Goal: Task Accomplishment & Management: Use online tool/utility

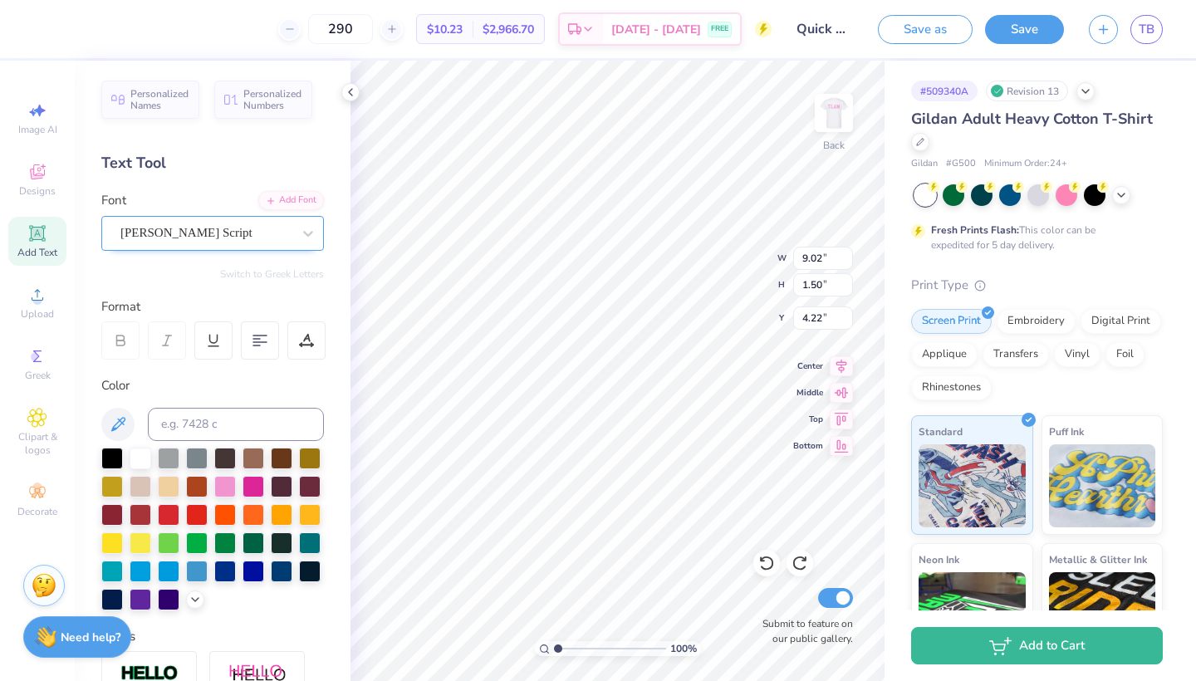
click at [250, 231] on div "[PERSON_NAME] Script" at bounding box center [206, 233] width 174 height 26
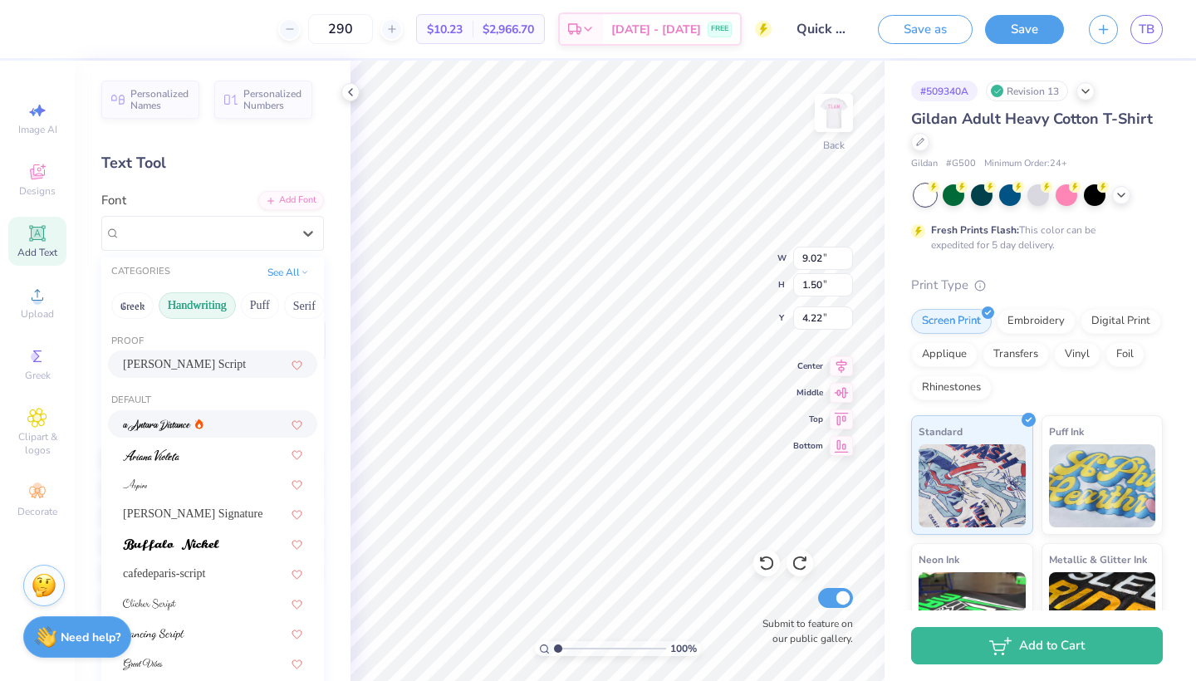
click at [220, 428] on div at bounding box center [212, 423] width 179 height 17
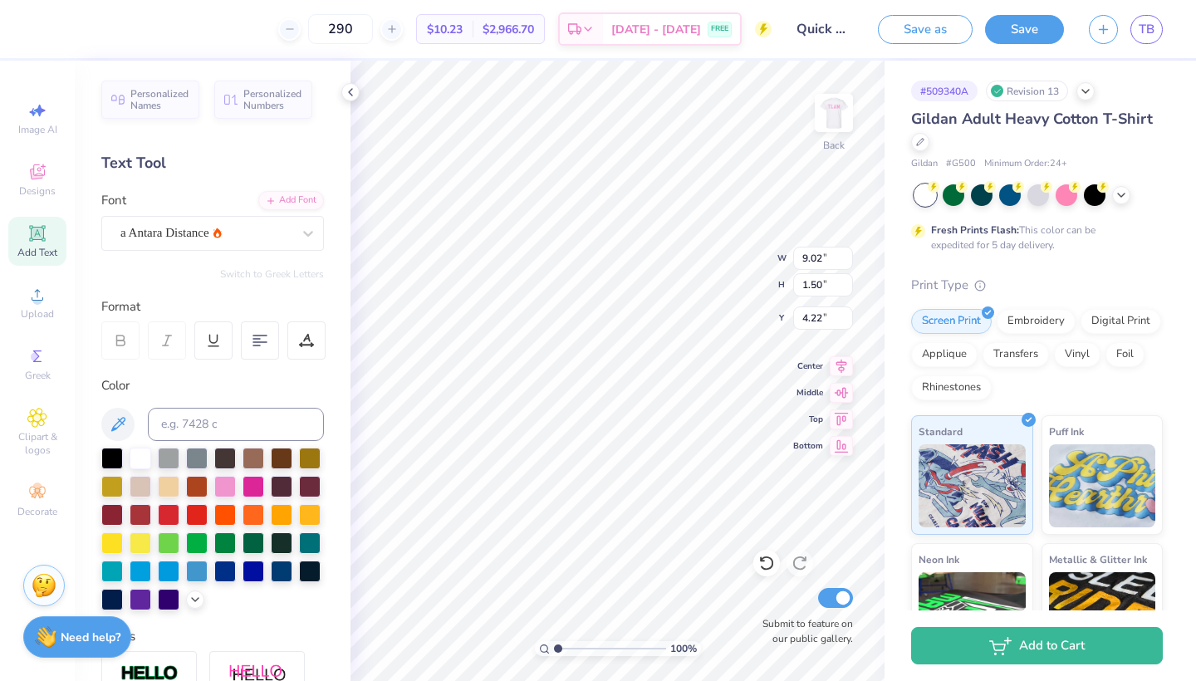
type input "5.43"
type input "1.23"
type input "4.35"
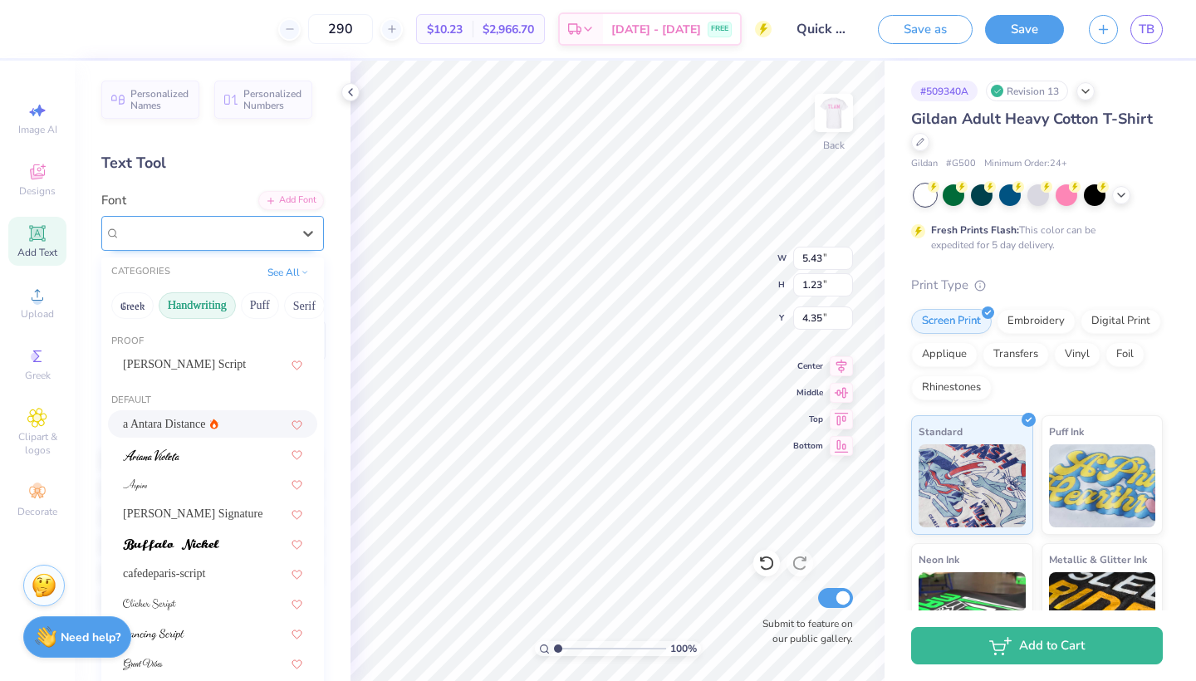
click at [227, 236] on div "a Antara Distance" at bounding box center [206, 233] width 174 height 26
click at [231, 508] on span "[PERSON_NAME] Signature" at bounding box center [192, 513] width 139 height 17
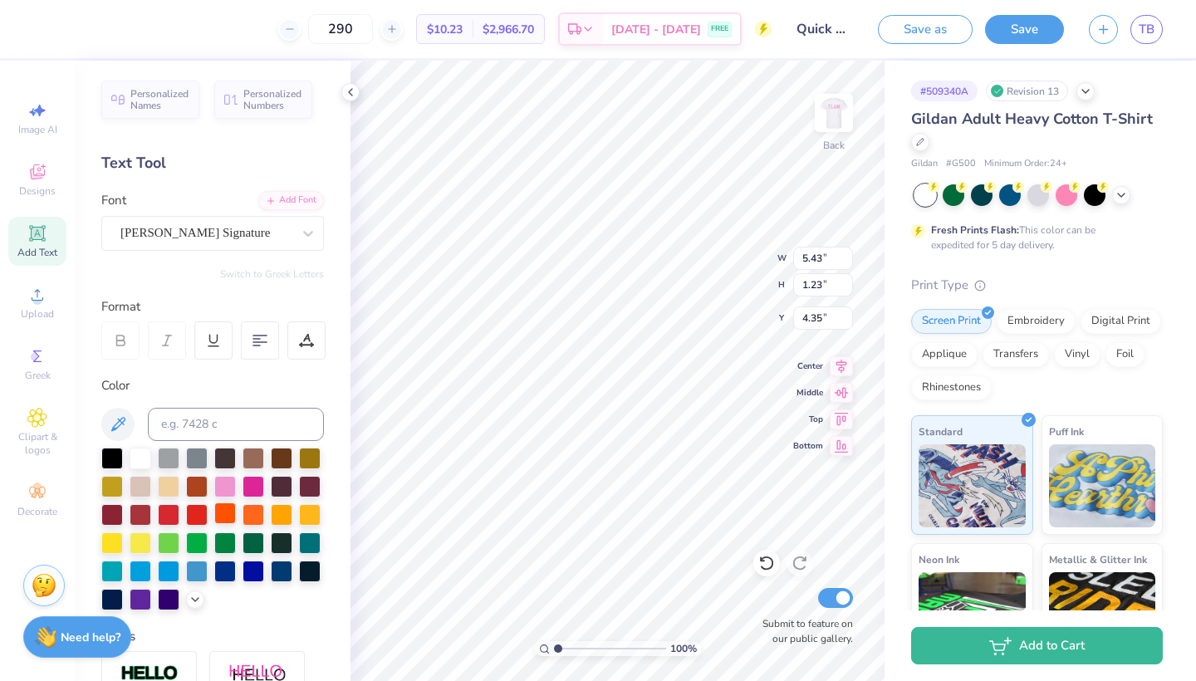
type input "9.80"
type input "2.95"
type input "3.50"
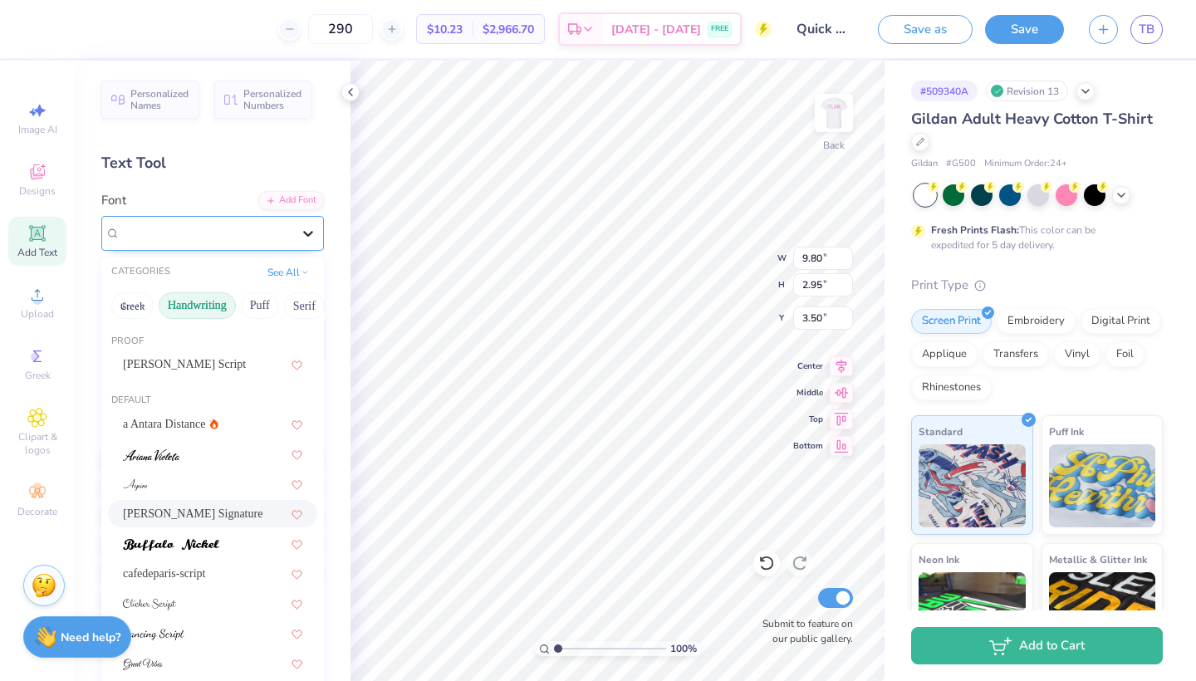
click at [305, 234] on icon at bounding box center [308, 233] width 17 height 17
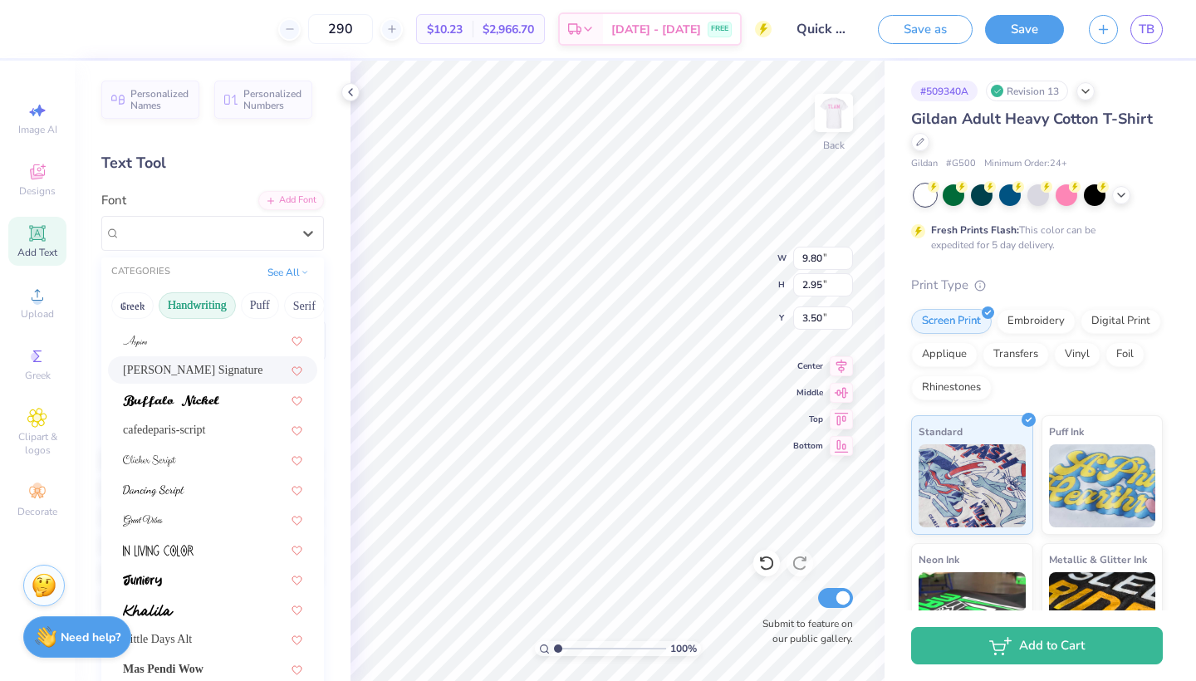
scroll to position [170, 0]
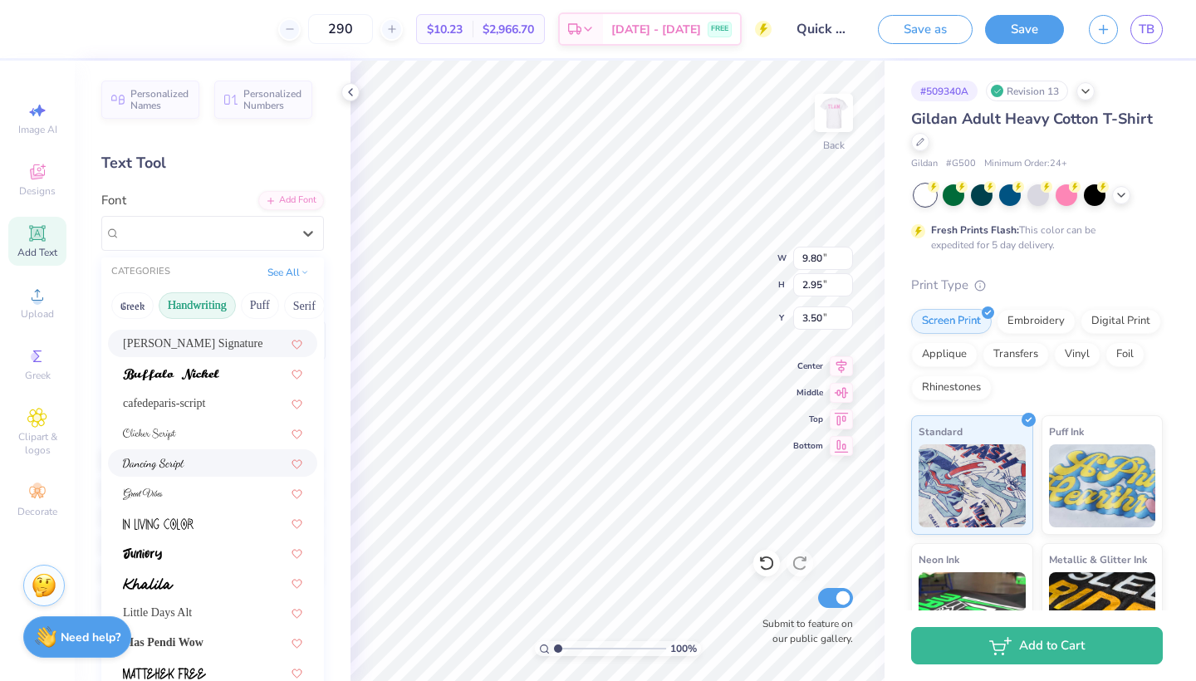
click at [187, 463] on div at bounding box center [212, 462] width 179 height 17
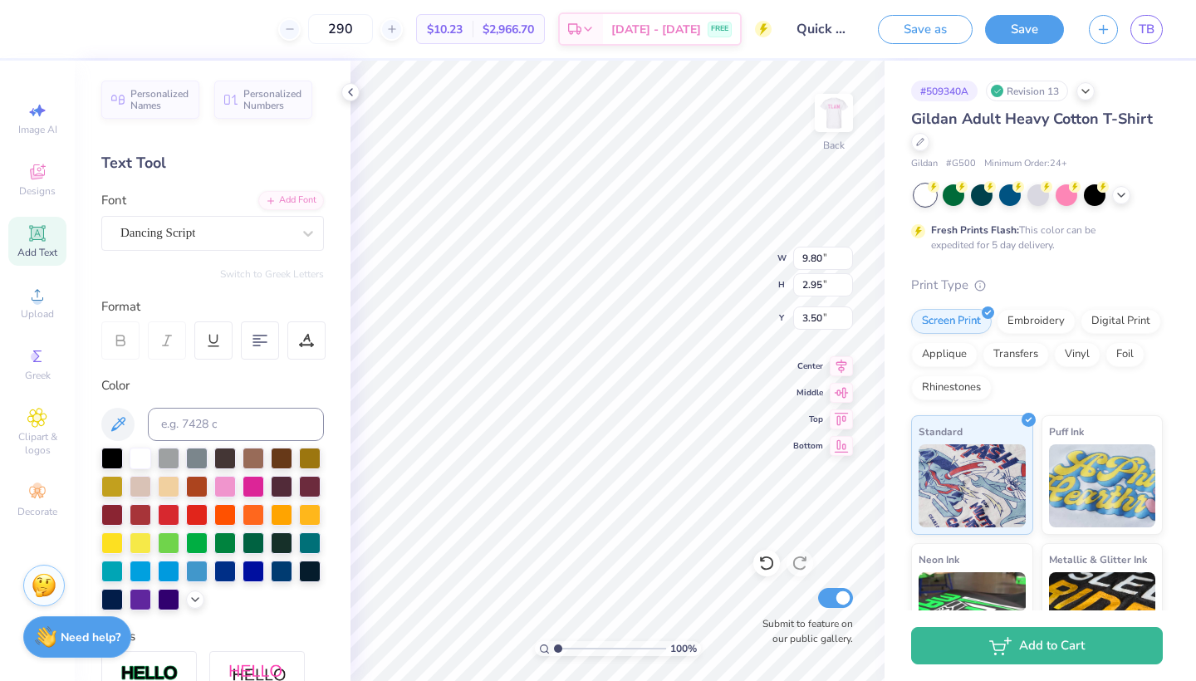
type input "5.86"
type input "1.29"
type input "4.32"
type input "7.36"
type input "1.62"
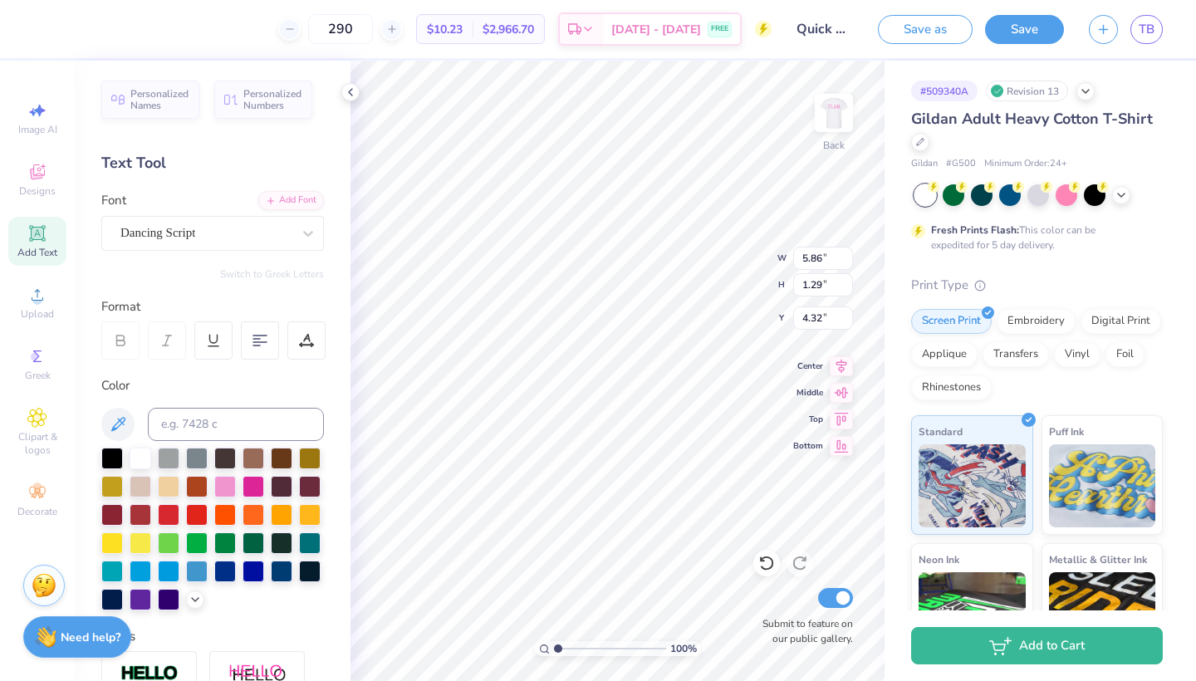
type input "3.99"
click at [770, 565] on icon at bounding box center [766, 563] width 17 height 17
click at [771, 566] on icon at bounding box center [766, 563] width 17 height 17
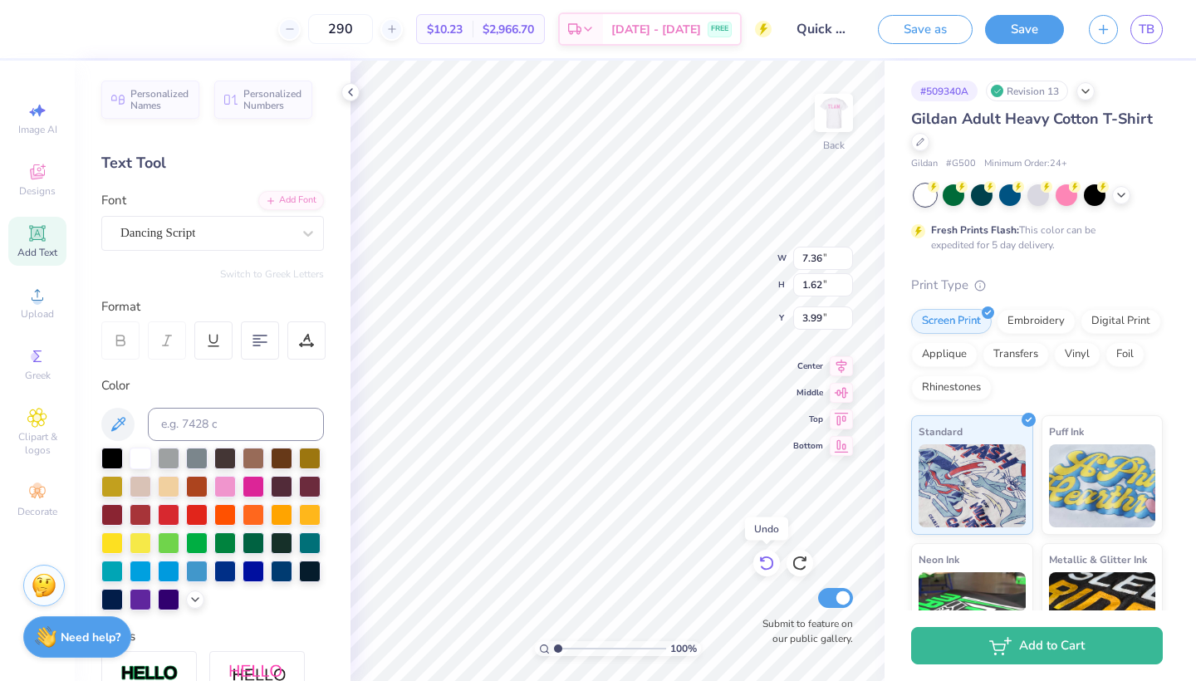
click at [771, 566] on icon at bounding box center [766, 563] width 17 height 17
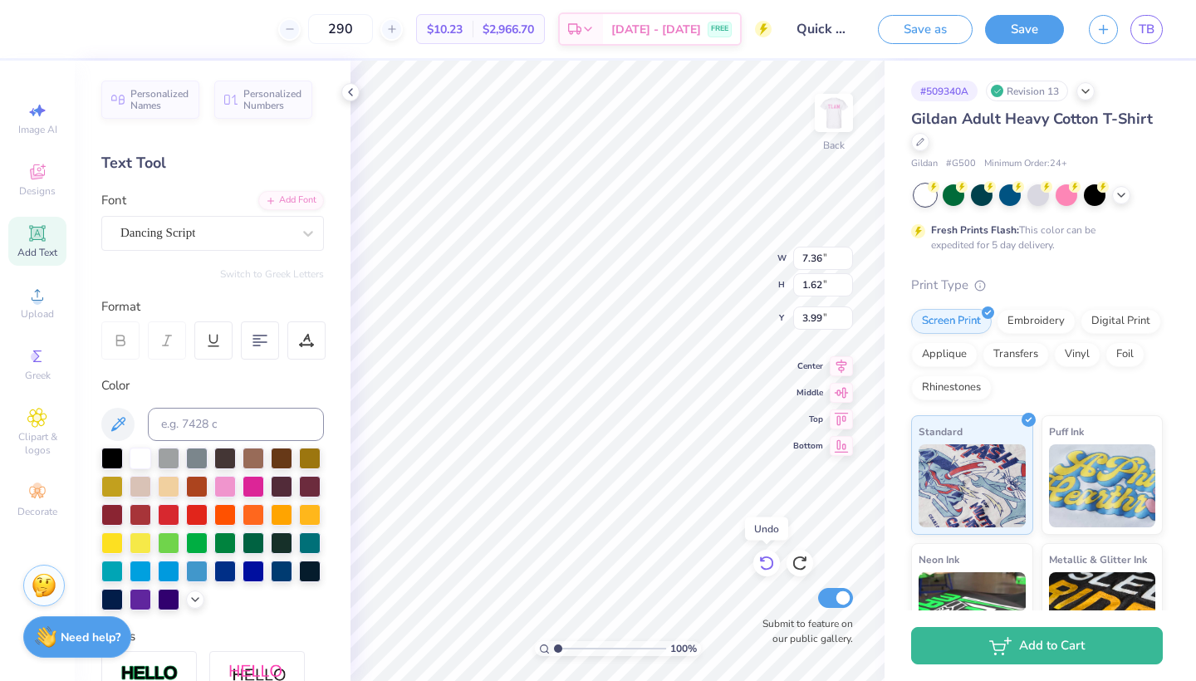
click at [771, 566] on icon at bounding box center [766, 563] width 17 height 17
type input "5.86"
type input "1.29"
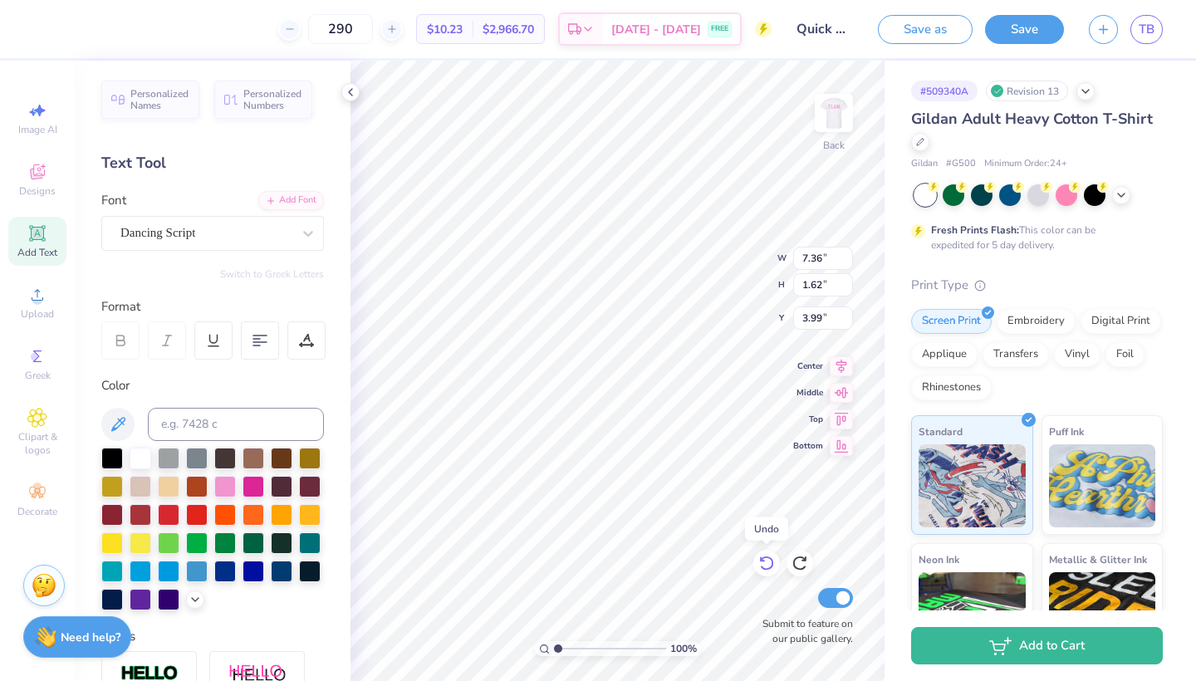
type input "4.32"
click at [771, 566] on icon at bounding box center [766, 563] width 17 height 17
type input "9.80"
type input "2.95"
type input "3.50"
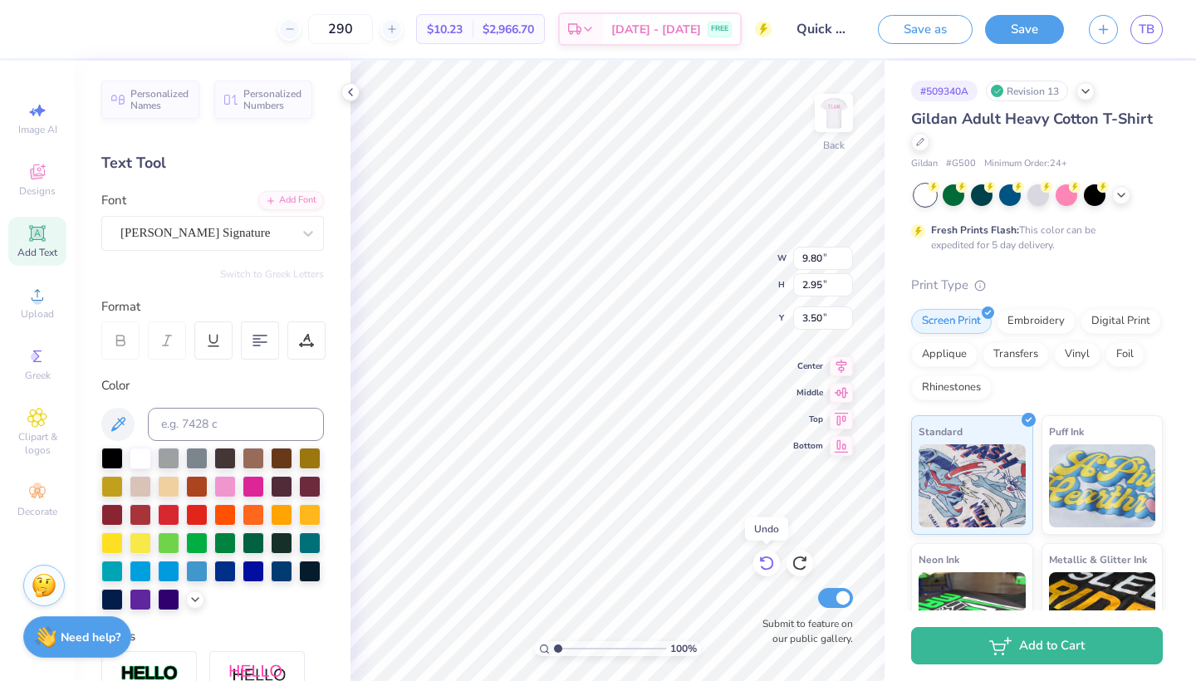
click at [771, 566] on icon at bounding box center [766, 563] width 17 height 17
type input "5.43"
type input "1.23"
type input "4.35"
click at [771, 566] on icon at bounding box center [766, 563] width 17 height 17
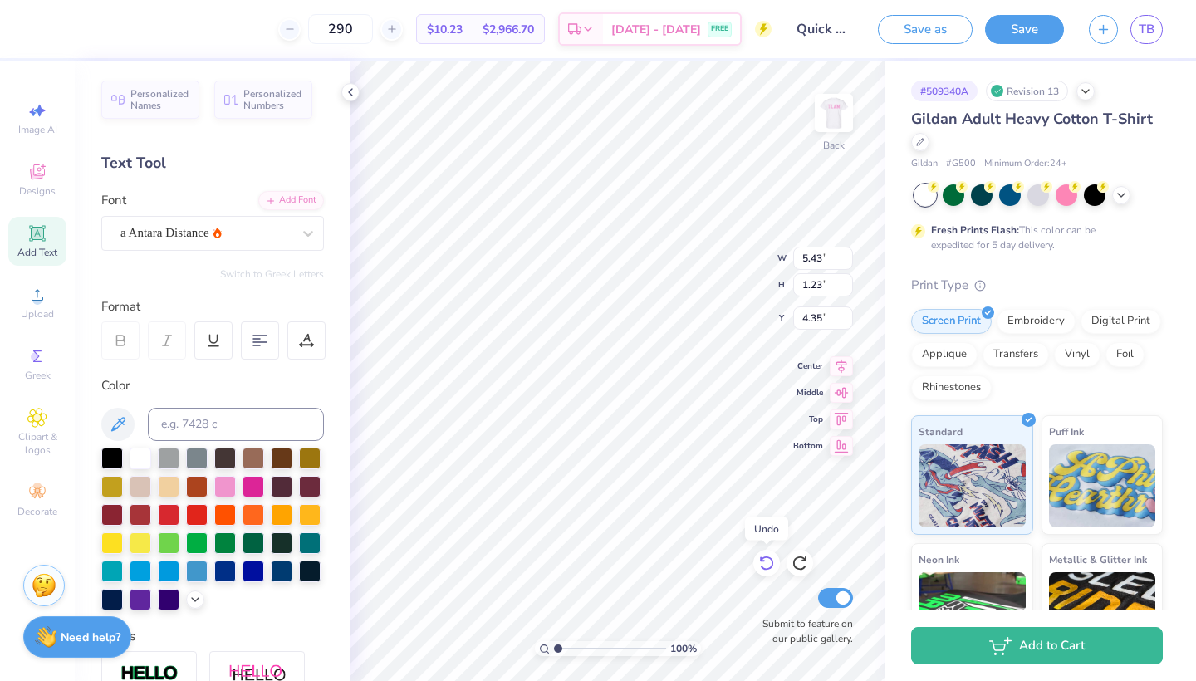
type input "9.02"
type input "1.50"
type input "4.22"
click at [250, 225] on div "[PERSON_NAME] Script" at bounding box center [206, 233] width 174 height 26
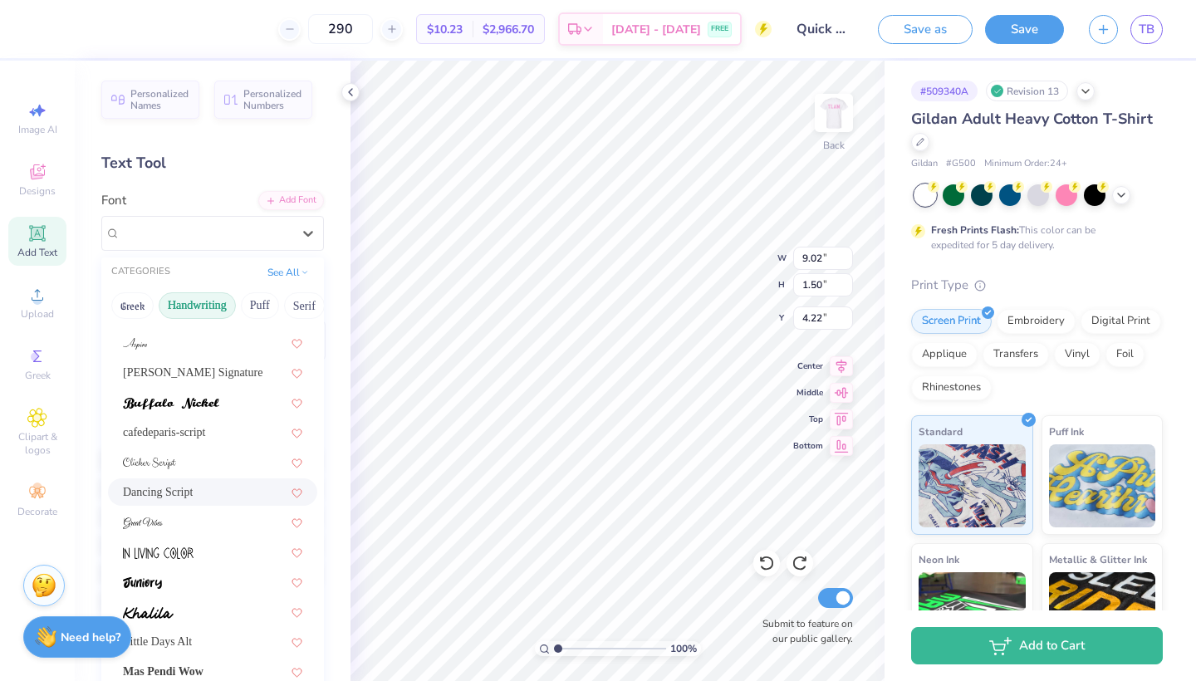
scroll to position [144, 0]
click at [201, 423] on div "cafedeparis-script" at bounding box center [212, 428] width 179 height 17
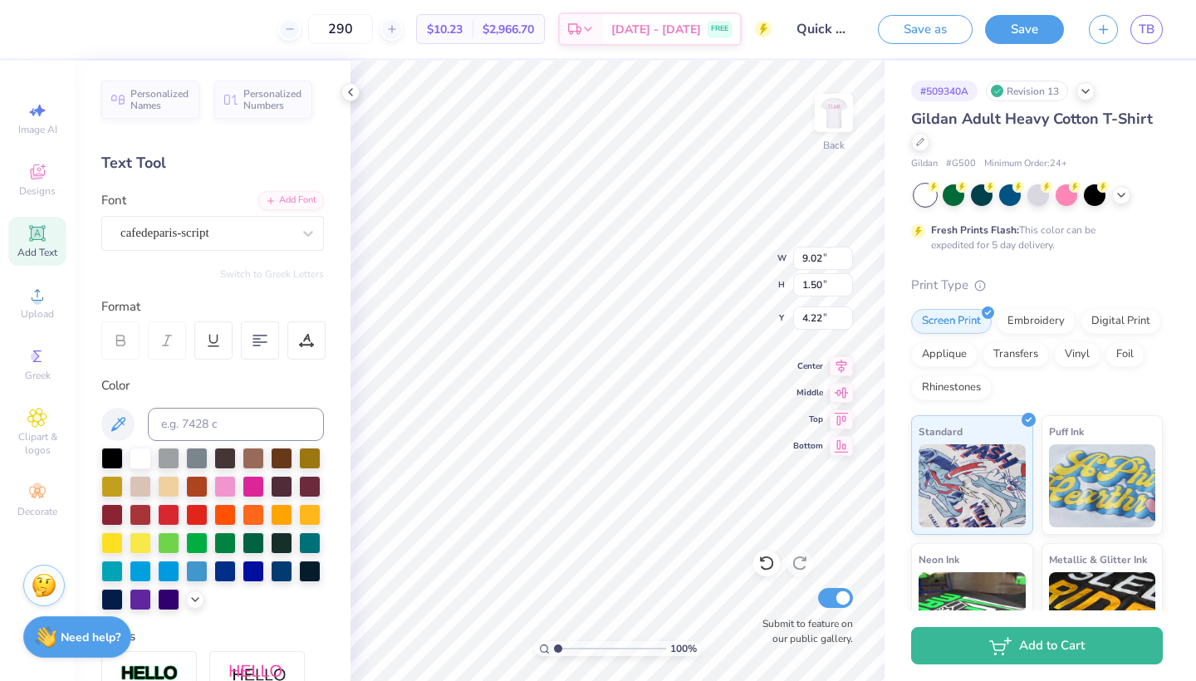
type input "3.88"
type input "1.18"
type input "4.37"
type input "8.68"
type input "2.65"
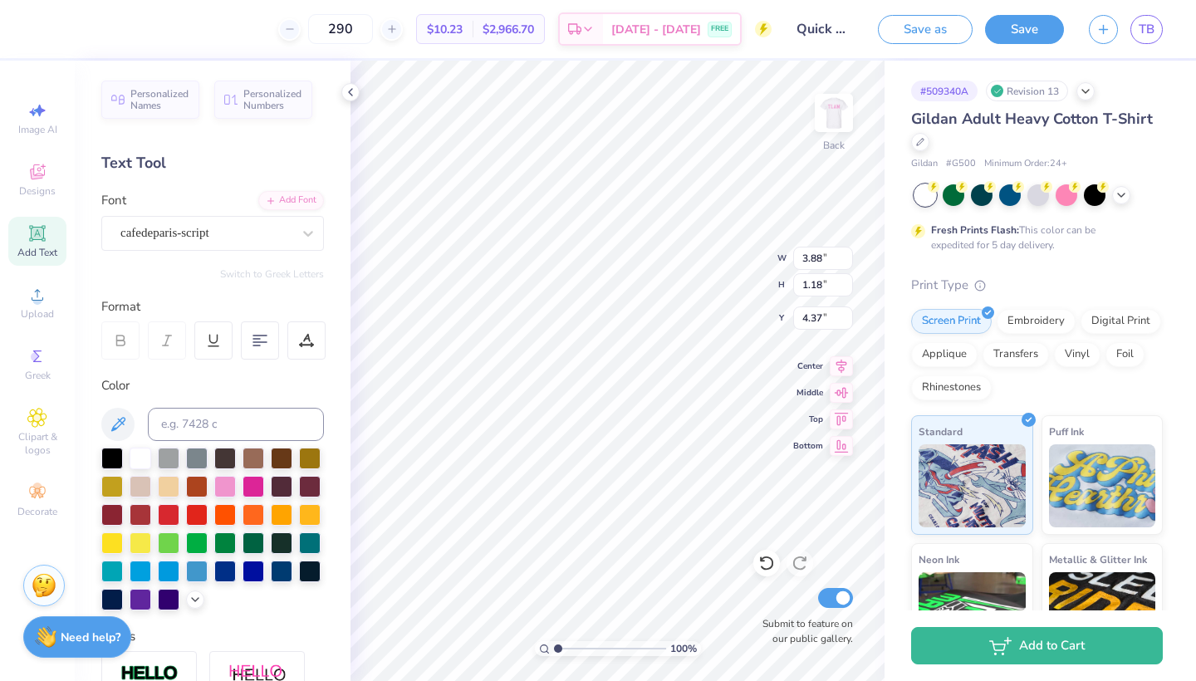
type input "2.91"
type input "3.78"
click at [768, 556] on icon at bounding box center [766, 563] width 17 height 17
type input "2.91"
click at [768, 556] on icon at bounding box center [766, 563] width 17 height 17
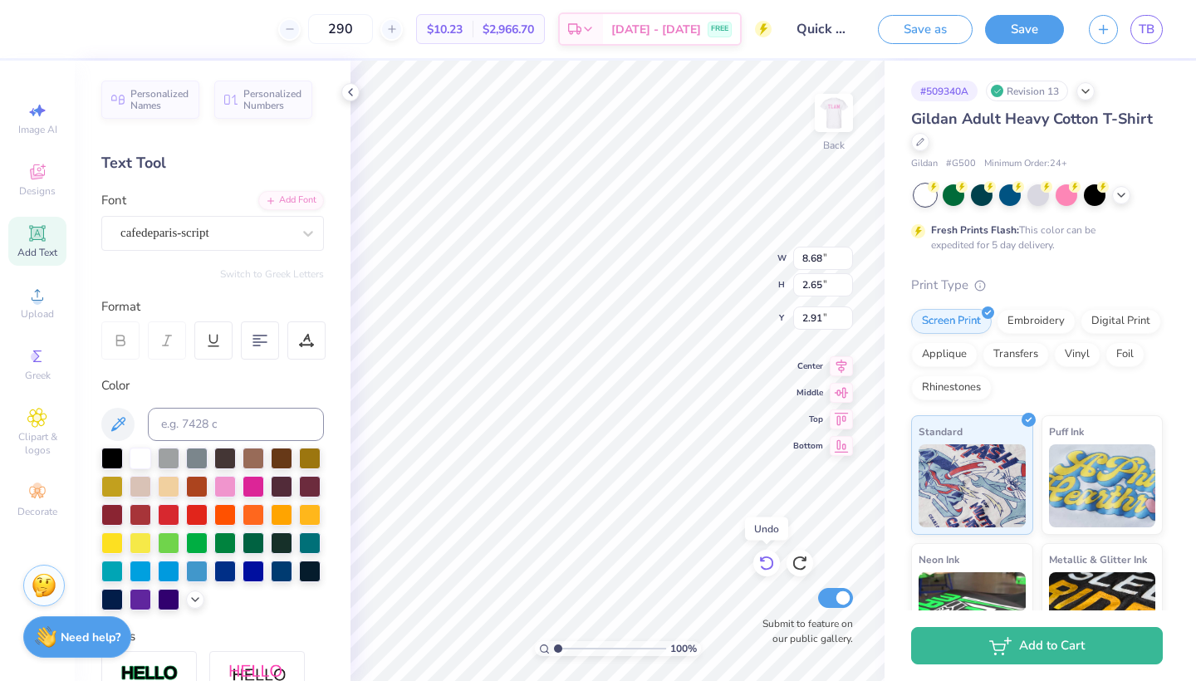
type input "3.88"
type input "1.18"
type input "4.37"
click at [768, 556] on icon at bounding box center [766, 563] width 17 height 17
type input "9.02"
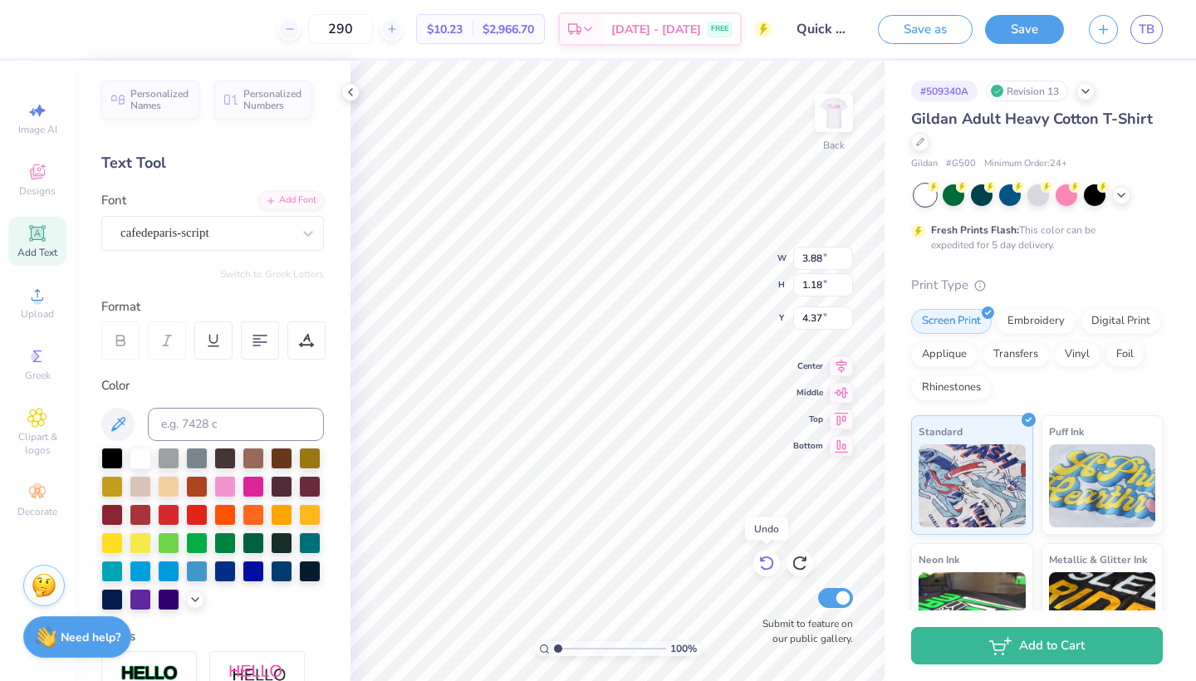
type input "1.50"
type input "4.22"
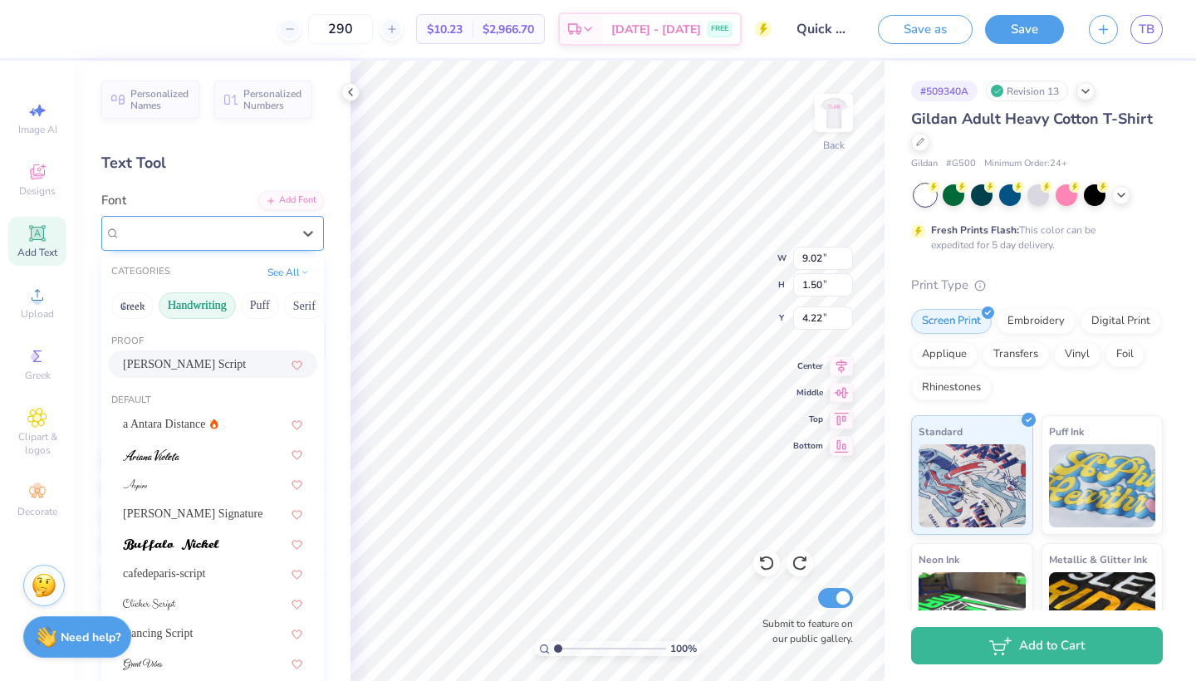
click at [280, 231] on div "[PERSON_NAME] Script" at bounding box center [206, 233] width 174 height 26
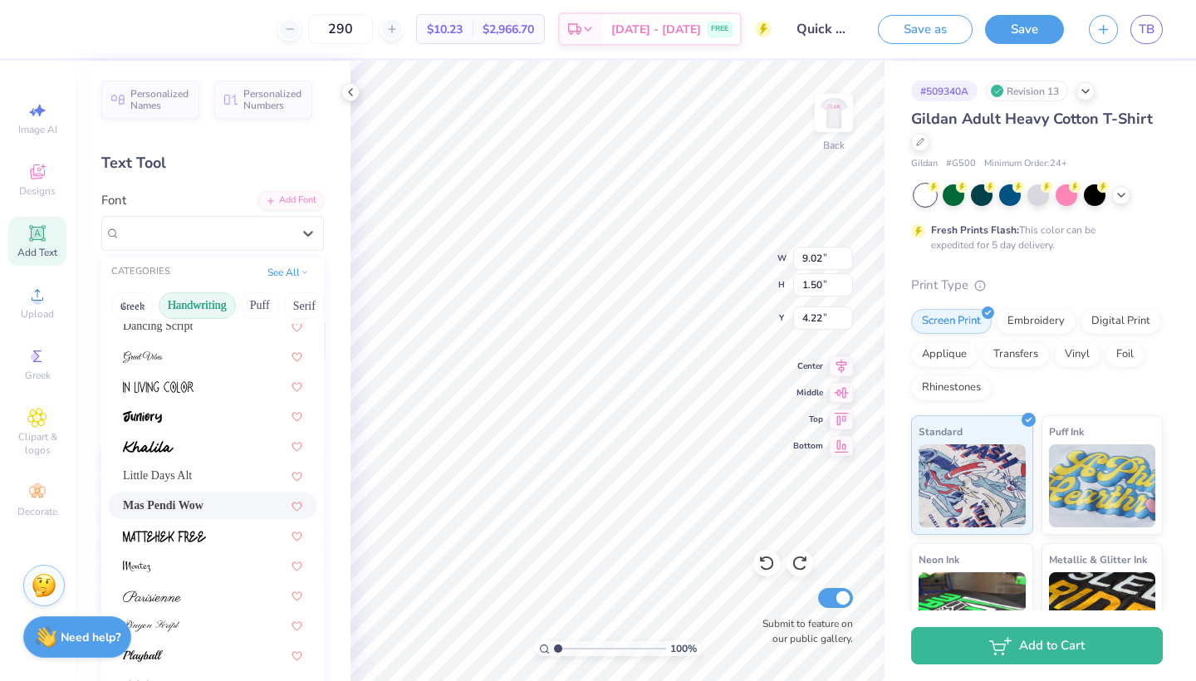
scroll to position [328, 0]
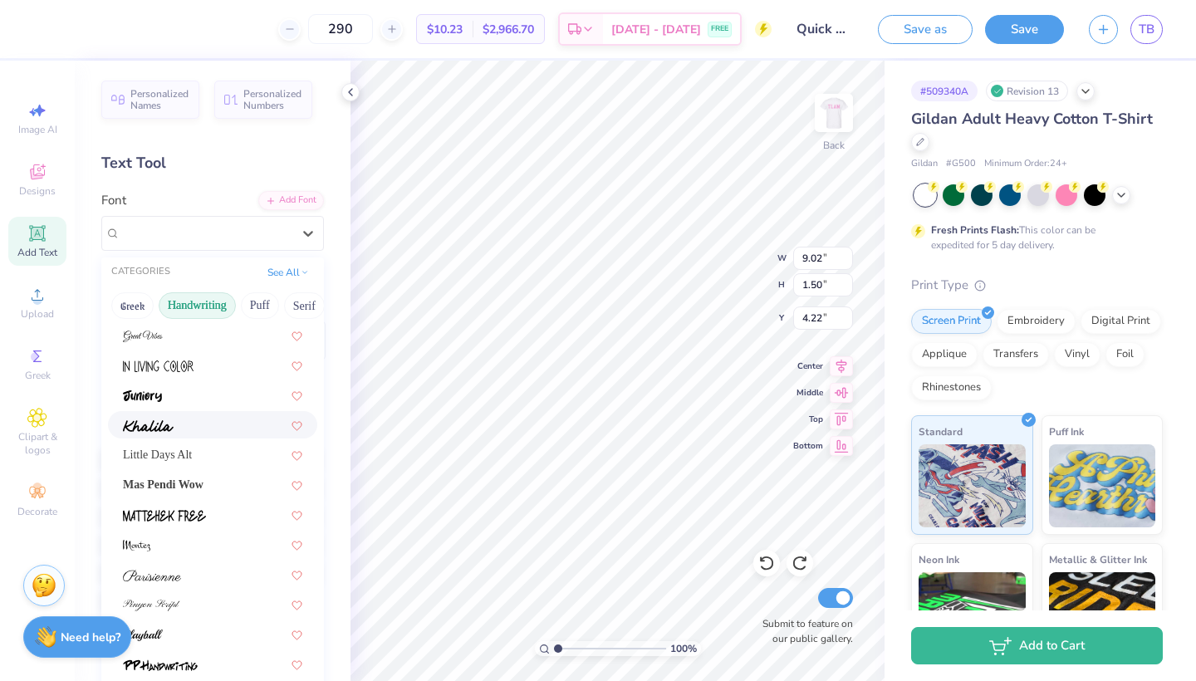
click at [186, 423] on div at bounding box center [212, 424] width 179 height 17
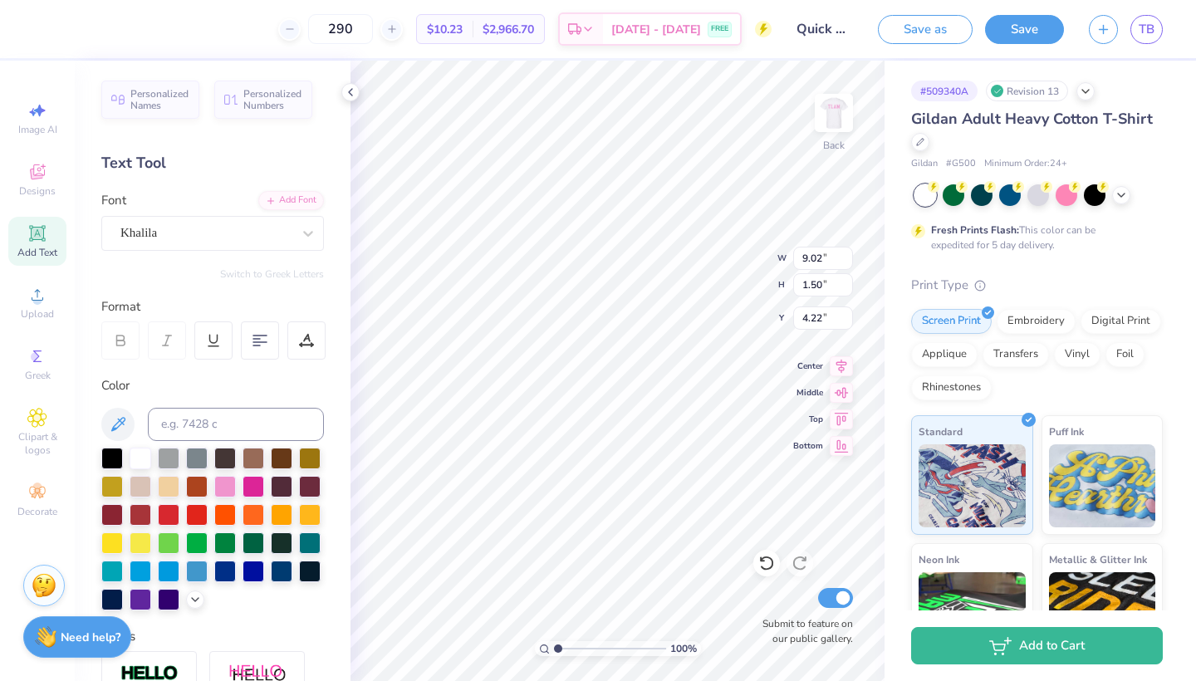
type input "7.46"
type input "1.27"
type input "4.33"
type input "4.24"
type input "8.94"
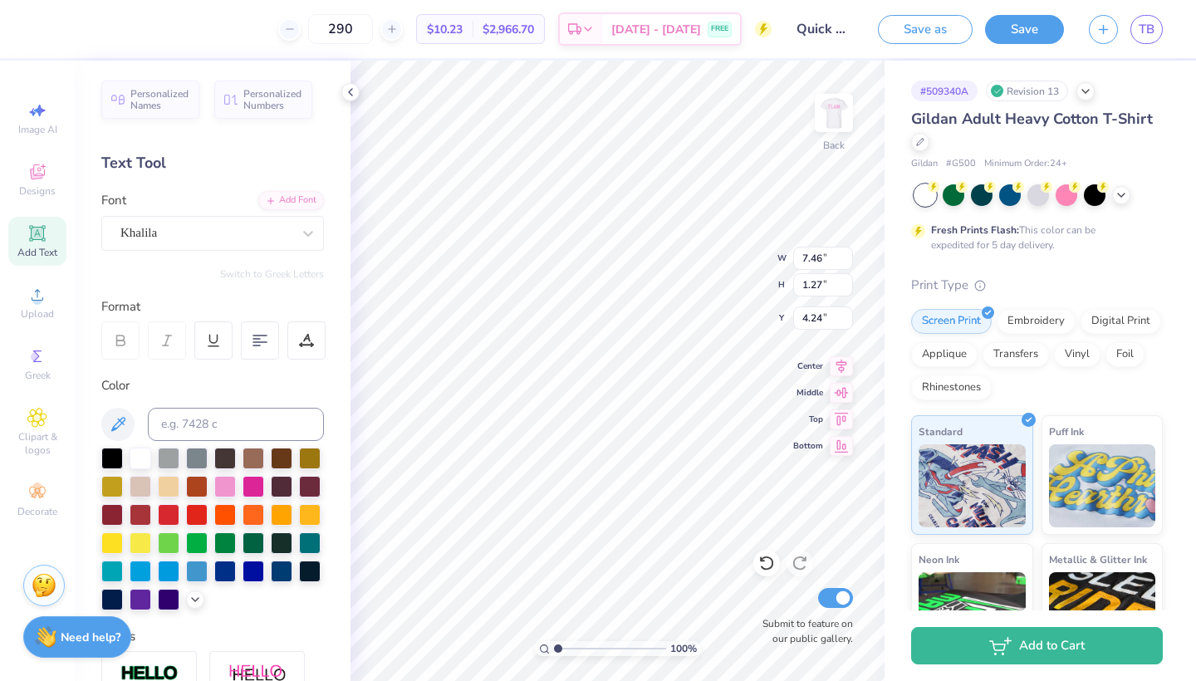
type input "1.52"
type input "3.99"
type input "4.34"
type input "8.94"
type input "1.52"
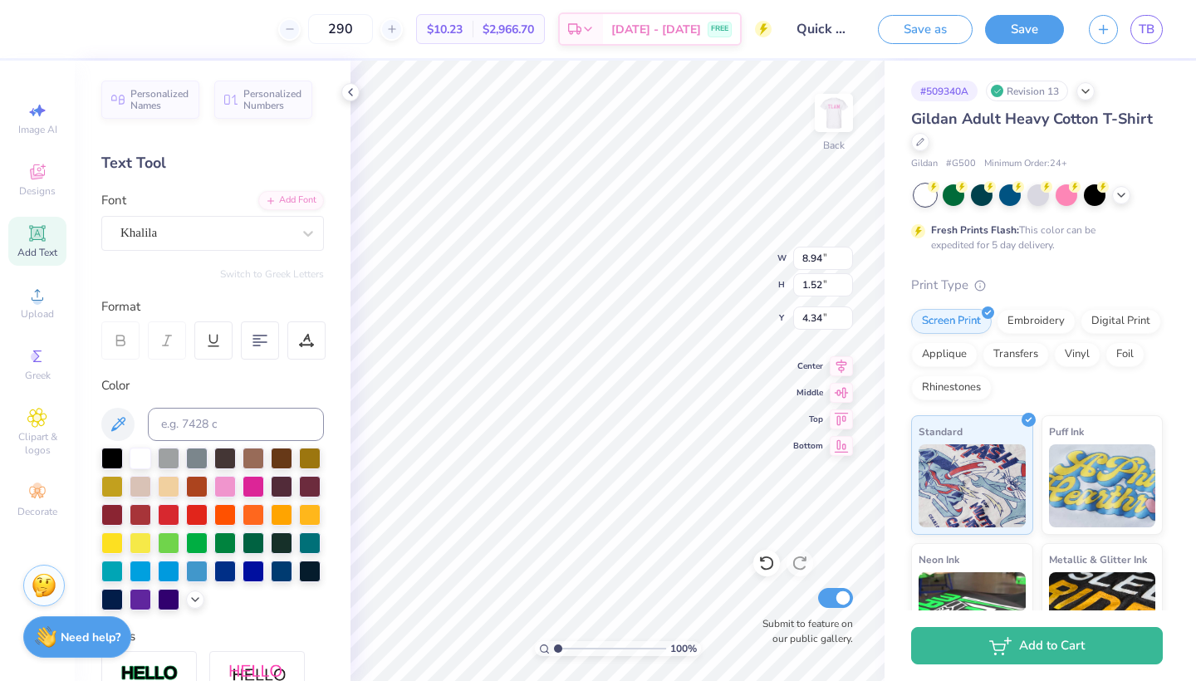
type input "4.34"
type input "1.94"
type input "3.14"
type input "5.10"
type input "9.43"
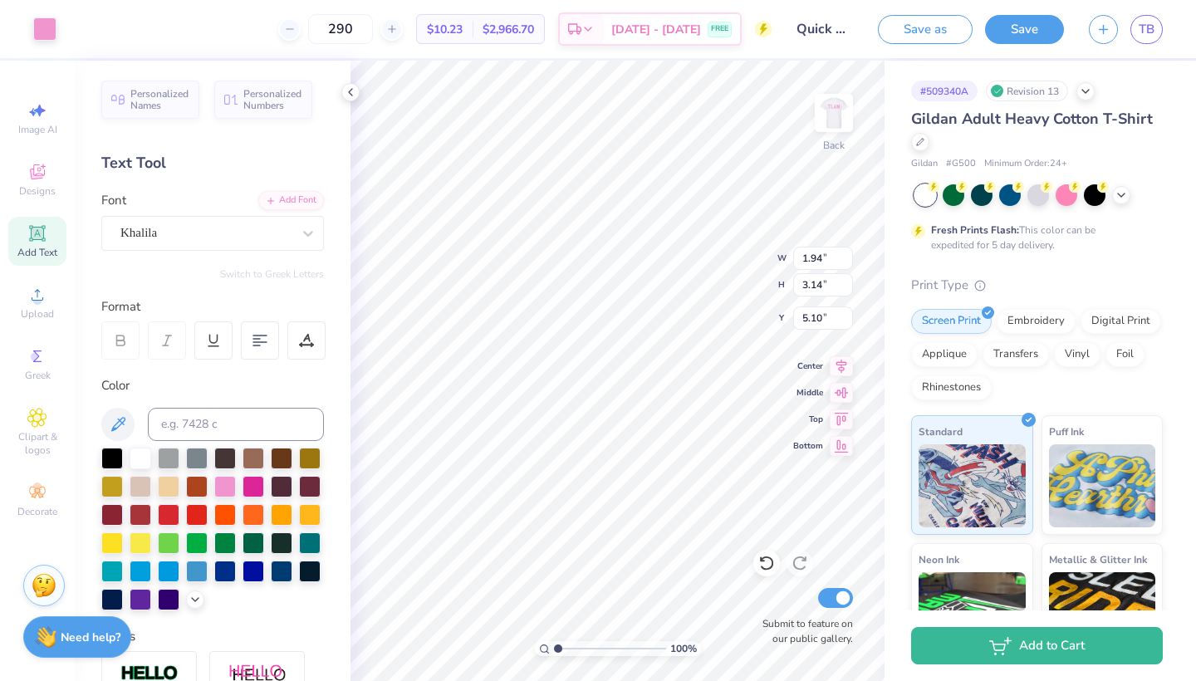
type input "6.93"
type input "7.85"
type input "8.94"
type input "1.52"
type input "4.24"
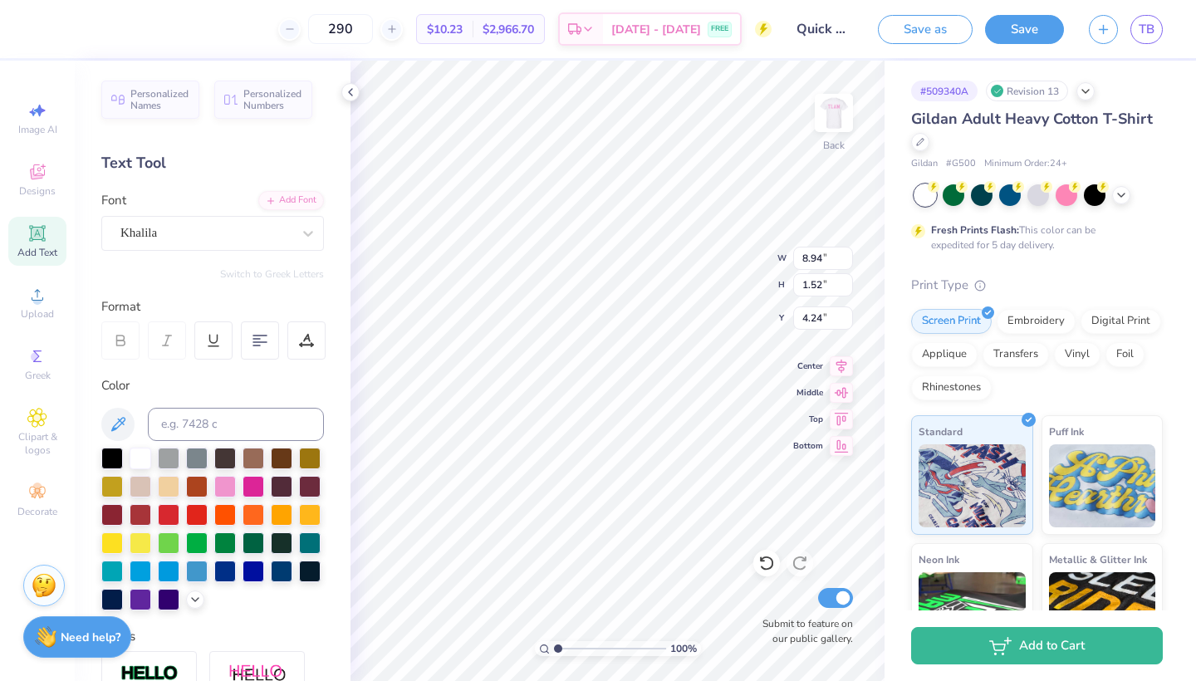
type input "5.42"
type input "1.29"
type input "15.34"
click at [300, 233] on icon at bounding box center [308, 233] width 17 height 17
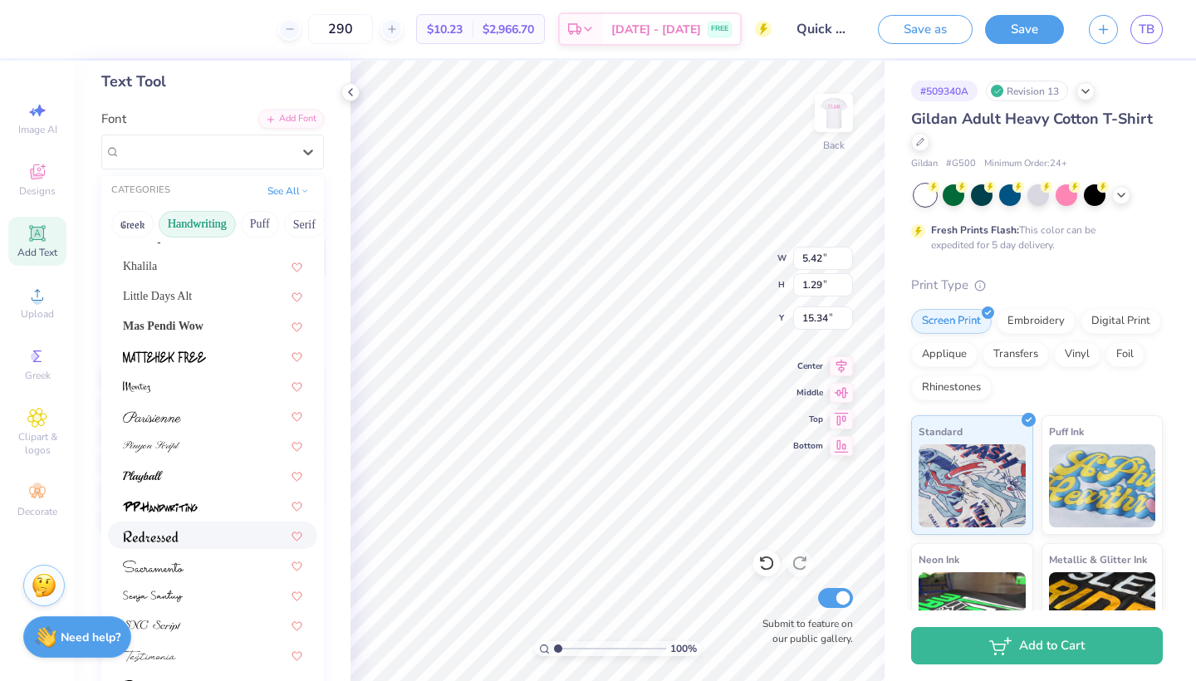
scroll to position [110, 0]
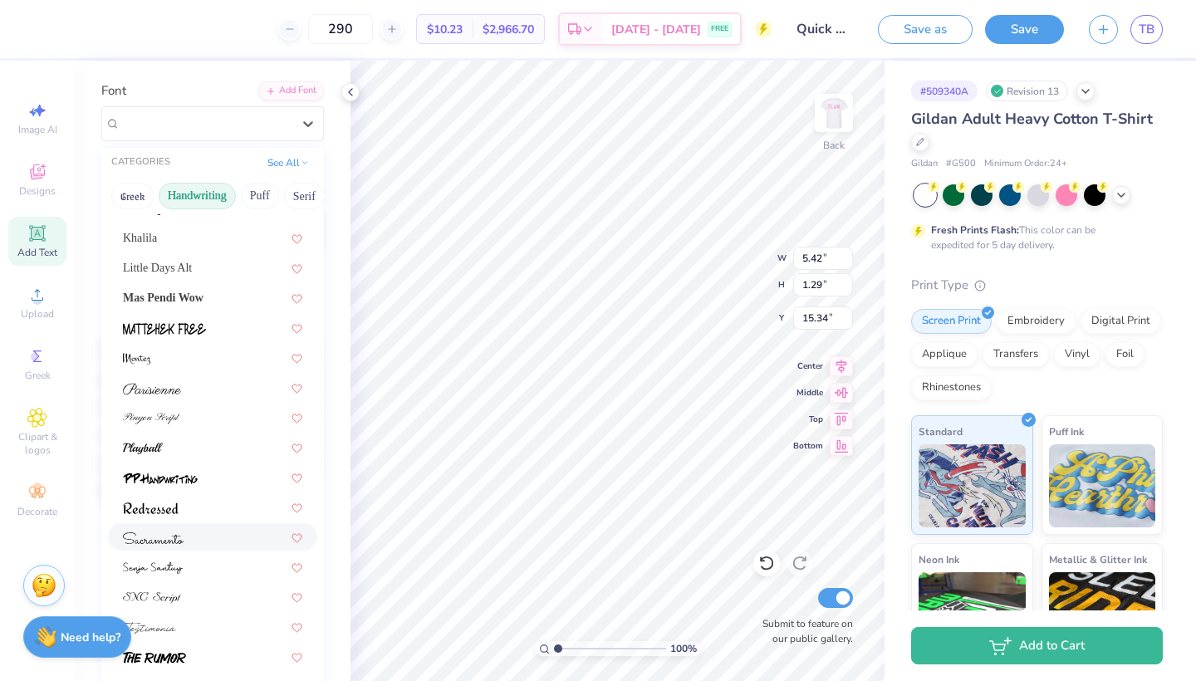
click at [202, 530] on div at bounding box center [212, 536] width 179 height 17
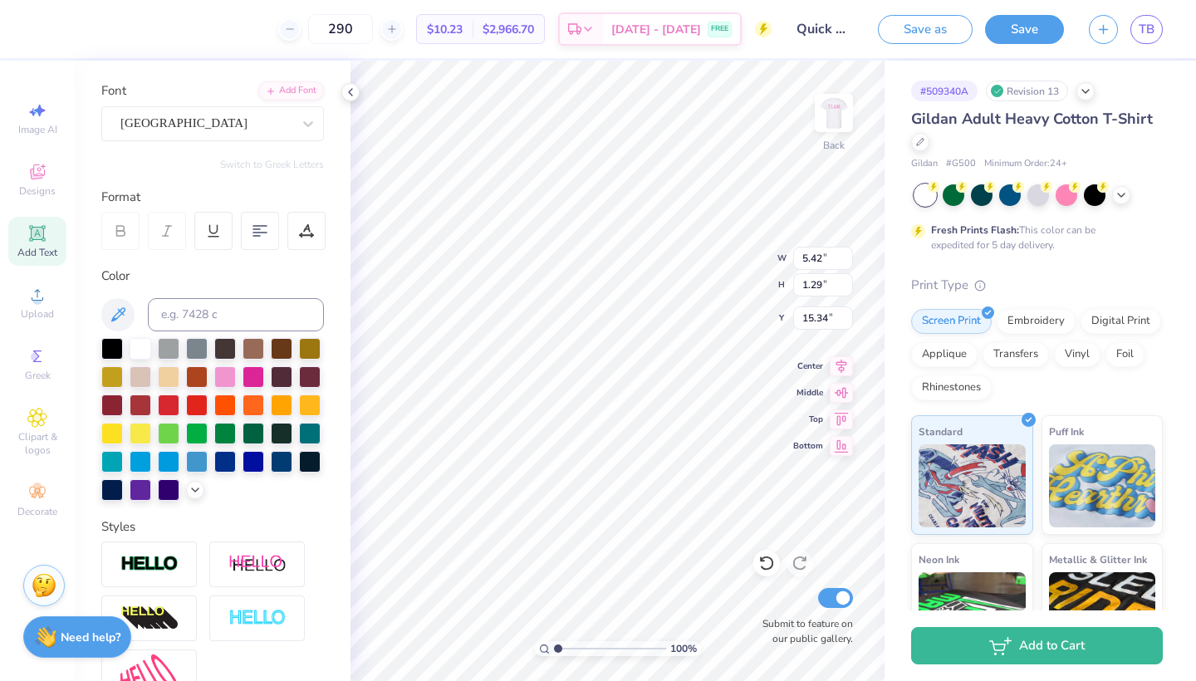
type input "3.41"
type input "1.12"
type input "15.42"
type input "8.94"
type input "1.52"
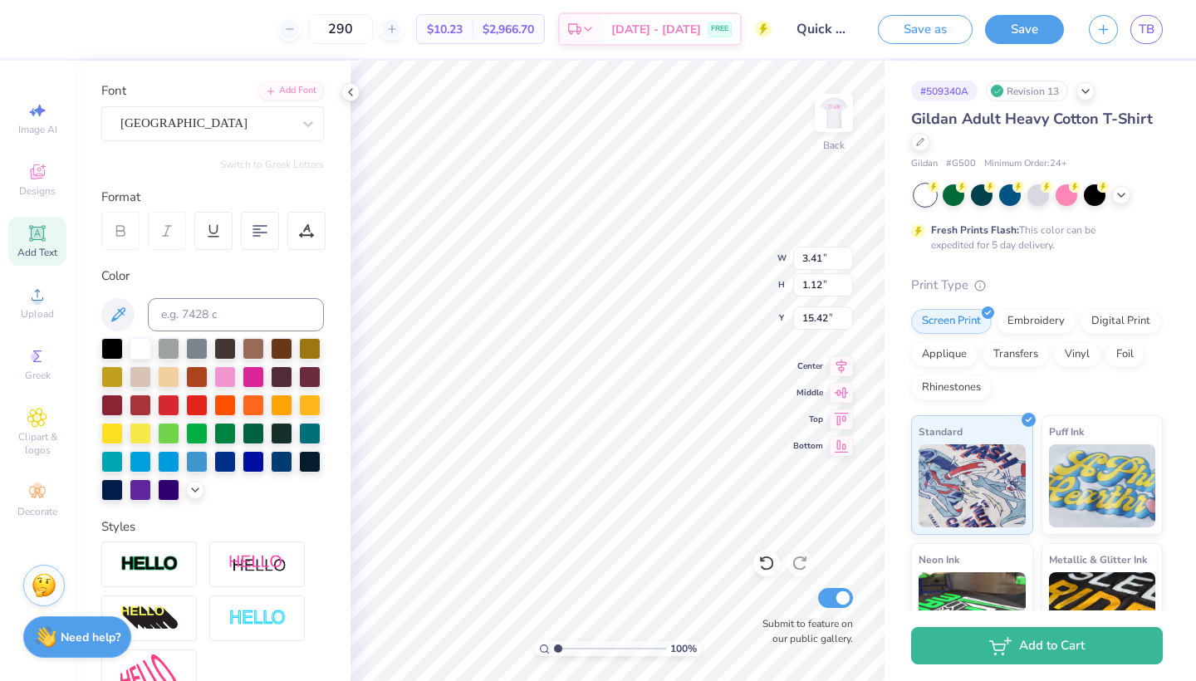
type input "4.24"
click at [292, 125] on div "Khalila" at bounding box center [206, 123] width 174 height 26
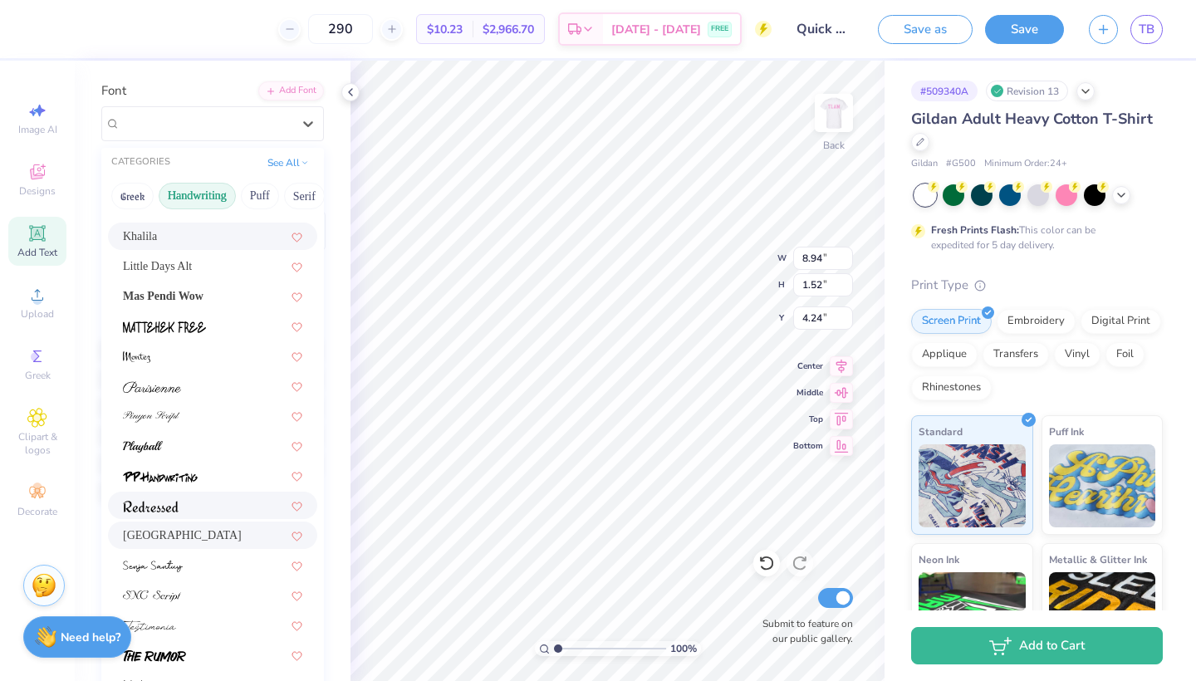
scroll to position [405, 0]
click at [181, 541] on div "[GEOGRAPHIC_DATA]" at bounding box center [212, 536] width 179 height 17
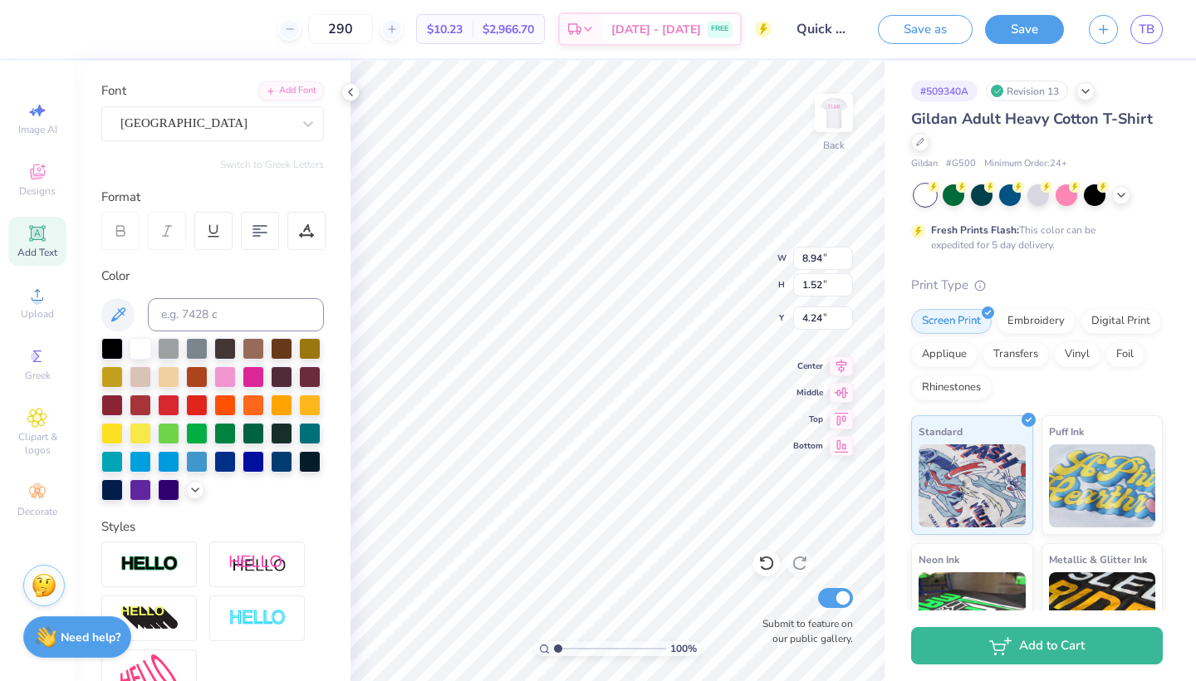
type input "7.97"
type input "1.90"
type input "4.05"
click at [771, 572] on div at bounding box center [766, 563] width 27 height 27
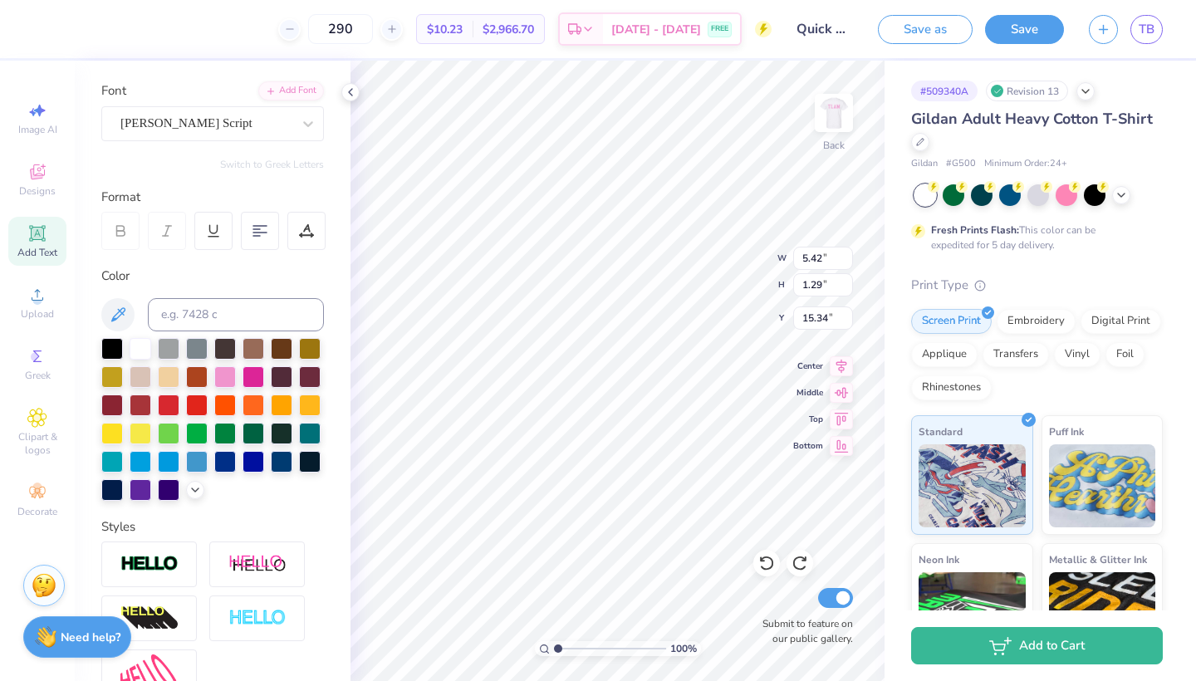
type input "8.94"
type input "1.52"
type input "4.24"
type input "5.42"
type input "1.29"
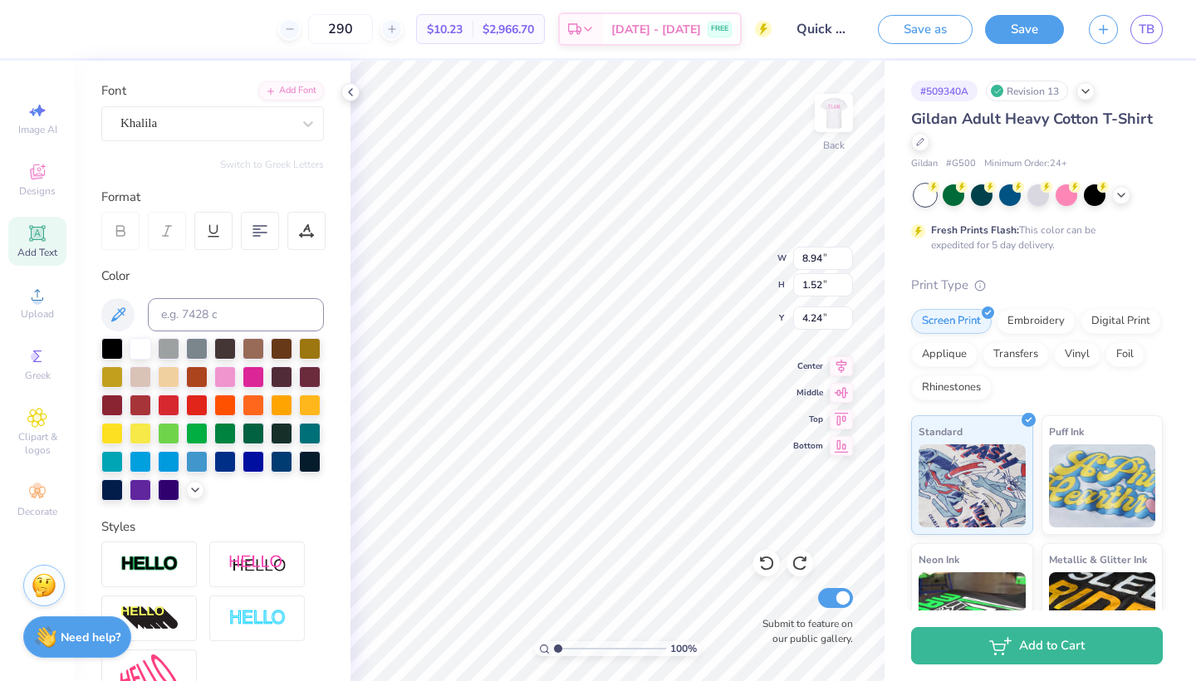
type input "15.34"
click at [253, 130] on div "[PERSON_NAME] Script" at bounding box center [206, 123] width 174 height 26
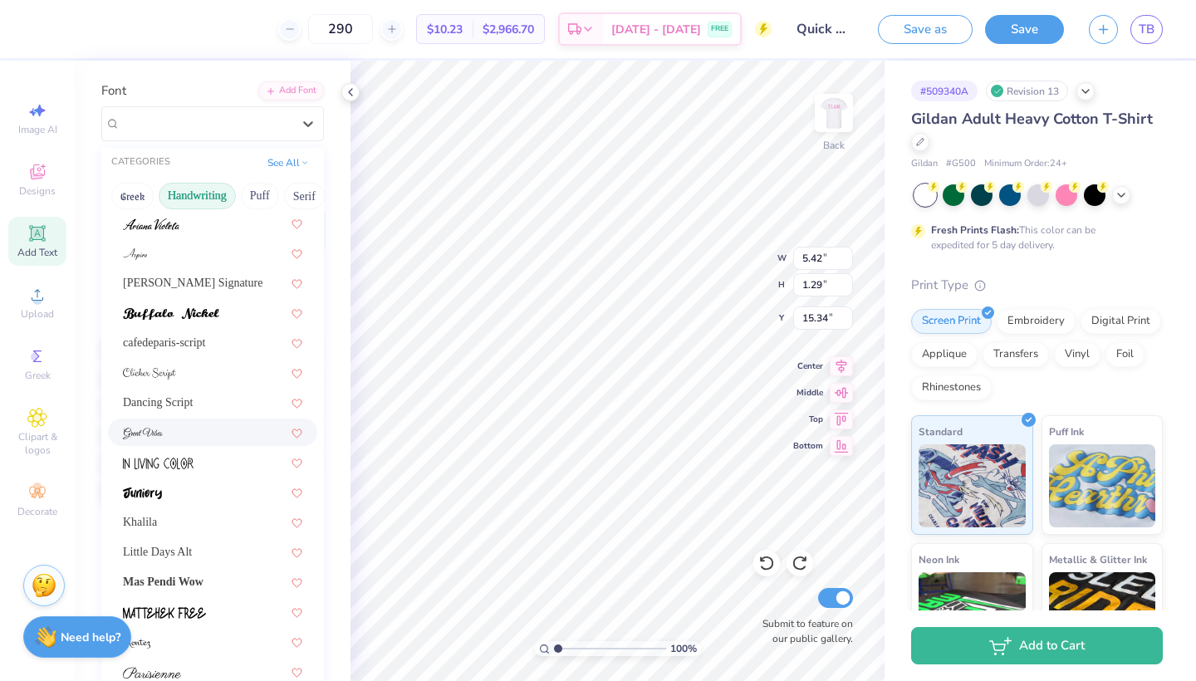
scroll to position [130, 0]
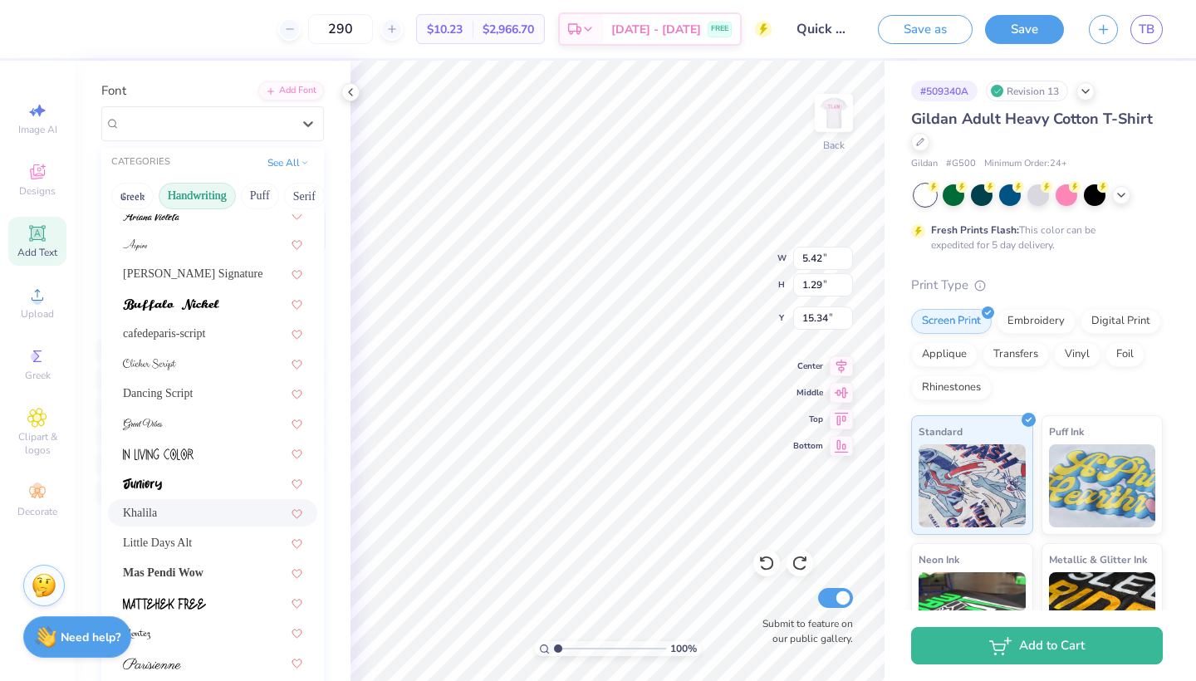
click at [189, 507] on div "Khalila" at bounding box center [212, 512] width 179 height 17
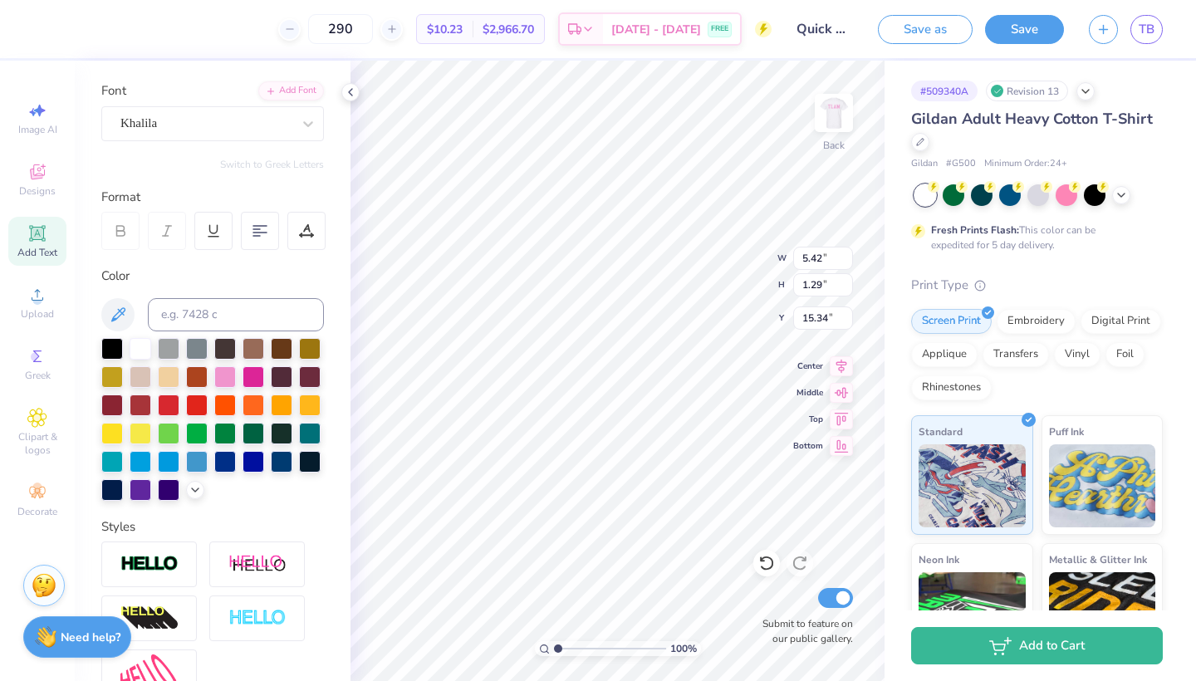
type input "3.46"
type input "0.97"
type input "15.50"
type input "15.44"
type input "4.30"
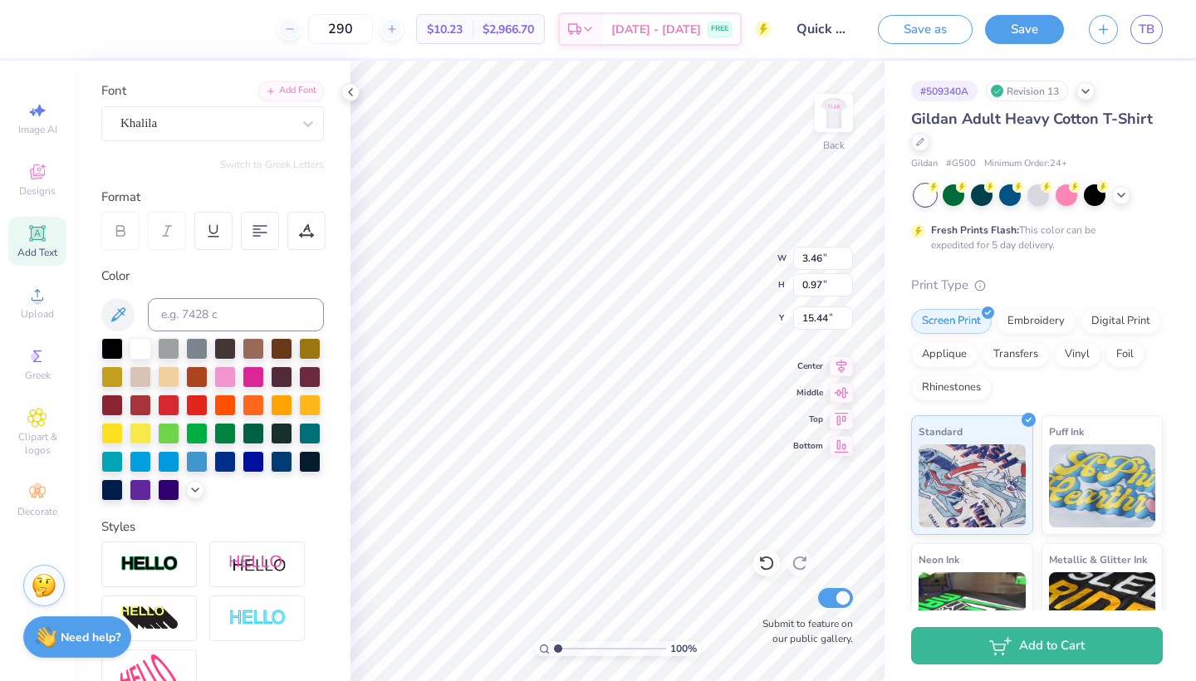
type input "1.21"
type input "15.20"
type input "15.32"
type input "1.94"
type input "3.14"
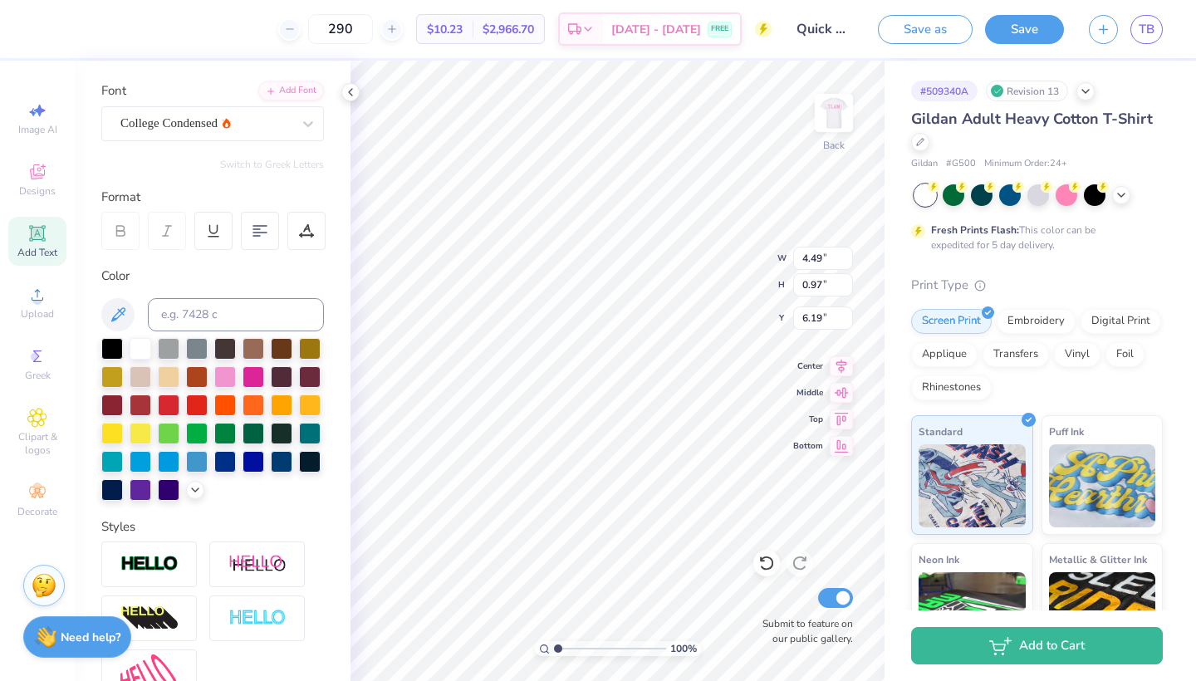
type input "5.00"
click at [321, 433] on div at bounding box center [310, 432] width 22 height 22
click at [768, 561] on icon at bounding box center [766, 563] width 17 height 17
click at [309, 130] on icon at bounding box center [308, 123] width 17 height 17
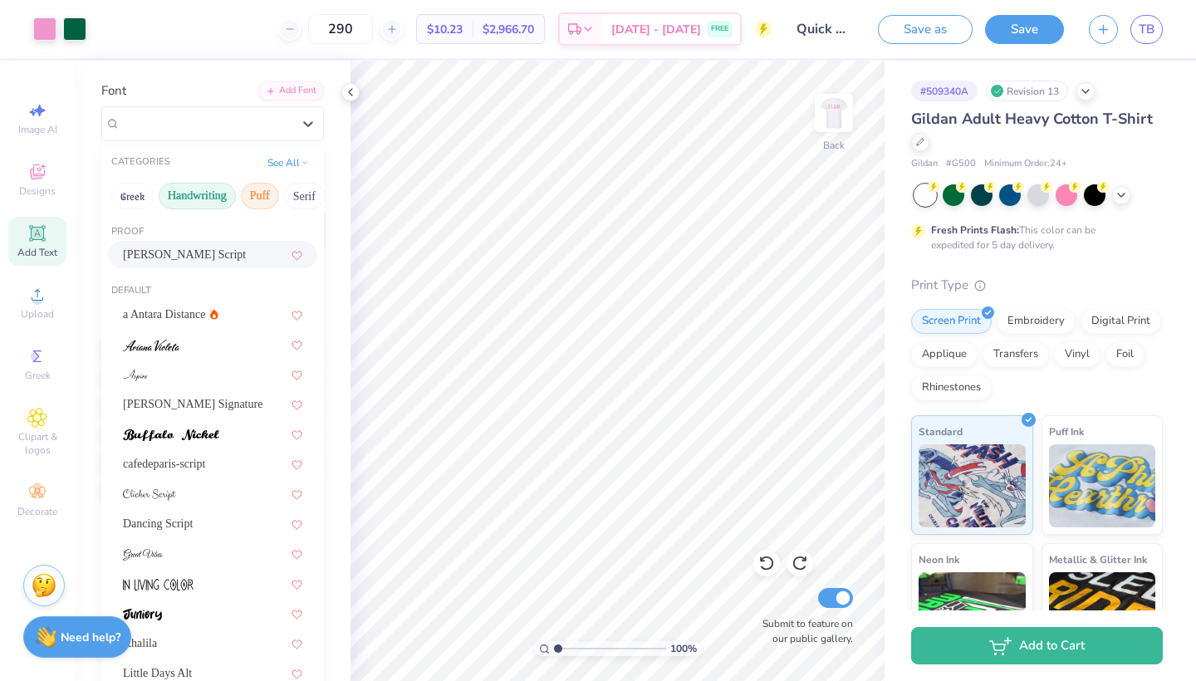
click at [247, 198] on button "Puff" at bounding box center [260, 196] width 38 height 27
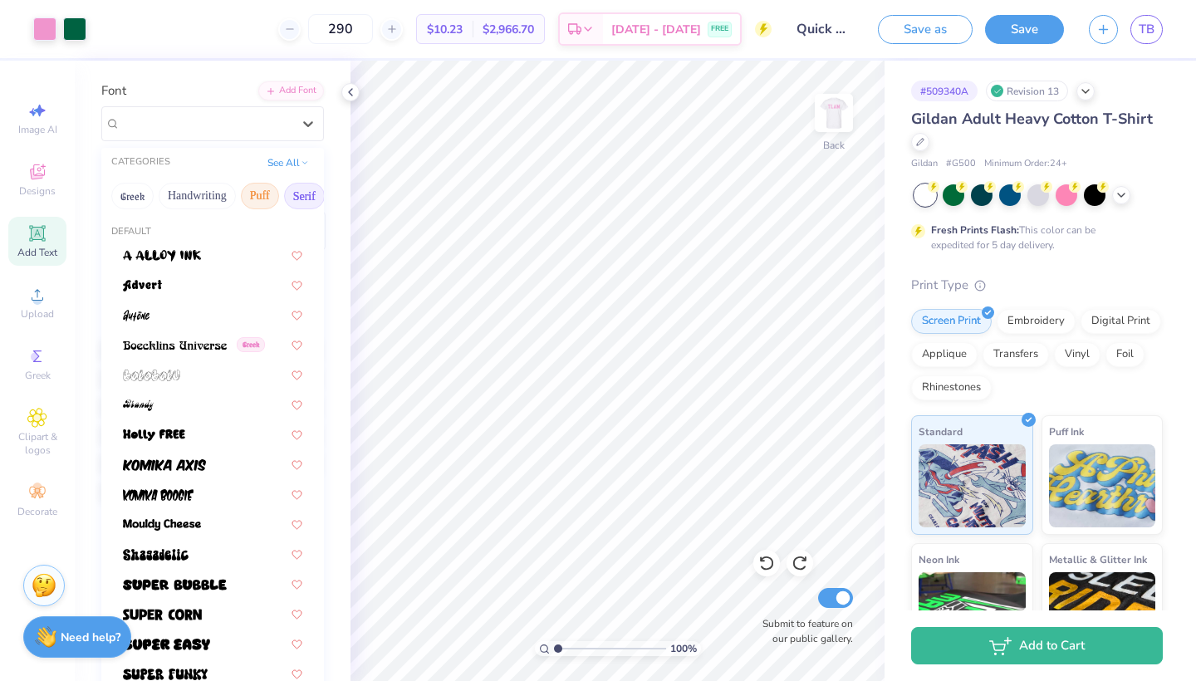
click at [290, 198] on button "Serif" at bounding box center [304, 196] width 41 height 27
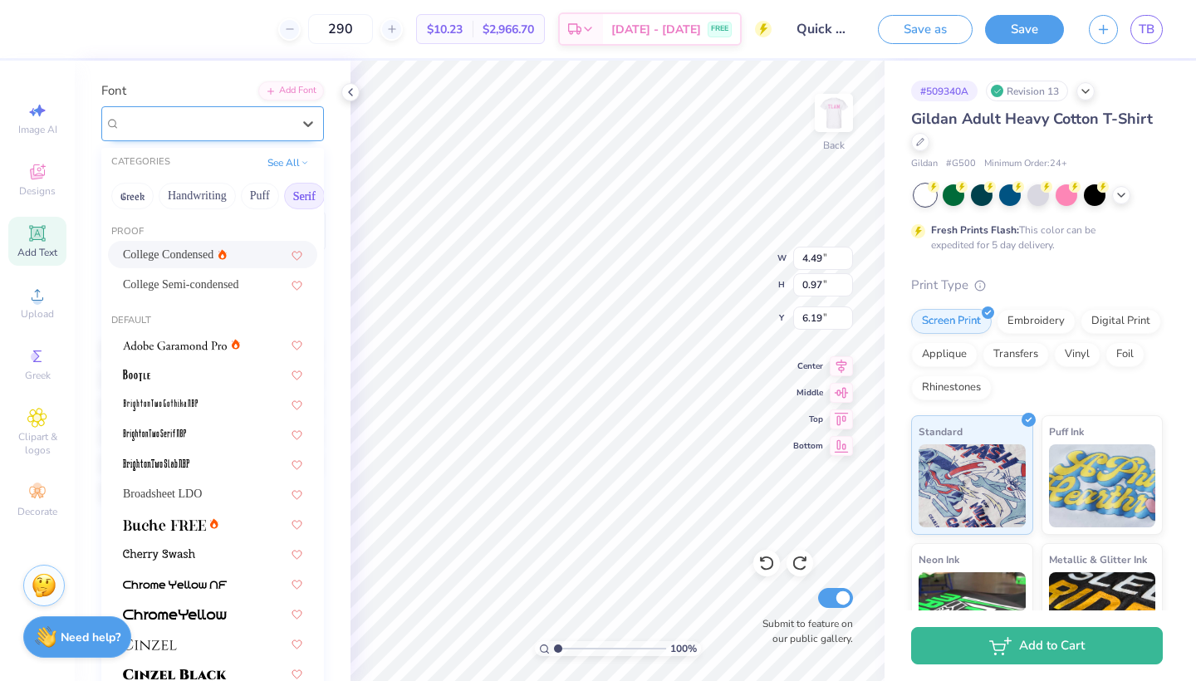
click at [282, 125] on div "College Condensed" at bounding box center [206, 123] width 174 height 26
click at [201, 351] on img at bounding box center [175, 346] width 104 height 12
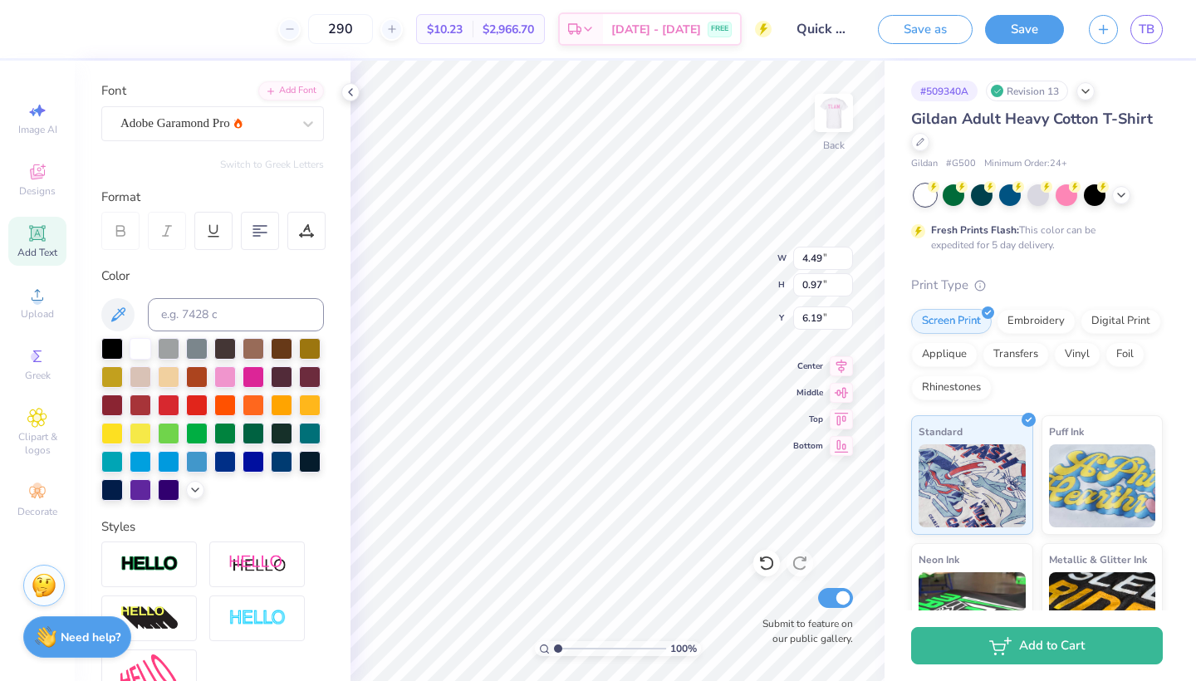
type input "4.65"
type input "1.03"
type input "6.16"
type textarea "T H E E A"
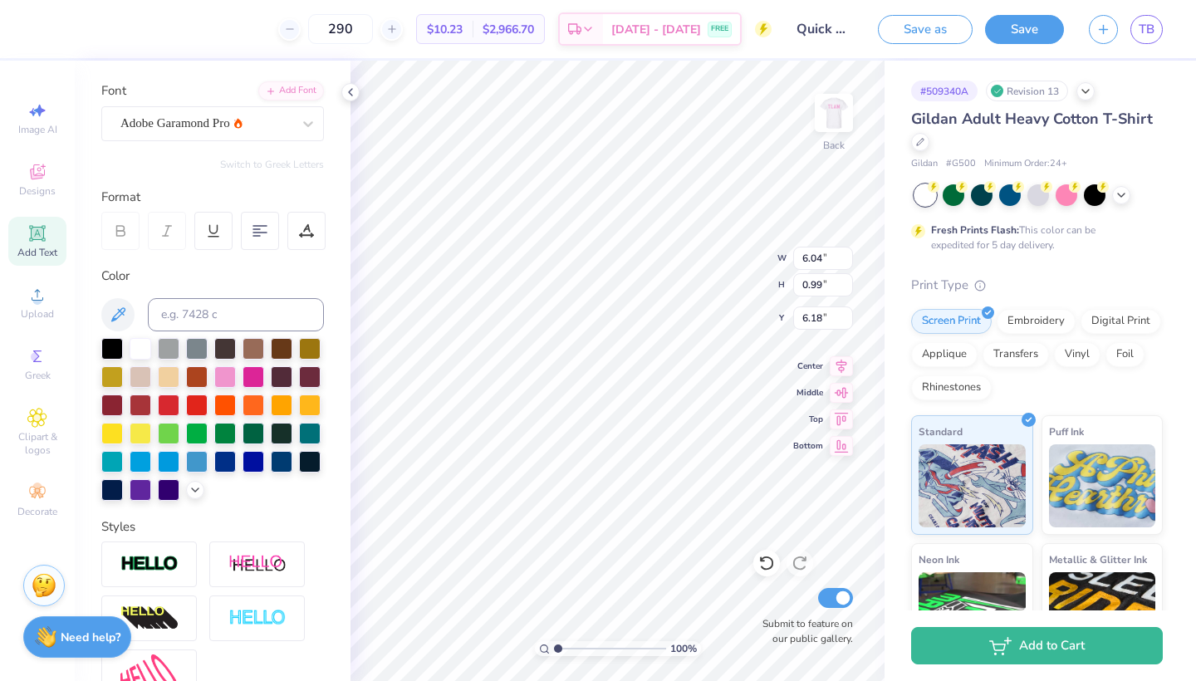
type textarea "T H E T A"
click at [763, 561] on icon at bounding box center [762, 559] width 3 height 3
click at [301, 126] on icon at bounding box center [308, 123] width 17 height 17
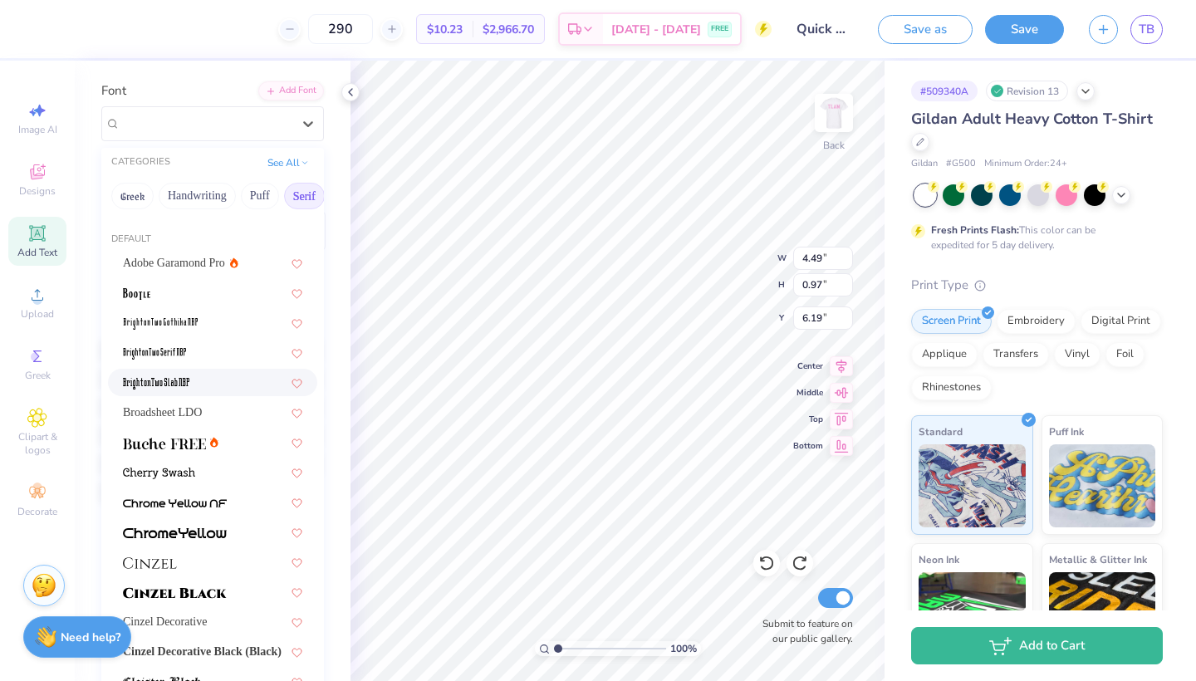
scroll to position [81, 0]
click at [211, 318] on div at bounding box center [212, 323] width 179 height 17
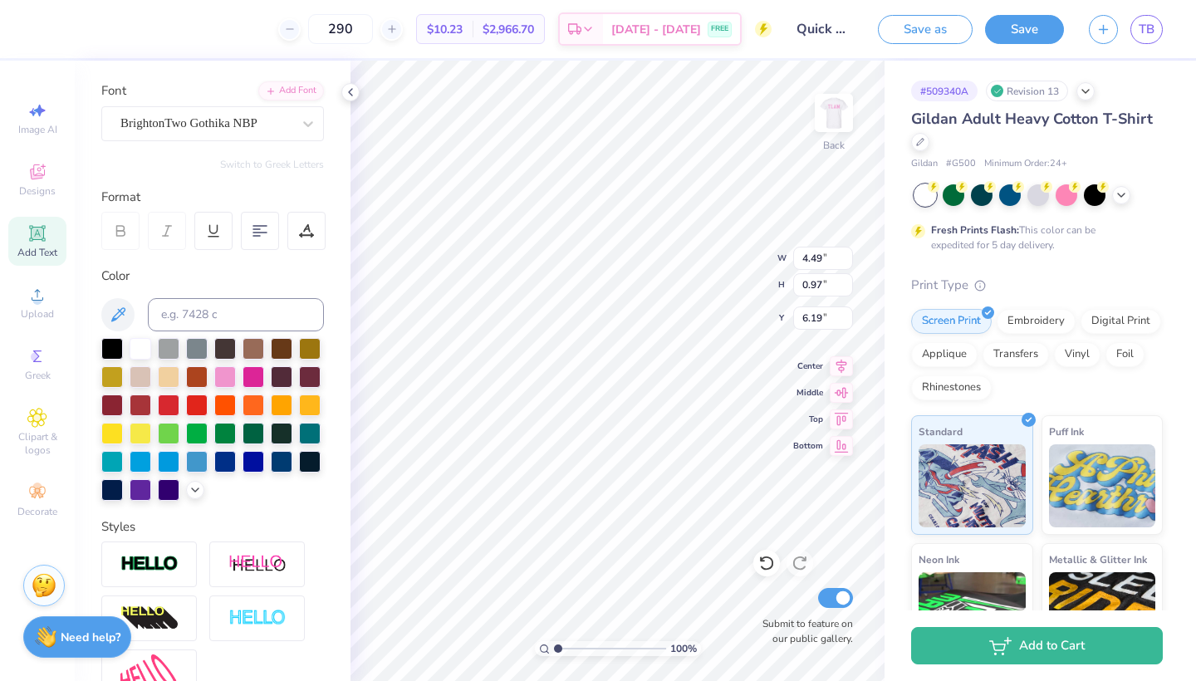
type input "2.48"
type input "0.88"
type input "6.23"
type input "3.51"
type input "1.25"
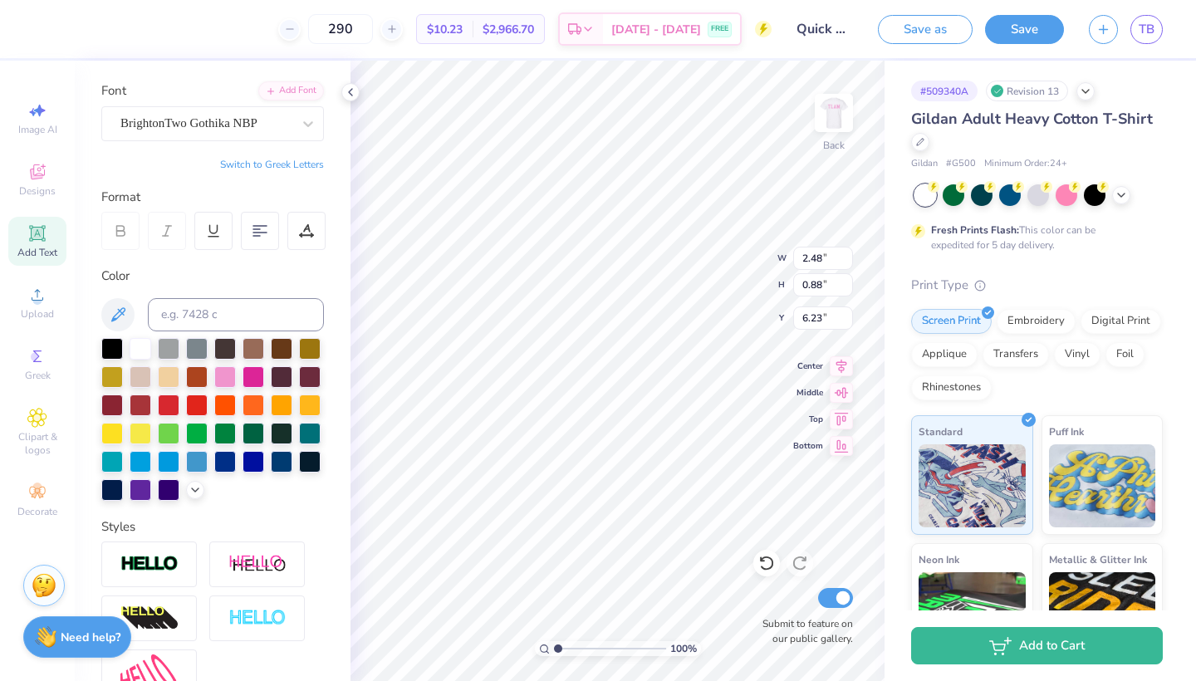
type input "5.86"
type input "6.21"
type textarea "T H E T A"
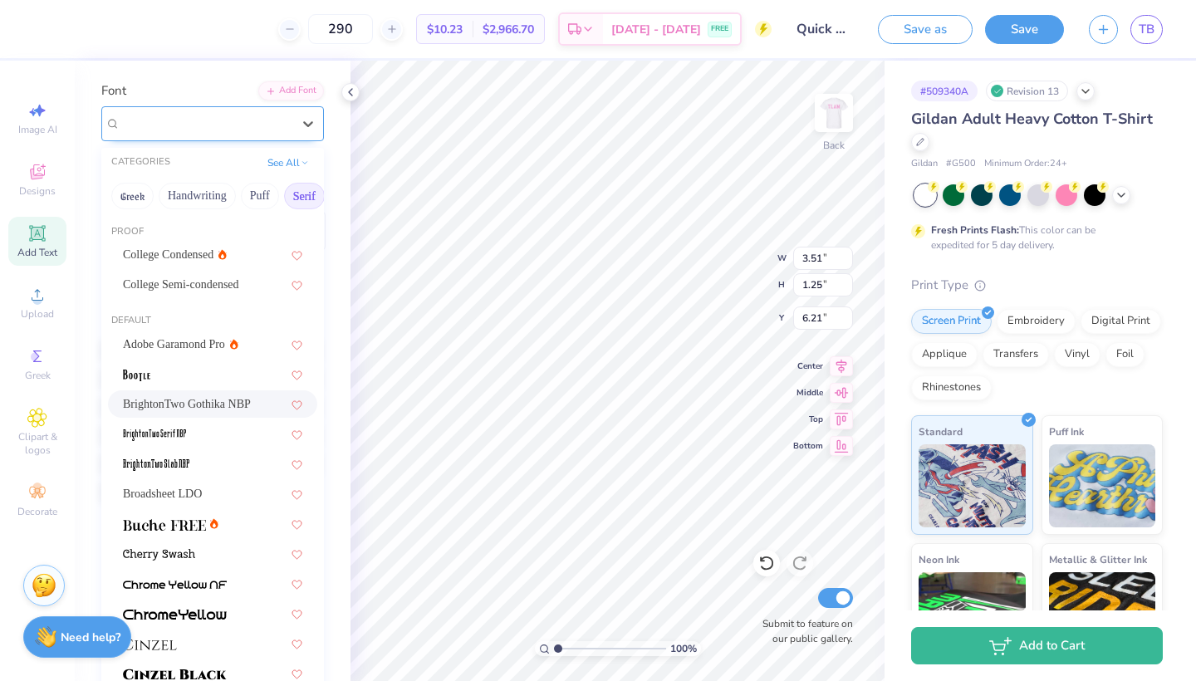
click at [290, 125] on div "BrightonTwo Gothika NBP" at bounding box center [206, 123] width 174 height 26
click at [213, 434] on div at bounding box center [212, 433] width 179 height 17
click at [297, 119] on div at bounding box center [308, 124] width 30 height 30
click at [194, 462] on div at bounding box center [212, 463] width 179 height 17
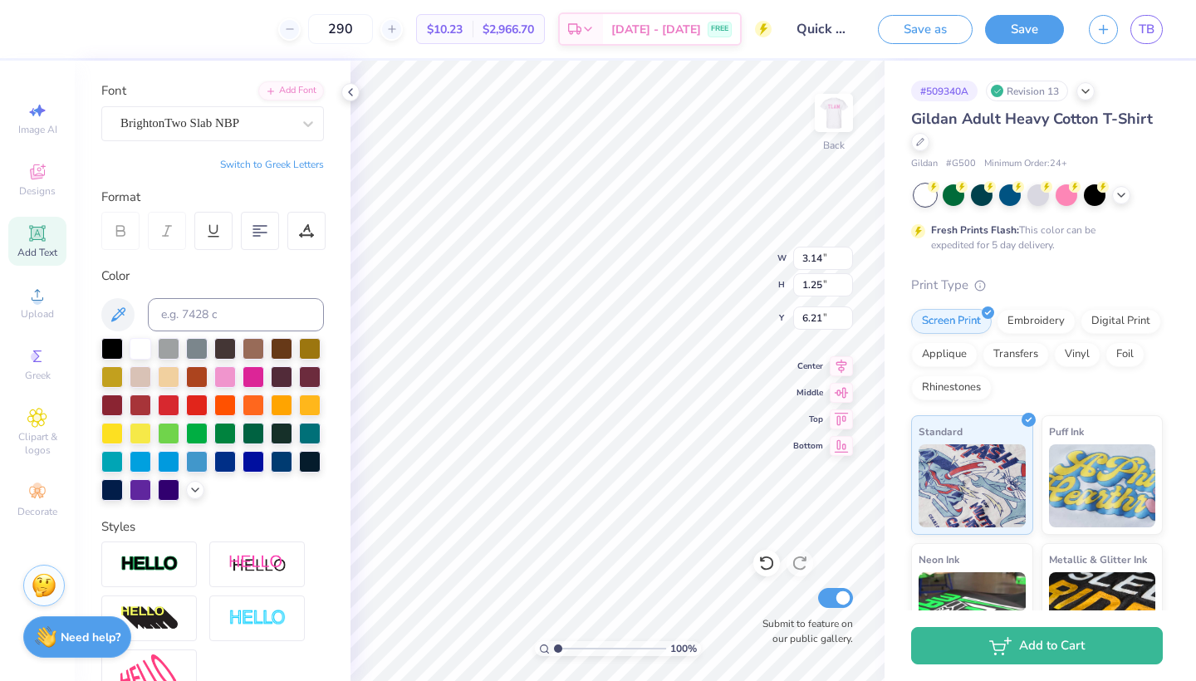
type input "3.25"
type input "6.17"
click at [295, 126] on div at bounding box center [308, 124] width 30 height 30
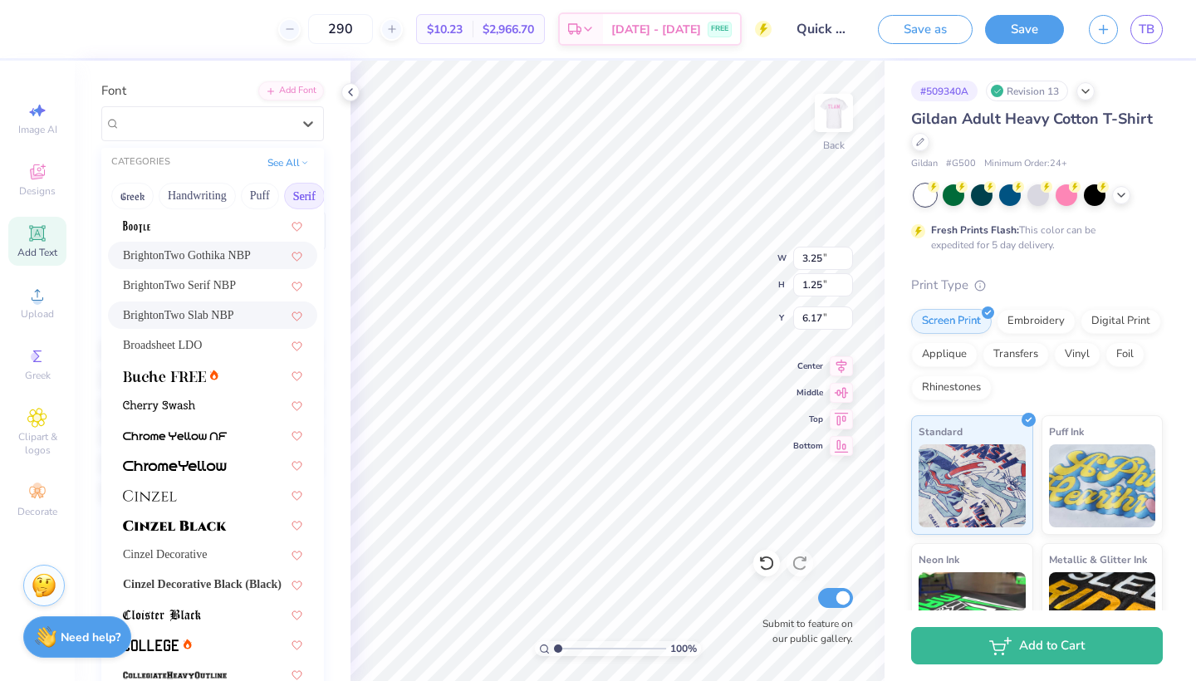
scroll to position [148, 0]
click at [215, 344] on div "Broadsheet LDO" at bounding box center [212, 345] width 179 height 17
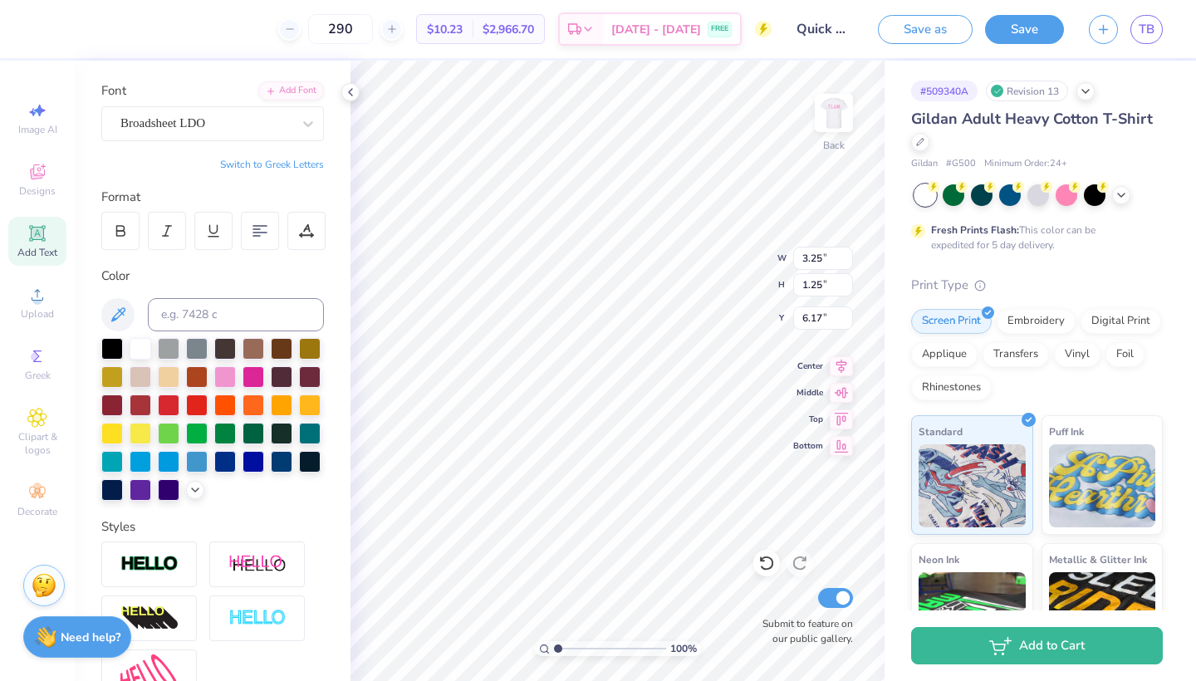
type input "9.38"
type input "1.35"
type input "6.12"
type input "6.39"
type input "0.92"
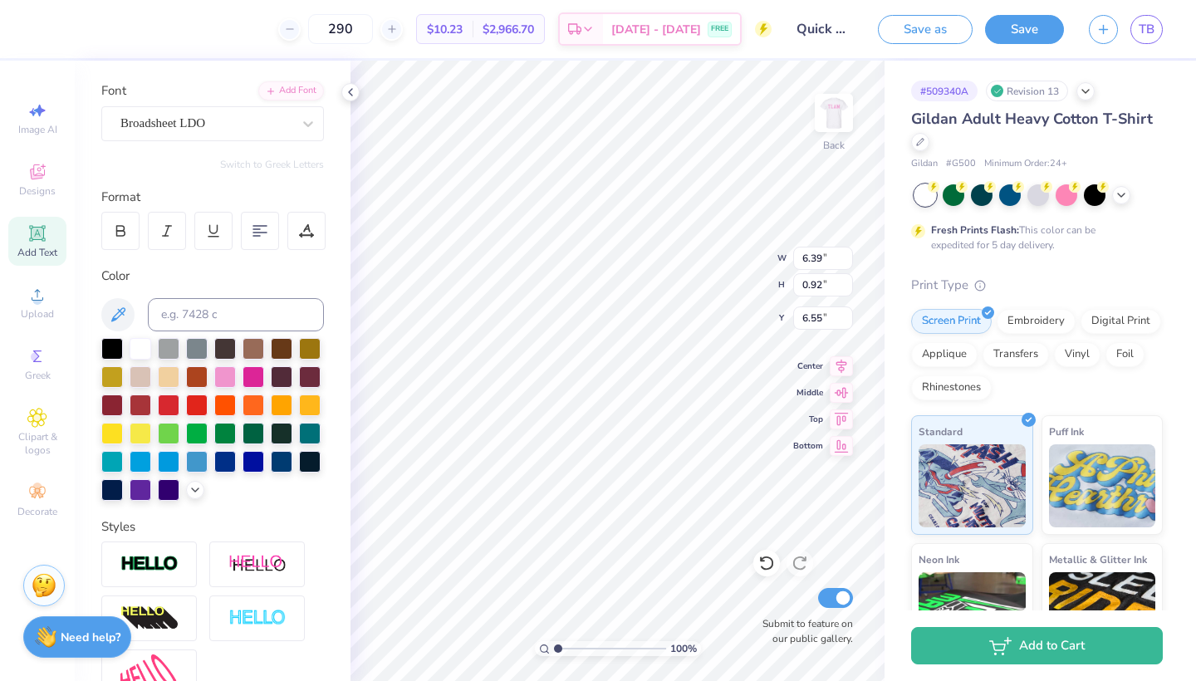
click at [342, 435] on div "Personalized Names Personalized Numbers Text Tool Add Font Font Broadsheet LDO …" at bounding box center [213, 371] width 276 height 620
type input "6.58"
type input "6.09"
type input "0.87"
type input "6.62"
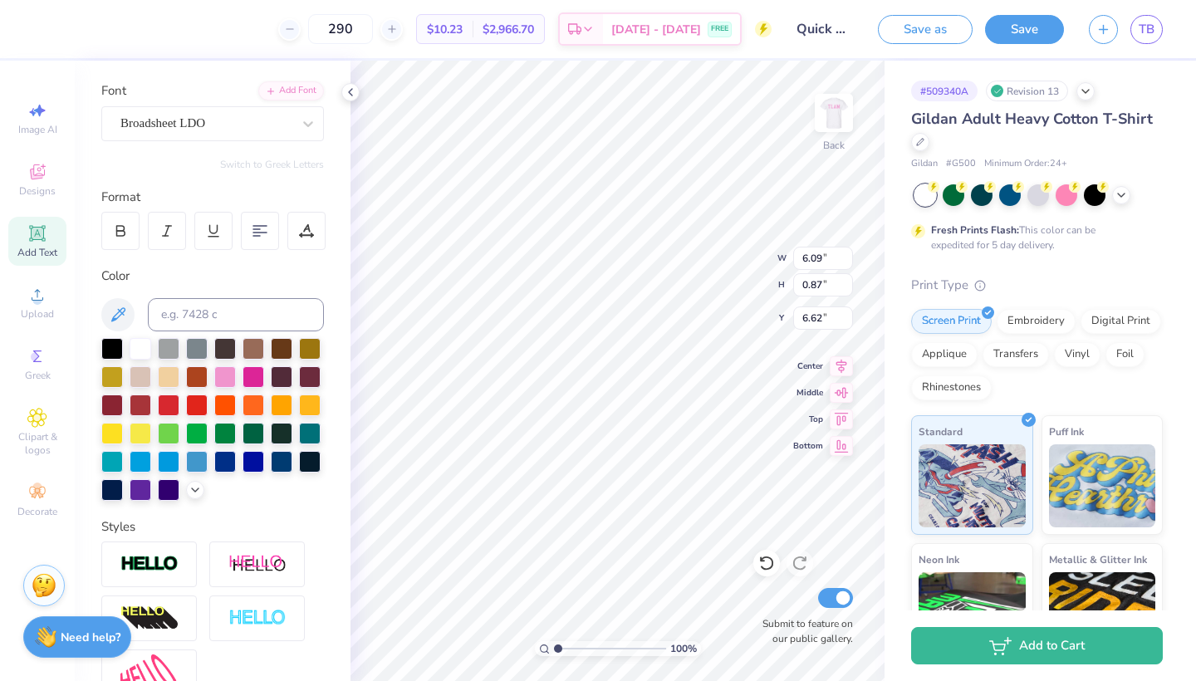
scroll to position [0, 2]
type textarea "THETA"
type input "6.14"
click at [296, 116] on div at bounding box center [308, 124] width 30 height 30
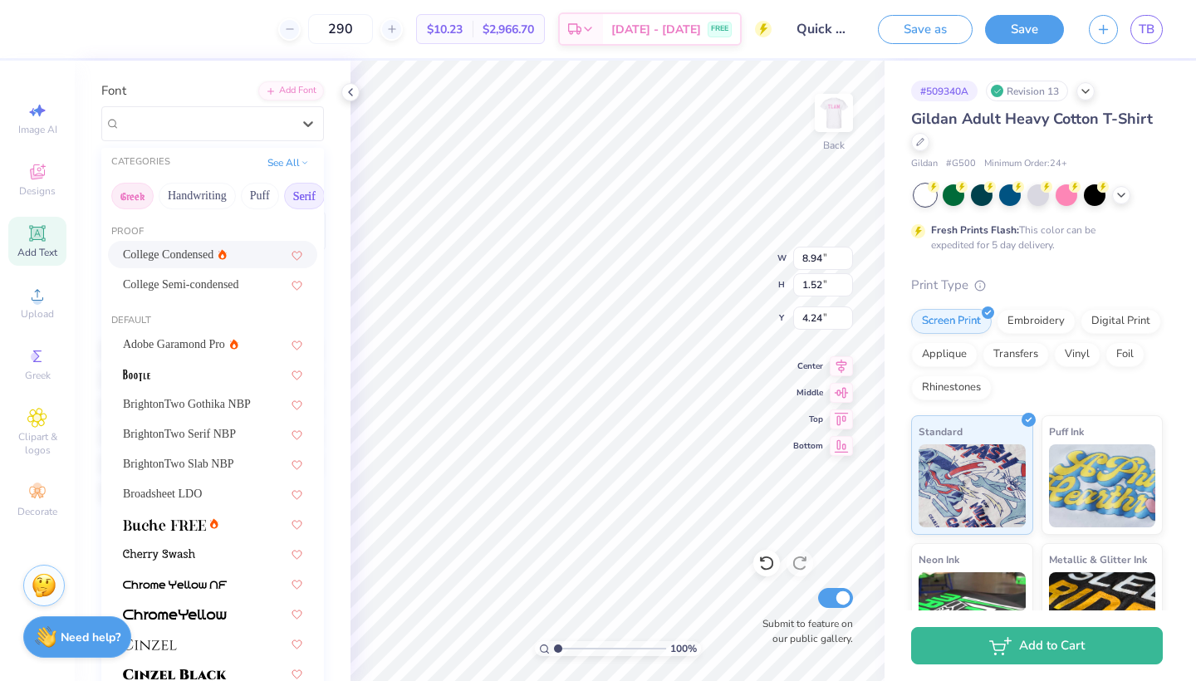
click at [135, 190] on button "Greek" at bounding box center [132, 196] width 42 height 27
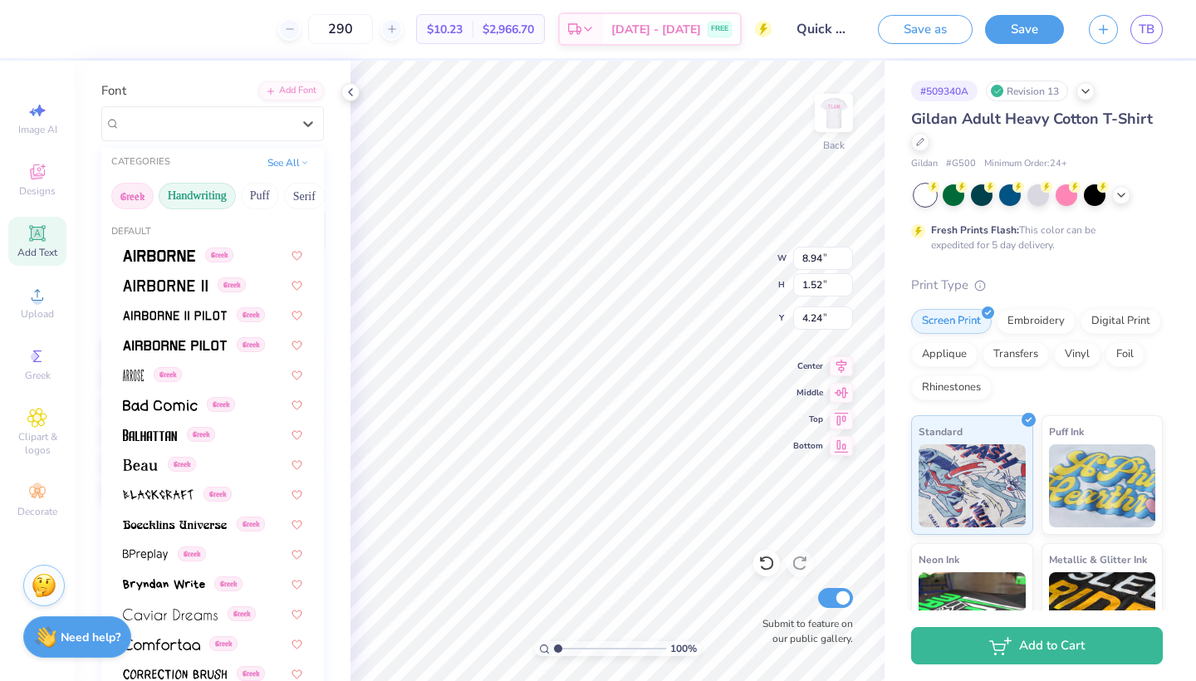
click at [184, 195] on button "Handwriting" at bounding box center [197, 196] width 77 height 27
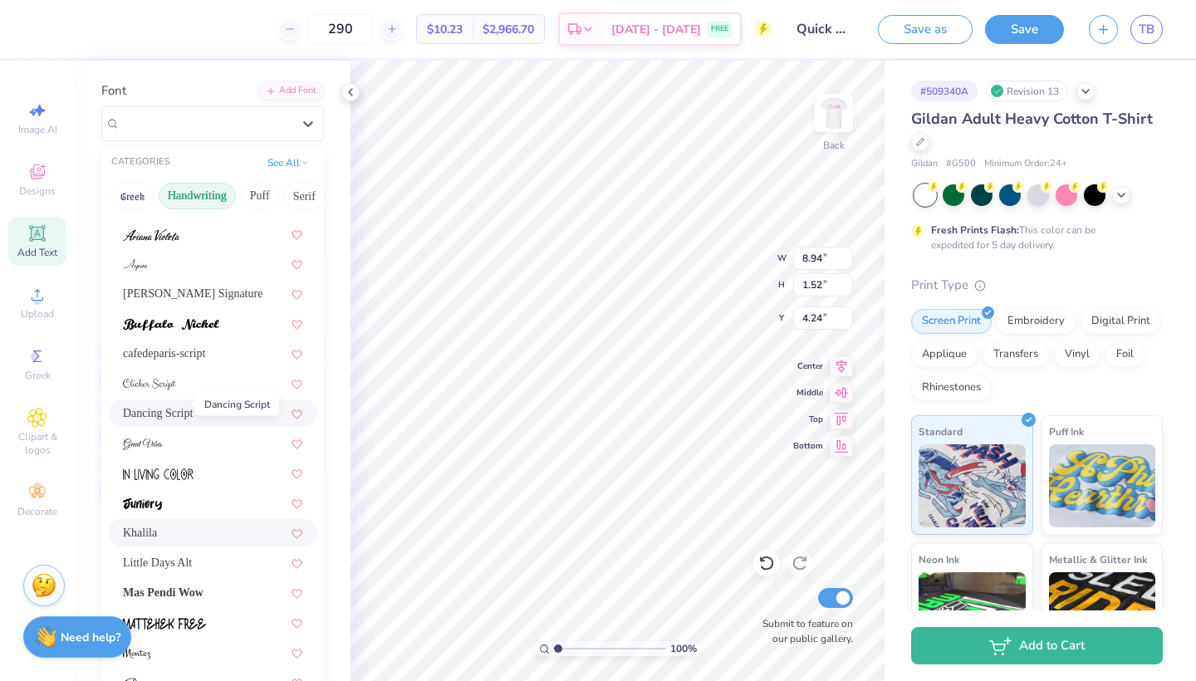
scroll to position [120, 0]
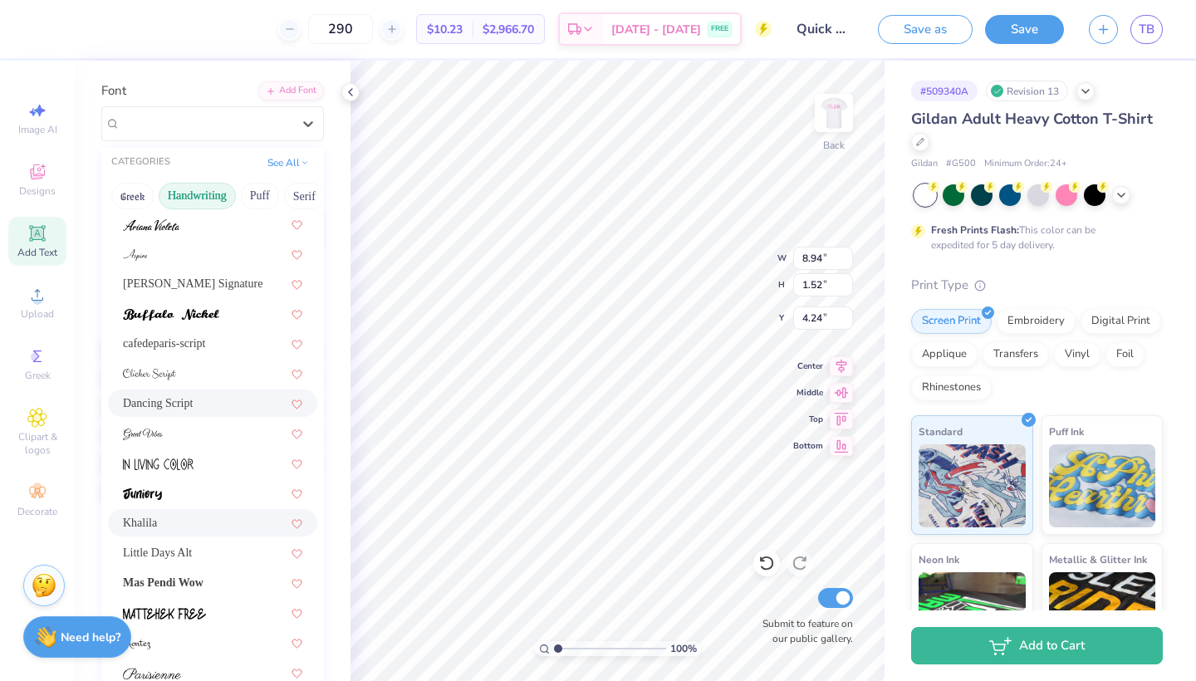
click at [179, 405] on span "Dancing Script" at bounding box center [158, 402] width 70 height 17
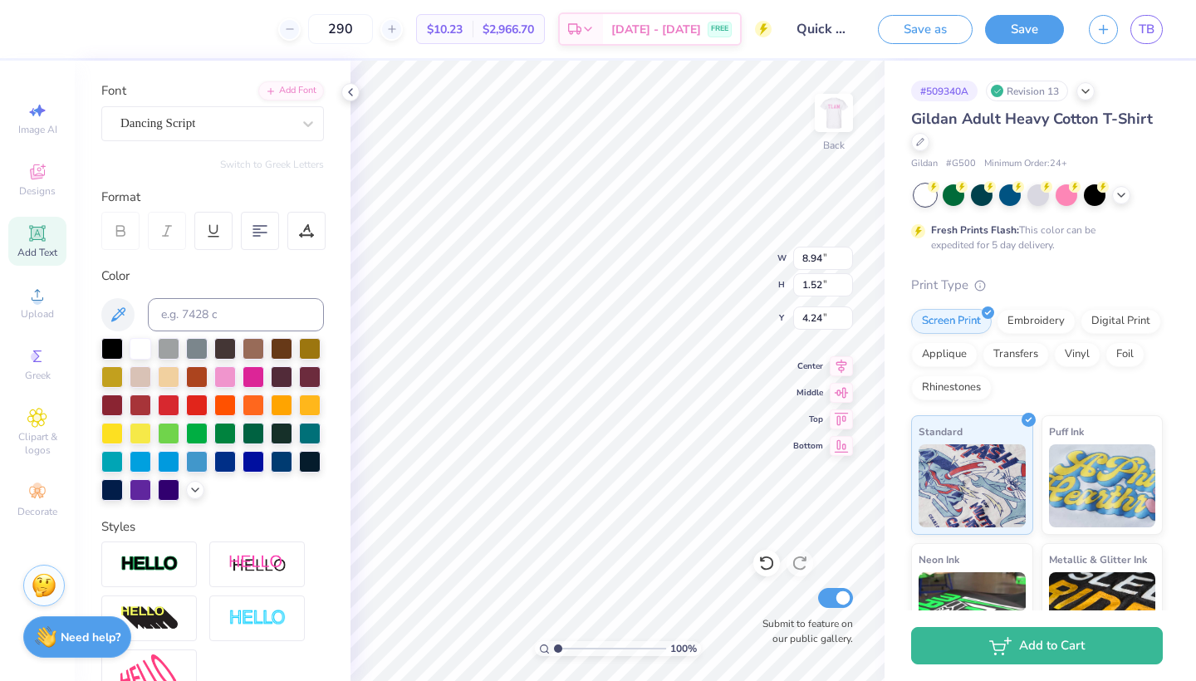
type input "7.02"
type input "1.54"
type input "4.23"
click at [762, 571] on icon at bounding box center [766, 563] width 17 height 17
click at [292, 105] on div "Font Khalila" at bounding box center [212, 111] width 223 height 60
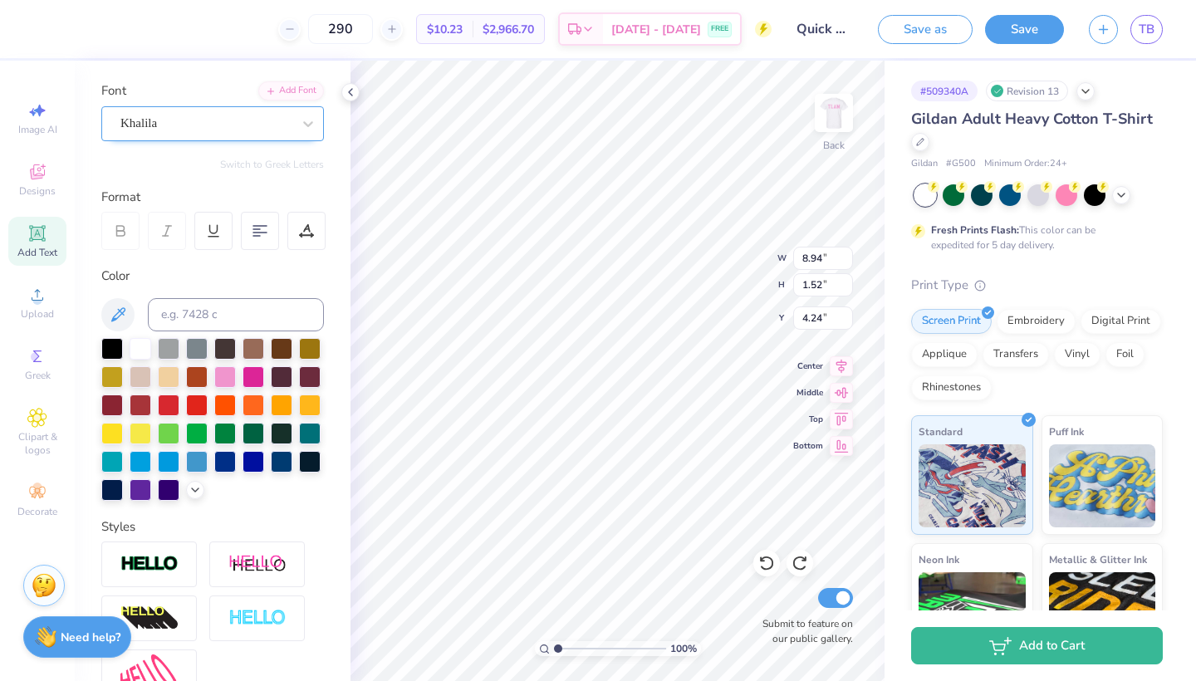
click at [291, 120] on div "Khalila" at bounding box center [206, 123] width 174 height 26
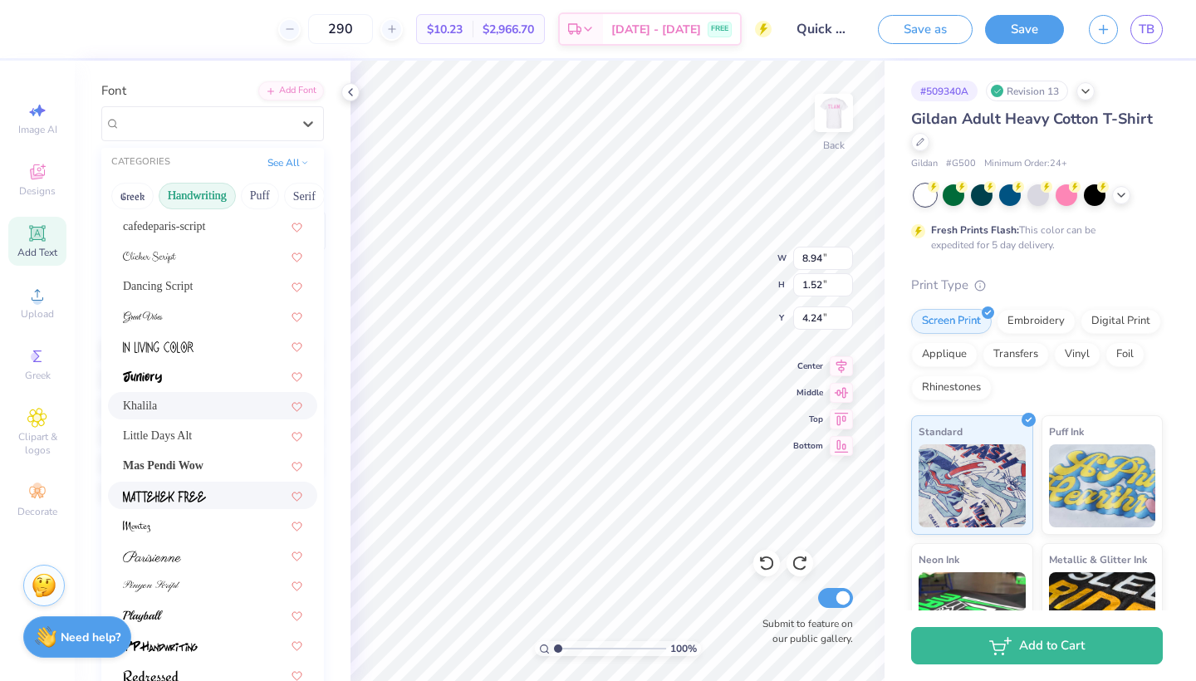
scroll to position [241, 0]
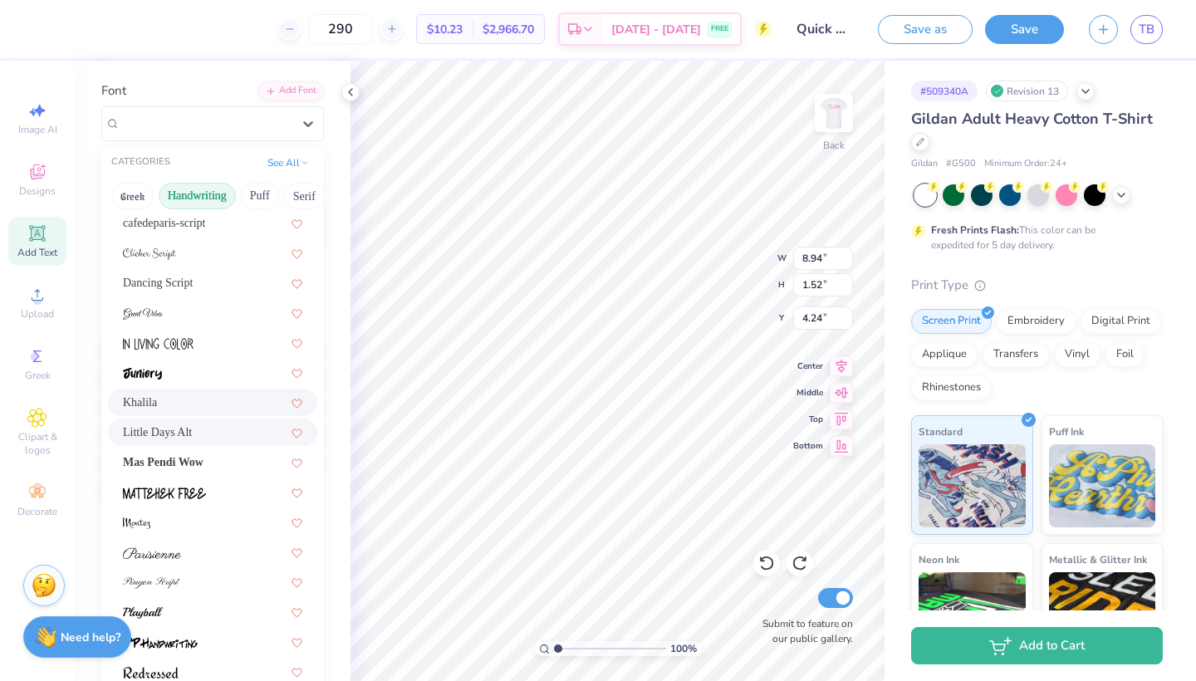
click at [200, 427] on div "Little Days Alt" at bounding box center [212, 431] width 179 height 17
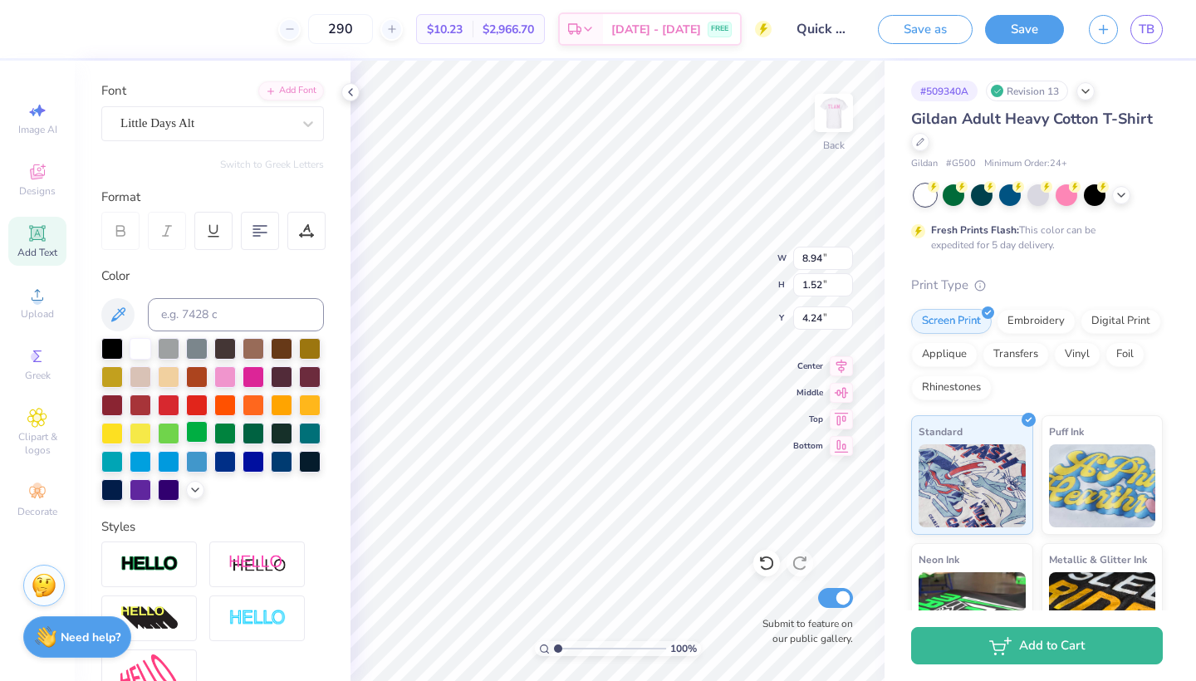
type input "8.96"
type input "1.73"
type input "4.14"
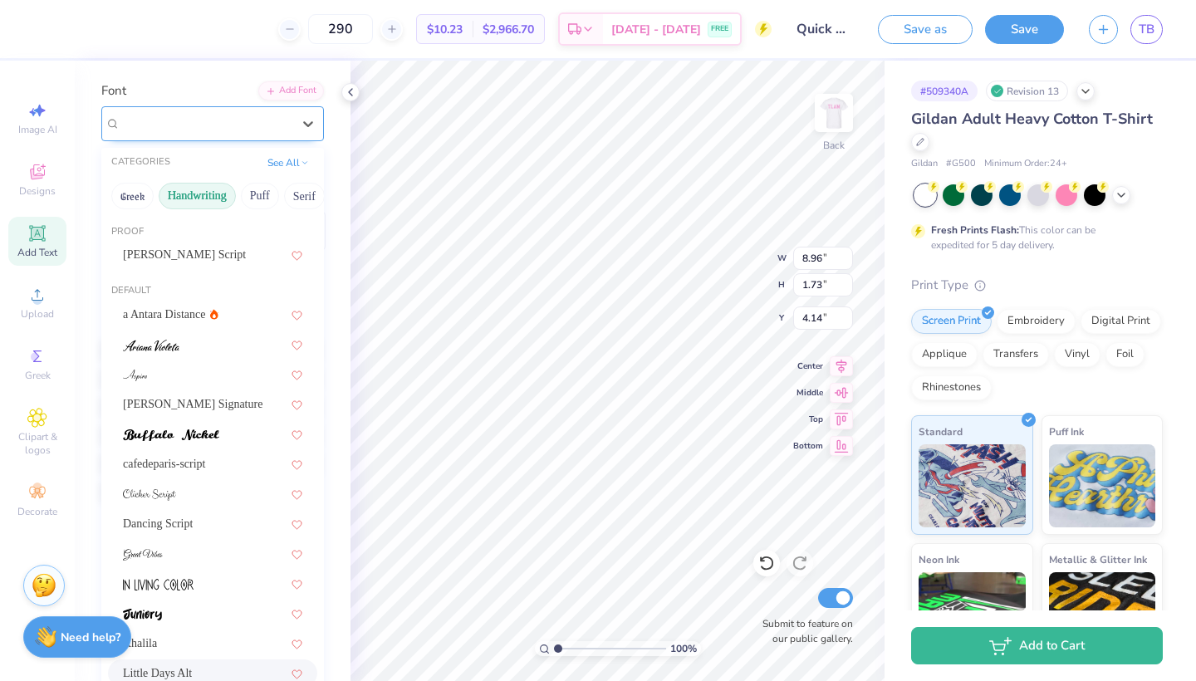
click at [265, 135] on div "Little Days Alt" at bounding box center [212, 123] width 223 height 35
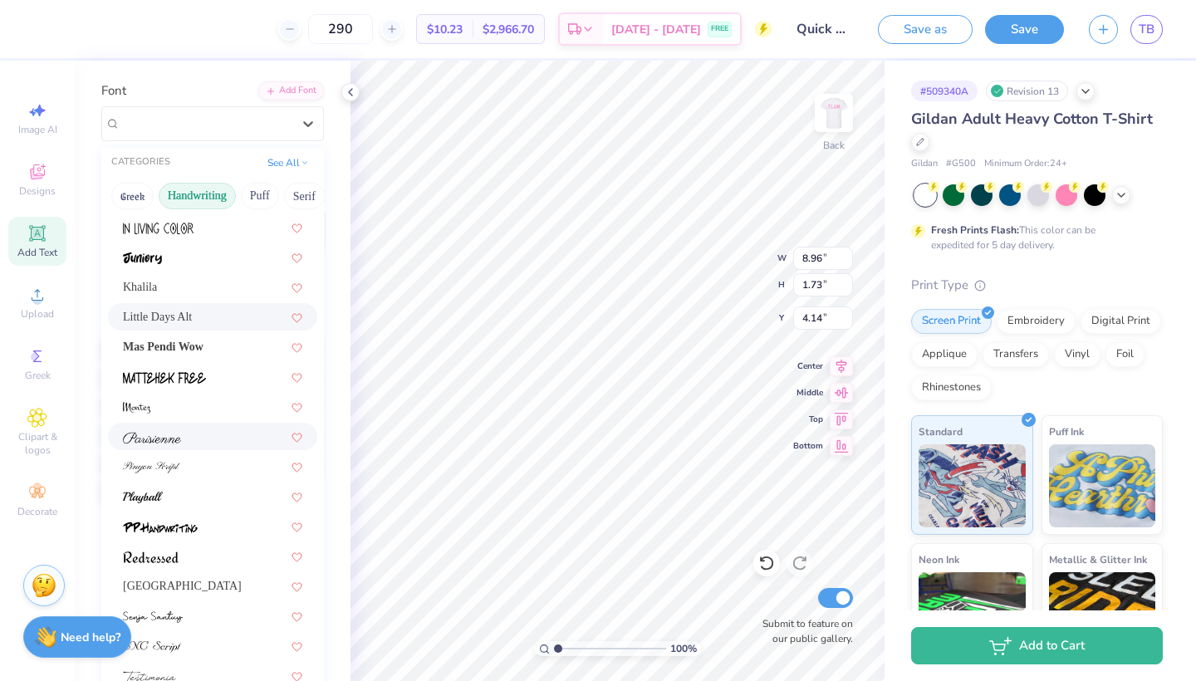
scroll to position [357, 0]
click at [214, 438] on div at bounding box center [212, 435] width 179 height 17
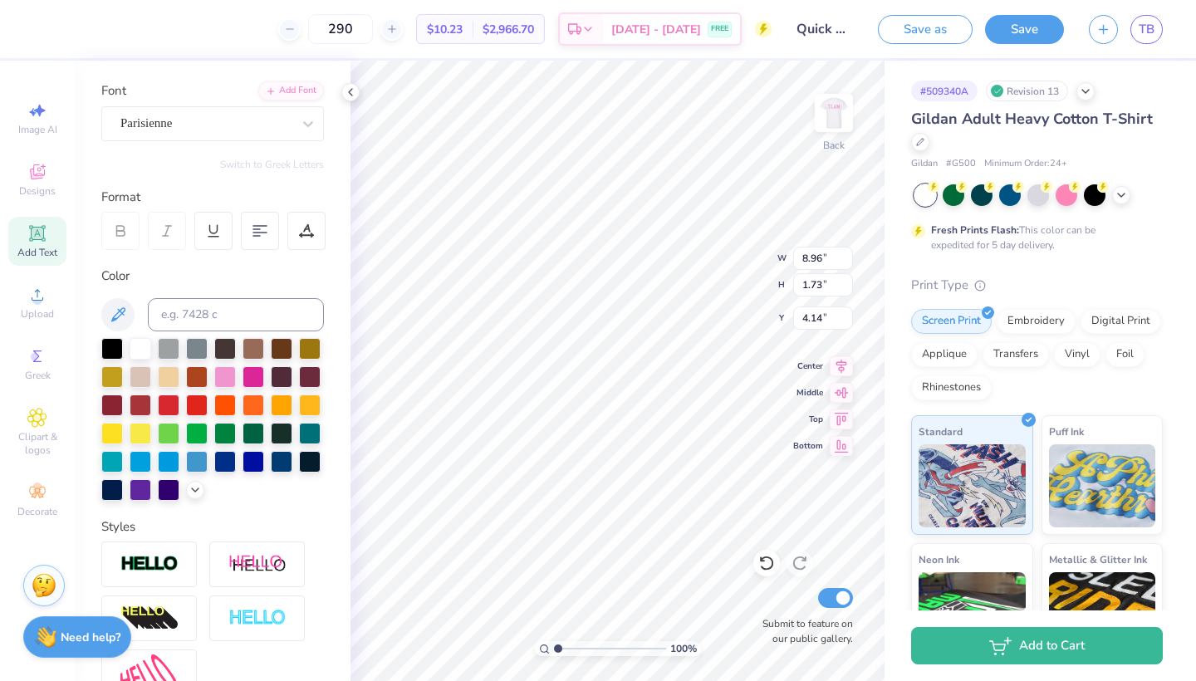
type input "8.89"
type input "1.64"
type input "4.18"
click at [311, 125] on icon at bounding box center [308, 123] width 17 height 17
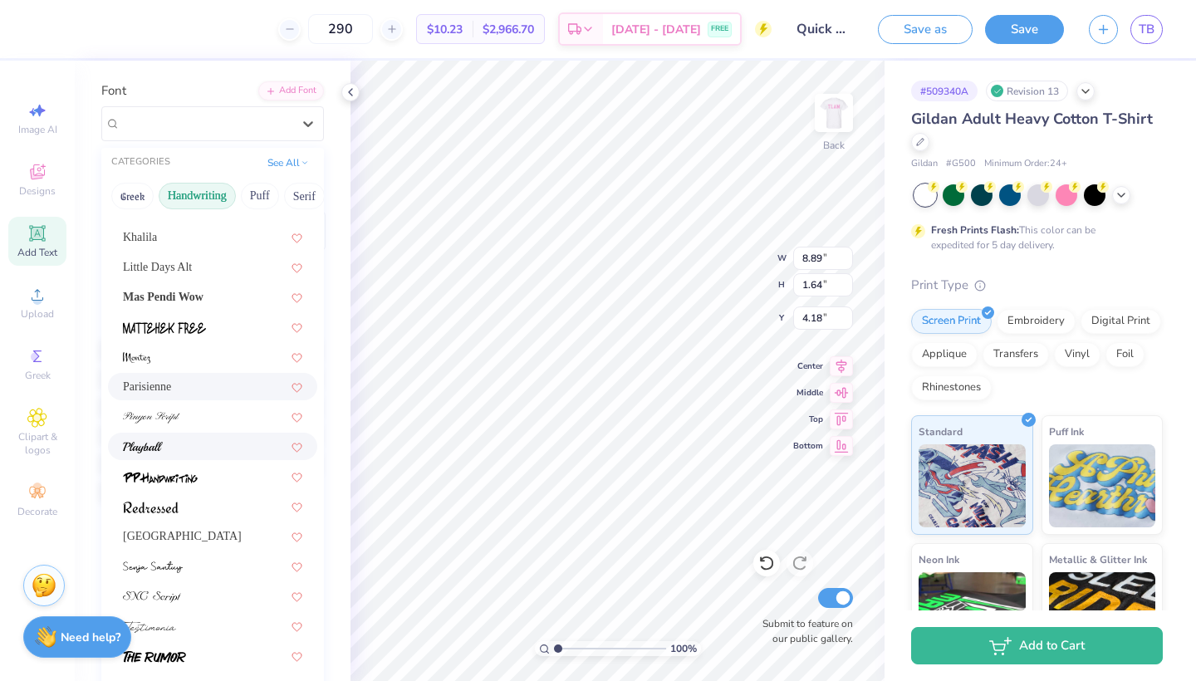
scroll to position [405, 0]
click at [190, 449] on div at bounding box center [212, 446] width 179 height 17
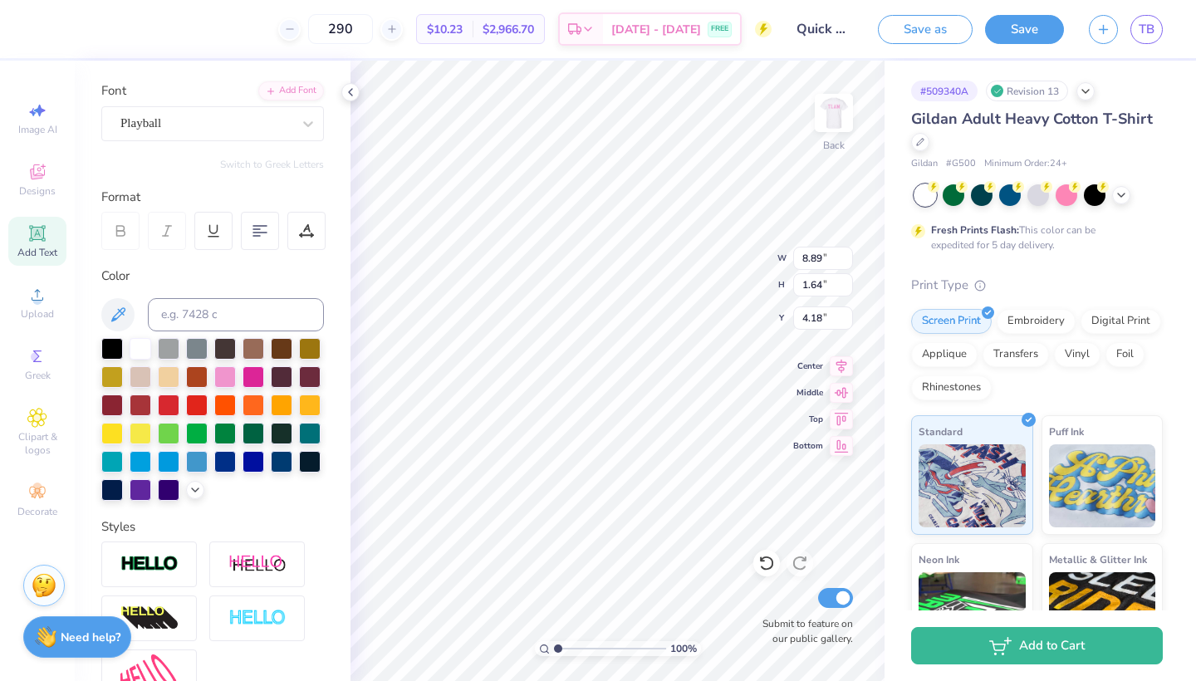
type input "7.67"
type input "1.52"
type input "4.25"
click at [291, 124] on div "Playball" at bounding box center [206, 123] width 174 height 26
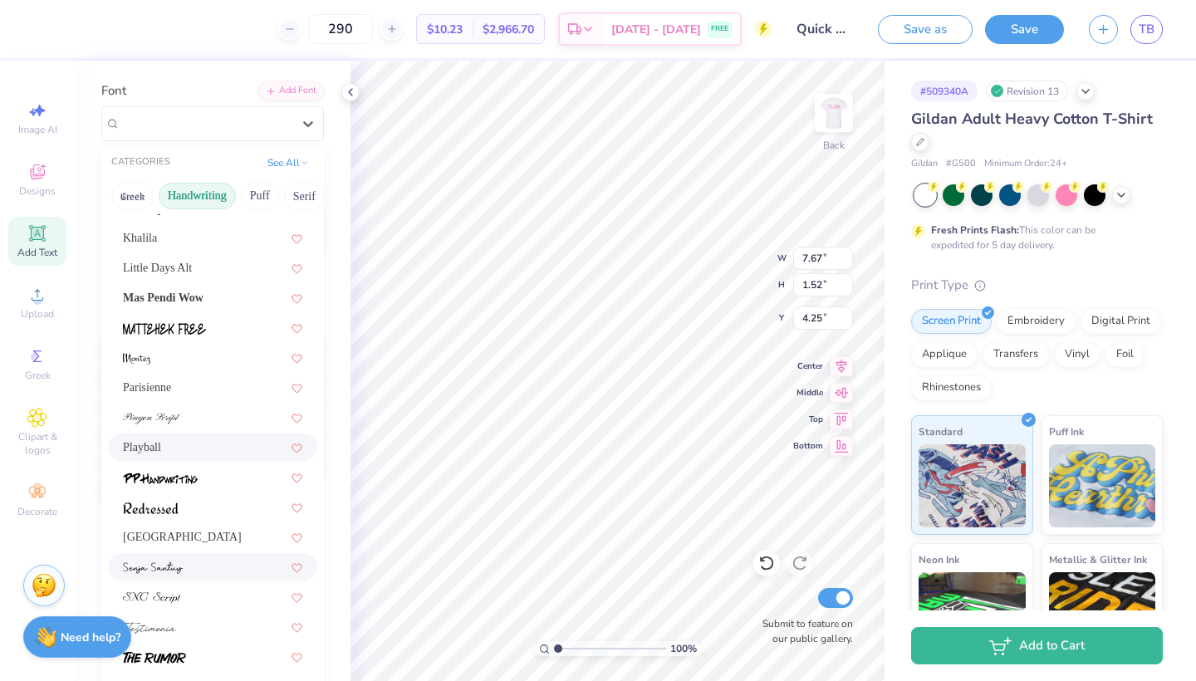
click at [174, 565] on img at bounding box center [153, 568] width 60 height 12
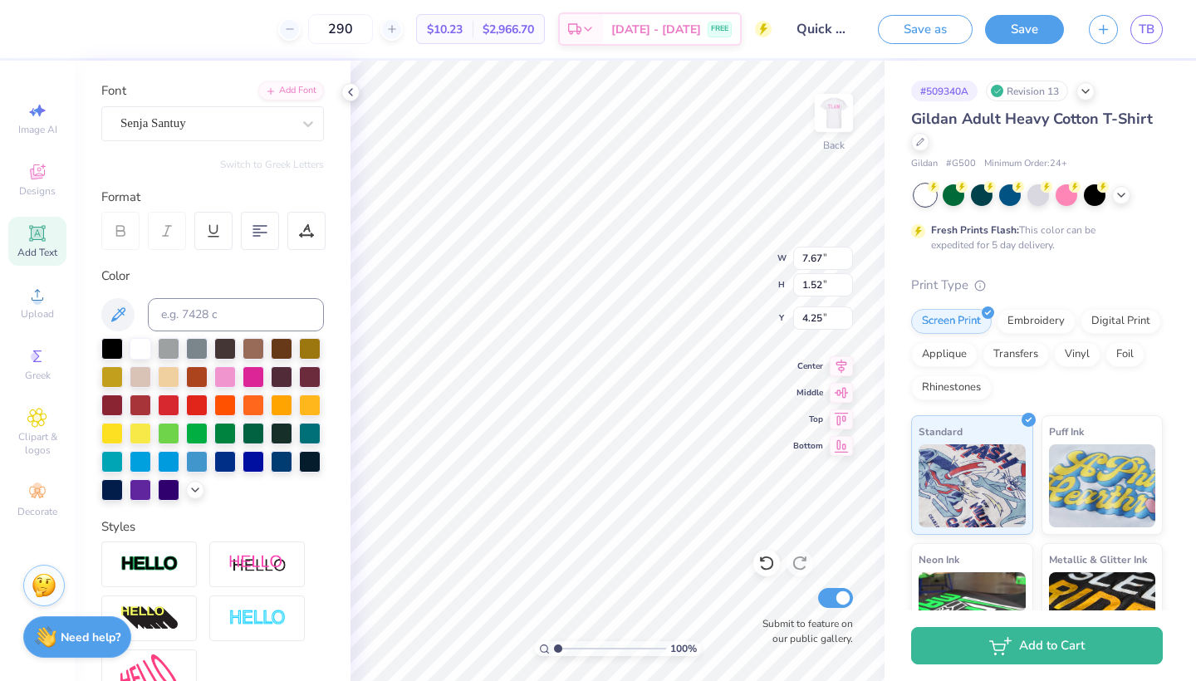
type input "7.75"
type input "1.56"
type input "4.23"
type input "7.75"
type input "1.56"
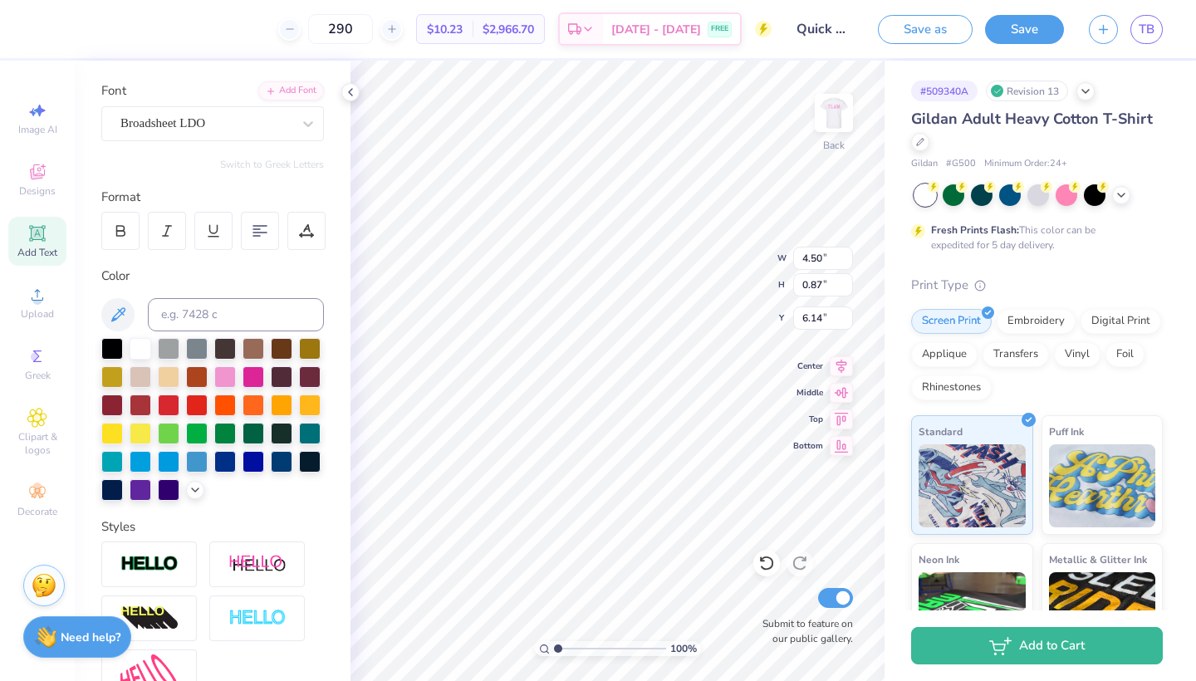
type input "4.23"
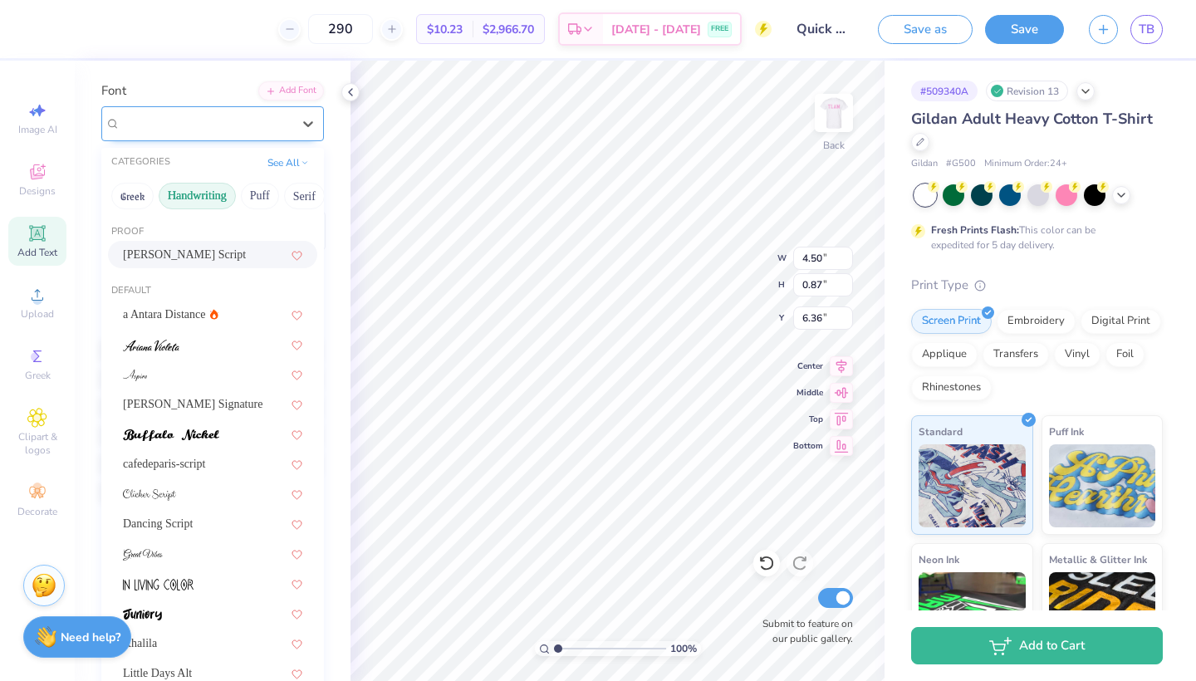
click at [272, 116] on div "Broadsheet LDO" at bounding box center [206, 123] width 174 height 26
click at [294, 188] on button "Serif" at bounding box center [304, 196] width 41 height 27
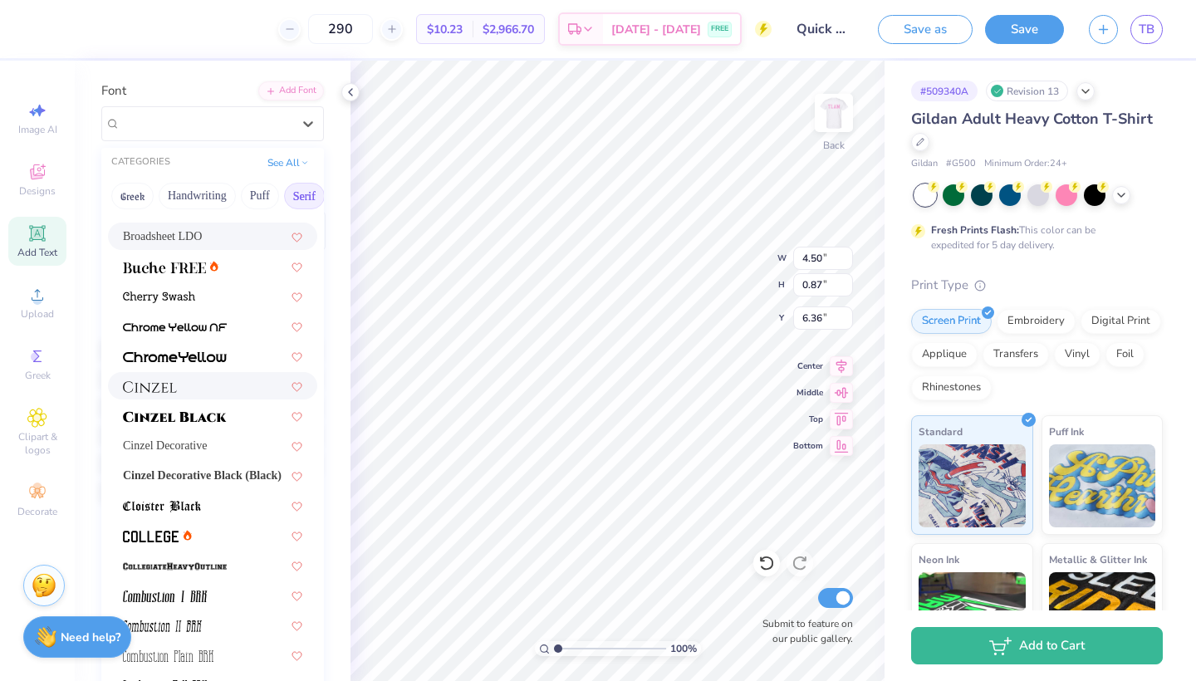
scroll to position [267, 0]
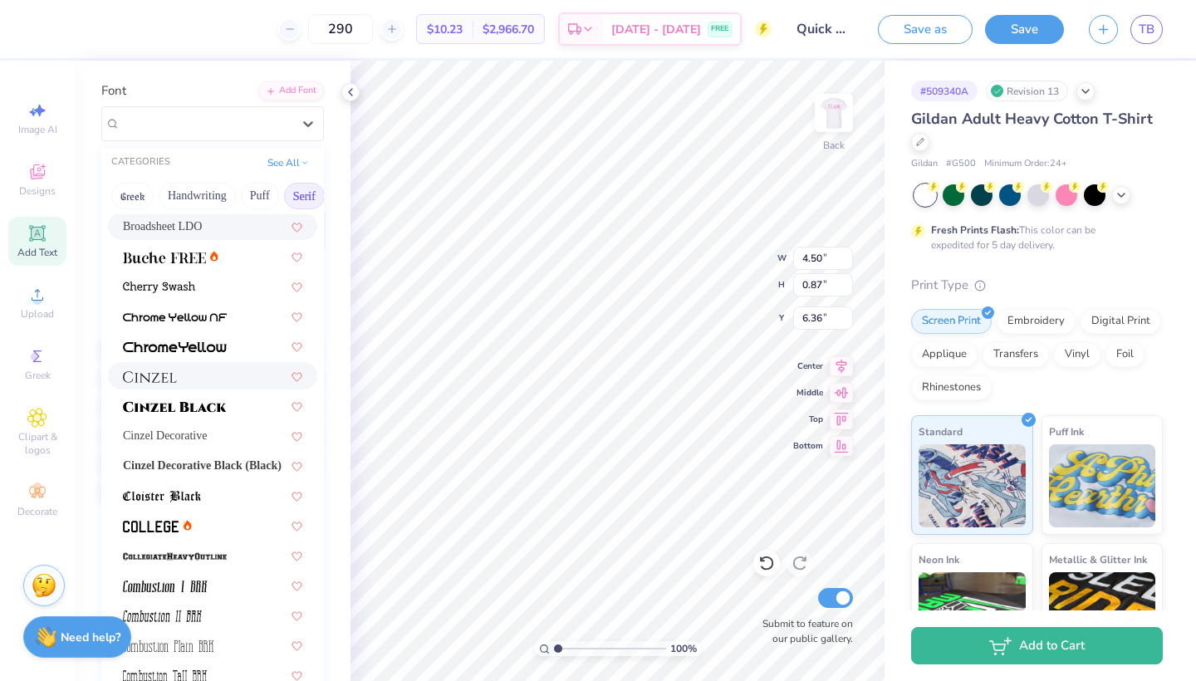
click at [203, 372] on div at bounding box center [212, 375] width 179 height 17
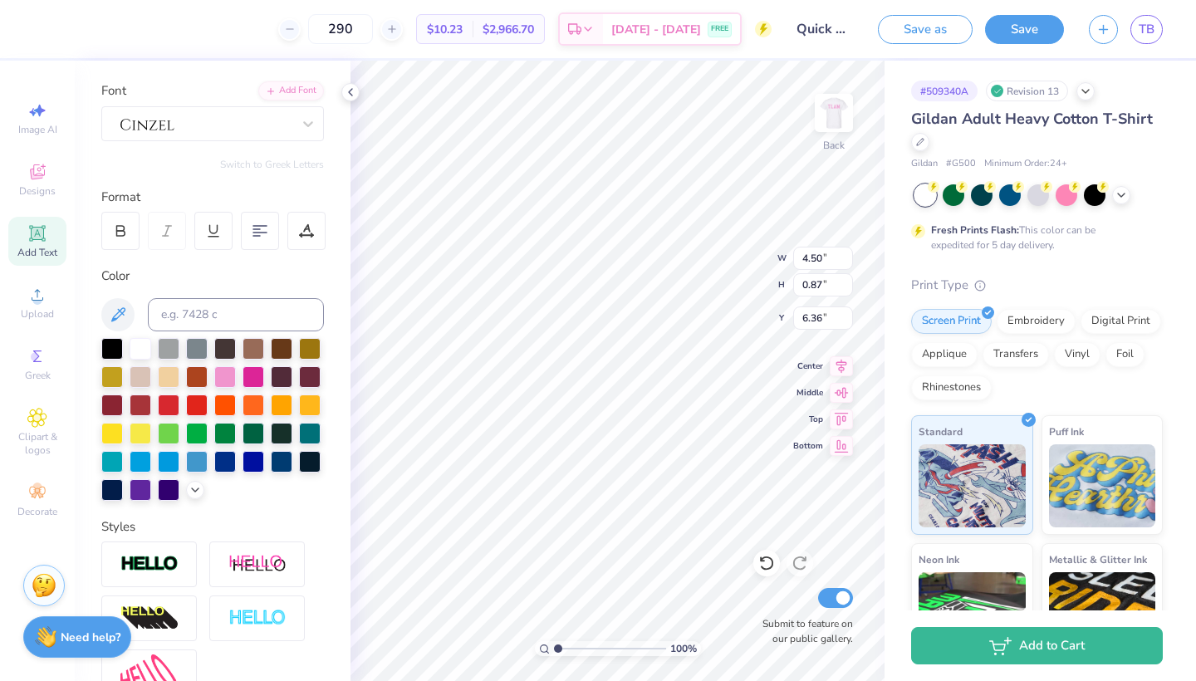
type input "4.25"
type input "0.94"
type input "6.33"
click at [340, 364] on div "Personalized Names Personalized Numbers Text Tool Add Font Font Switch to Greek…" at bounding box center [213, 371] width 276 height 620
type input "8.06"
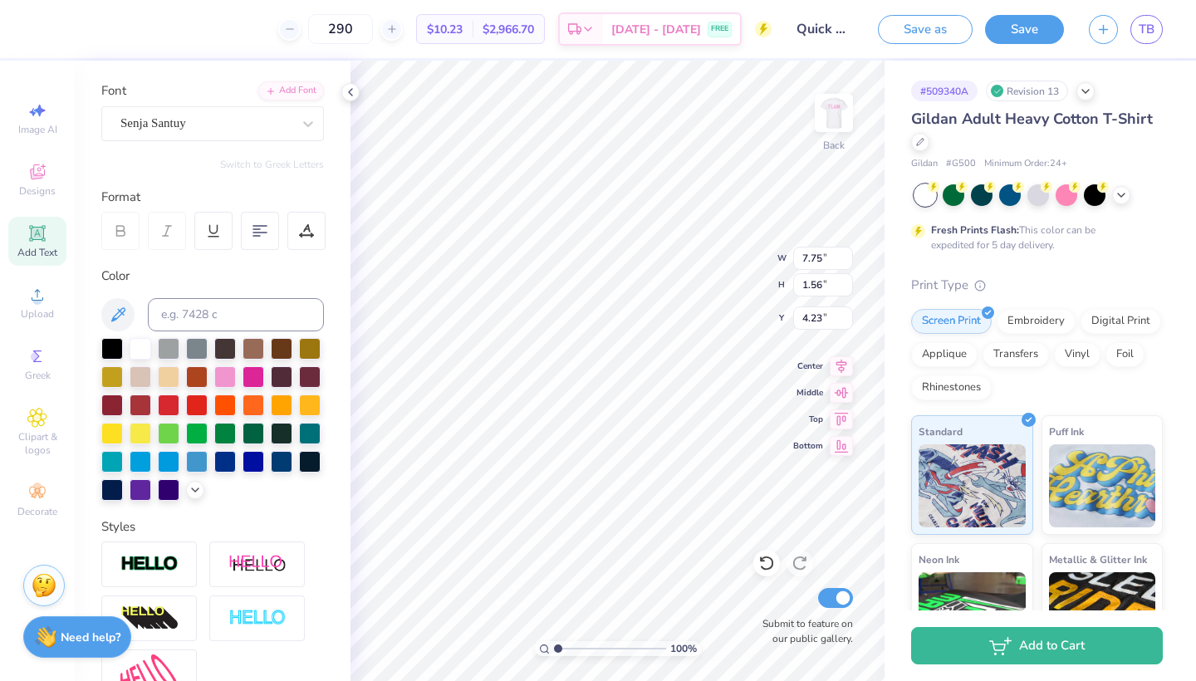
type input "1.62"
type input "4.16"
type input "4.30"
type input "1.21"
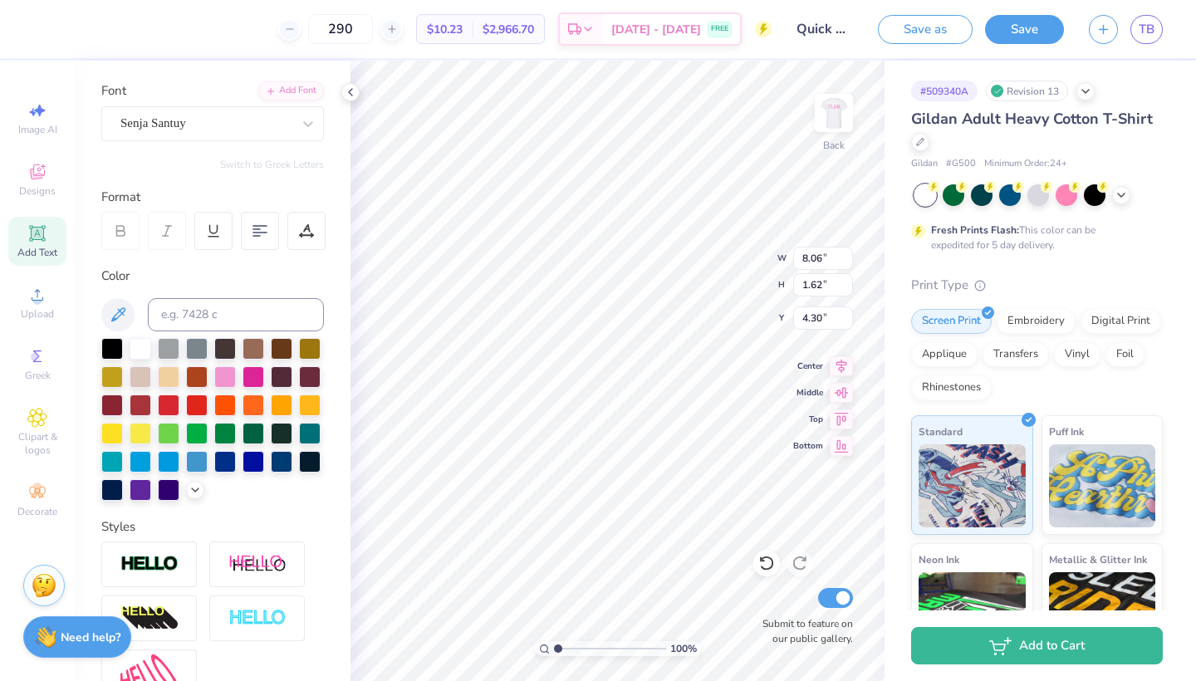
type input "15.32"
click at [288, 118] on div "Khalila" at bounding box center [206, 123] width 174 height 26
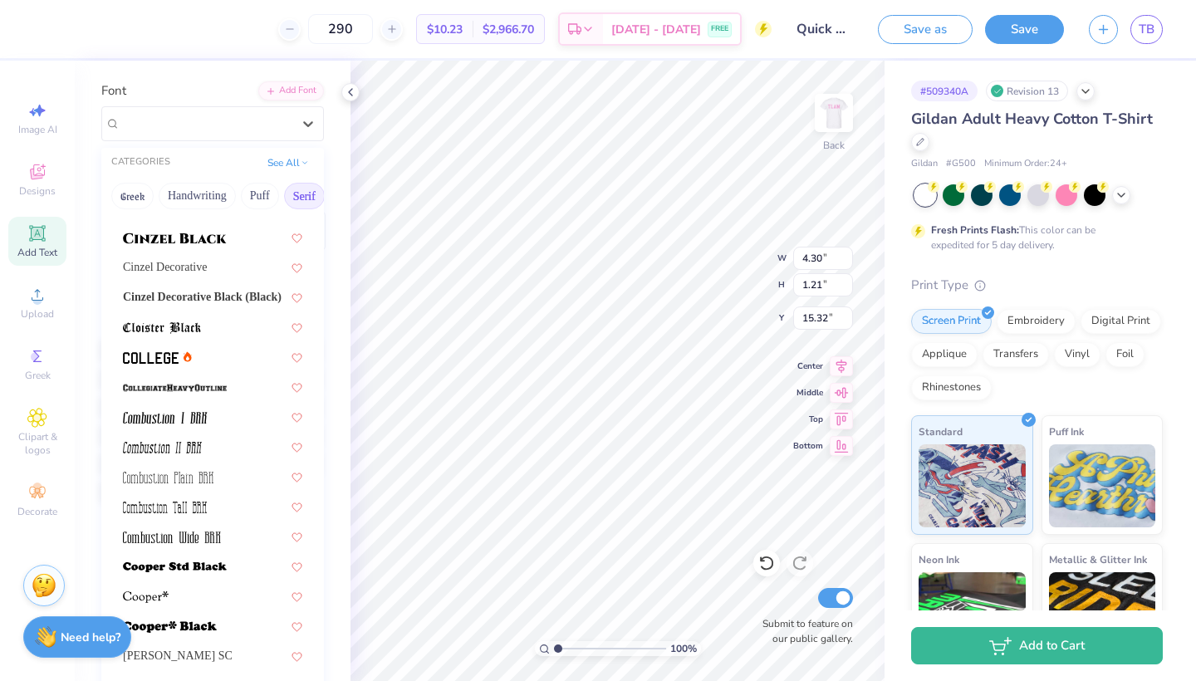
scroll to position [784, 0]
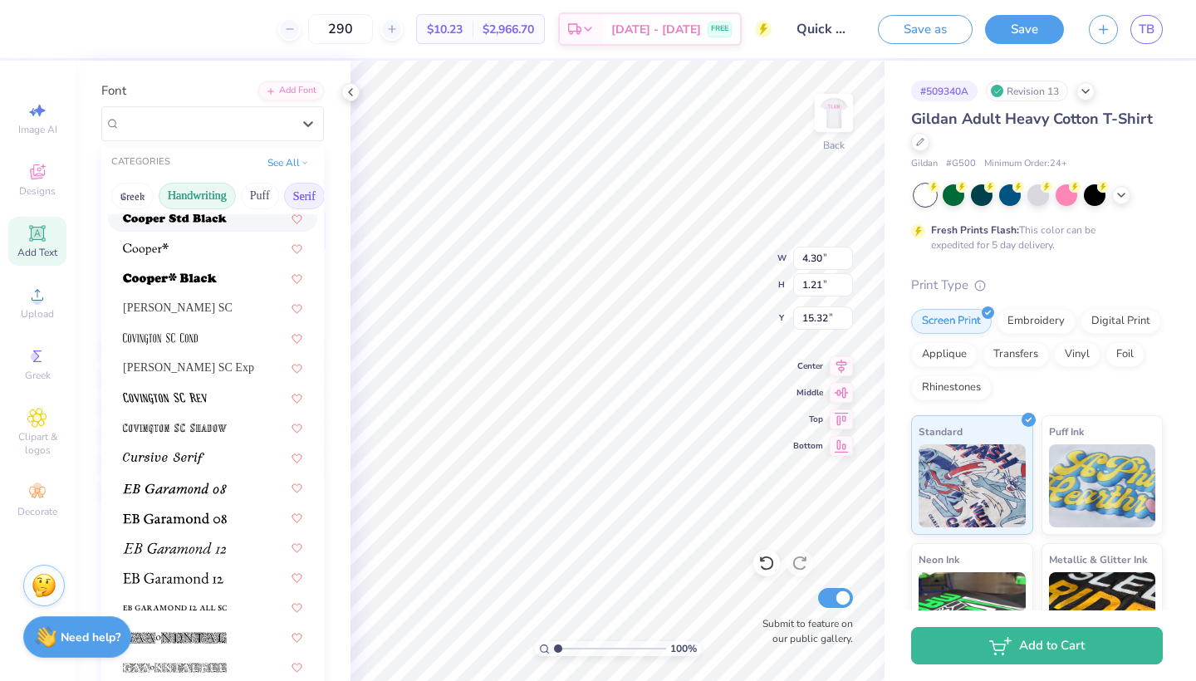
click at [217, 195] on button "Handwriting" at bounding box center [197, 196] width 77 height 27
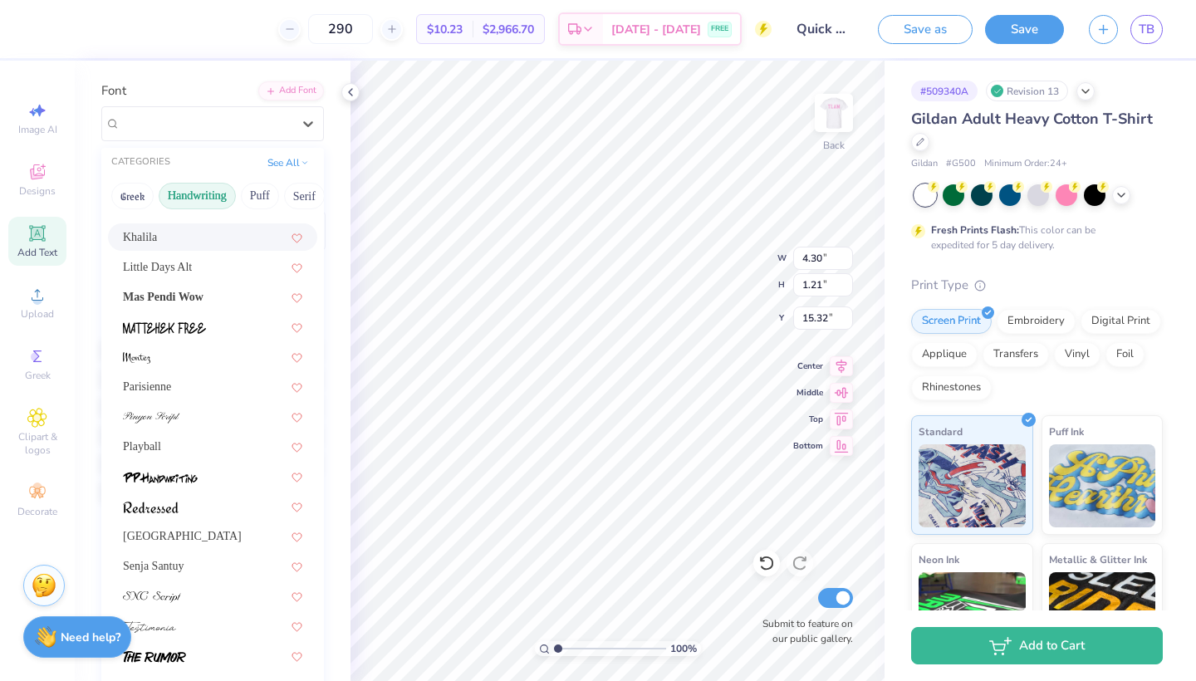
scroll to position [405, 0]
click at [188, 570] on div "Senja Santuy" at bounding box center [212, 566] width 179 height 17
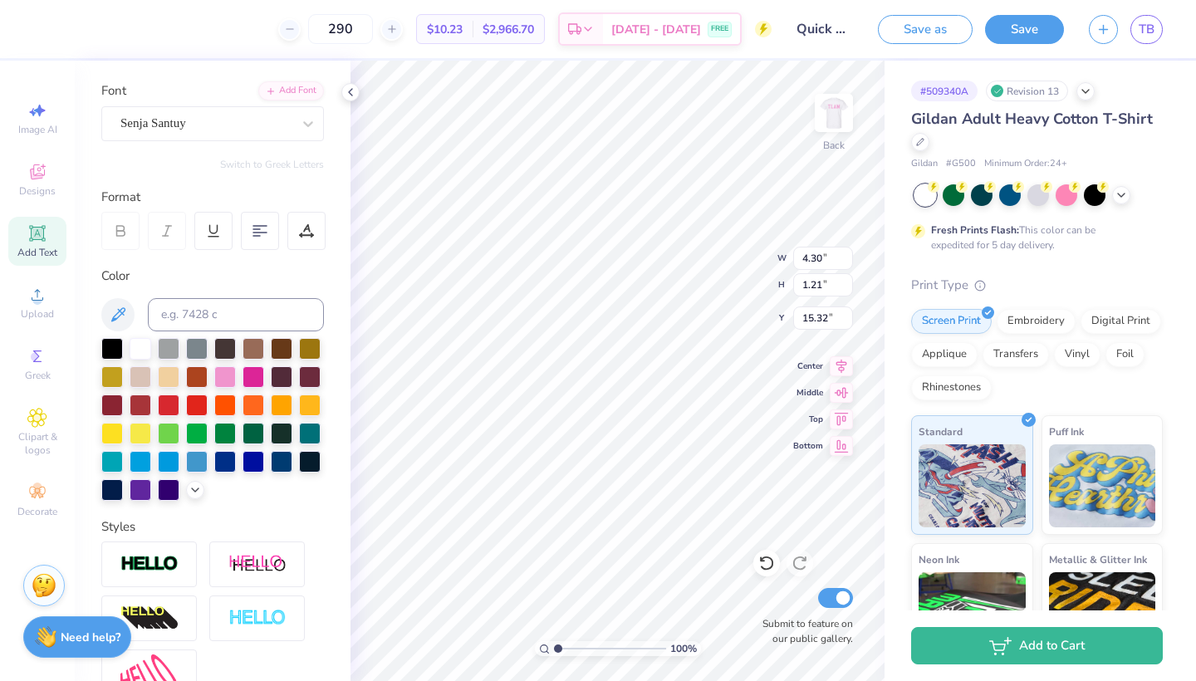
type input "3.51"
type input "1.15"
type input "15.35"
type input "15.09"
type input "15.40"
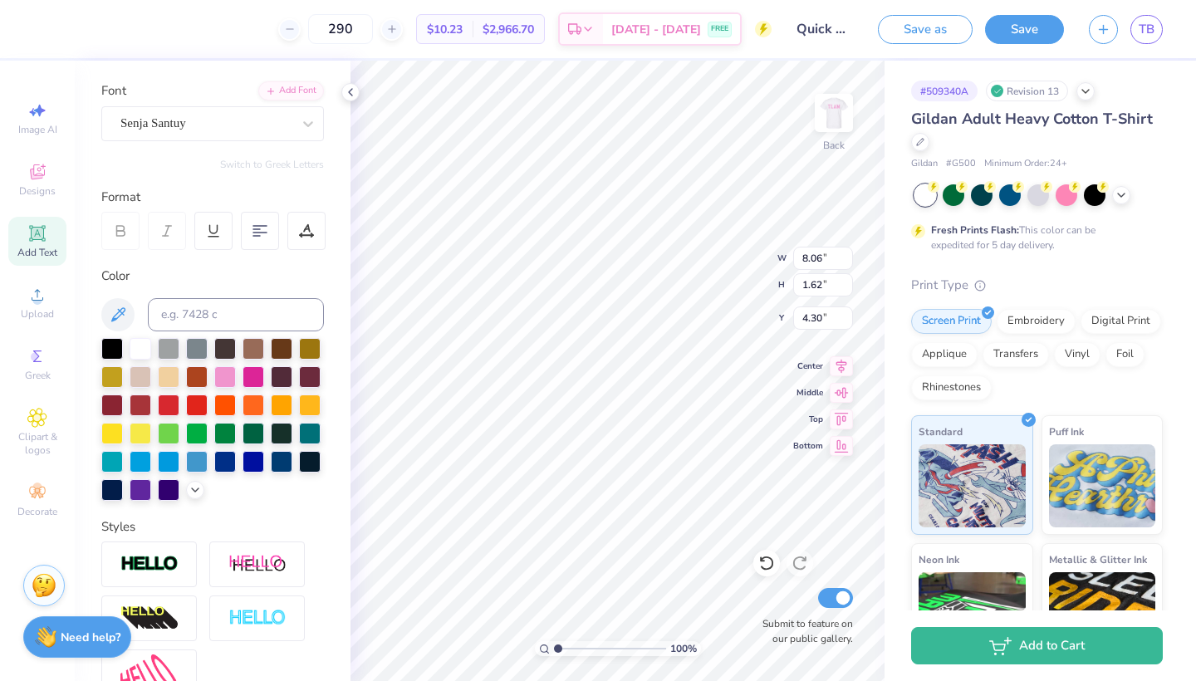
click at [124, 233] on icon at bounding box center [120, 230] width 15 height 15
click at [289, 120] on div at bounding box center [206, 123] width 174 height 26
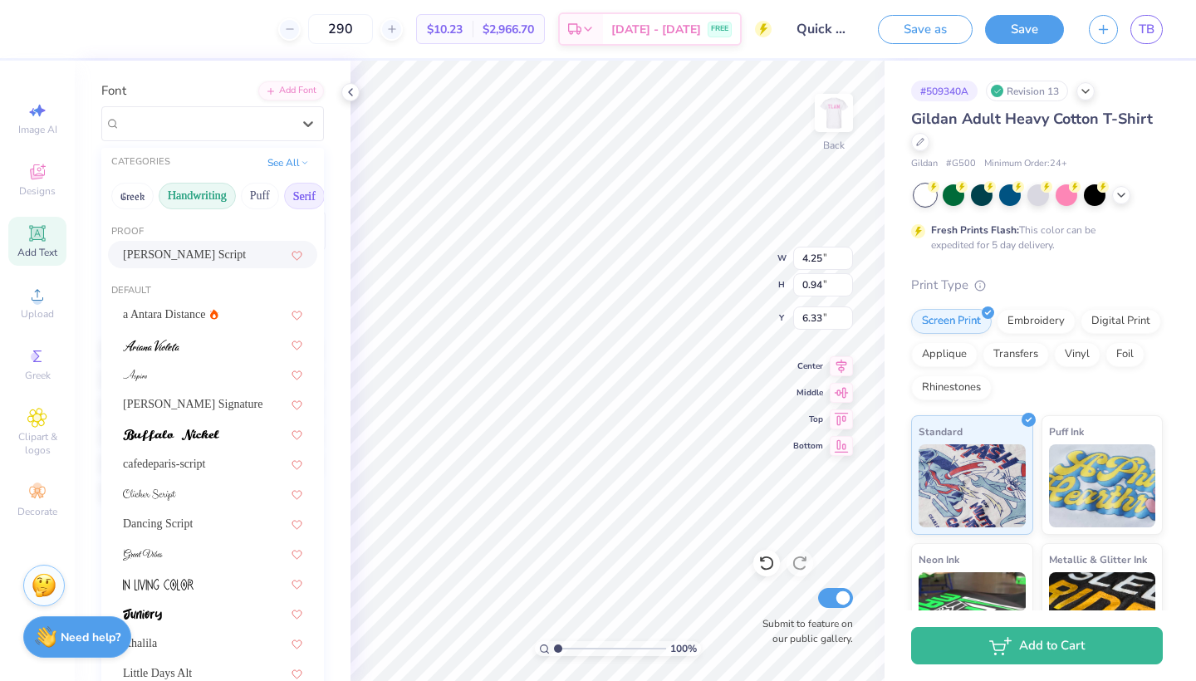
click at [295, 199] on button "Serif" at bounding box center [304, 196] width 41 height 27
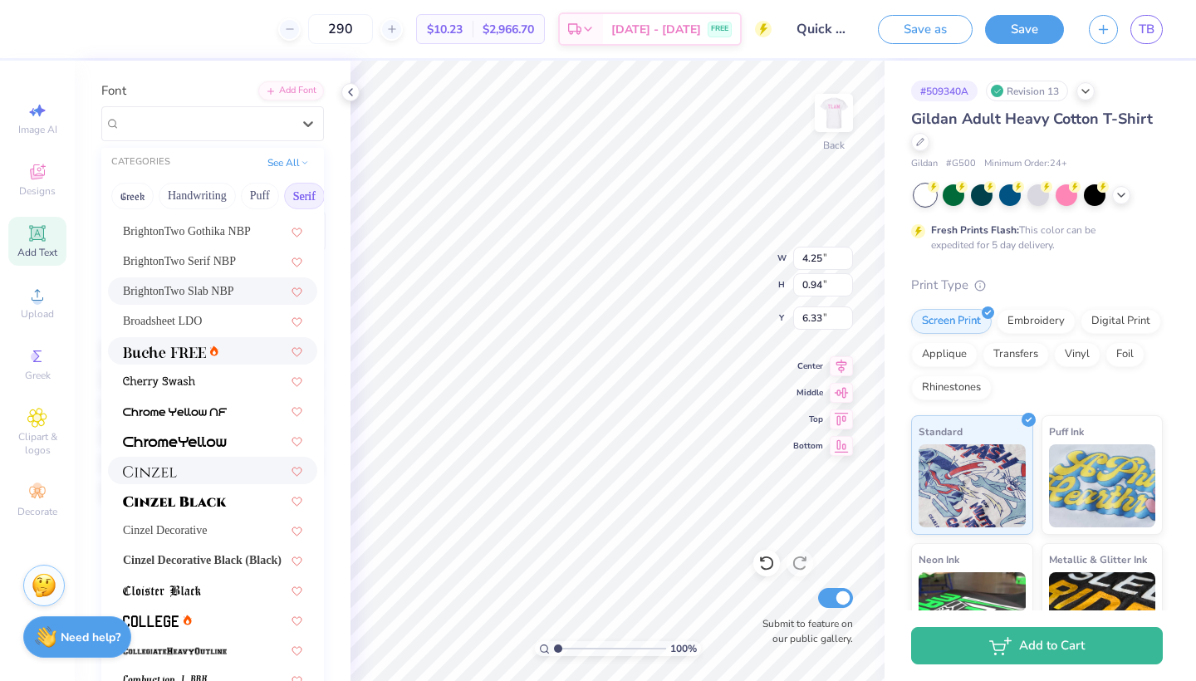
scroll to position [174, 0]
click at [231, 316] on div "Broadsheet LDO" at bounding box center [212, 319] width 179 height 17
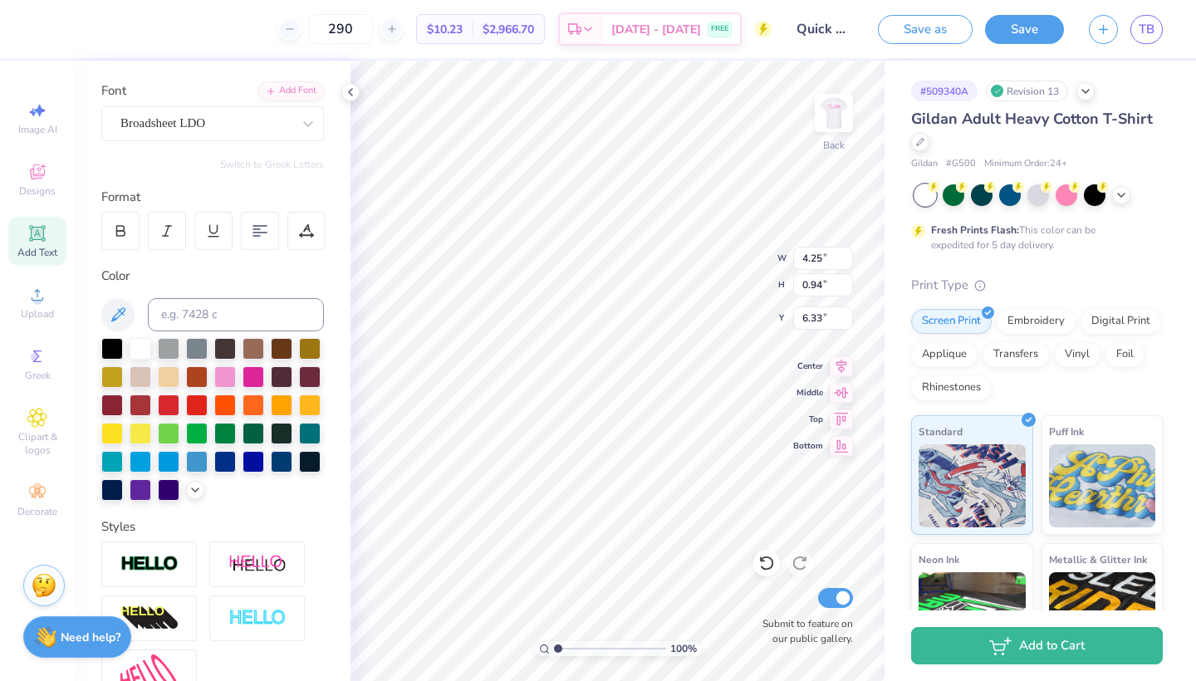
type input "4.50"
type input "0.87"
type input "6.36"
click at [295, 125] on div at bounding box center [308, 124] width 30 height 30
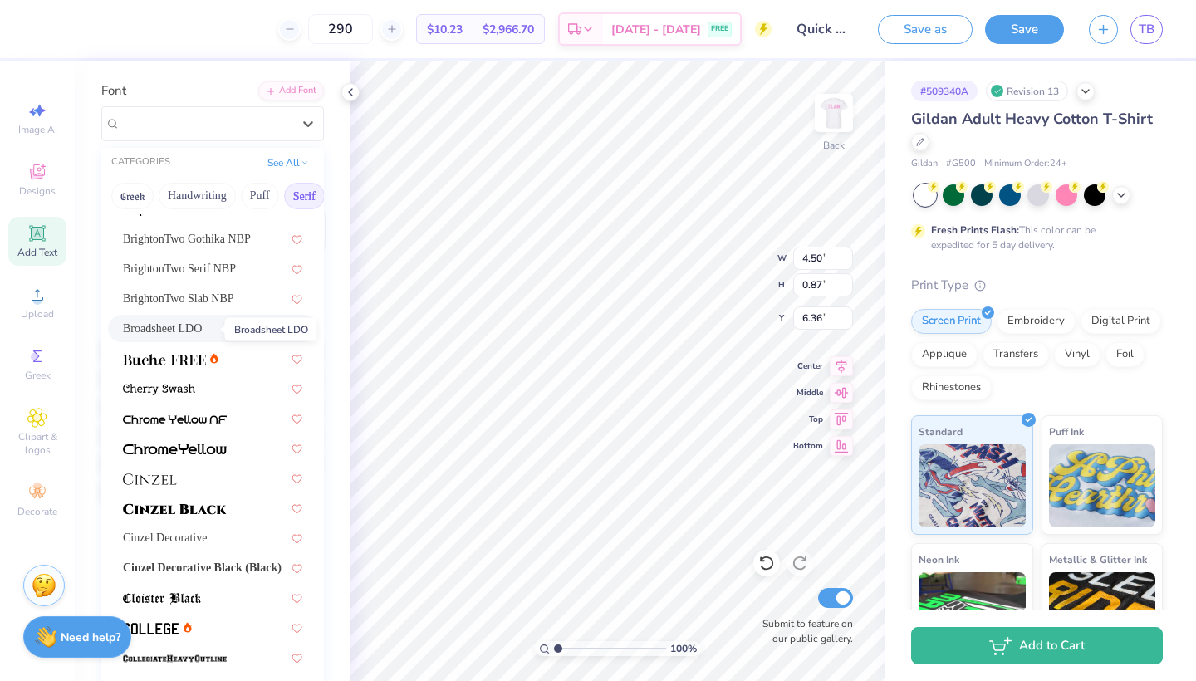
scroll to position [167, 0]
click at [167, 354] on img at bounding box center [164, 358] width 83 height 12
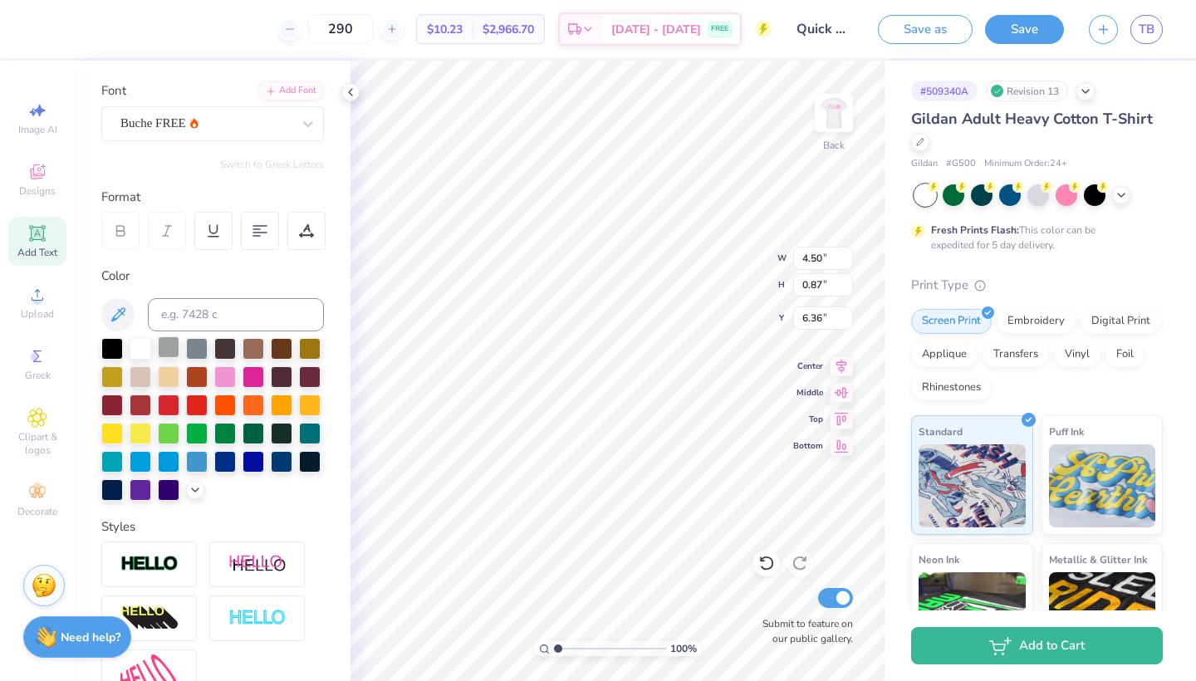
type input "4.08"
type input "0.88"
type textarea "T H E T A"
click at [795, 313] on input "6.36" at bounding box center [823, 317] width 60 height 23
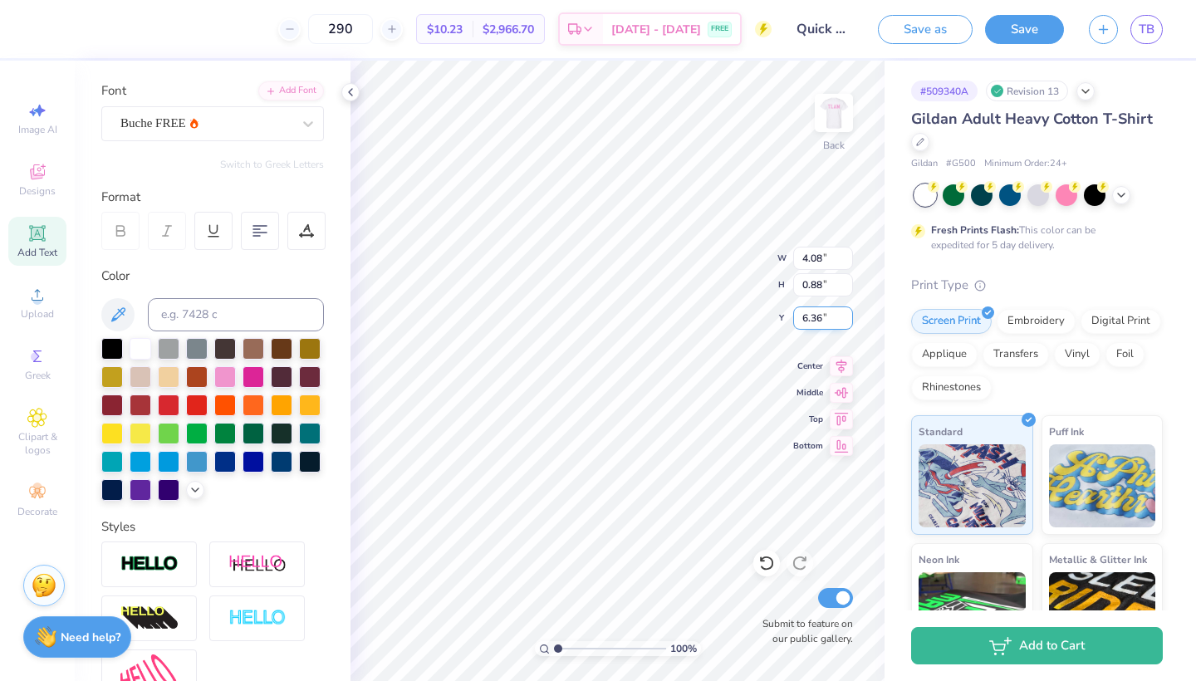
type input "5.66"
type input "6.24"
type textarea "THETA"
type input "6.46"
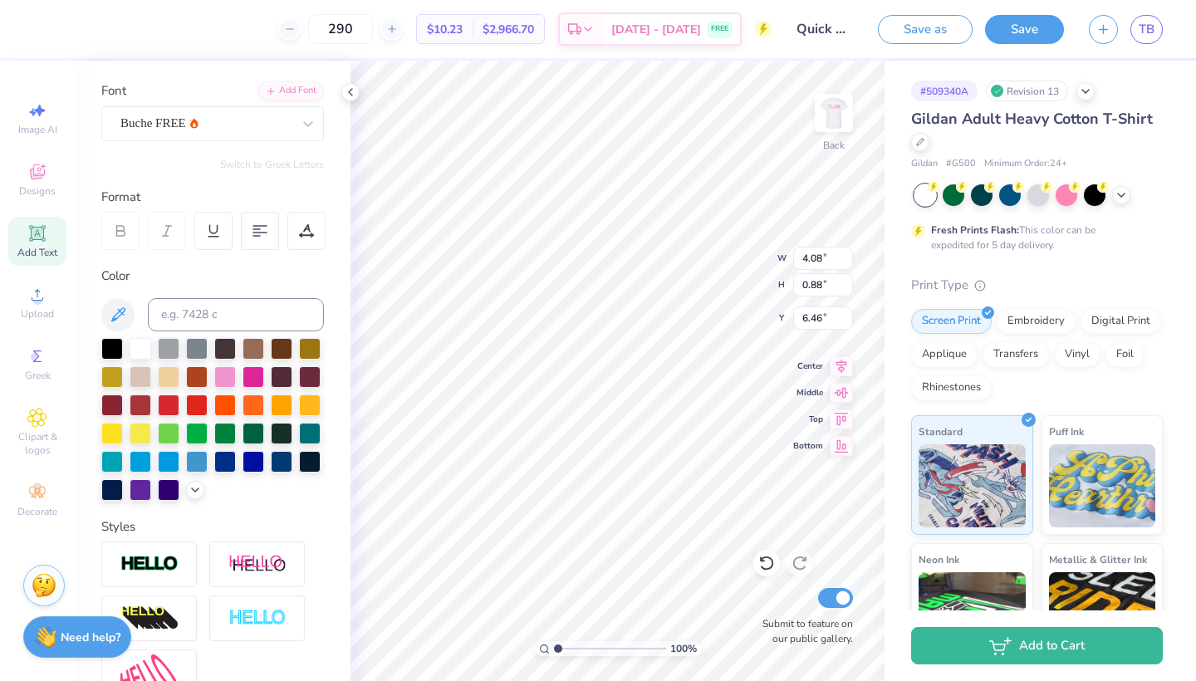
type input "6.24"
click at [286, 133] on div at bounding box center [205, 123] width 171 height 22
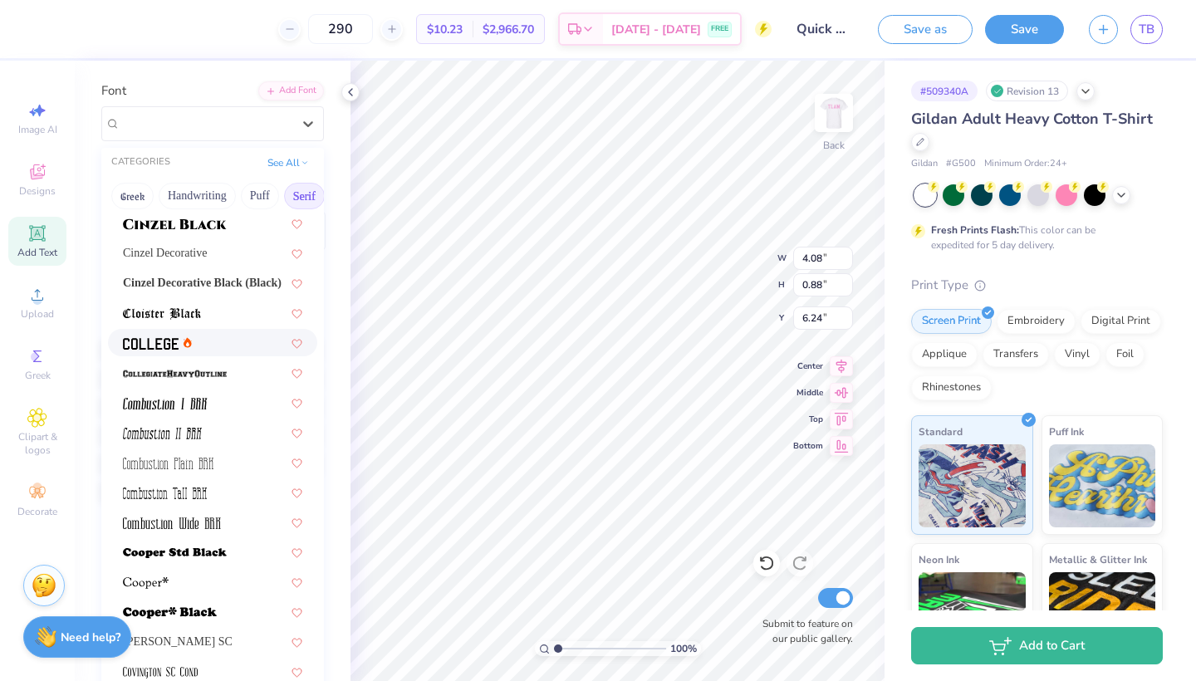
scroll to position [491, 0]
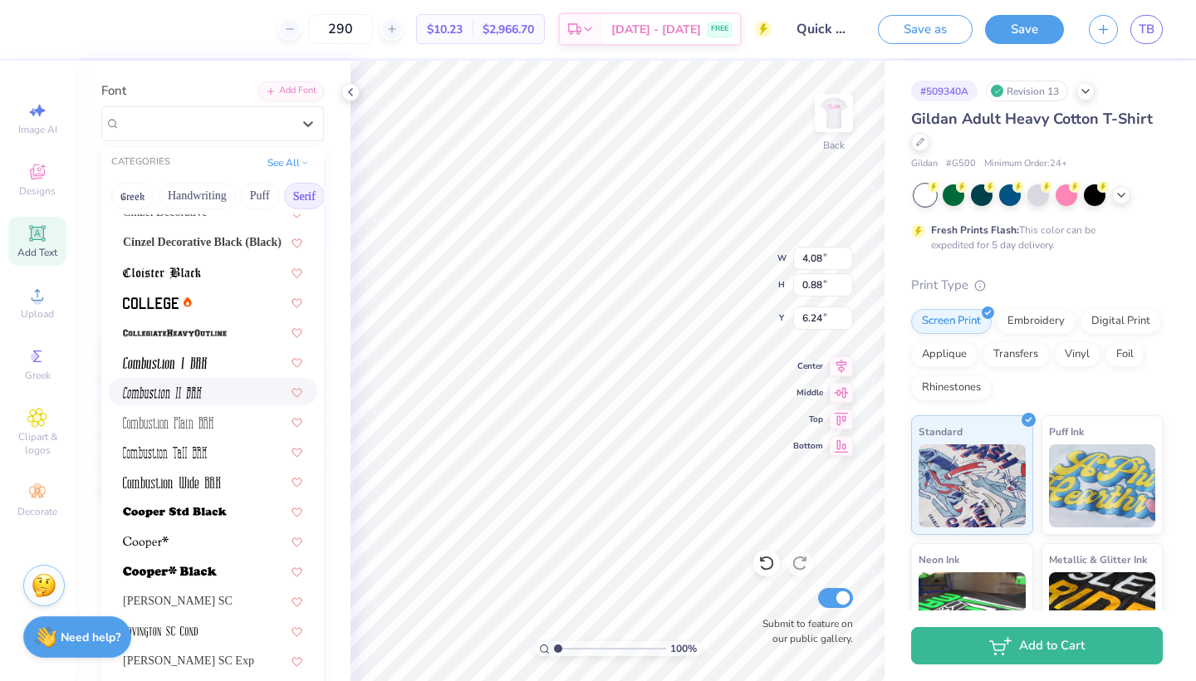
click at [202, 391] on div at bounding box center [212, 391] width 179 height 17
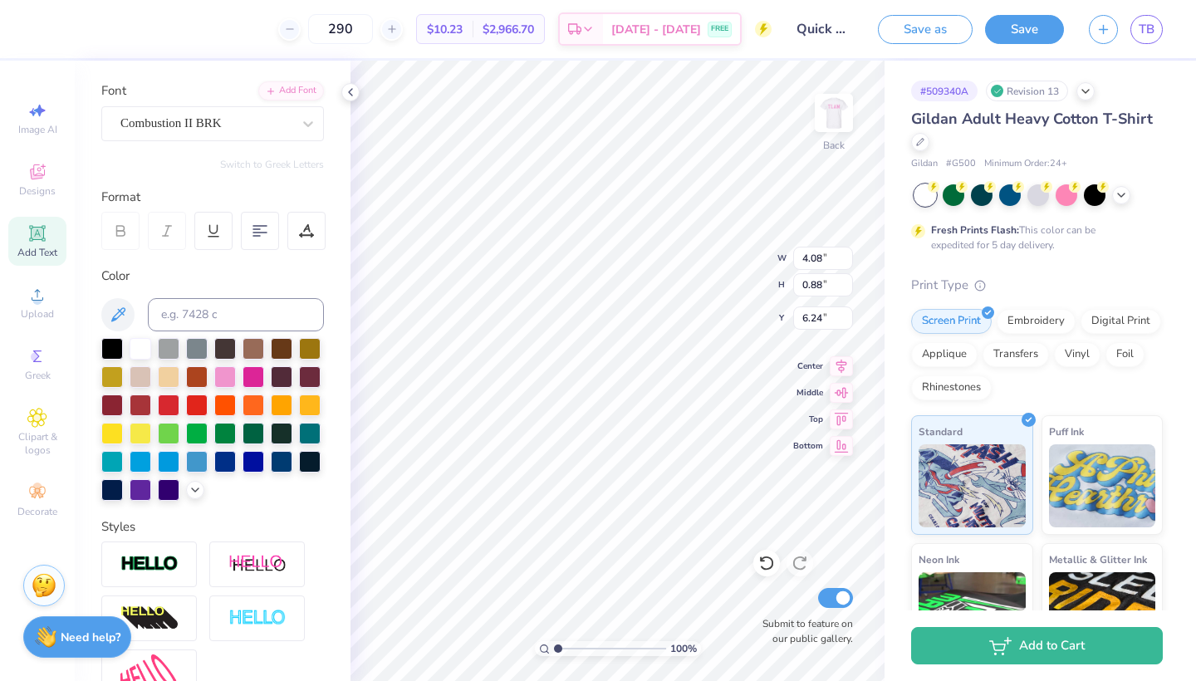
type input "2.06"
type input "0.96"
type input "6.20"
click at [769, 569] on icon at bounding box center [766, 563] width 14 height 15
type input "4.08"
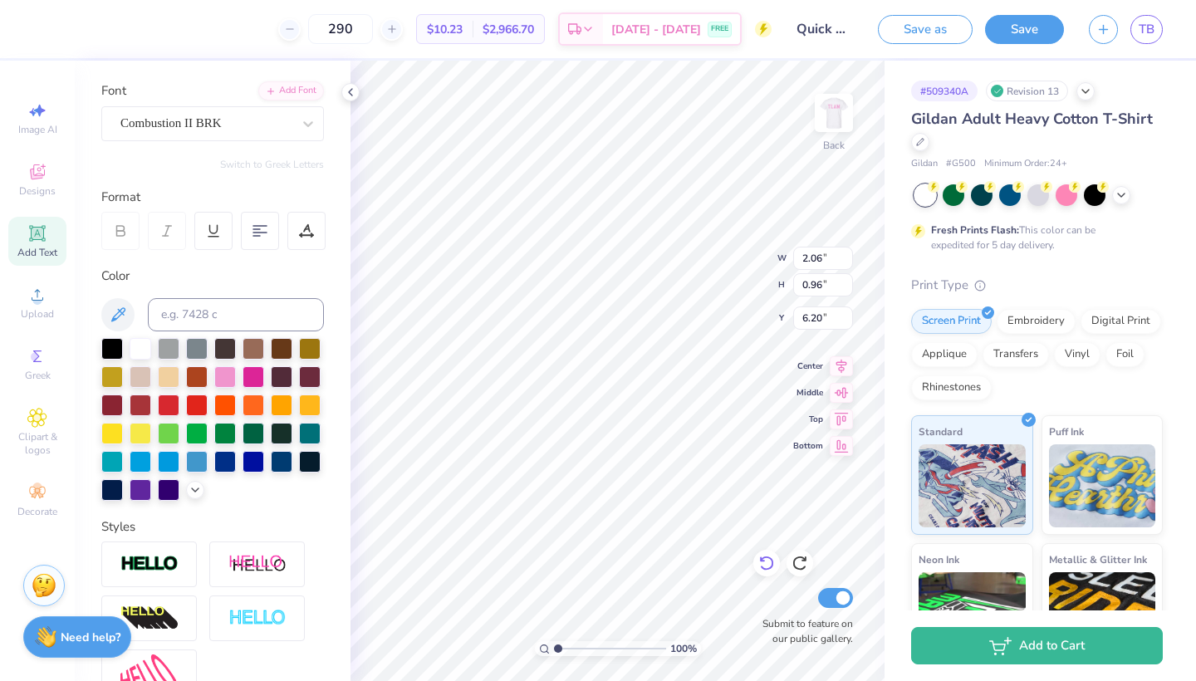
type input "0.88"
type input "6.24"
type input "1.79"
type input "0.52"
type input "15.40"
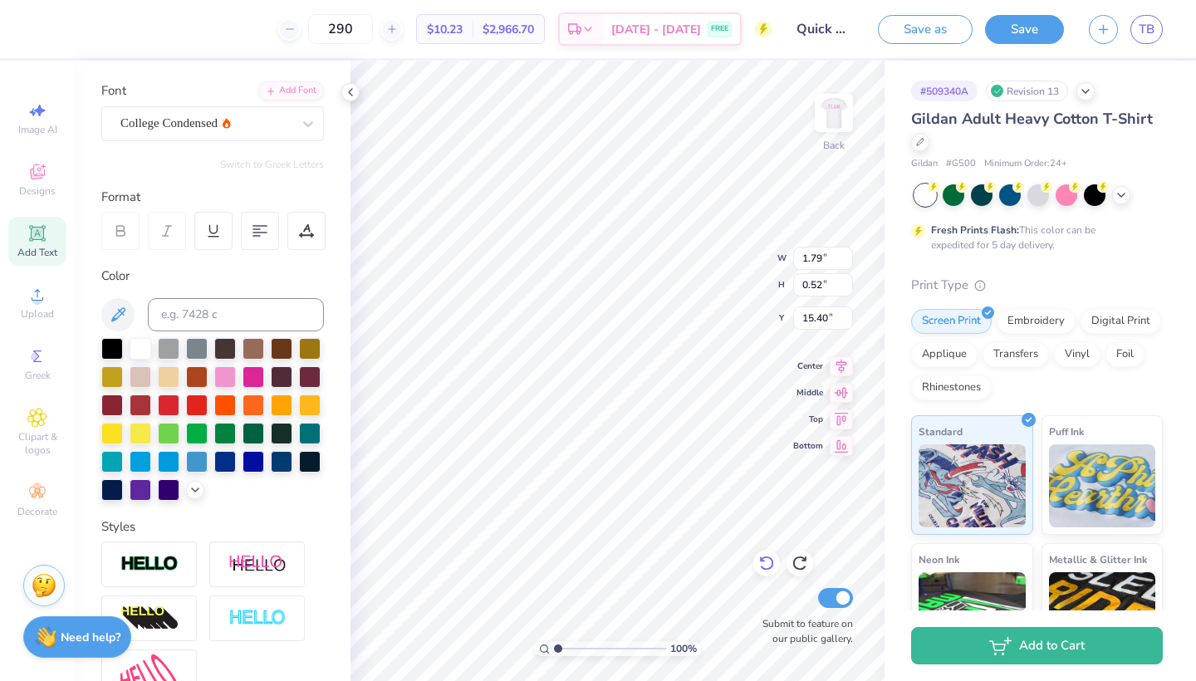
type input "4.08"
type input "0.88"
type input "6.24"
type input "1.79"
type input "0.52"
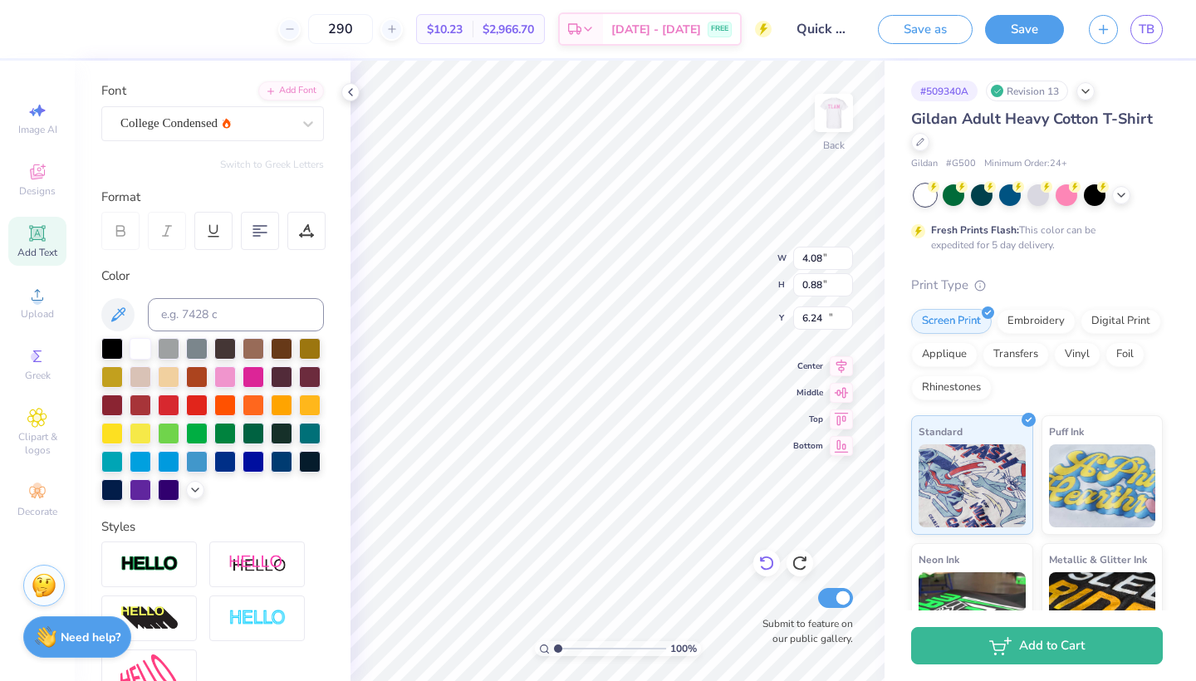
type input "15.40"
click at [252, 110] on div "College Condensed" at bounding box center [206, 123] width 174 height 26
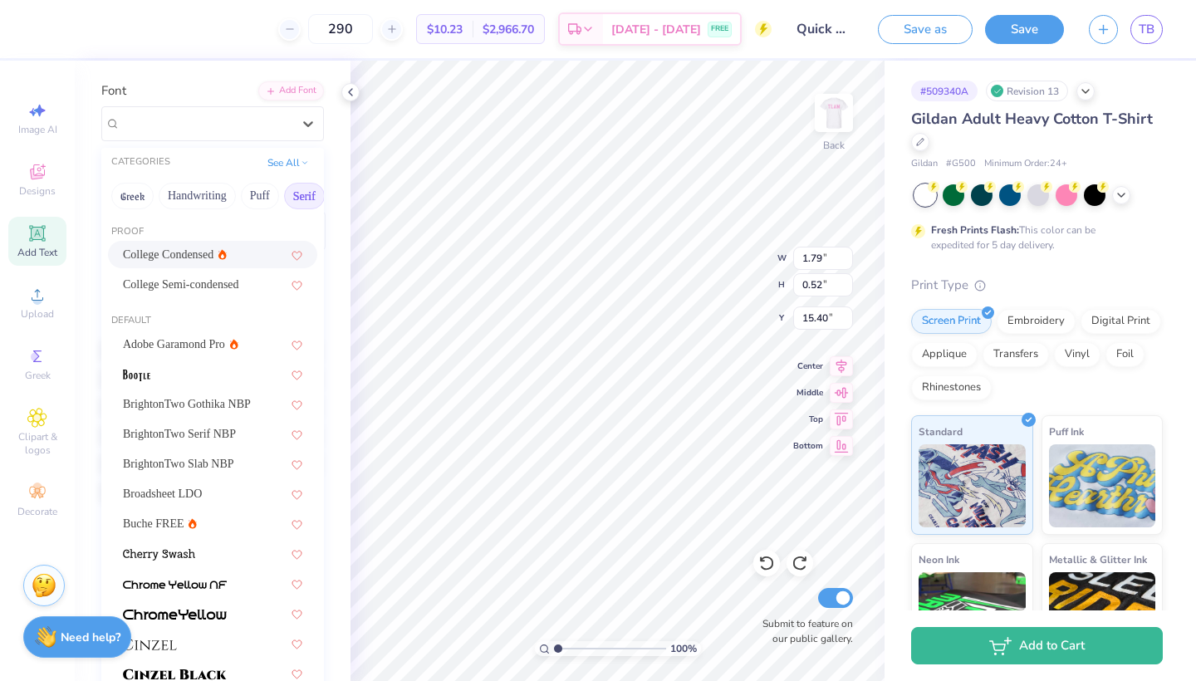
scroll to position [0, 0]
click at [171, 516] on span "Buche FREE" at bounding box center [153, 523] width 61 height 17
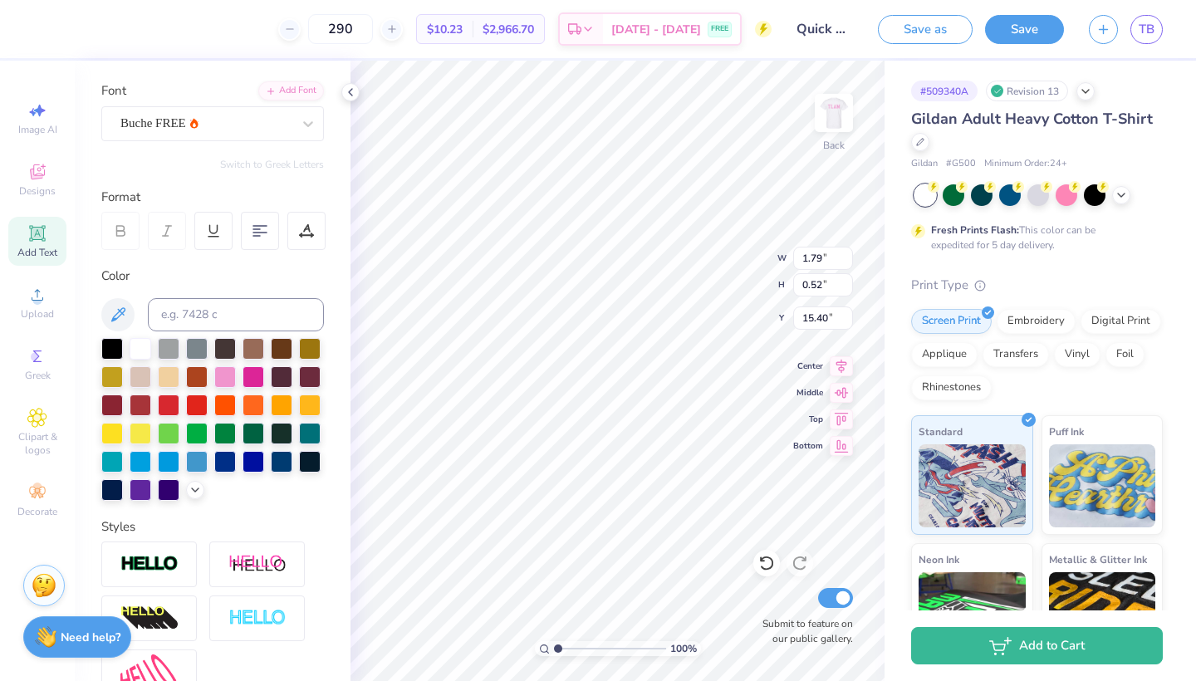
type input "2.51"
type input "0.51"
type input "15.41"
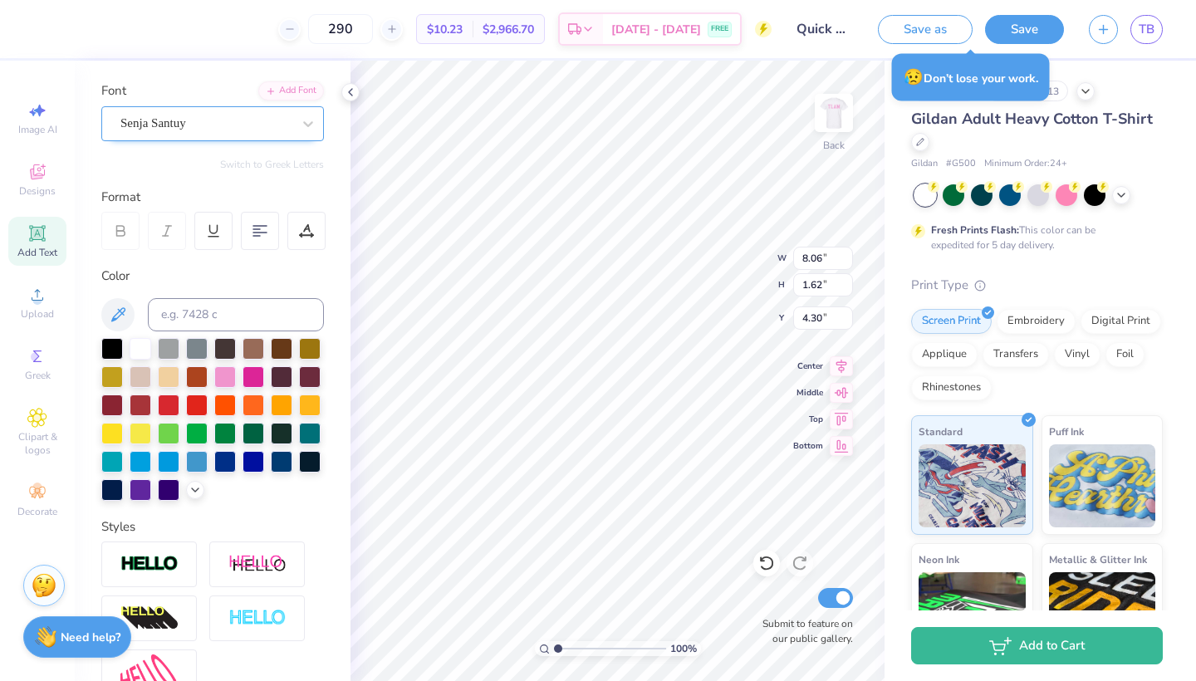
click at [248, 131] on div "Senja Santuy" at bounding box center [206, 123] width 174 height 26
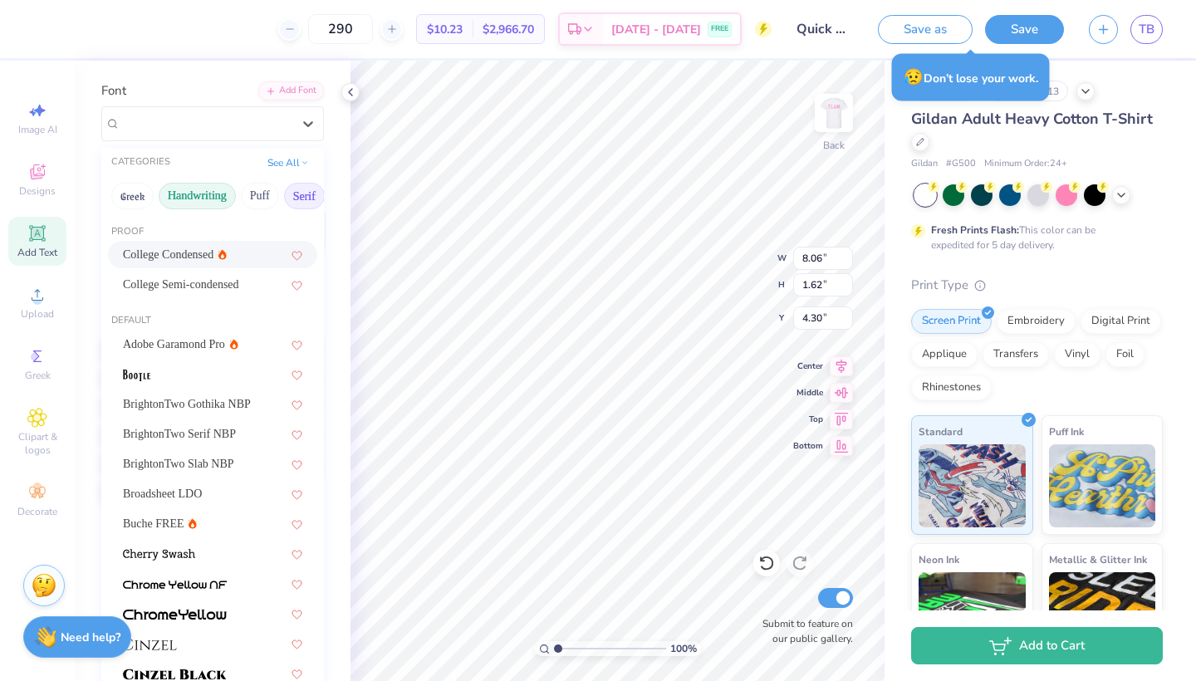
click at [188, 201] on button "Handwriting" at bounding box center [197, 196] width 77 height 27
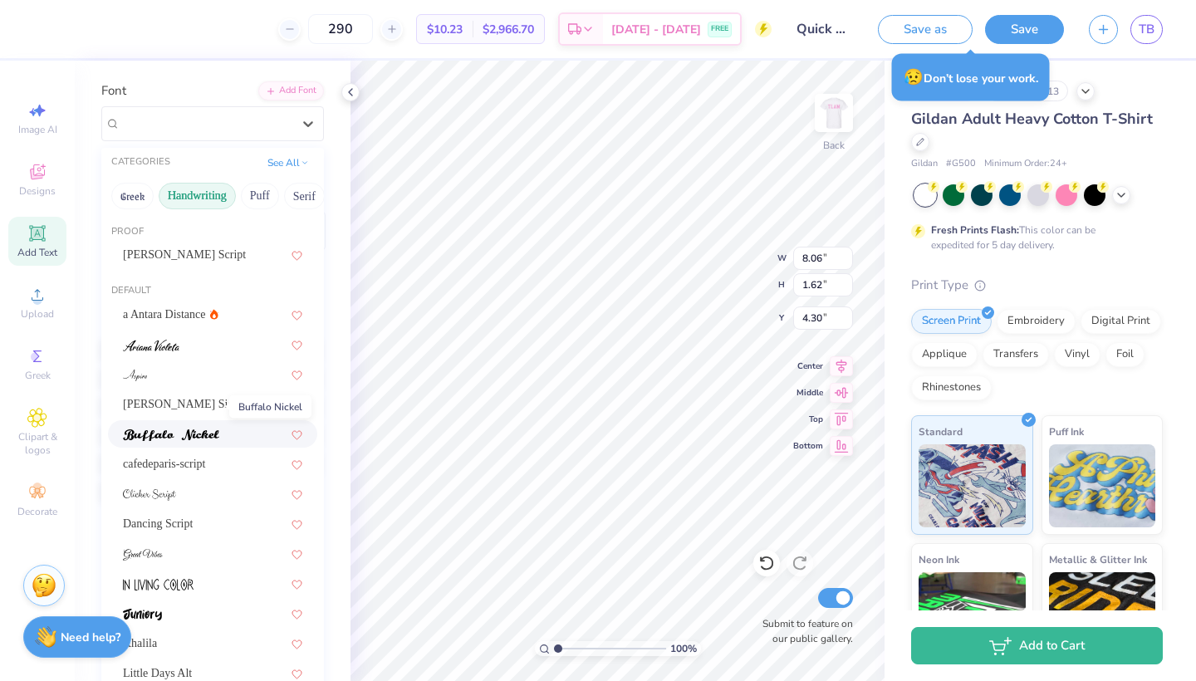
scroll to position [32, 0]
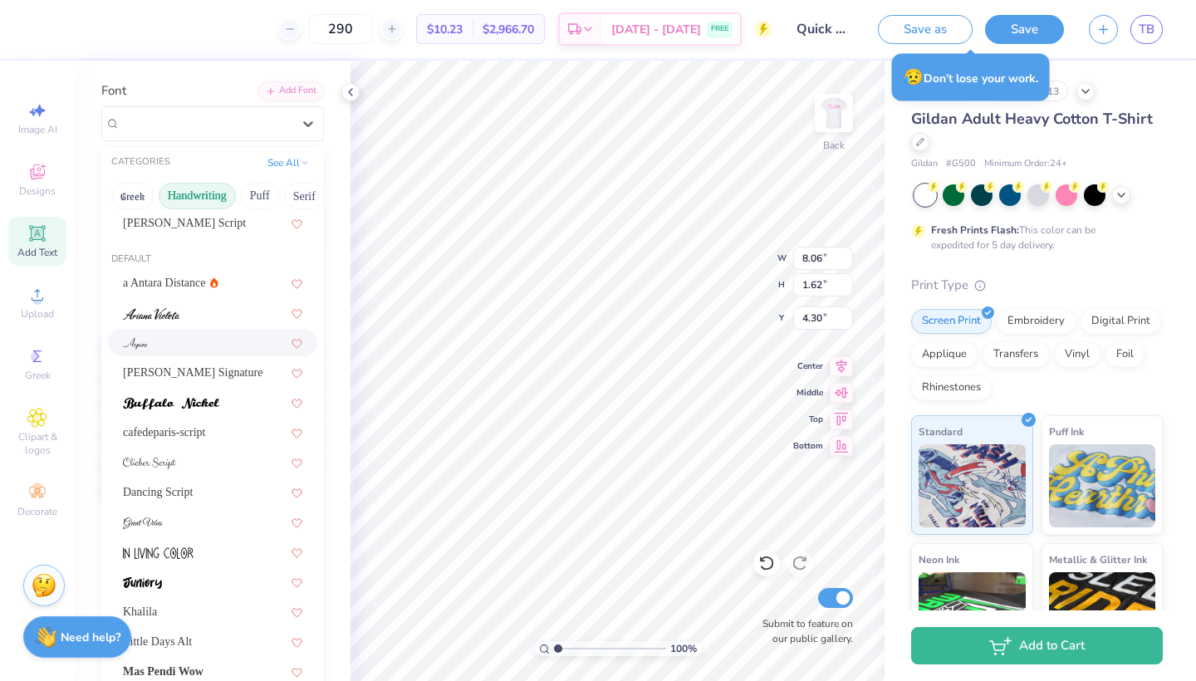
click at [208, 353] on div at bounding box center [212, 342] width 209 height 27
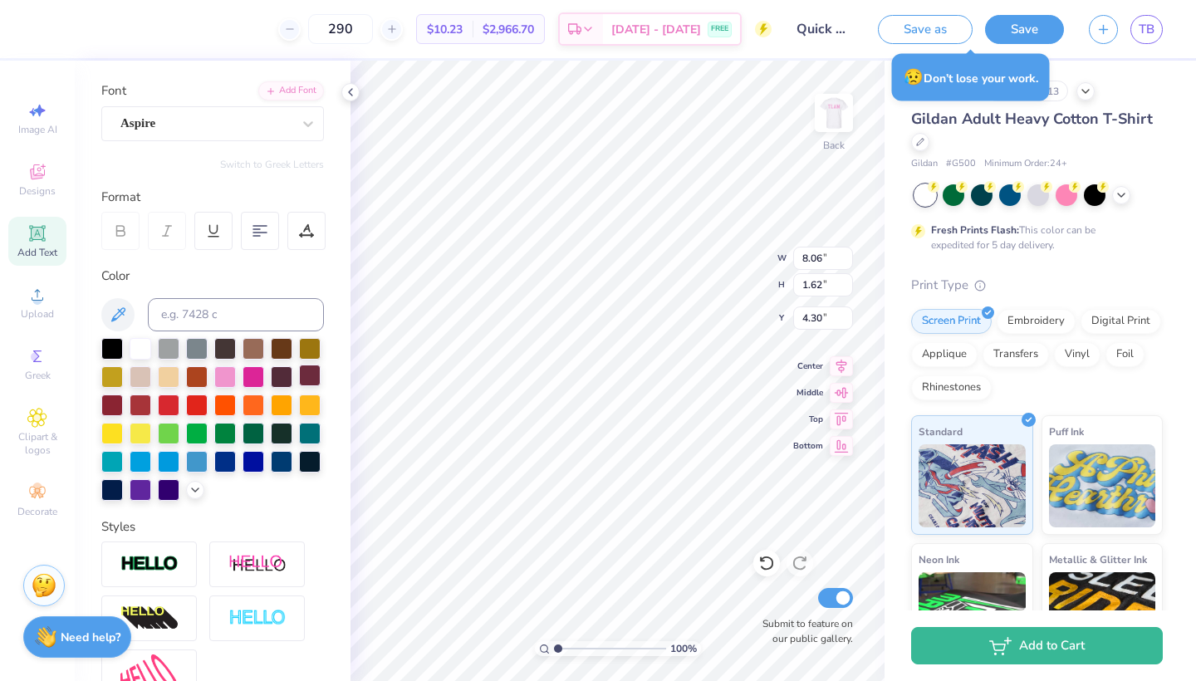
type input "6.24"
type input "1.50"
type input "4.35"
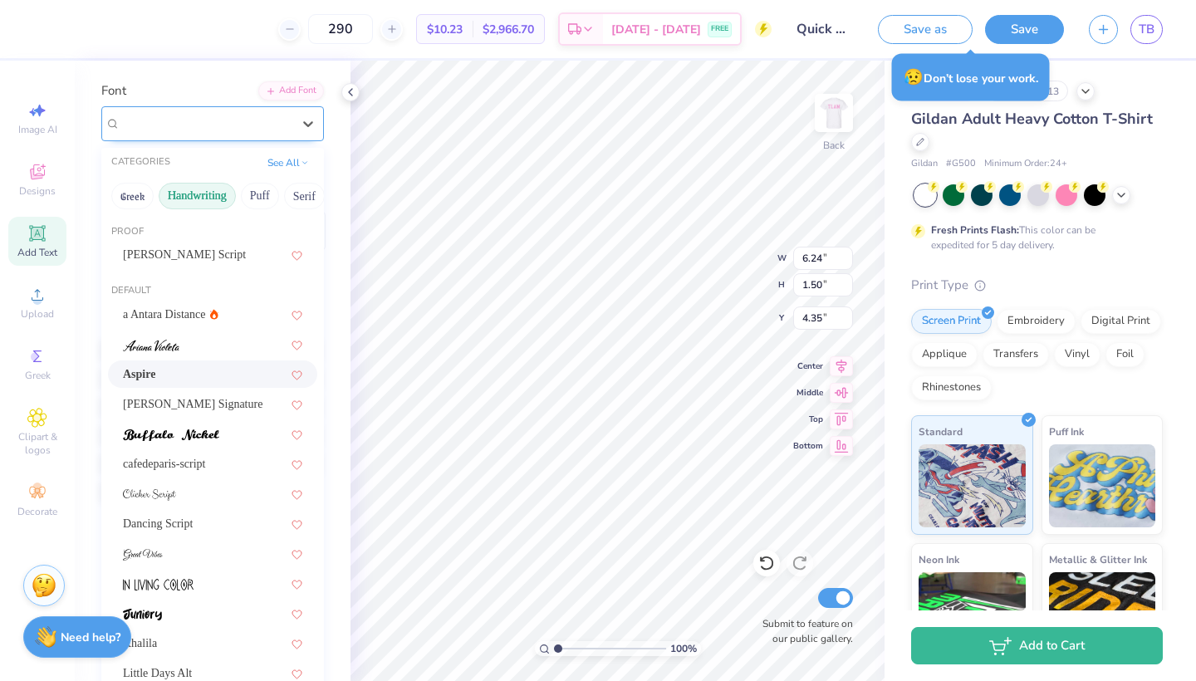
click at [289, 121] on div "Aspire" at bounding box center [206, 123] width 174 height 26
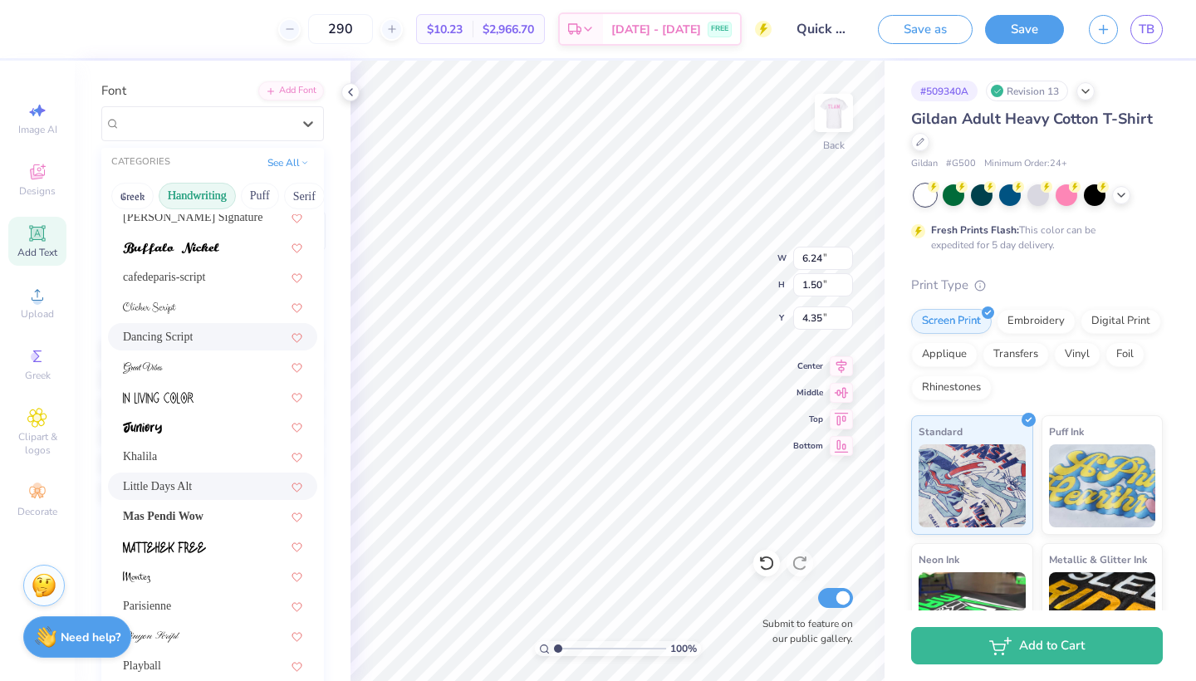
scroll to position [198, 0]
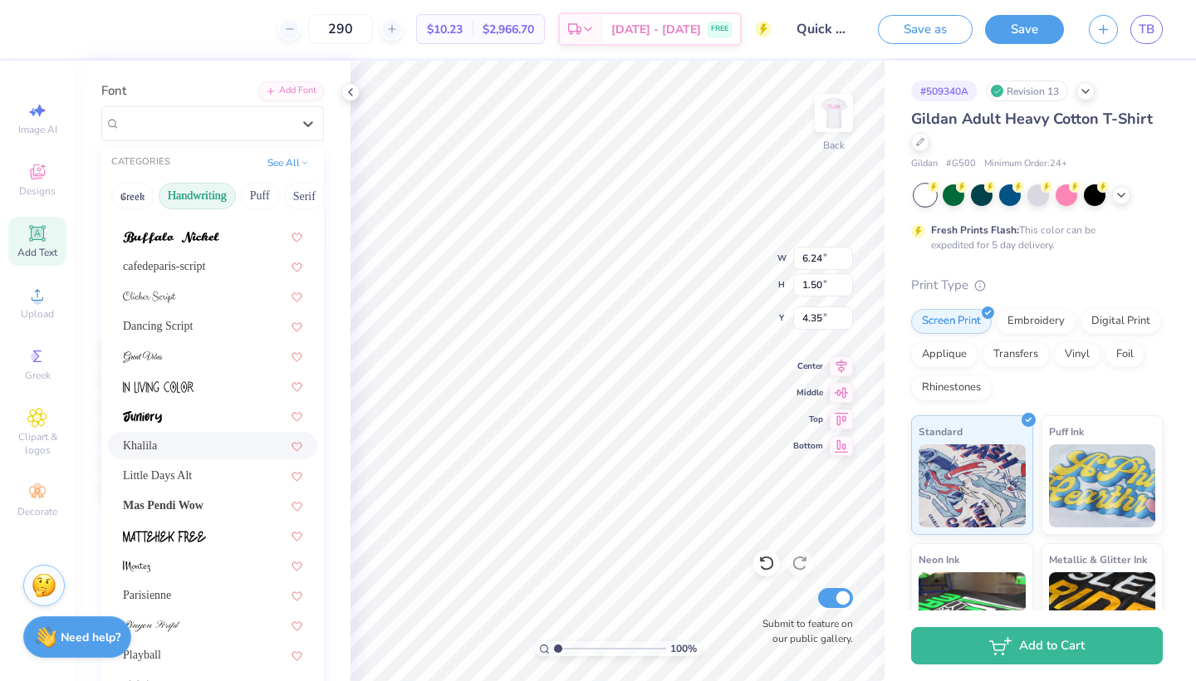
click at [166, 448] on div "Khalila" at bounding box center [212, 445] width 179 height 17
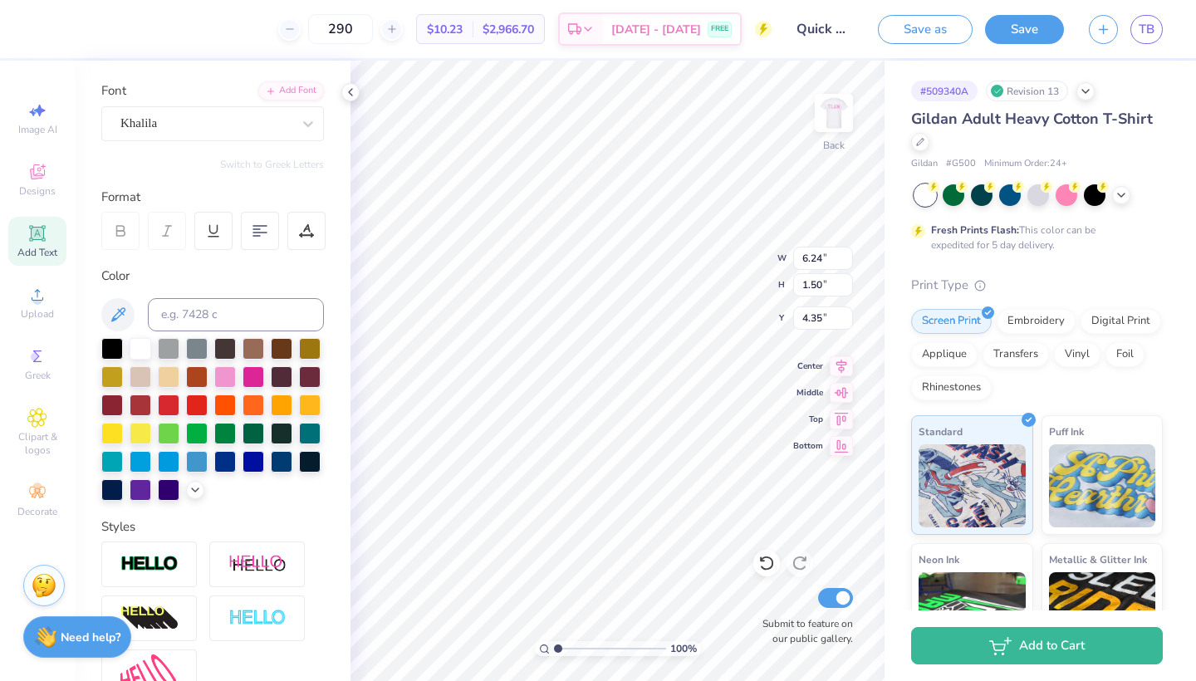
type input "9.29"
type input "1.59"
type input "4.31"
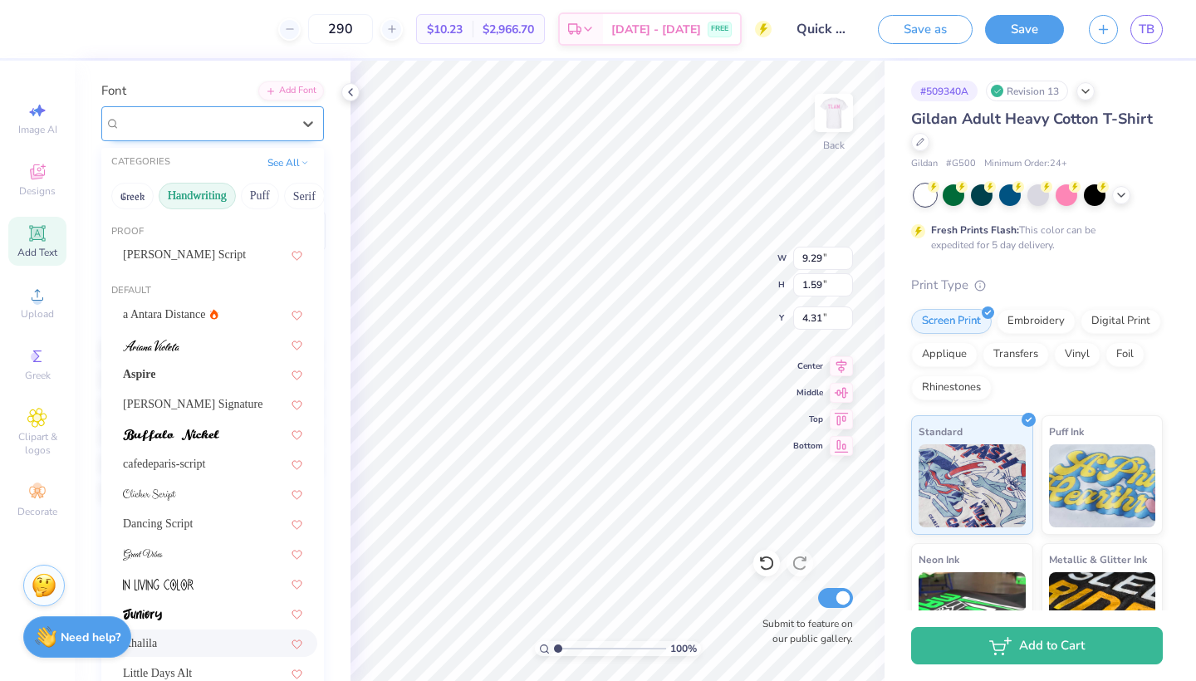
click at [275, 125] on div "Khalila" at bounding box center [206, 123] width 174 height 26
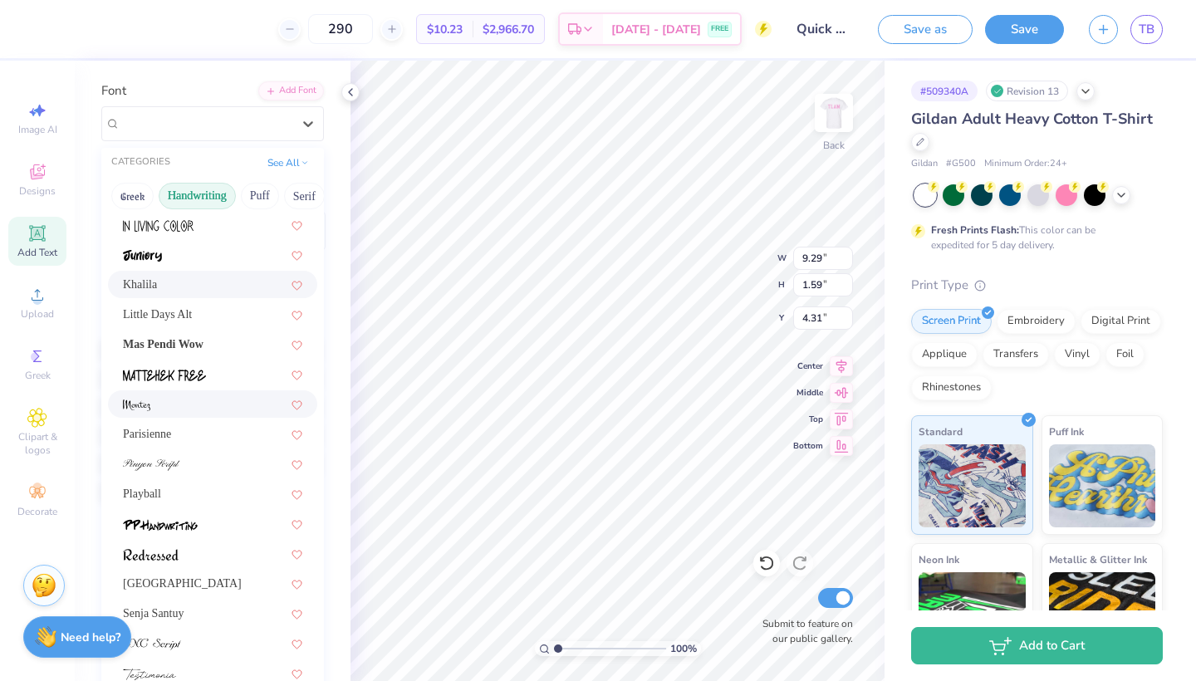
scroll to position [358, 0]
click at [196, 428] on div "Parisienne" at bounding box center [212, 434] width 179 height 17
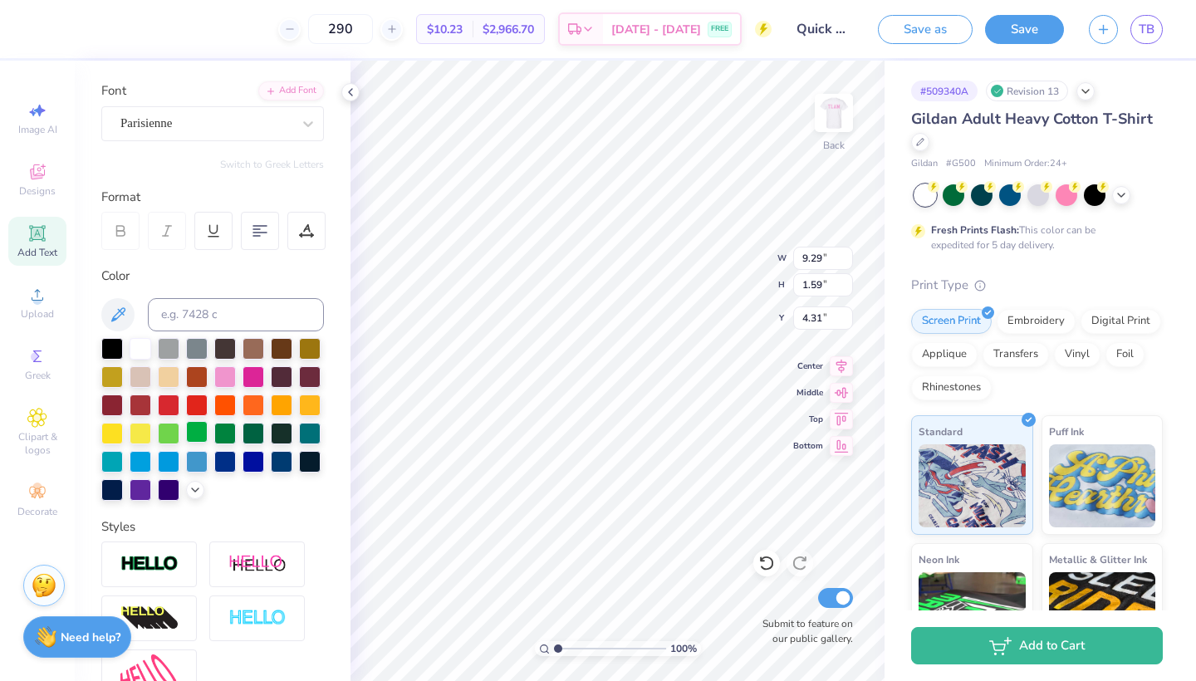
type input "9.24"
type input "1.70"
type input "4.25"
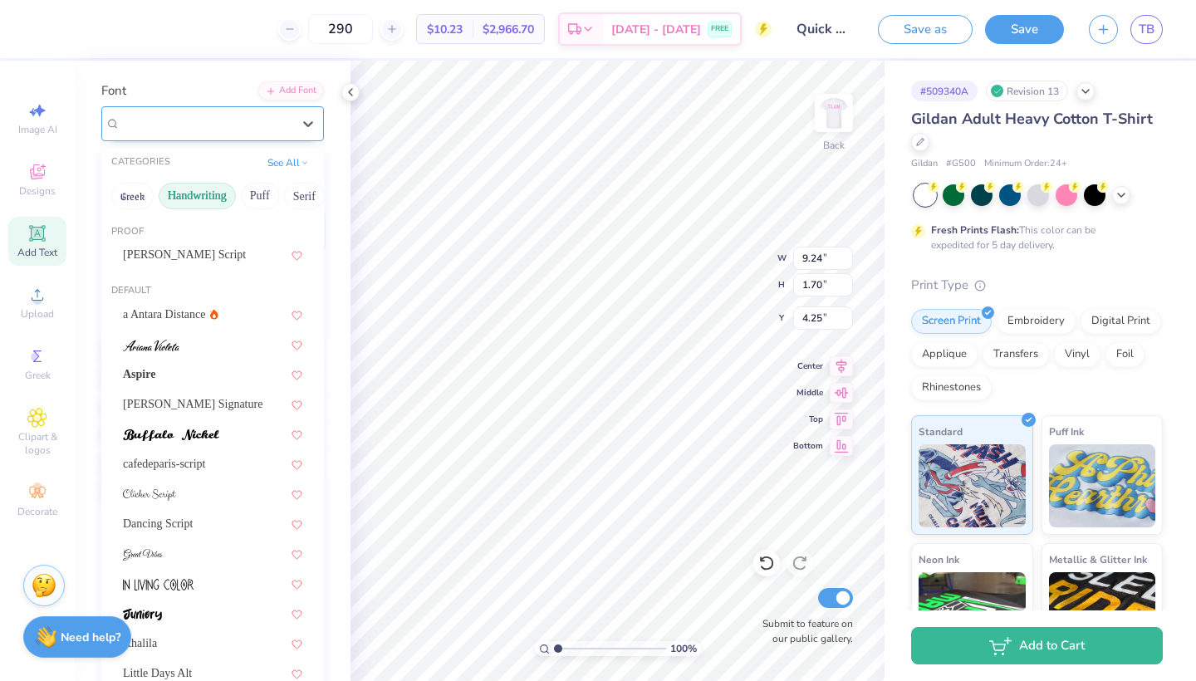
click at [278, 129] on div "Parisienne" at bounding box center [206, 123] width 174 height 26
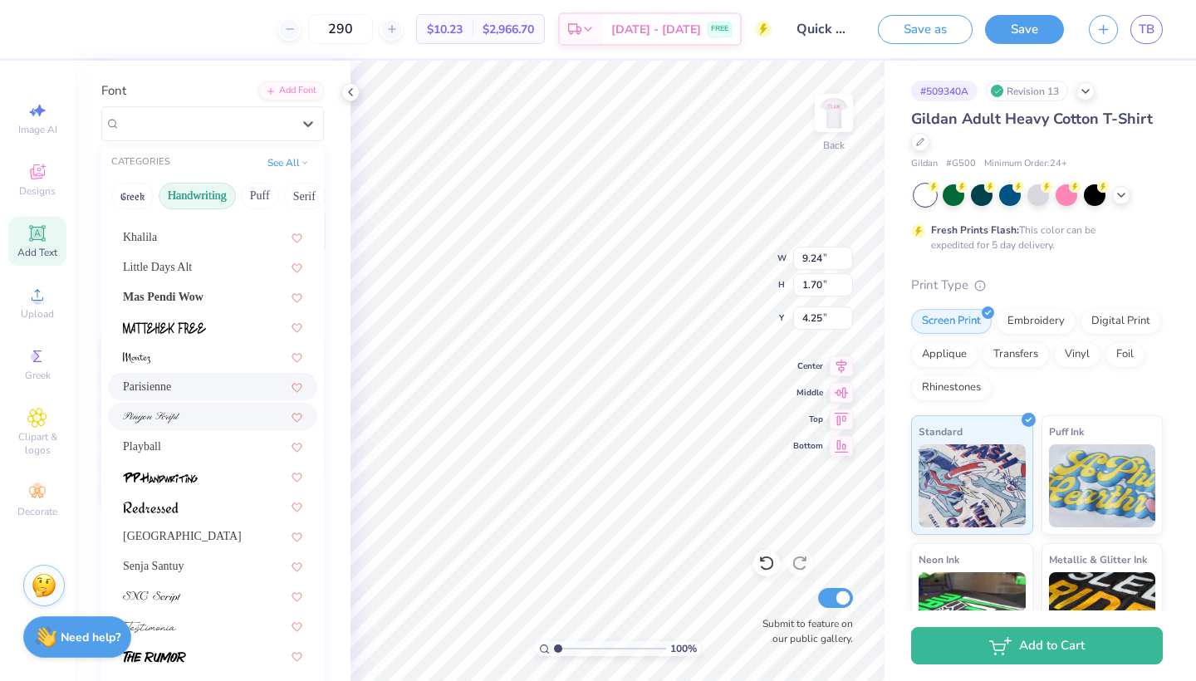
scroll to position [404, 0]
click at [221, 450] on div "Playball" at bounding box center [212, 447] width 179 height 17
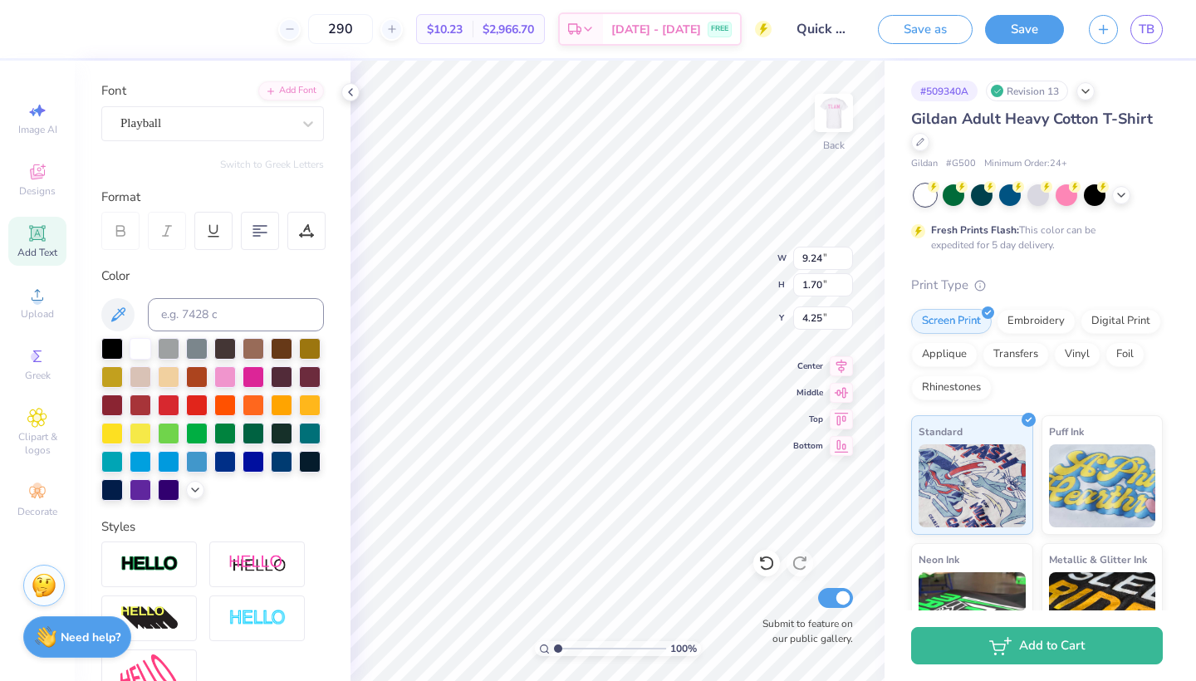
type input "7.97"
type input "1.58"
type input "4.32"
click at [223, 379] on div at bounding box center [225, 376] width 22 height 22
click at [295, 119] on div at bounding box center [308, 124] width 30 height 30
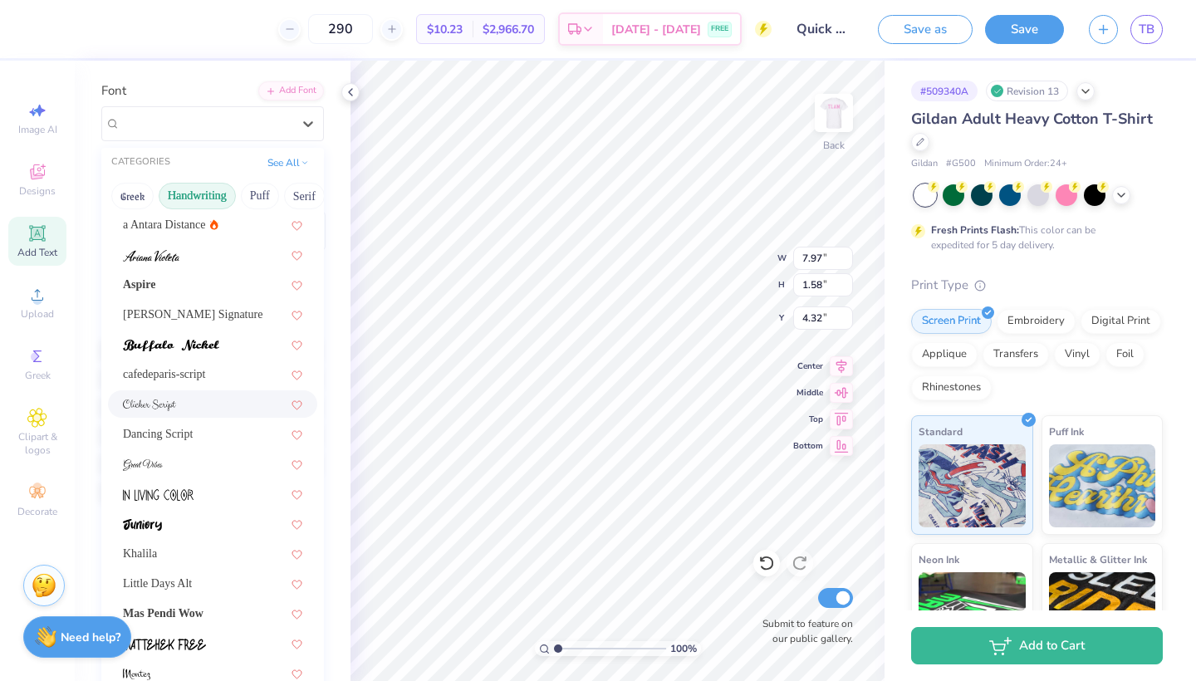
scroll to position [87, 0]
click at [245, 315] on span "[PERSON_NAME] Signature" at bounding box center [192, 316] width 139 height 17
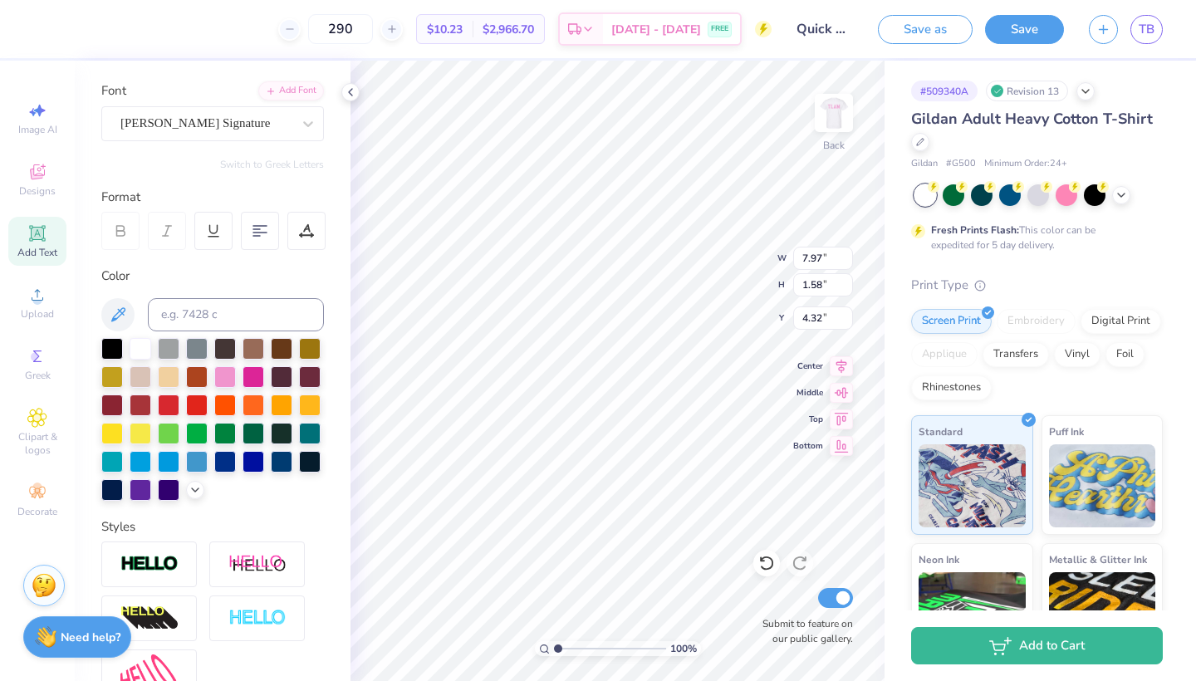
type input "12.21"
type input "3.67"
type input "3.27"
click at [228, 112] on div at bounding box center [205, 123] width 171 height 22
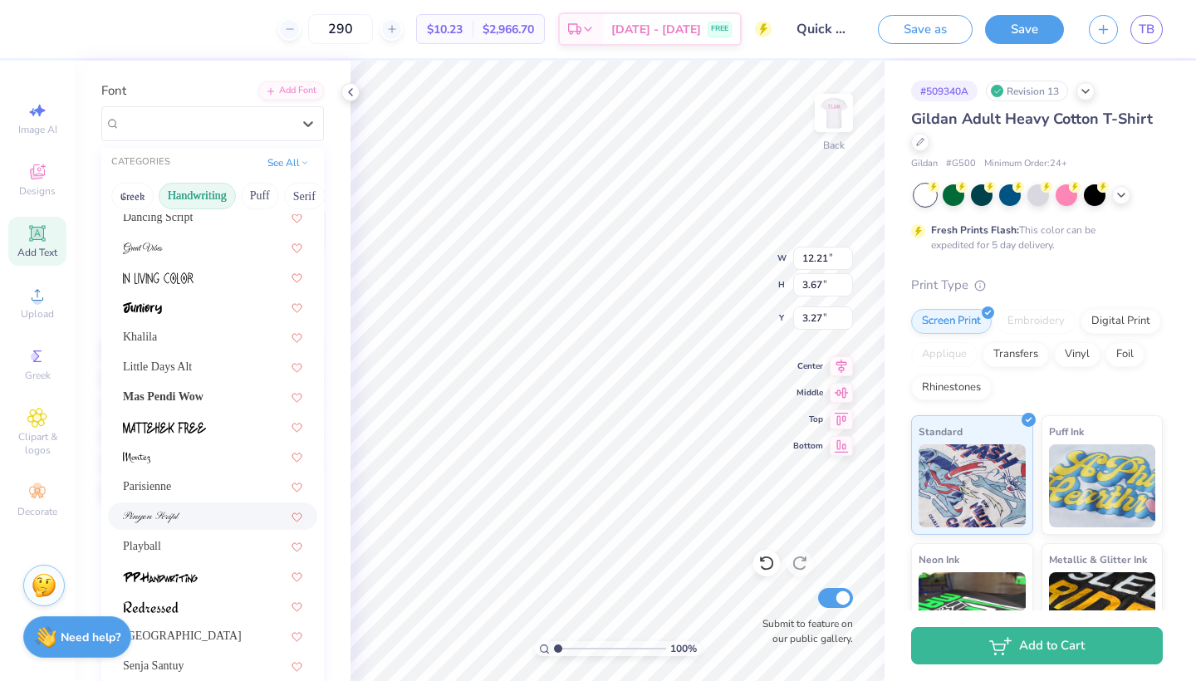
scroll to position [312, 0]
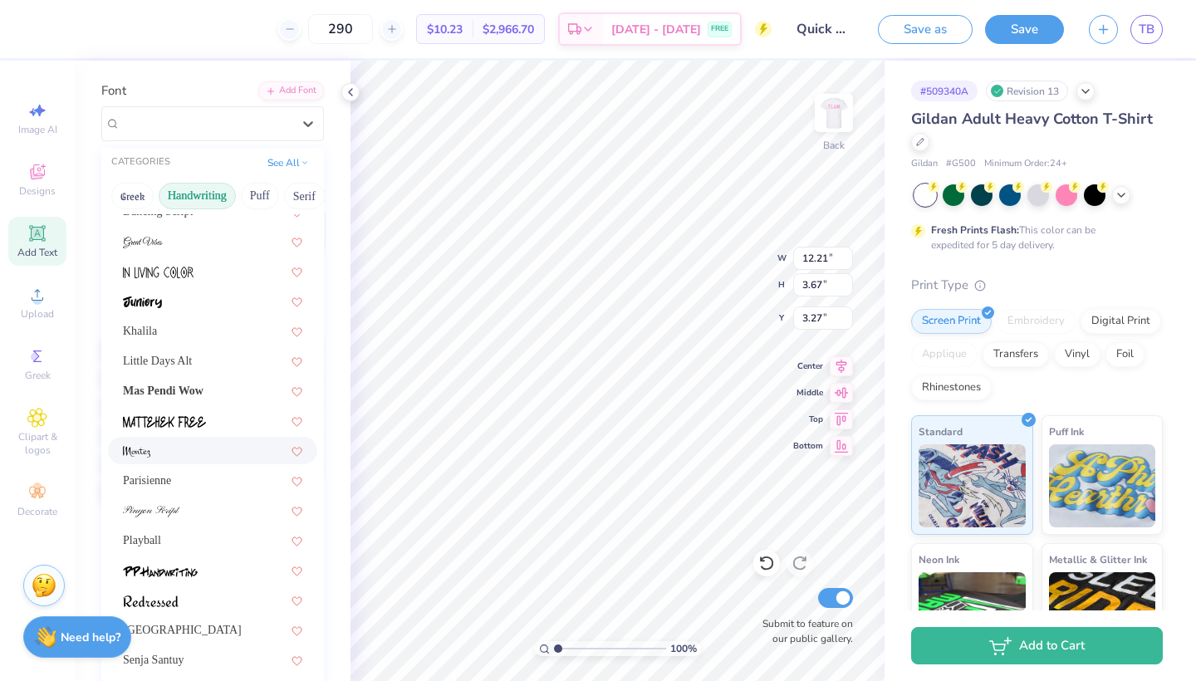
click at [179, 455] on div at bounding box center [212, 450] width 179 height 17
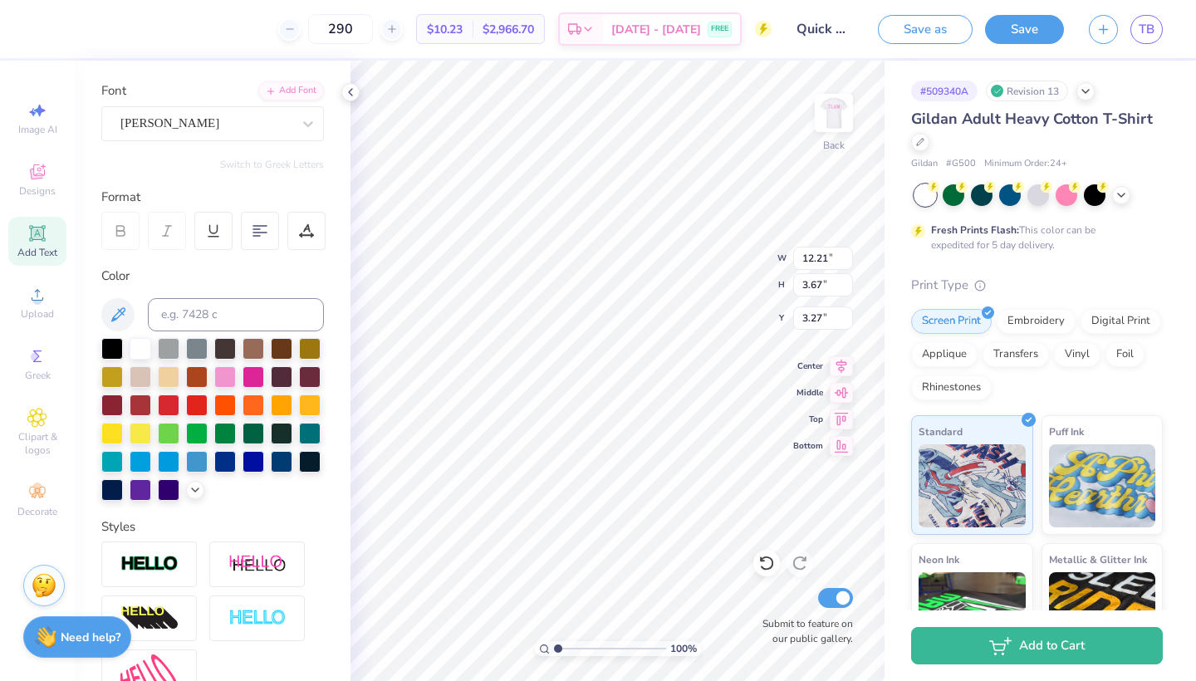
type input "6.50"
type input "1.80"
type input "4.20"
click at [295, 115] on div at bounding box center [308, 124] width 30 height 30
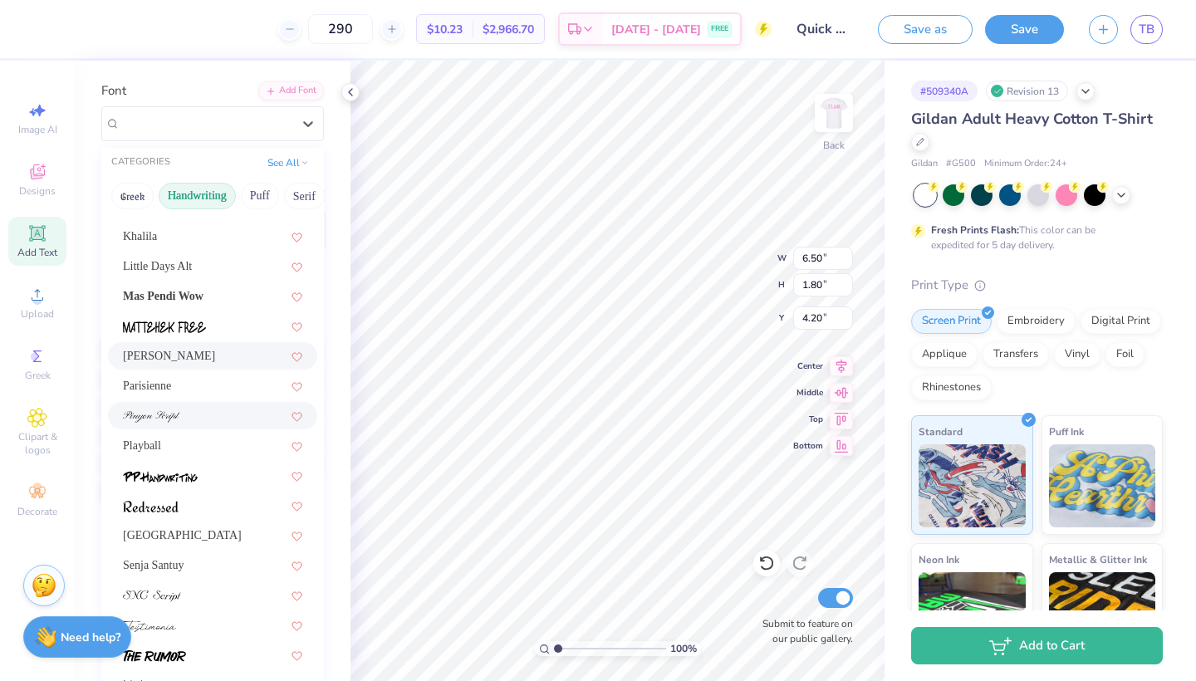
scroll to position [405, 0]
click at [205, 479] on div at bounding box center [212, 476] width 179 height 17
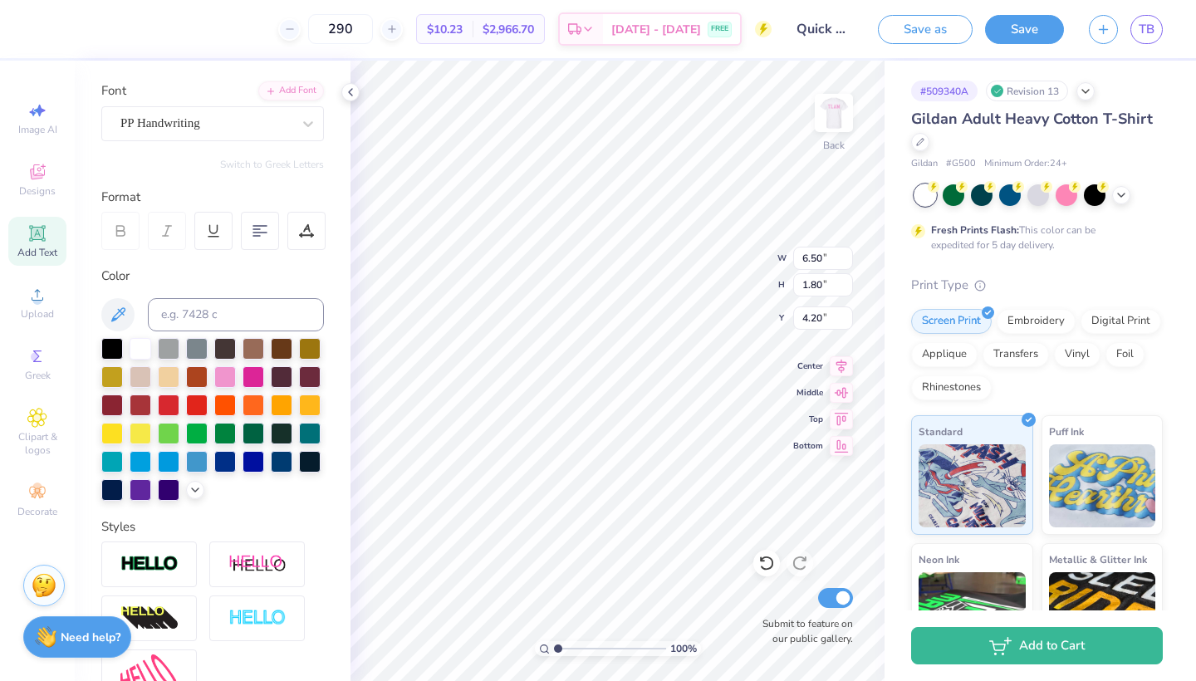
type input "6.65"
type input "1.39"
type input "4.40"
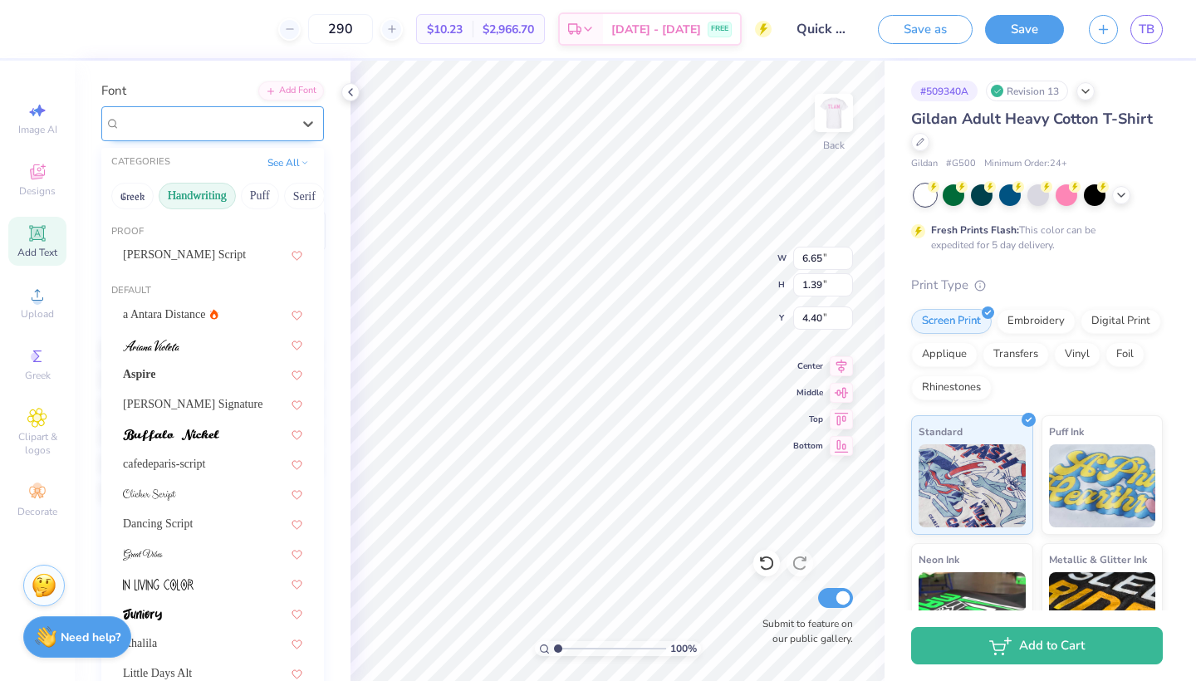
click at [247, 109] on div "PP Handwriting" at bounding box center [212, 123] width 223 height 35
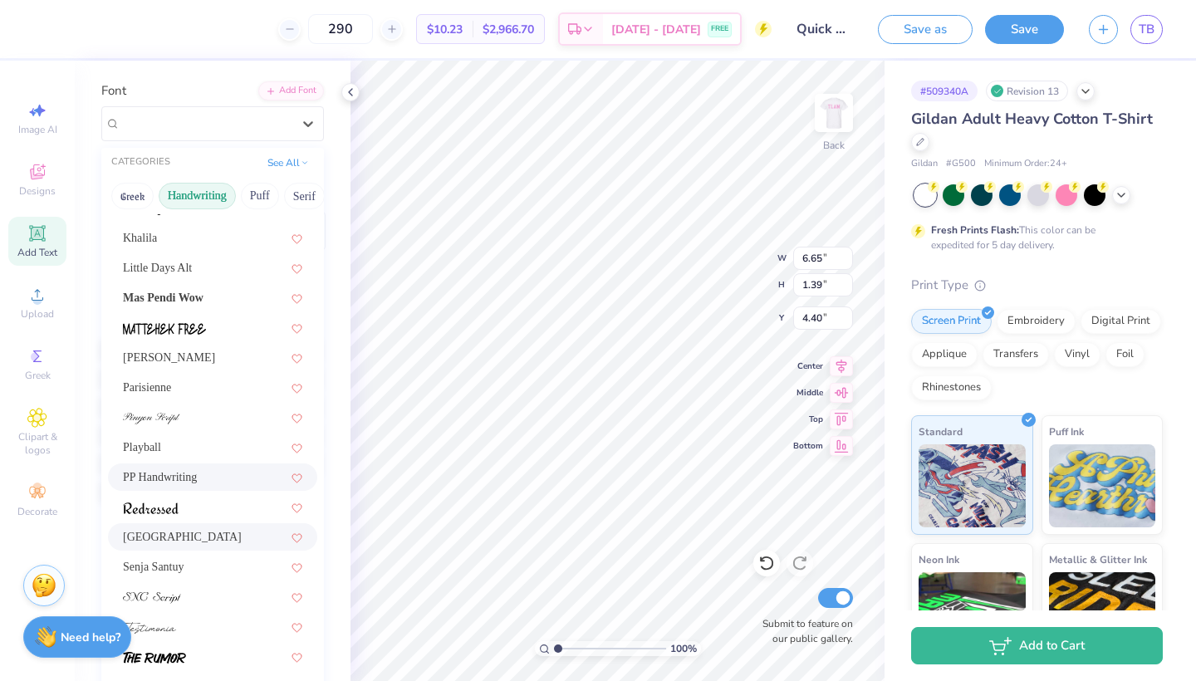
click at [174, 534] on div "[GEOGRAPHIC_DATA]" at bounding box center [212, 536] width 179 height 17
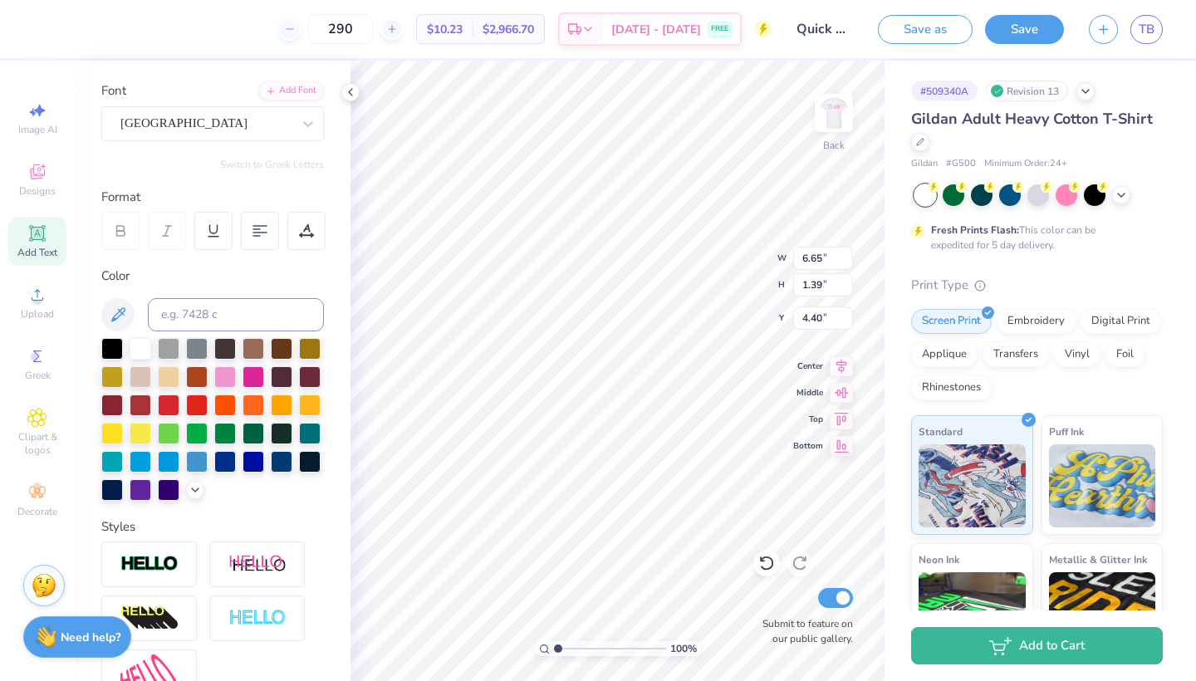
type input "8.29"
type input "1.98"
type input "4.11"
click at [285, 125] on div "[GEOGRAPHIC_DATA]" at bounding box center [206, 123] width 174 height 26
type input "3.85"
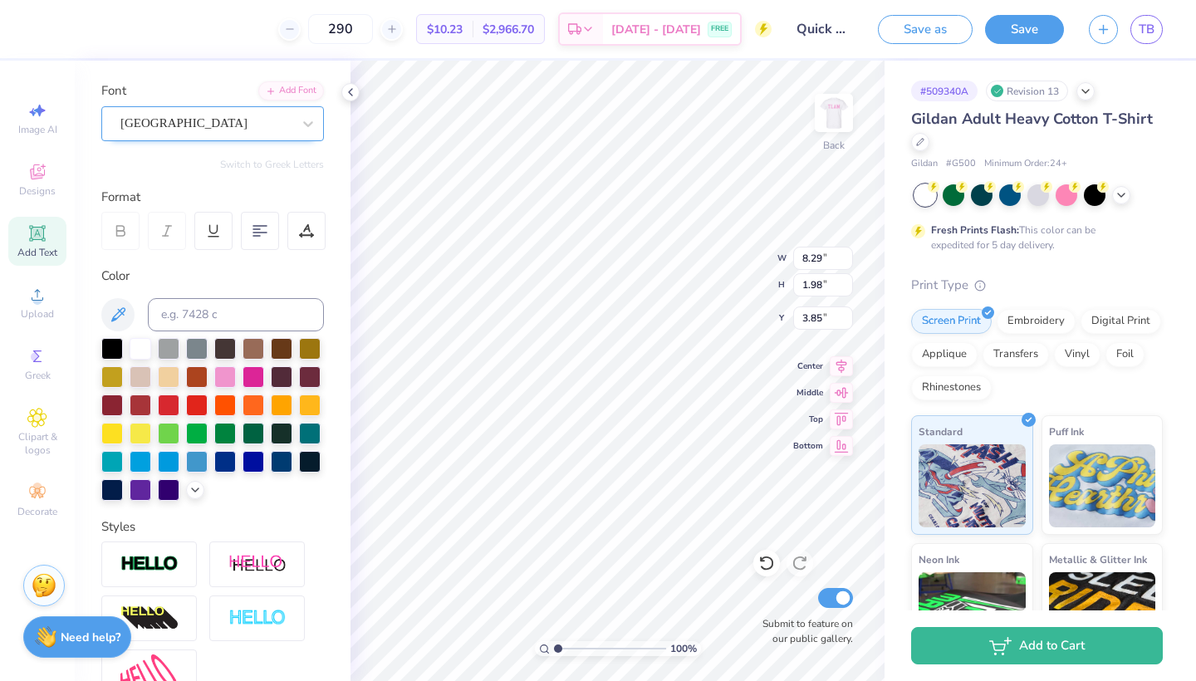
click at [237, 131] on div "[GEOGRAPHIC_DATA]" at bounding box center [206, 123] width 174 height 26
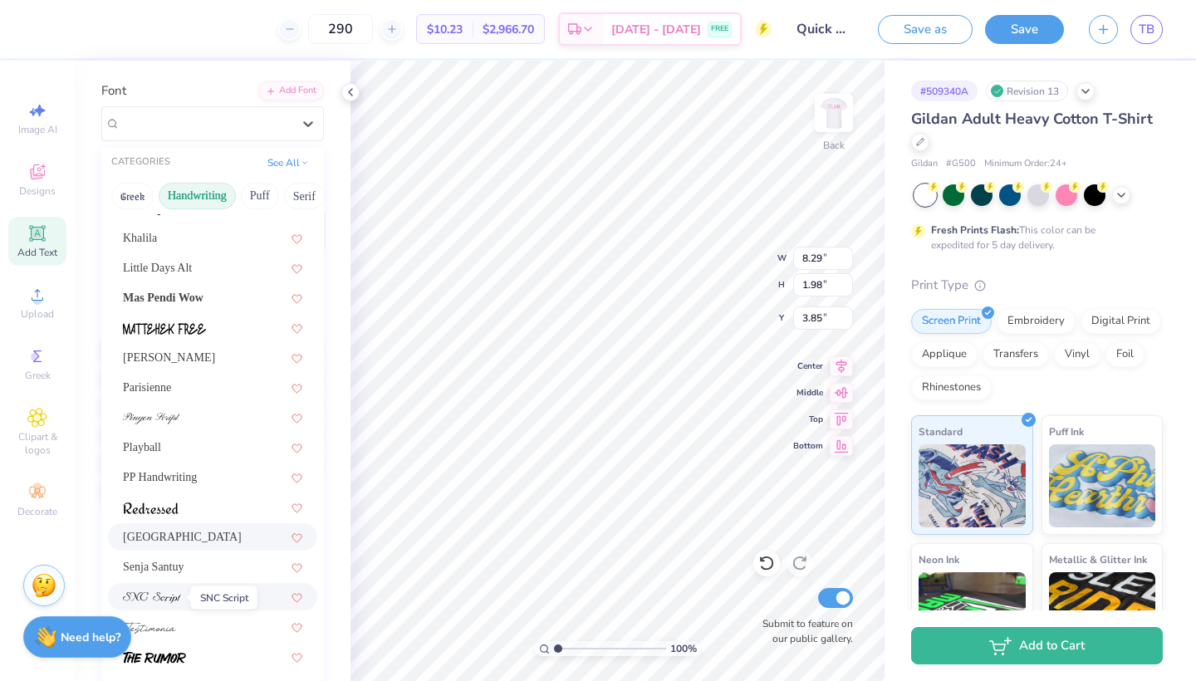
click at [166, 599] on img at bounding box center [152, 598] width 58 height 12
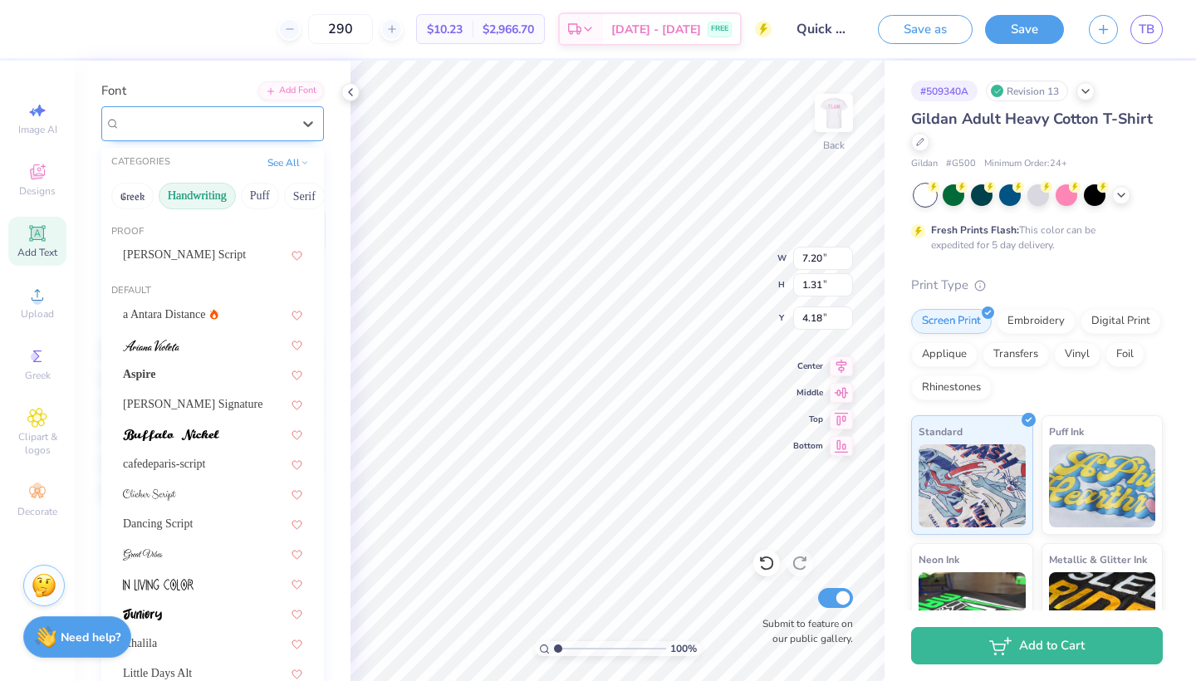
click at [257, 117] on div "SNC Script" at bounding box center [206, 123] width 174 height 26
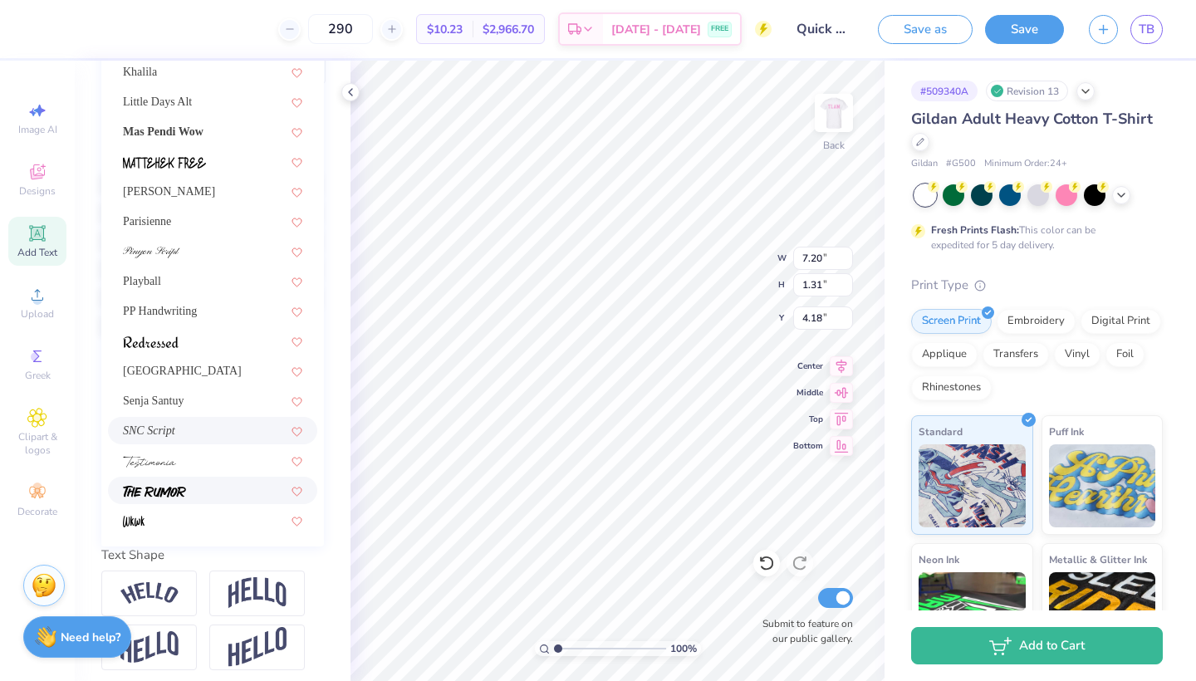
scroll to position [277, 0]
click at [188, 467] on div at bounding box center [212, 459] width 179 height 17
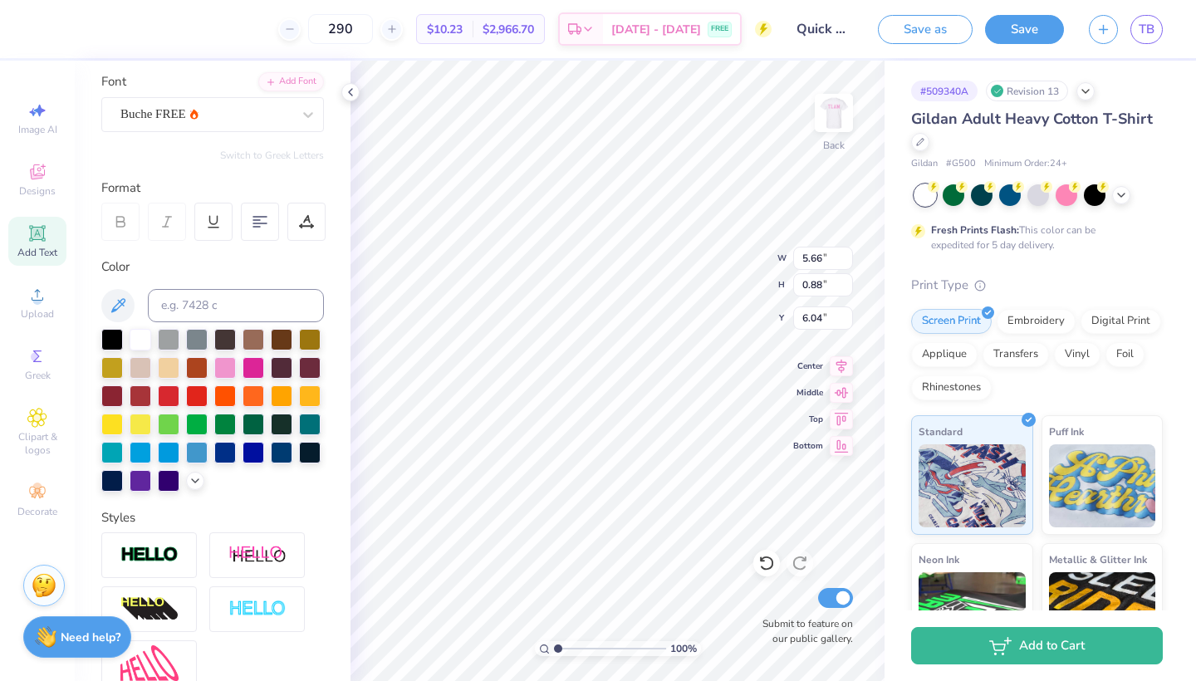
scroll to position [120, 0]
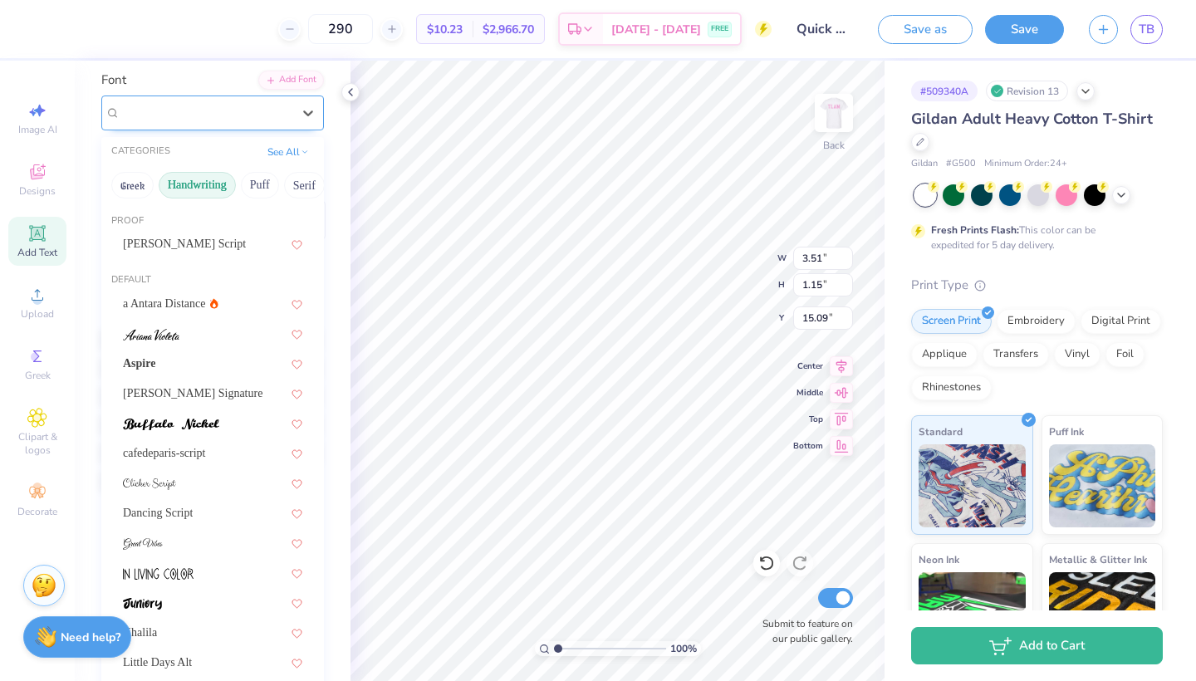
click at [240, 114] on div "Senja Santuy" at bounding box center [206, 113] width 174 height 26
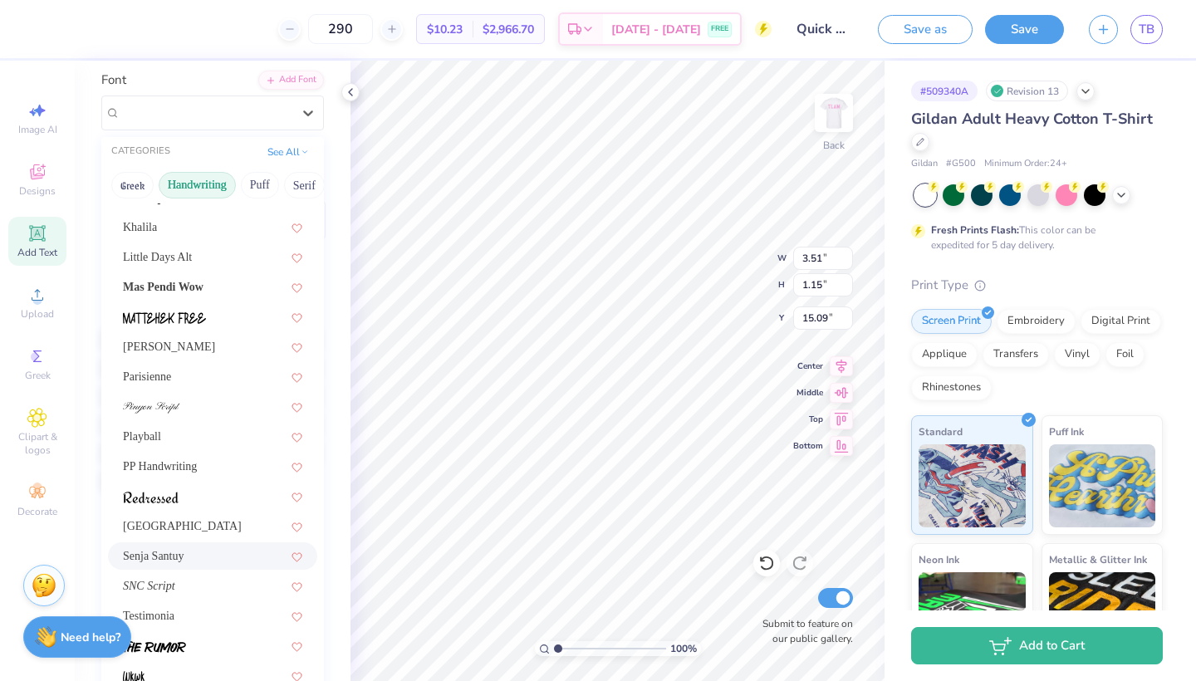
scroll to position [173, 0]
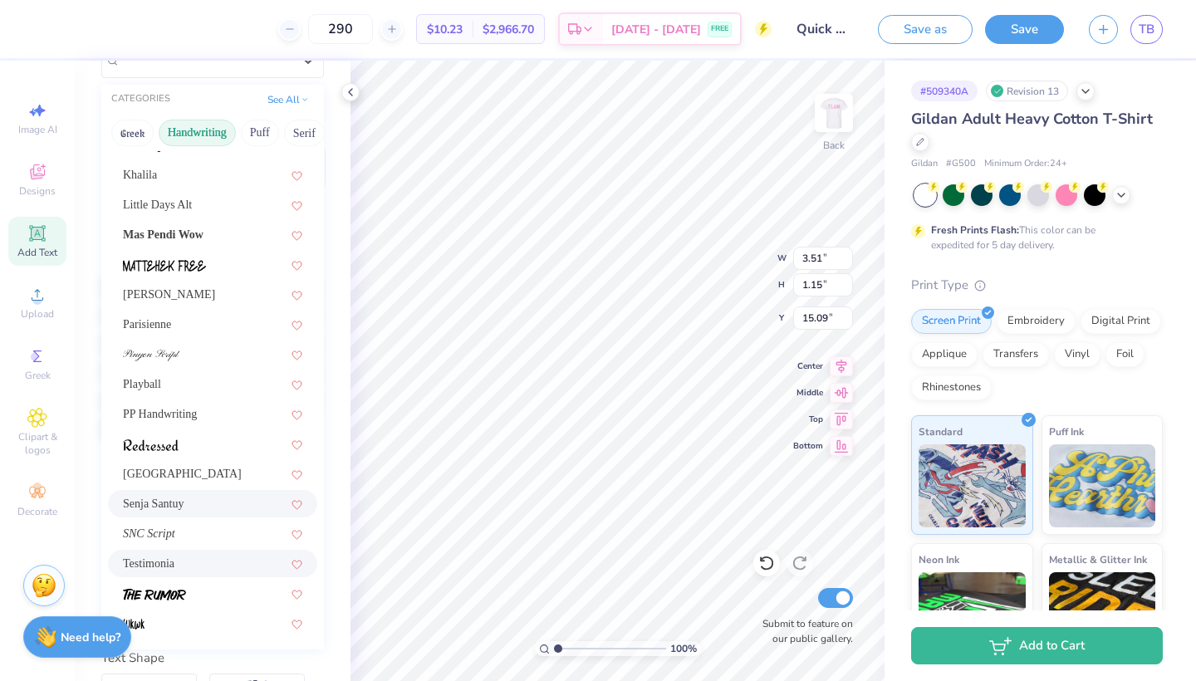
click at [159, 563] on span "Testimonia" at bounding box center [148, 563] width 51 height 17
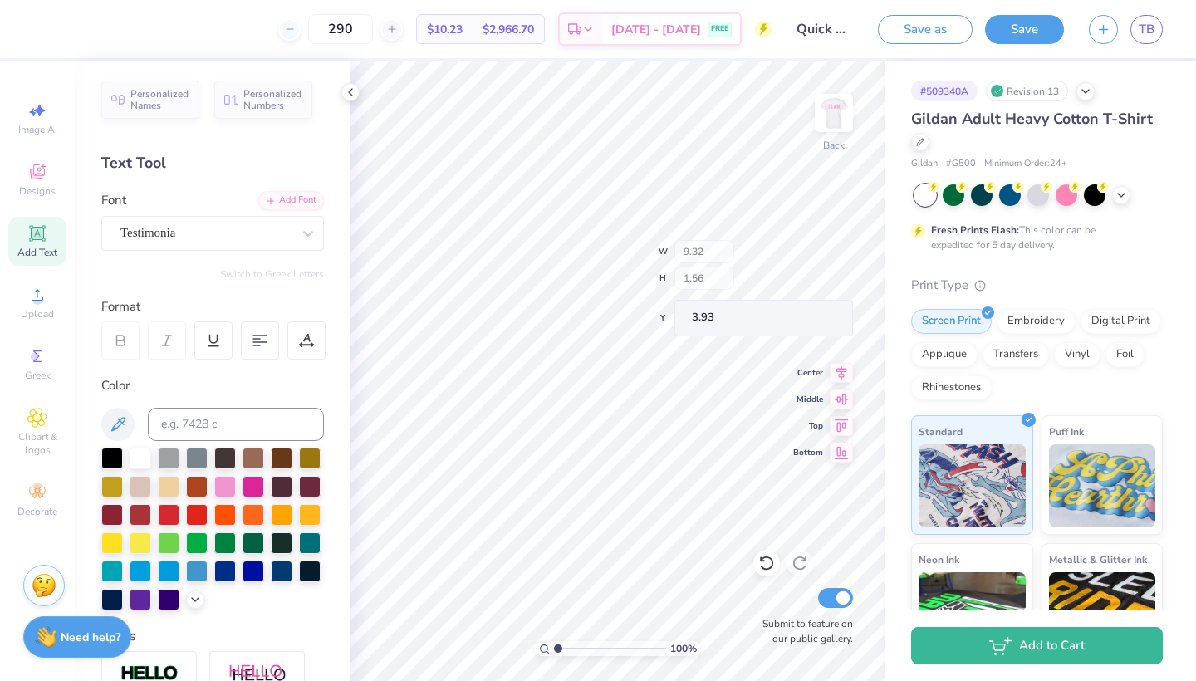
scroll to position [0, 0]
click at [825, 130] on img at bounding box center [833, 113] width 66 height 66
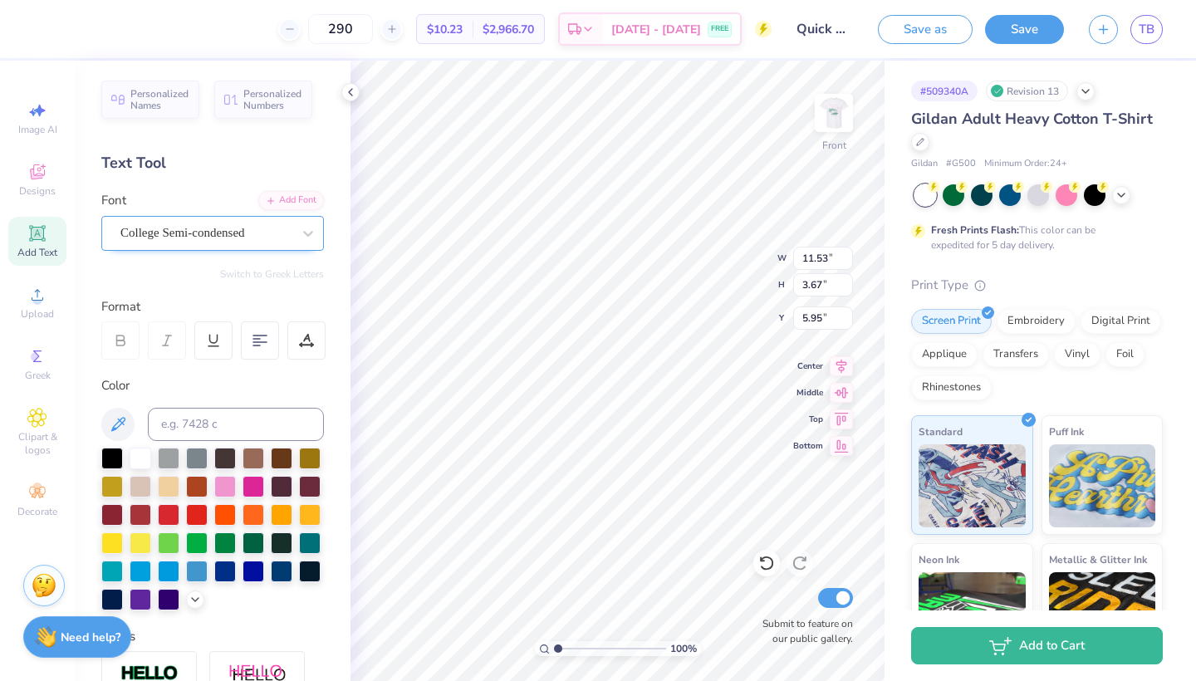
click at [245, 237] on div "College Semi-condensed" at bounding box center [206, 233] width 174 height 26
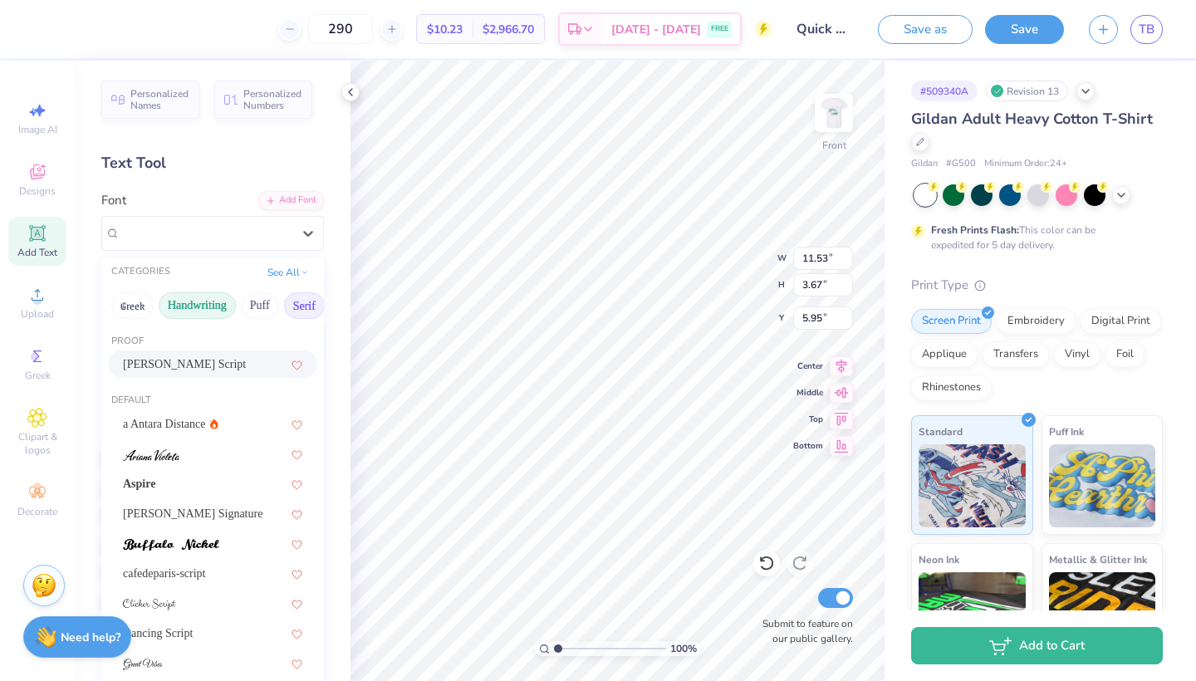
click at [302, 309] on button "Serif" at bounding box center [304, 305] width 41 height 27
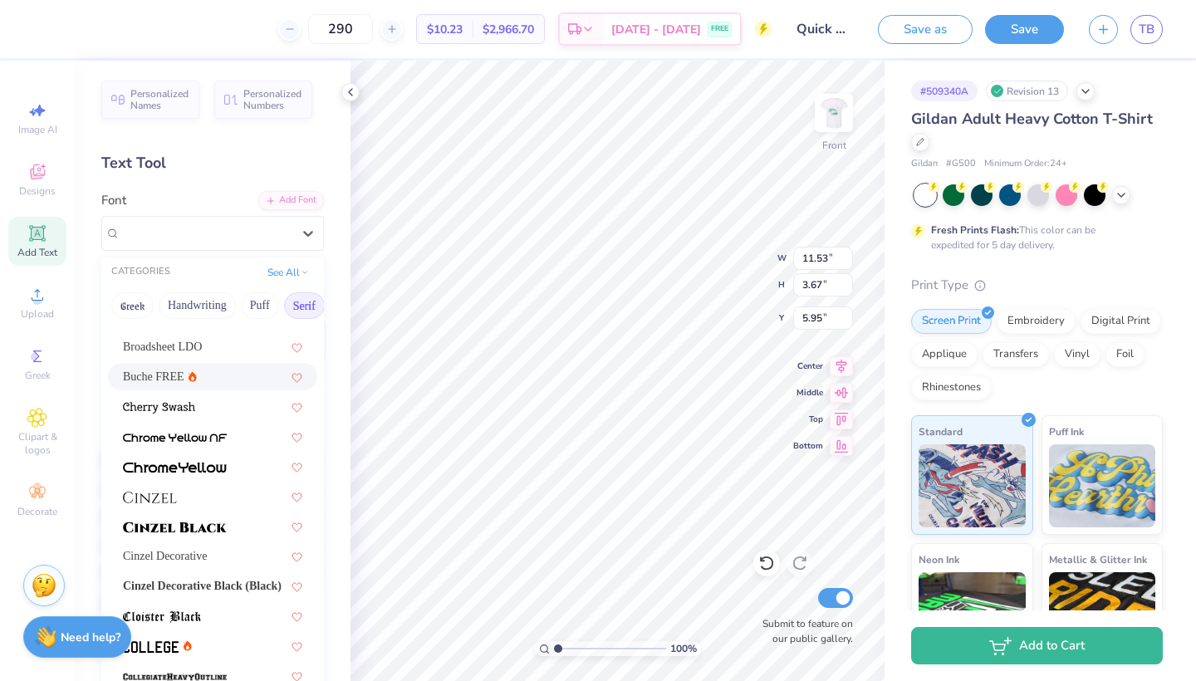
scroll to position [251, 0]
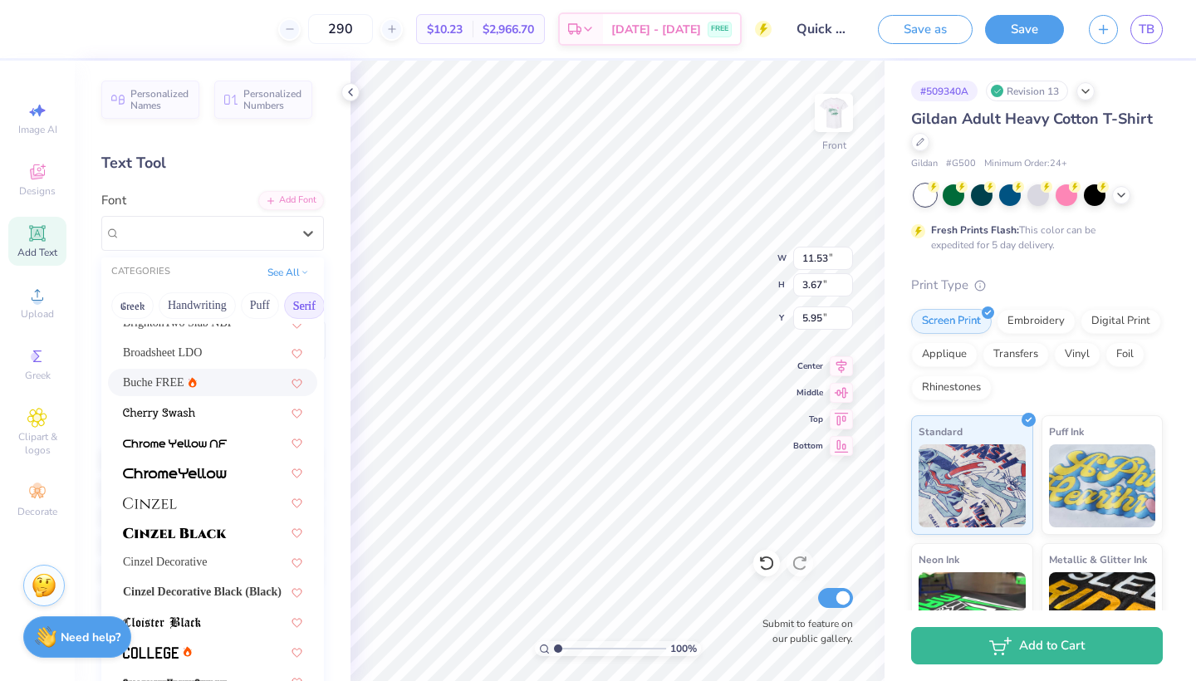
click at [230, 388] on div "Buche FREE" at bounding box center [212, 382] width 179 height 17
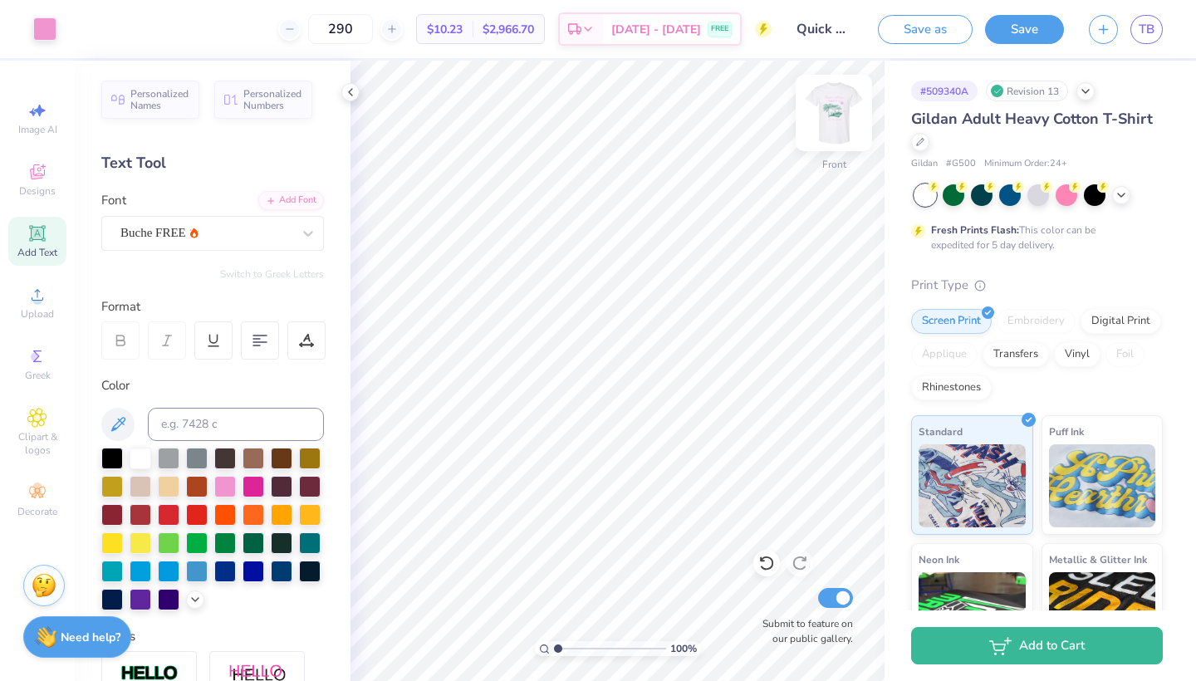
click at [835, 122] on img at bounding box center [833, 113] width 66 height 66
click at [339, 502] on div "Personalized Names Personalized Numbers Text Tool Add Font Font Testimonia Swit…" at bounding box center [213, 371] width 276 height 620
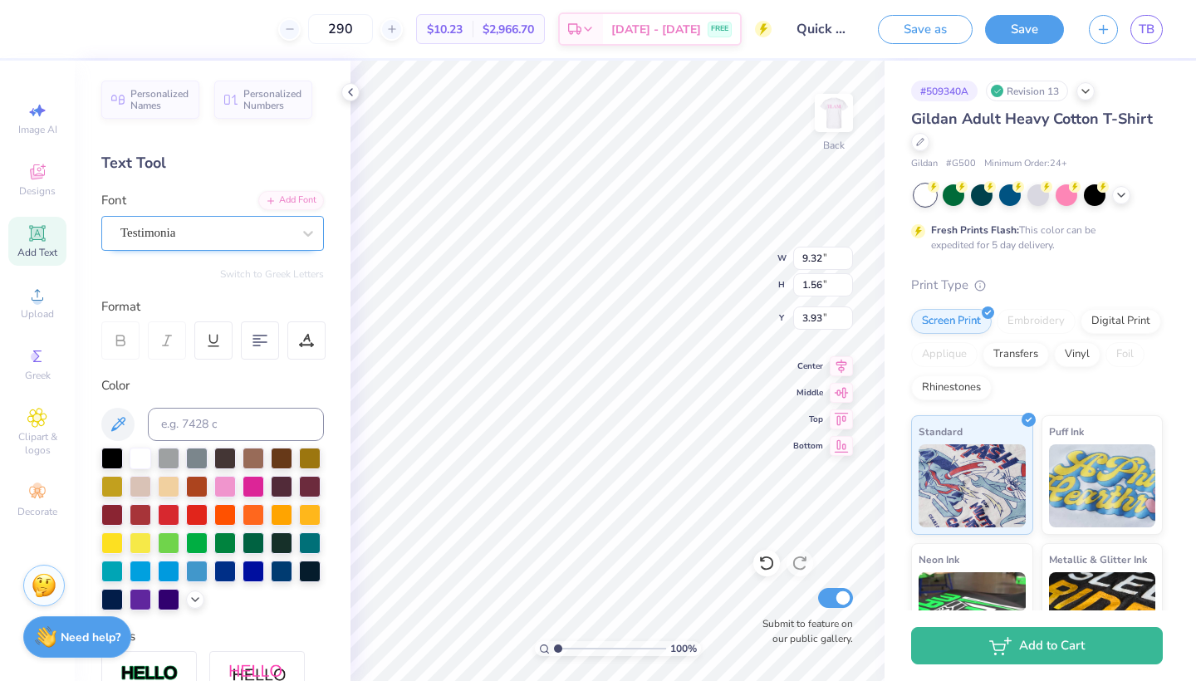
click at [269, 238] on div "Testimonia" at bounding box center [206, 233] width 174 height 26
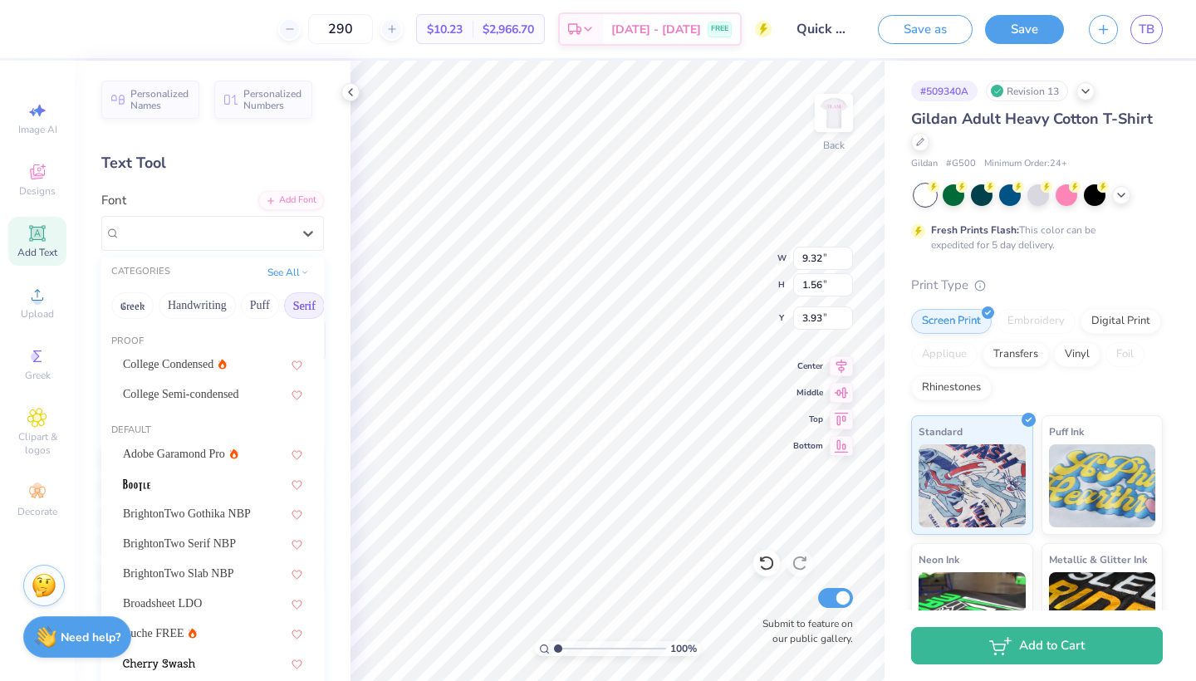
scroll to position [0, 0]
click at [187, 302] on button "Handwriting" at bounding box center [197, 305] width 77 height 27
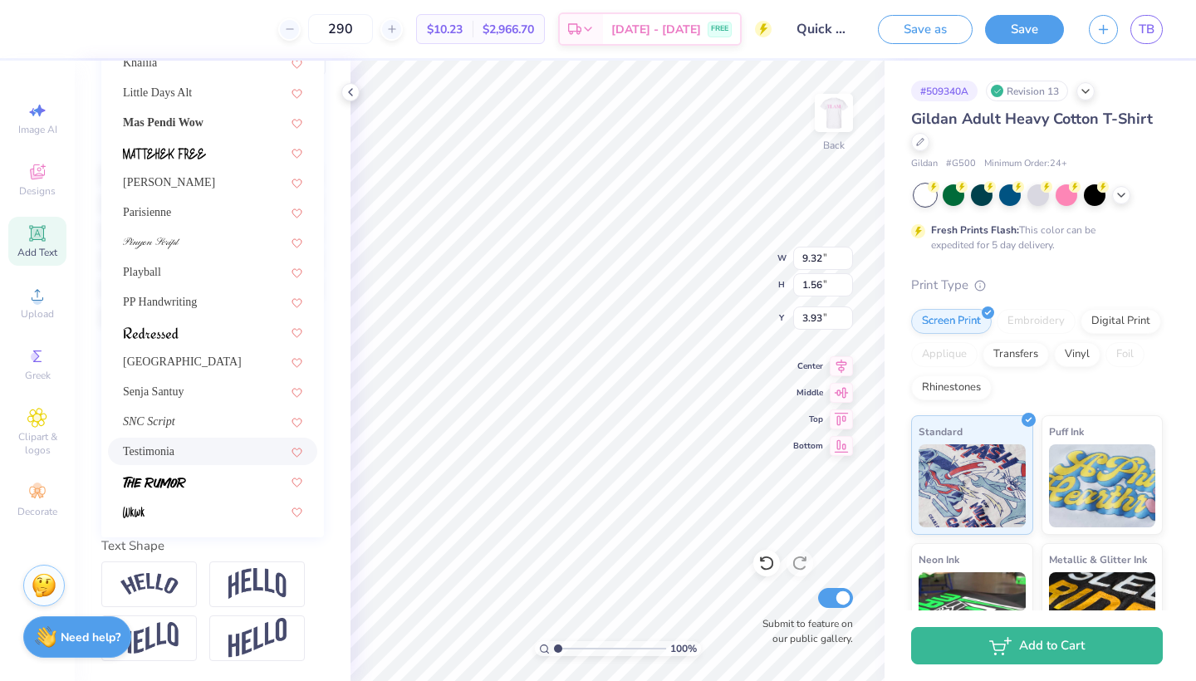
scroll to position [285, 0]
click at [184, 487] on img at bounding box center [154, 483] width 63 height 12
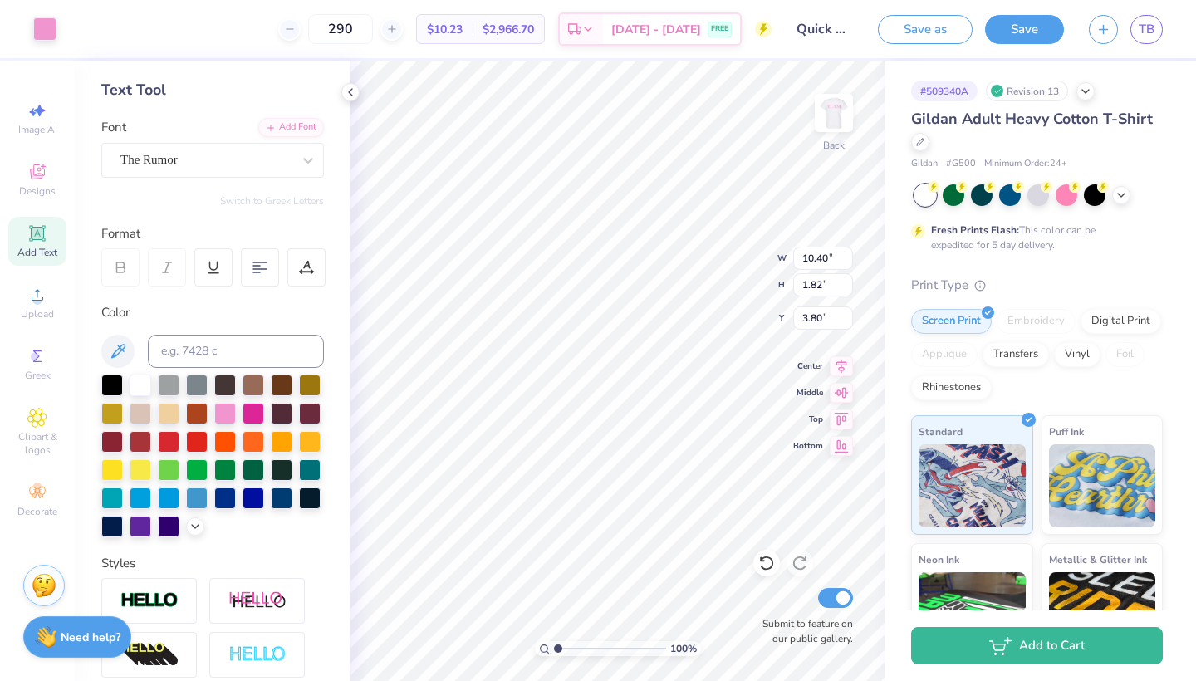
scroll to position [67, 0]
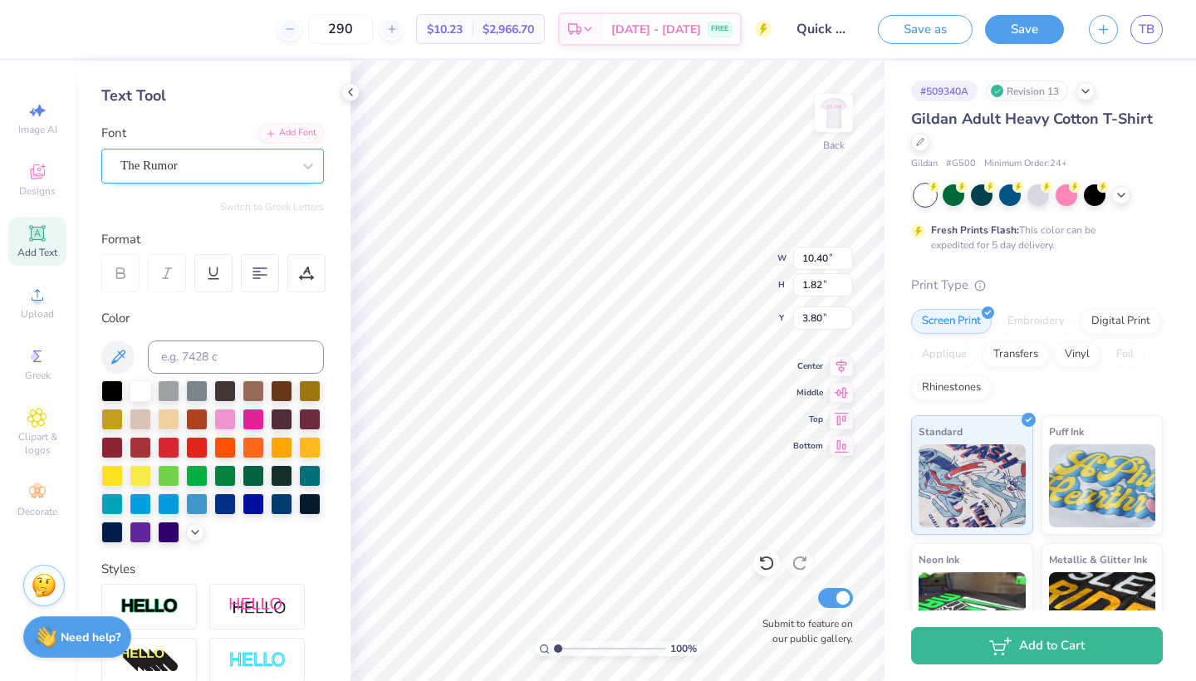
click at [266, 167] on div "The Rumor" at bounding box center [206, 166] width 174 height 26
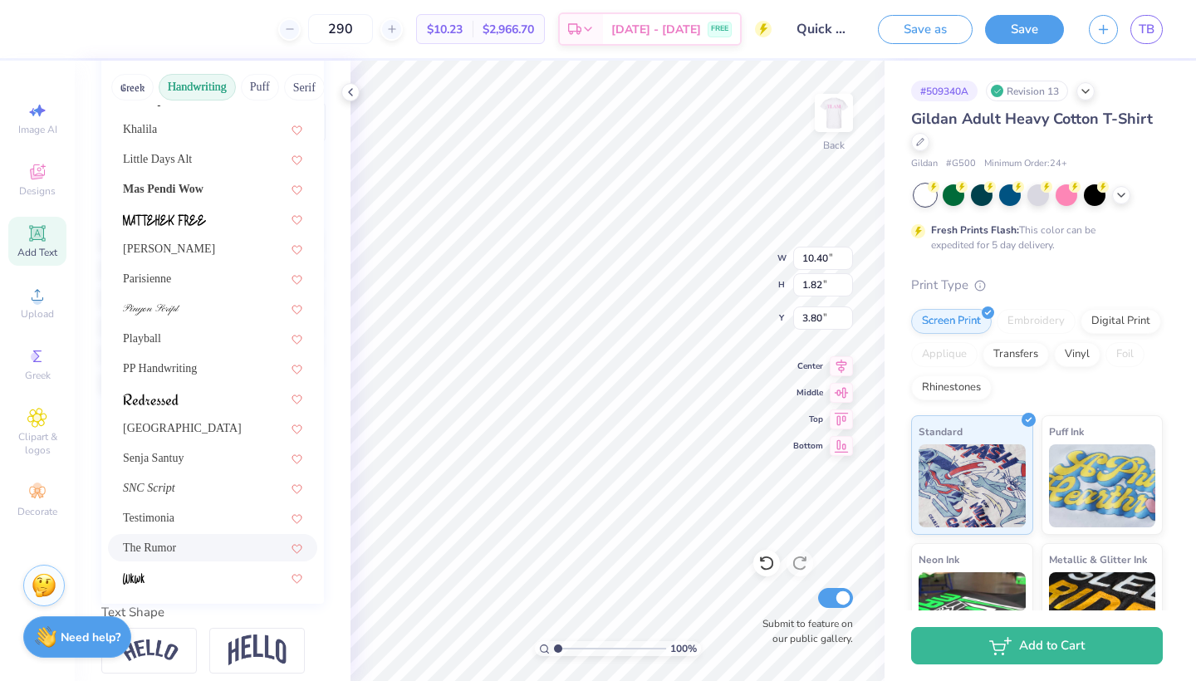
scroll to position [224, 0]
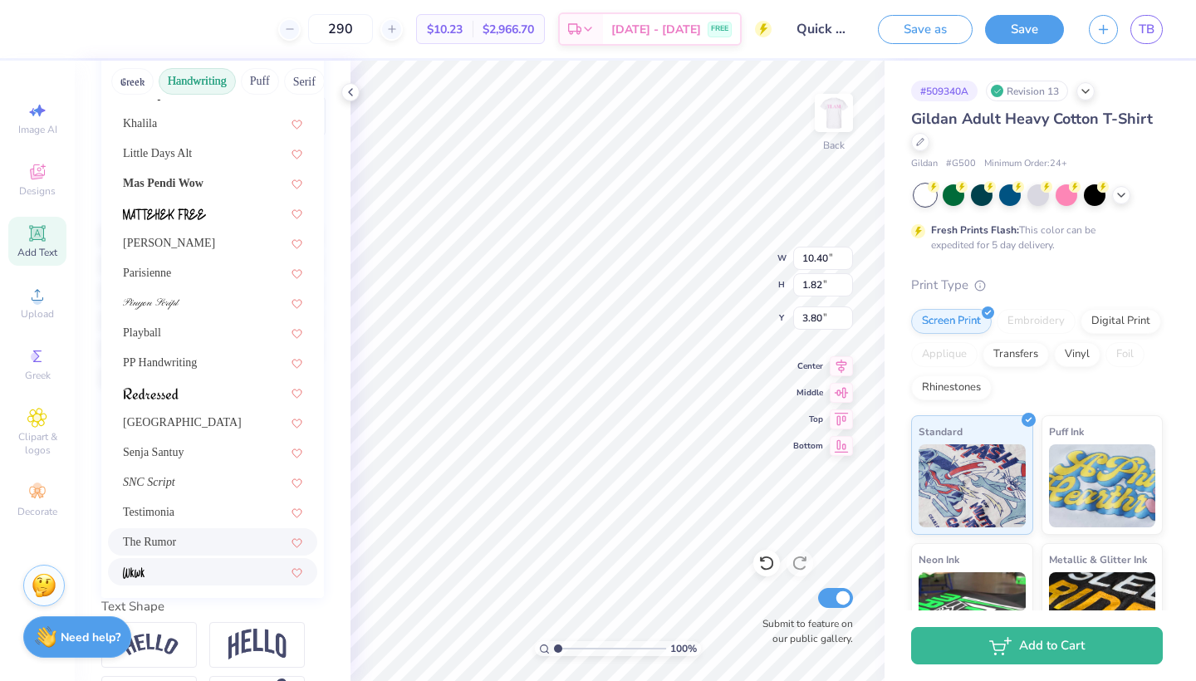
click at [169, 566] on div at bounding box center [212, 571] width 179 height 17
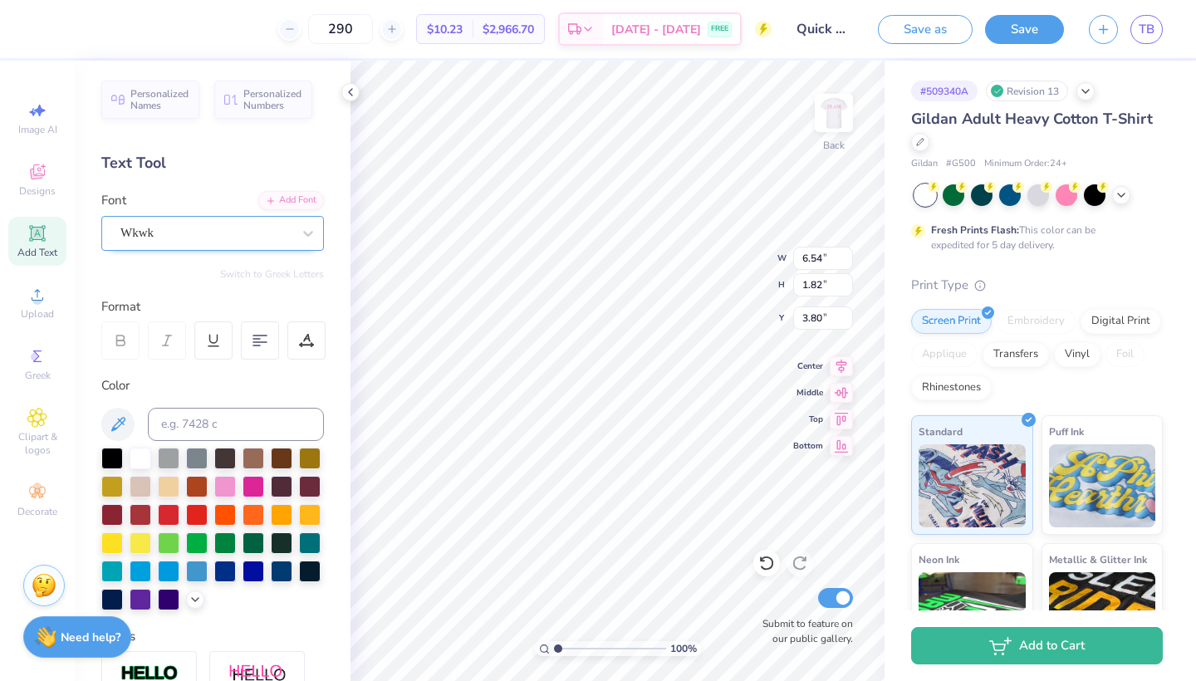
scroll to position [0, 0]
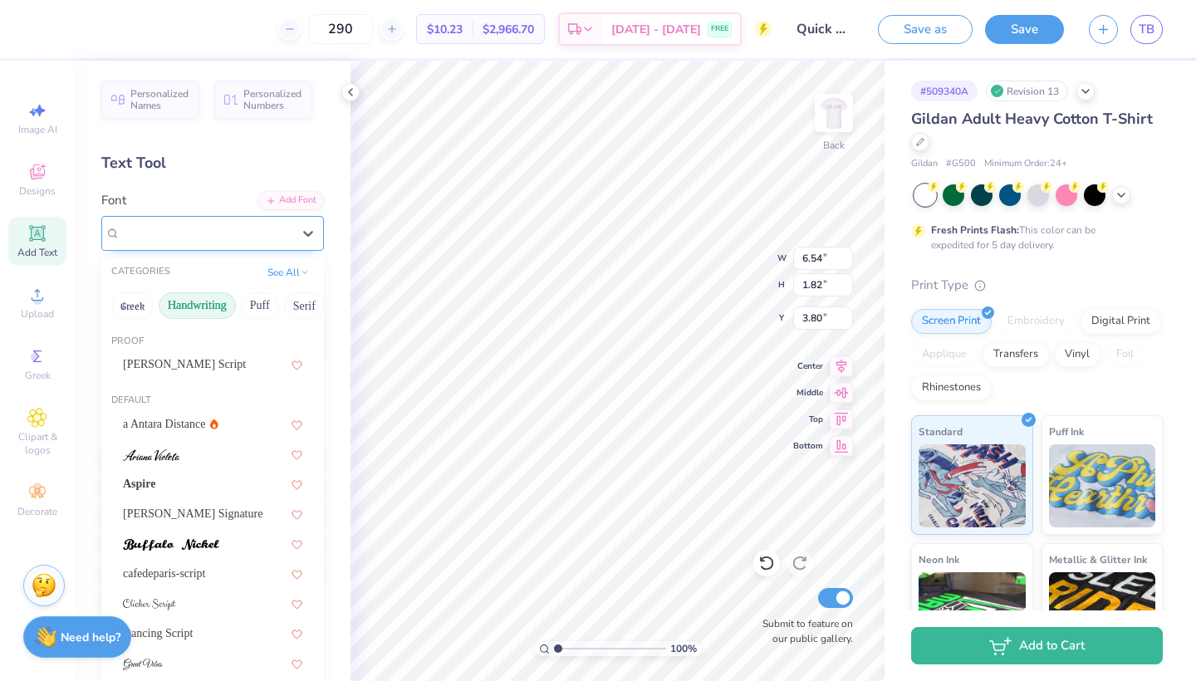
click at [258, 229] on div "Wkwk" at bounding box center [206, 233] width 174 height 26
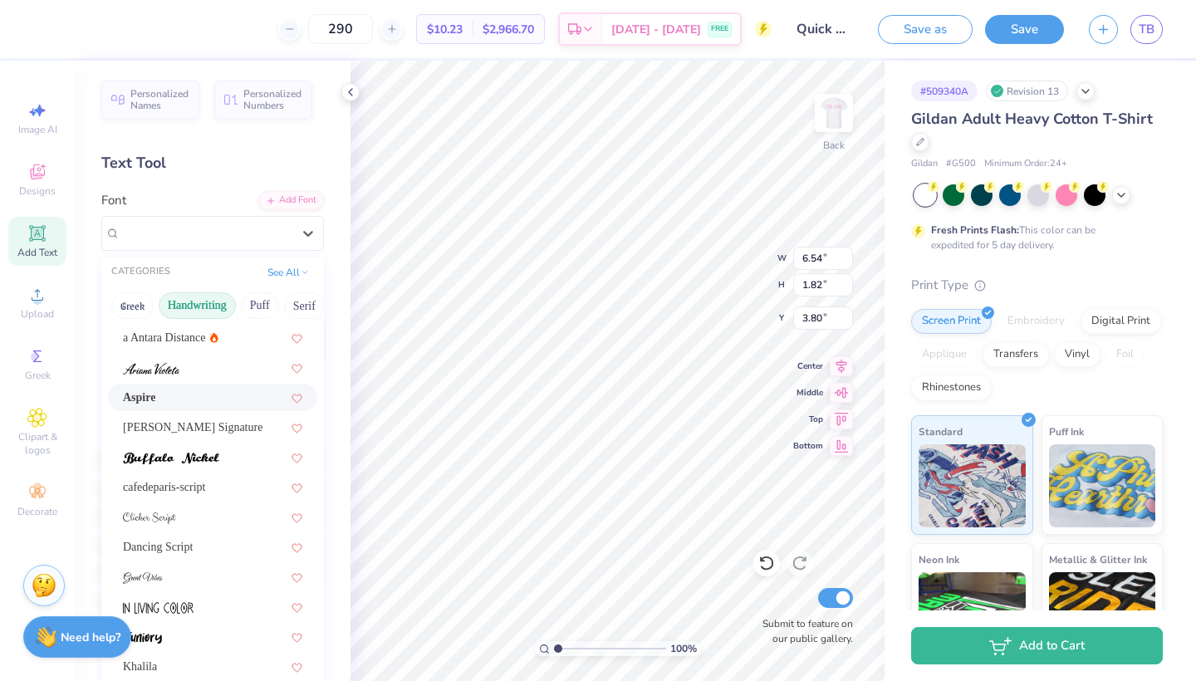
scroll to position [86, 0]
click at [213, 396] on div "Aspire" at bounding box center [212, 397] width 179 height 17
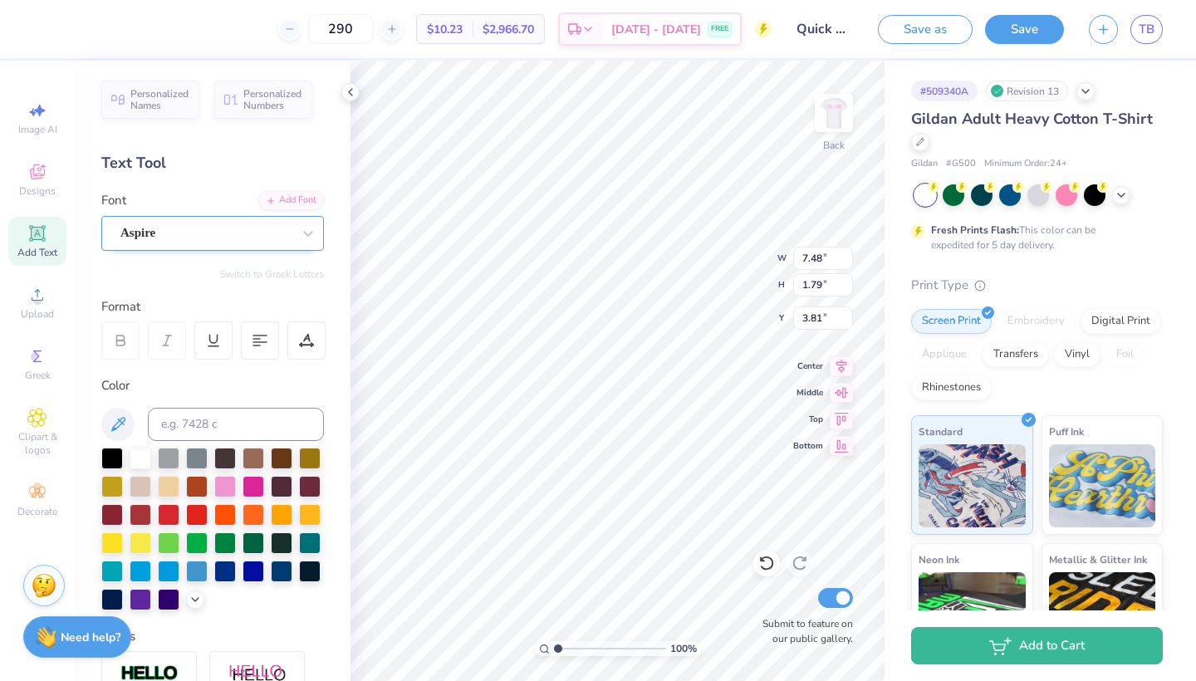
click at [254, 230] on div "Aspire" at bounding box center [206, 233] width 174 height 26
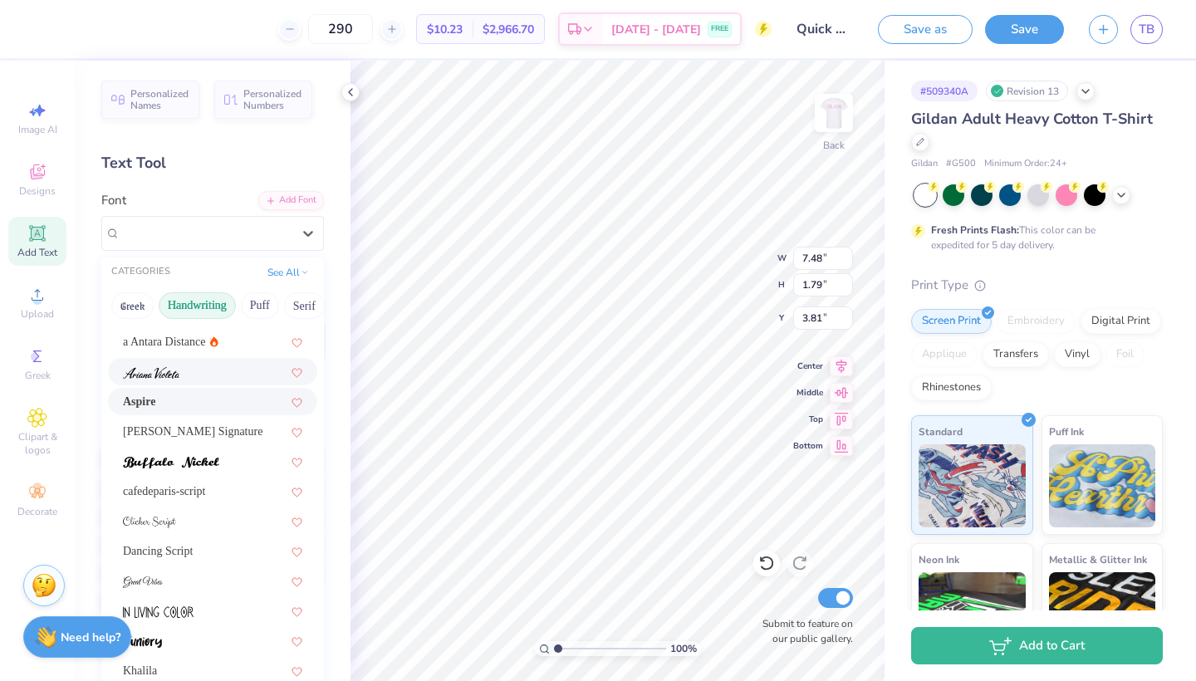
scroll to position [84, 0]
click at [203, 340] on div "a Antara Distance" at bounding box center [212, 339] width 179 height 17
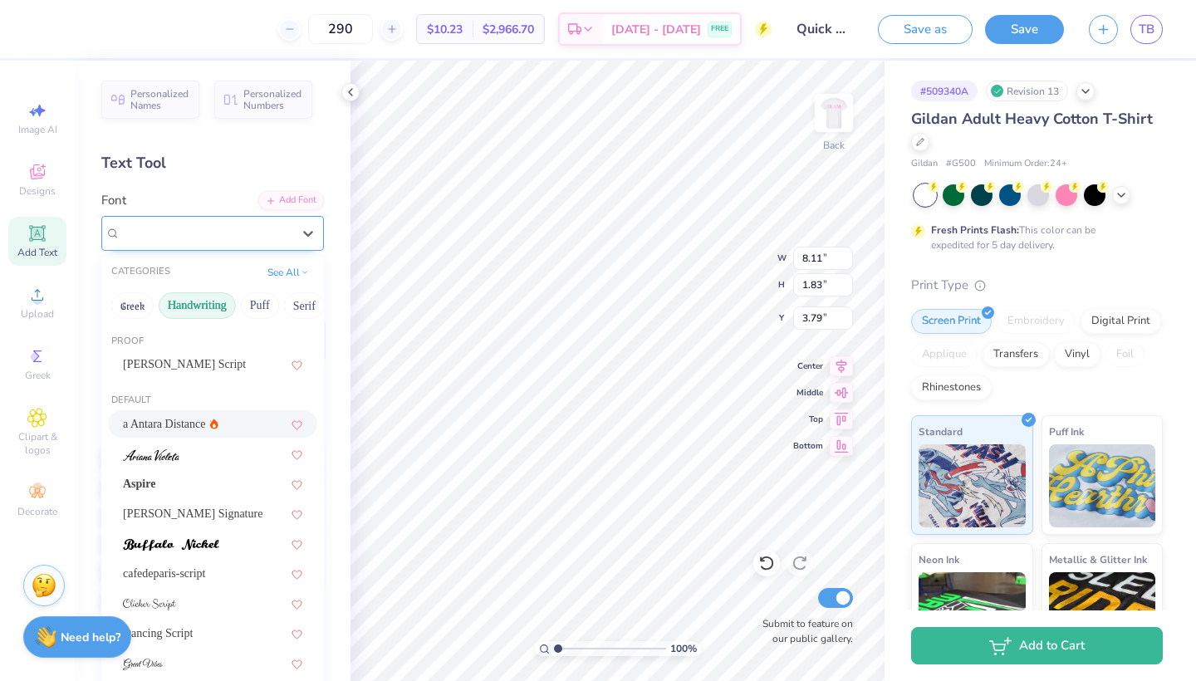
click at [254, 240] on div "a Antara Distance" at bounding box center [206, 233] width 174 height 26
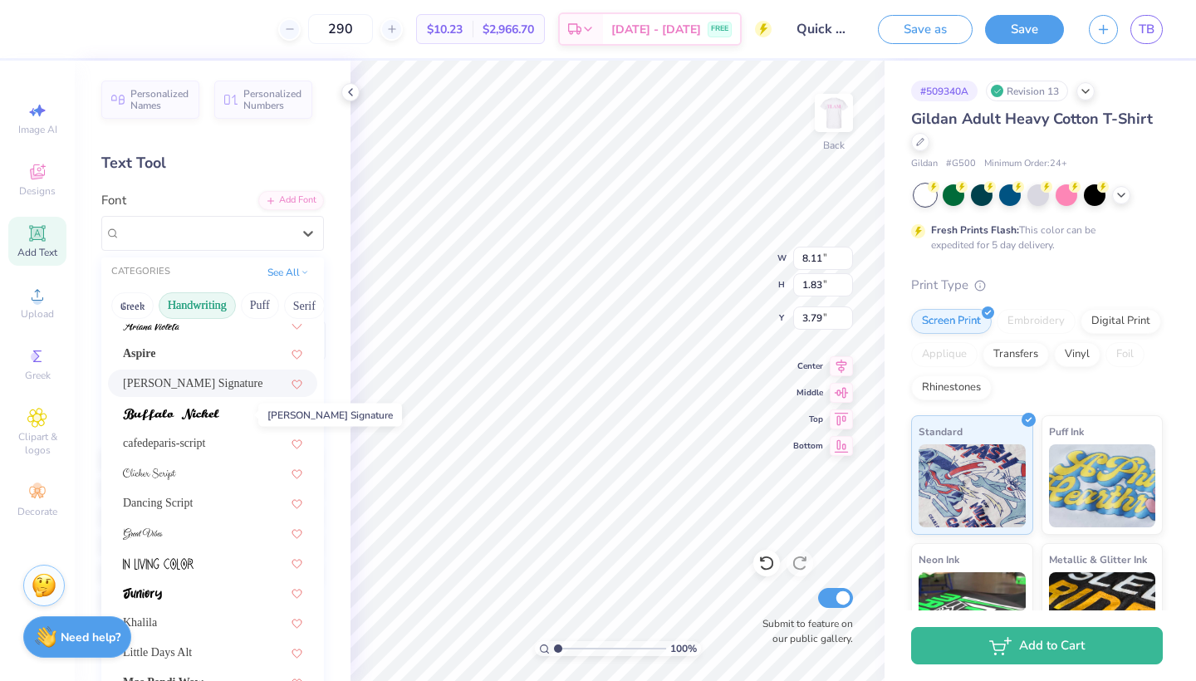
scroll to position [129, 0]
click at [220, 448] on div "cafedeparis-script" at bounding box center [212, 444] width 179 height 17
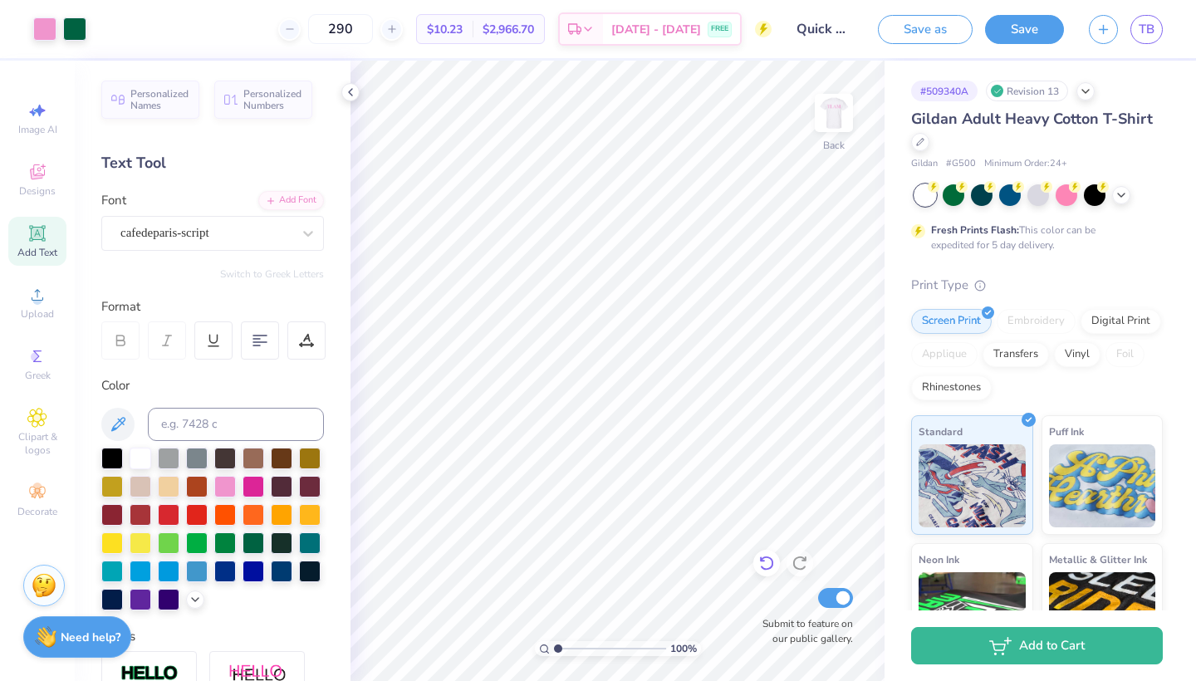
click at [765, 568] on icon at bounding box center [766, 563] width 17 height 17
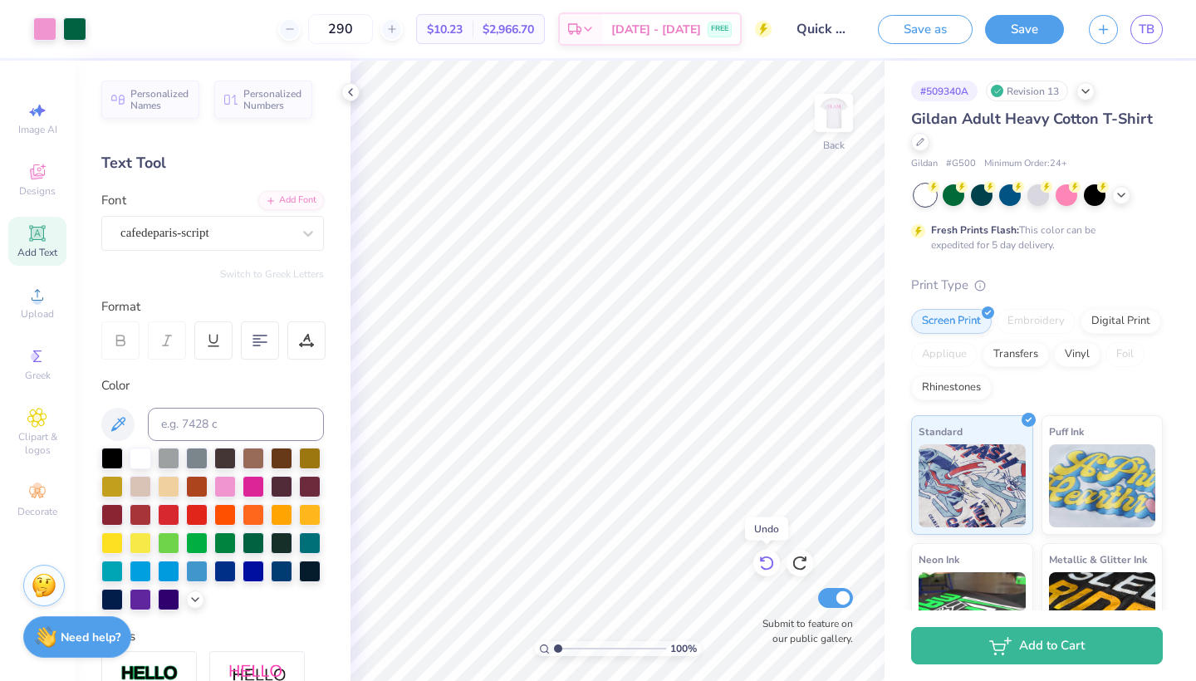
click at [765, 568] on icon at bounding box center [766, 563] width 17 height 17
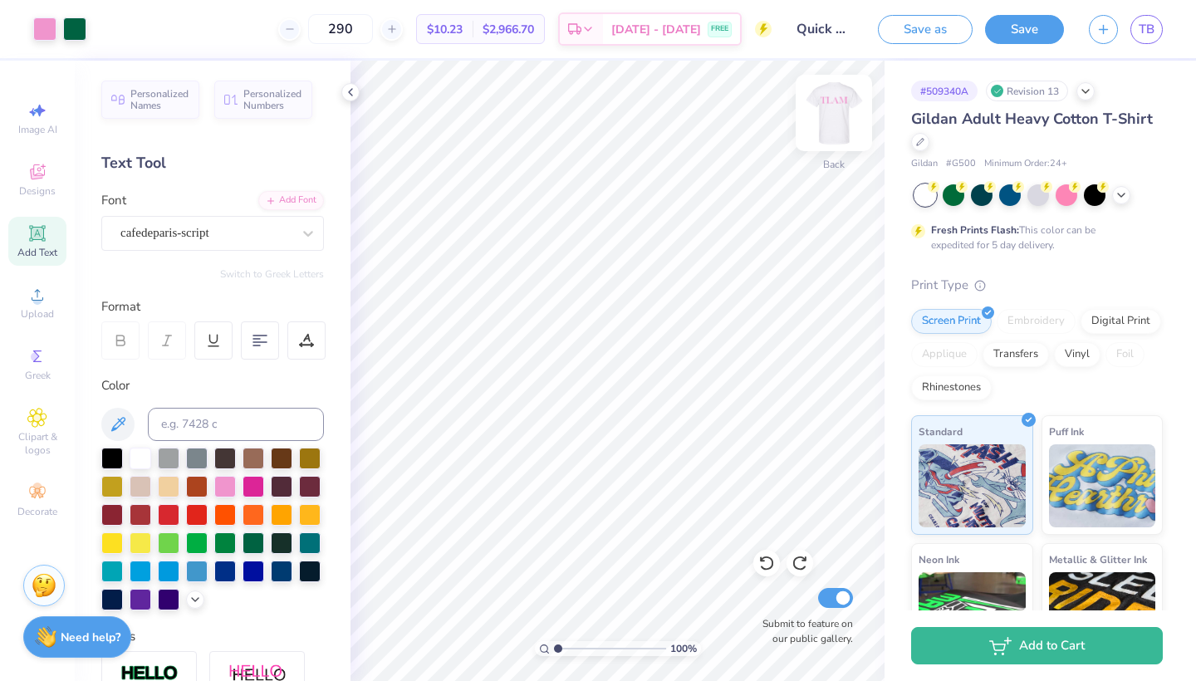
click at [834, 119] on img at bounding box center [833, 113] width 66 height 66
click at [841, 123] on img at bounding box center [833, 113] width 66 height 66
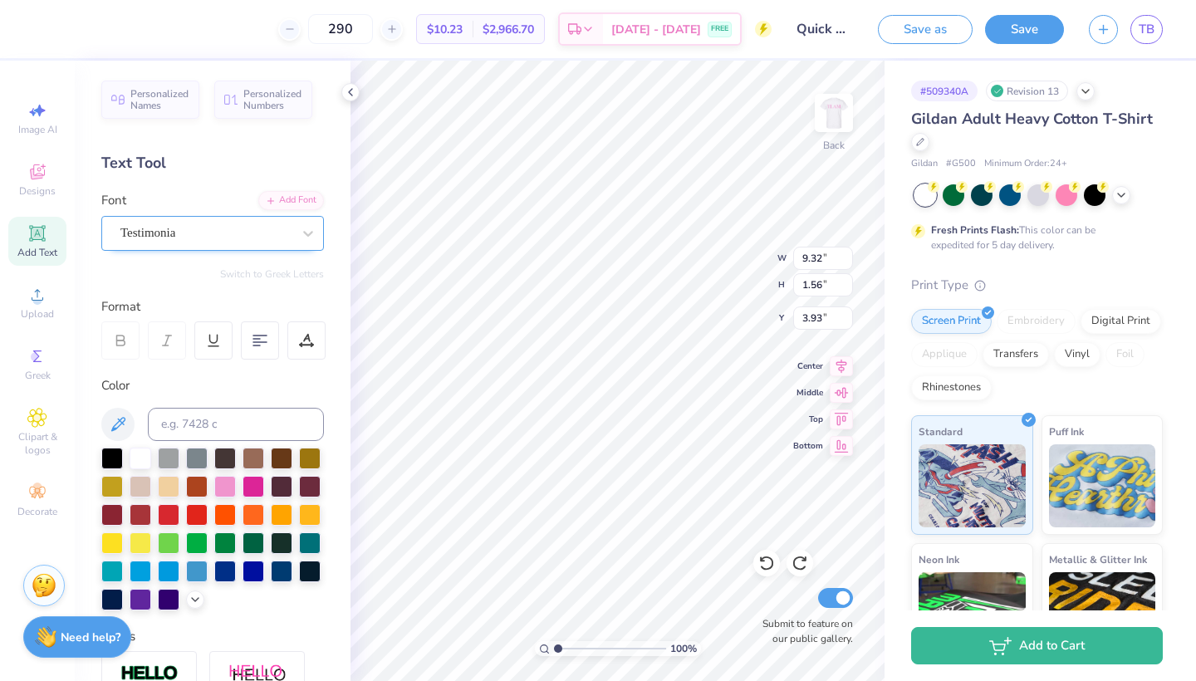
click at [280, 233] on div "Testimonia" at bounding box center [206, 233] width 174 height 26
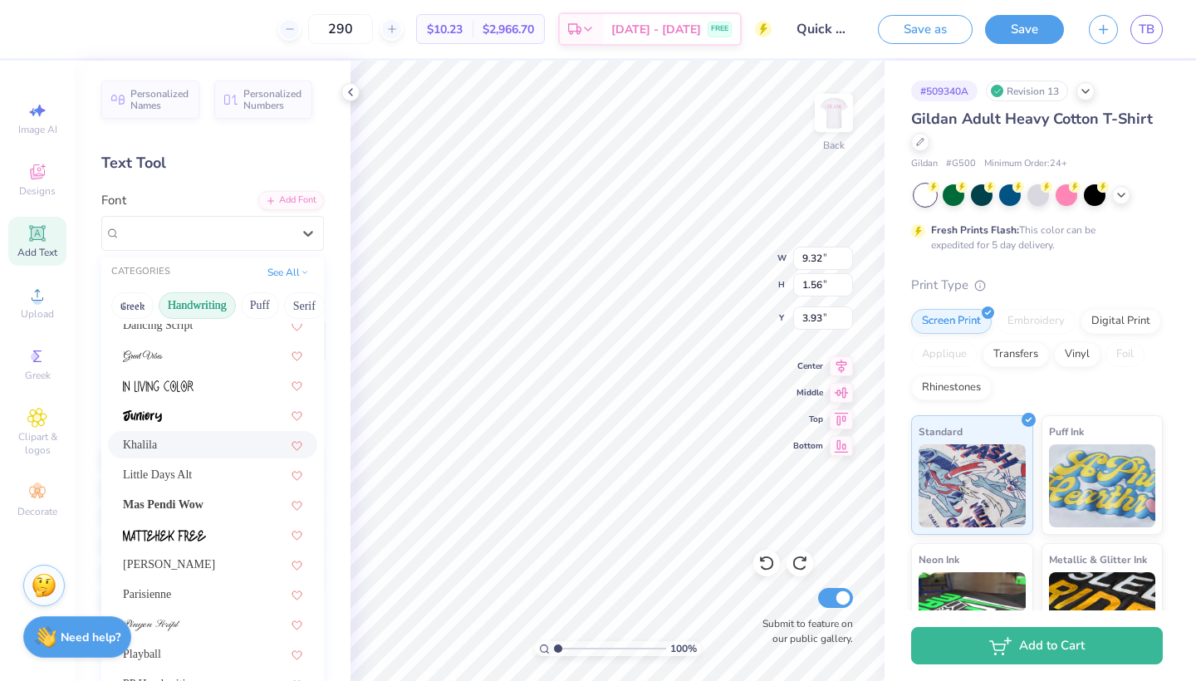
scroll to position [311, 0]
click at [198, 359] on div at bounding box center [212, 352] width 179 height 17
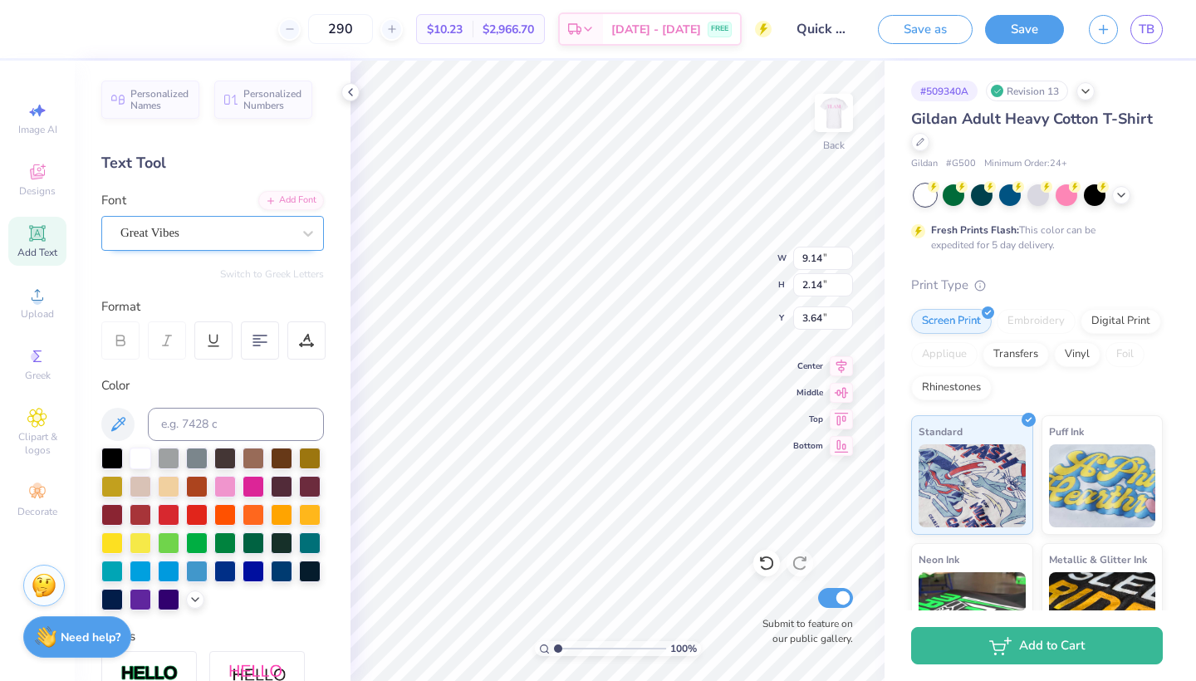
click at [262, 239] on div "Great Vibes" at bounding box center [206, 233] width 174 height 26
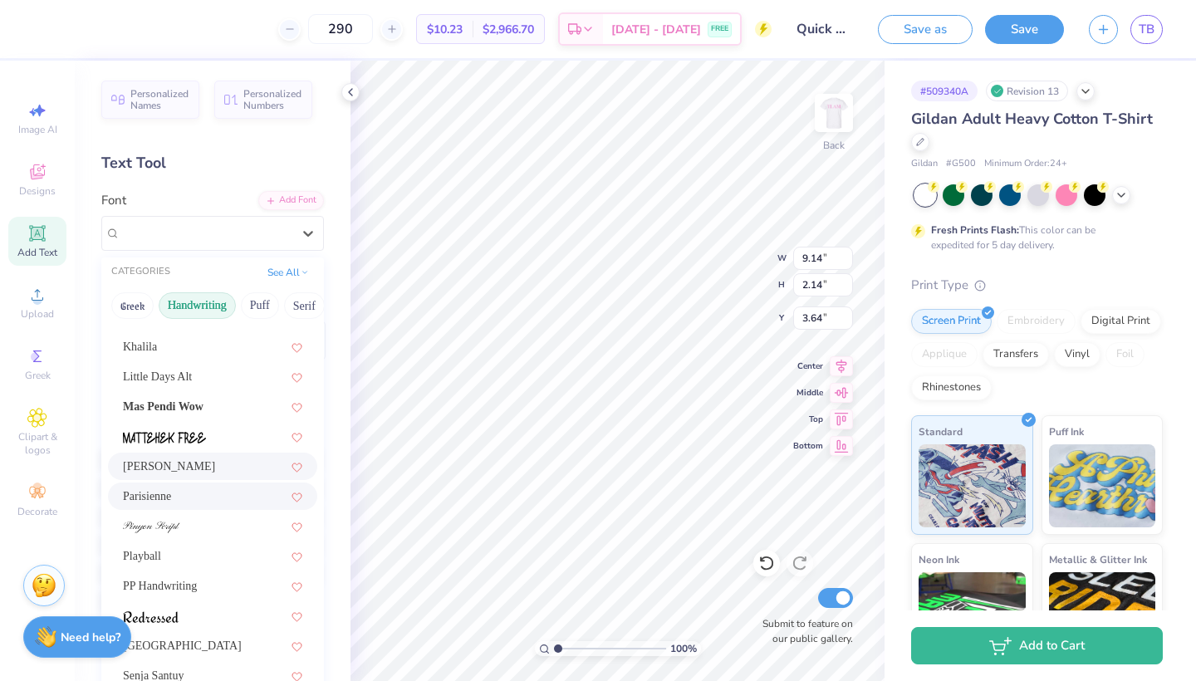
scroll to position [405, 0]
click at [183, 472] on div "[PERSON_NAME]" at bounding box center [212, 466] width 179 height 17
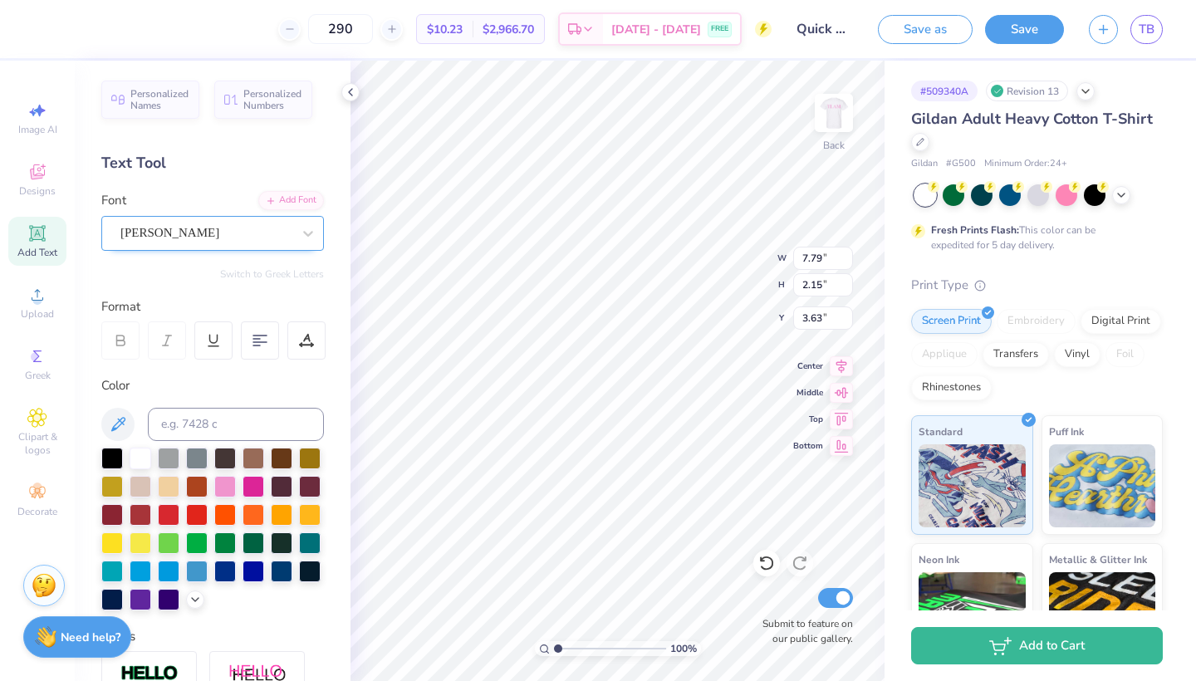
click at [258, 242] on div at bounding box center [205, 233] width 171 height 22
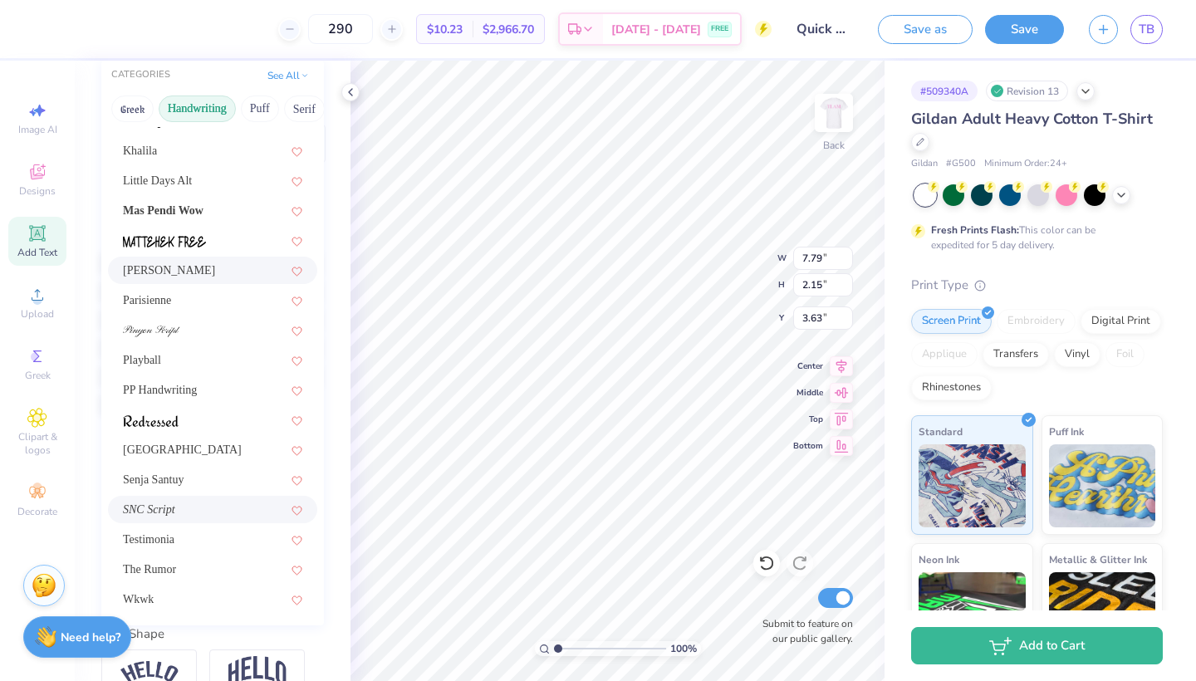
scroll to position [200, 0]
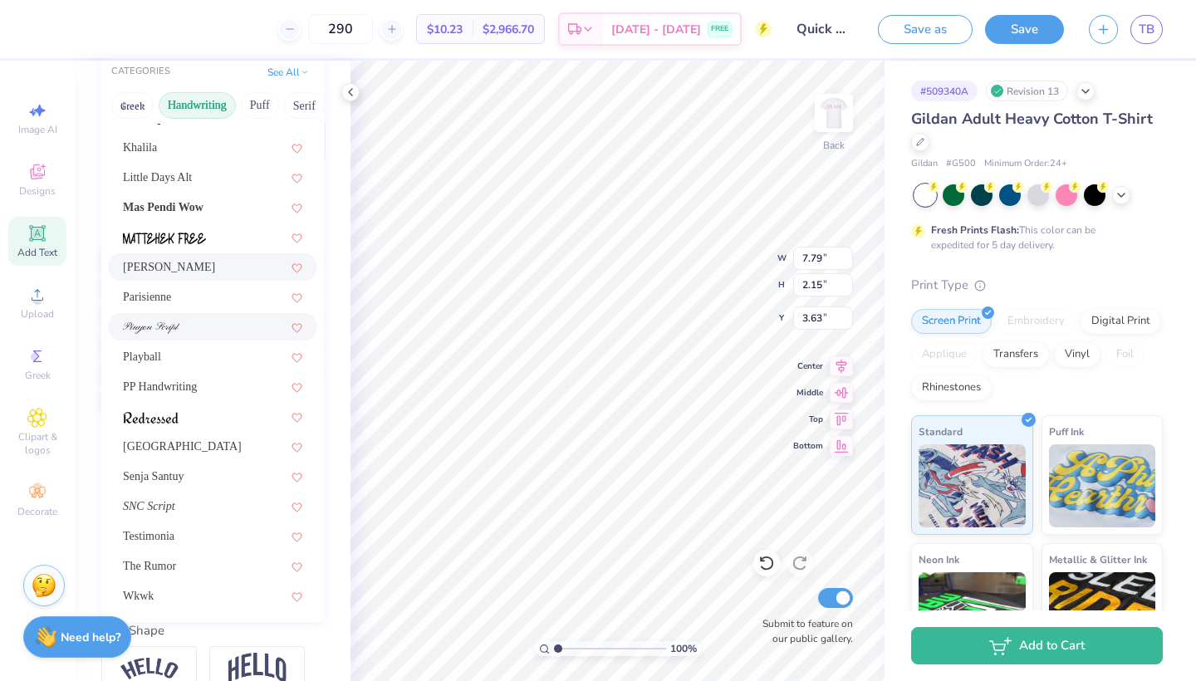
click at [176, 325] on img at bounding box center [151, 328] width 57 height 12
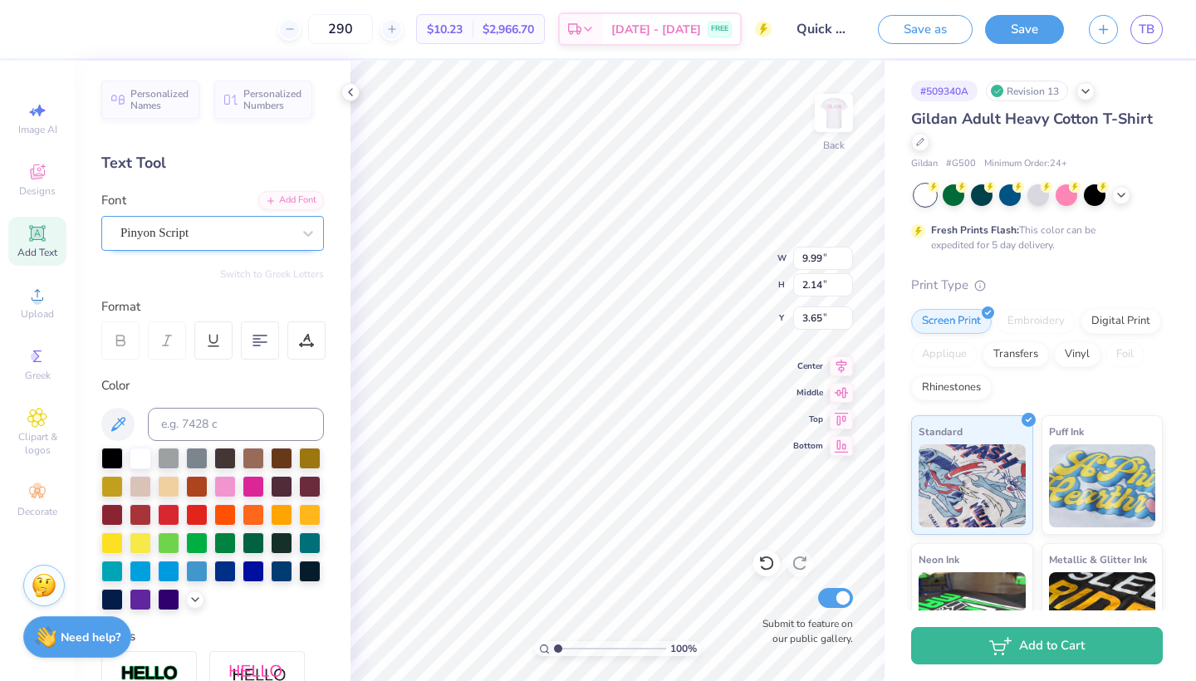
scroll to position [0, 0]
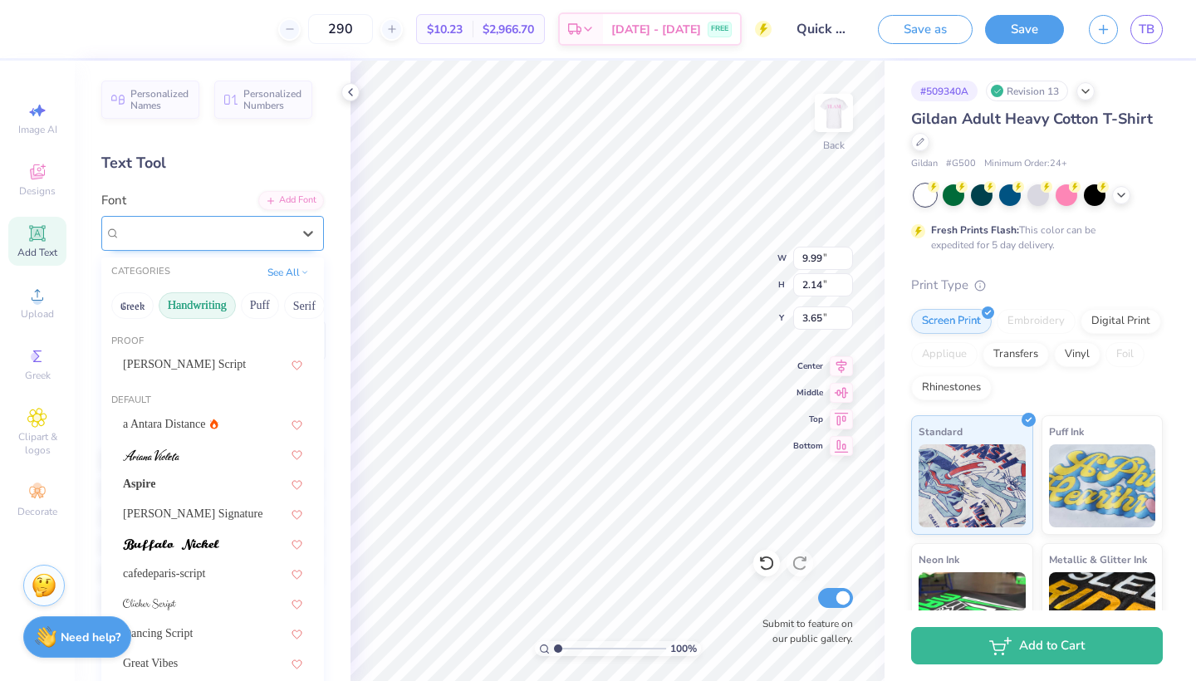
click at [226, 229] on div "Pinyon Script" at bounding box center [206, 233] width 174 height 26
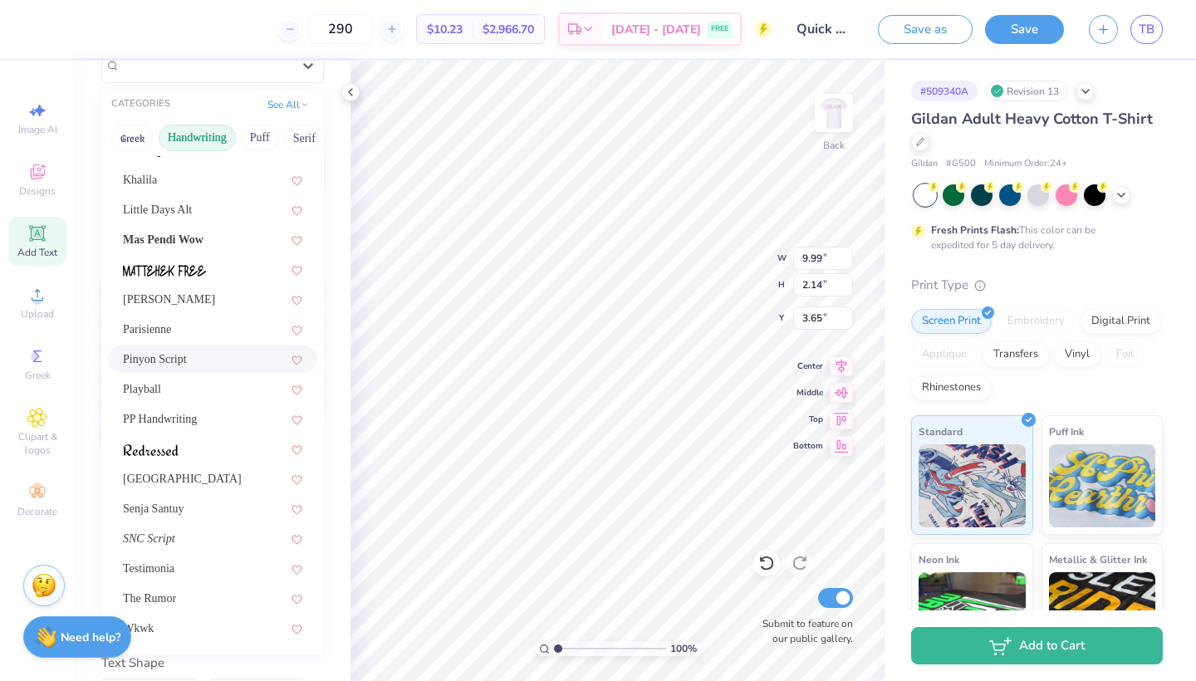
scroll to position [163, 0]
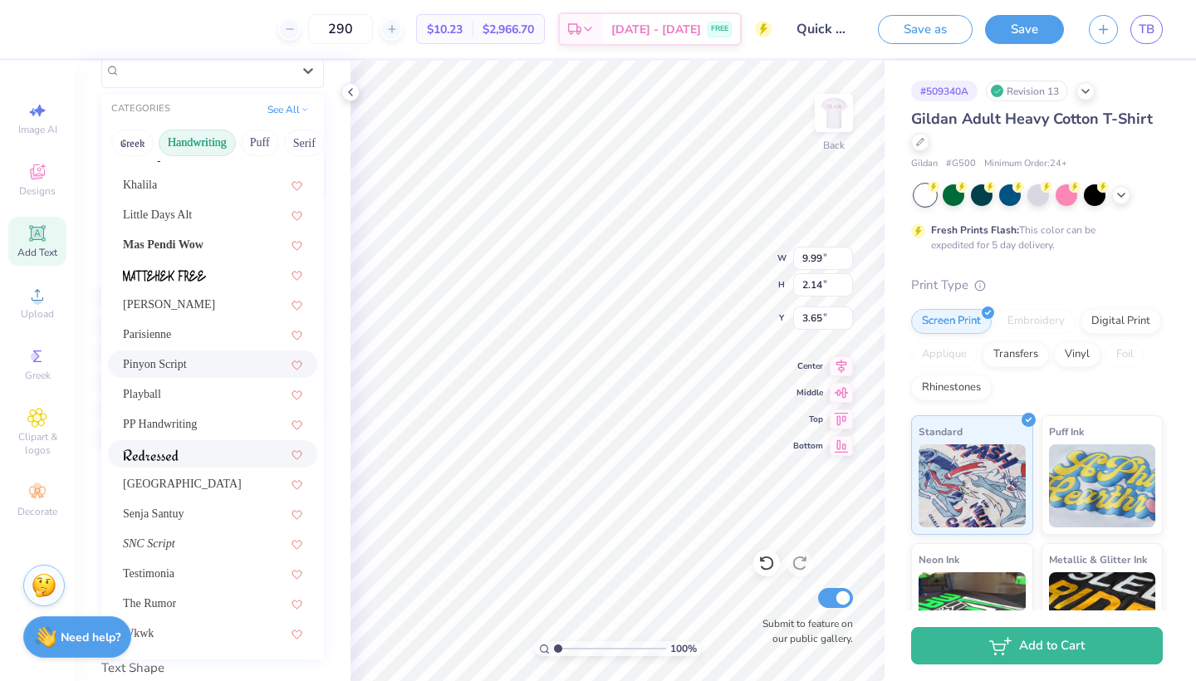
click at [177, 458] on img at bounding box center [151, 455] width 56 height 12
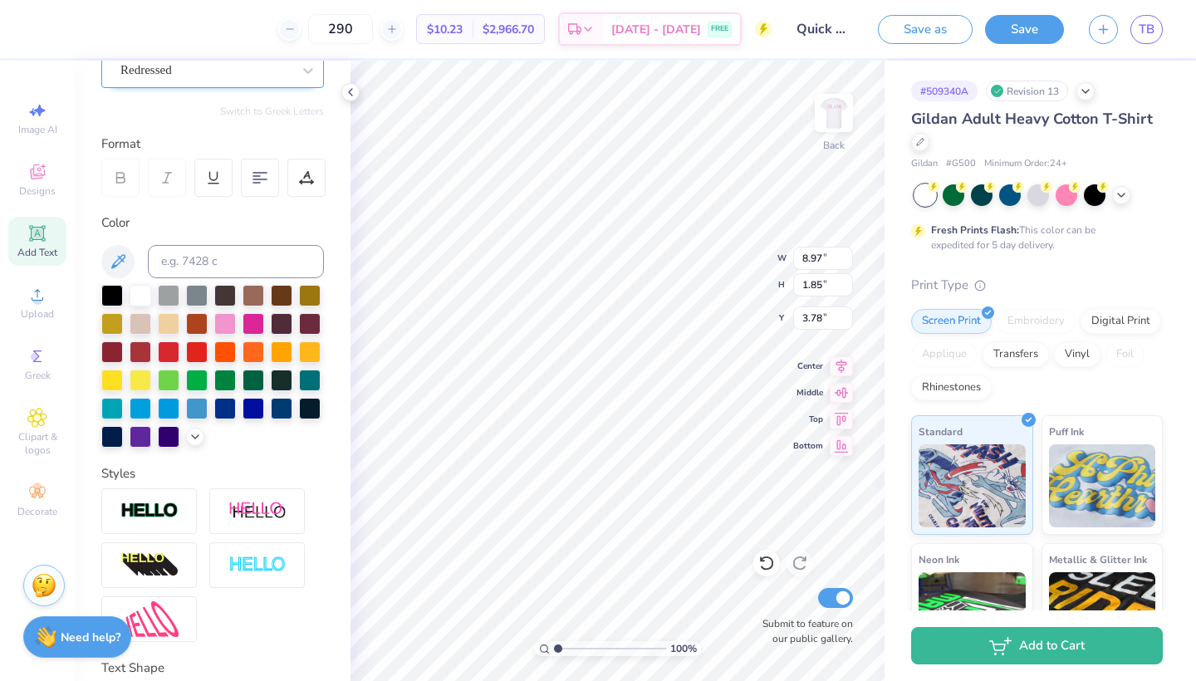
click at [282, 75] on div "Redressed" at bounding box center [206, 70] width 174 height 26
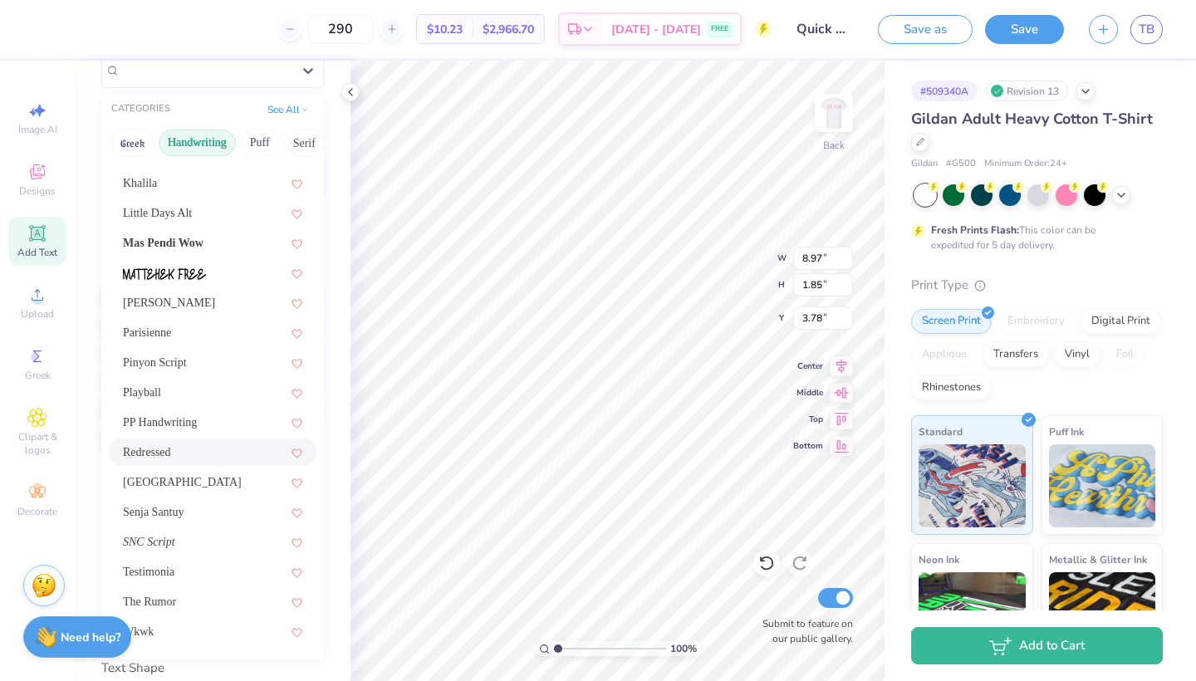
scroll to position [405, 0]
click at [182, 489] on div "[GEOGRAPHIC_DATA]" at bounding box center [212, 483] width 179 height 17
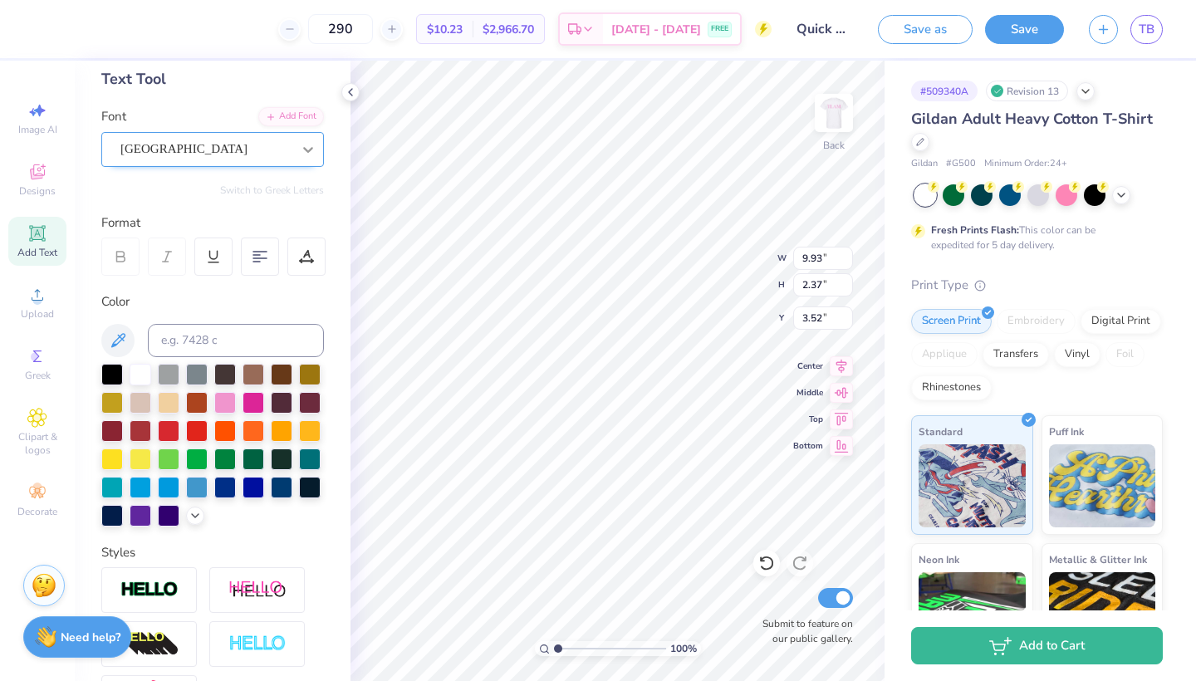
scroll to position [50, 0]
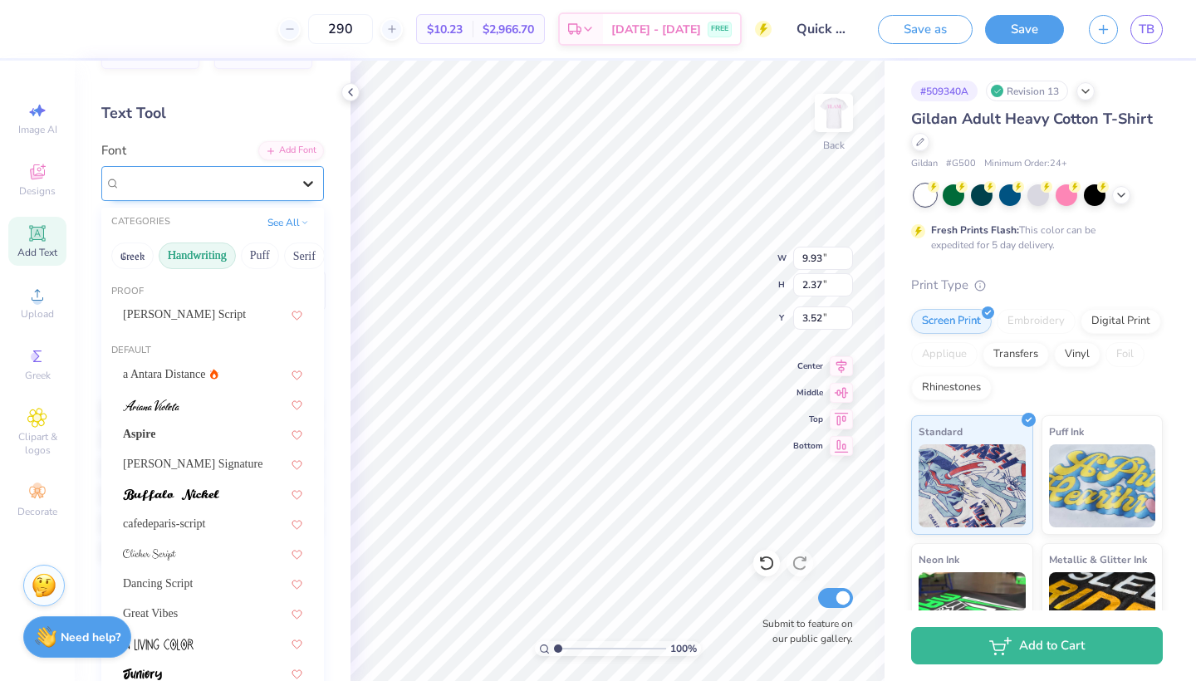
click at [294, 186] on div at bounding box center [308, 184] width 30 height 30
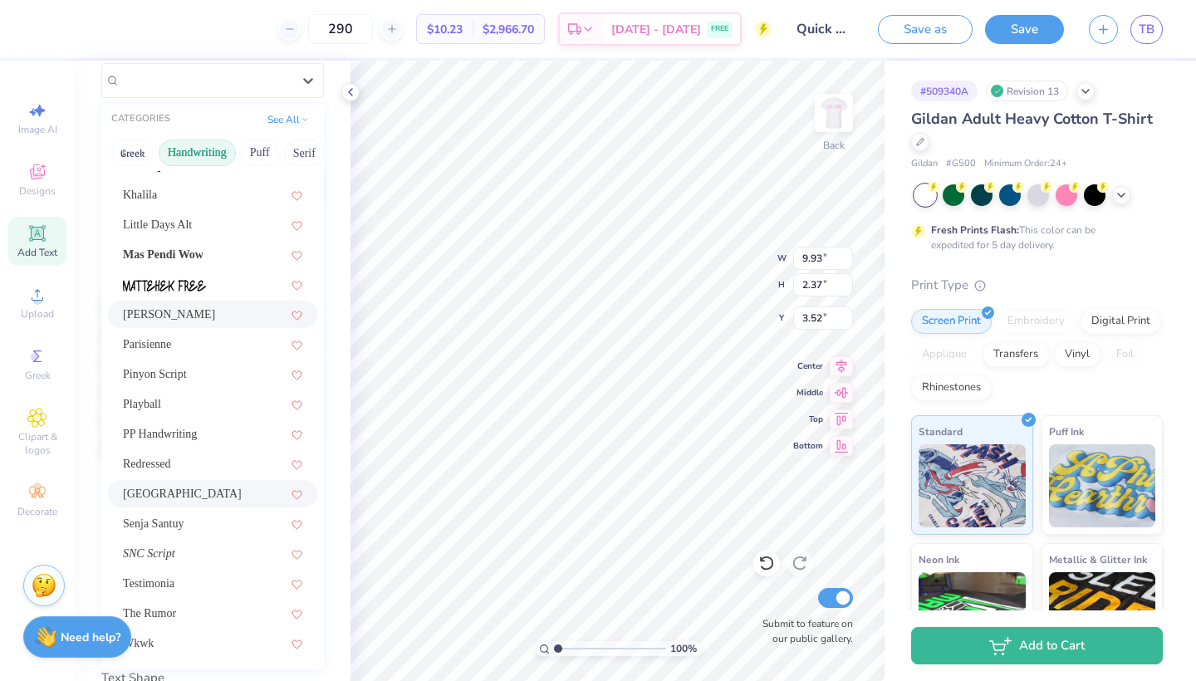
scroll to position [154, 0]
click at [210, 516] on div "Senja Santuy" at bounding box center [212, 522] width 179 height 17
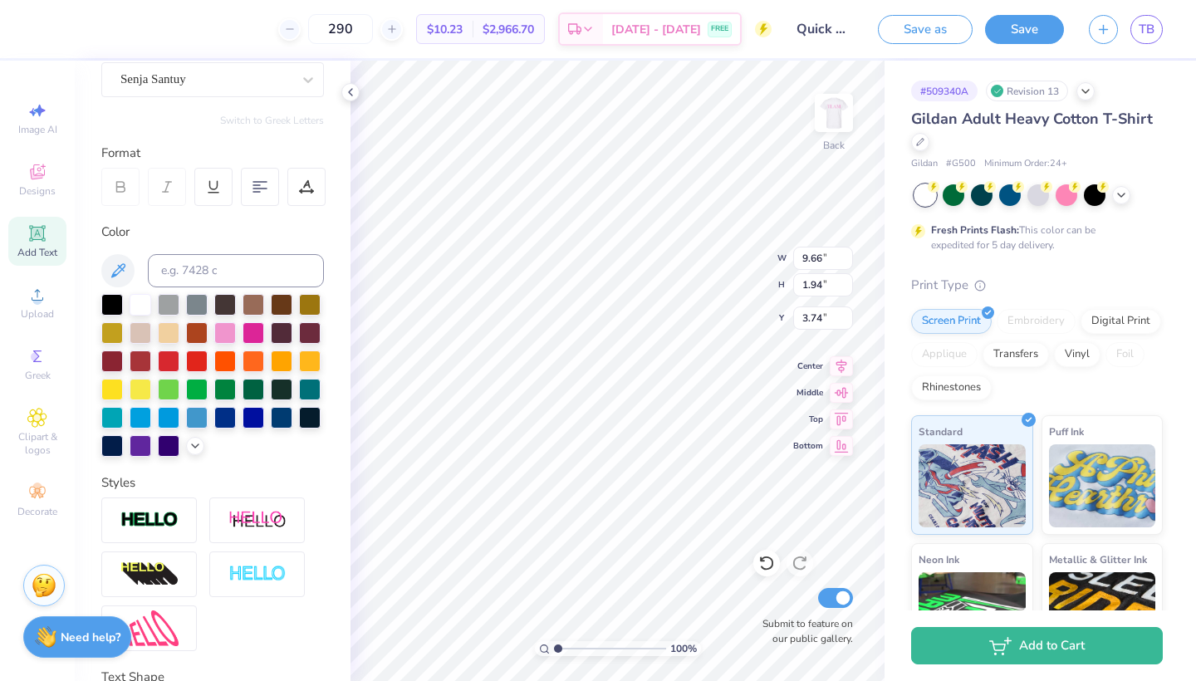
click at [350, 454] on div "Personalized Names Personalized Numbers Text Tool Add Font Font Senja Santuy Sw…" at bounding box center [213, 371] width 276 height 620
click at [286, 91] on div "Senja Santuy" at bounding box center [206, 79] width 174 height 26
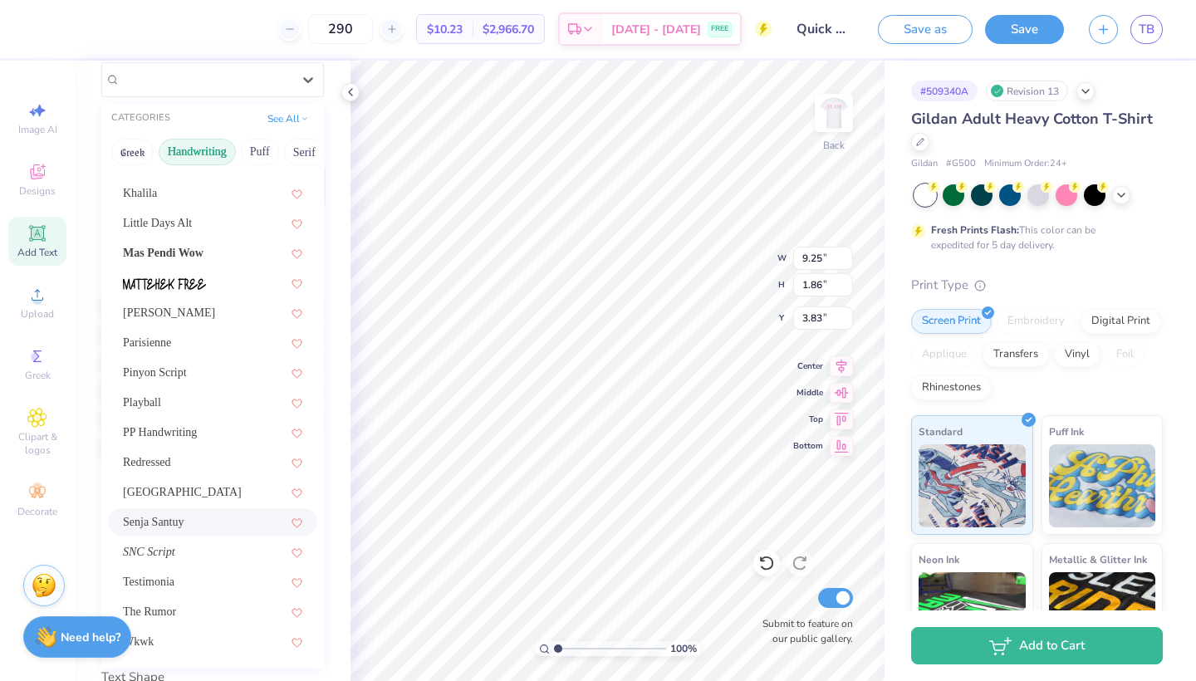
scroll to position [405, 0]
click at [193, 577] on div "Testimonia" at bounding box center [212, 582] width 179 height 17
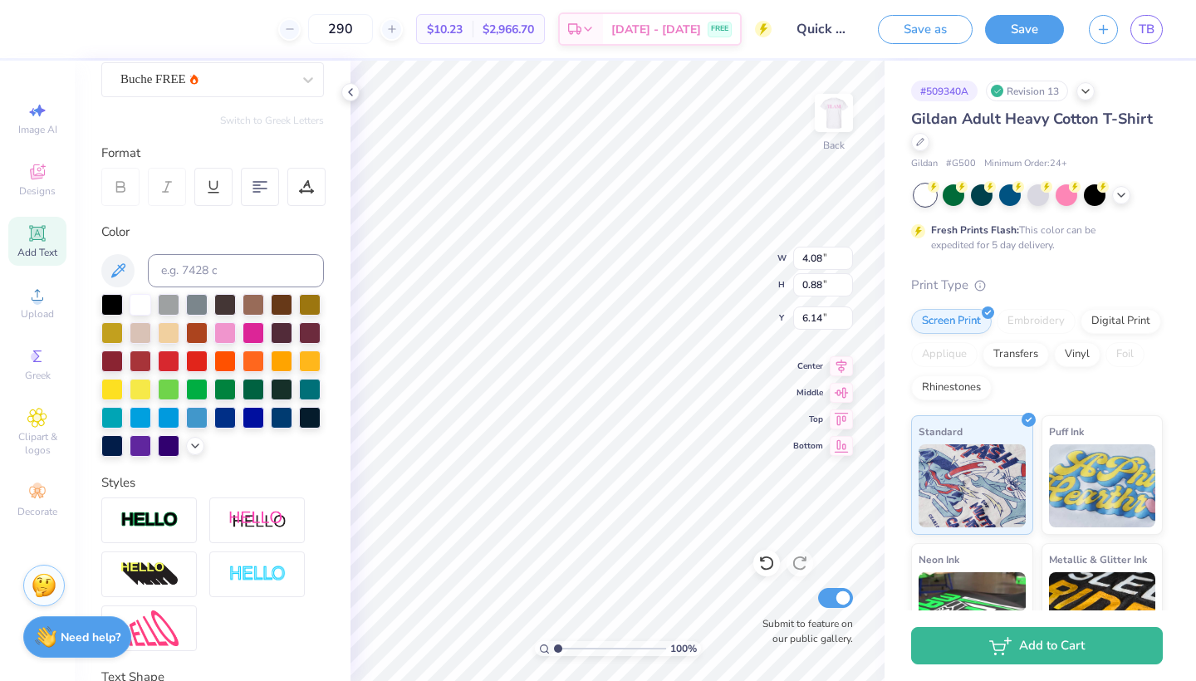
scroll to position [0, 2]
click at [294, 87] on div at bounding box center [308, 80] width 30 height 30
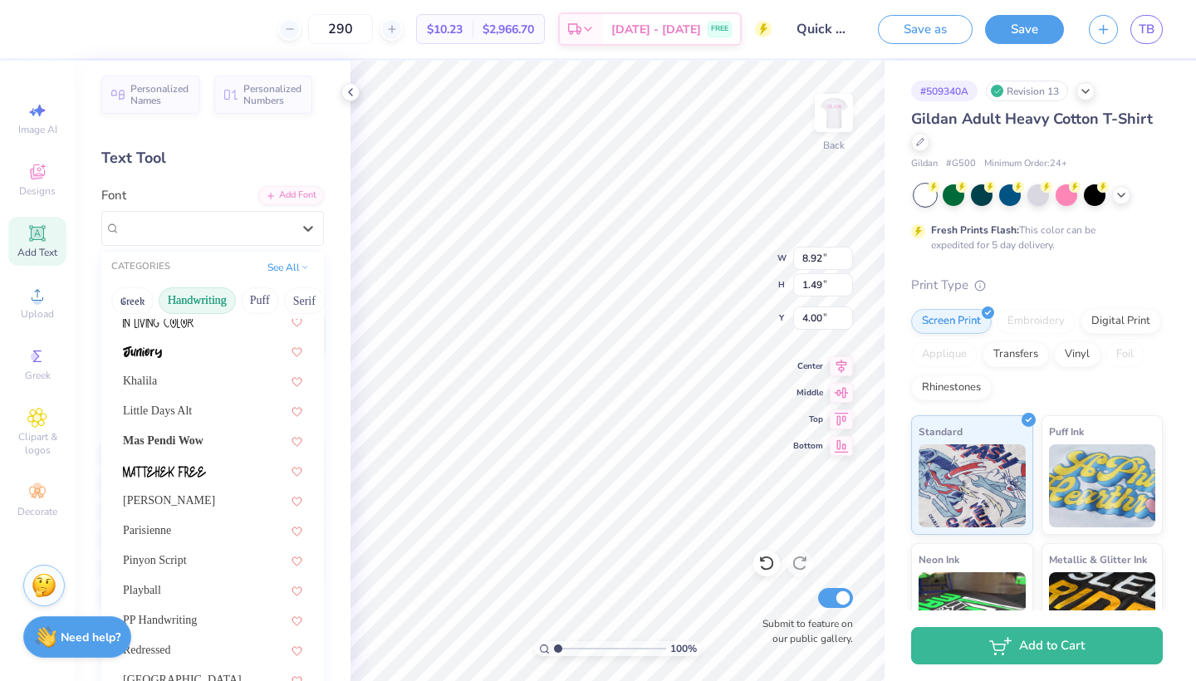
scroll to position [345, 0]
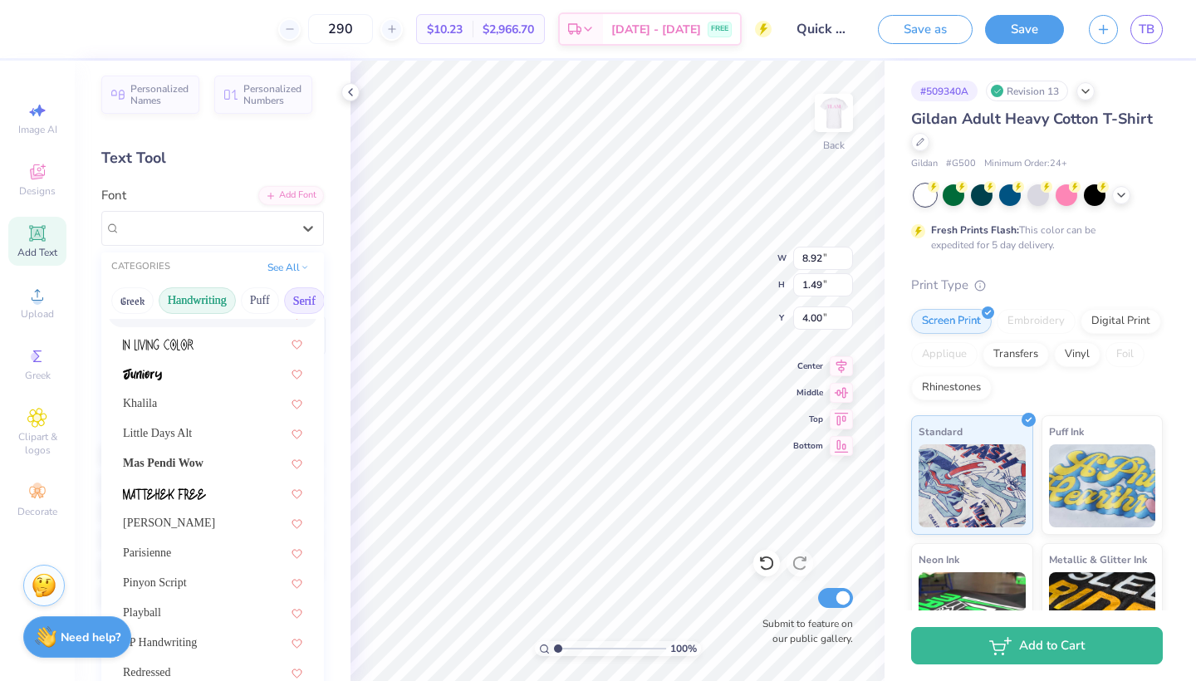
click at [295, 311] on button "Serif" at bounding box center [304, 300] width 41 height 27
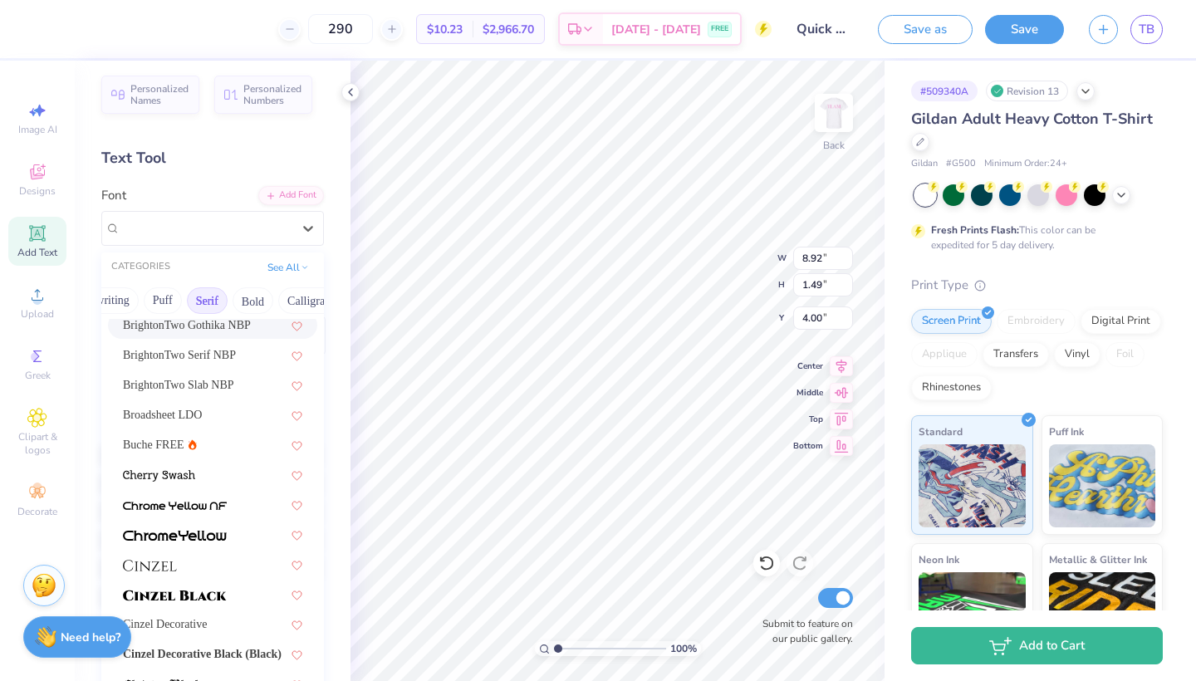
scroll to position [185, 0]
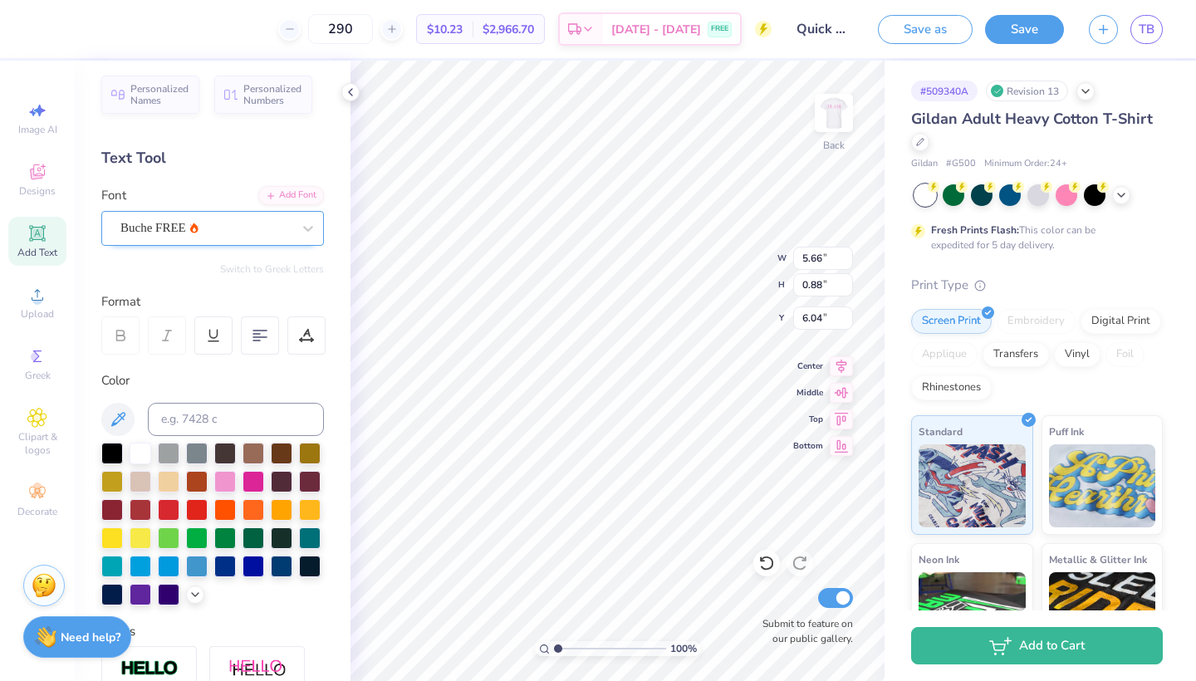
click at [237, 233] on div "Buche FREE" at bounding box center [206, 228] width 174 height 26
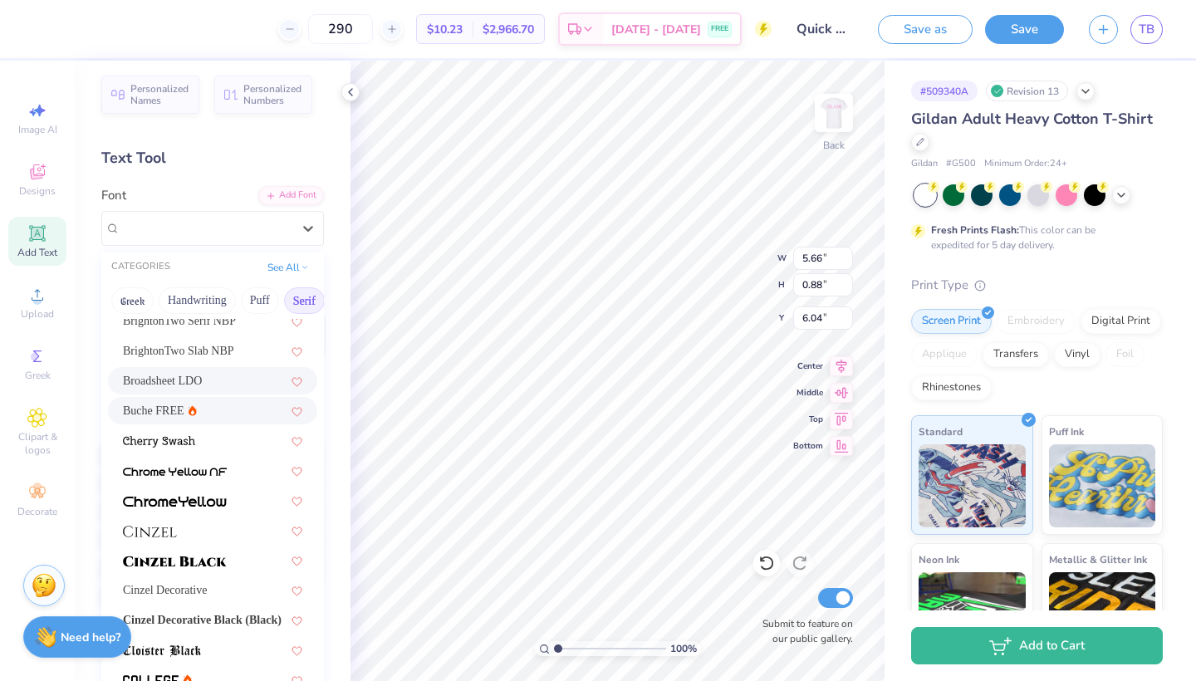
scroll to position [217, 0]
click at [202, 385] on span "Broadsheet LDO" at bounding box center [162, 381] width 79 height 17
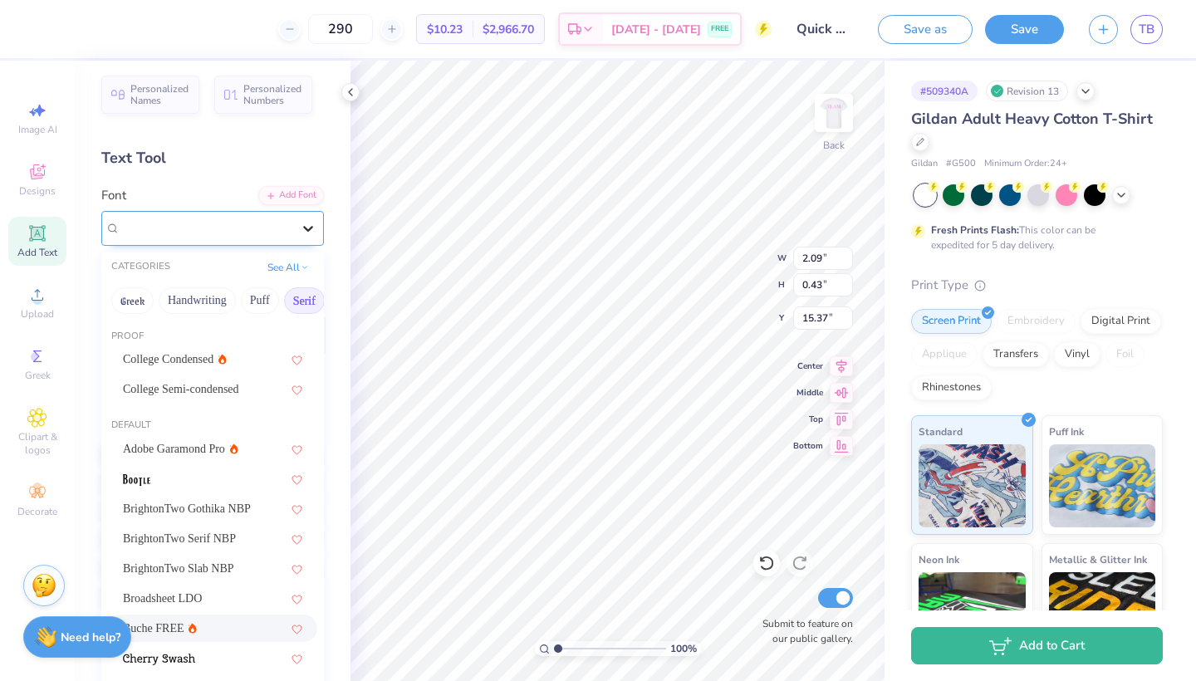
click at [293, 238] on div at bounding box center [308, 228] width 30 height 30
click at [202, 597] on span "Broadsheet LDO" at bounding box center [162, 598] width 79 height 17
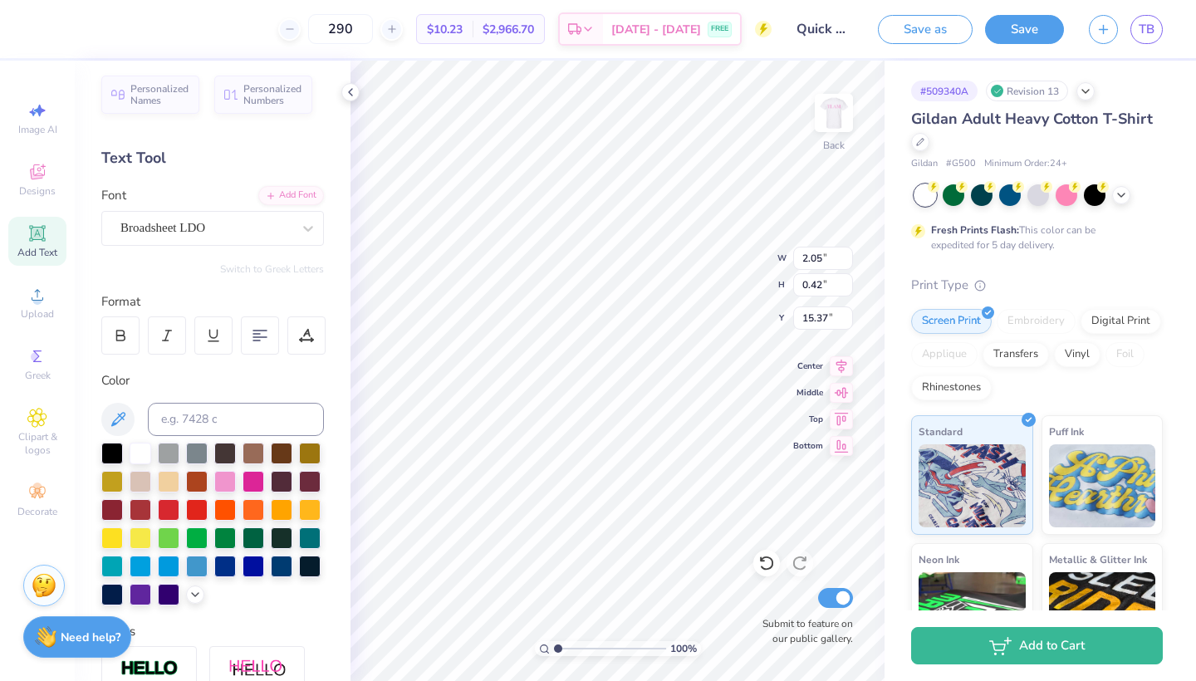
scroll to position [0, 1]
click at [841, 126] on img at bounding box center [833, 113] width 66 height 66
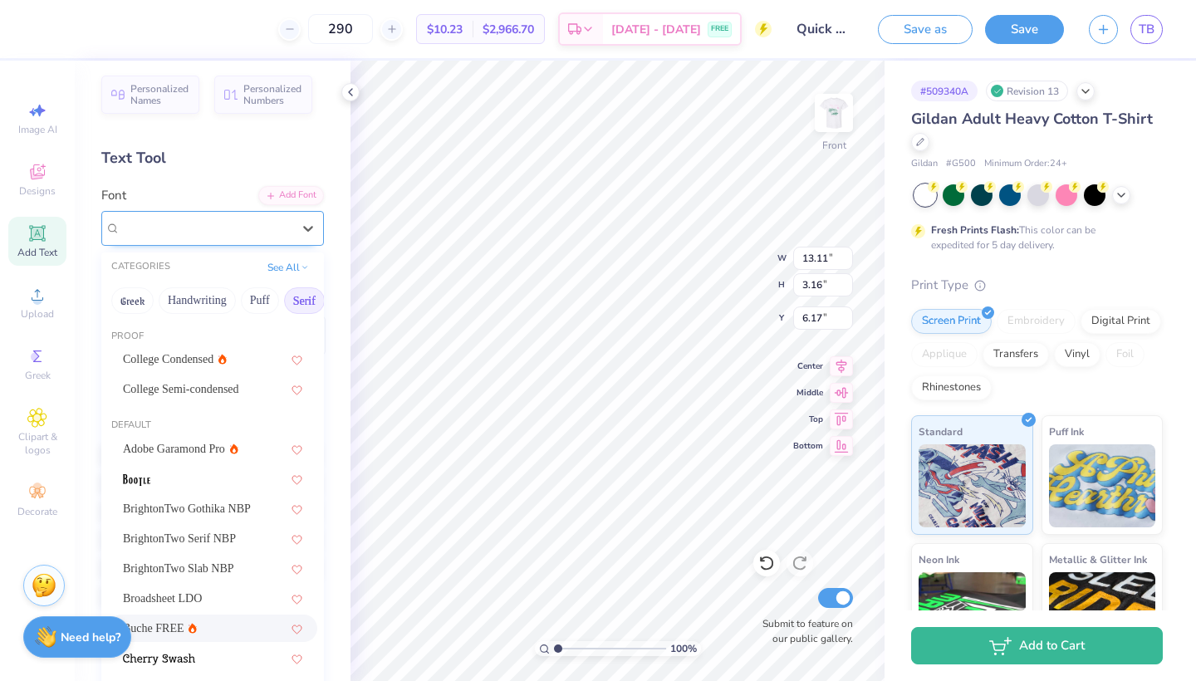
click at [286, 235] on div "Buche FREE" at bounding box center [206, 228] width 174 height 26
click at [223, 600] on div "Broadsheet LDO" at bounding box center [212, 598] width 179 height 17
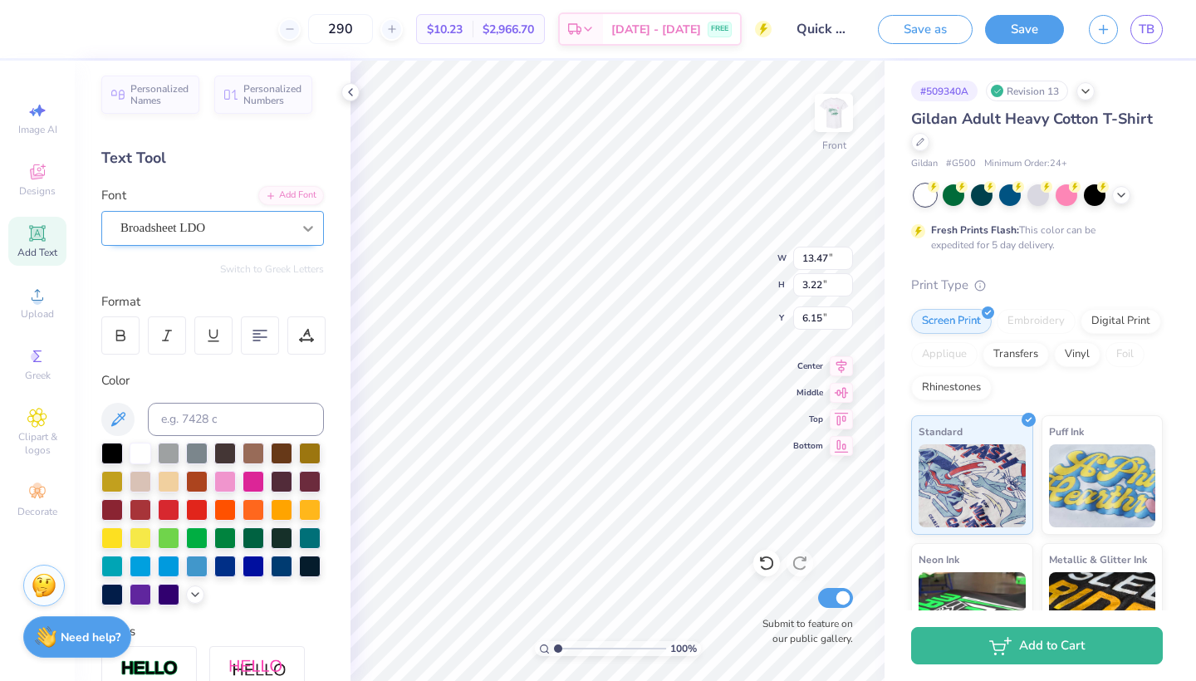
click at [311, 235] on icon at bounding box center [308, 228] width 17 height 17
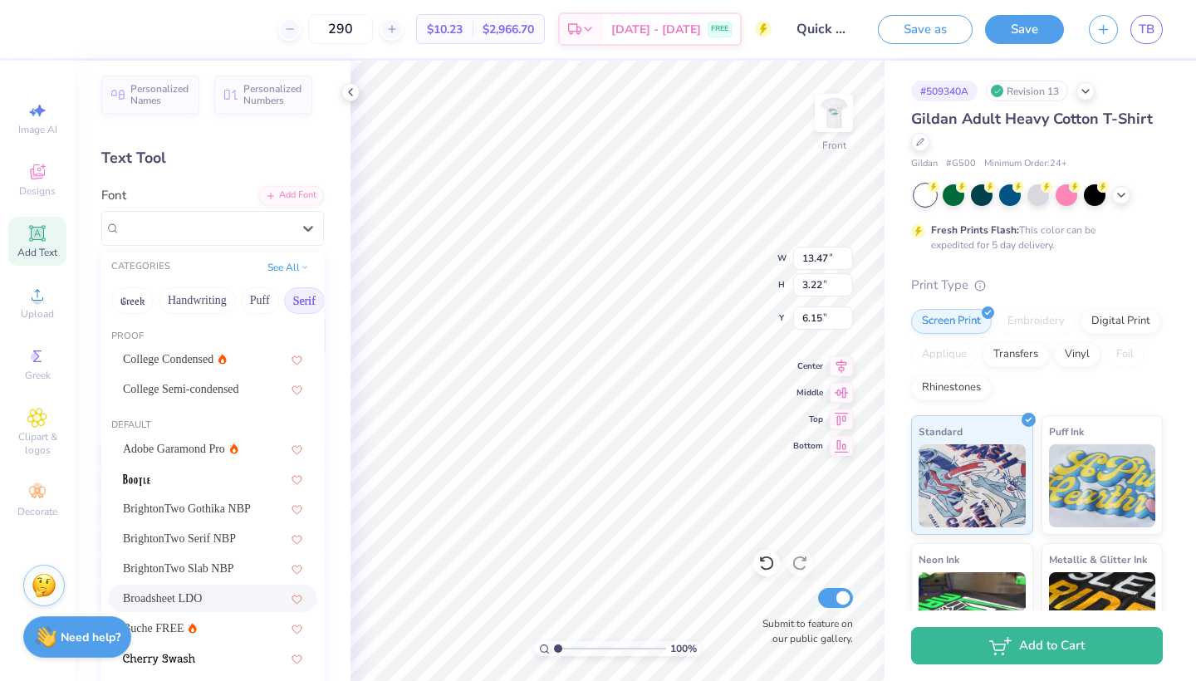
click at [219, 597] on div "Broadsheet LDO" at bounding box center [212, 598] width 179 height 17
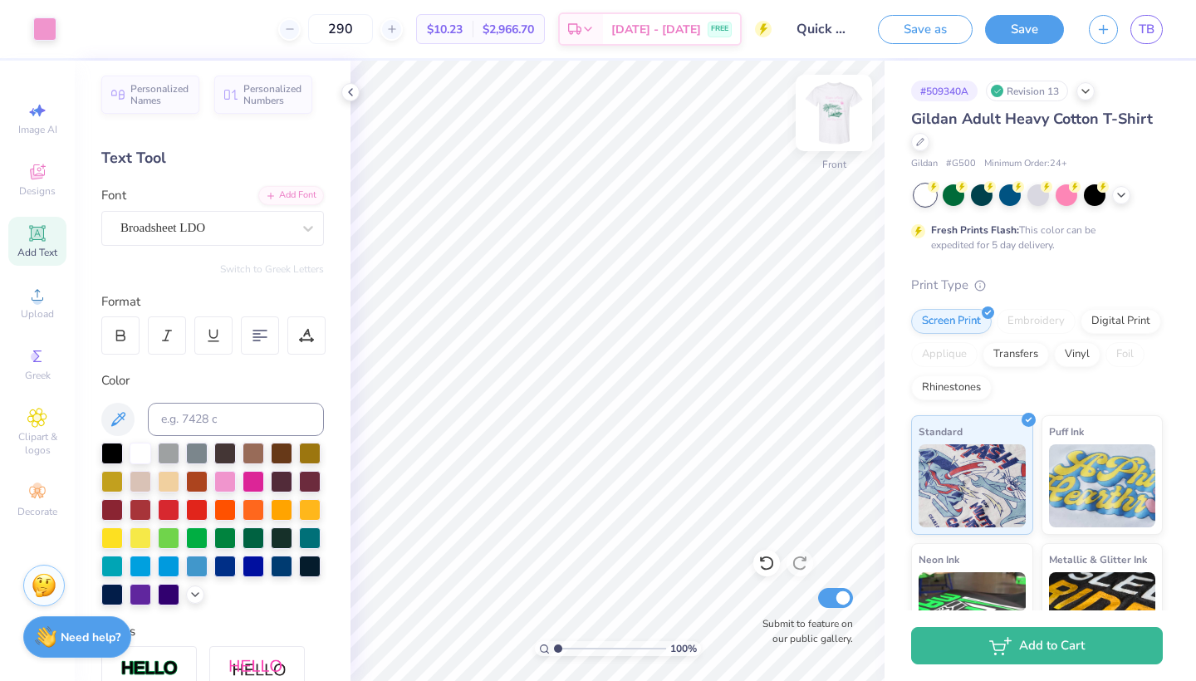
click at [841, 125] on img at bounding box center [833, 113] width 66 height 66
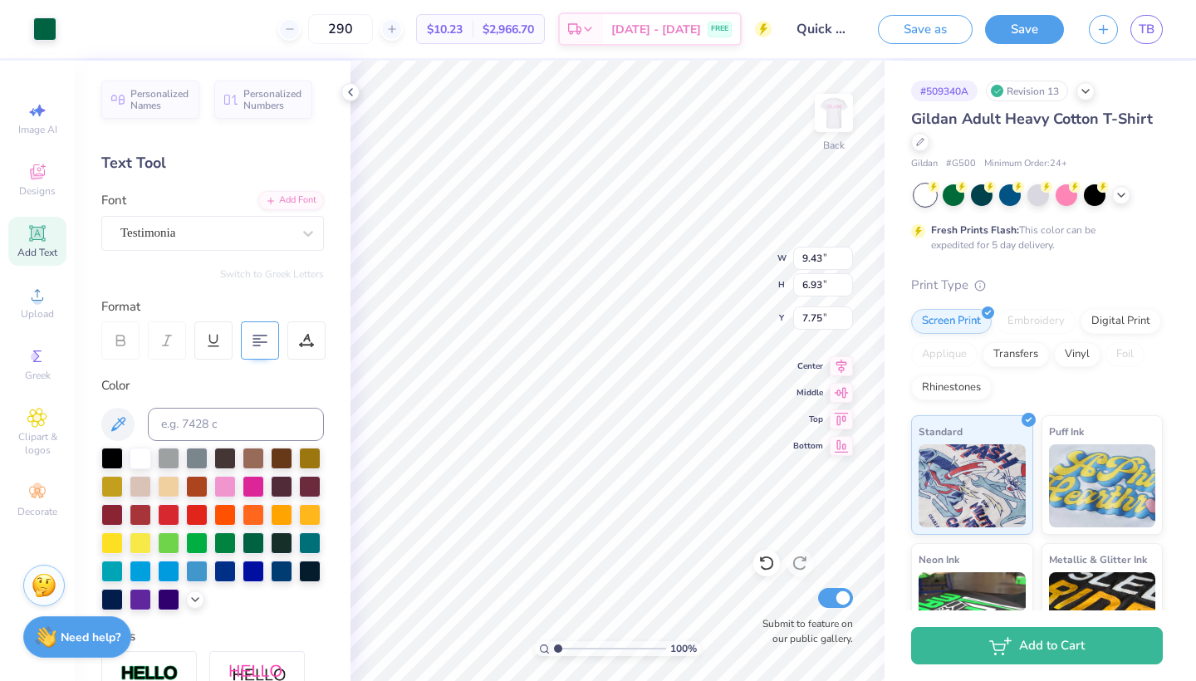
scroll to position [0, 0]
click at [346, 93] on icon at bounding box center [350, 92] width 13 height 13
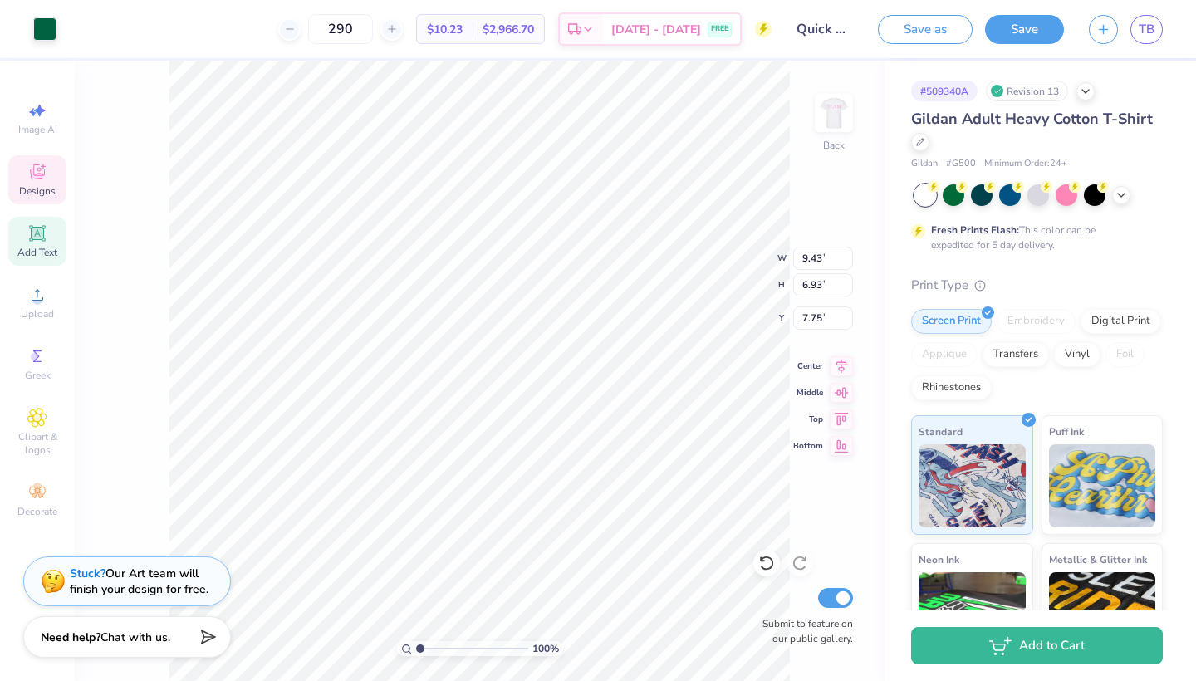
click at [33, 191] on span "Designs" at bounding box center [37, 190] width 37 height 13
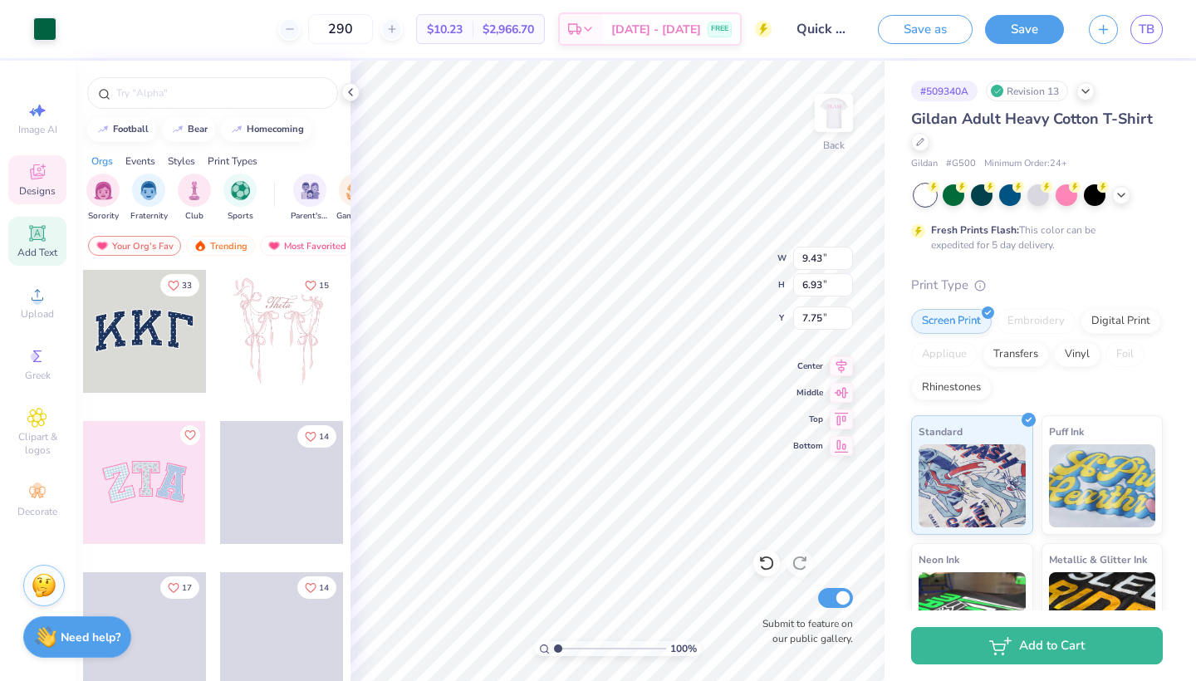
click at [21, 247] on span "Add Text" at bounding box center [37, 252] width 40 height 13
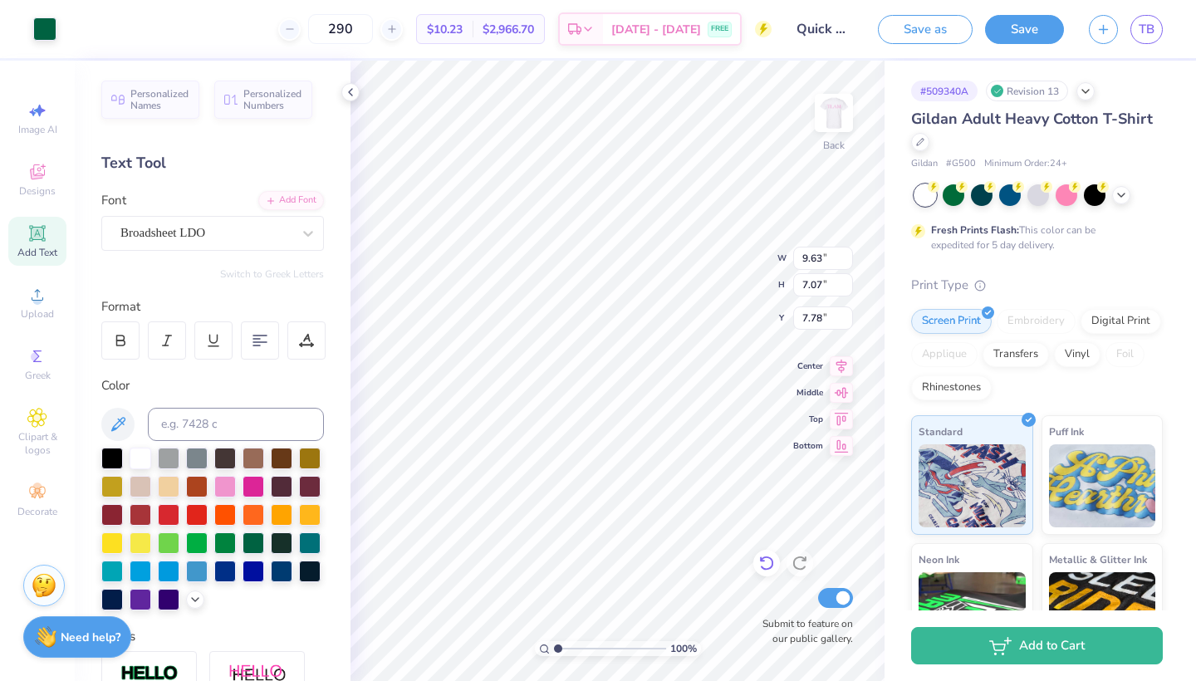
click at [772, 566] on icon at bounding box center [766, 563] width 14 height 15
click at [49, 26] on div at bounding box center [44, 27] width 23 height 23
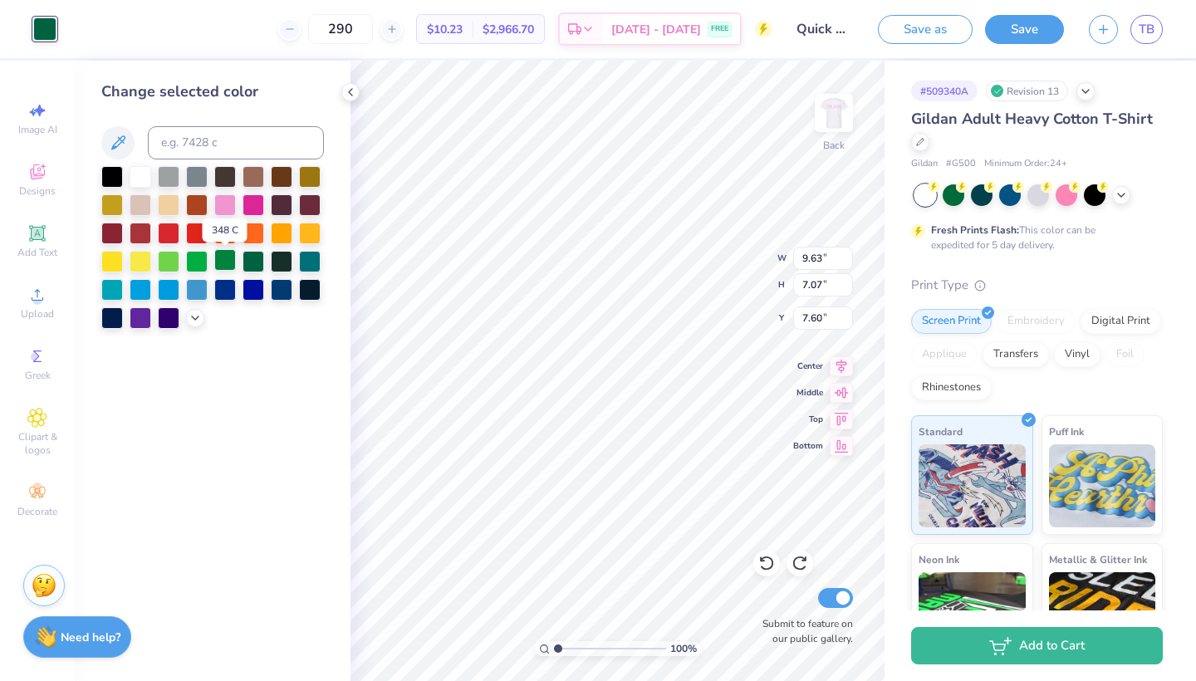
click at [231, 264] on div at bounding box center [225, 260] width 22 height 22
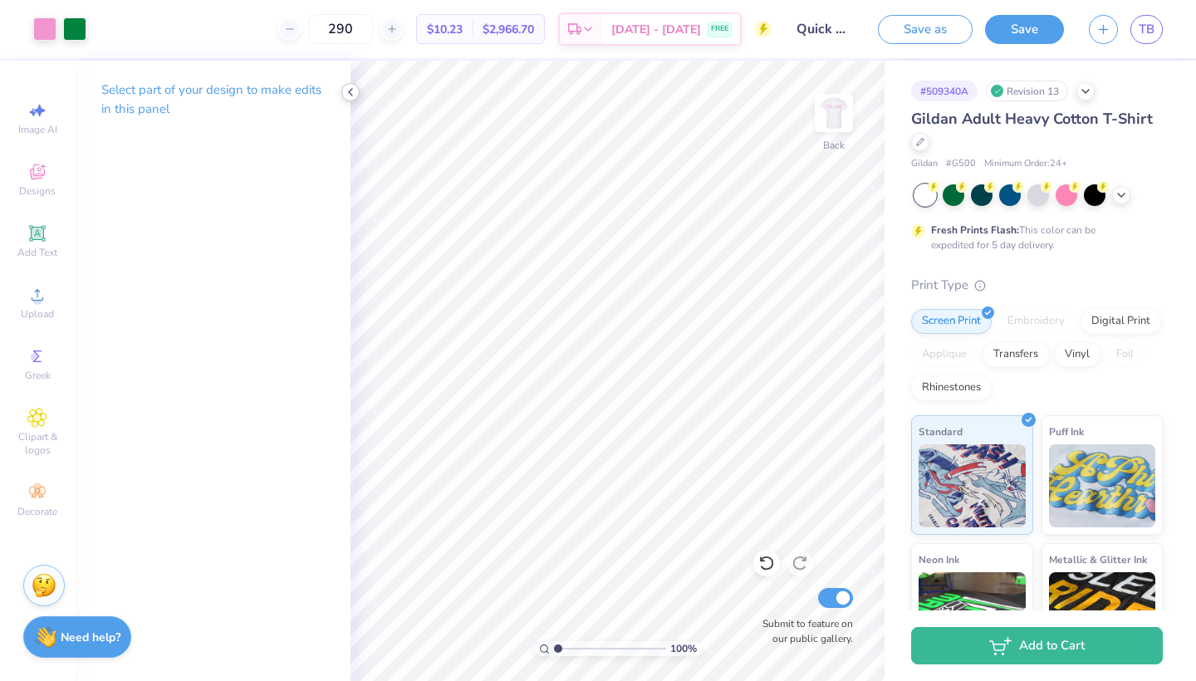
click at [355, 94] on icon at bounding box center [350, 92] width 13 height 13
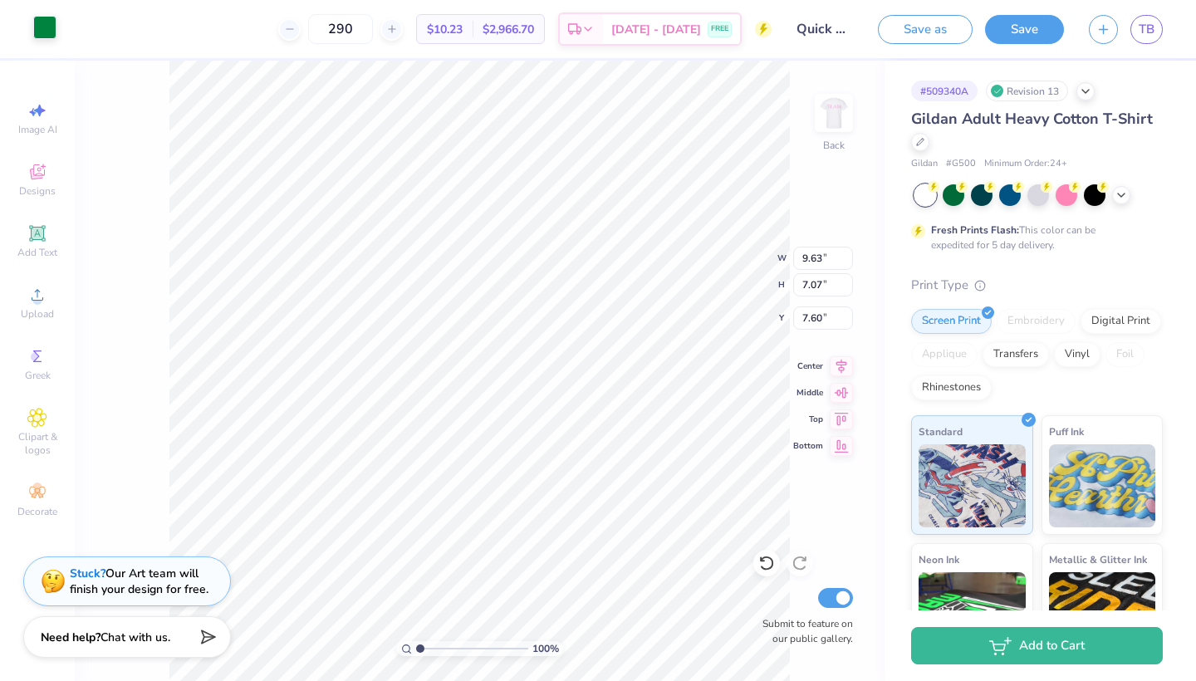
click at [48, 22] on div at bounding box center [44, 27] width 23 height 23
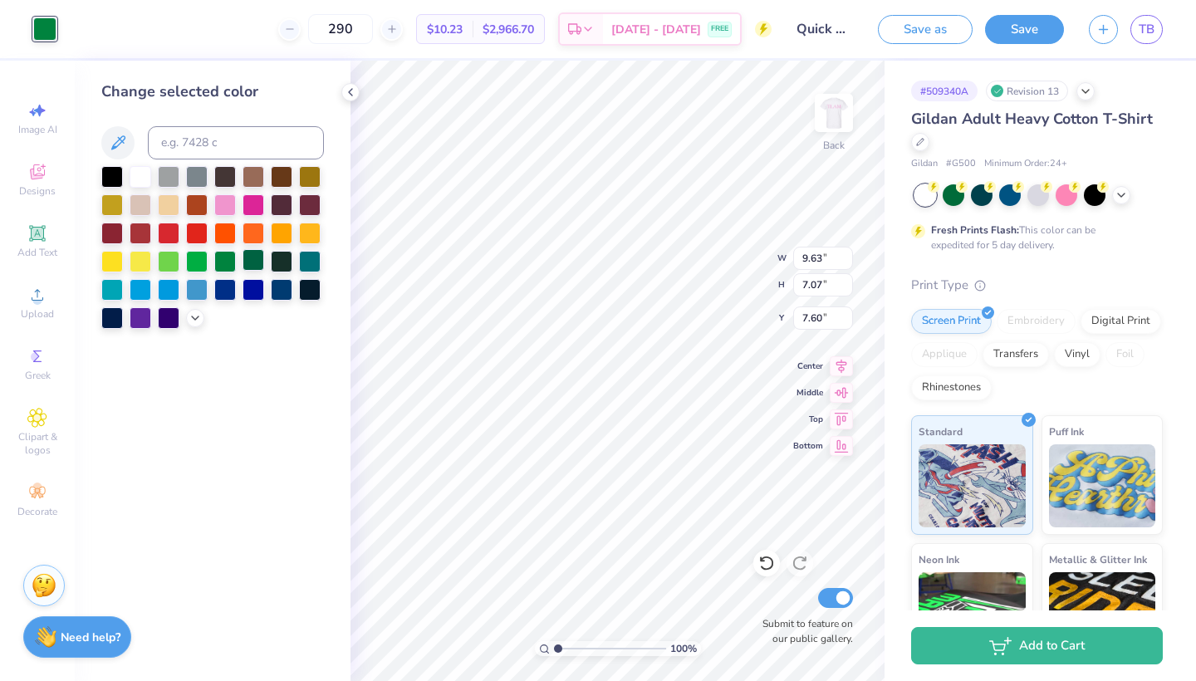
click at [249, 266] on div at bounding box center [253, 260] width 22 height 22
click at [190, 318] on icon at bounding box center [194, 316] width 13 height 13
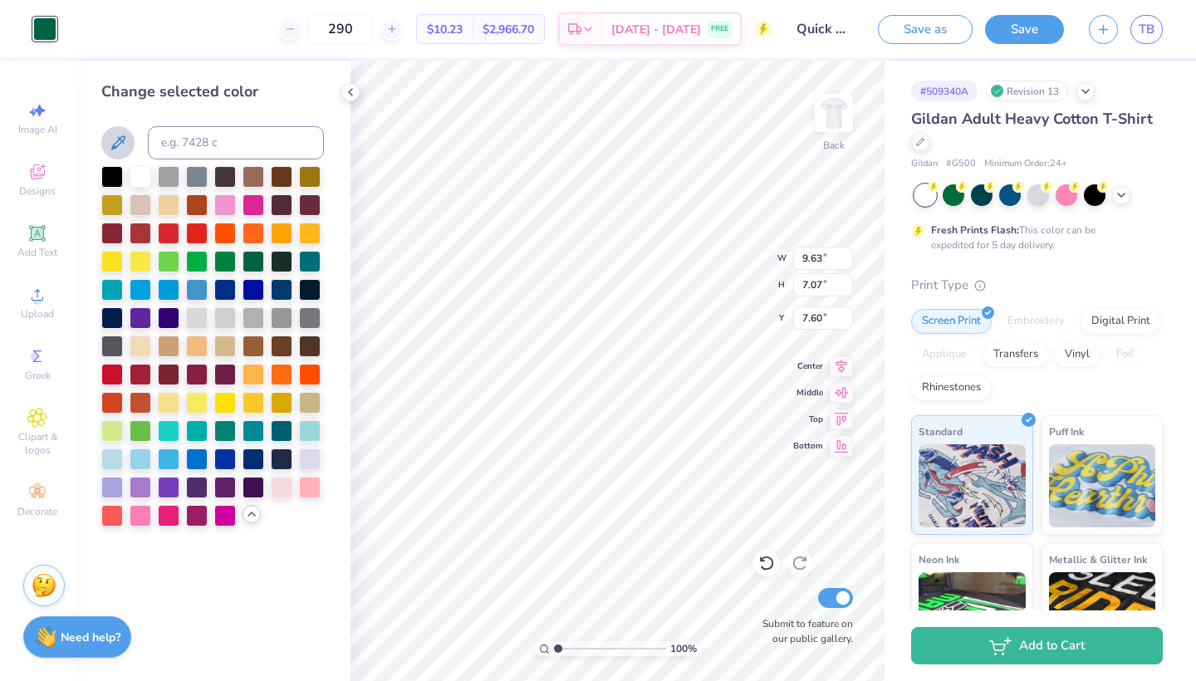
click at [125, 144] on icon at bounding box center [118, 143] width 20 height 20
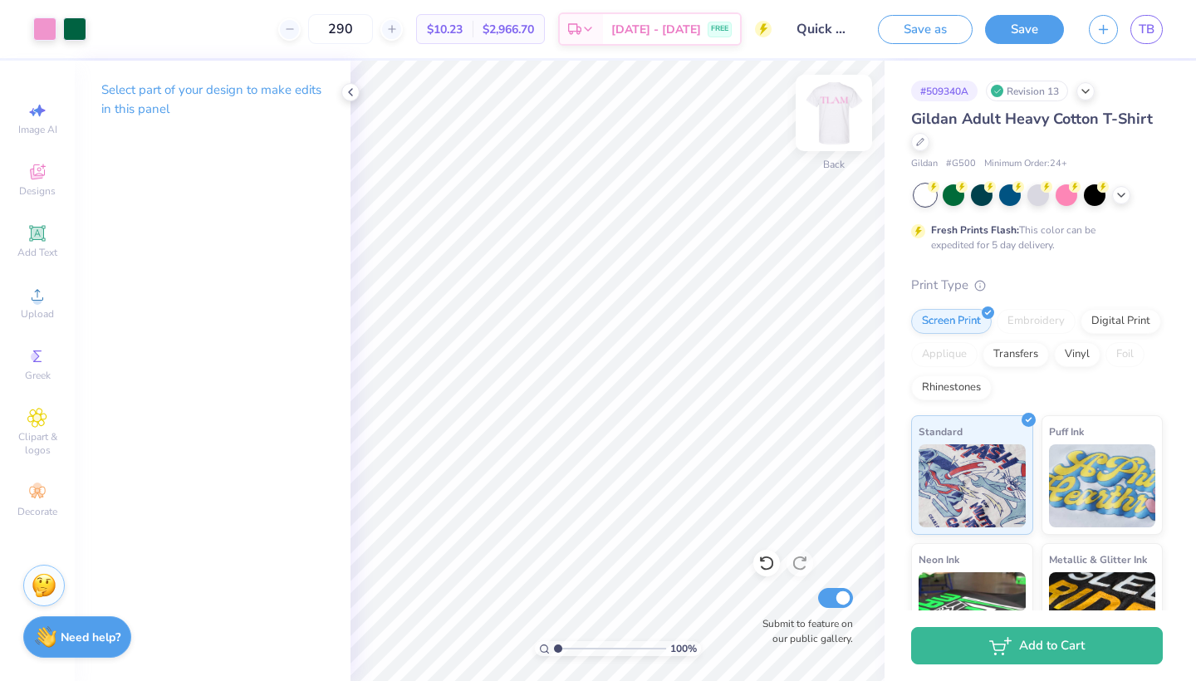
click at [843, 123] on img at bounding box center [833, 113] width 66 height 66
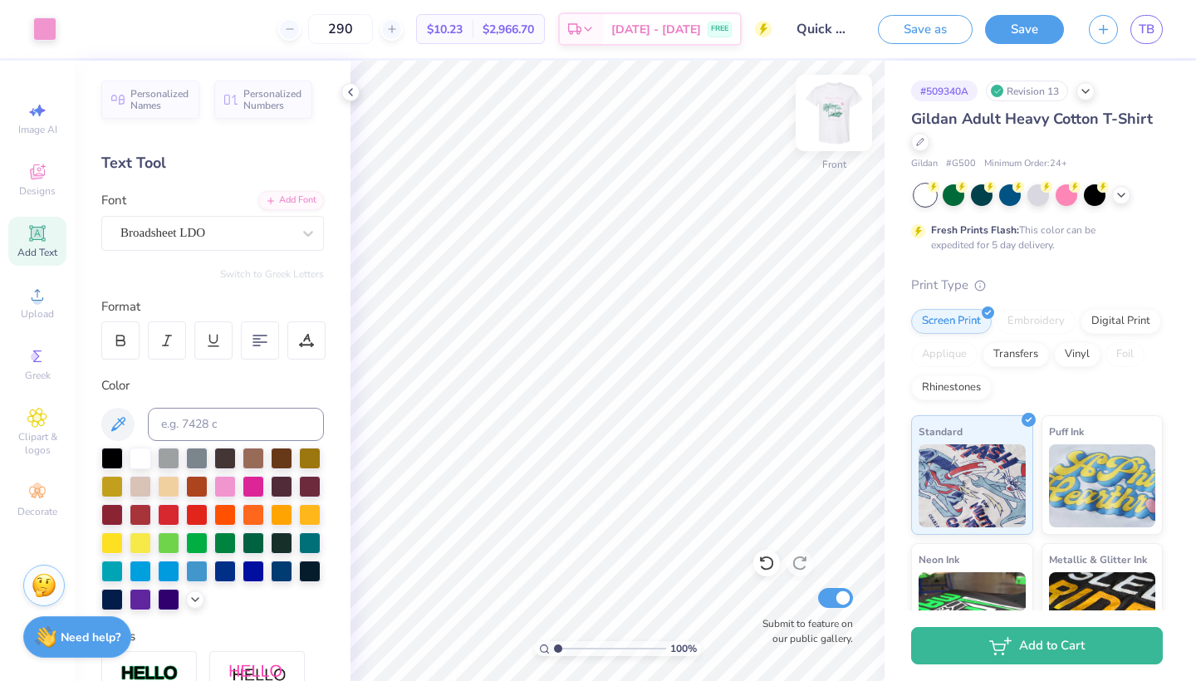
click at [846, 121] on img at bounding box center [833, 113] width 66 height 66
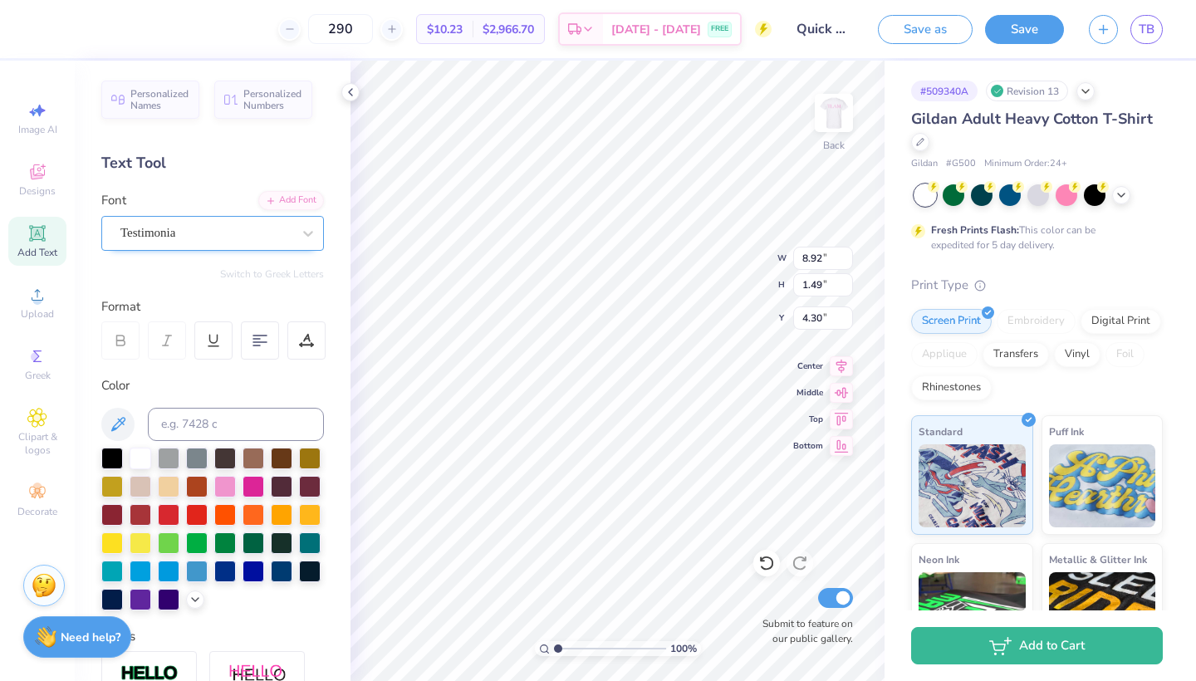
click at [257, 237] on div "Testimonia" at bounding box center [206, 233] width 174 height 26
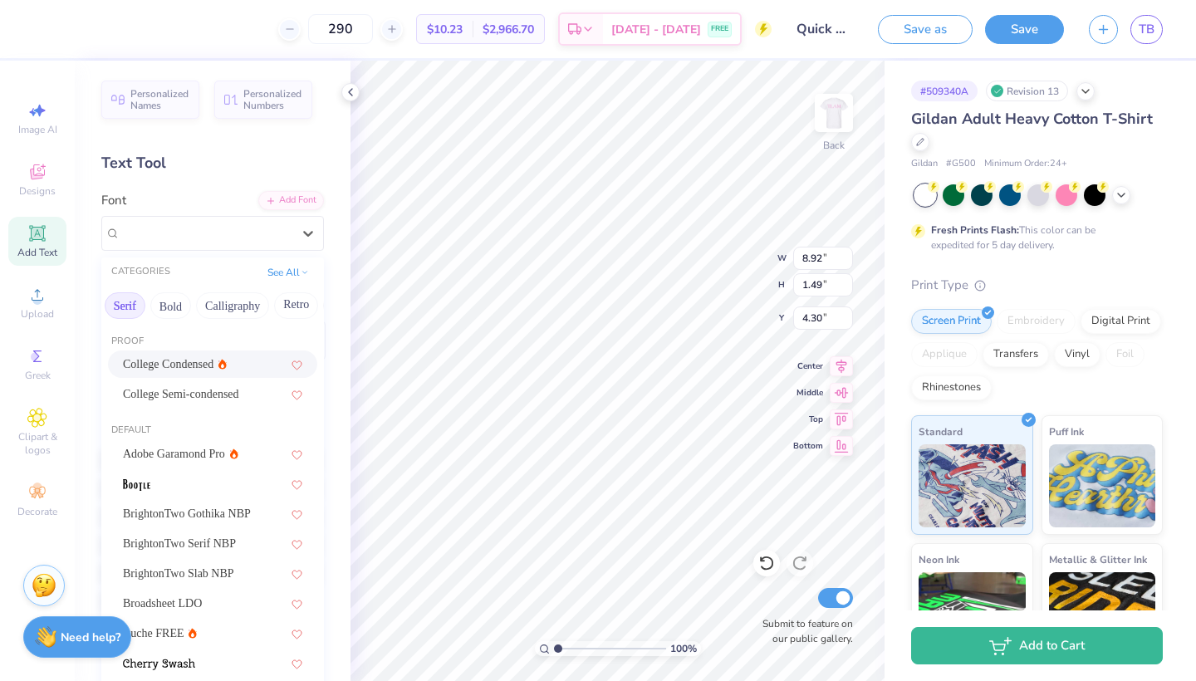
scroll to position [0, 217]
click at [197, 316] on button "Calligraphy" at bounding box center [195, 305] width 73 height 27
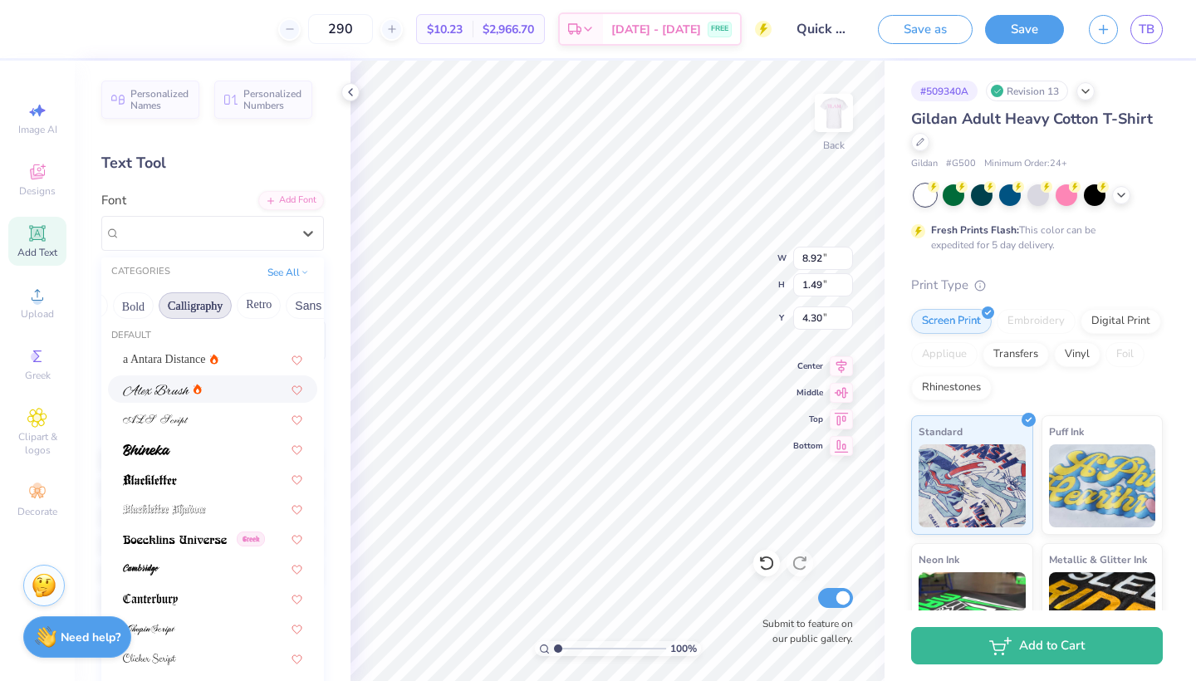
scroll to position [63, 0]
click at [217, 390] on div at bounding box center [212, 390] width 179 height 17
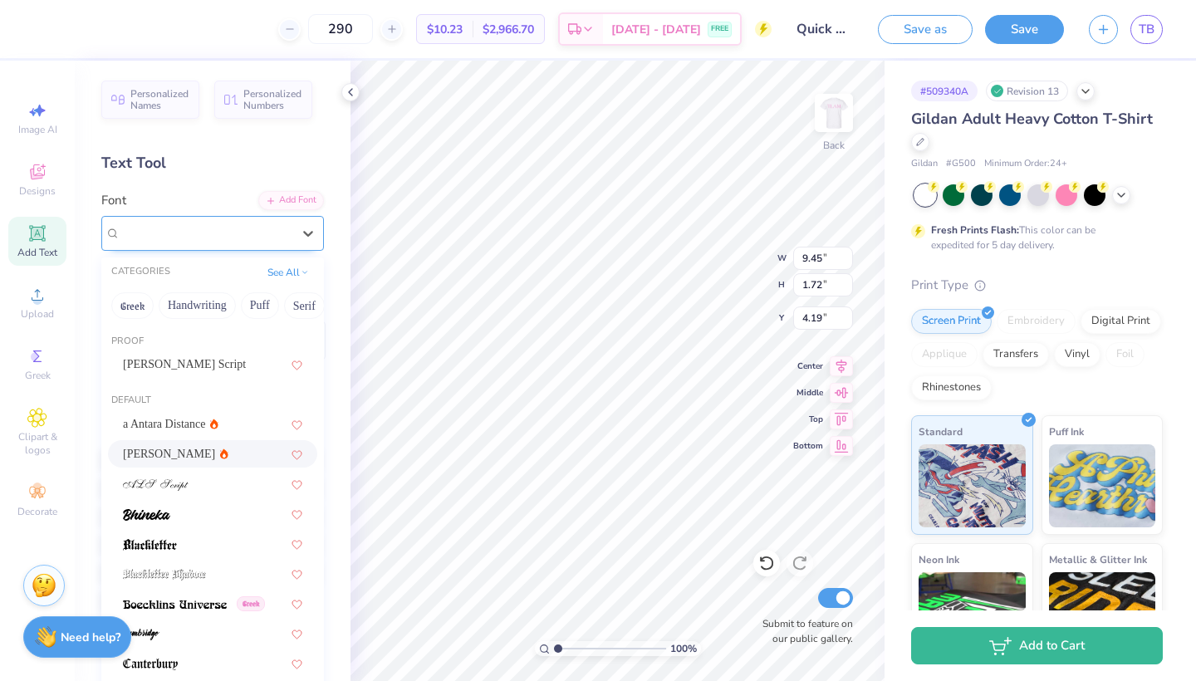
click at [279, 228] on div "[PERSON_NAME]" at bounding box center [206, 233] width 174 height 26
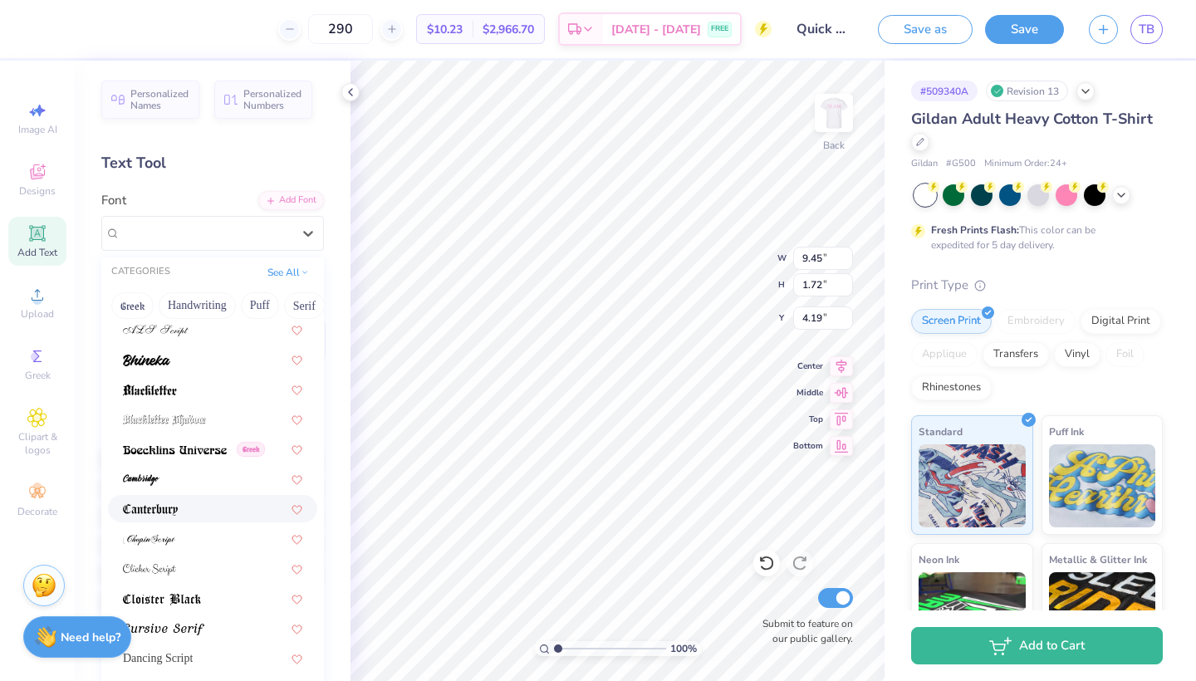
scroll to position [154, 0]
click at [188, 482] on div at bounding box center [212, 479] width 179 height 17
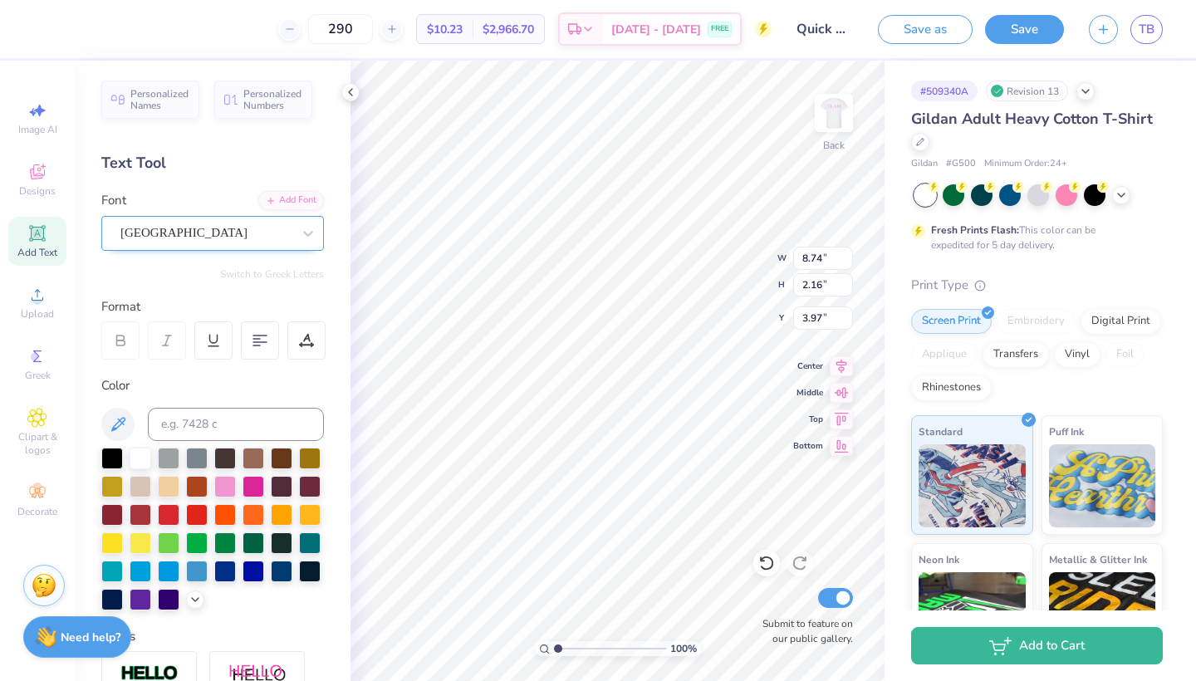
click at [267, 218] on div "[GEOGRAPHIC_DATA]" at bounding box center [212, 233] width 223 height 35
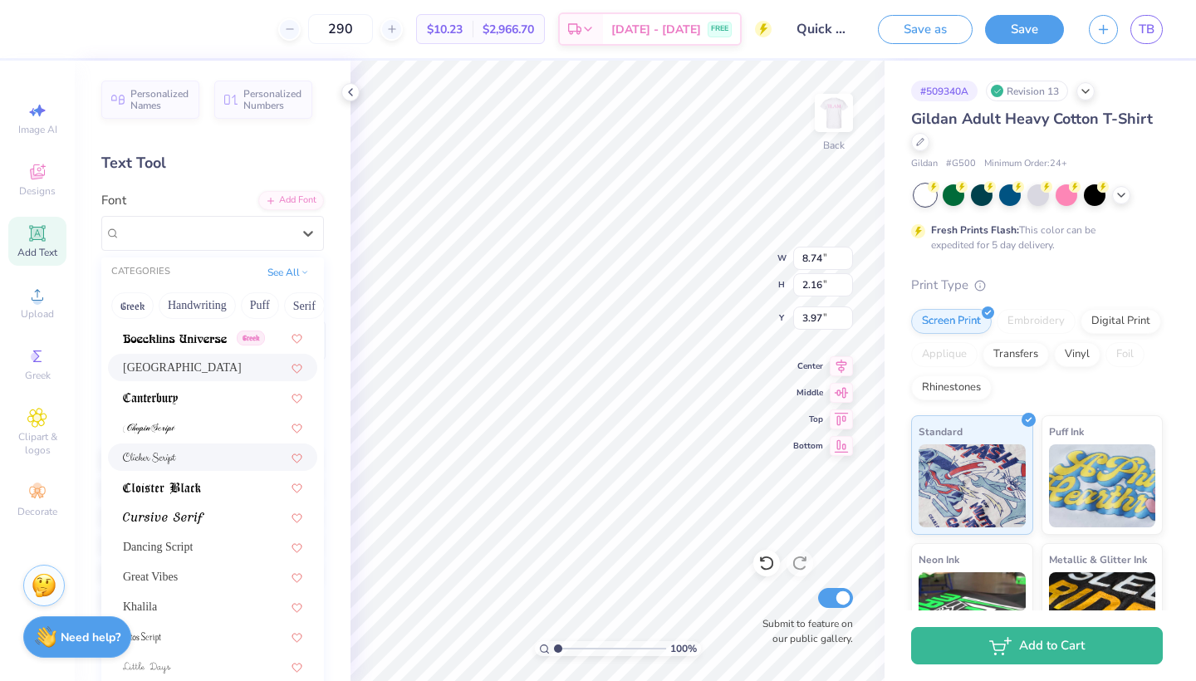
scroll to position [265, 0]
click at [203, 525] on img at bounding box center [163, 519] width 81 height 12
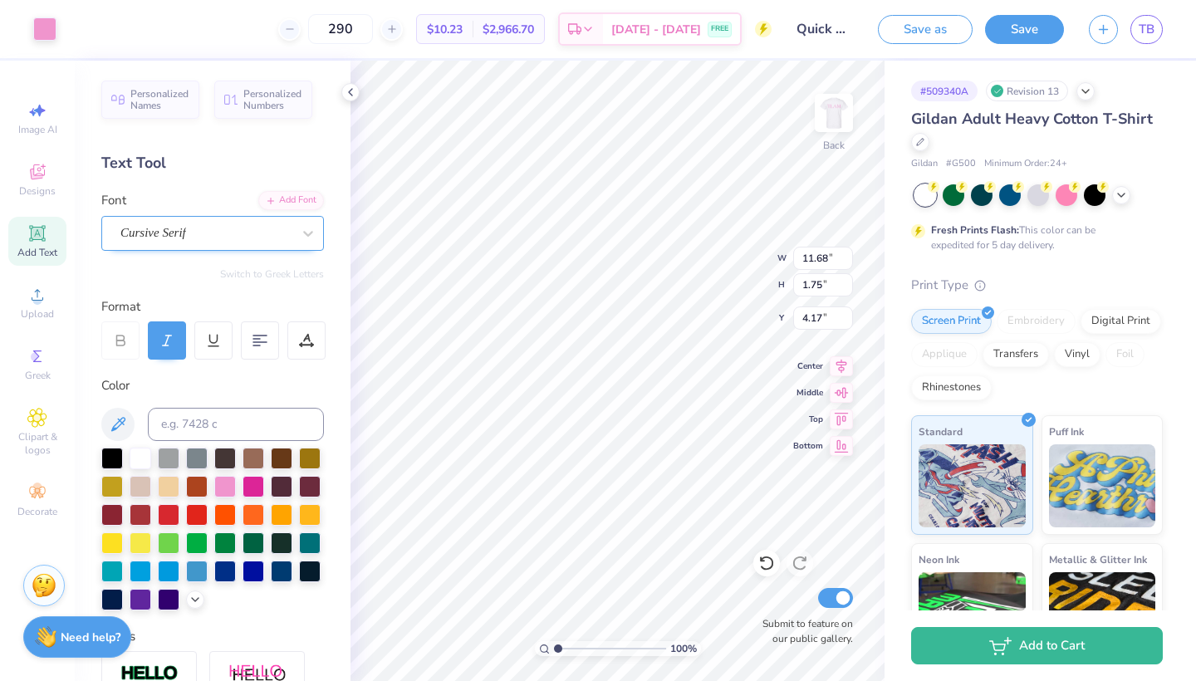
click at [272, 249] on div "Cursive Serif" at bounding box center [212, 233] width 223 height 35
click at [274, 230] on div "Cursive Serif" at bounding box center [205, 232] width 171 height 19
click at [308, 237] on icon at bounding box center [308, 233] width 17 height 17
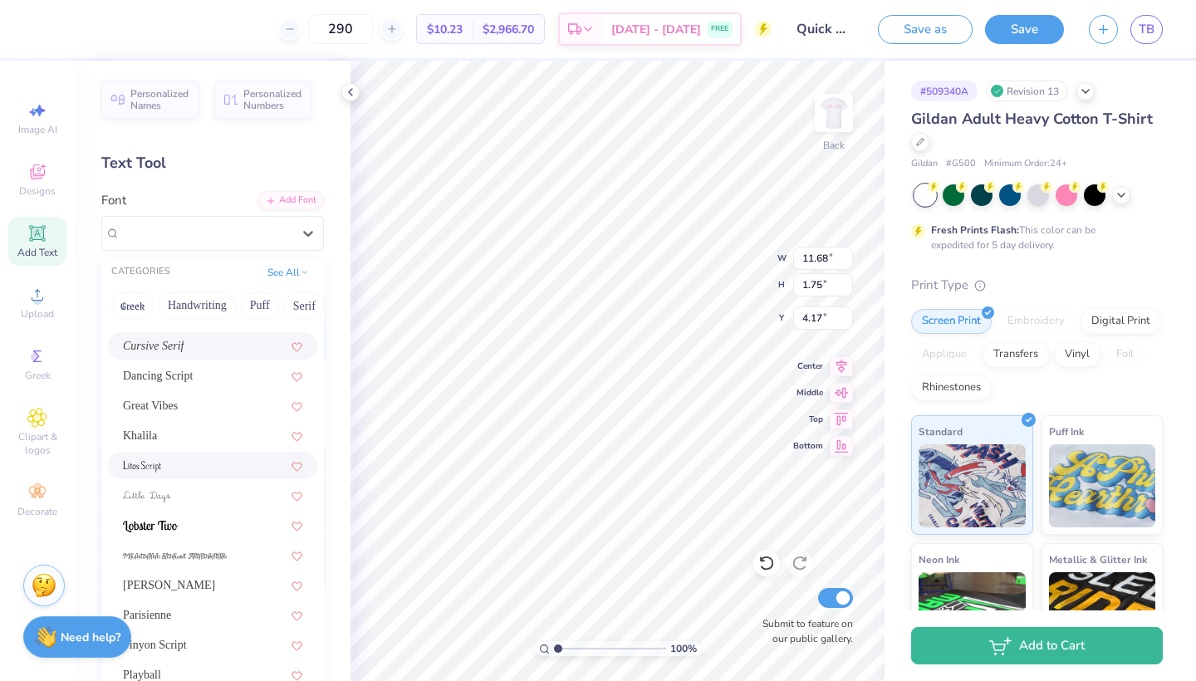
scroll to position [435, 0]
click at [178, 472] on div at bounding box center [212, 466] width 179 height 17
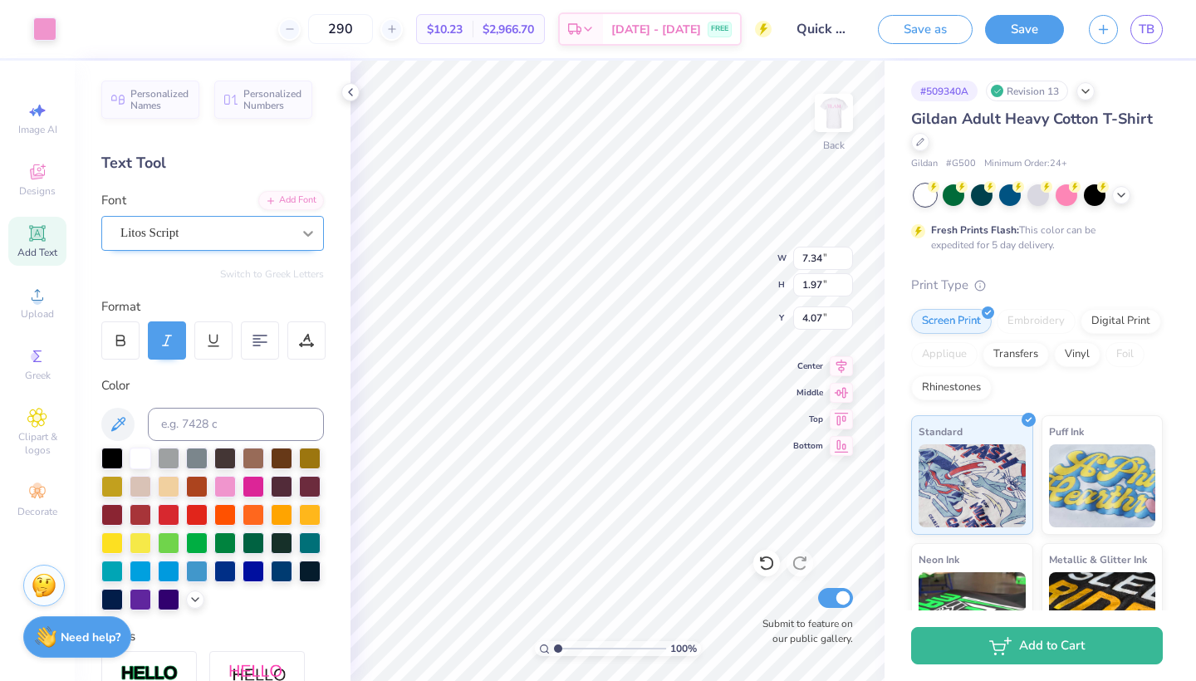
click at [296, 236] on div at bounding box center [308, 233] width 30 height 30
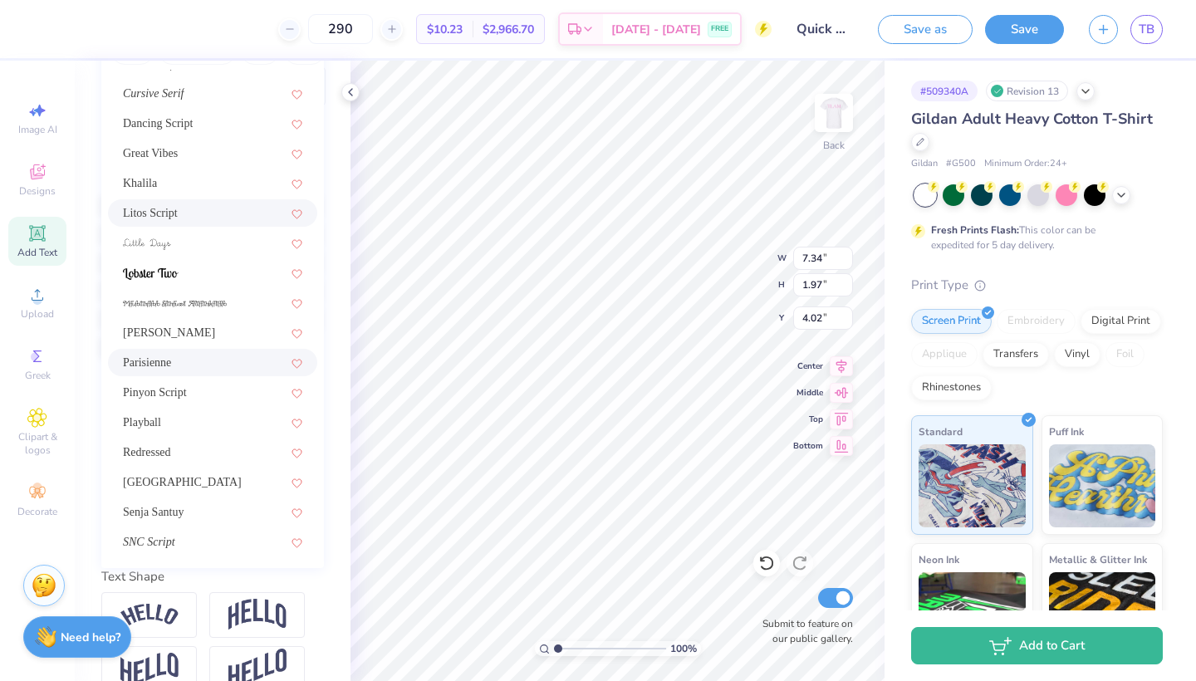
scroll to position [260, 0]
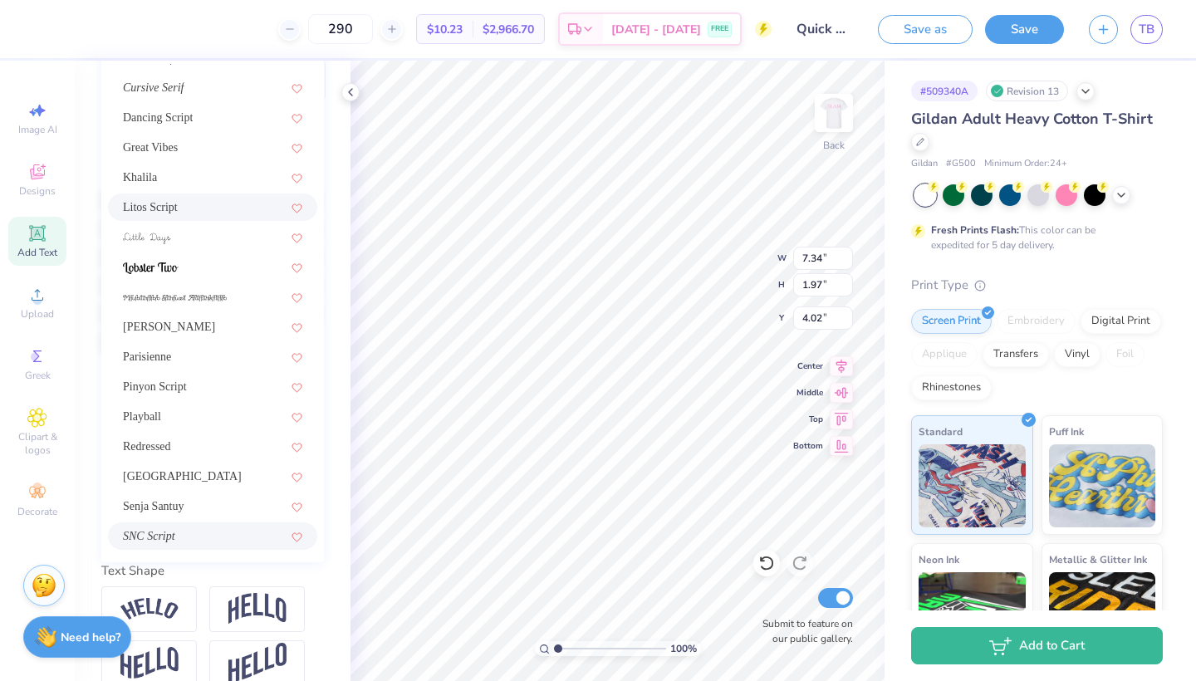
click at [203, 538] on div "SNC Script" at bounding box center [212, 535] width 179 height 17
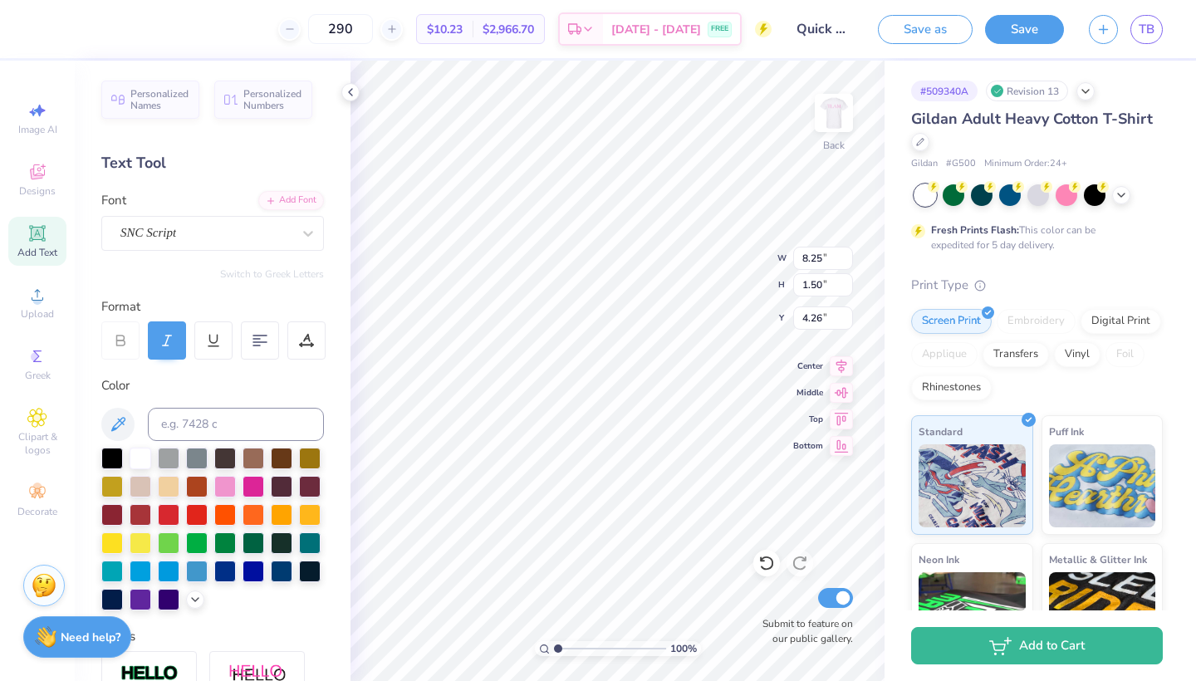
scroll to position [0, 0]
click at [239, 238] on div "SNC Script" at bounding box center [206, 233] width 174 height 26
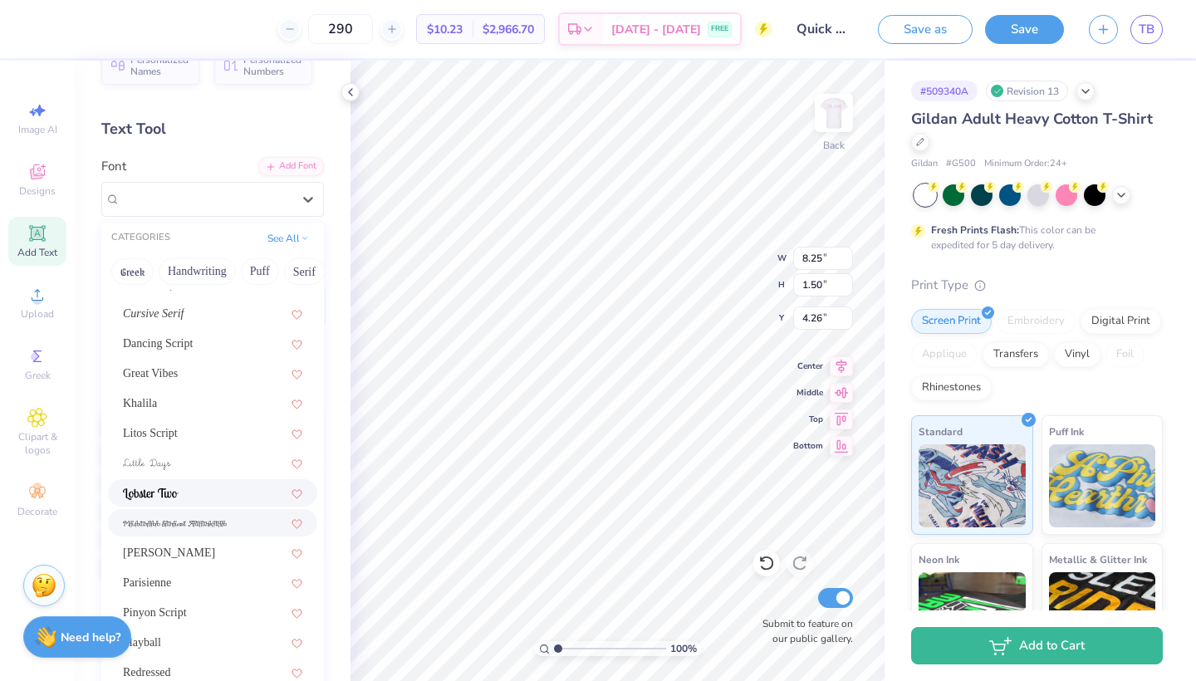
scroll to position [434, 0]
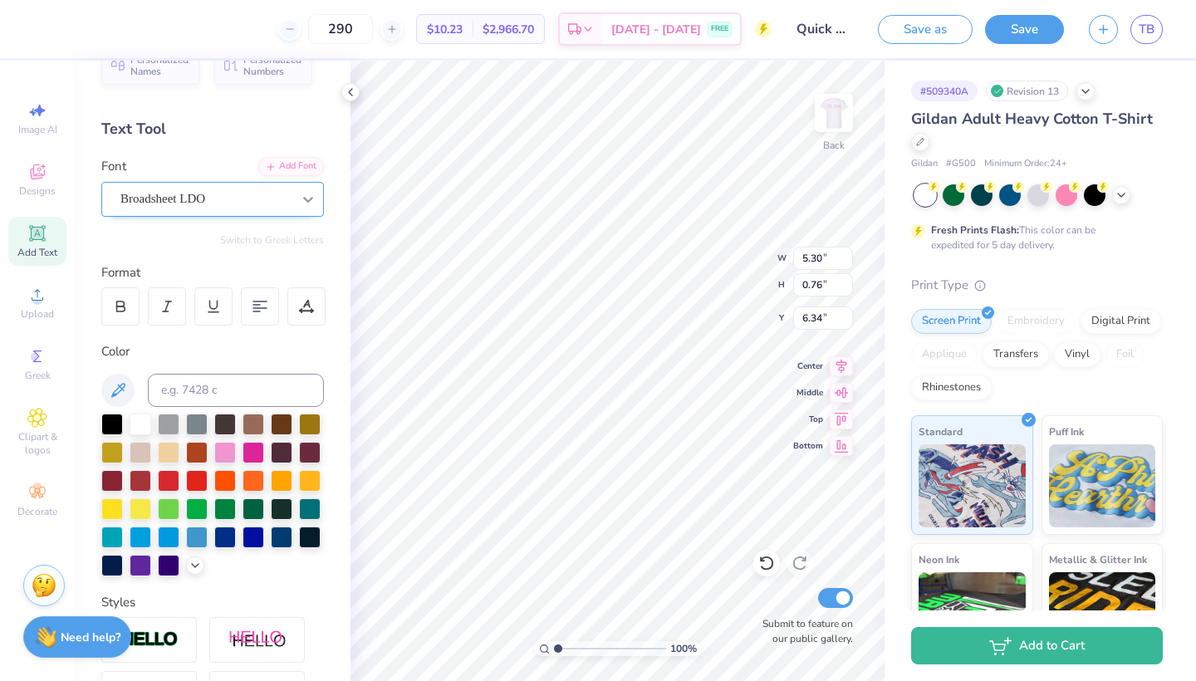
click at [296, 198] on div at bounding box center [308, 199] width 30 height 30
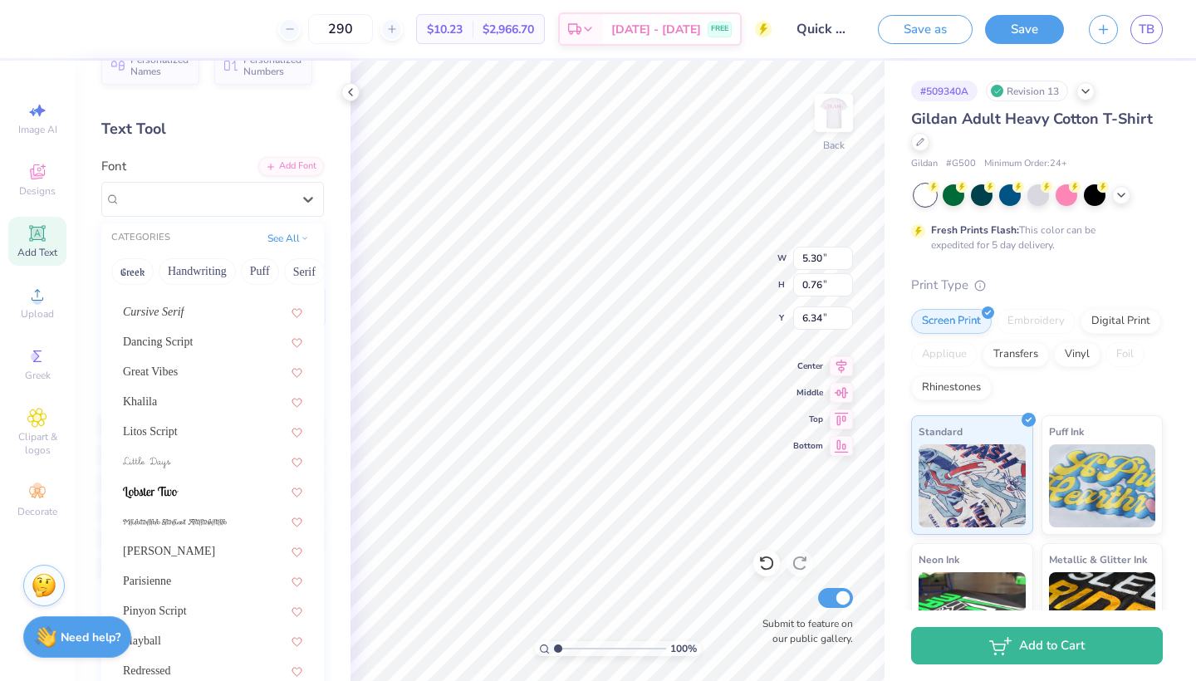
scroll to position [435, 0]
click at [174, 440] on div "Litos Script" at bounding box center [212, 432] width 179 height 17
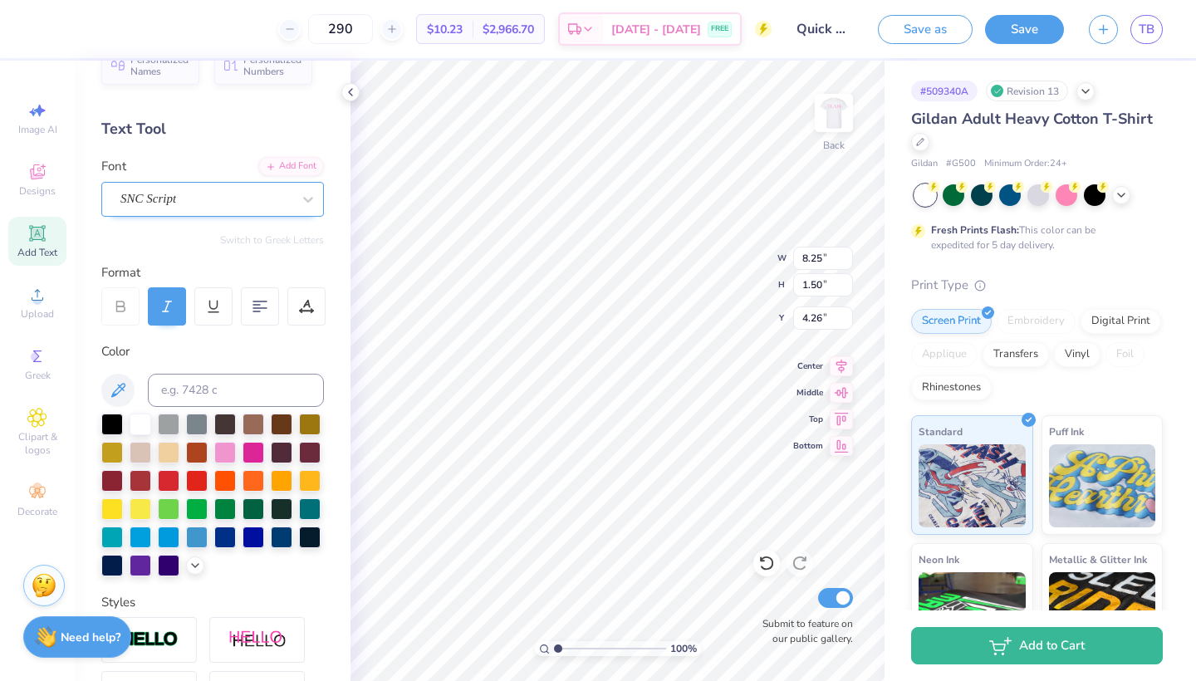
click at [286, 199] on div "SNC Script" at bounding box center [206, 199] width 174 height 26
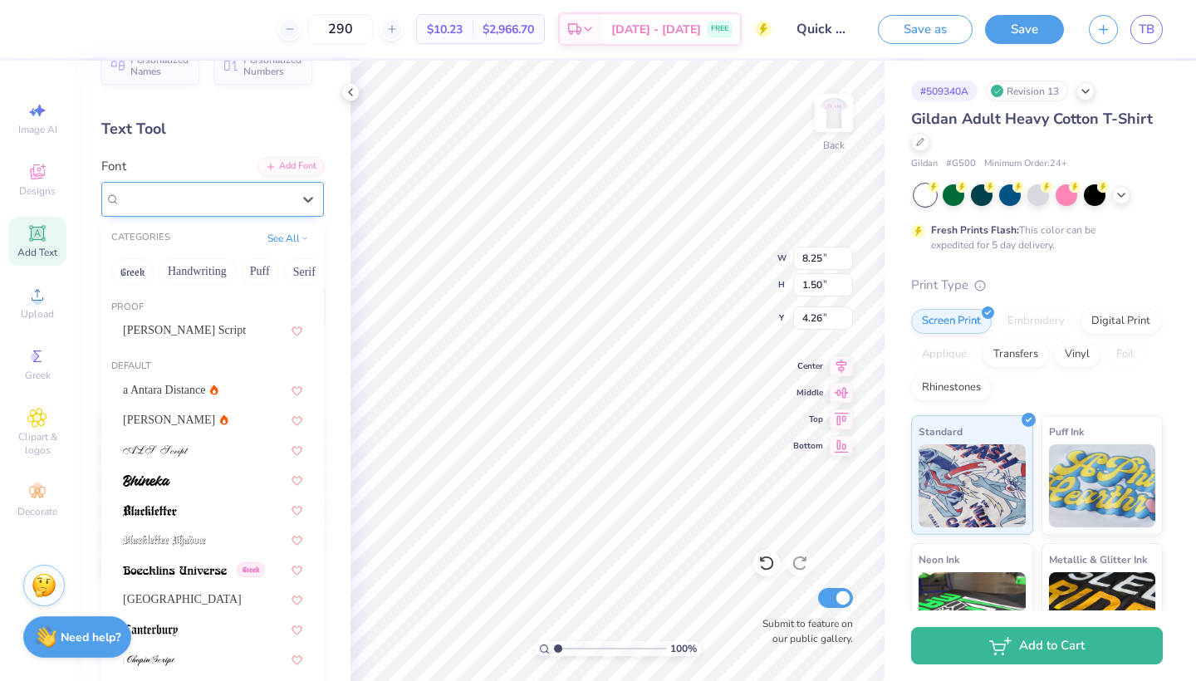
click at [277, 193] on div "SNC Script" at bounding box center [206, 199] width 174 height 26
click at [175, 277] on button "Handwriting" at bounding box center [197, 271] width 77 height 27
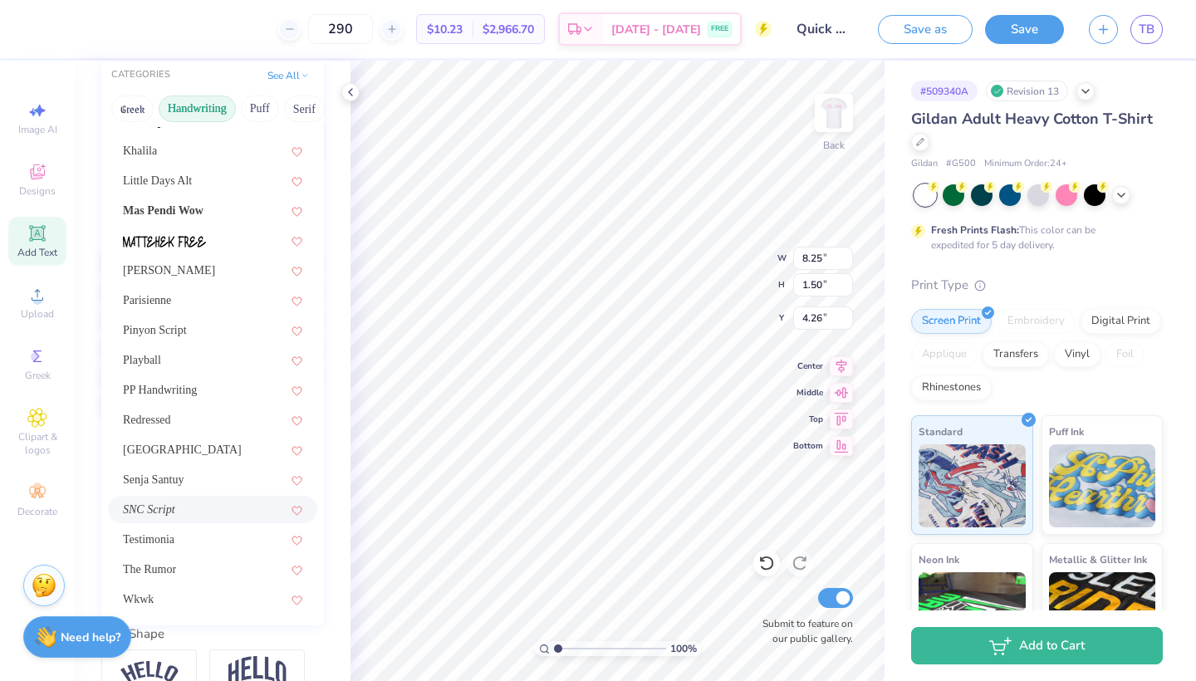
scroll to position [235, 0]
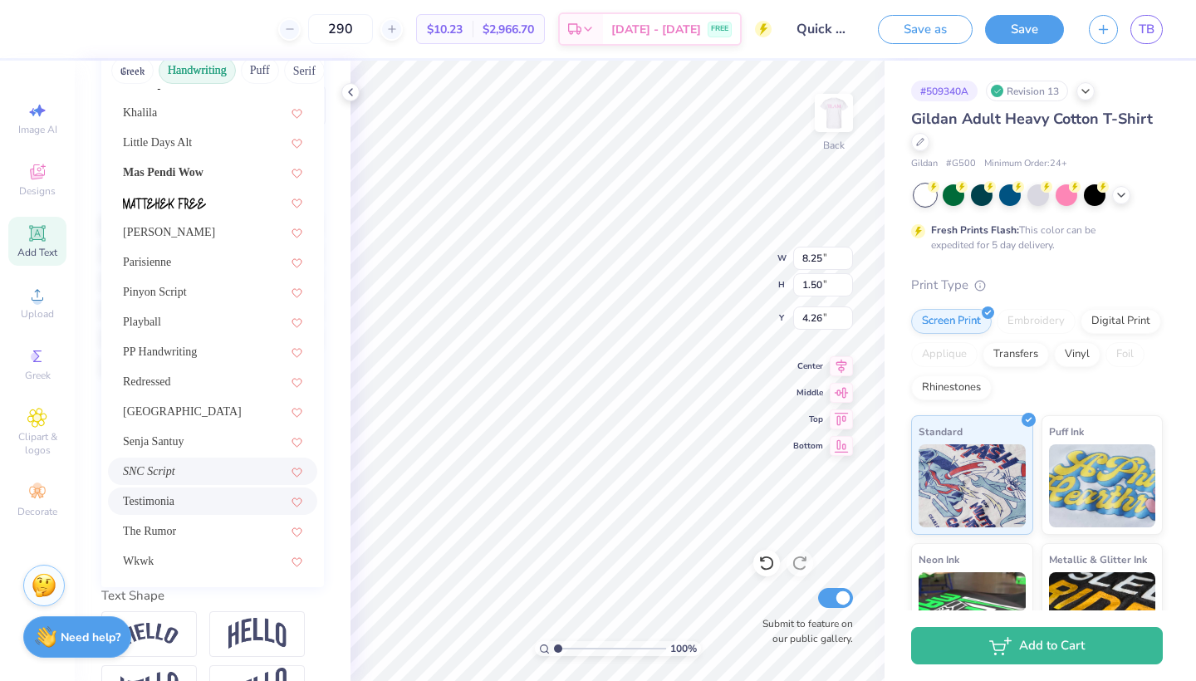
click at [170, 506] on div "Testimonia" at bounding box center [212, 500] width 179 height 17
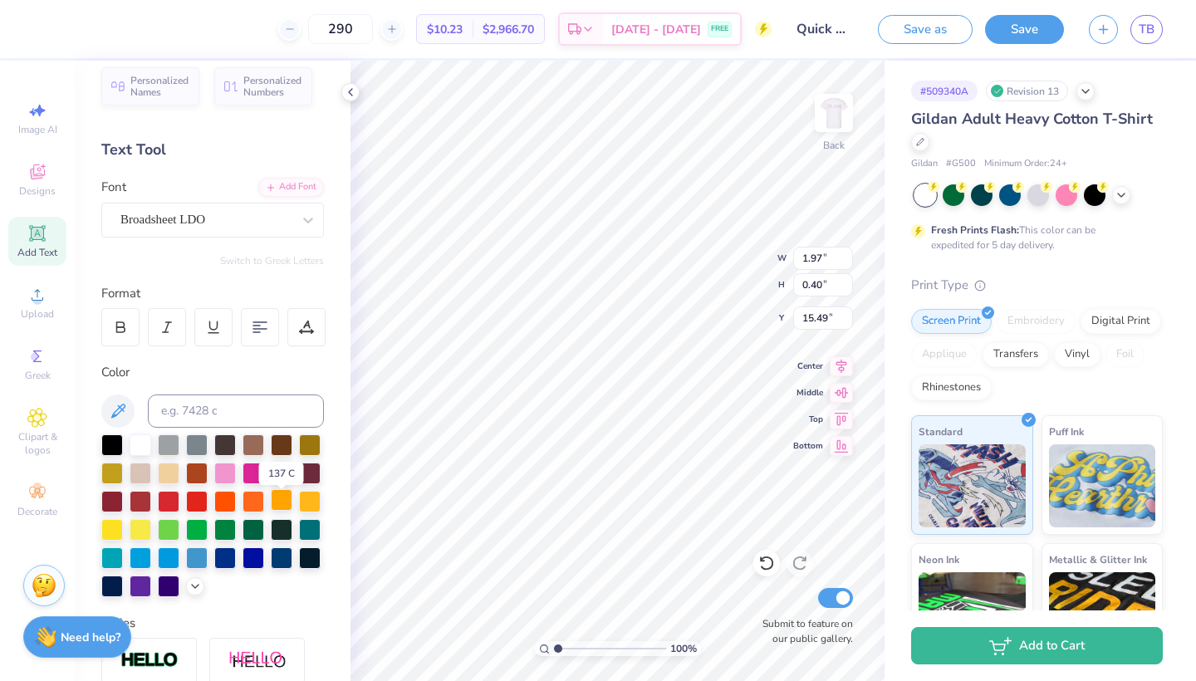
scroll to position [8, 0]
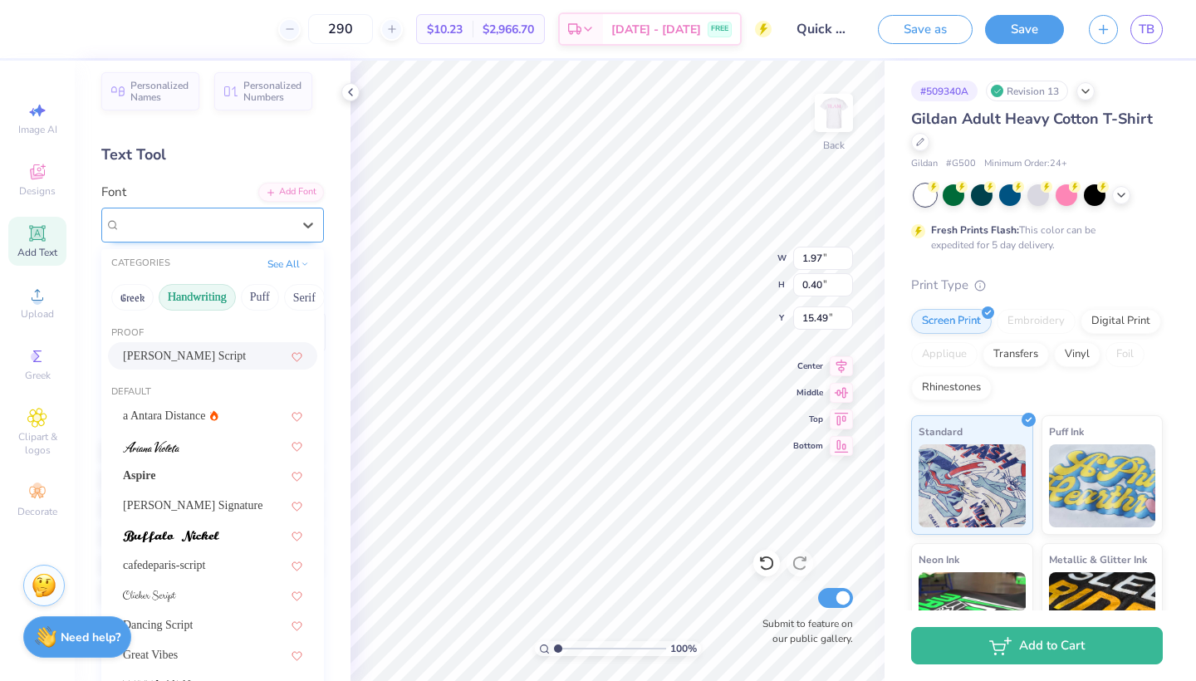
click at [262, 228] on div "Broadsheet LDO" at bounding box center [206, 225] width 174 height 26
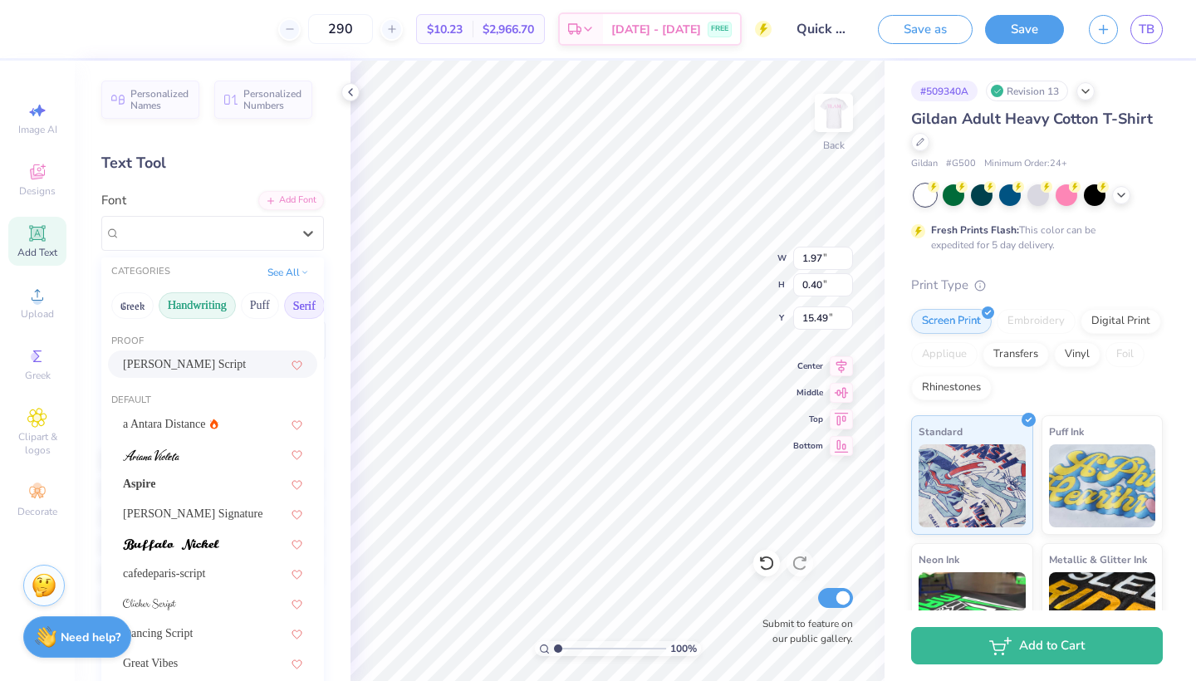
scroll to position [0, 0]
click at [297, 309] on button "Serif" at bounding box center [304, 305] width 41 height 27
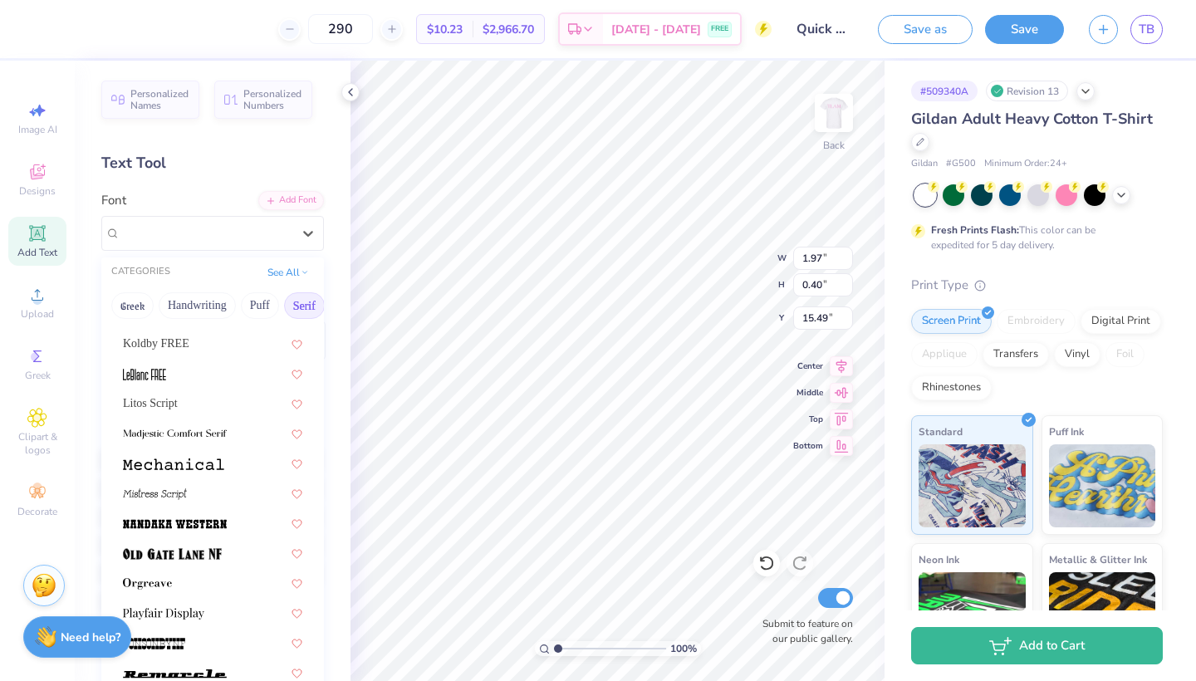
scroll to position [1634, 0]
click at [175, 403] on div "Litos Script" at bounding box center [212, 403] width 179 height 17
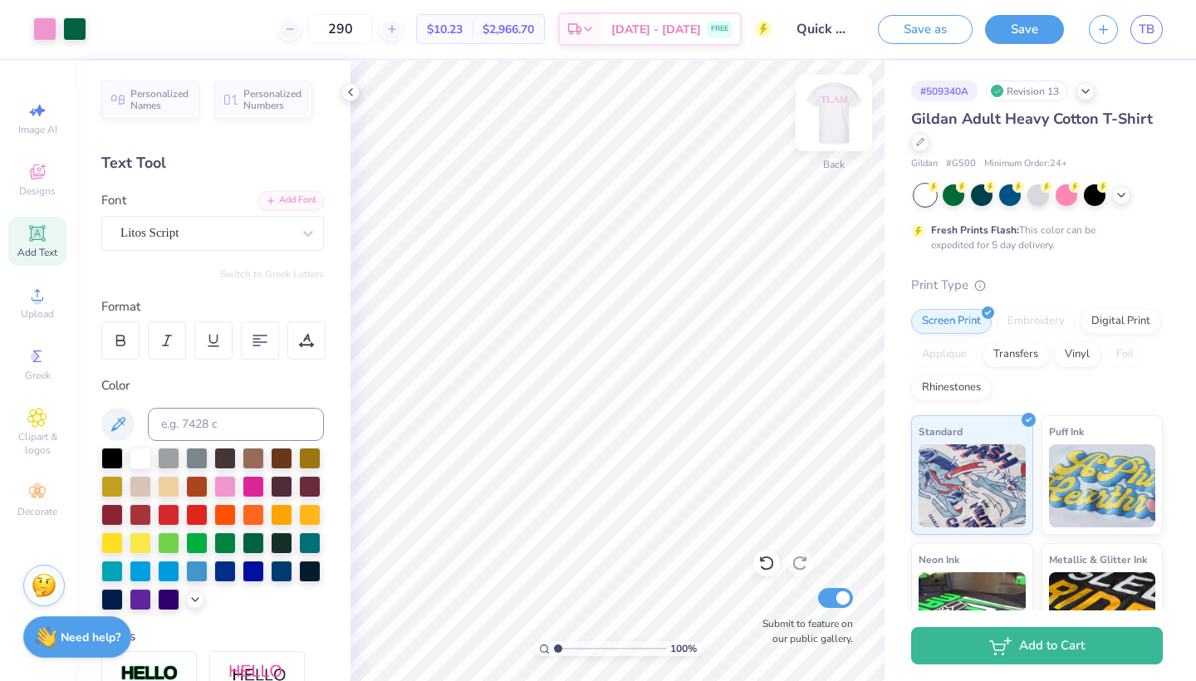
click at [839, 124] on img at bounding box center [833, 113] width 66 height 66
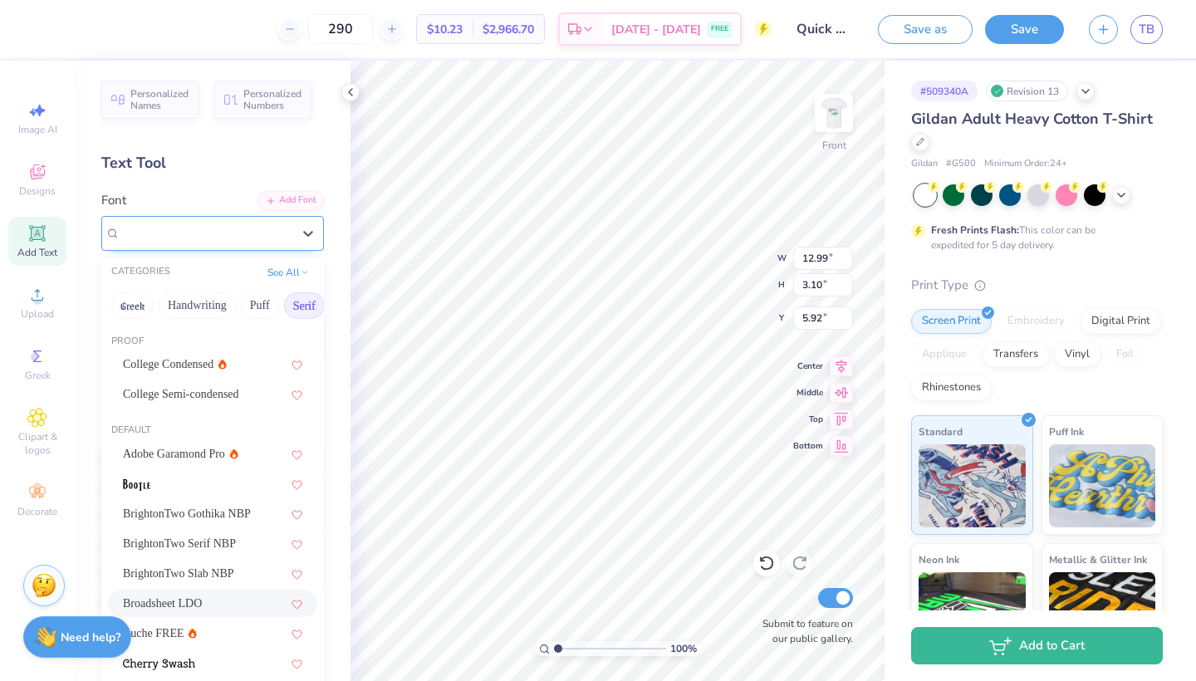
click at [241, 228] on div "Broadsheet LDO" at bounding box center [206, 233] width 174 height 26
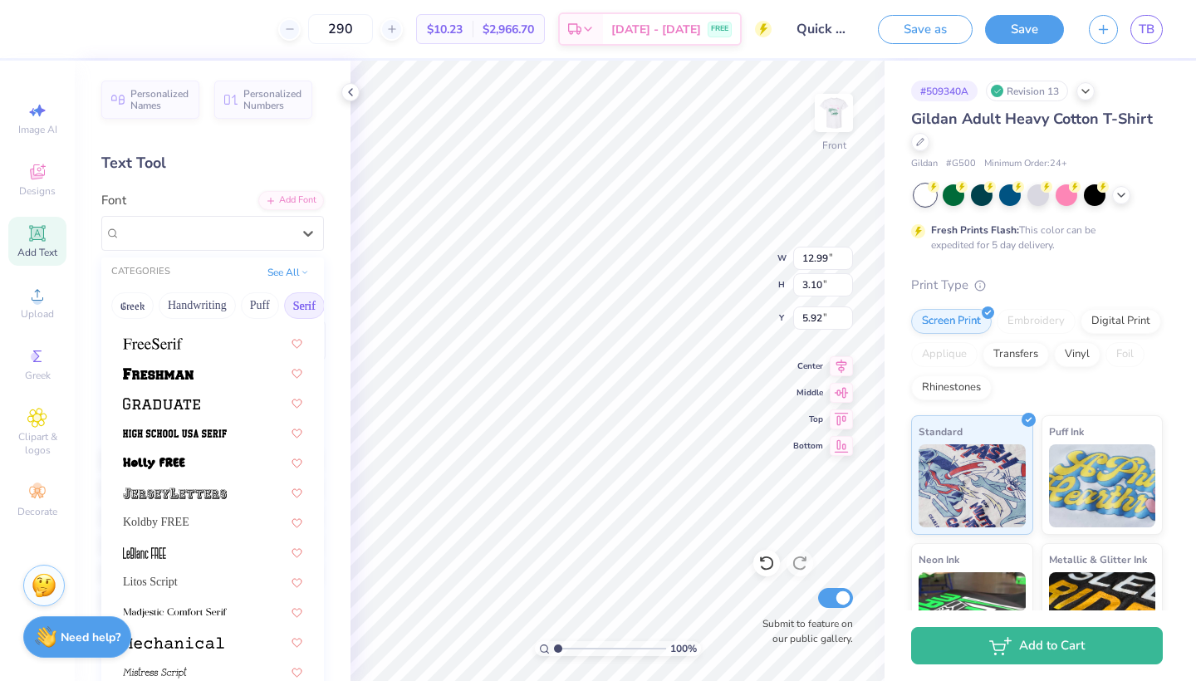
scroll to position [1461, 0]
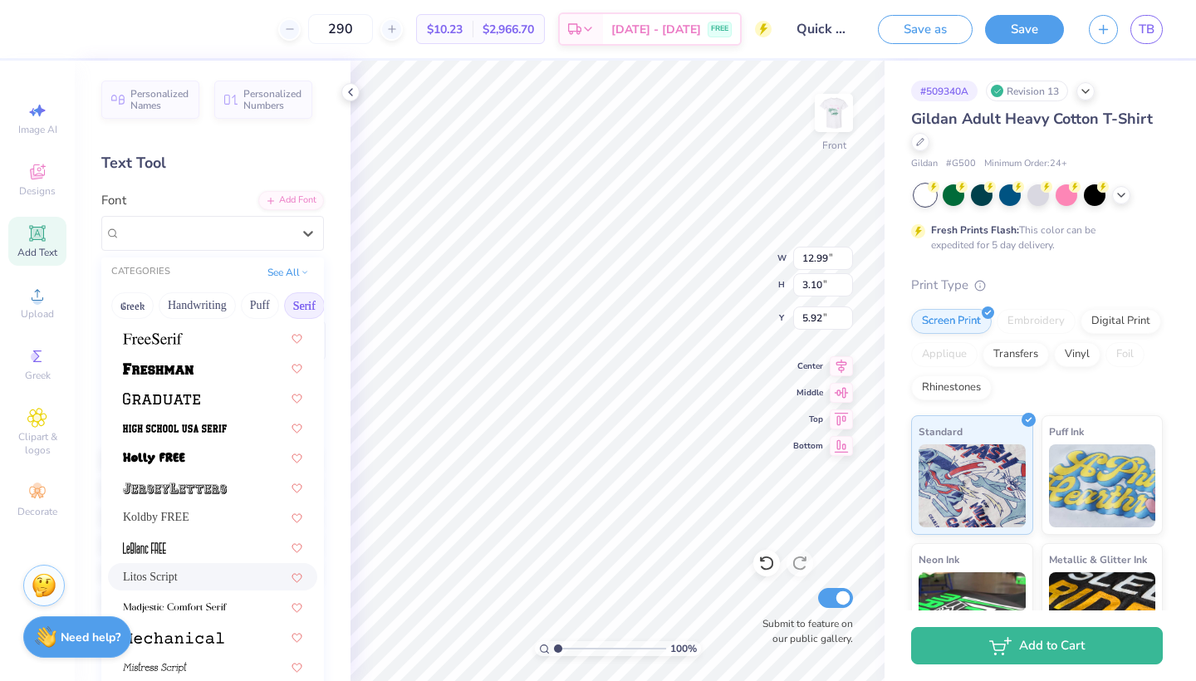
click at [161, 587] on div "Litos Script" at bounding box center [212, 576] width 209 height 27
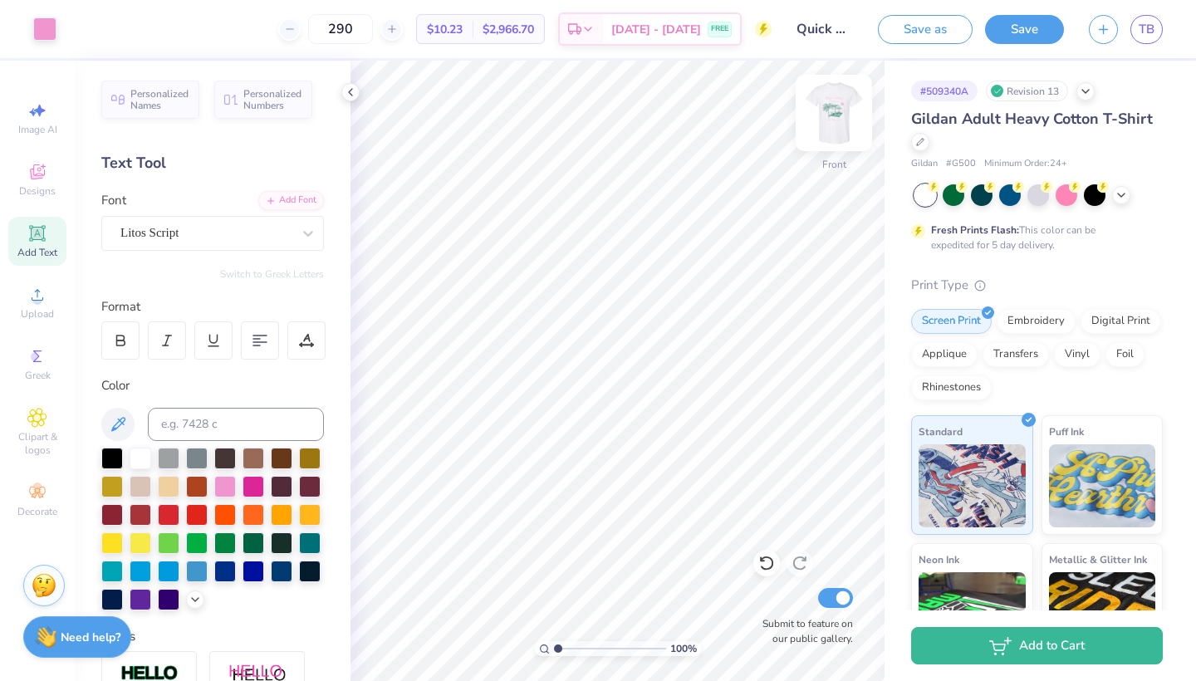
click at [842, 123] on img at bounding box center [833, 113] width 66 height 66
click at [244, 230] on div "Testimonia" at bounding box center [206, 233] width 174 height 26
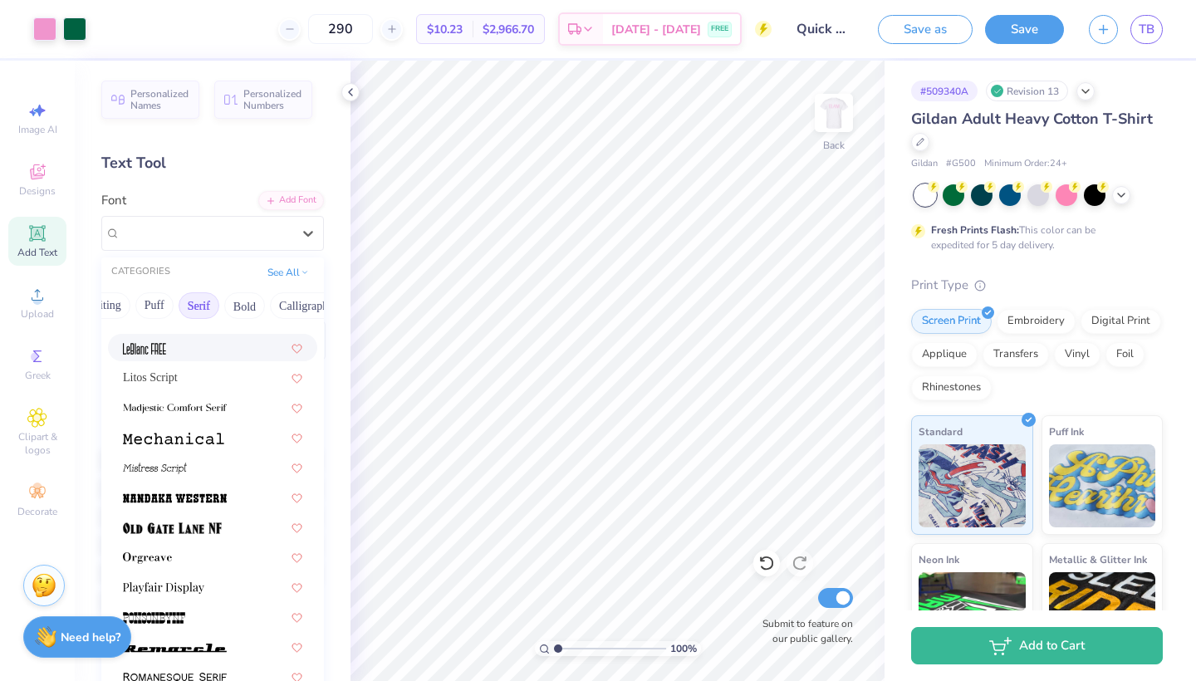
scroll to position [1660, 0]
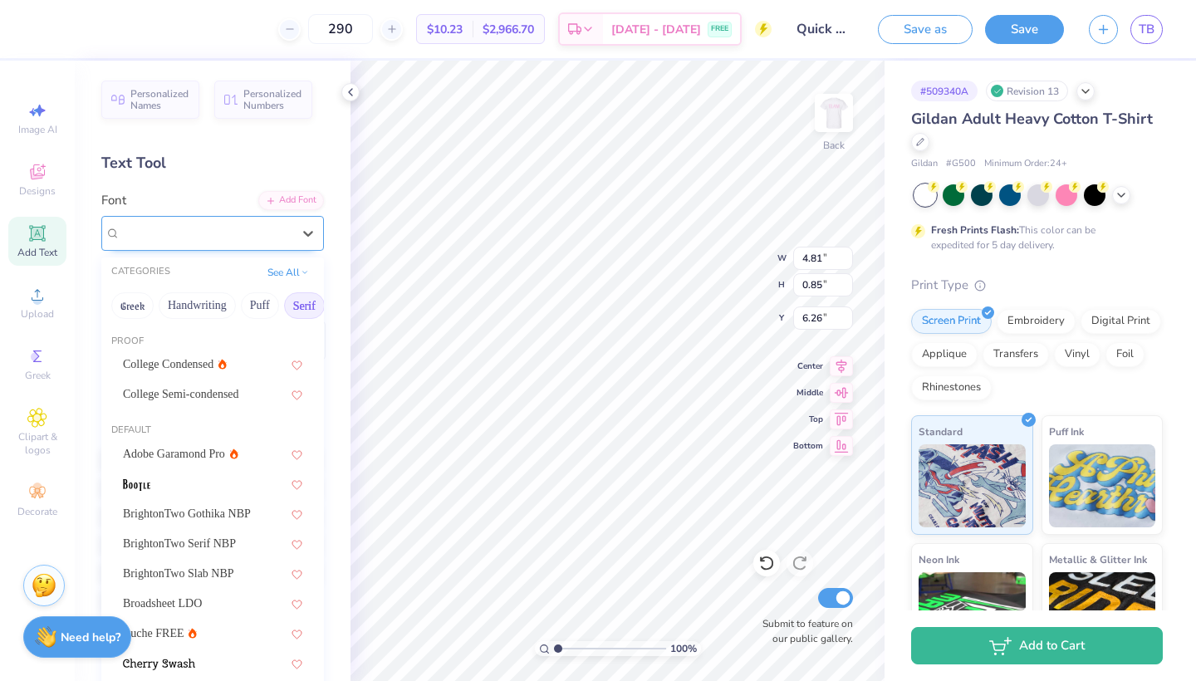
click at [261, 244] on div "Litos Script" at bounding box center [206, 233] width 174 height 26
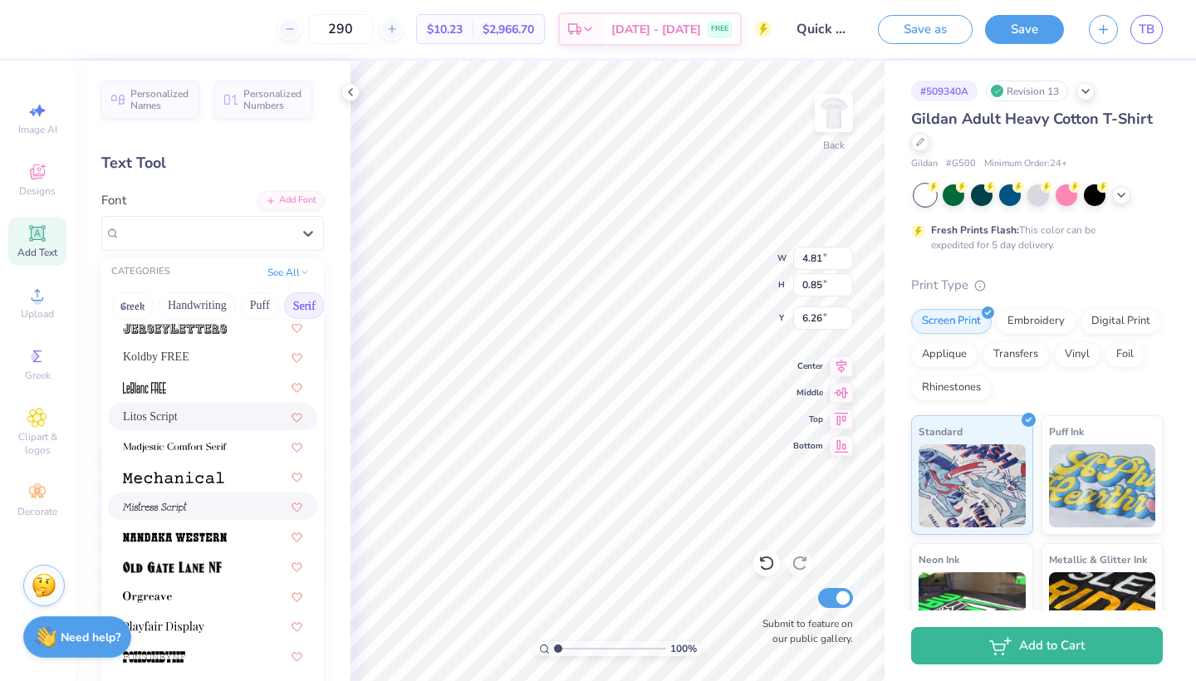
scroll to position [1625, 0]
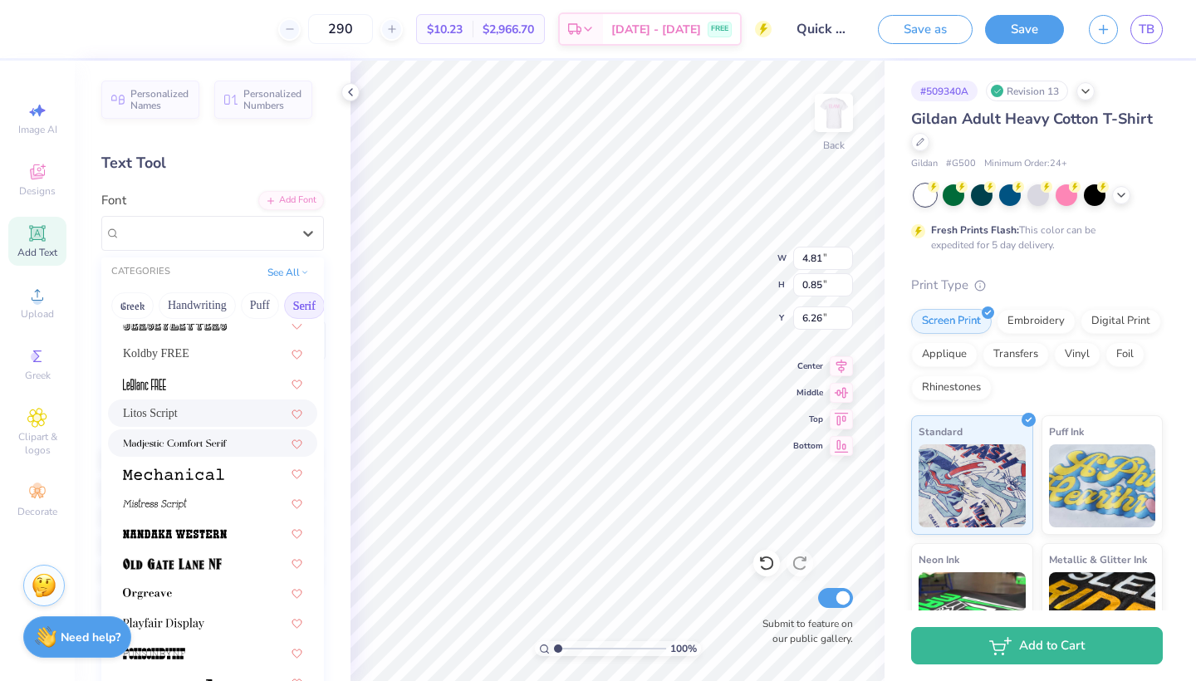
click at [213, 447] on img at bounding box center [175, 444] width 104 height 12
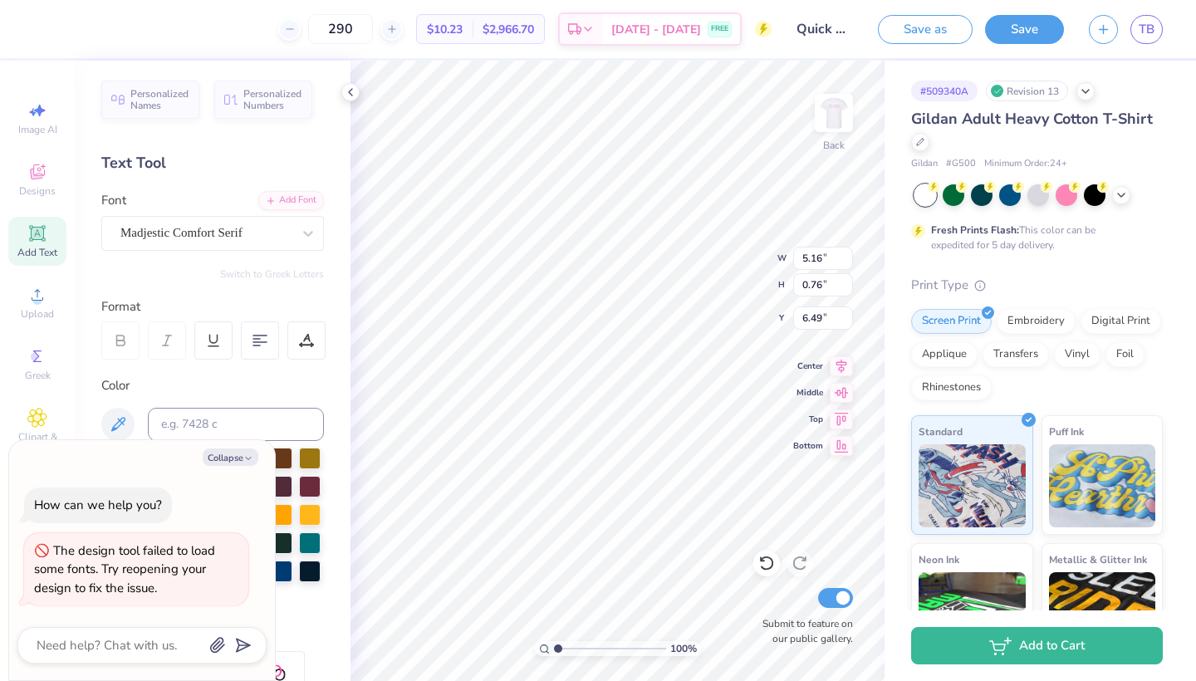
scroll to position [0, 2]
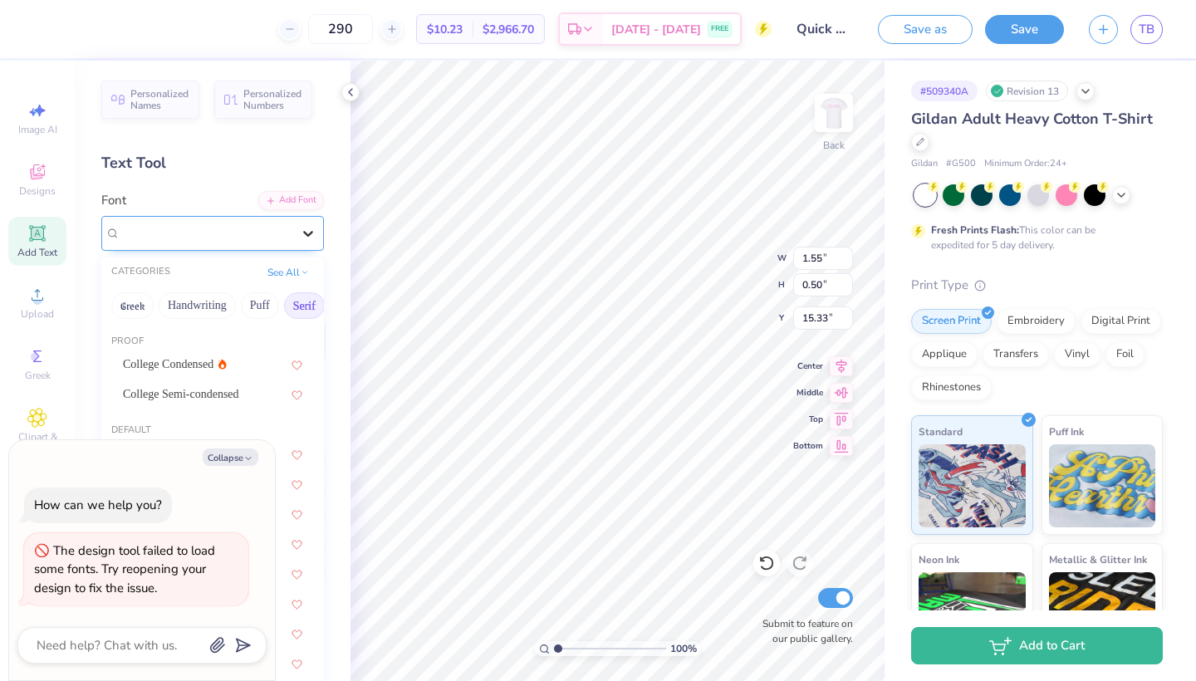
click at [319, 242] on div at bounding box center [308, 233] width 30 height 30
click at [243, 463] on icon "button" at bounding box center [248, 458] width 10 height 10
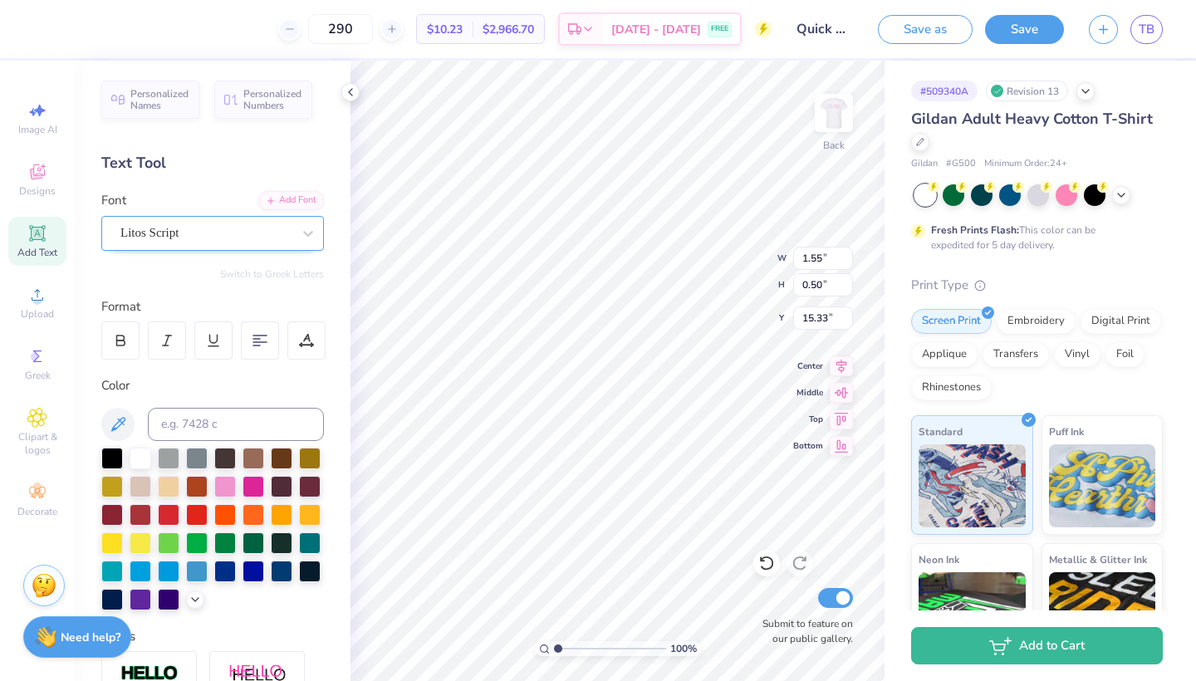
click at [239, 236] on div "Litos Script" at bounding box center [206, 233] width 174 height 26
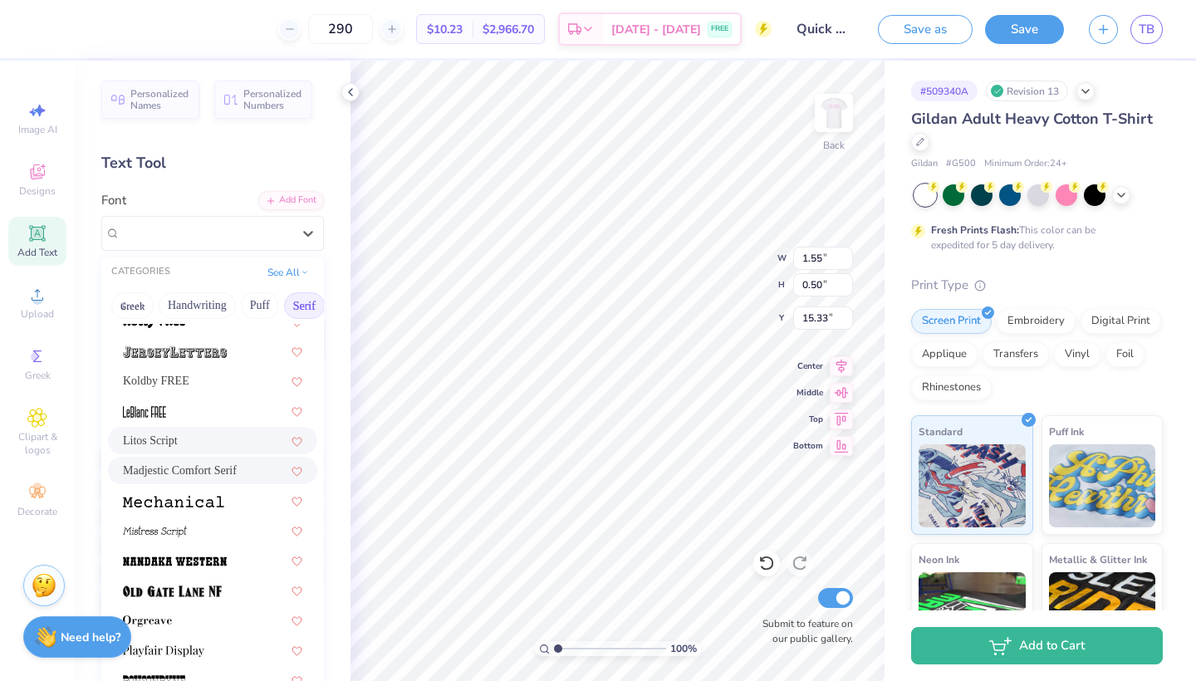
scroll to position [1599, 0]
click at [220, 468] on span "Madjestic Comfort Serif" at bounding box center [180, 468] width 114 height 17
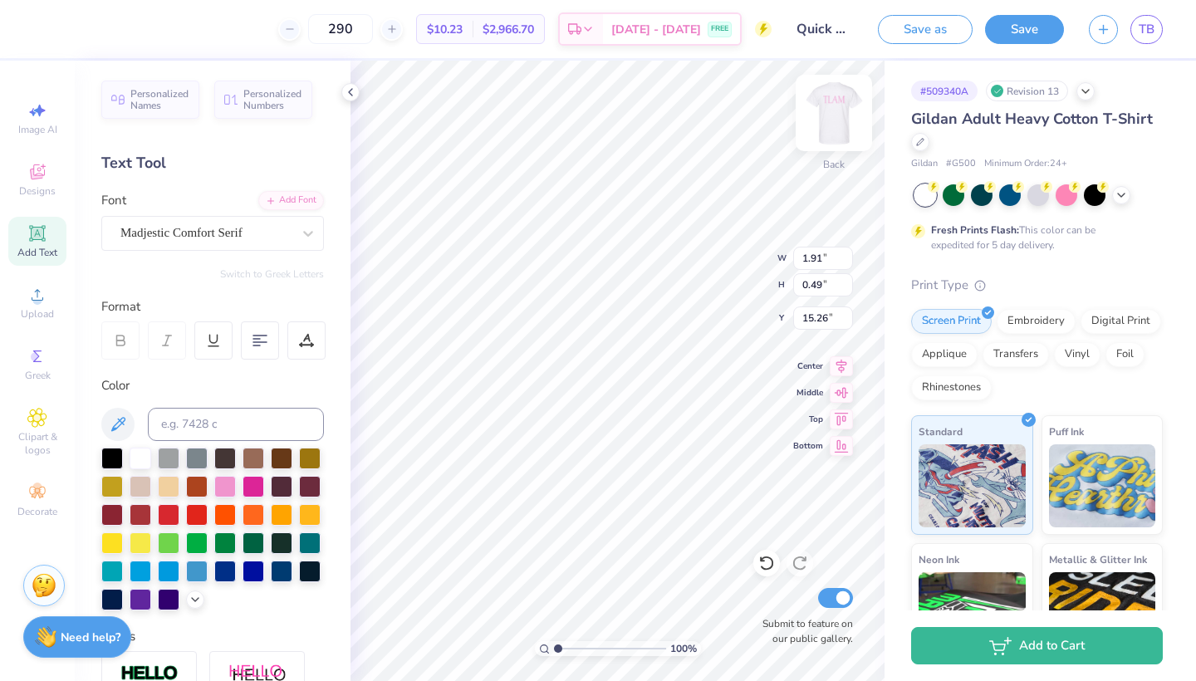
click at [843, 124] on img at bounding box center [833, 113] width 66 height 66
click at [304, 242] on div at bounding box center [308, 233] width 30 height 30
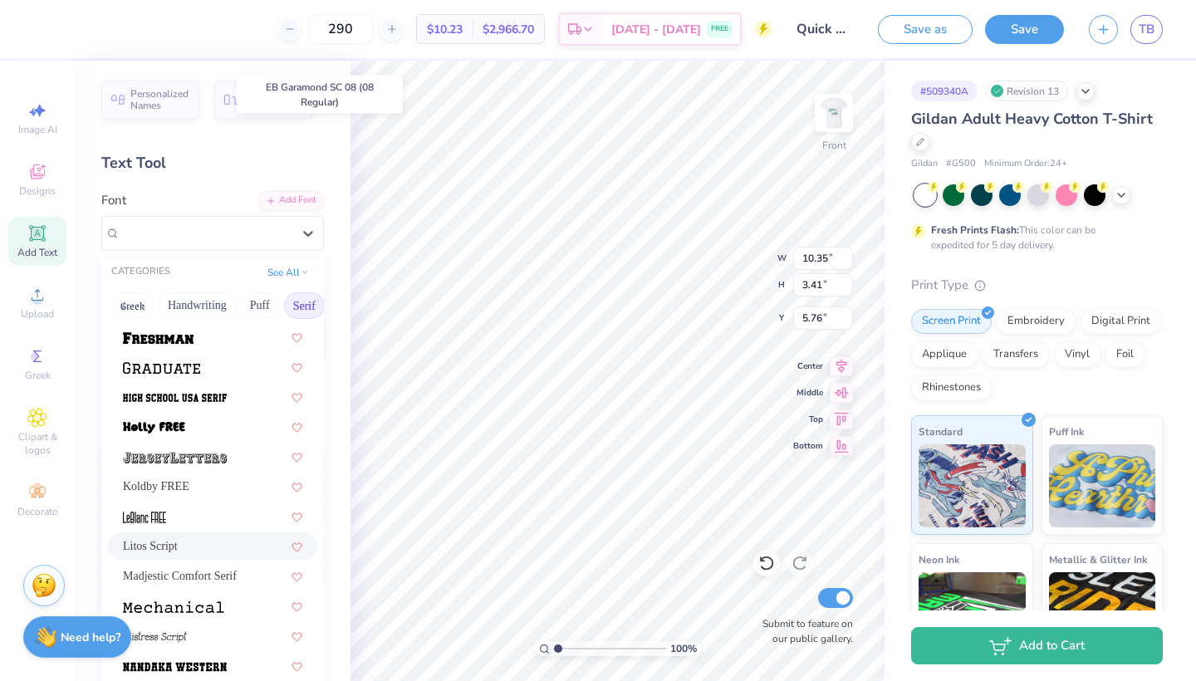
scroll to position [1532, 0]
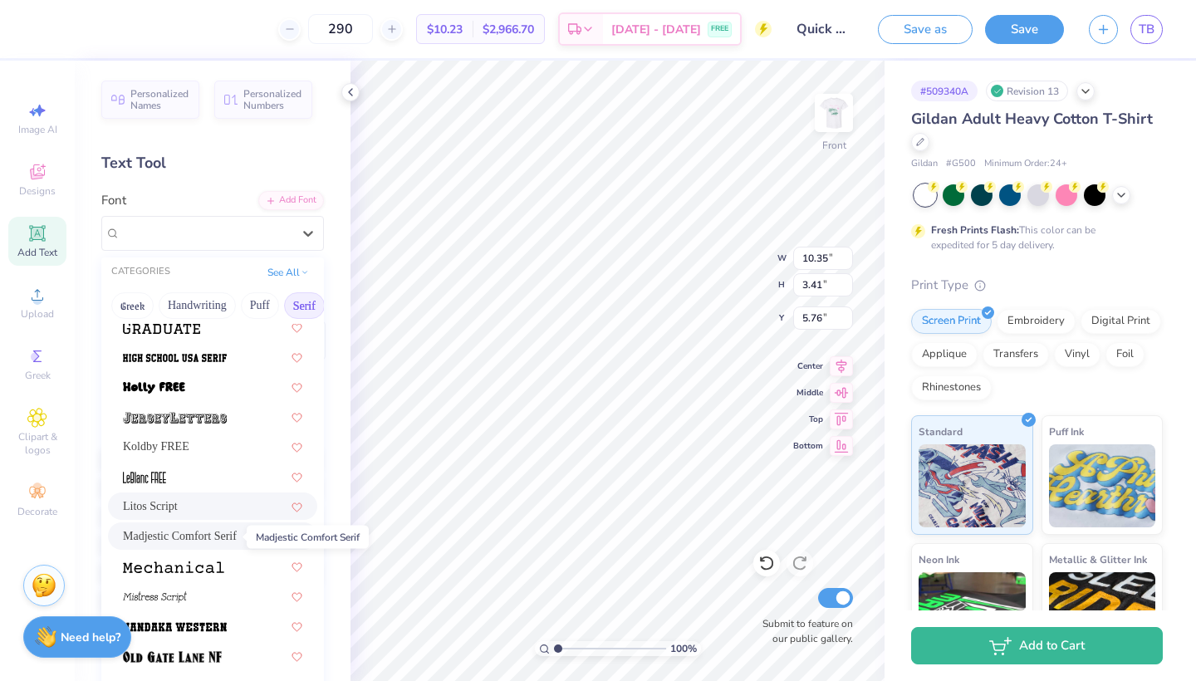
click at [192, 538] on span "Madjestic Comfort Serif" at bounding box center [180, 535] width 114 height 17
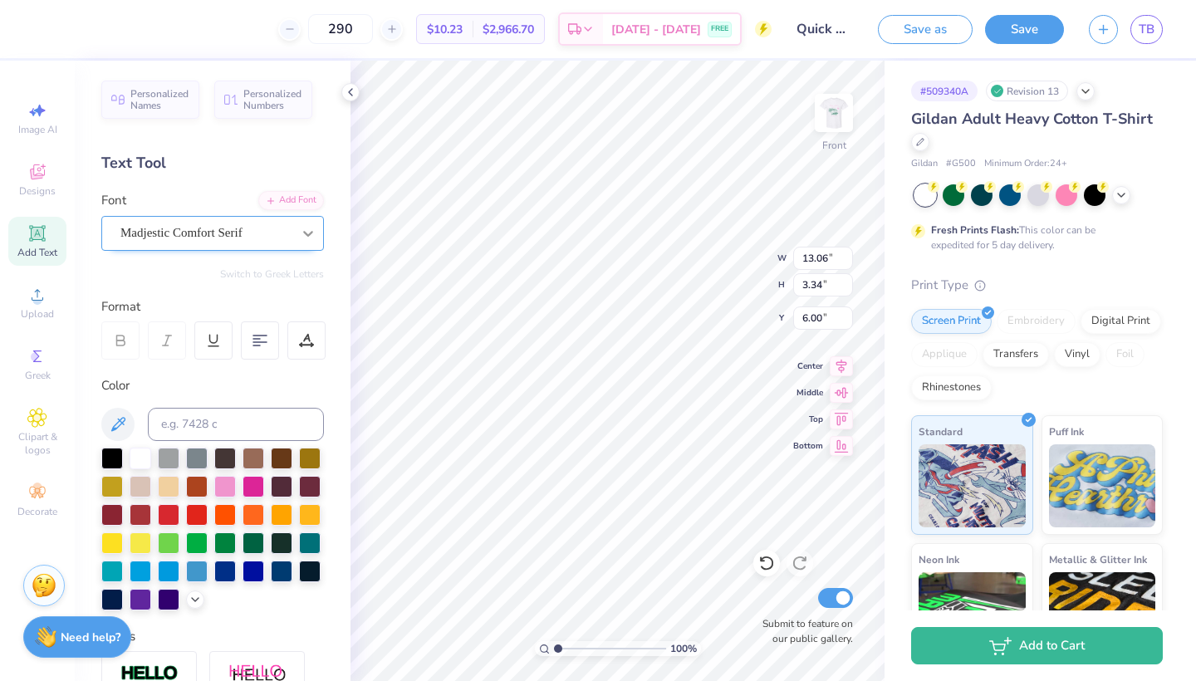
click at [313, 226] on icon at bounding box center [308, 233] width 17 height 17
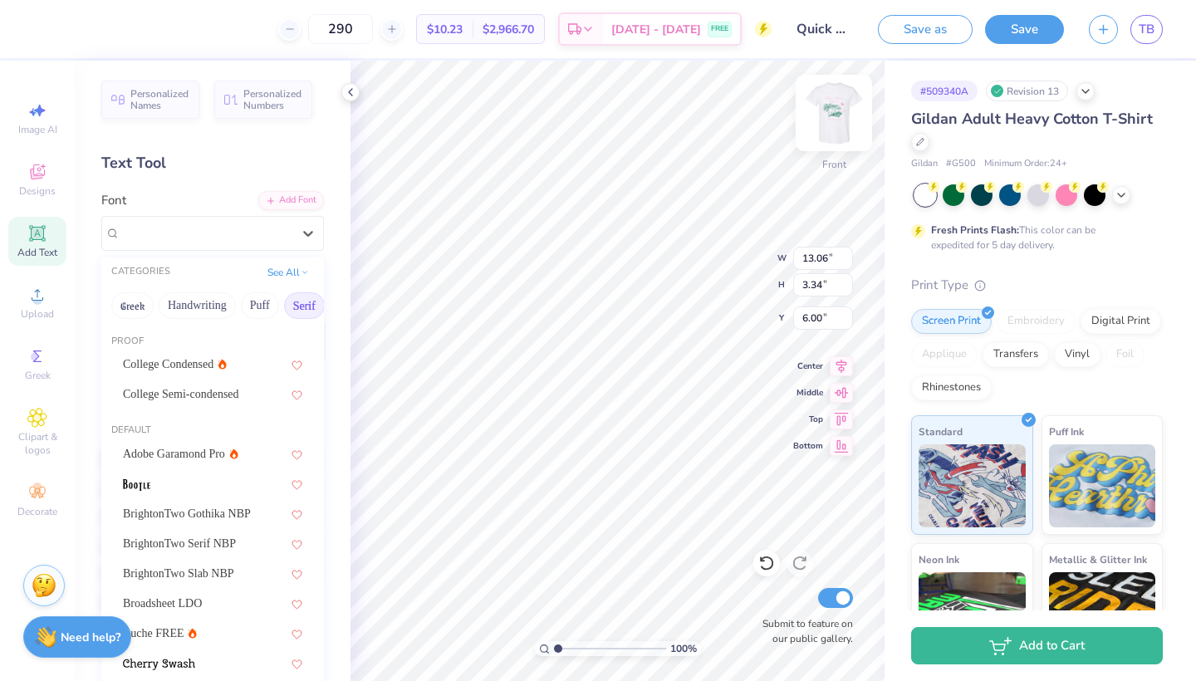
click at [839, 110] on img at bounding box center [833, 113] width 66 height 66
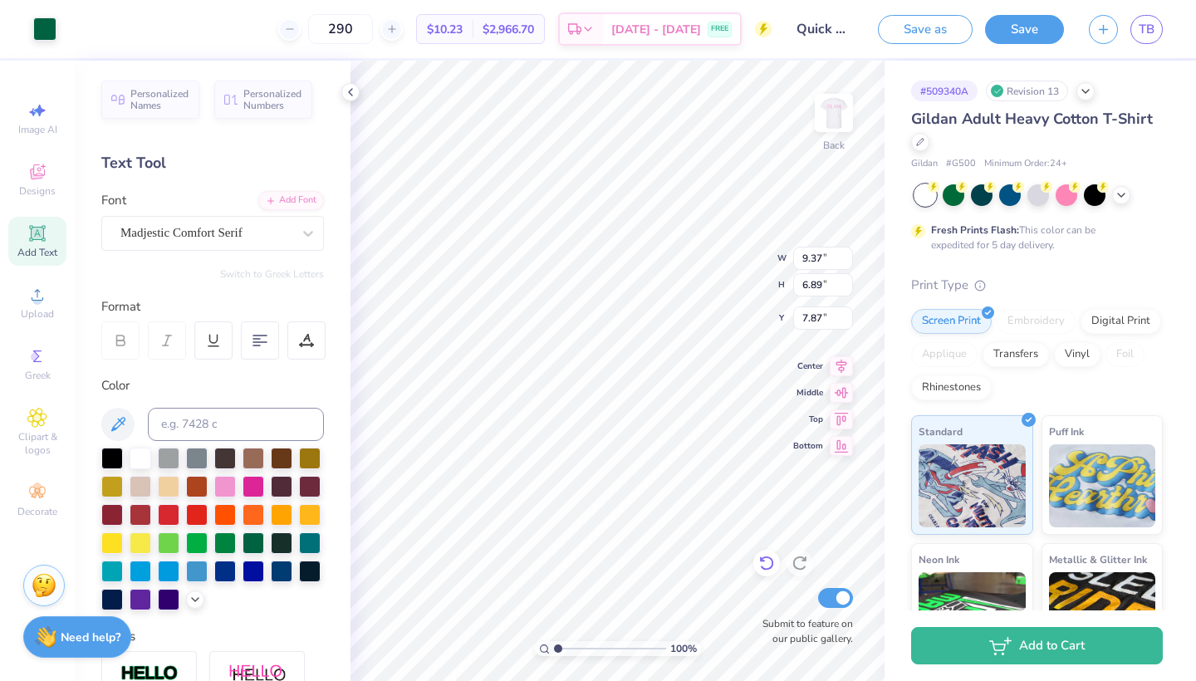
click at [770, 565] on icon at bounding box center [766, 563] width 17 height 17
click at [828, 105] on img at bounding box center [833, 113] width 66 height 66
click at [299, 231] on div at bounding box center [308, 233] width 30 height 30
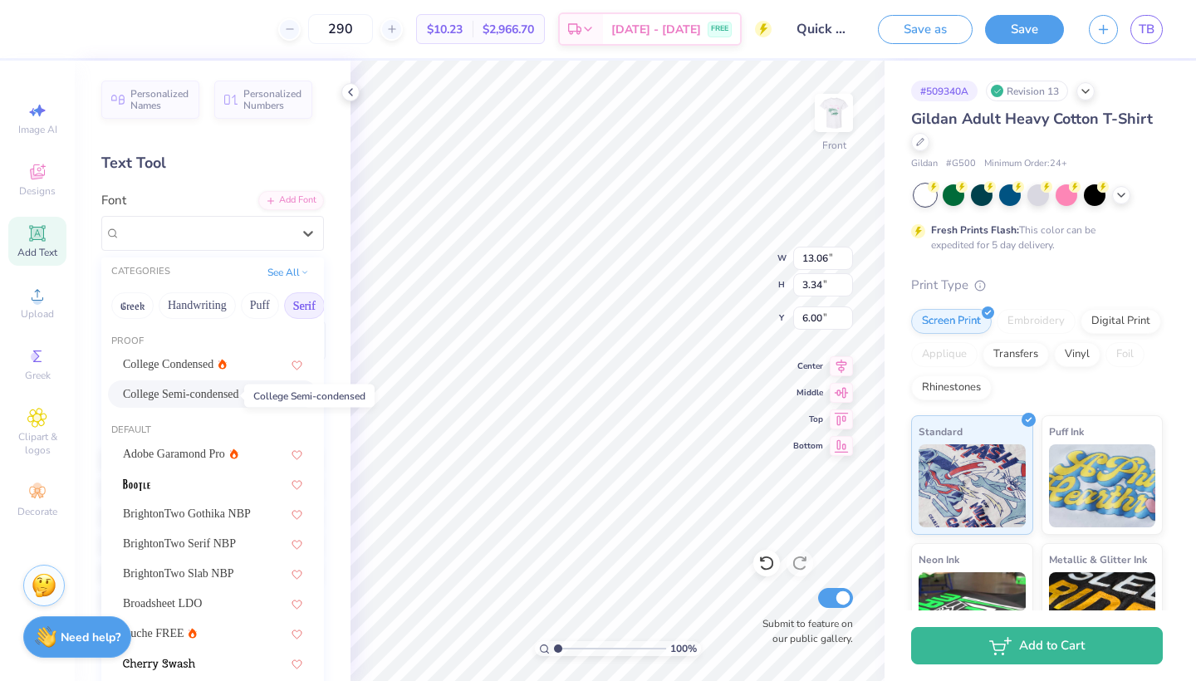
click at [201, 391] on span "College Semi-condensed" at bounding box center [181, 393] width 116 height 17
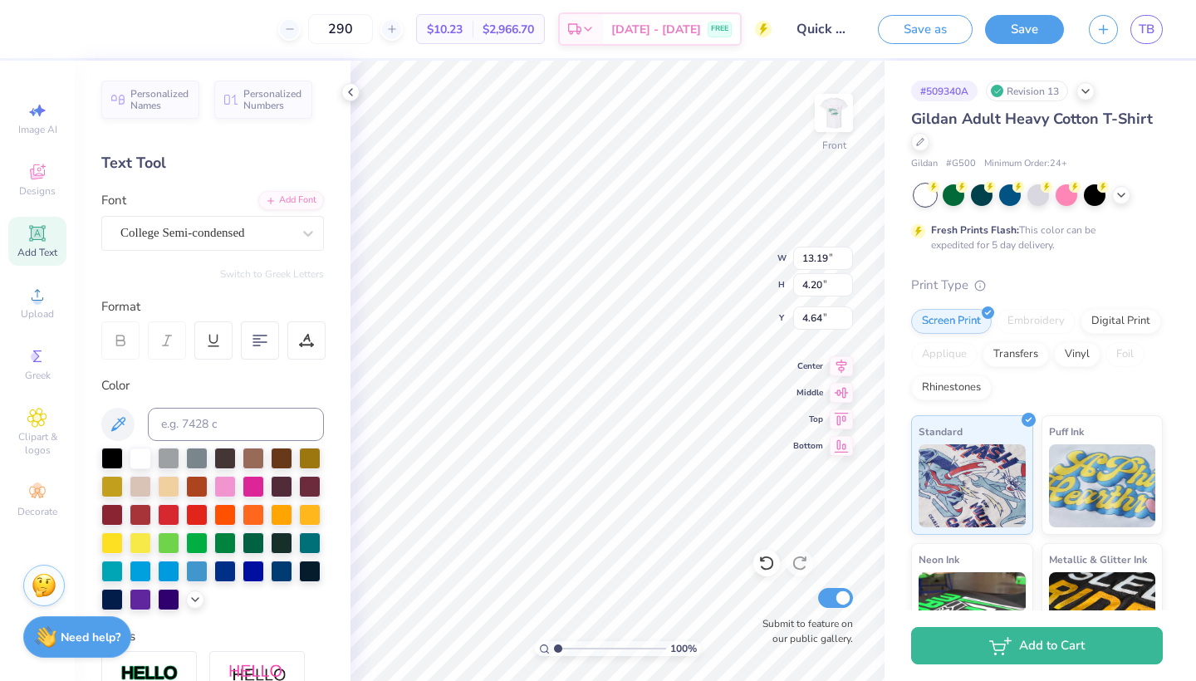
click at [338, 423] on div "Personalized Names Personalized Numbers Text Tool Add Font Font College Semi-co…" at bounding box center [213, 371] width 276 height 620
click at [841, 126] on img at bounding box center [833, 113] width 66 height 66
click at [841, 126] on img at bounding box center [833, 112] width 33 height 33
click at [835, 105] on img at bounding box center [833, 113] width 66 height 66
click at [303, 223] on div at bounding box center [308, 233] width 30 height 30
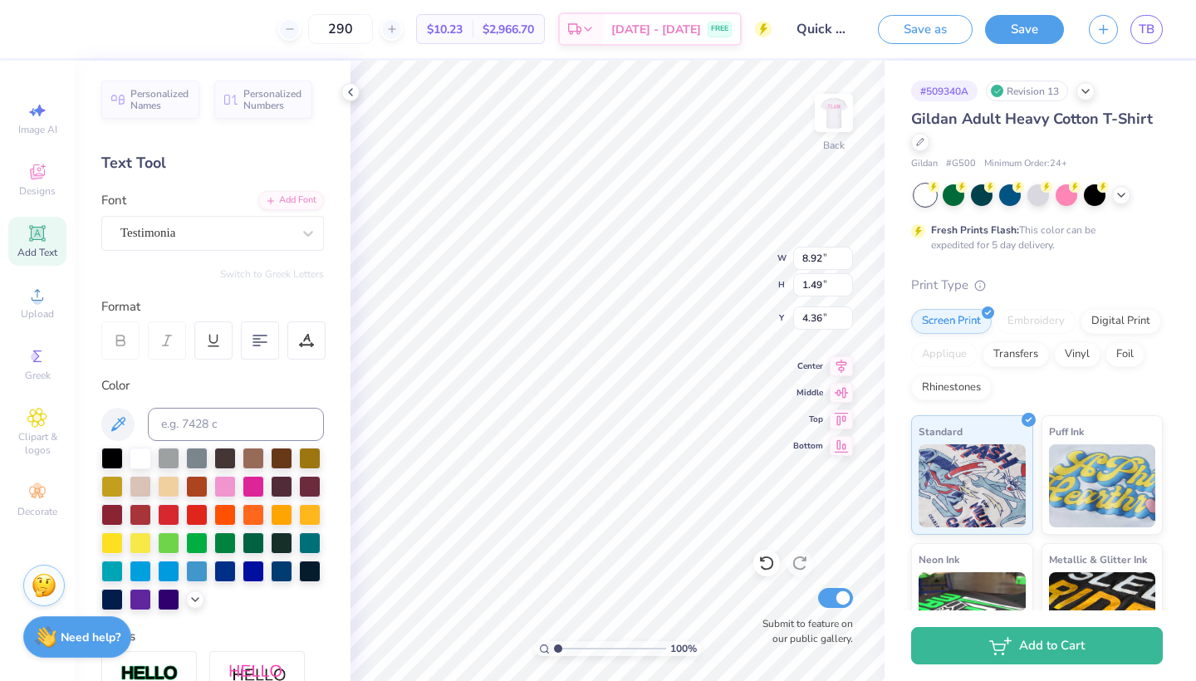
click at [131, 340] on div at bounding box center [120, 340] width 38 height 38
click at [217, 346] on icon at bounding box center [213, 340] width 15 height 15
click at [221, 337] on div at bounding box center [213, 340] width 38 height 38
click at [287, 234] on div "Testimonia" at bounding box center [206, 233] width 174 height 26
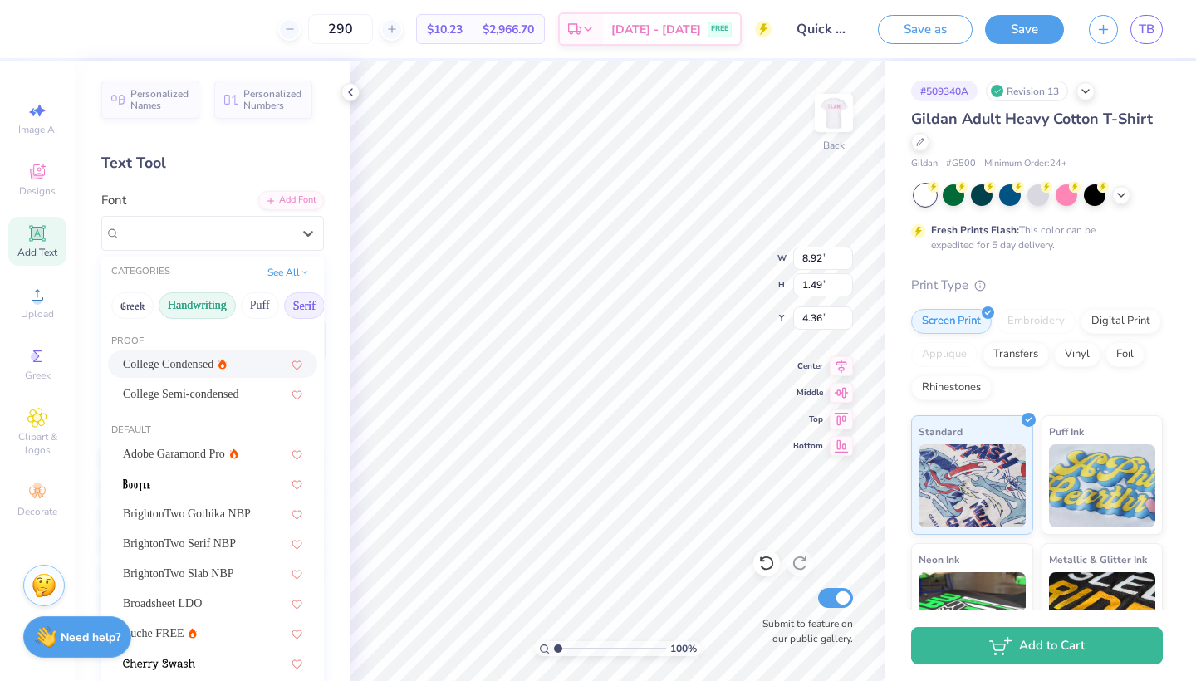
click at [202, 311] on button "Handwriting" at bounding box center [197, 305] width 77 height 27
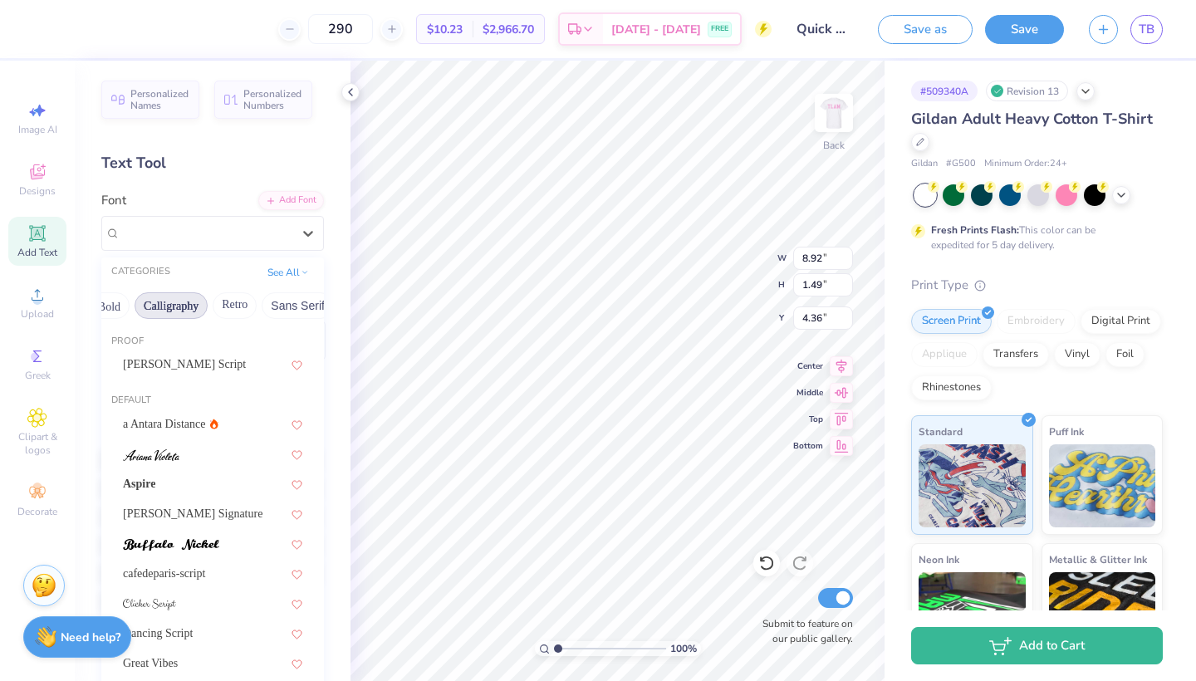
scroll to position [0, 237]
click at [183, 306] on button "Calligraphy" at bounding box center [174, 305] width 73 height 27
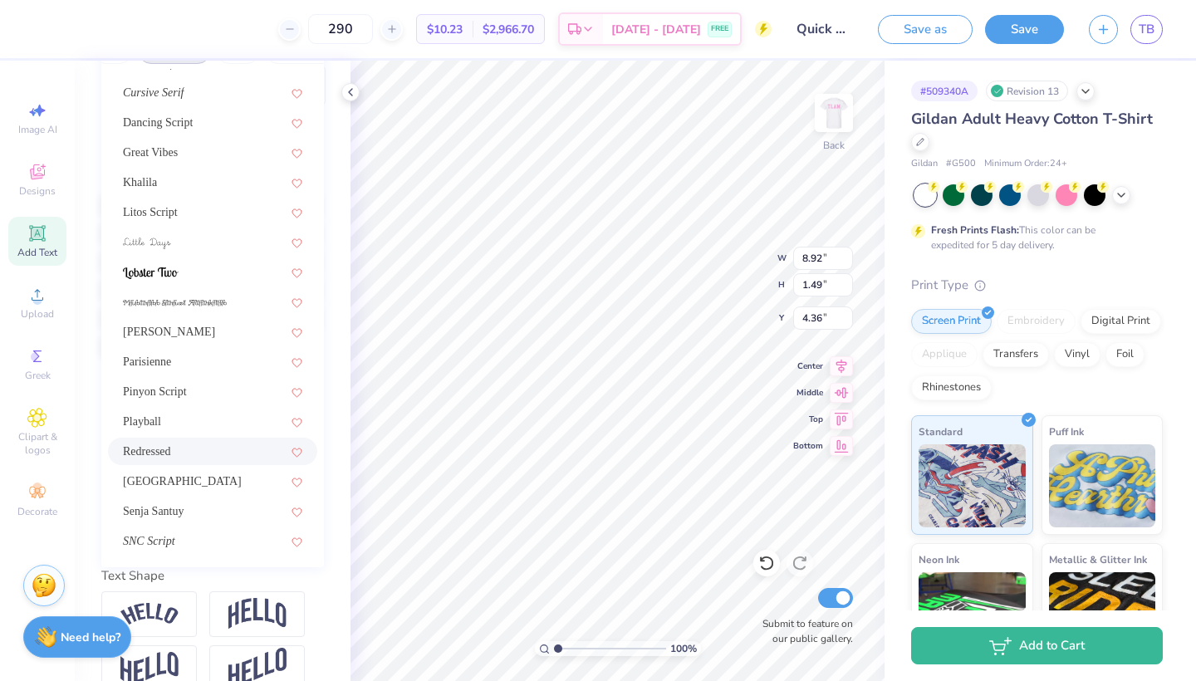
scroll to position [259, 0]
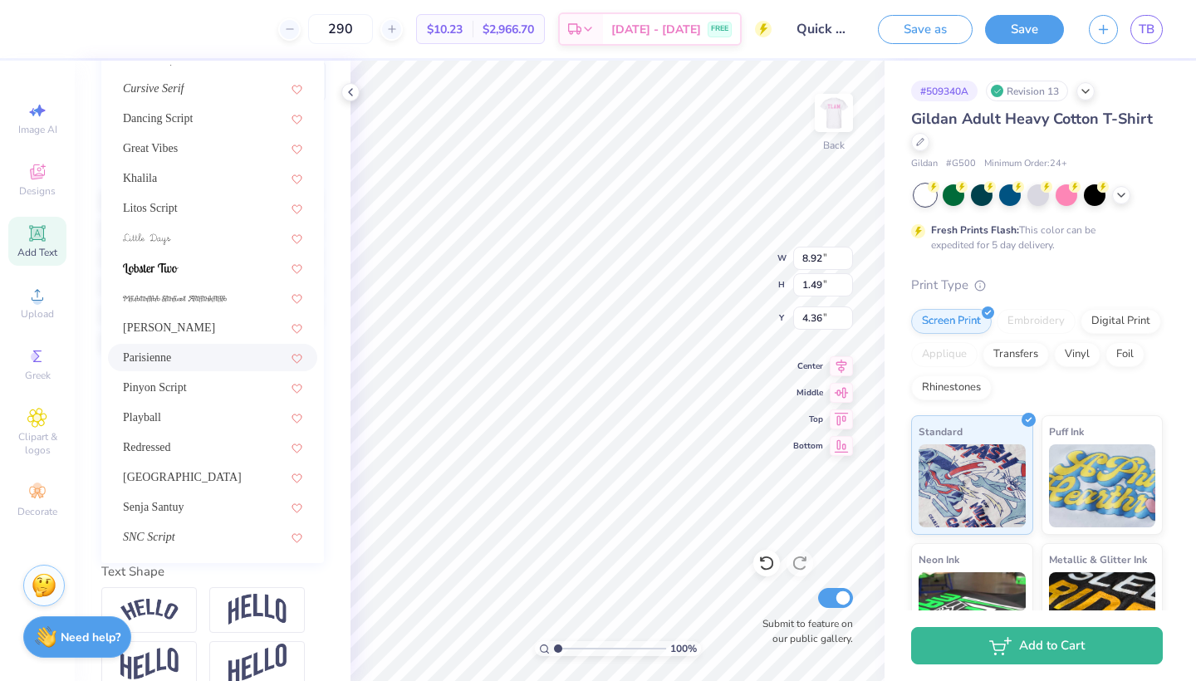
click at [178, 354] on div "Parisienne" at bounding box center [212, 357] width 179 height 17
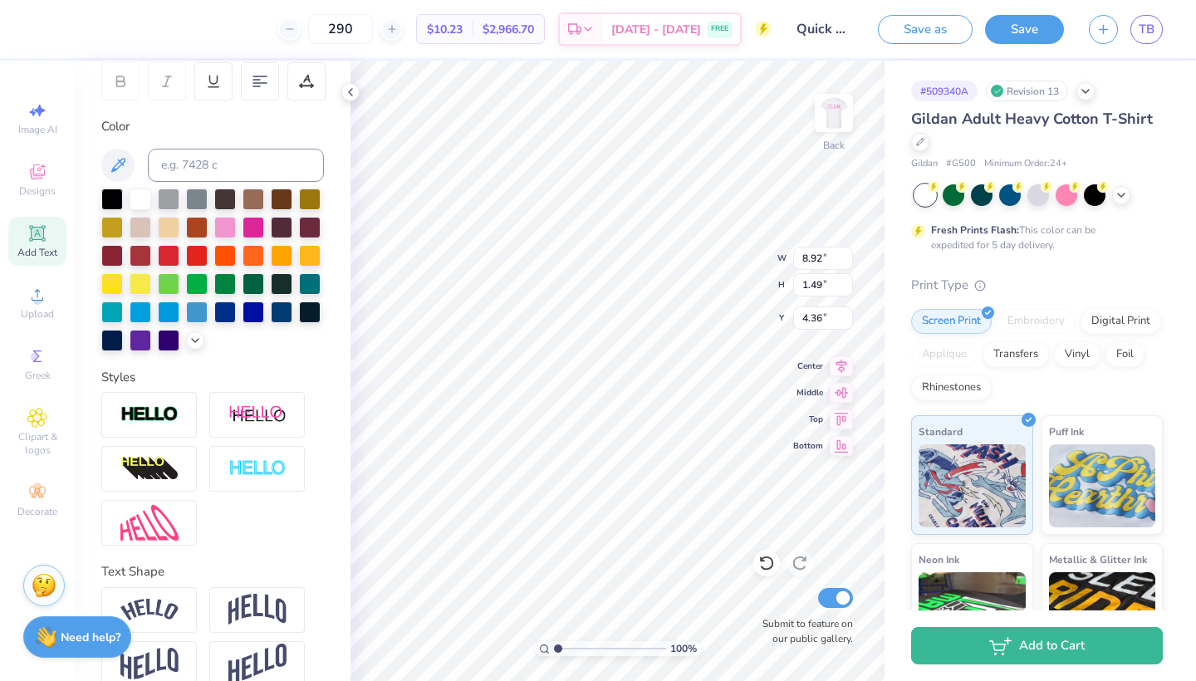
scroll to position [0, 0]
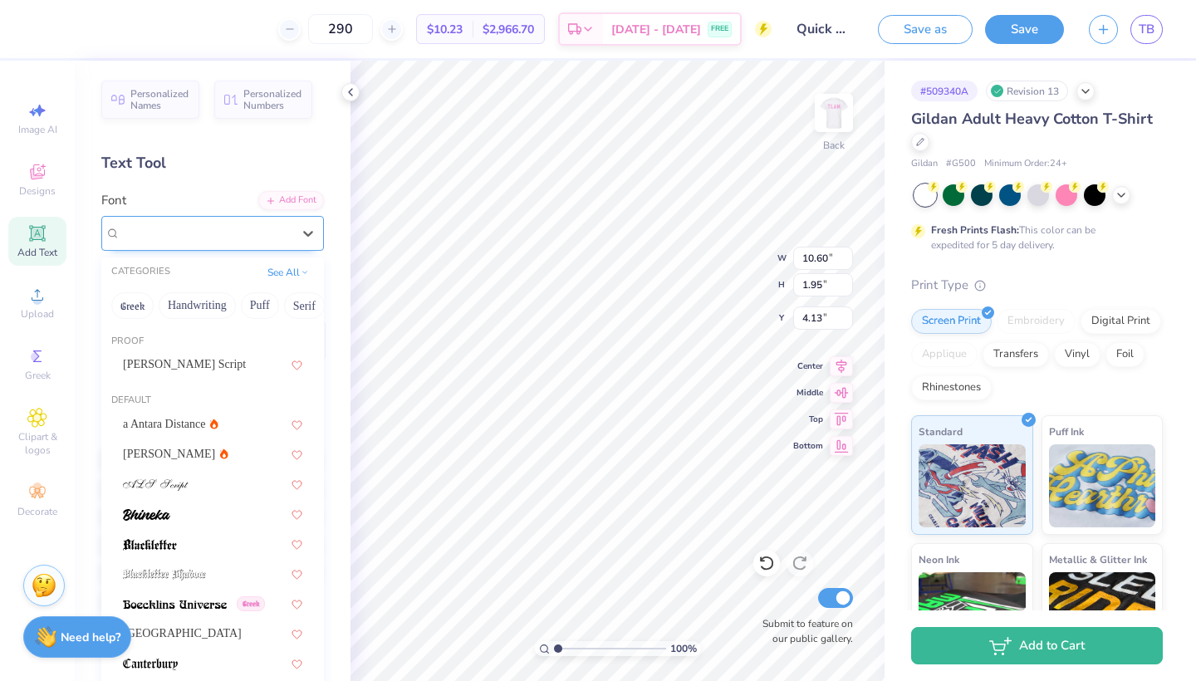
click at [187, 236] on div "Parisienne" at bounding box center [206, 233] width 174 height 26
click at [208, 305] on button "Handwriting" at bounding box center [197, 304] width 77 height 27
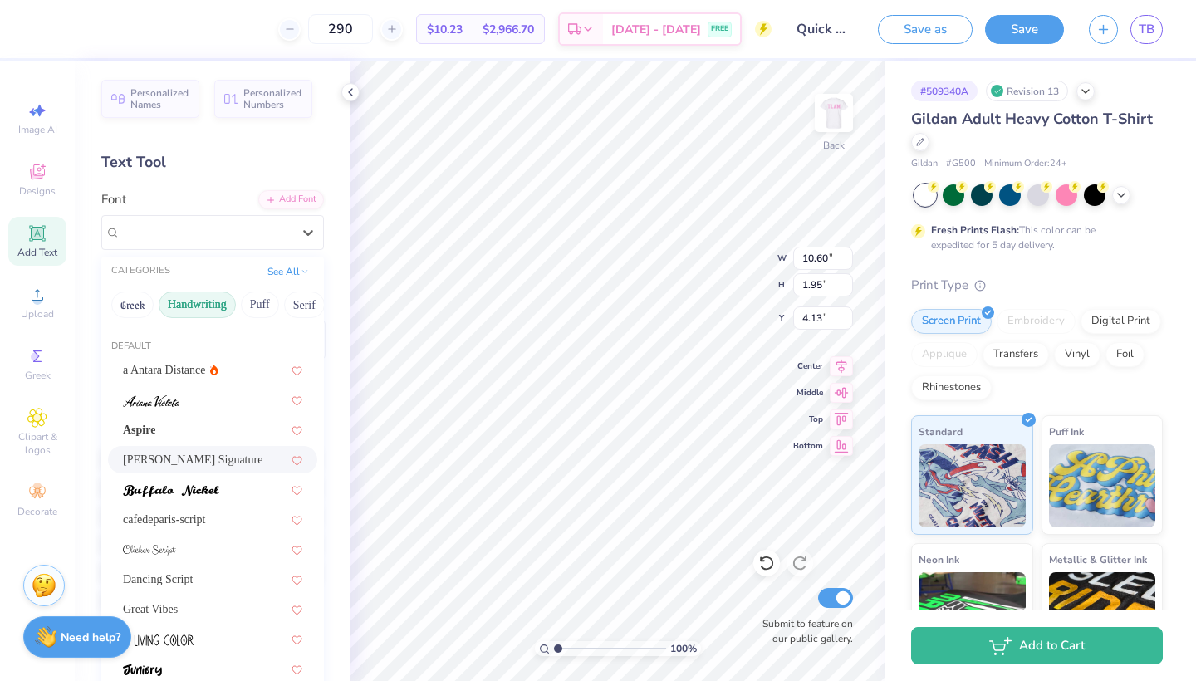
scroll to position [51, 0]
click at [207, 369] on div "a Antara Distance" at bounding box center [212, 371] width 179 height 17
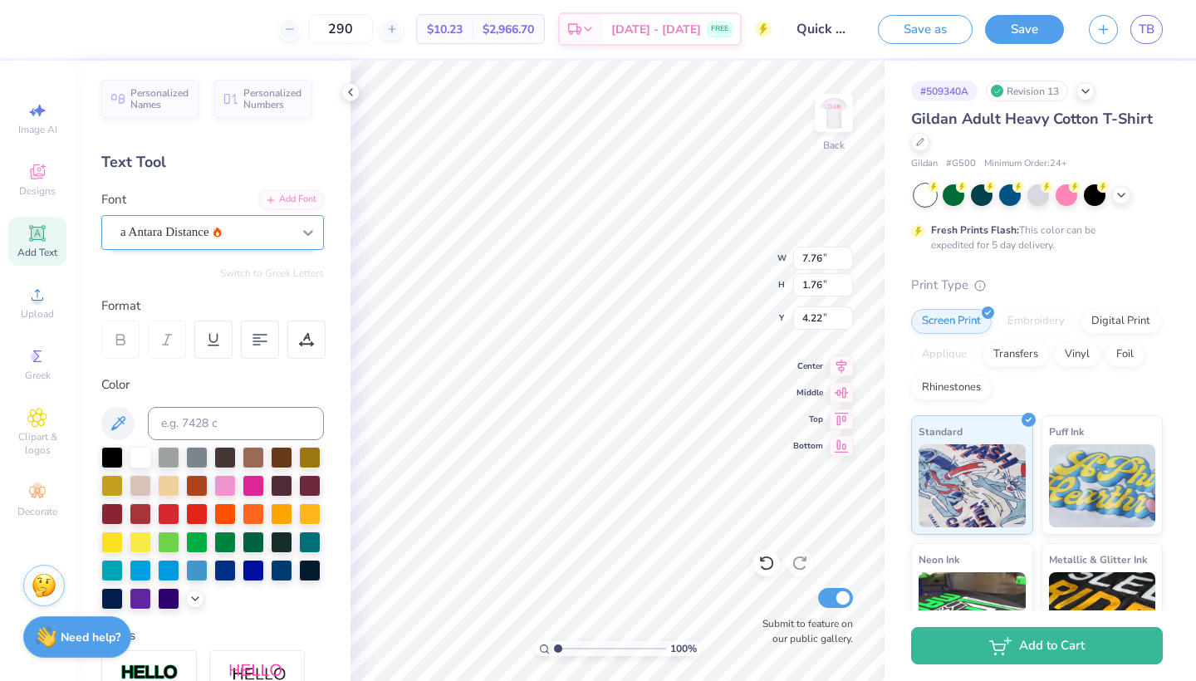
click at [311, 232] on icon at bounding box center [308, 232] width 17 height 17
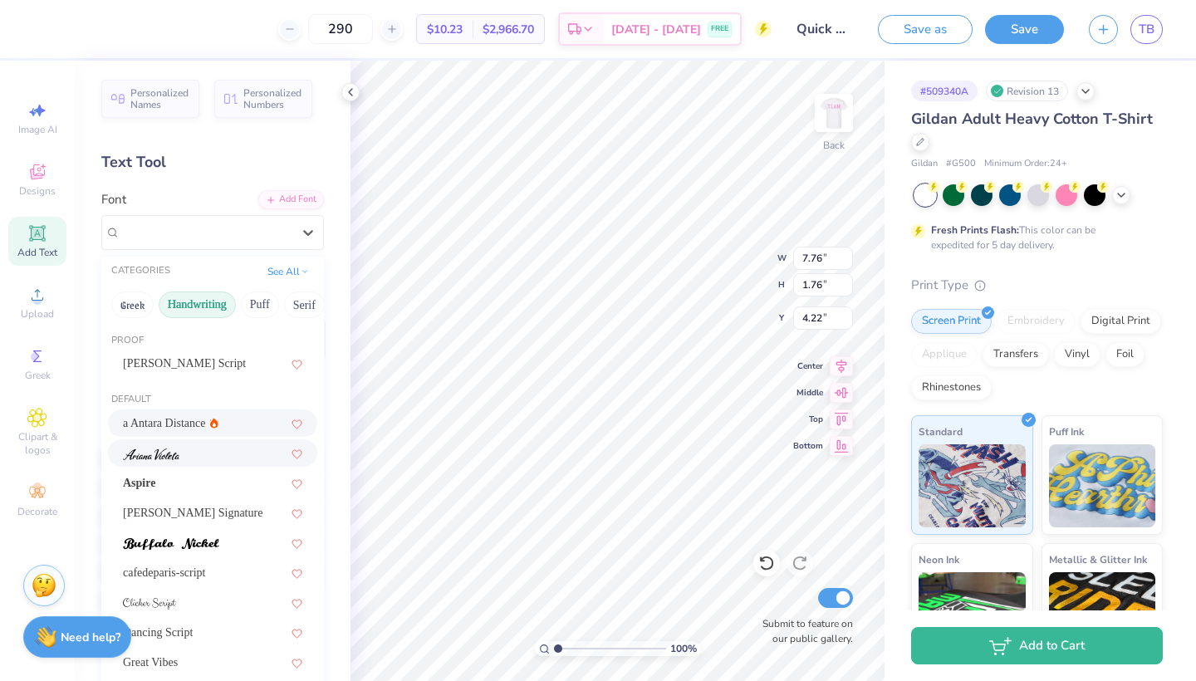
click at [198, 460] on div at bounding box center [212, 452] width 179 height 17
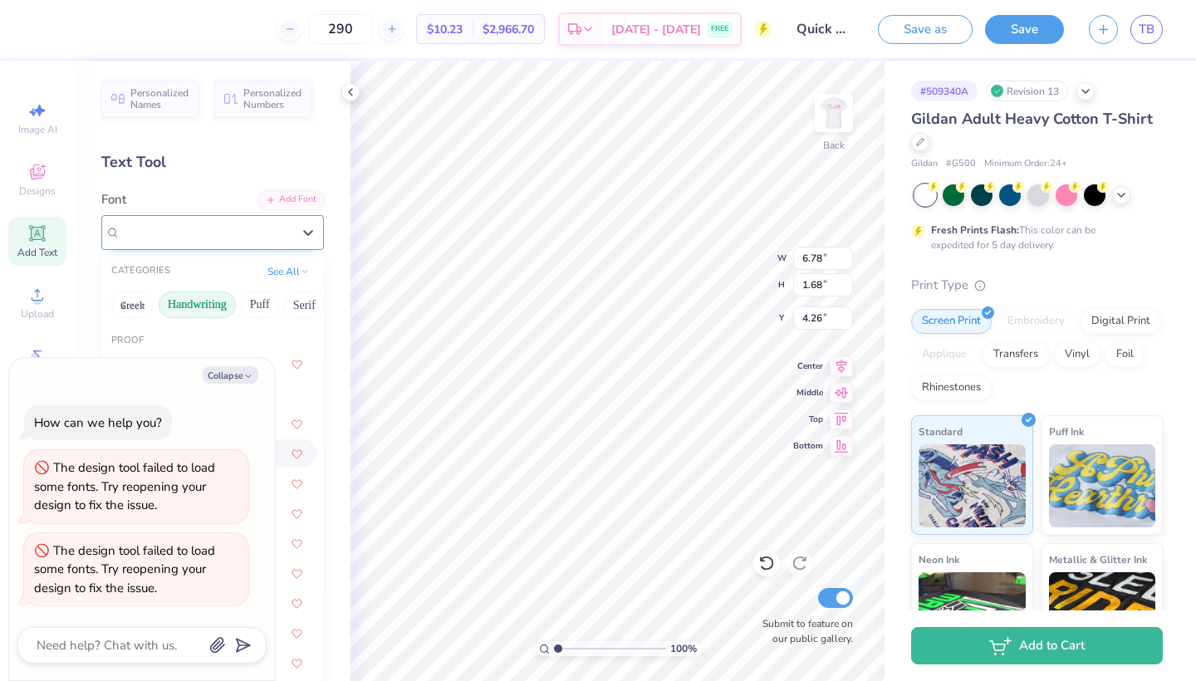
click at [272, 243] on div "[PERSON_NAME]" at bounding box center [206, 232] width 174 height 26
click at [242, 380] on button "Collapse" at bounding box center [231, 374] width 56 height 17
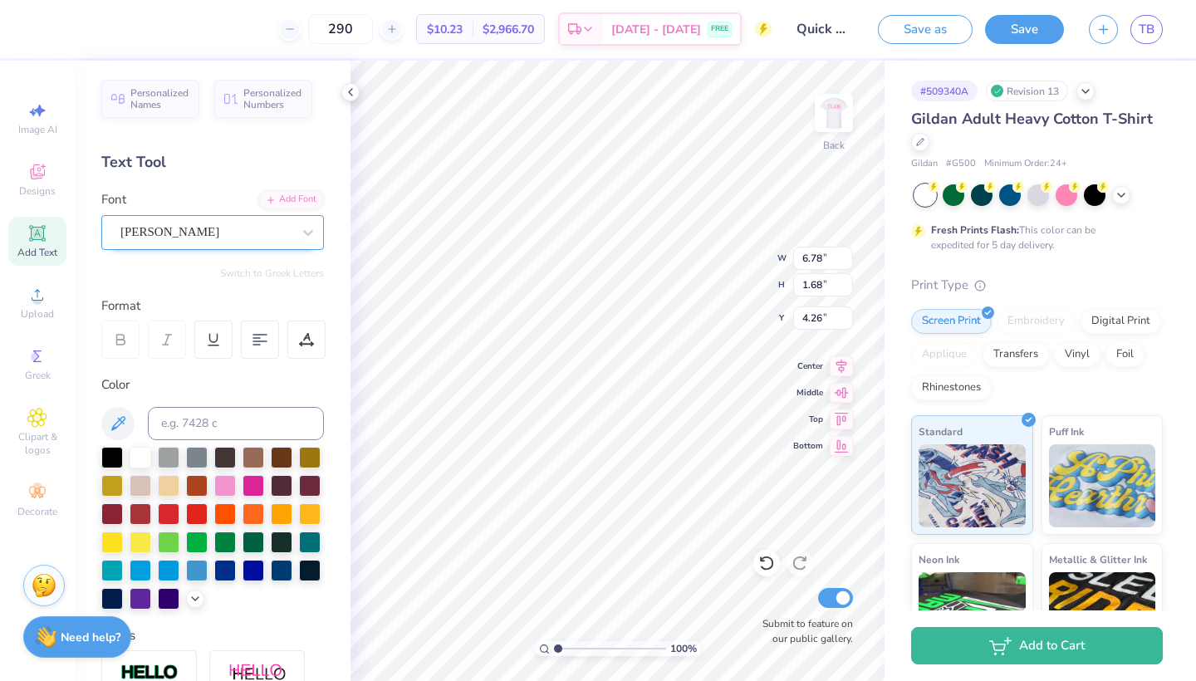
click at [243, 245] on div "[PERSON_NAME]" at bounding box center [212, 232] width 223 height 35
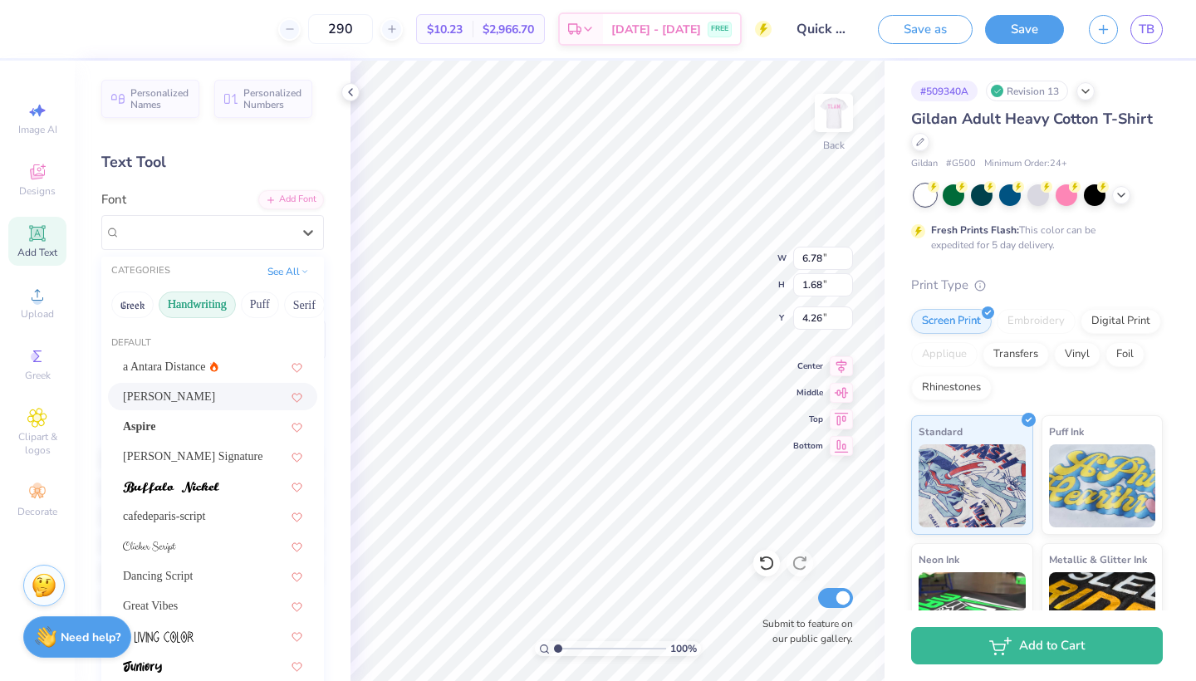
scroll to position [52, 0]
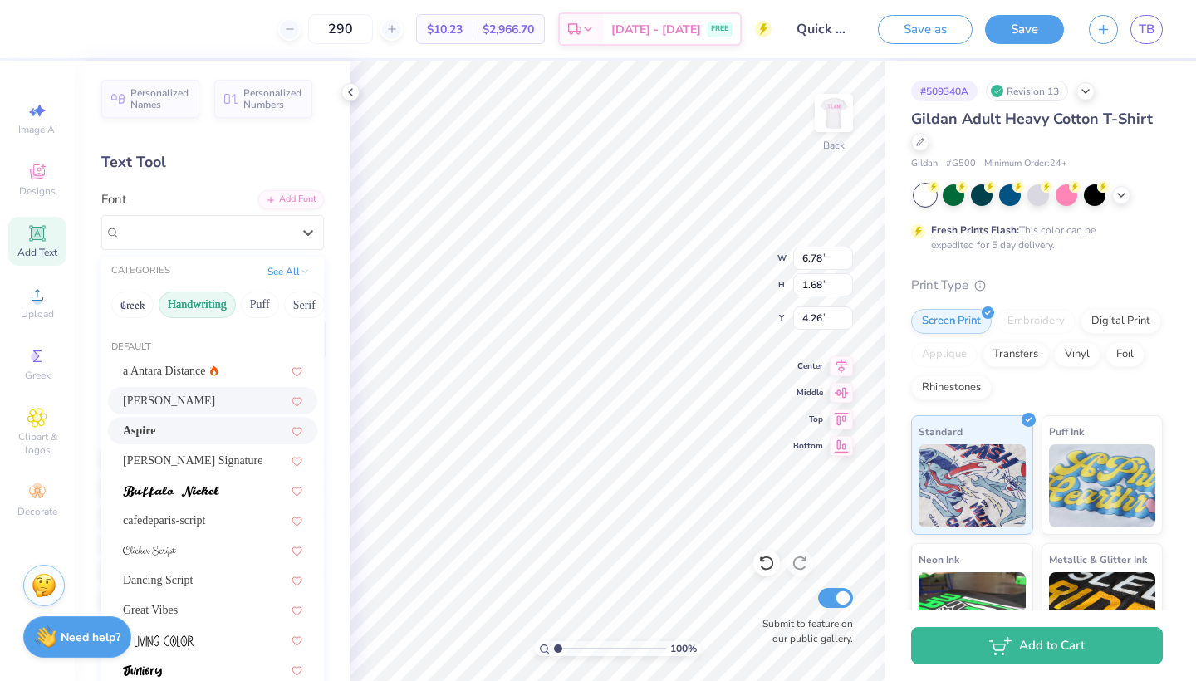
click at [174, 432] on div "Aspire" at bounding box center [212, 430] width 179 height 17
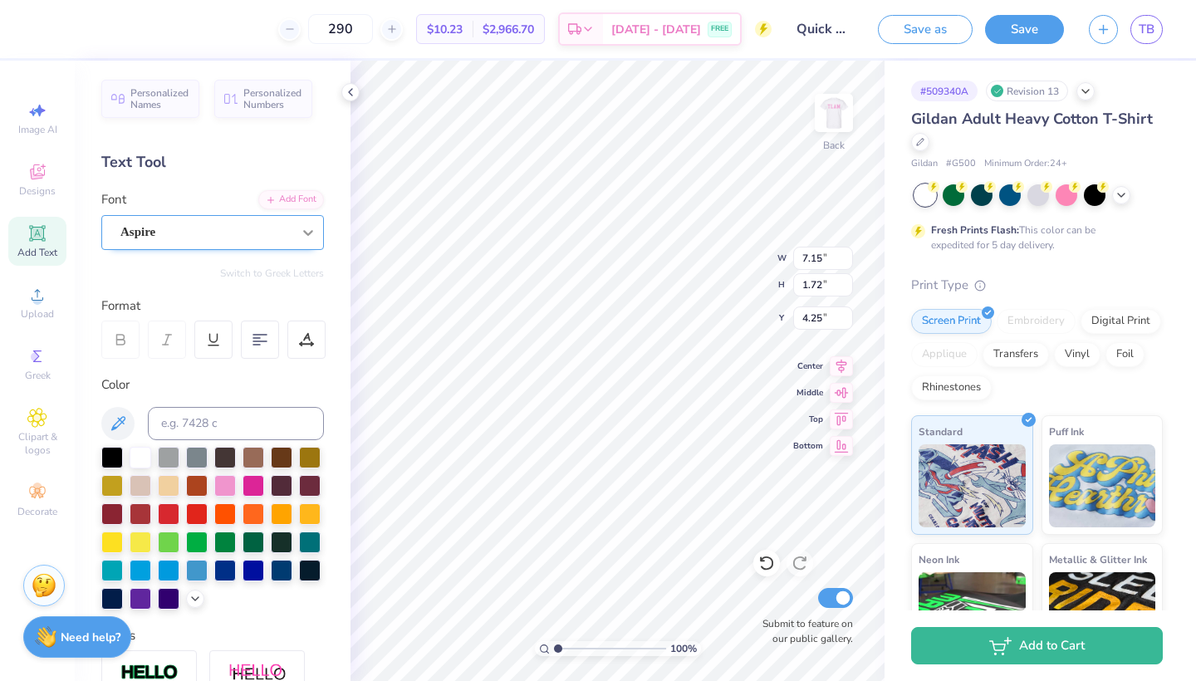
click at [300, 246] on div at bounding box center [308, 233] width 30 height 30
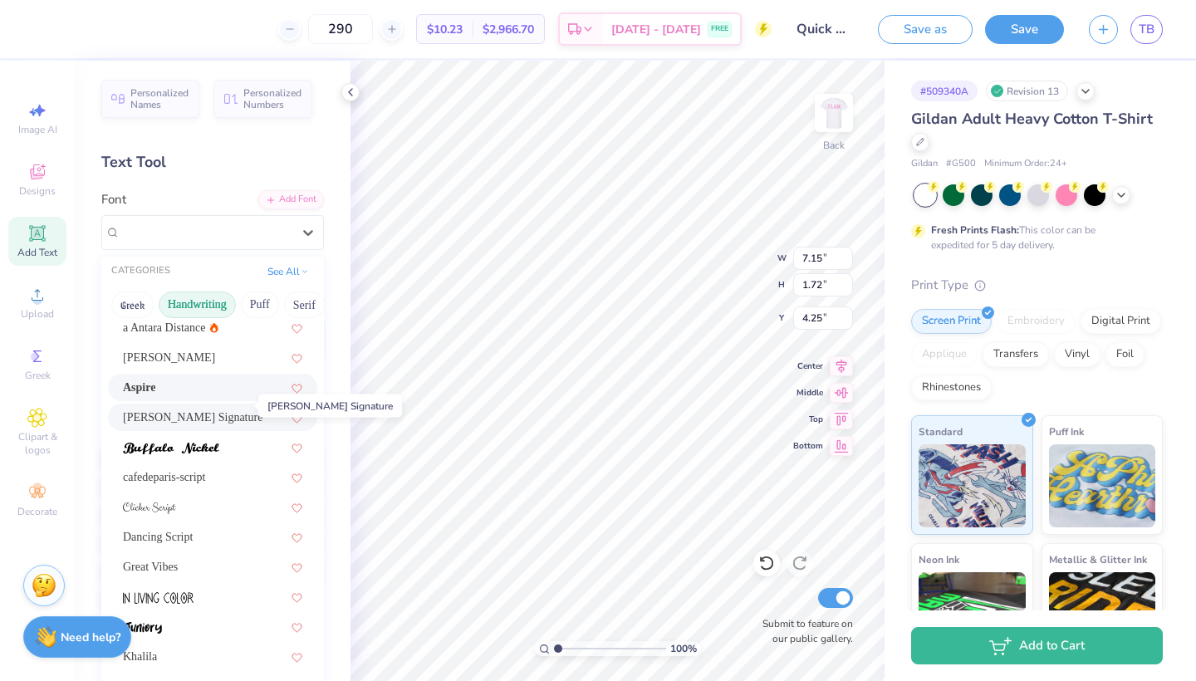
scroll to position [129, 0]
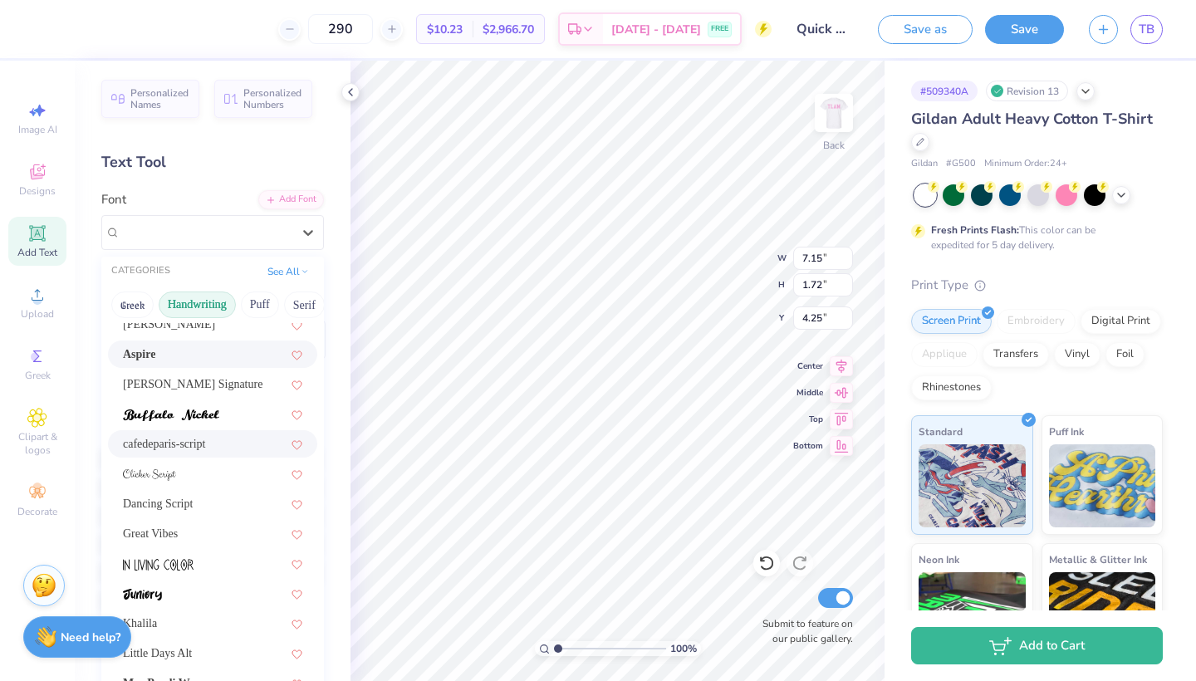
click at [201, 448] on div "cafedeparis-script" at bounding box center [212, 443] width 179 height 17
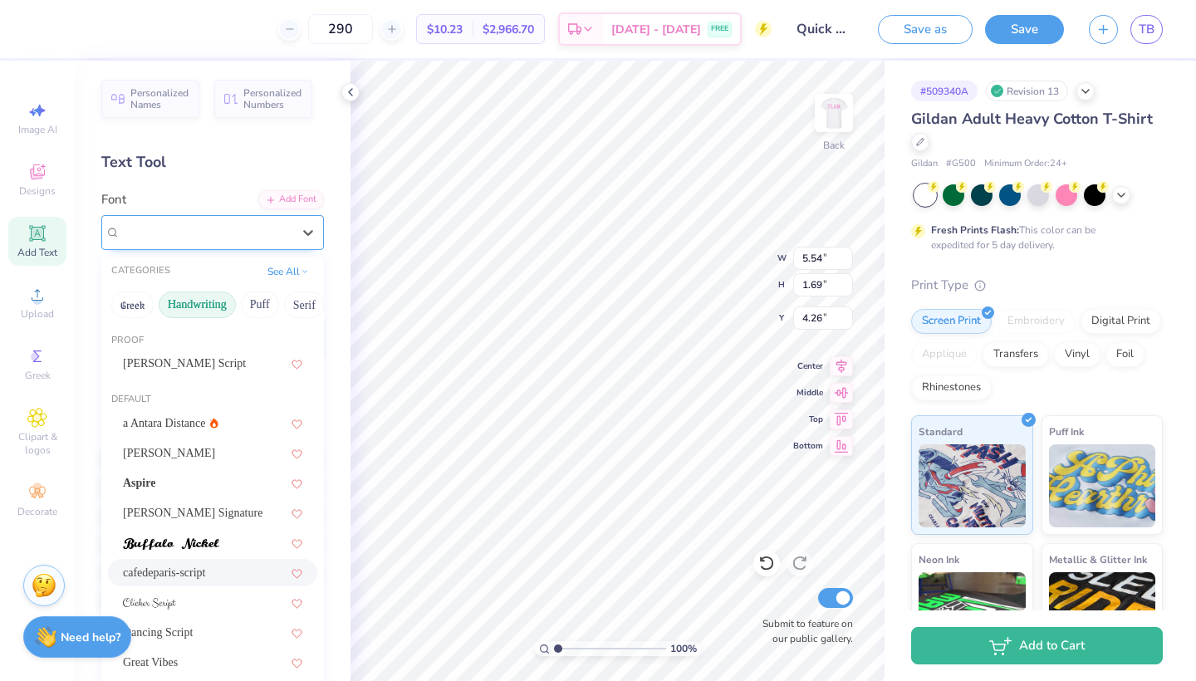
click at [272, 228] on div "cafedeparis-script" at bounding box center [206, 232] width 174 height 26
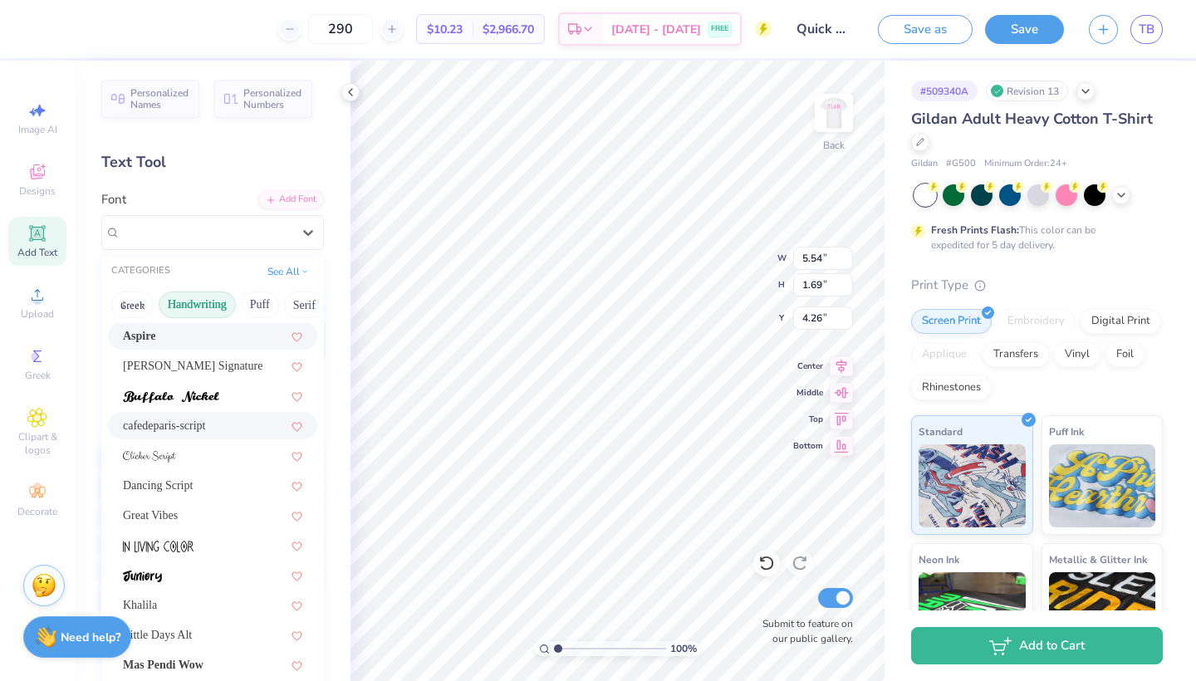
scroll to position [148, 0]
click at [207, 450] on div at bounding box center [212, 454] width 179 height 17
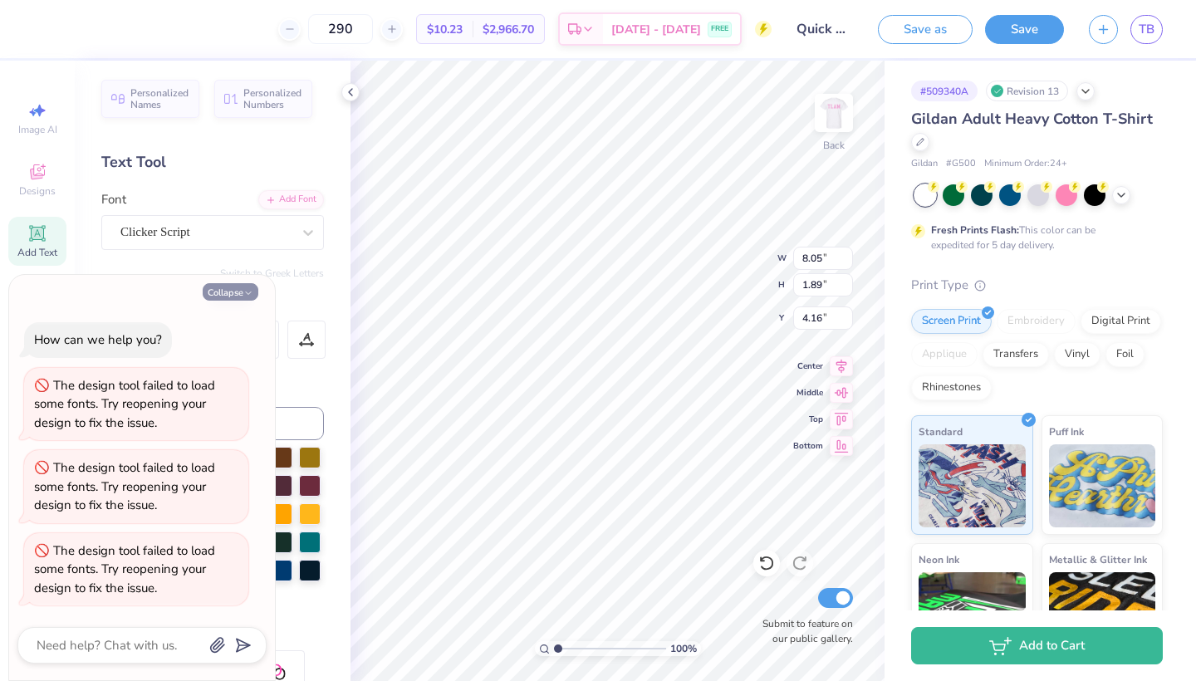
click at [243, 301] on button "Collapse" at bounding box center [231, 291] width 56 height 17
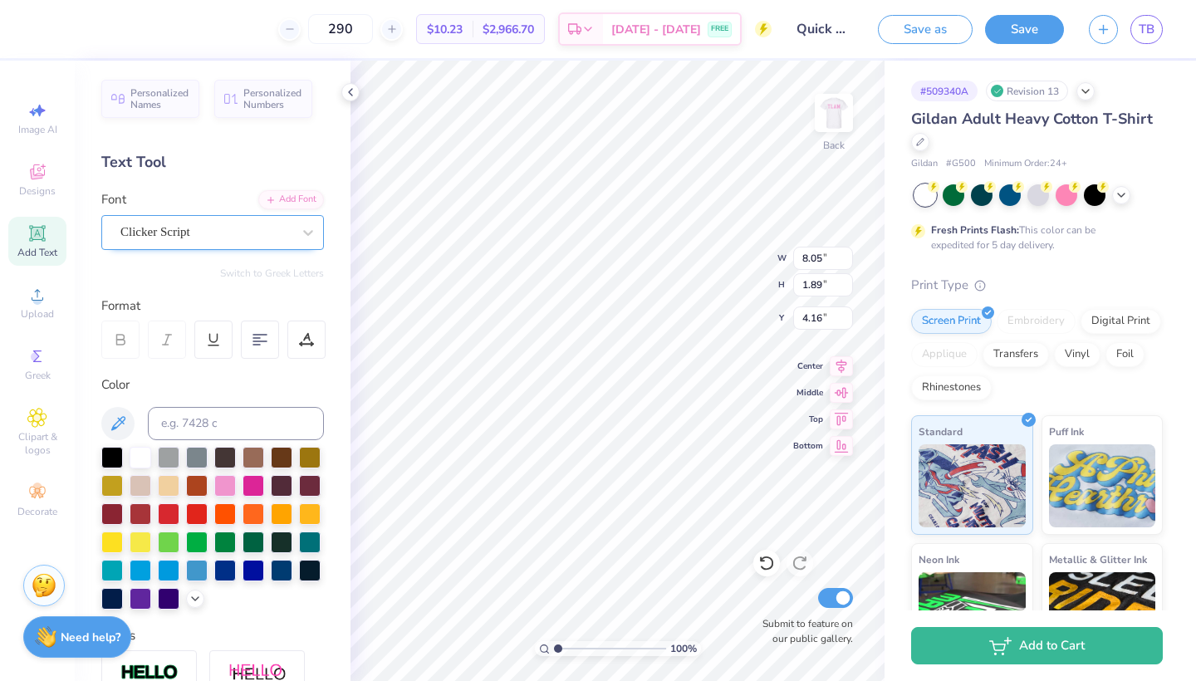
click at [286, 220] on div "Clicker Script" at bounding box center [206, 232] width 174 height 26
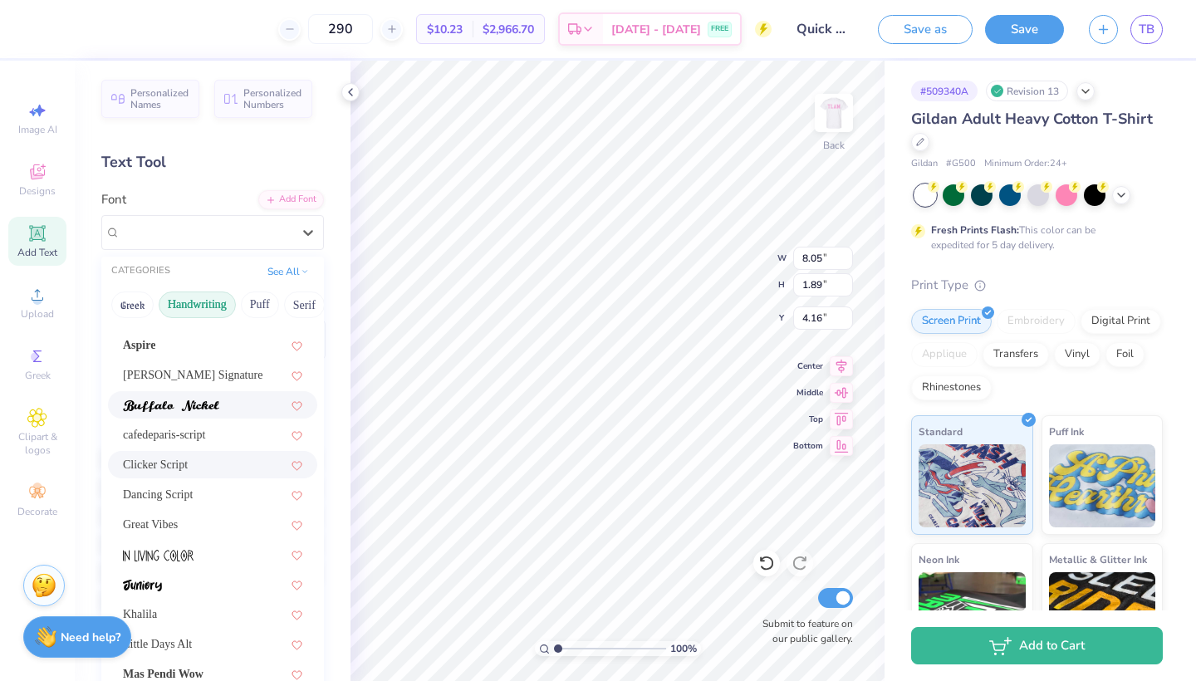
scroll to position [144, 0]
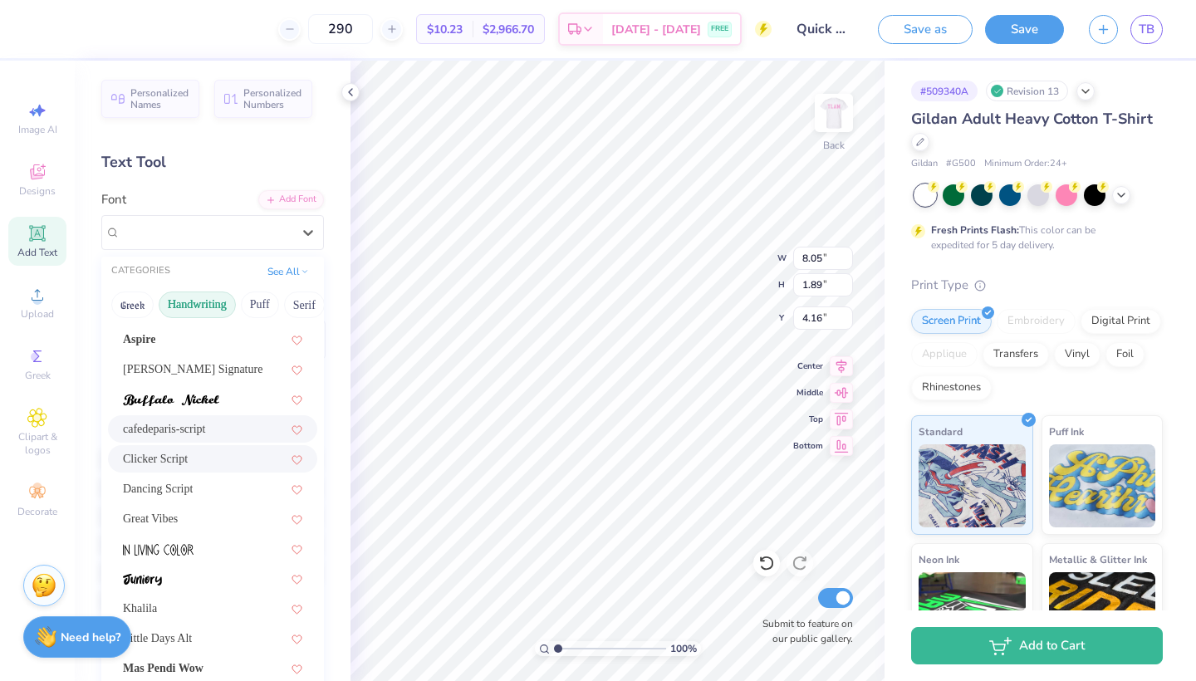
click at [198, 429] on div "cafedeparis-script" at bounding box center [212, 428] width 179 height 17
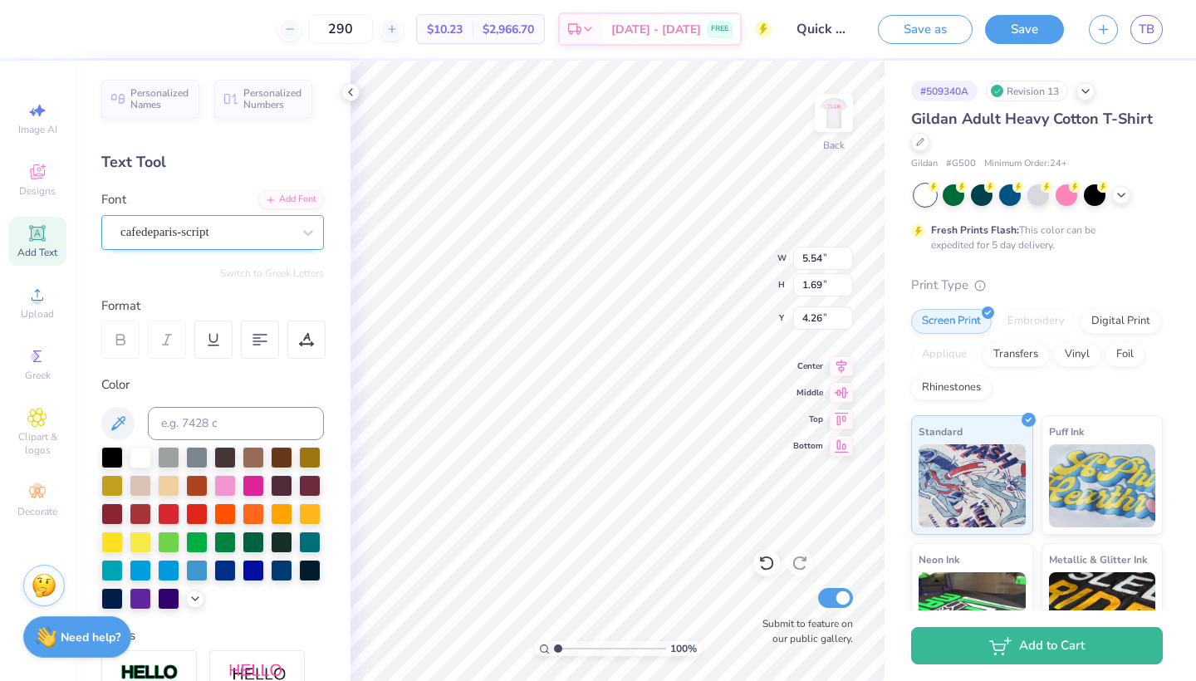
click at [264, 240] on div "cafedeparis-script" at bounding box center [206, 232] width 174 height 26
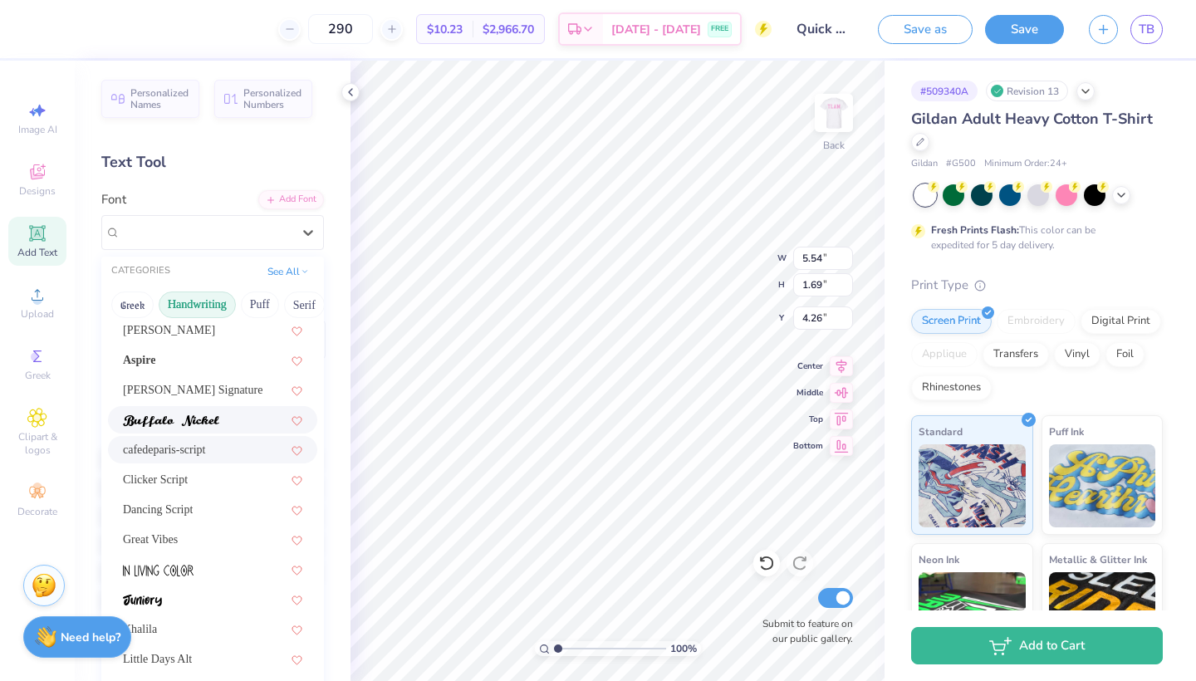
scroll to position [130, 0]
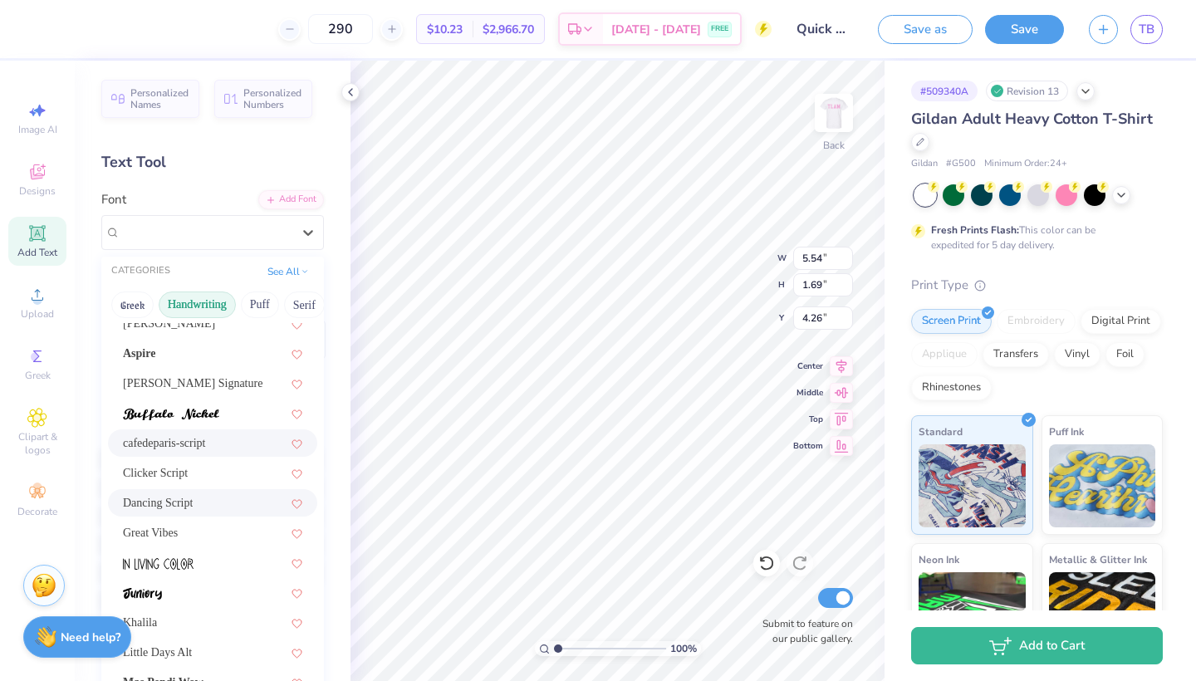
click at [212, 506] on div "Dancing Script" at bounding box center [212, 502] width 179 height 17
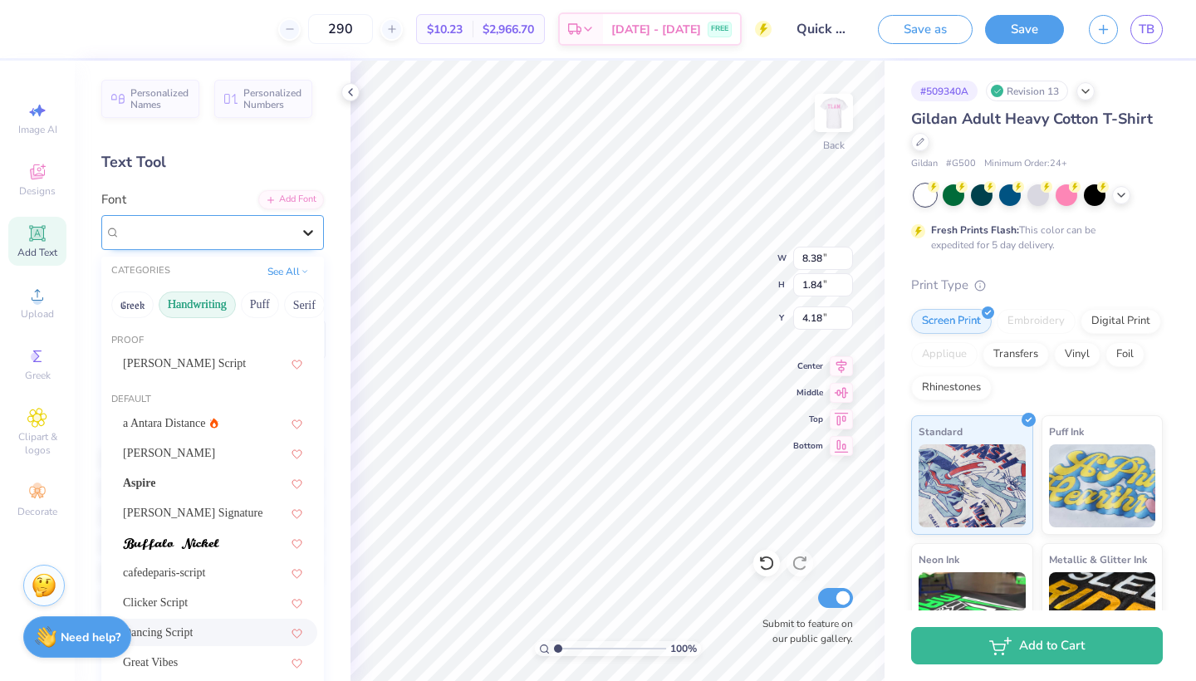
click at [306, 234] on icon at bounding box center [308, 232] width 17 height 17
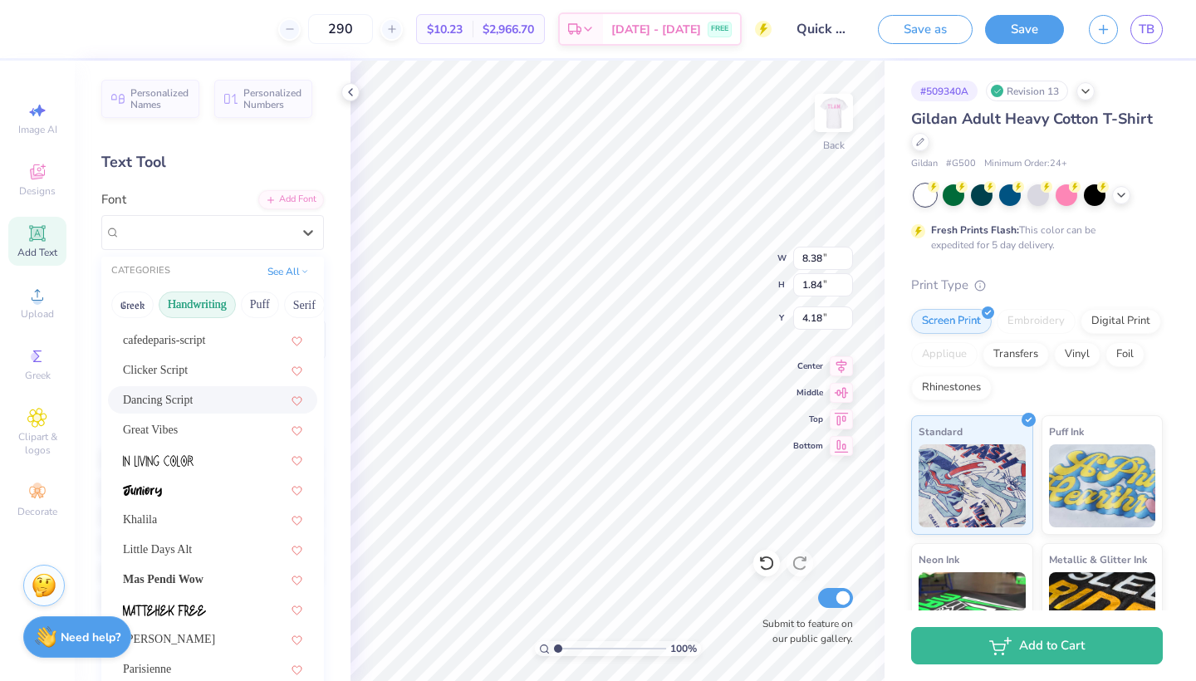
scroll to position [265, 0]
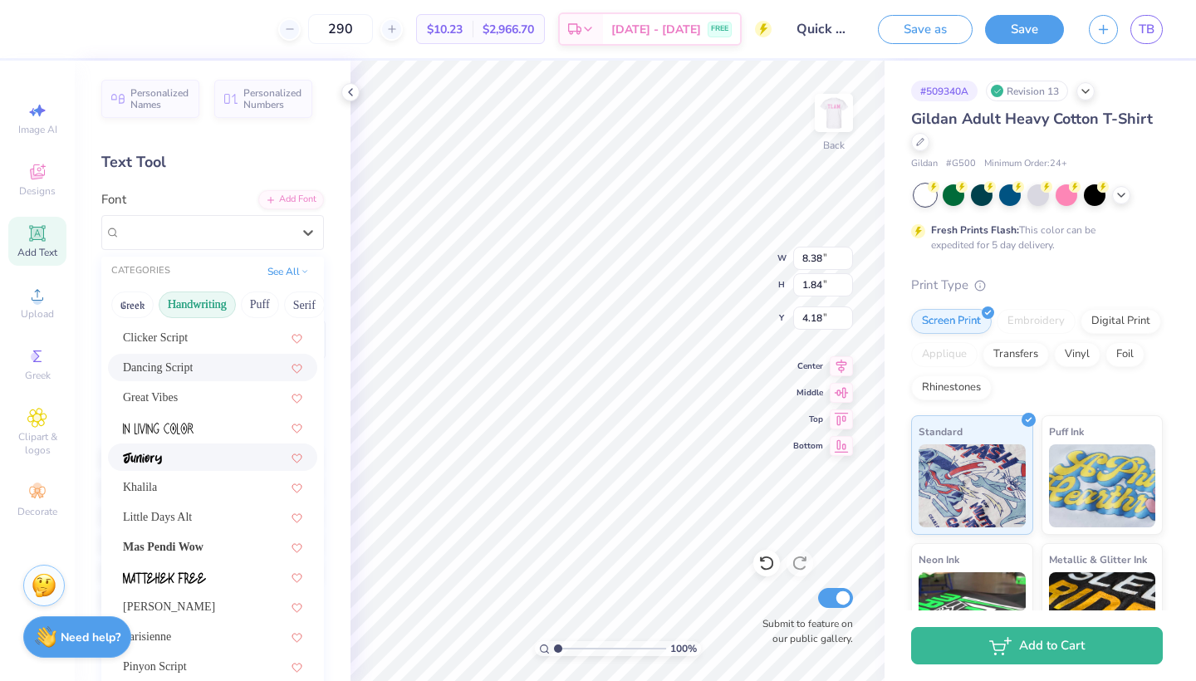
click at [232, 456] on div at bounding box center [212, 456] width 179 height 17
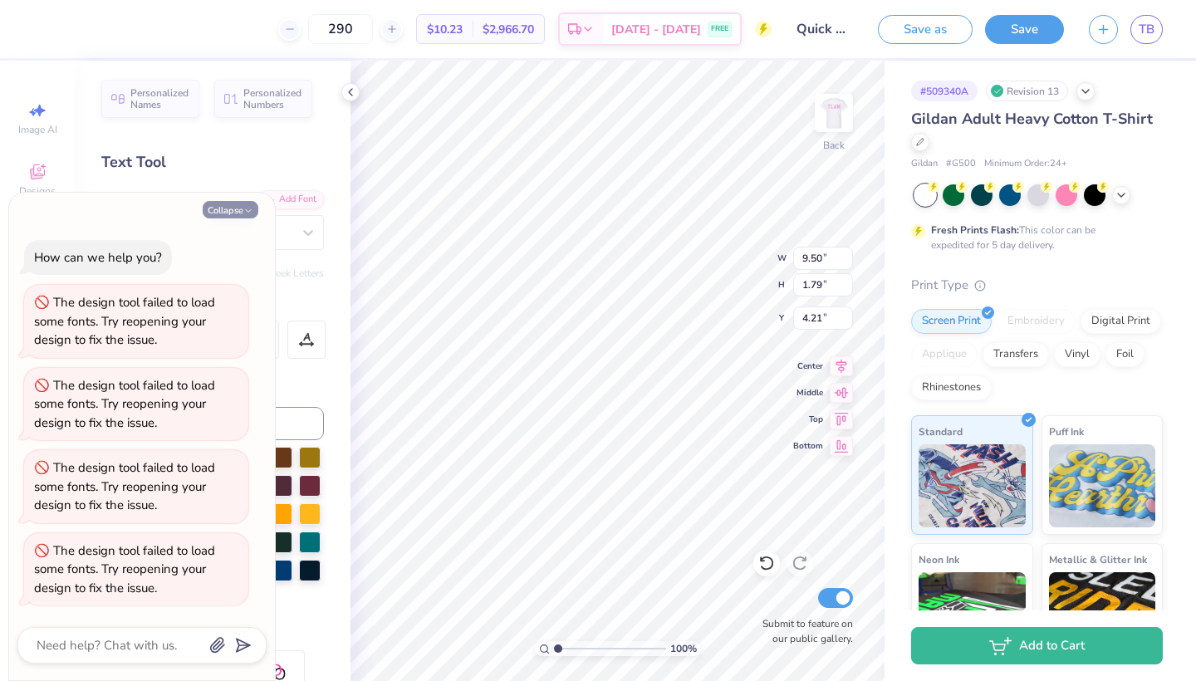
click at [242, 218] on button "Collapse" at bounding box center [231, 209] width 56 height 17
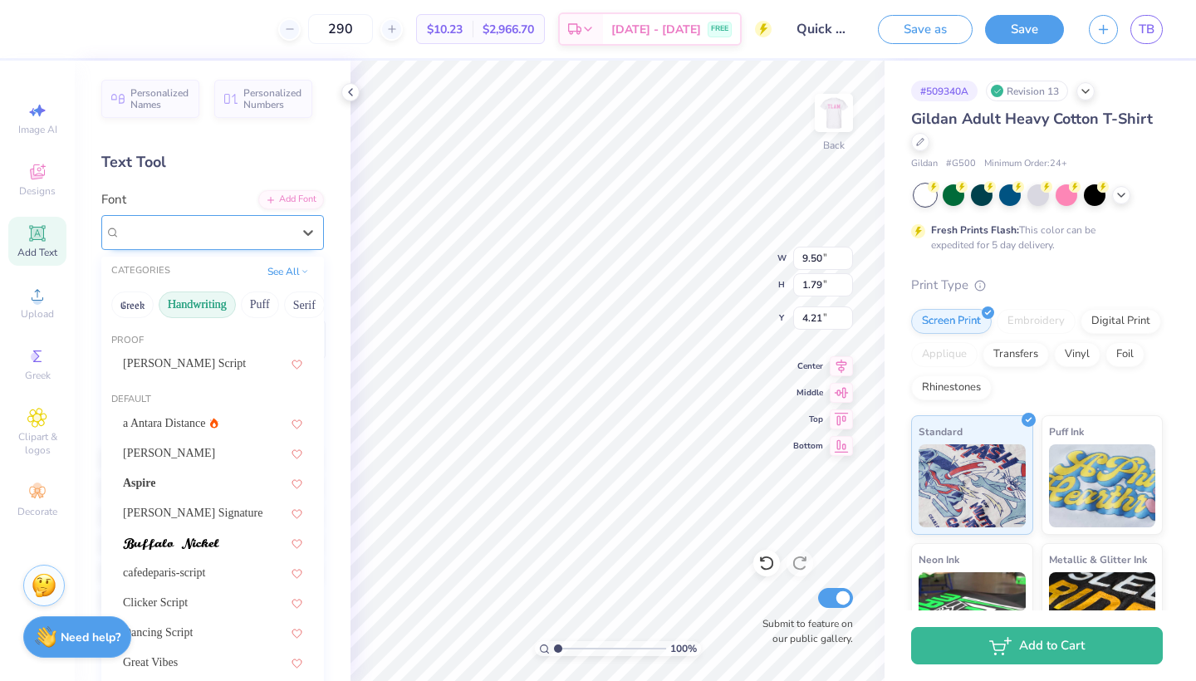
click at [288, 237] on div "Juniory" at bounding box center [206, 232] width 174 height 26
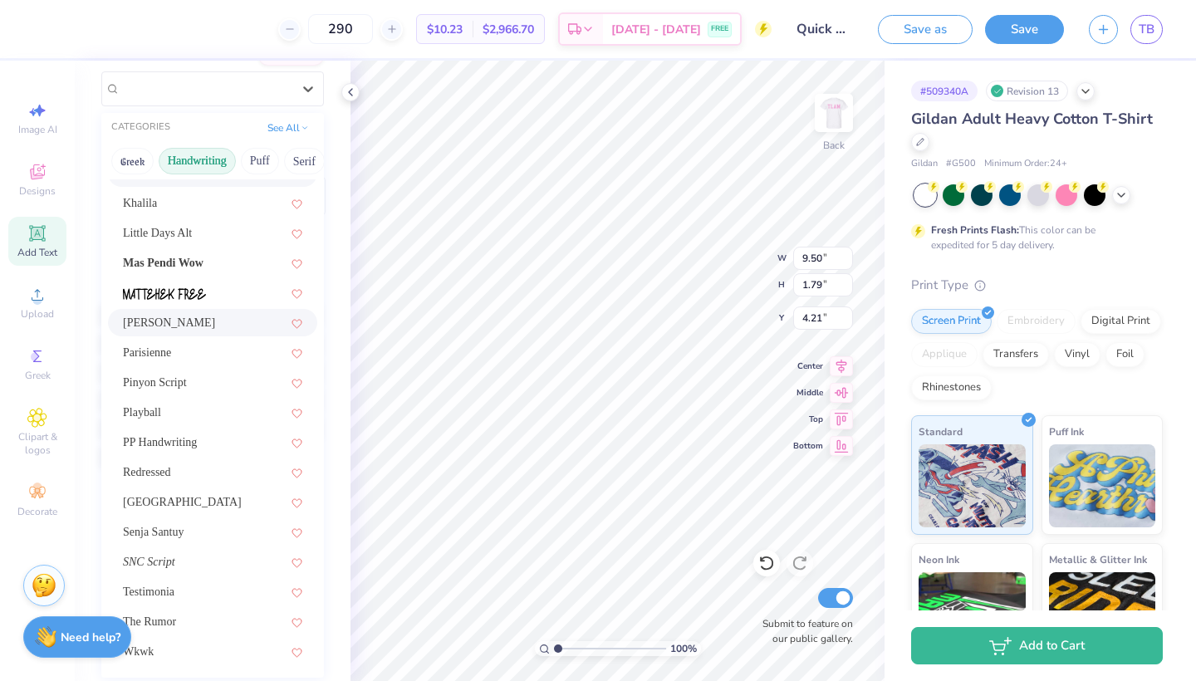
scroll to position [145, 0]
click at [202, 407] on div "Playball" at bounding box center [212, 411] width 179 height 17
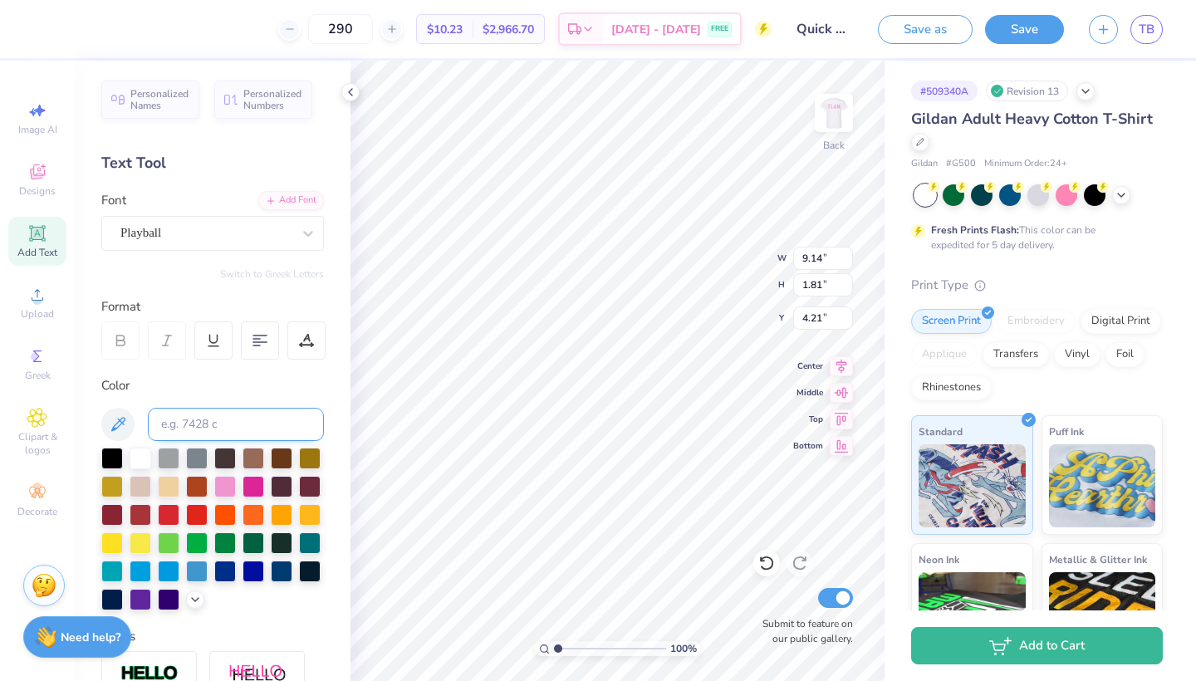
scroll to position [0, 0]
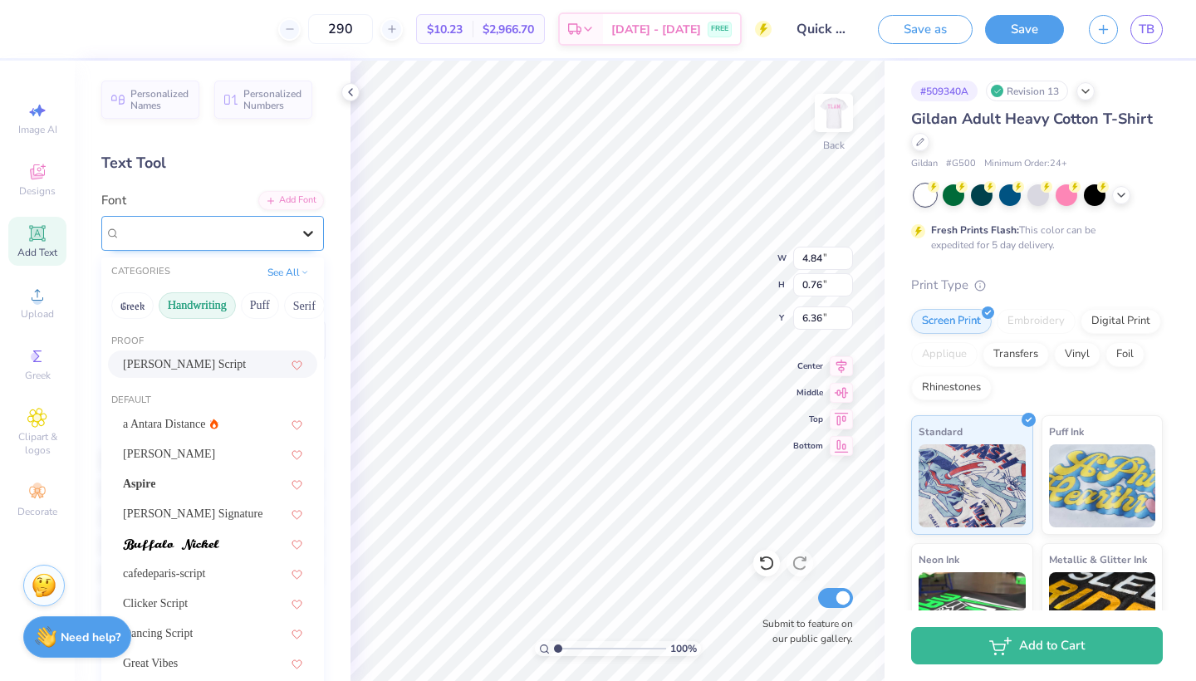
click at [311, 236] on icon at bounding box center [308, 233] width 17 height 17
click at [126, 309] on button "Greek" at bounding box center [132, 305] width 42 height 27
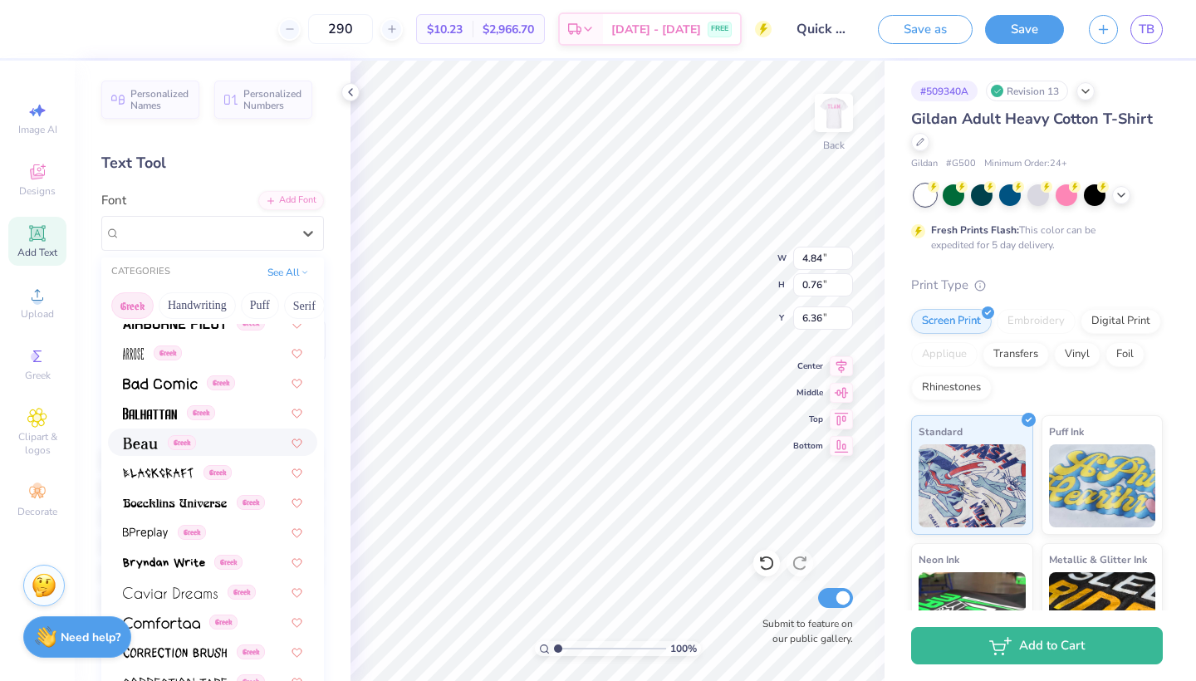
scroll to position [132, 0]
click at [170, 412] on img at bounding box center [150, 413] width 54 height 12
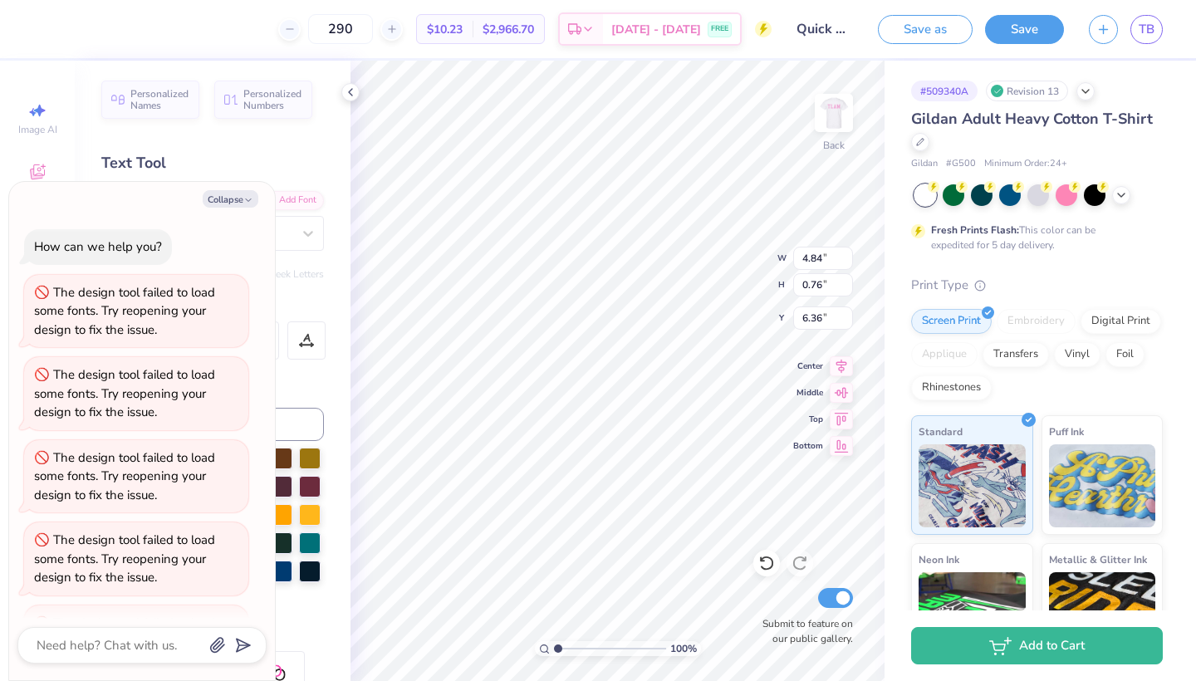
scroll to position [66, 0]
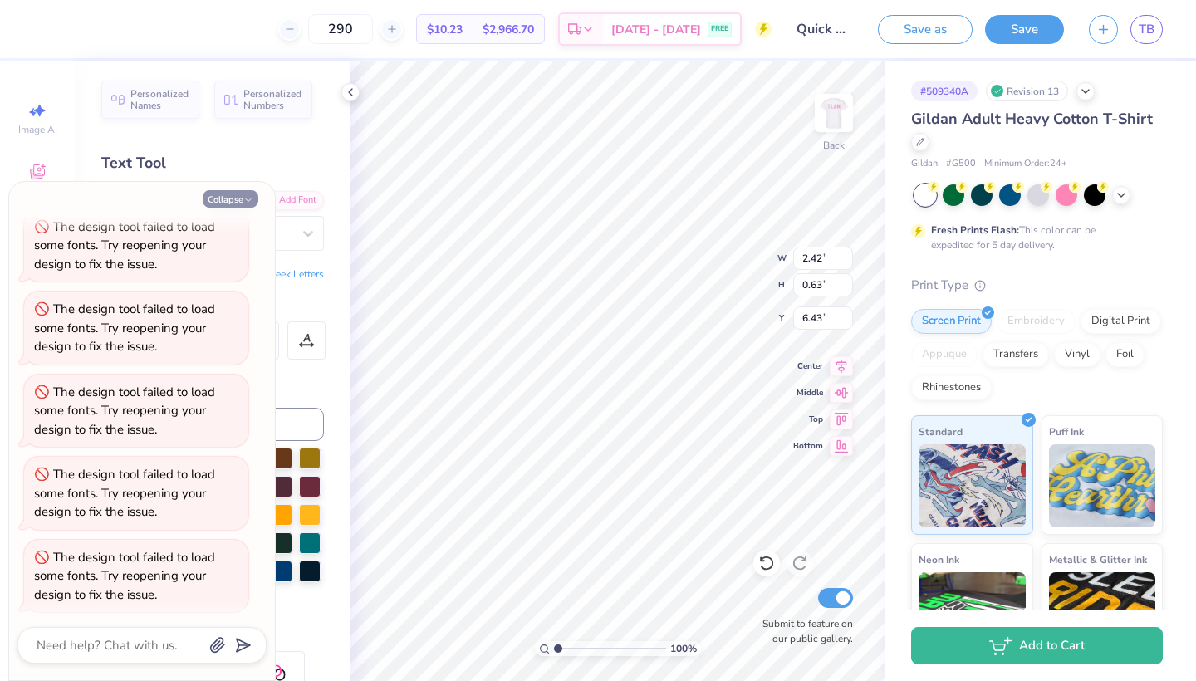
click at [232, 194] on button "Collapse" at bounding box center [231, 198] width 56 height 17
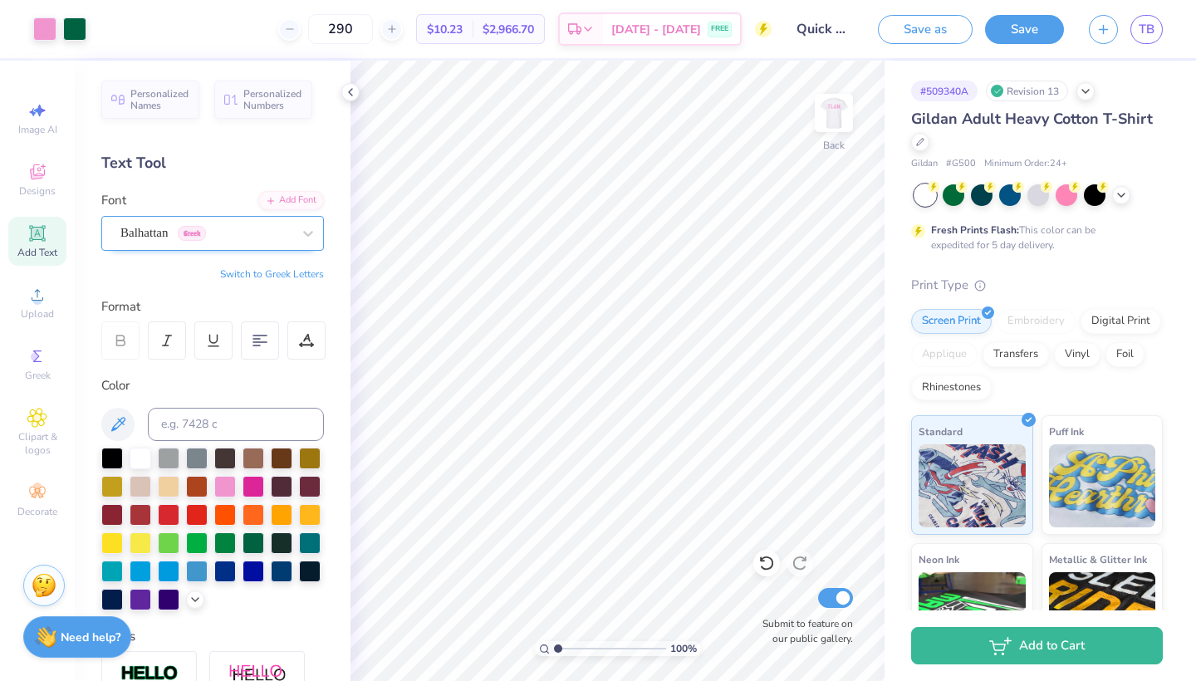
click at [285, 229] on div "Balhattan Greek" at bounding box center [206, 233] width 174 height 26
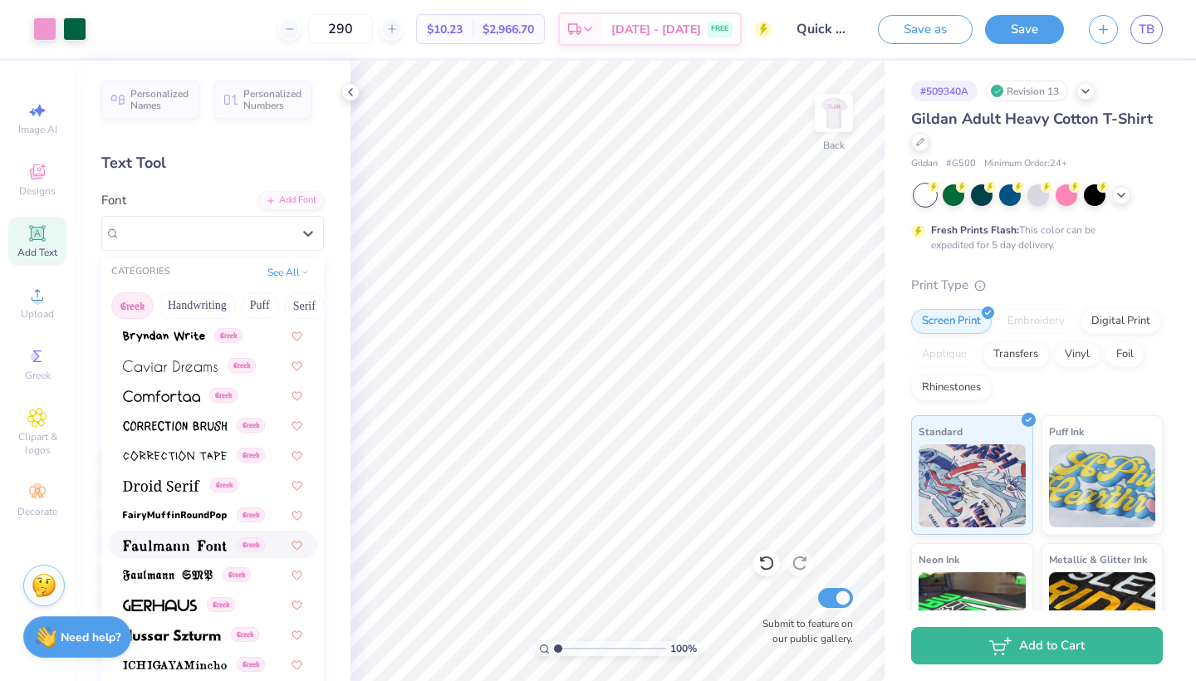
scroll to position [360, 0]
click at [166, 392] on img at bounding box center [161, 395] width 77 height 12
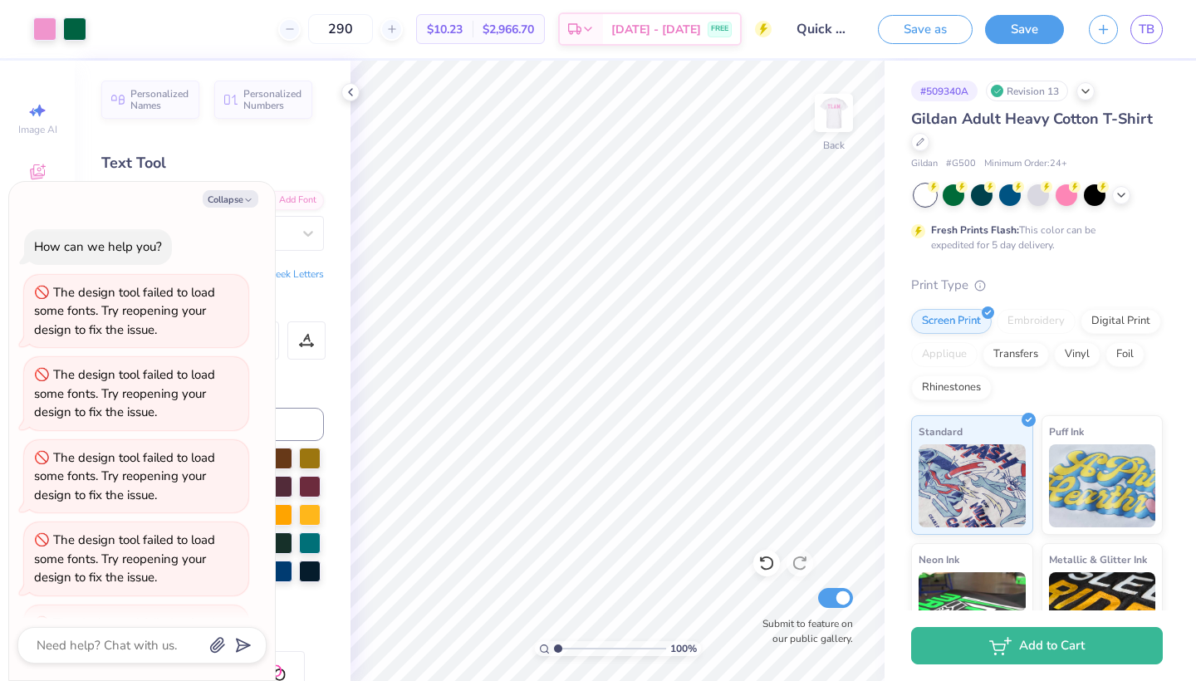
scroll to position [147, 0]
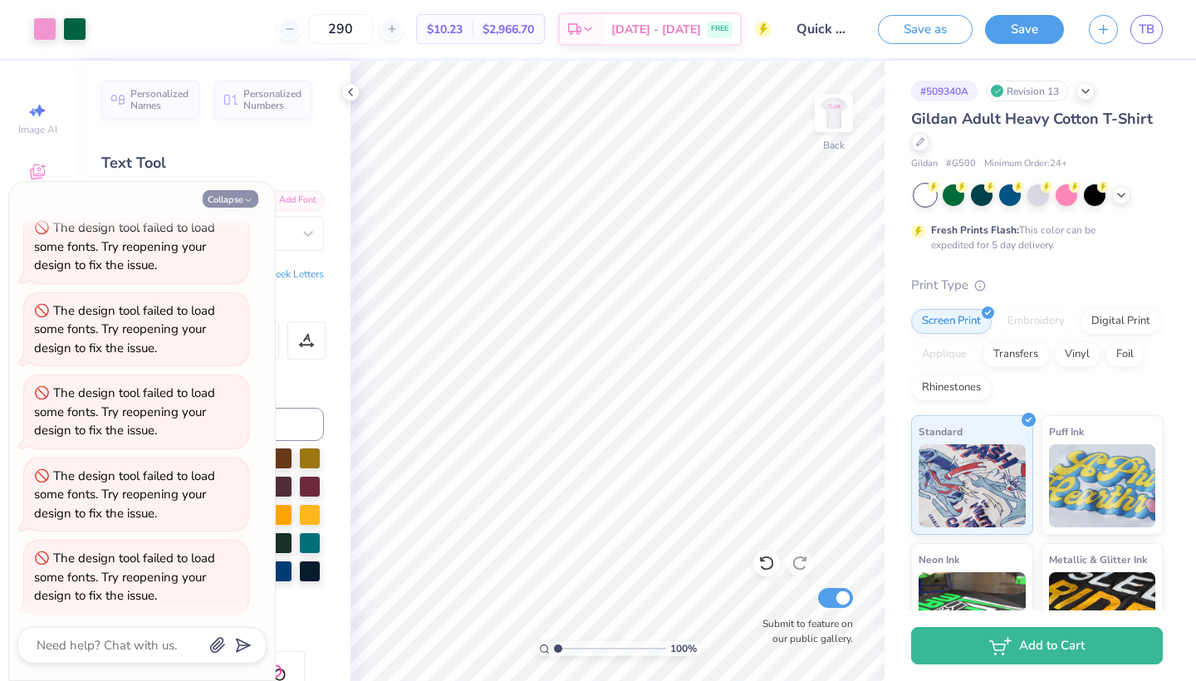
click at [232, 197] on button "Collapse" at bounding box center [231, 198] width 56 height 17
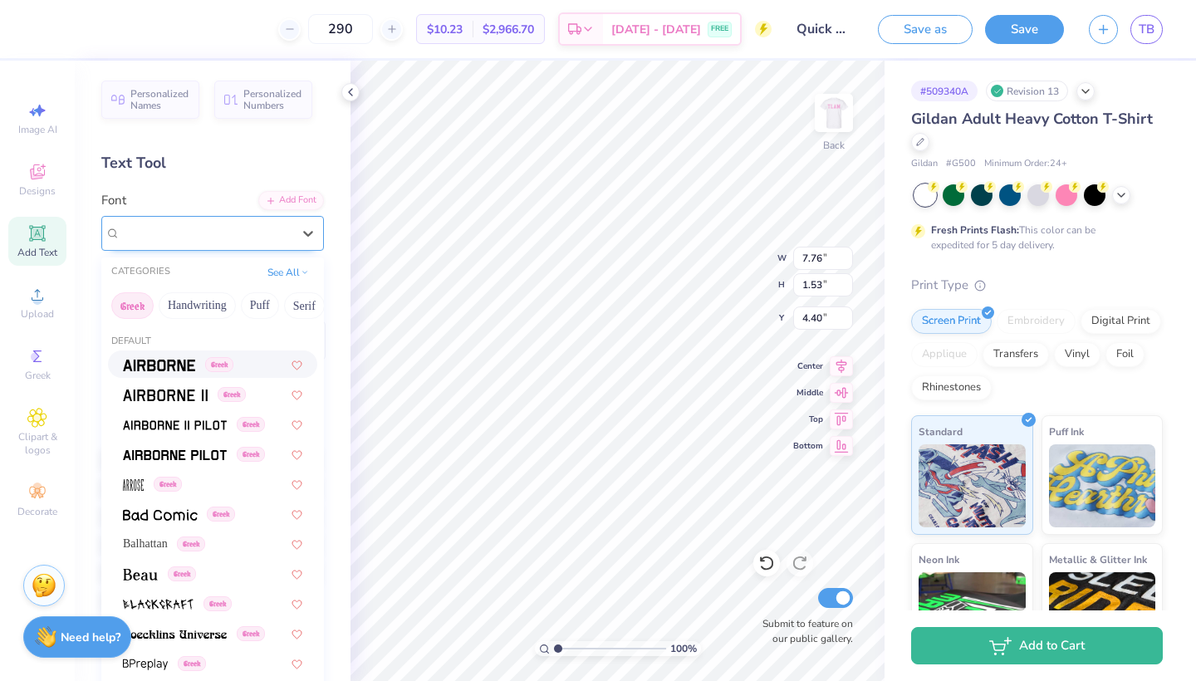
click at [267, 237] on div "Playball" at bounding box center [206, 233] width 174 height 26
click at [206, 311] on button "Handwriting" at bounding box center [197, 305] width 77 height 27
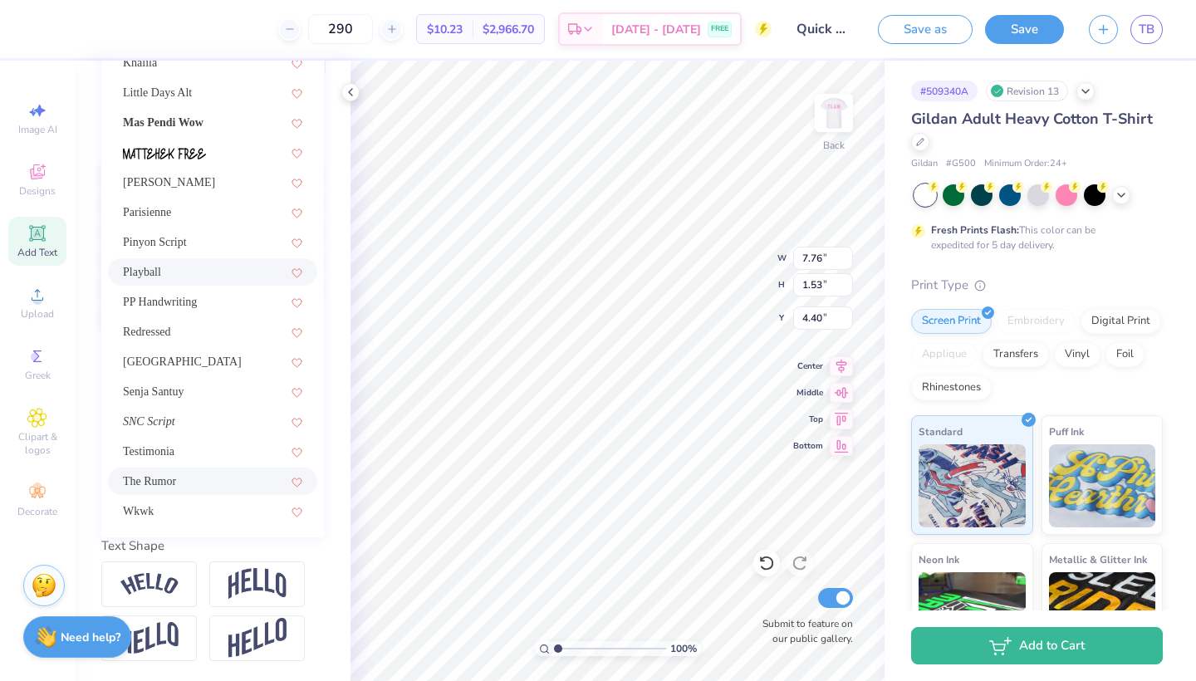
scroll to position [285, 0]
click at [181, 393] on div "Senja Santuy" at bounding box center [212, 391] width 179 height 17
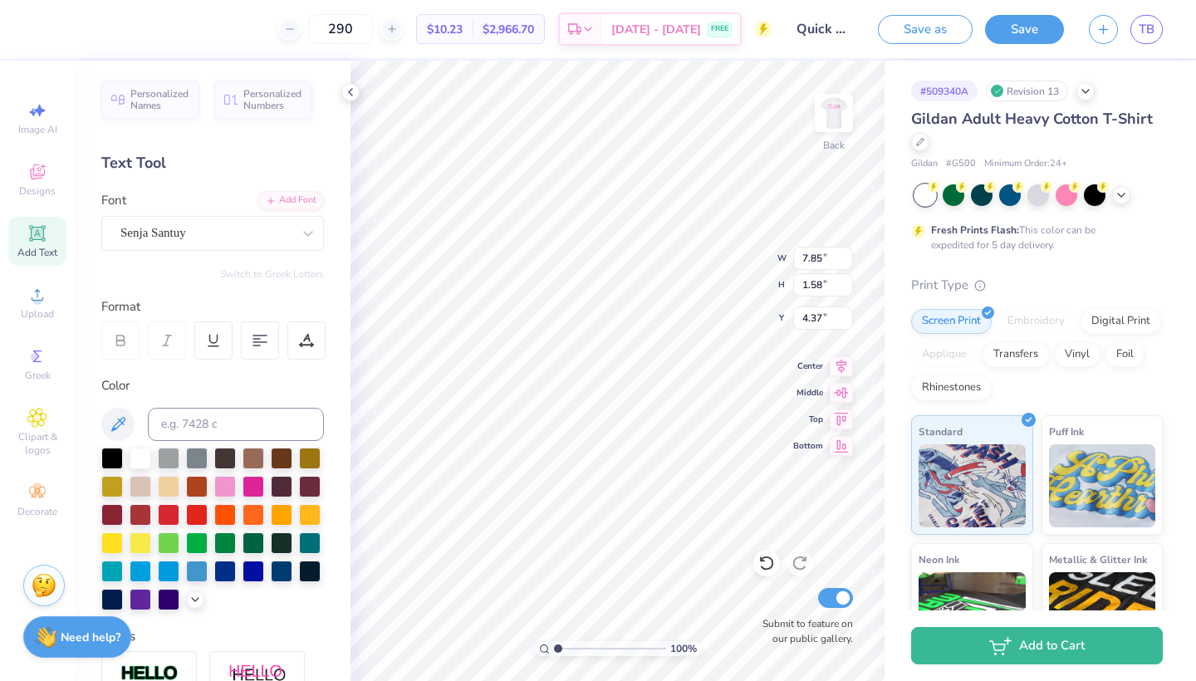
scroll to position [0, 0]
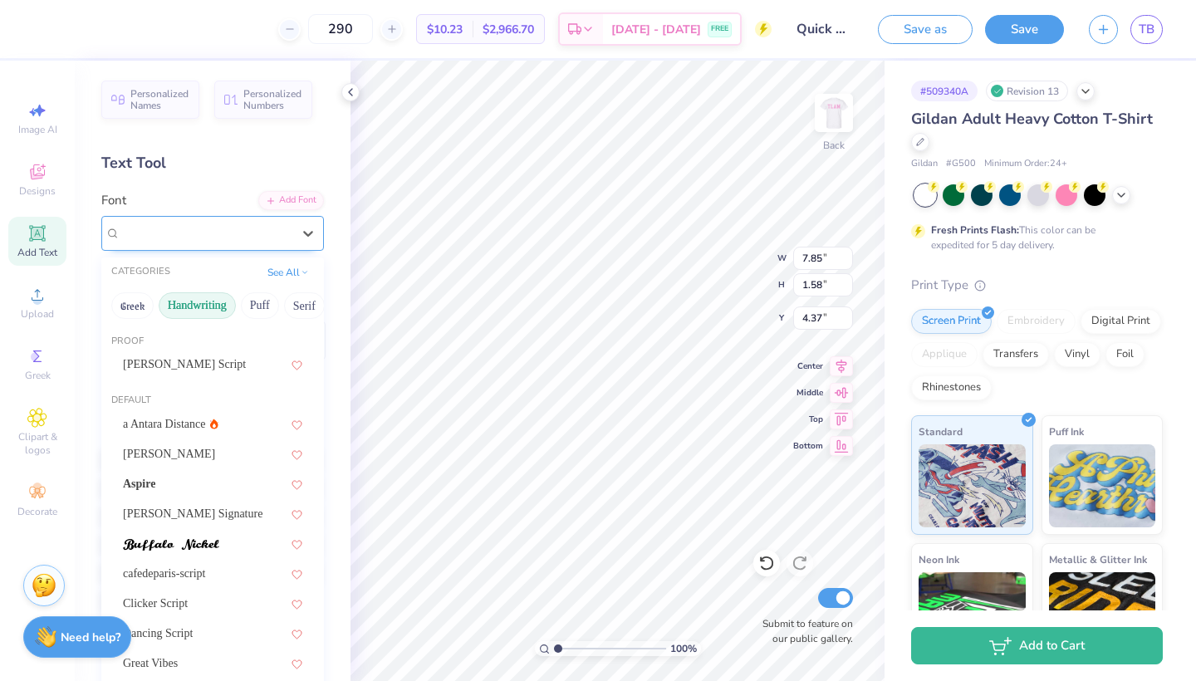
click at [252, 237] on div "Senja Santuy" at bounding box center [206, 233] width 174 height 26
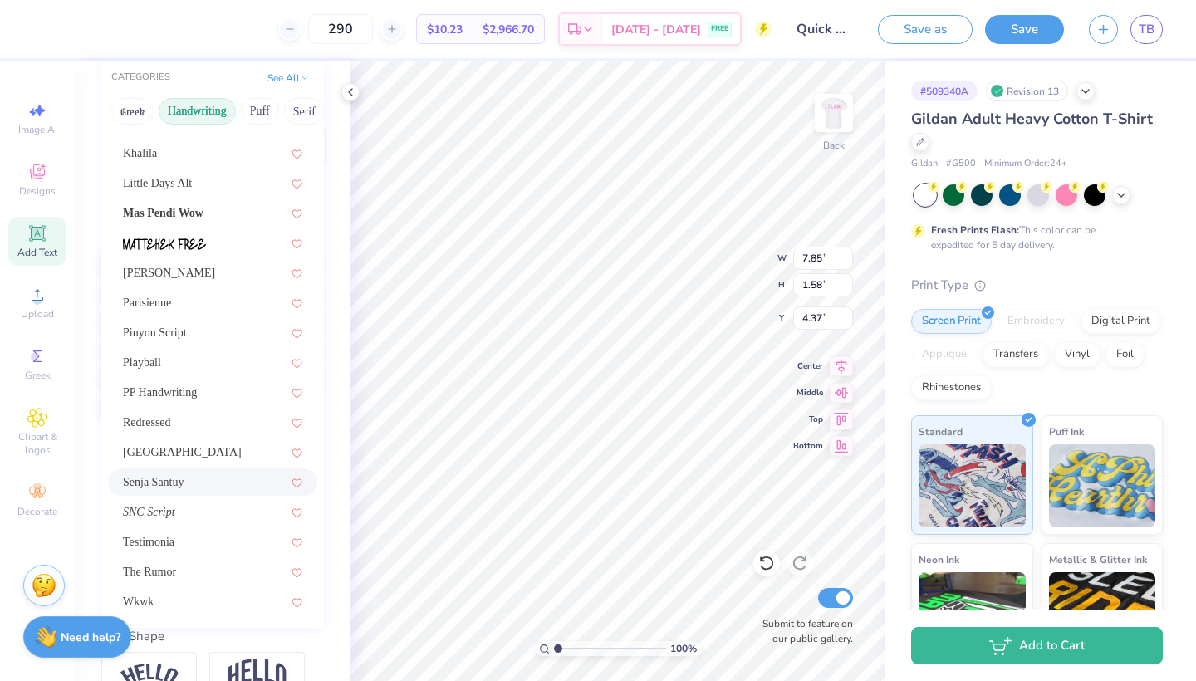
scroll to position [230, 0]
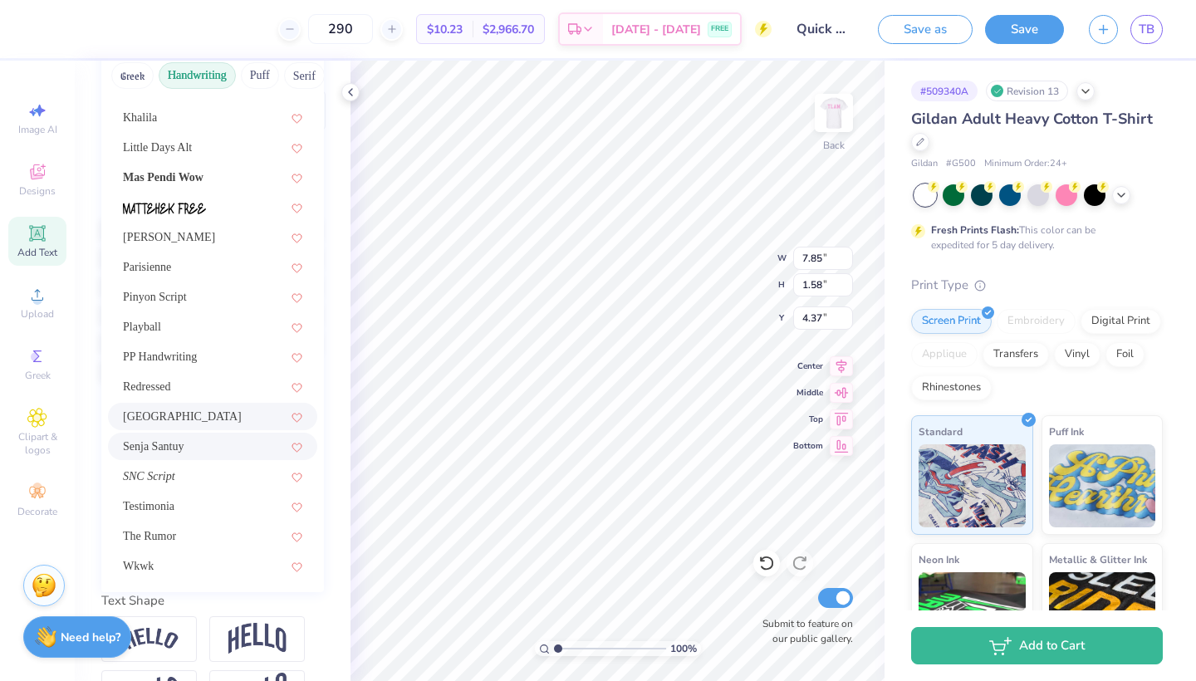
click at [187, 418] on div "[GEOGRAPHIC_DATA]" at bounding box center [212, 416] width 179 height 17
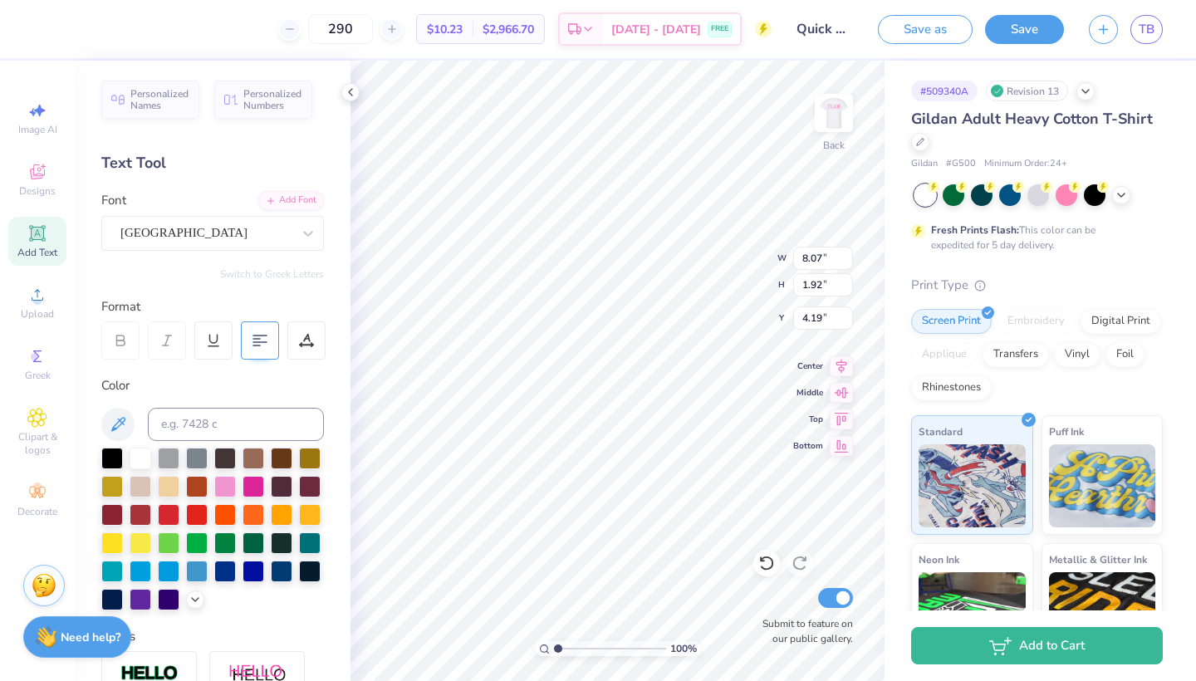
scroll to position [0, 0]
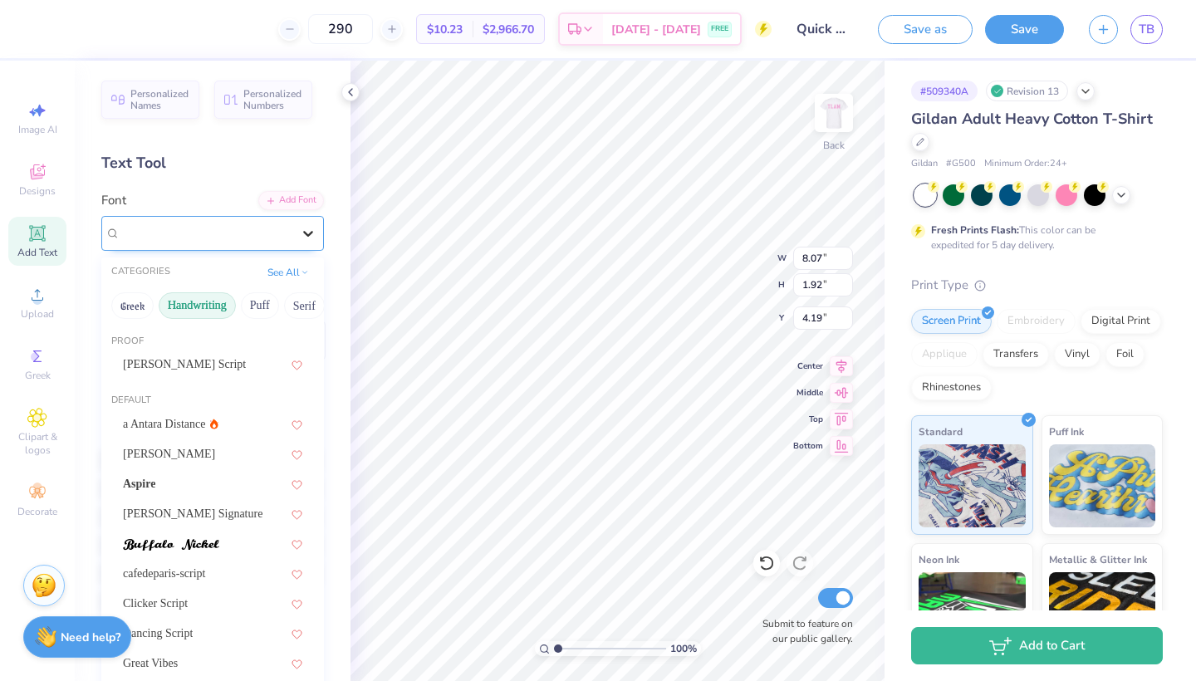
click at [299, 228] on div at bounding box center [308, 233] width 30 height 30
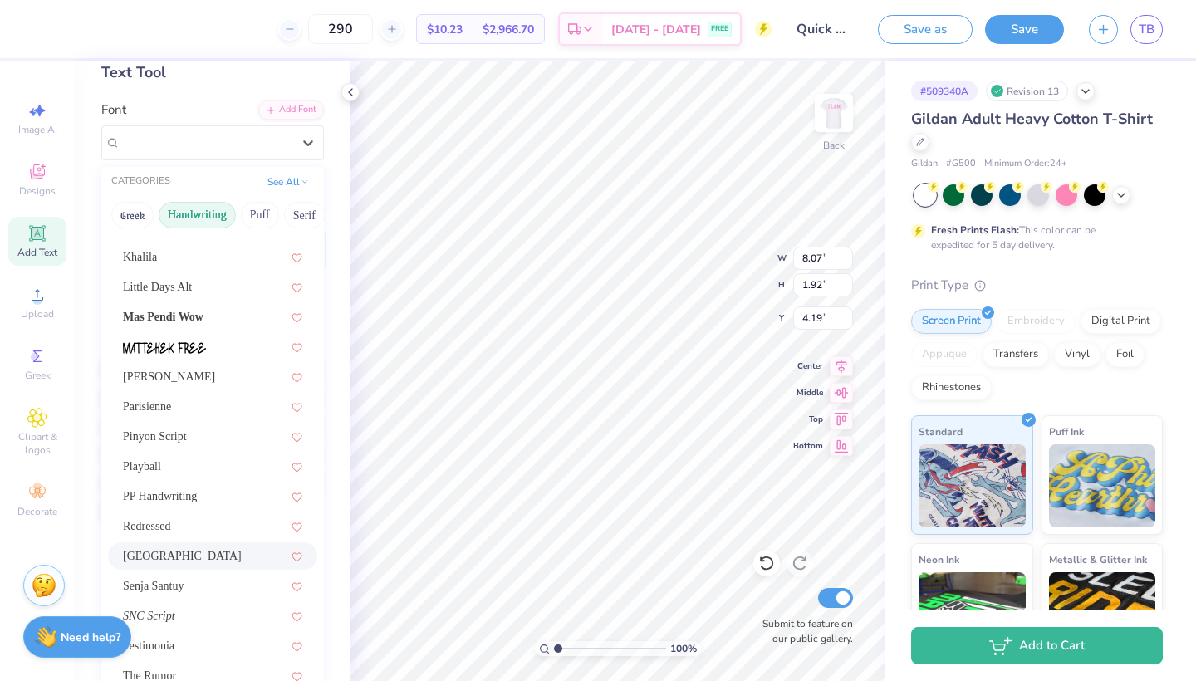
scroll to position [95, 0]
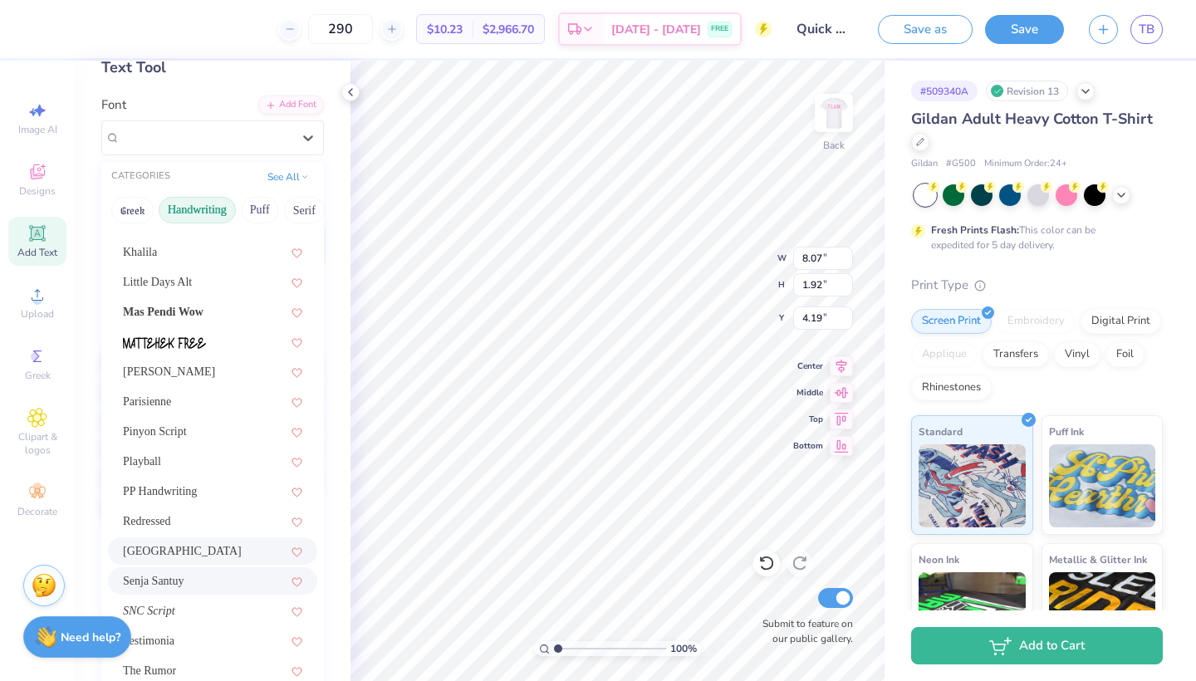
click at [208, 576] on div "Senja Santuy" at bounding box center [212, 580] width 179 height 17
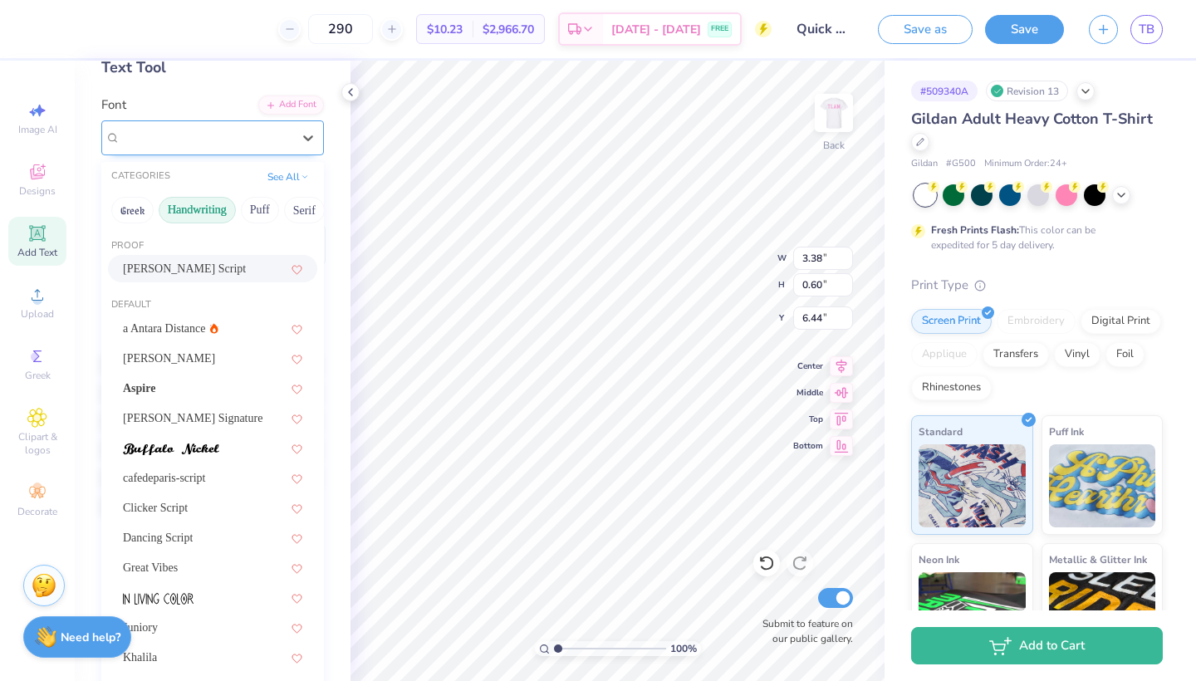
click at [270, 148] on div "Comfortaa Greek" at bounding box center [206, 138] width 174 height 26
click at [292, 146] on div "Comfortaa Greek" at bounding box center [206, 138] width 174 height 26
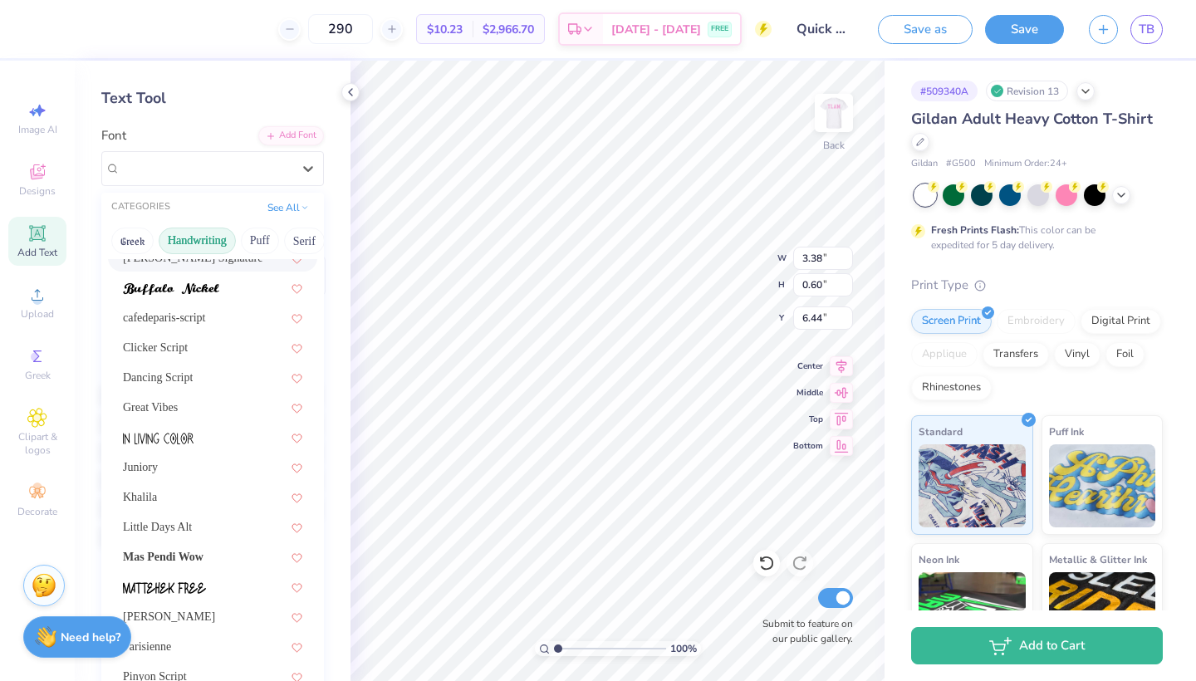
scroll to position [0, 0]
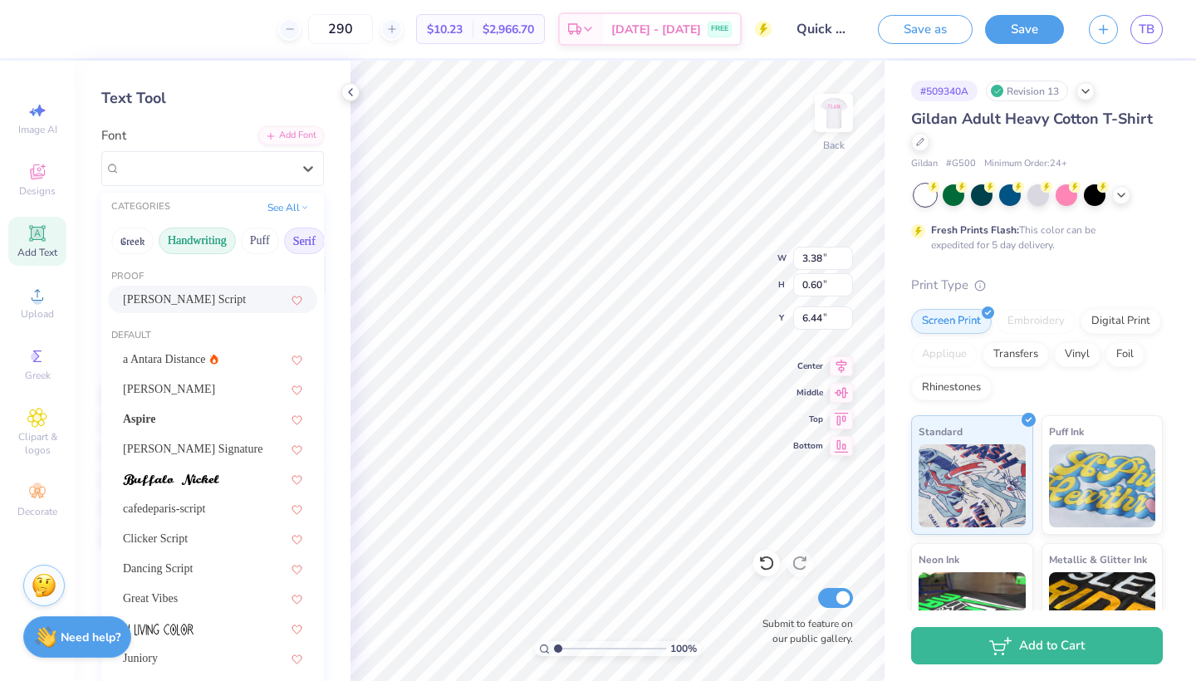
click at [295, 237] on button "Serif" at bounding box center [304, 241] width 41 height 27
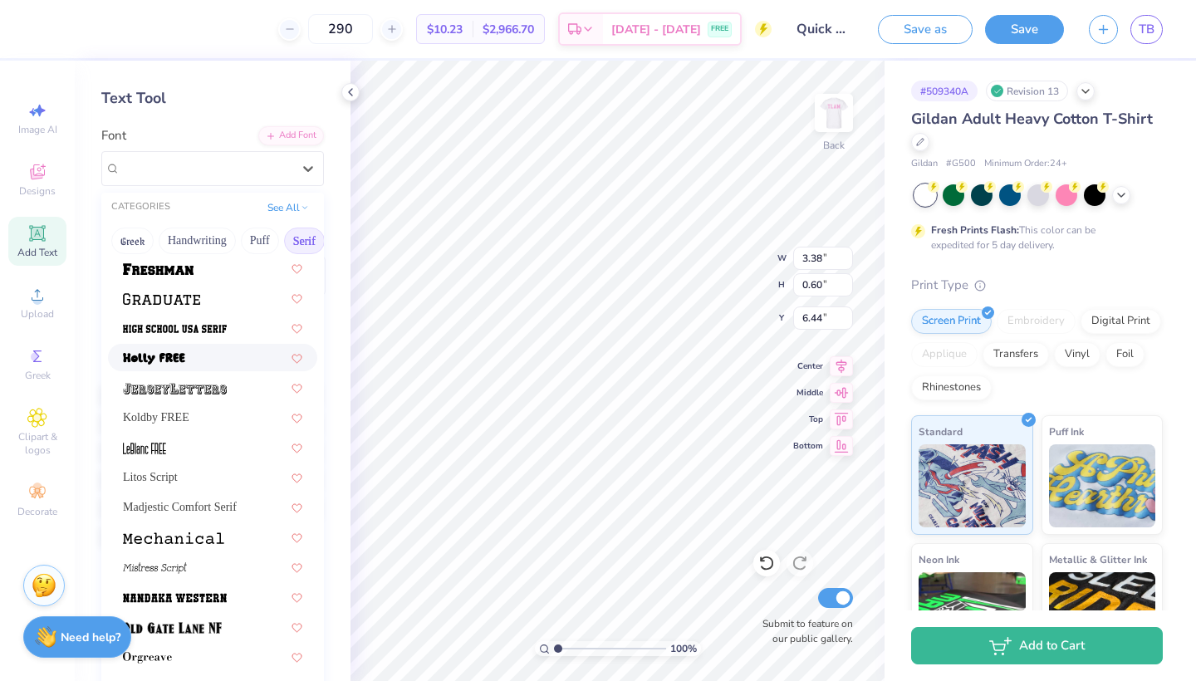
scroll to position [1506, 0]
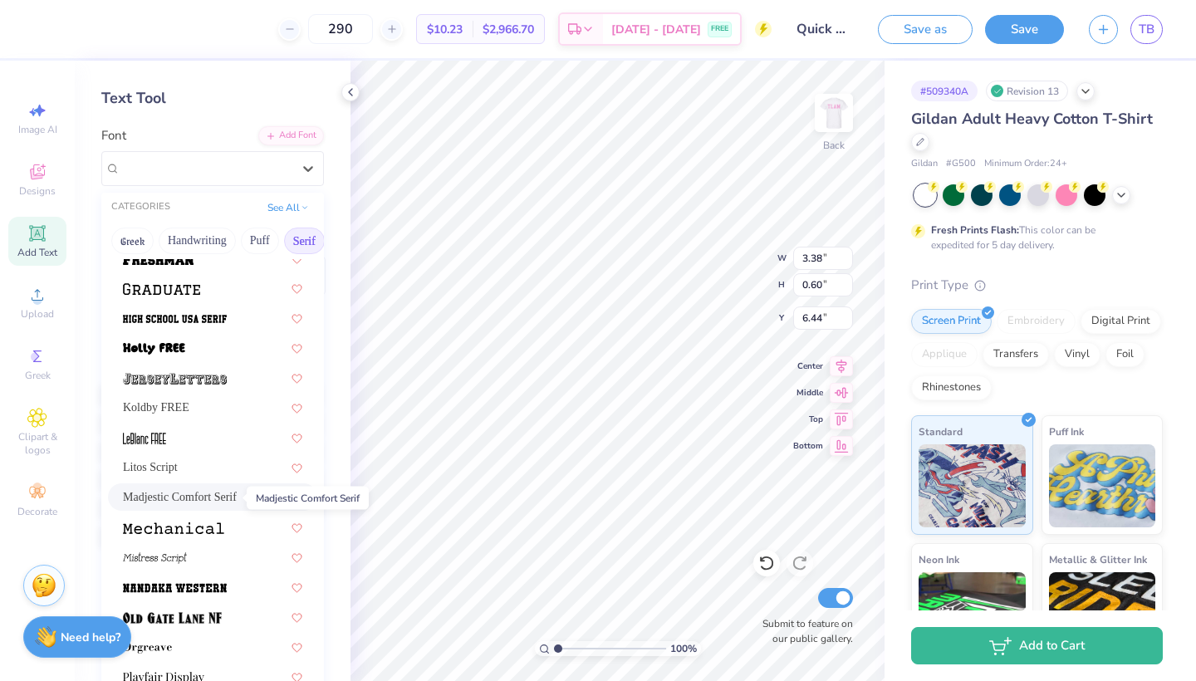
click at [213, 501] on span "Madjestic Comfort Serif" at bounding box center [180, 496] width 114 height 17
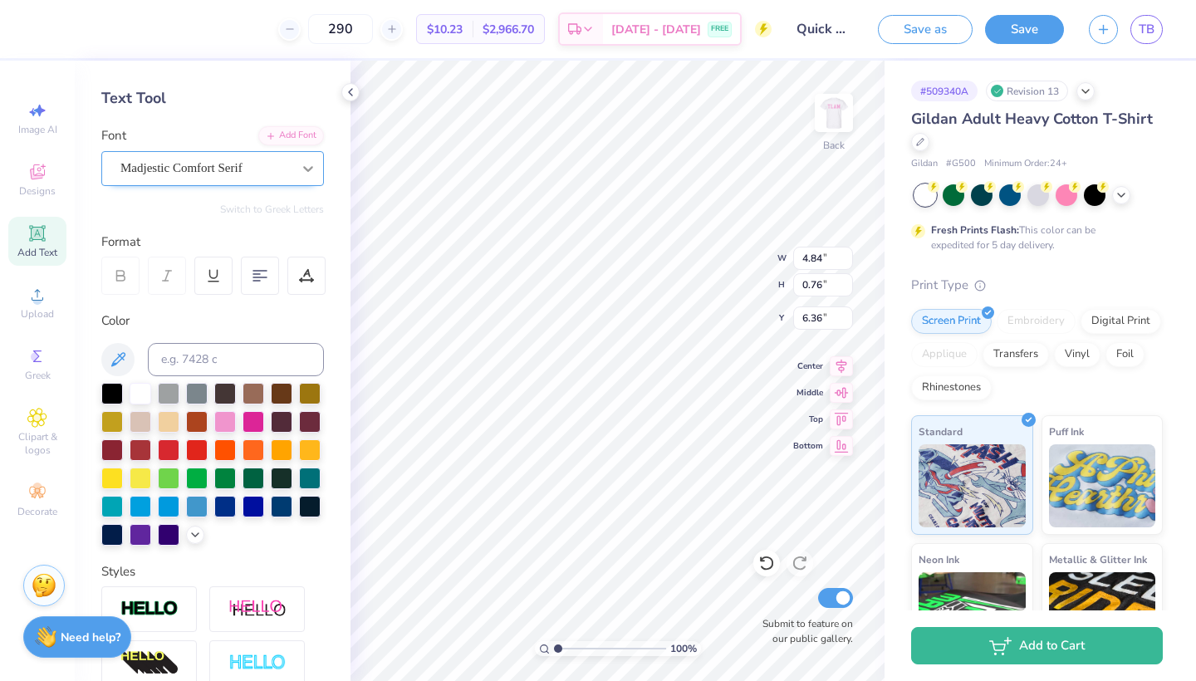
click at [310, 179] on div at bounding box center [308, 169] width 30 height 30
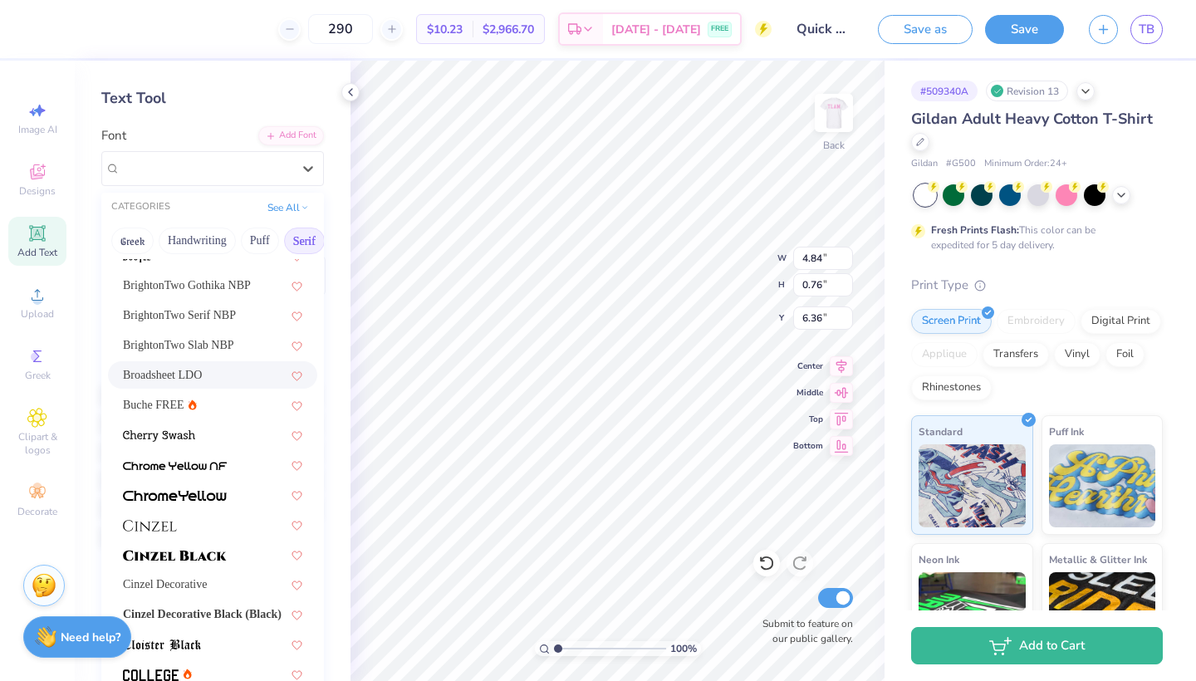
scroll to position [172, 0]
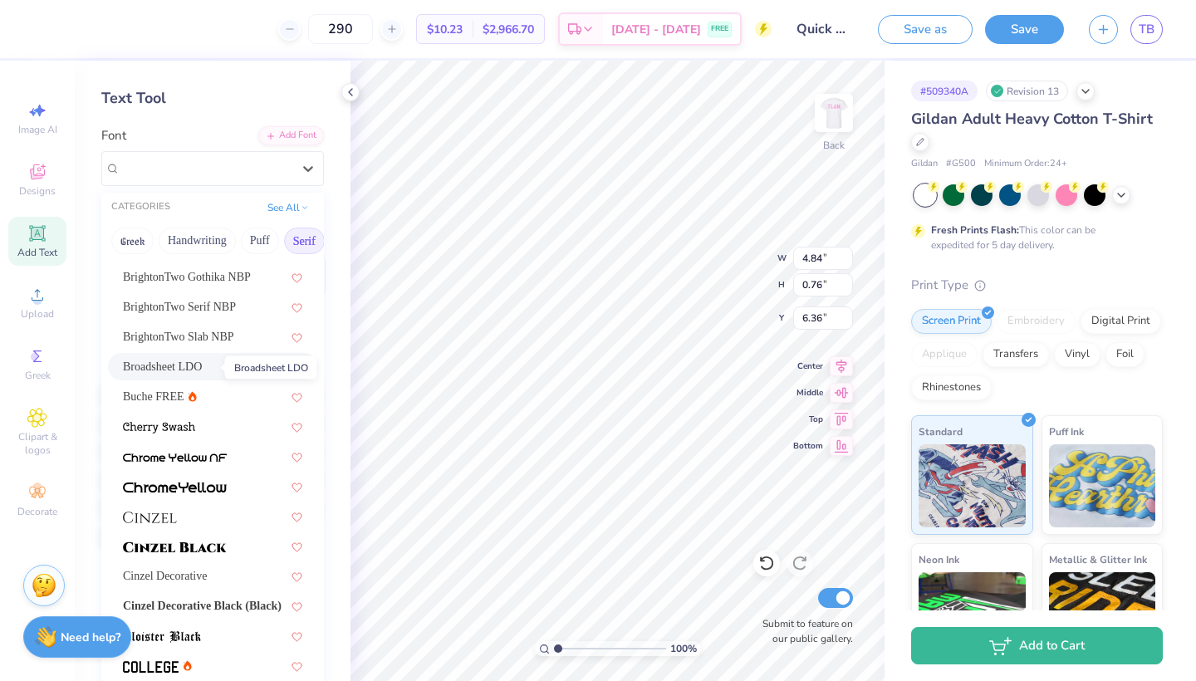
click at [202, 369] on span "Broadsheet LDO" at bounding box center [162, 366] width 79 height 17
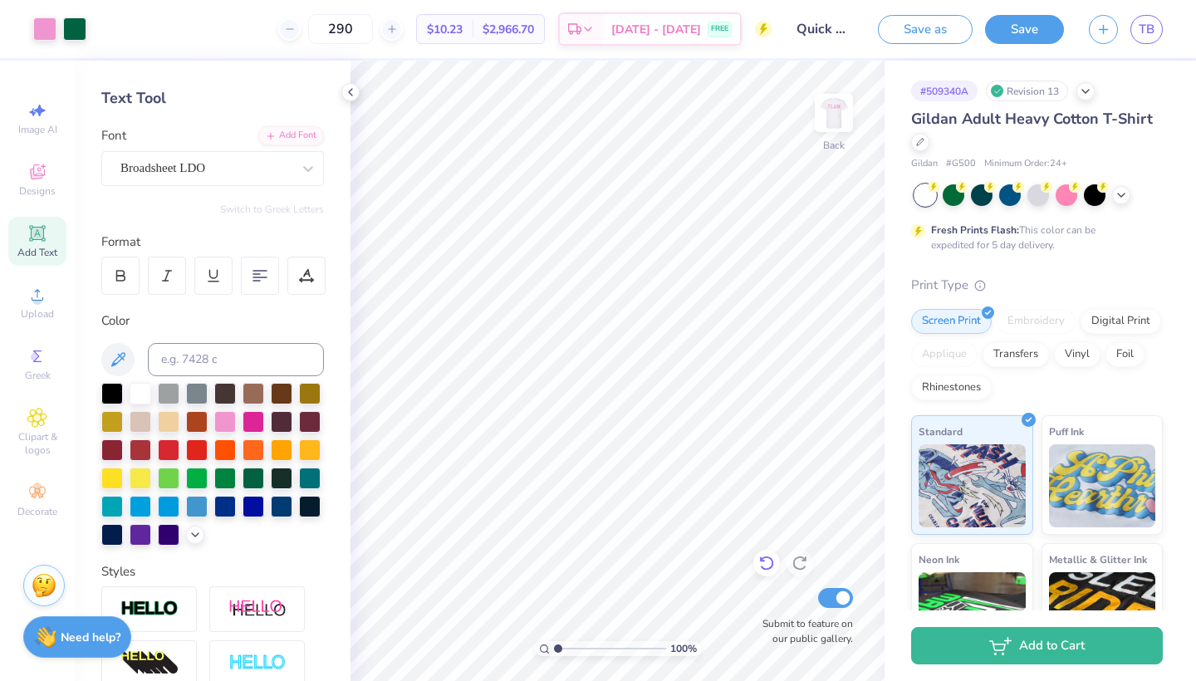
click at [766, 558] on icon at bounding box center [766, 563] width 14 height 15
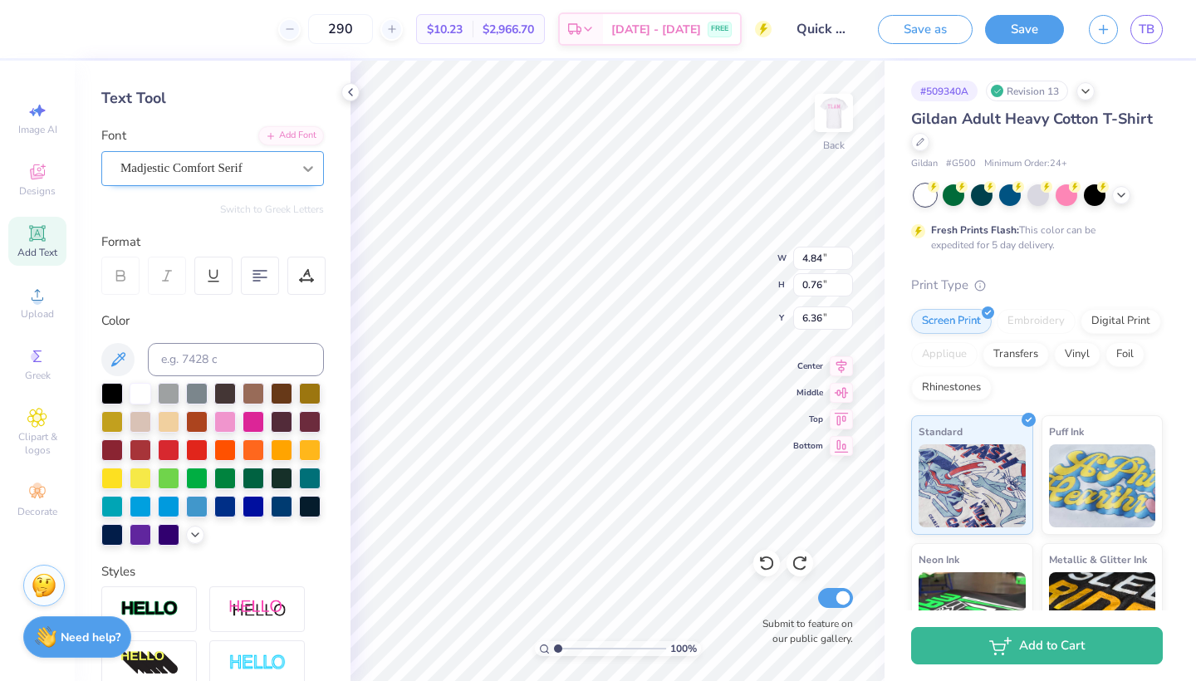
click at [308, 172] on icon at bounding box center [308, 168] width 17 height 17
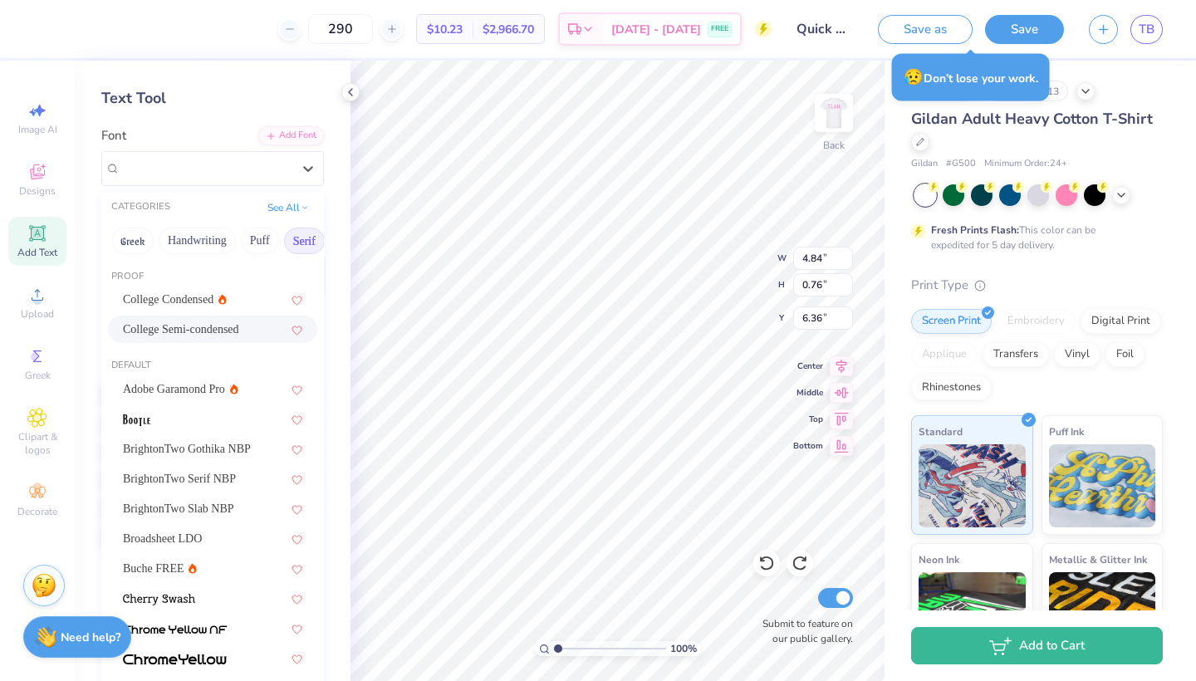
click at [221, 330] on span "College Semi-condensed" at bounding box center [181, 329] width 116 height 17
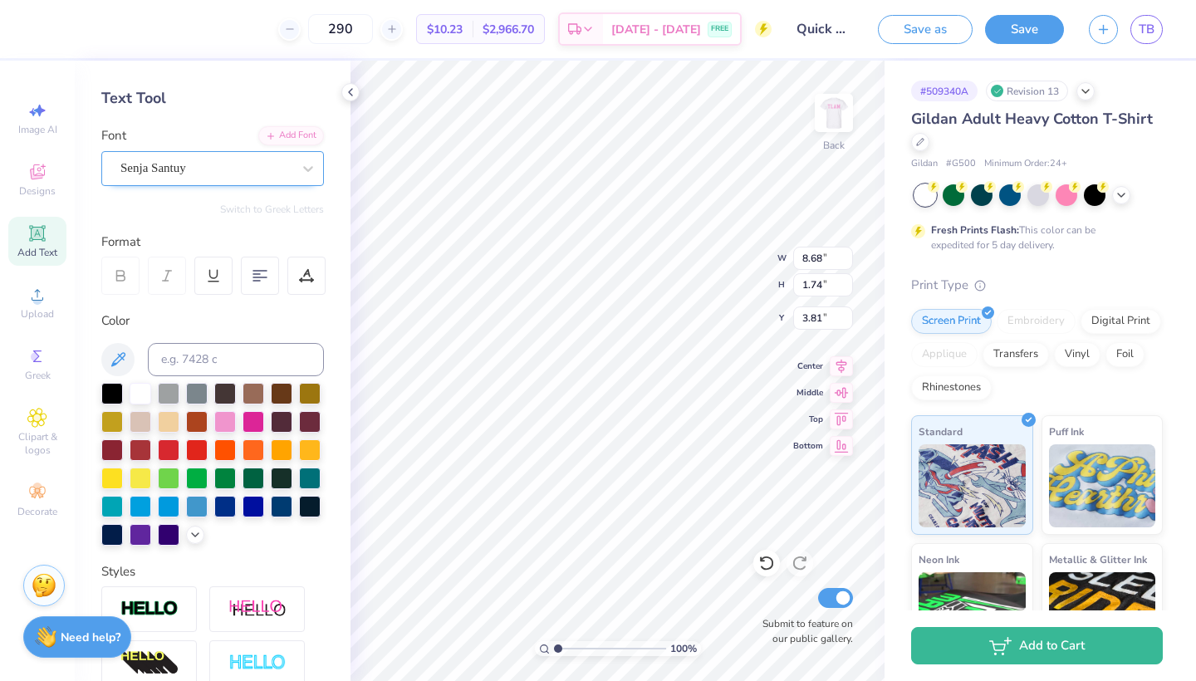
click at [248, 173] on div "Senja Santuy" at bounding box center [206, 168] width 174 height 26
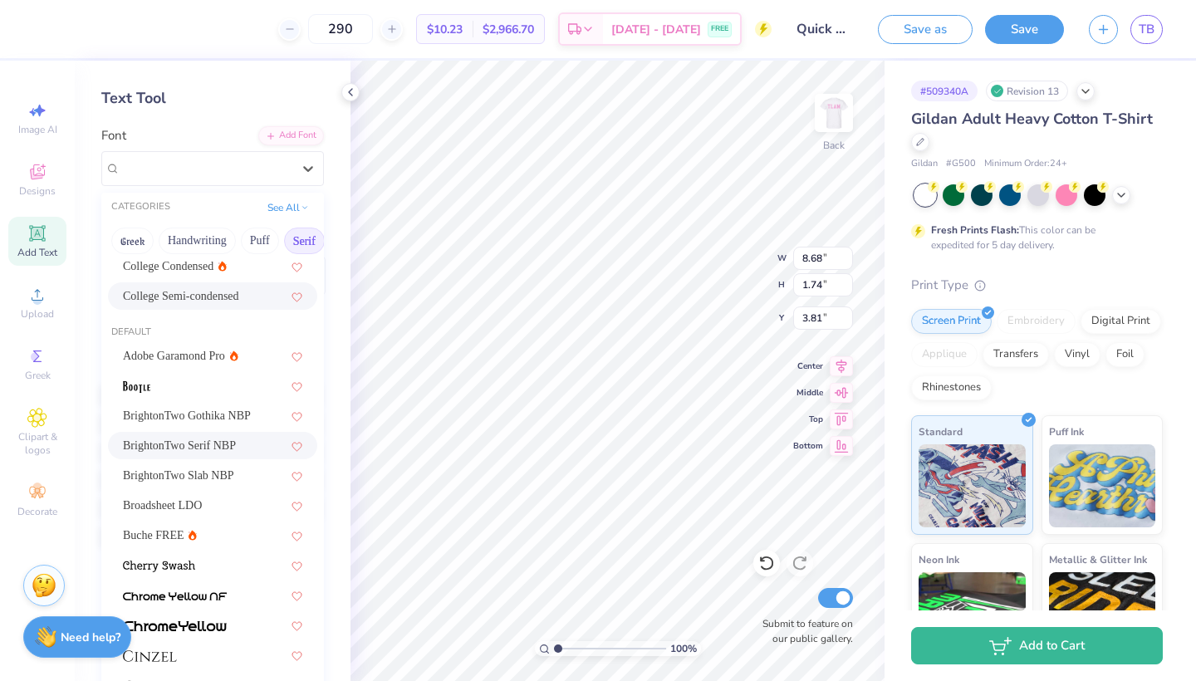
scroll to position [22, 0]
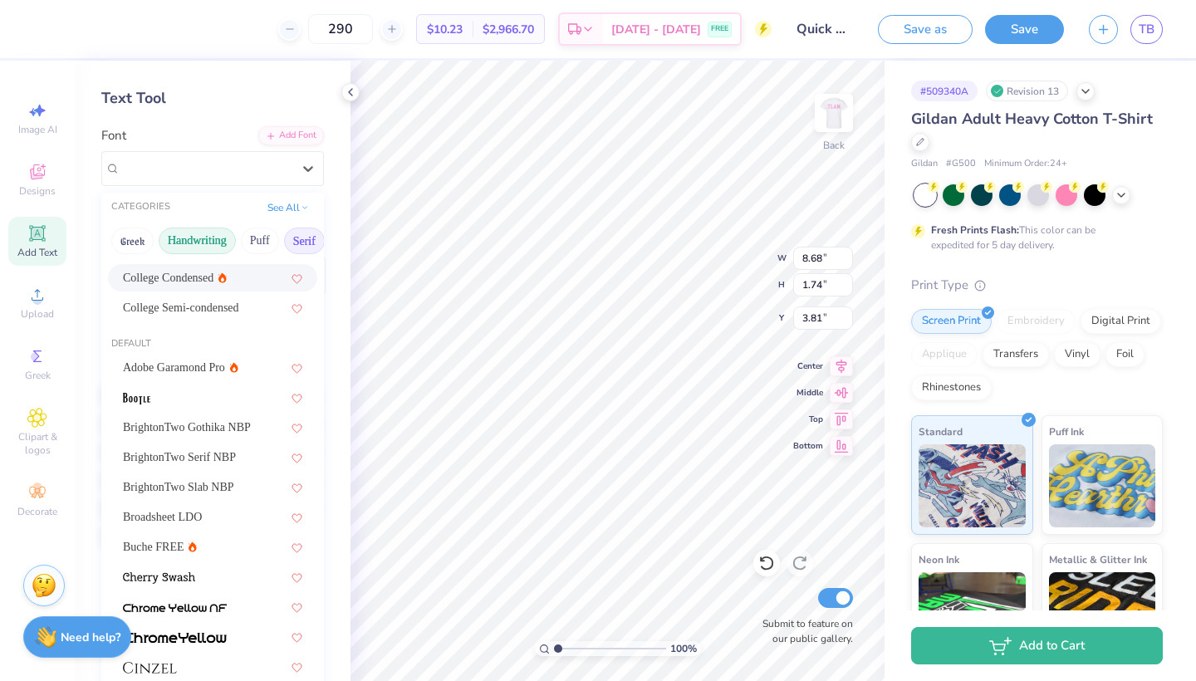
click at [203, 243] on button "Handwriting" at bounding box center [197, 241] width 77 height 27
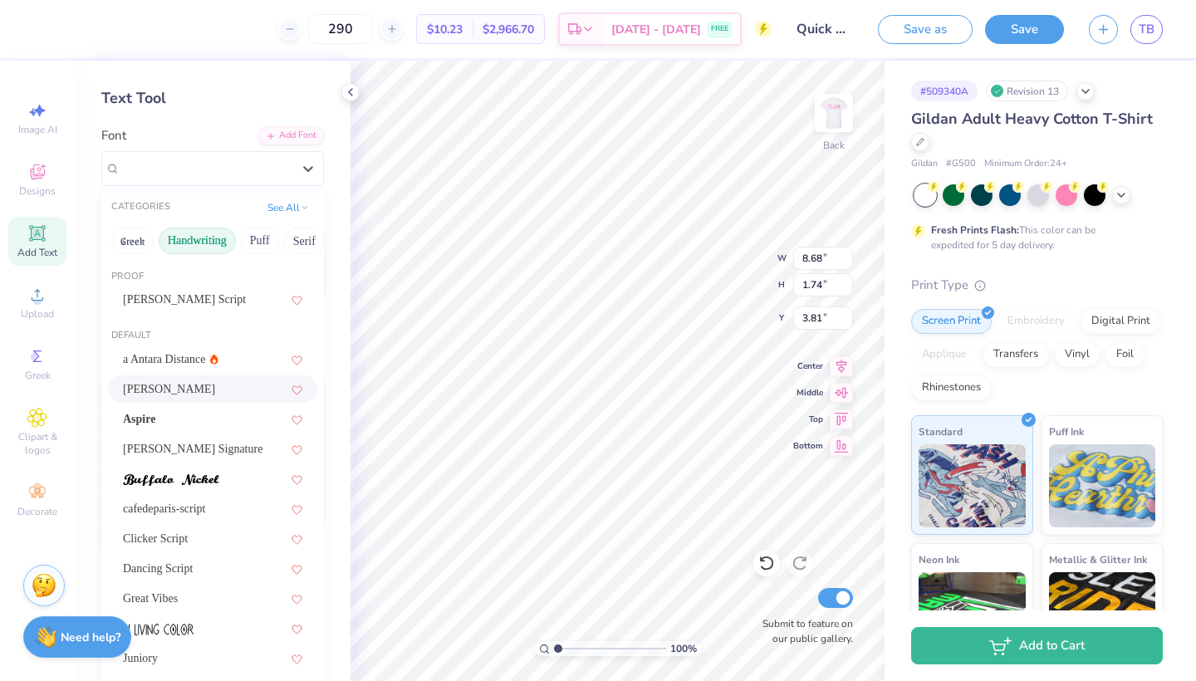
scroll to position [0, 0]
click at [208, 395] on div "[PERSON_NAME]" at bounding box center [212, 388] width 179 height 17
click at [286, 159] on div "[PERSON_NAME]" at bounding box center [206, 168] width 174 height 26
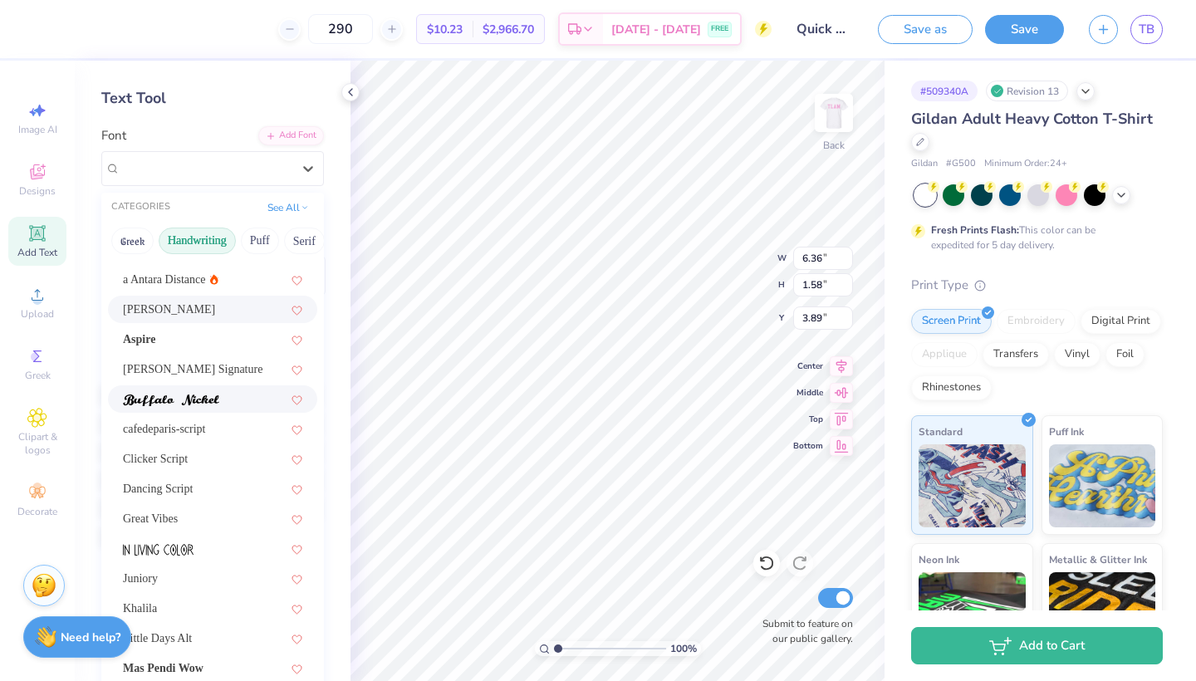
click at [231, 406] on div at bounding box center [212, 398] width 179 height 17
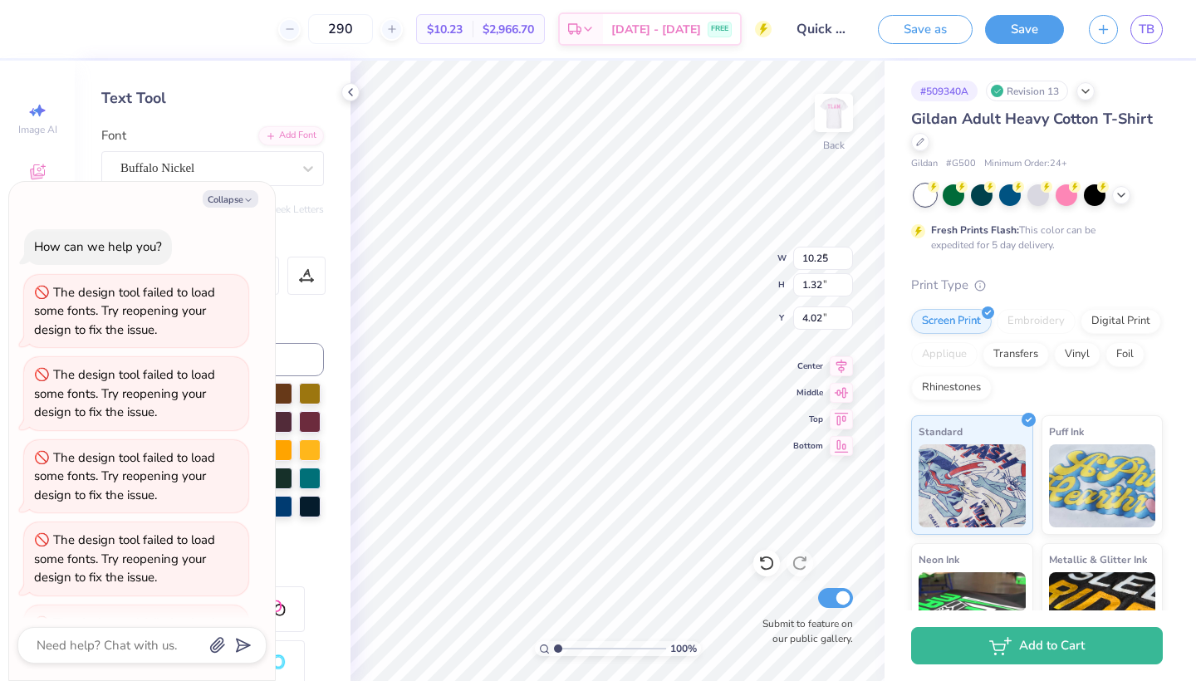
scroll to position [228, 0]
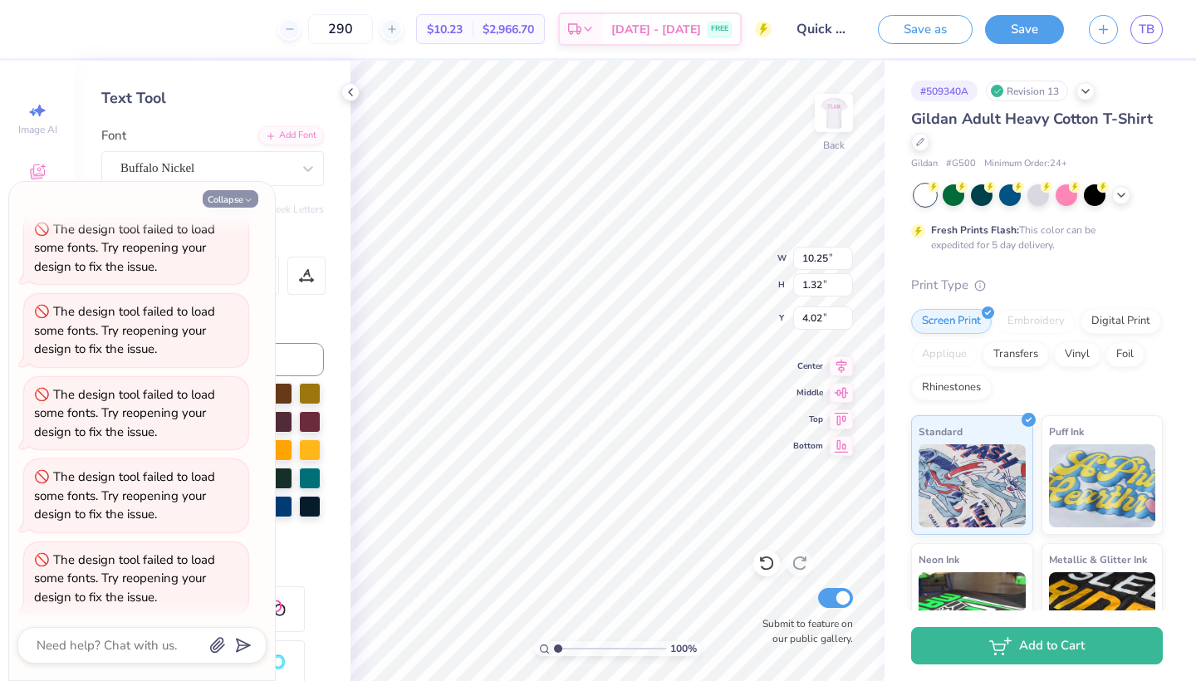
click at [240, 201] on button "Collapse" at bounding box center [231, 198] width 56 height 17
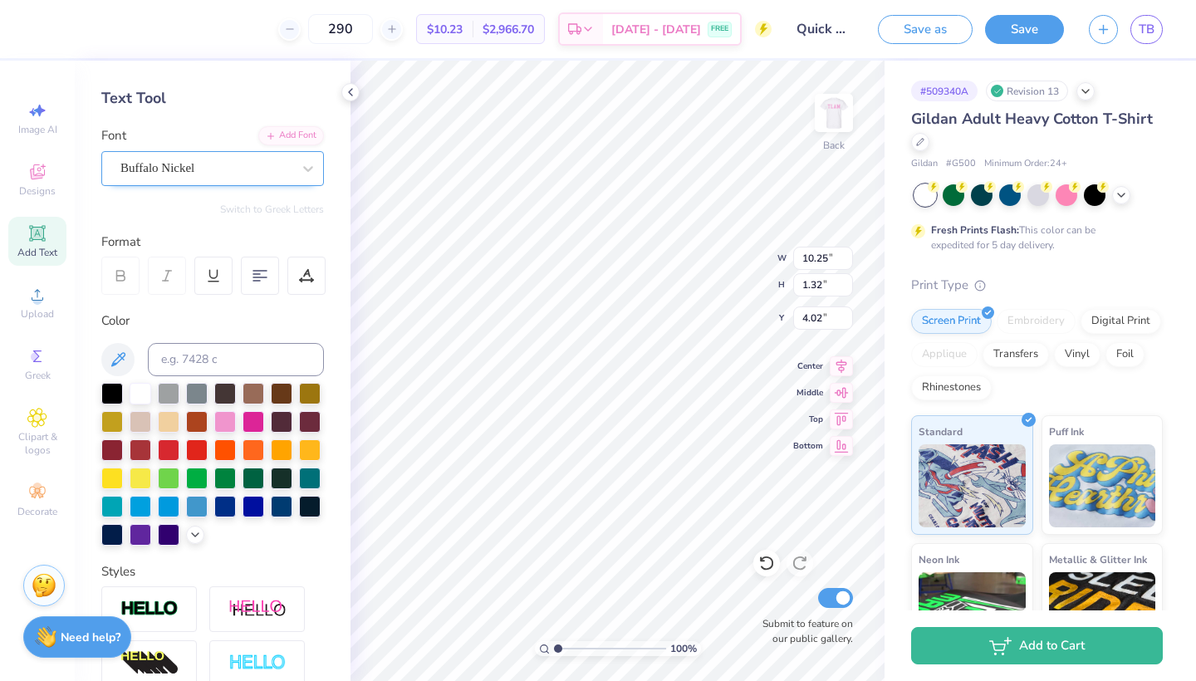
click at [283, 169] on div "Buffalo Nickel" at bounding box center [206, 168] width 174 height 26
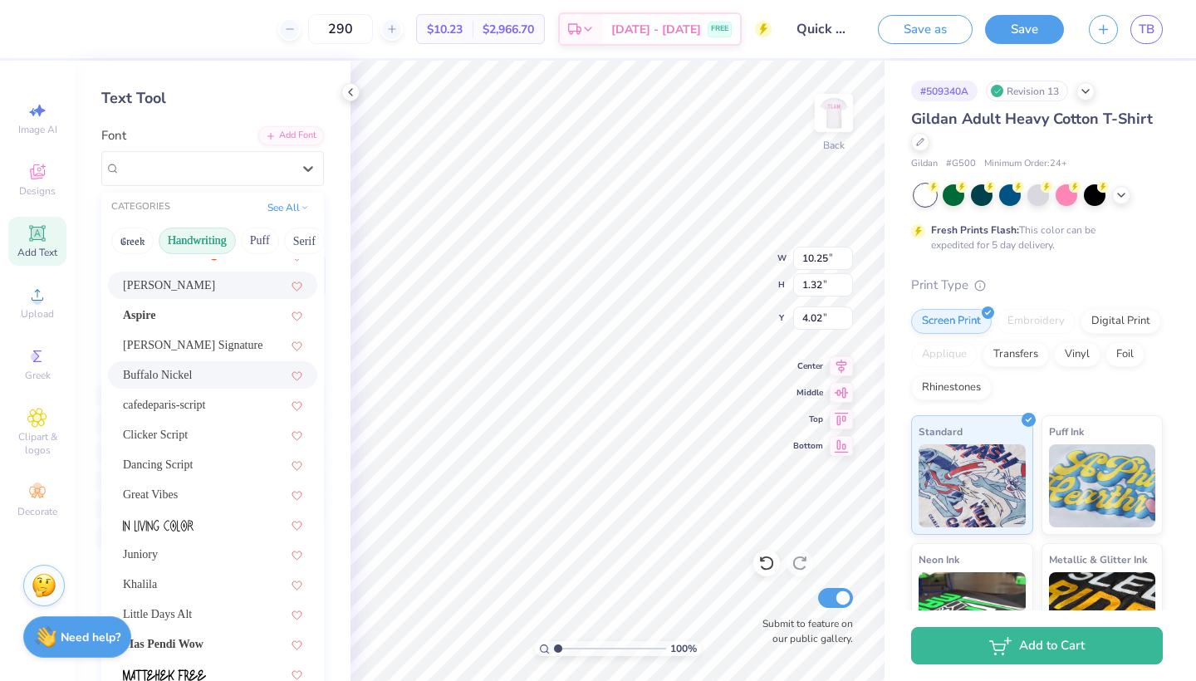
scroll to position [105, 0]
click at [192, 401] on div "cafedeparis-script" at bounding box center [212, 403] width 179 height 17
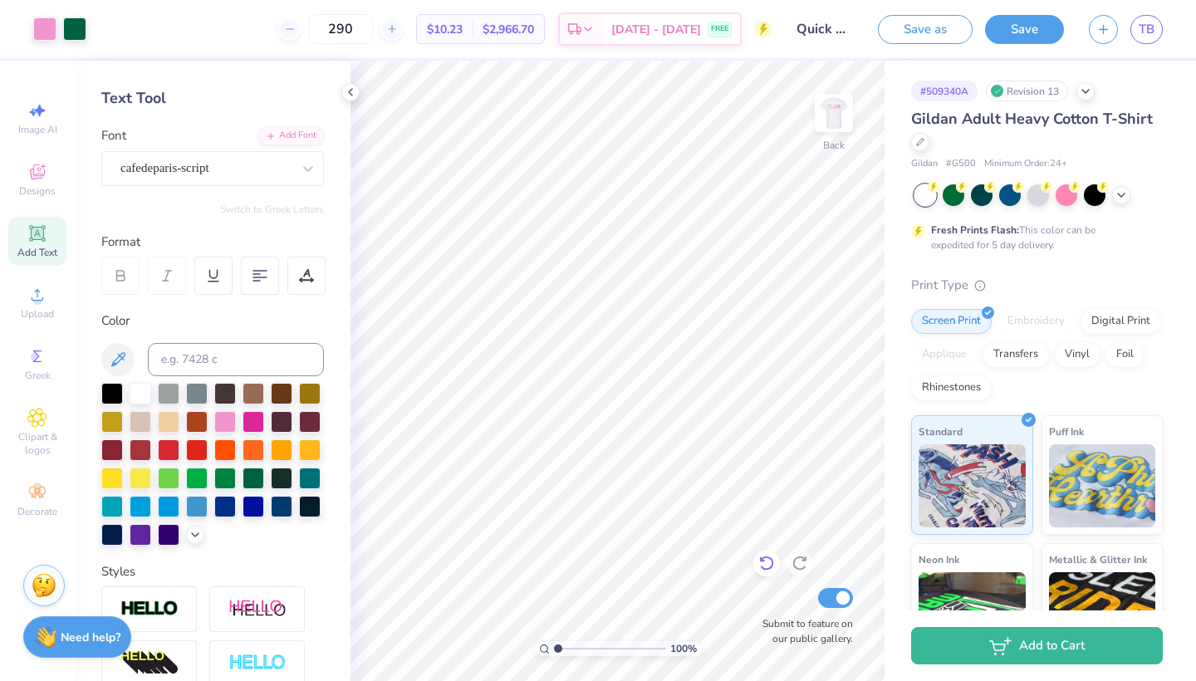
click at [764, 566] on icon at bounding box center [766, 563] width 17 height 17
click at [303, 170] on icon at bounding box center [308, 168] width 17 height 17
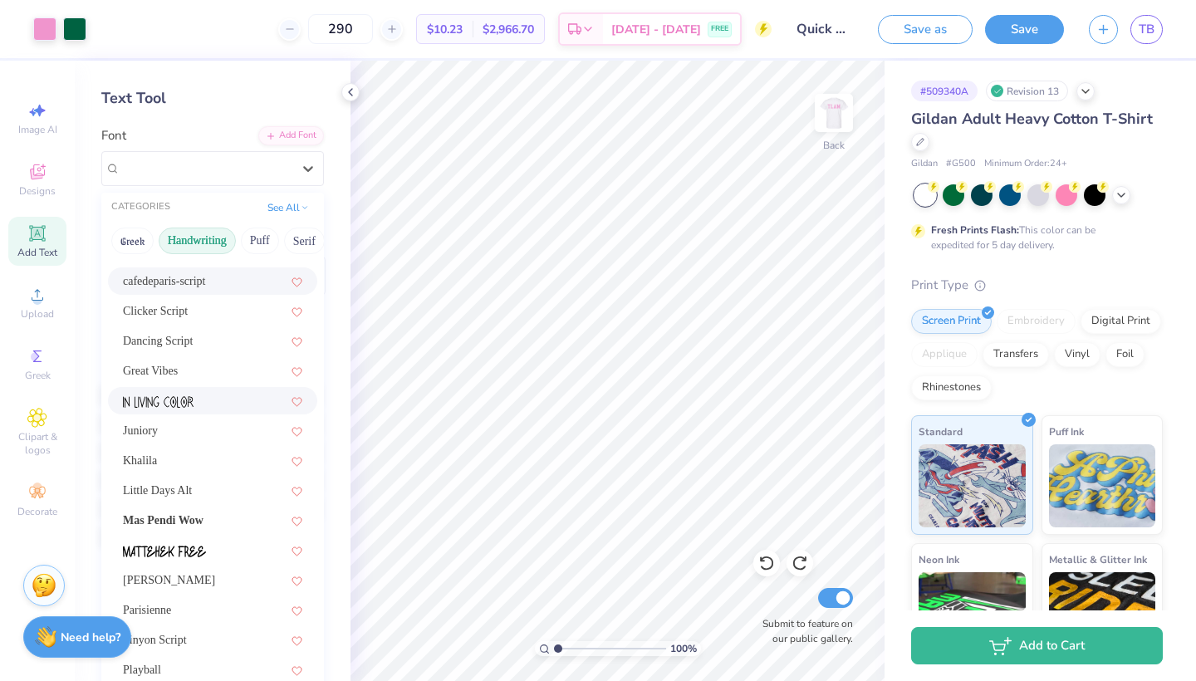
scroll to position [228, 0]
click at [188, 370] on div "Great Vibes" at bounding box center [212, 369] width 179 height 17
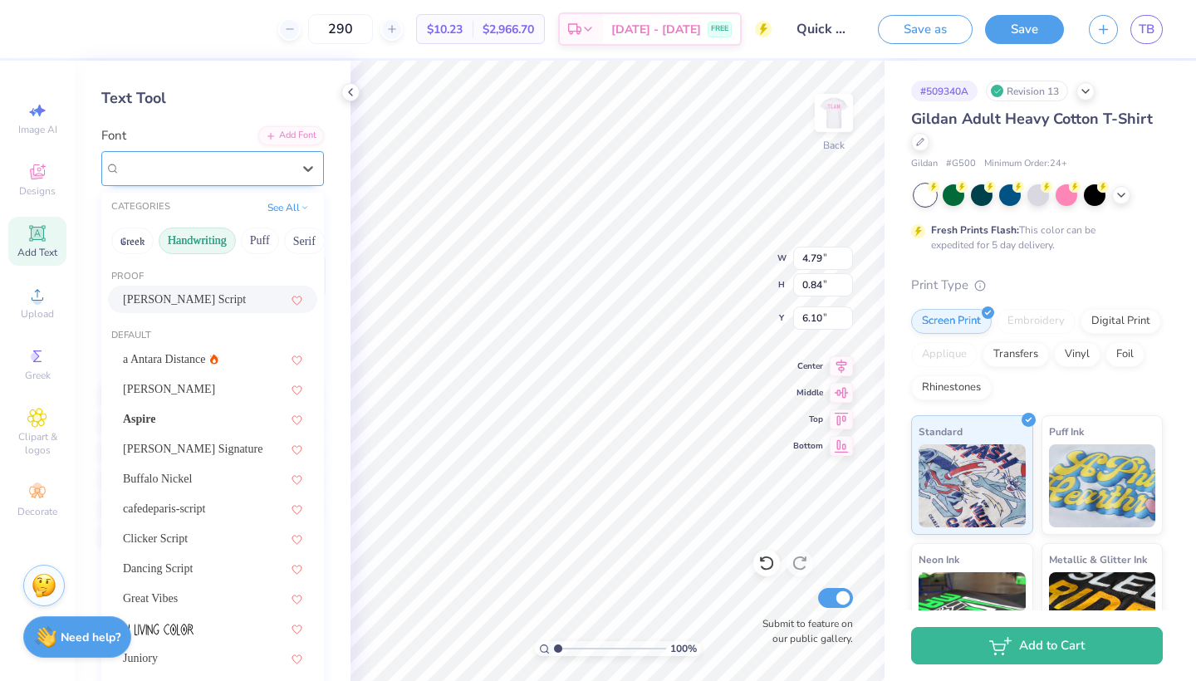
click at [281, 173] on div "College Semi-condensed" at bounding box center [206, 168] width 174 height 26
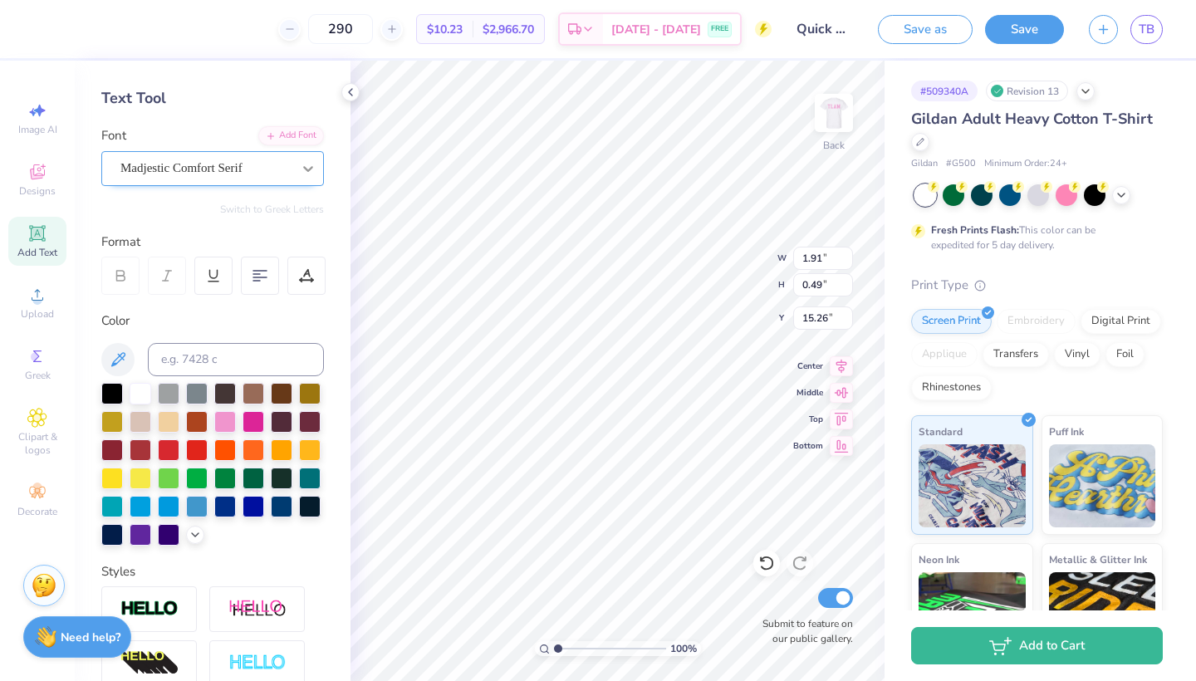
click at [316, 167] on icon at bounding box center [308, 168] width 17 height 17
click at [314, 164] on icon at bounding box center [308, 168] width 17 height 17
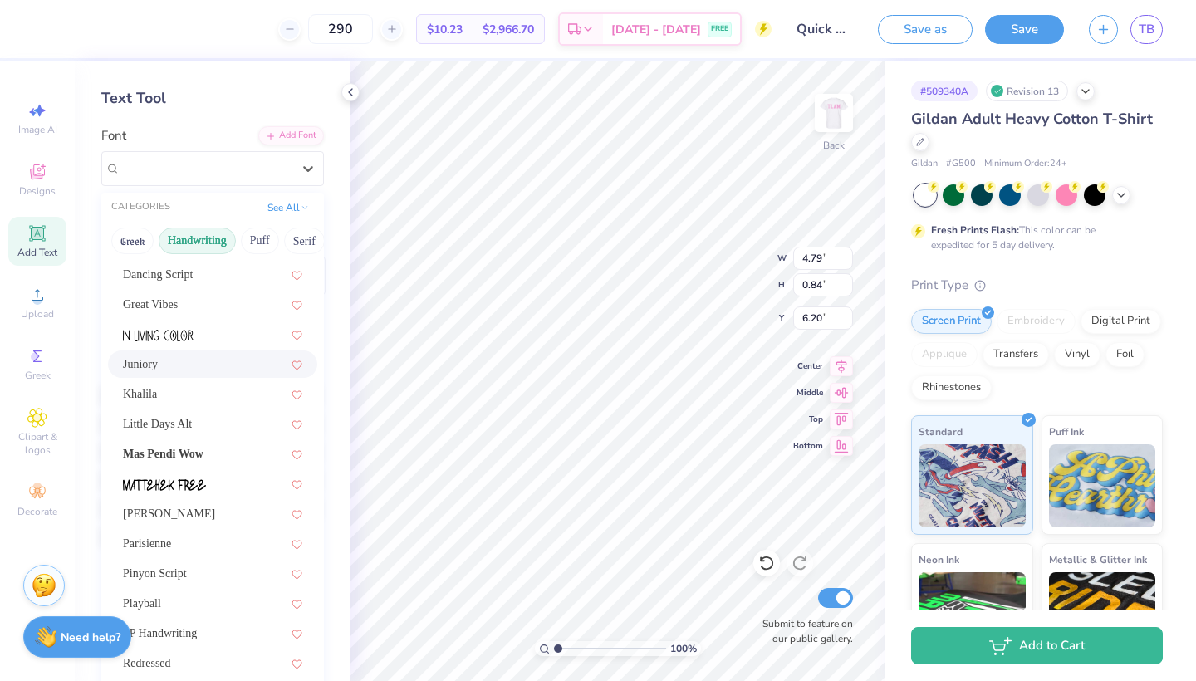
scroll to position [389, 0]
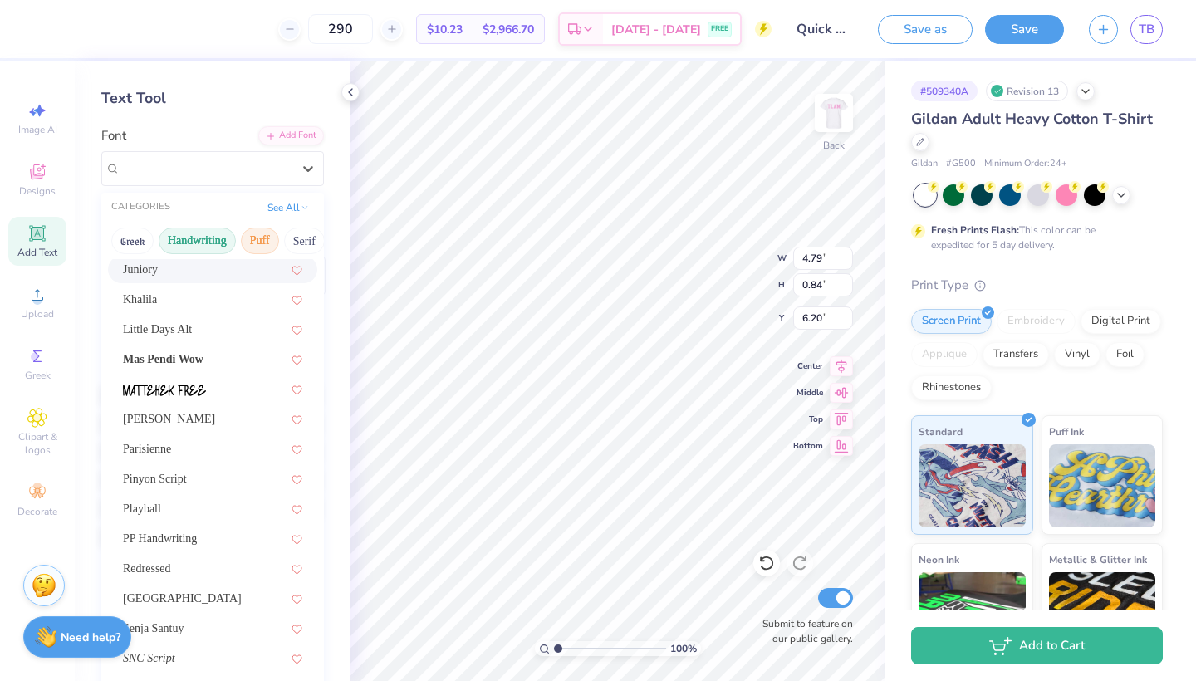
click at [259, 238] on button "Puff" at bounding box center [260, 241] width 38 height 27
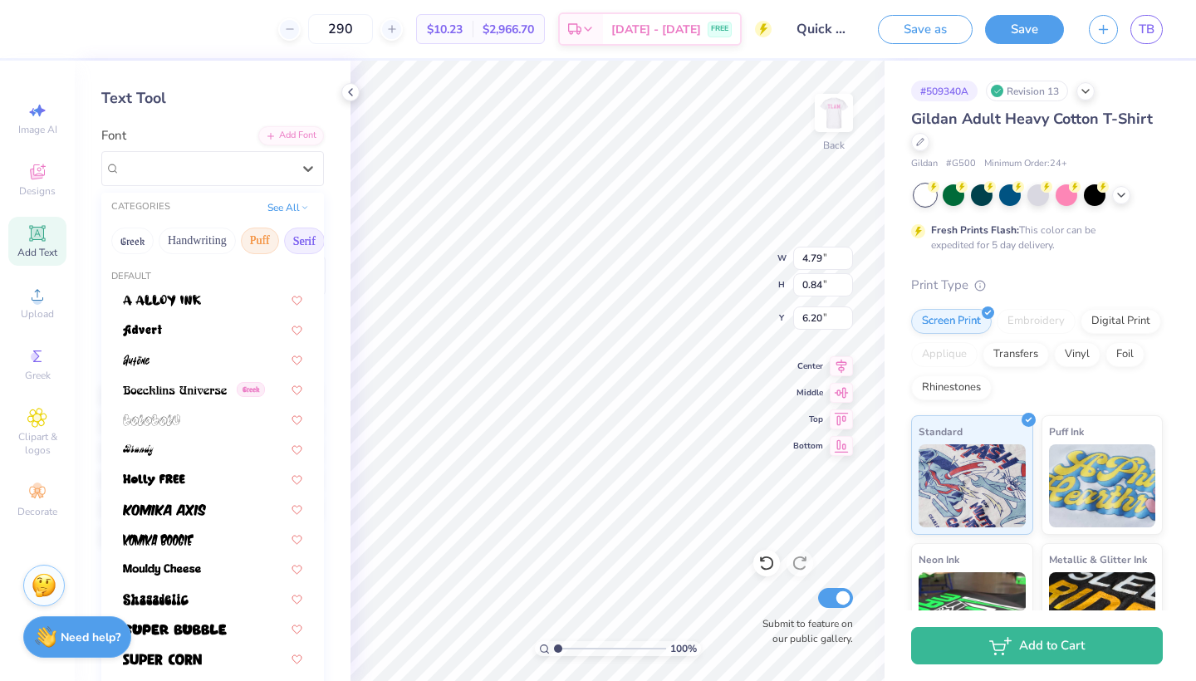
click at [291, 242] on button "Serif" at bounding box center [304, 241] width 41 height 27
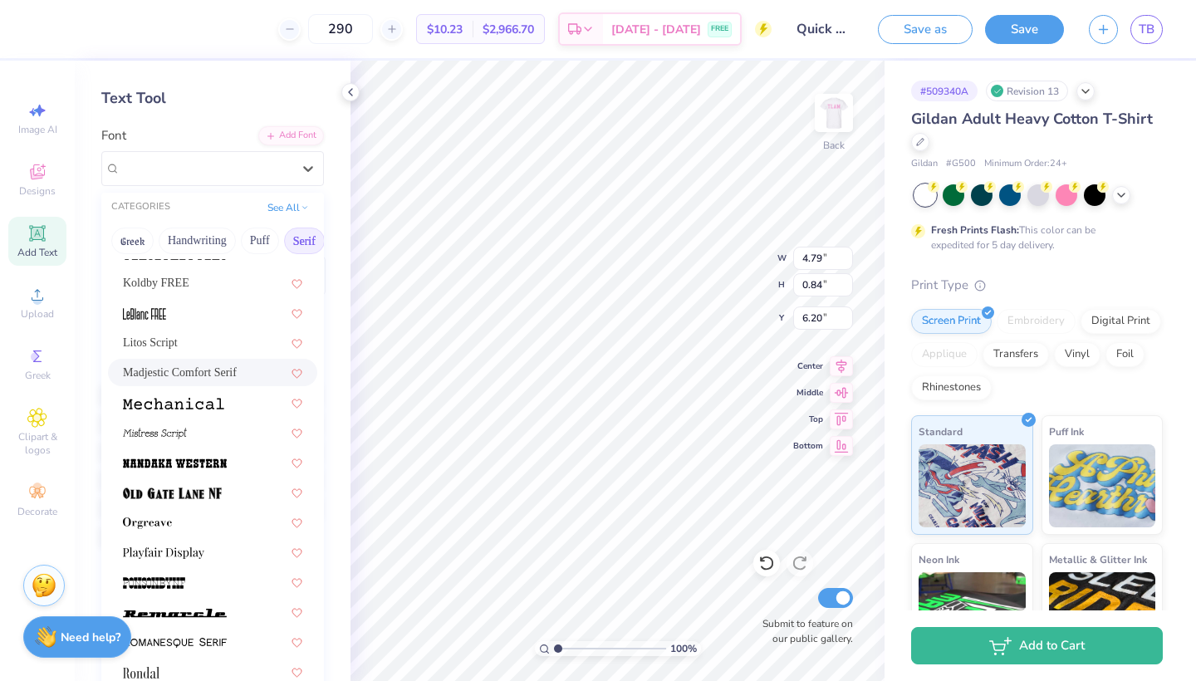
scroll to position [1658, 0]
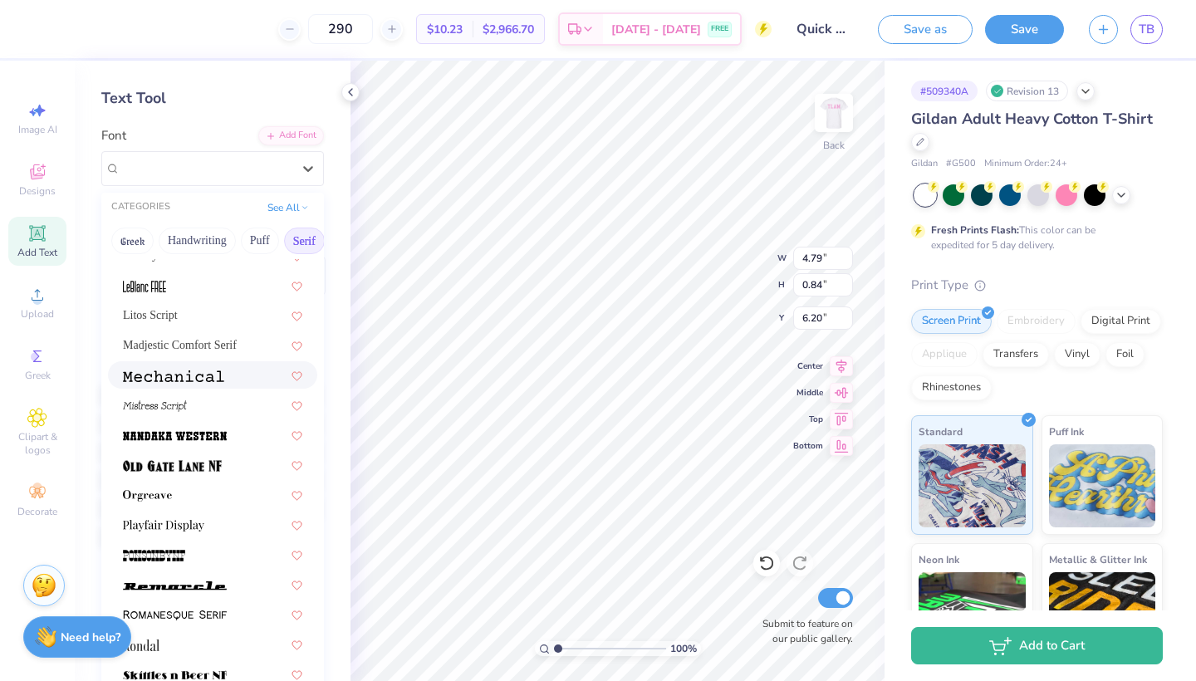
click at [223, 366] on div at bounding box center [212, 374] width 209 height 27
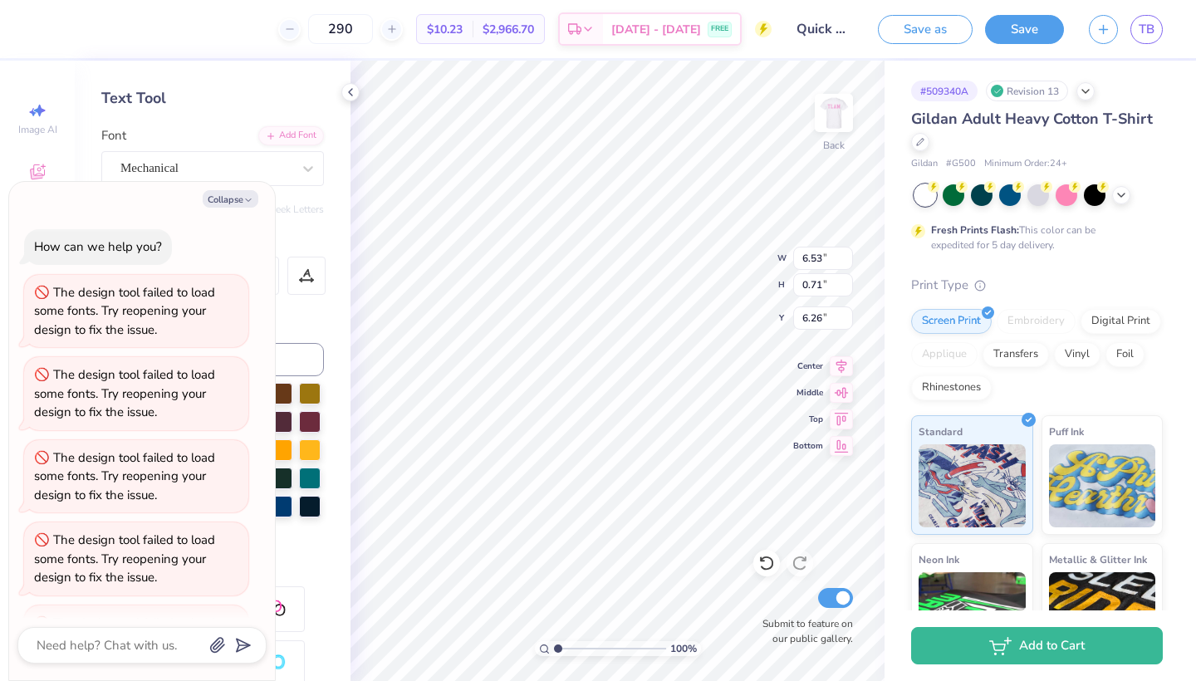
scroll to position [310, 0]
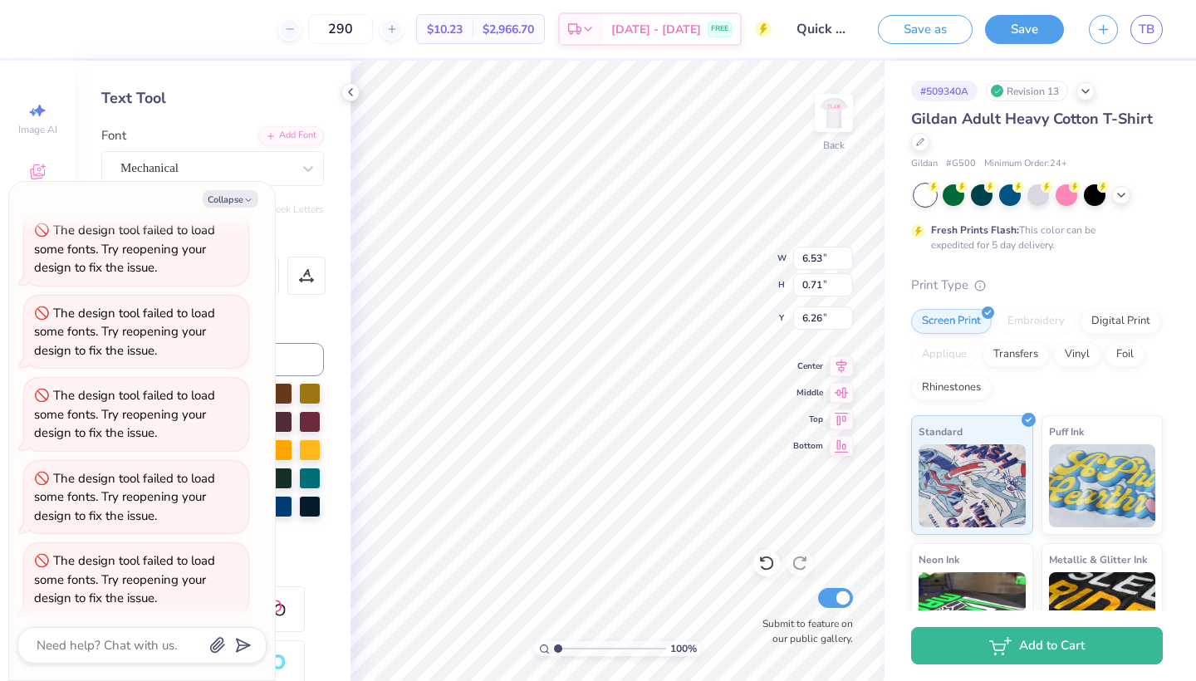
click at [223, 208] on div "Collapse How can we help you? The design tool failed to load some fonts. Try re…" at bounding box center [142, 431] width 266 height 498
click at [223, 204] on button "Collapse" at bounding box center [231, 198] width 56 height 17
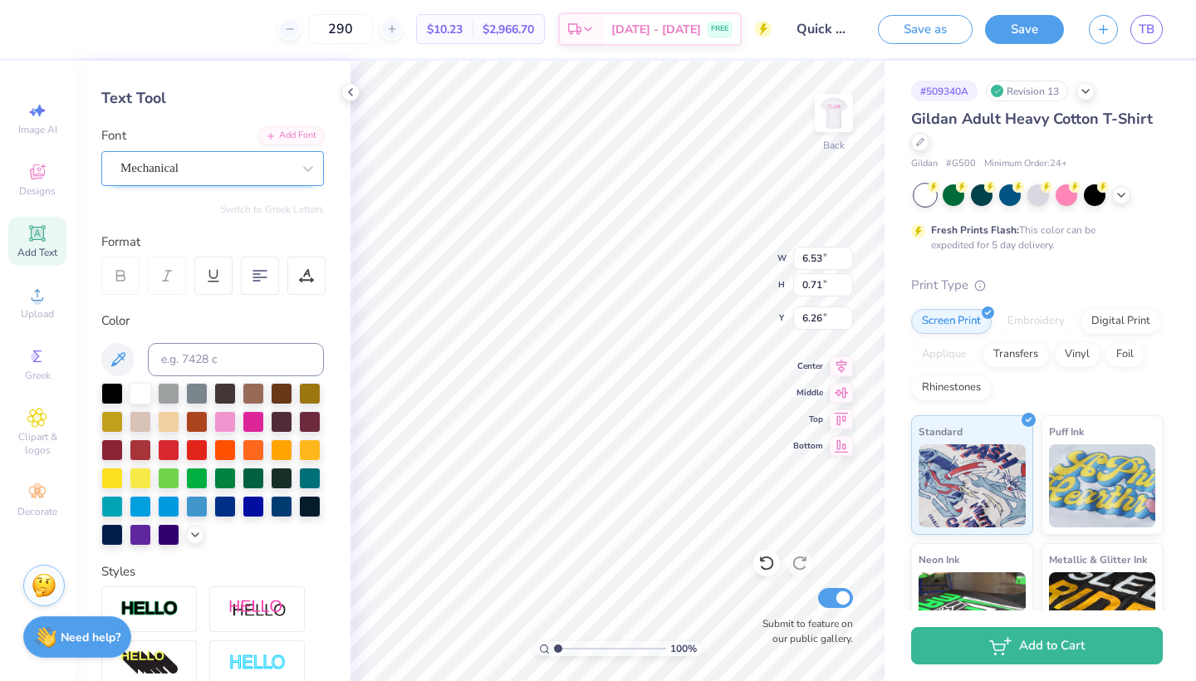
click at [286, 179] on div "Mechanical" at bounding box center [206, 168] width 174 height 26
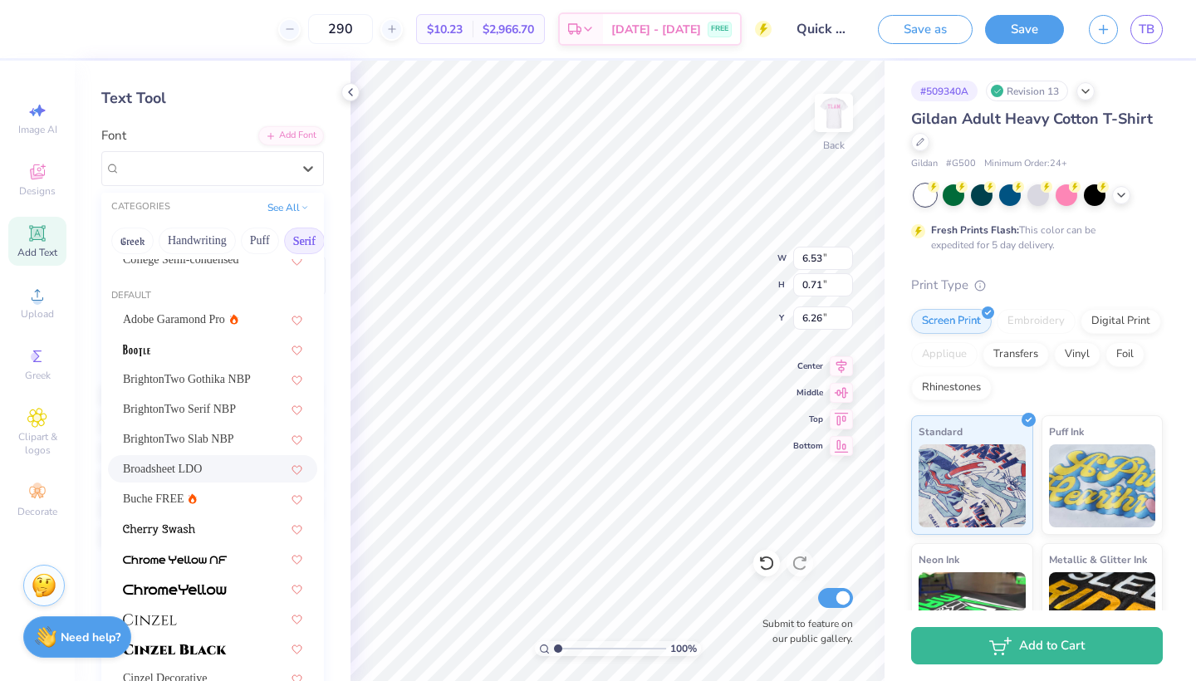
scroll to position [82, 0]
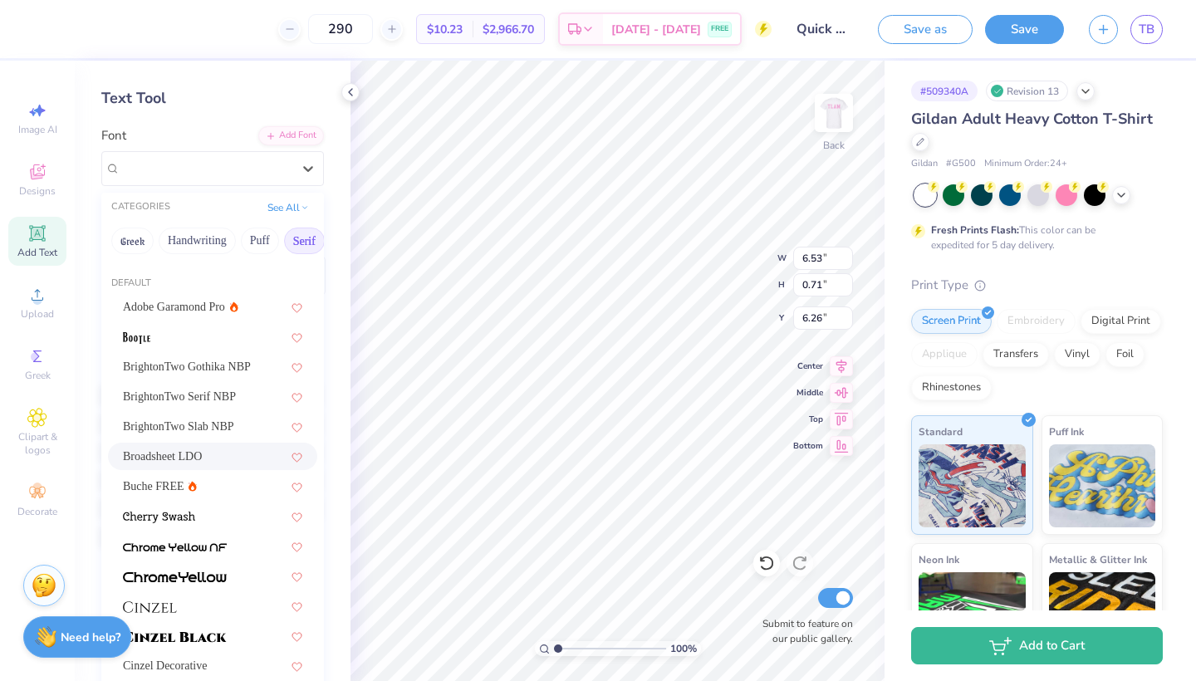
click at [232, 456] on div "Broadsheet LDO" at bounding box center [212, 456] width 179 height 17
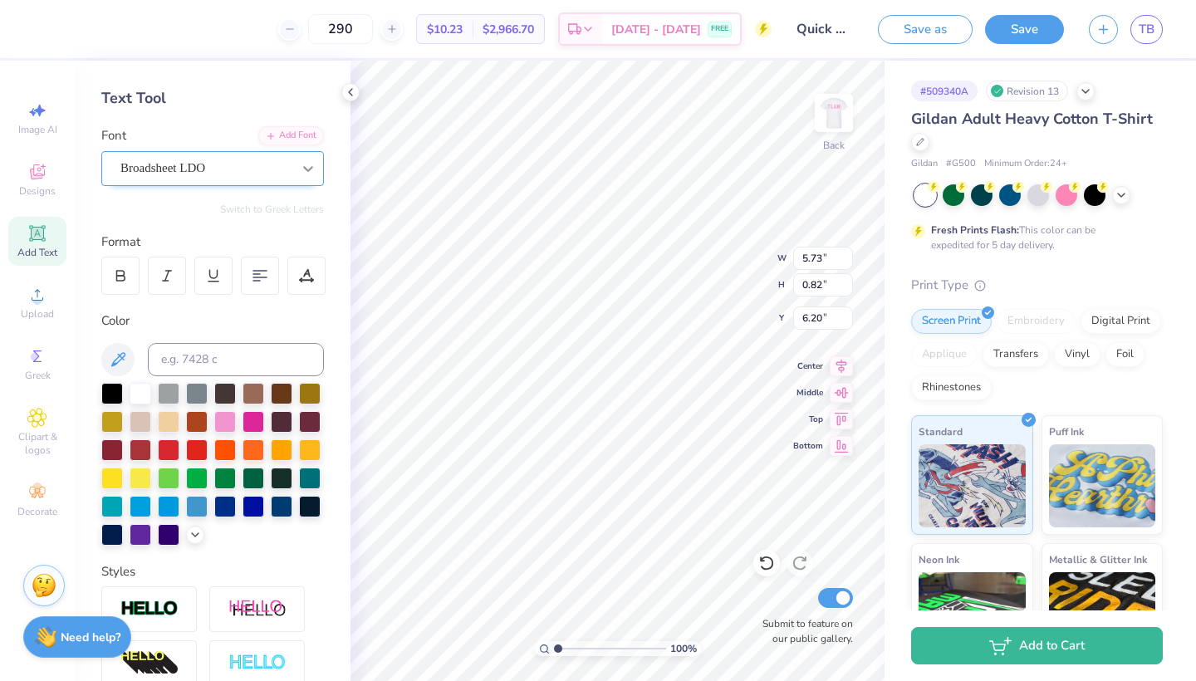
click at [311, 170] on icon at bounding box center [308, 168] width 17 height 17
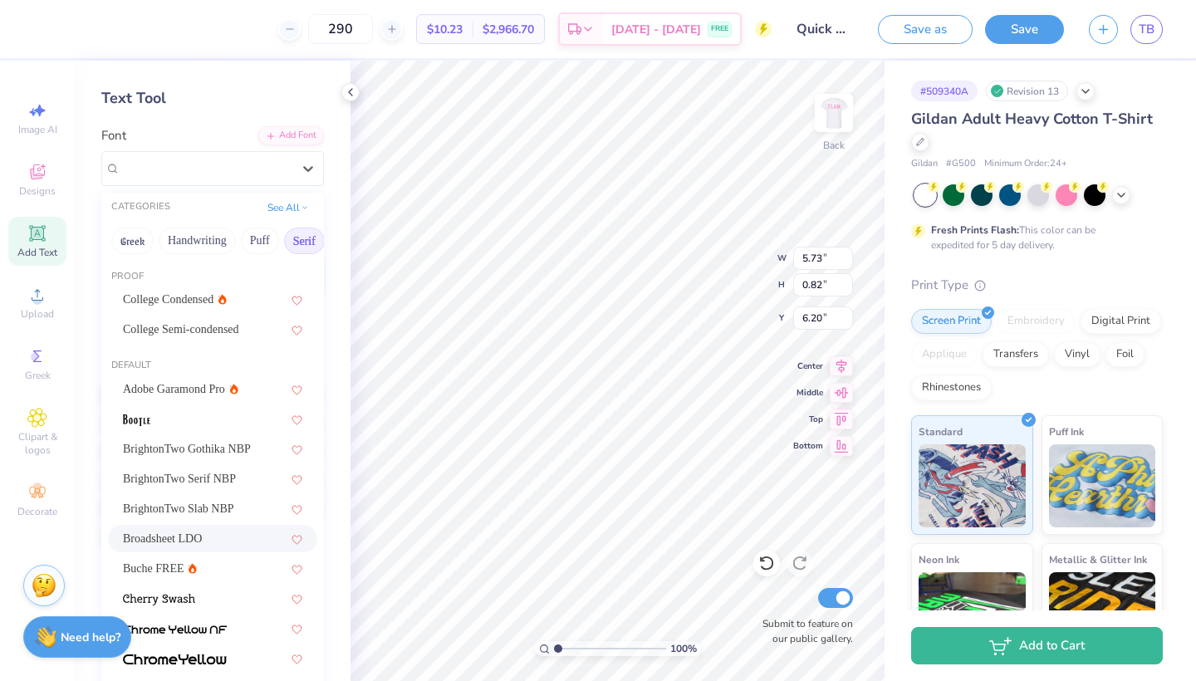
scroll to position [42, 0]
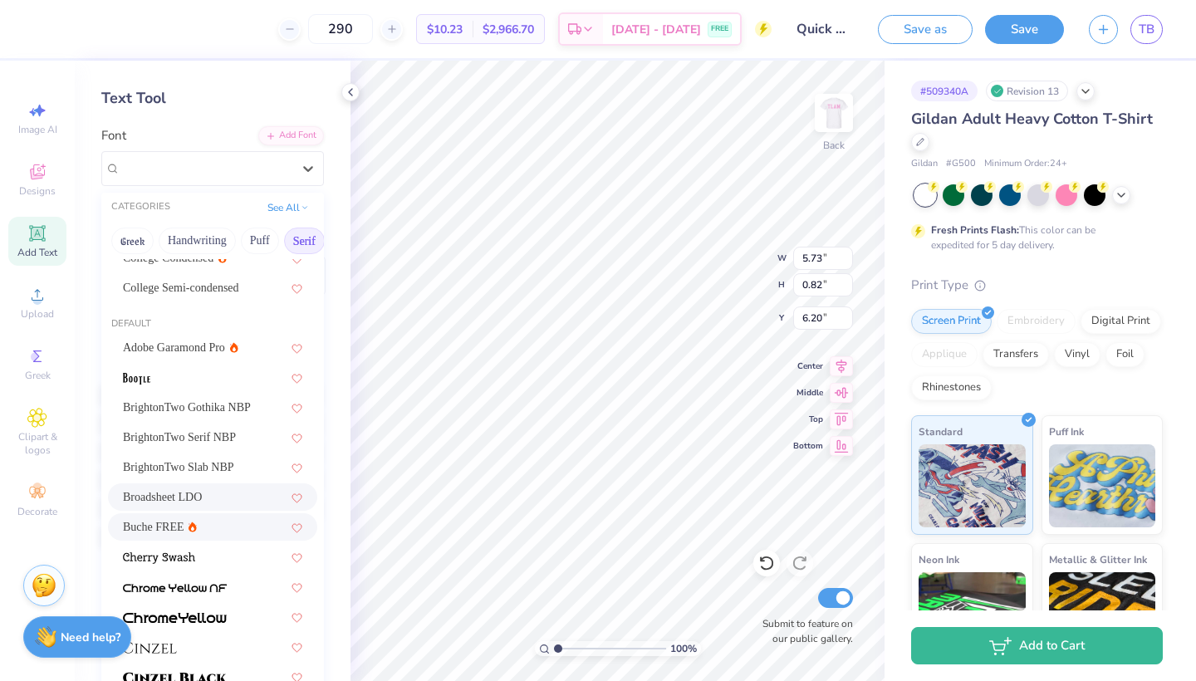
click at [213, 529] on div "Buche FREE" at bounding box center [212, 526] width 179 height 17
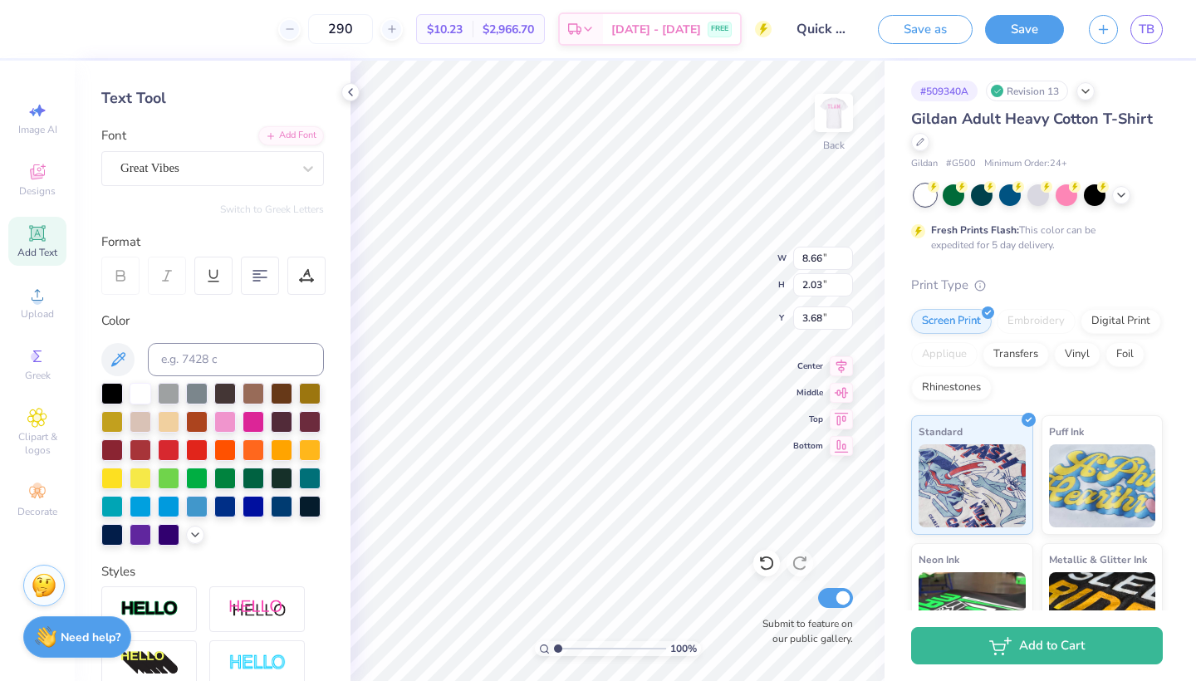
click at [255, 149] on div "Font Great Vibes" at bounding box center [212, 156] width 223 height 60
click at [262, 163] on div "Great Vibes" at bounding box center [206, 168] width 174 height 26
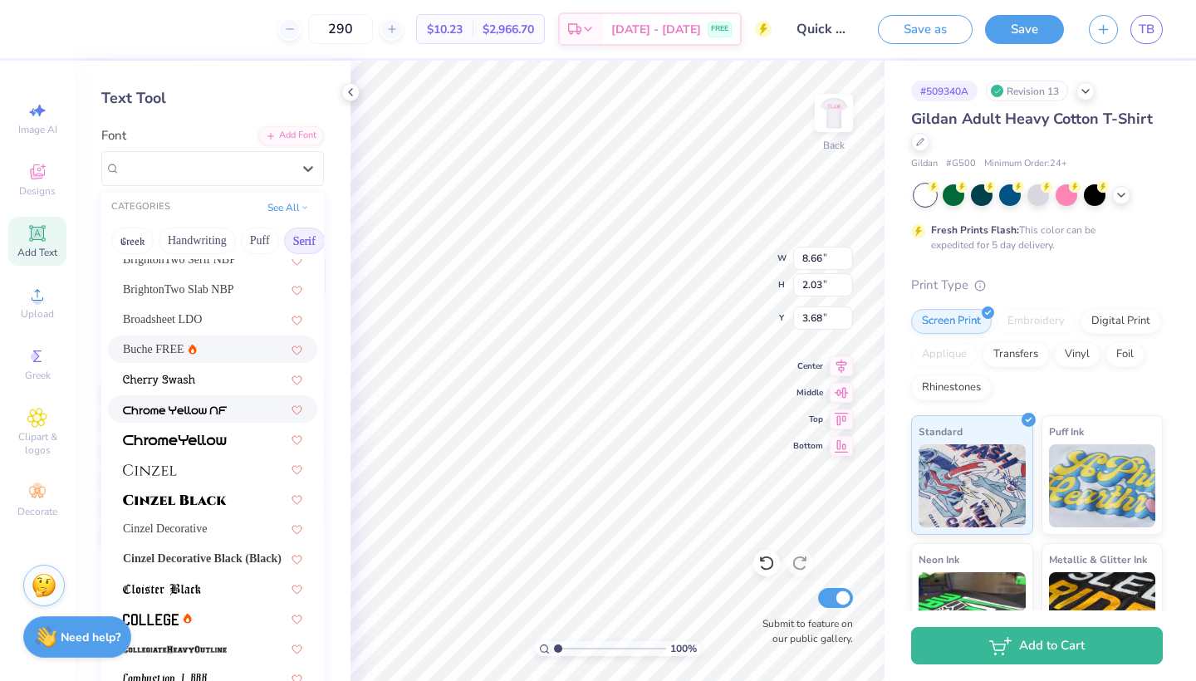
scroll to position [251, 0]
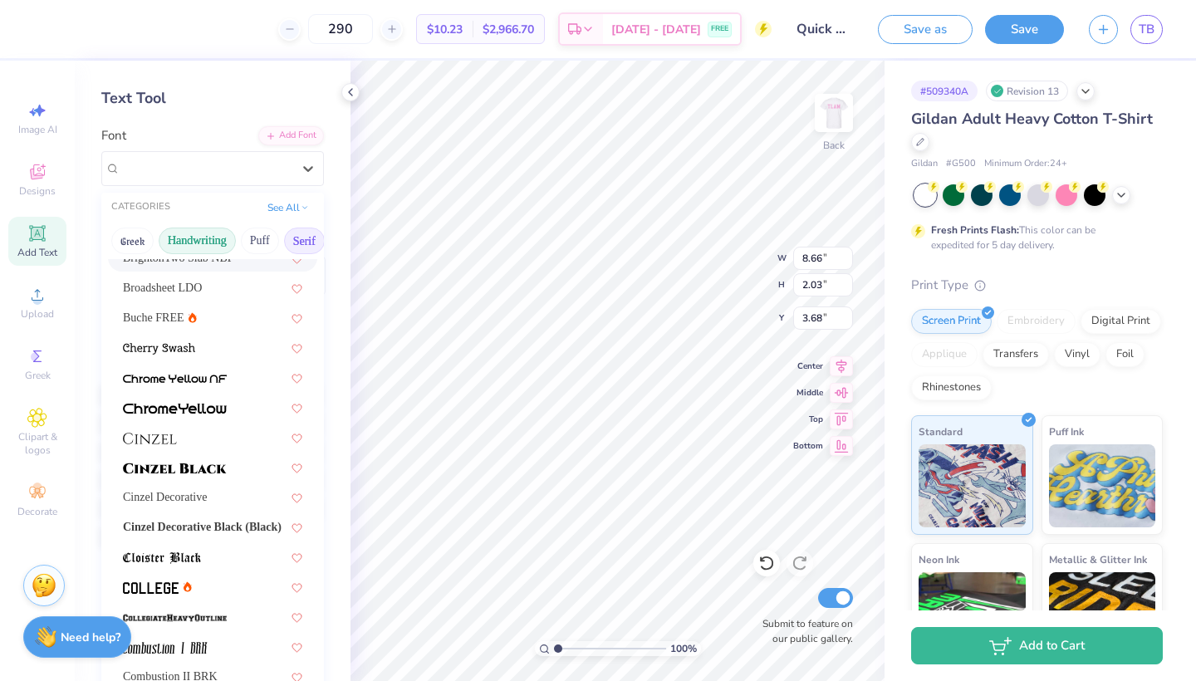
click at [199, 235] on button "Handwriting" at bounding box center [197, 241] width 77 height 27
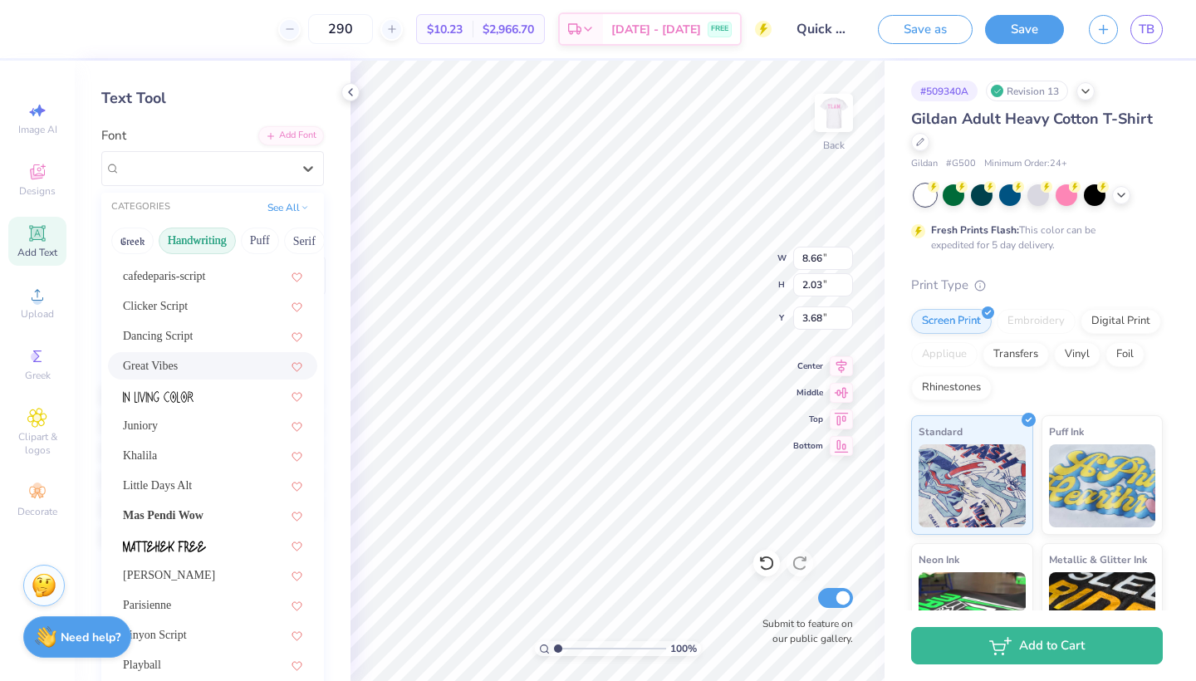
scroll to position [232, 0]
click at [177, 462] on div "Khalila" at bounding box center [212, 456] width 179 height 17
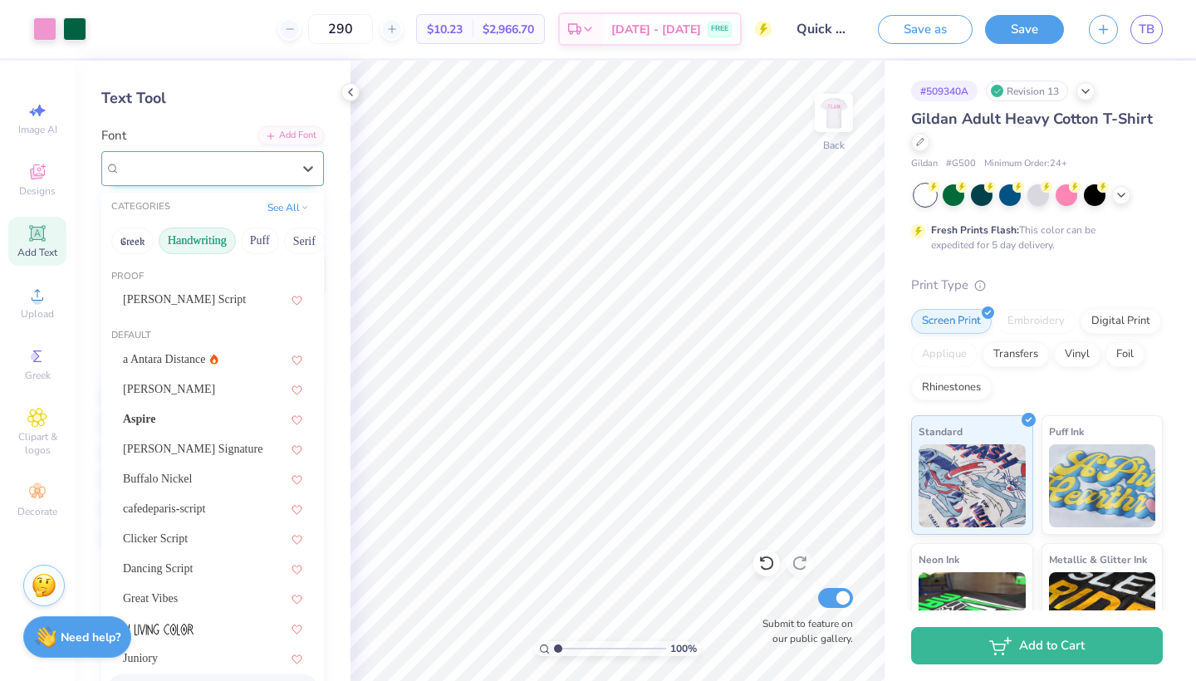
click at [290, 174] on div "Khalila" at bounding box center [206, 168] width 174 height 26
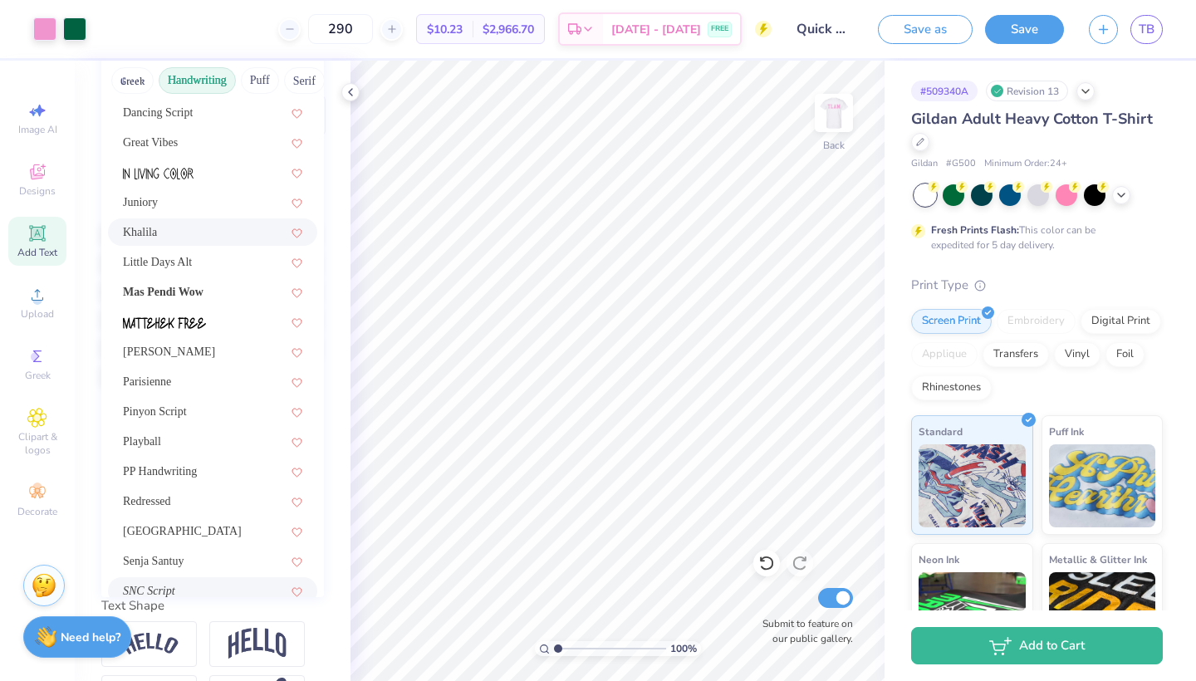
scroll to position [286, 0]
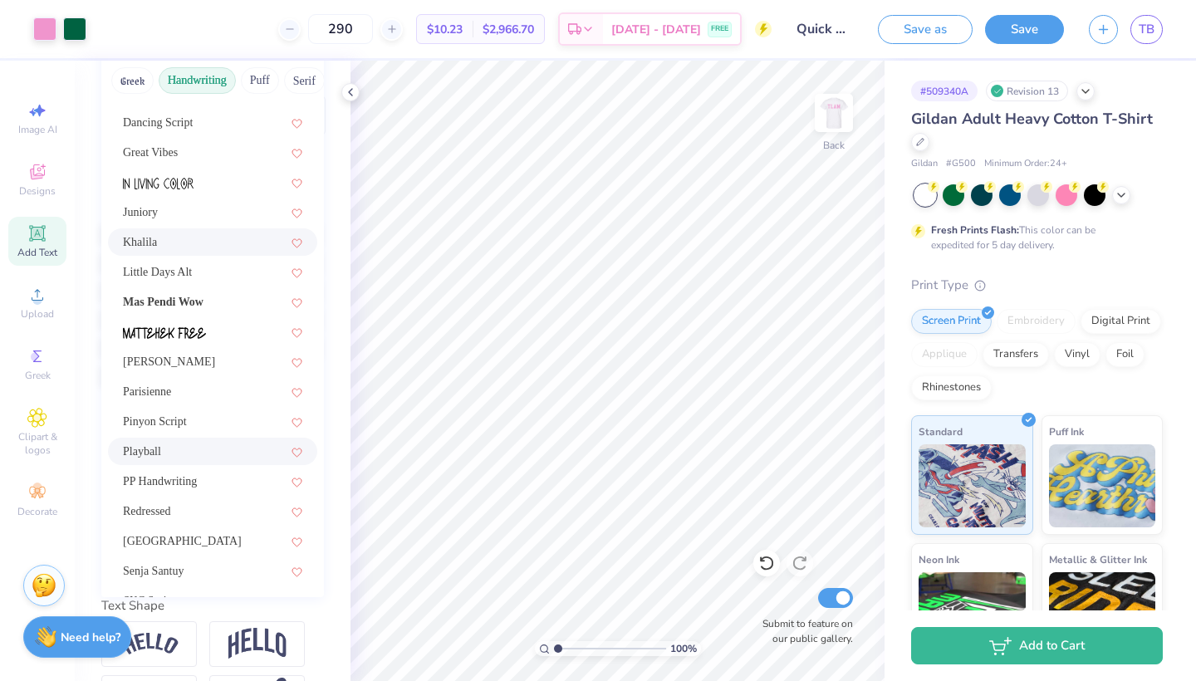
click at [203, 460] on div "Playball" at bounding box center [212, 451] width 179 height 17
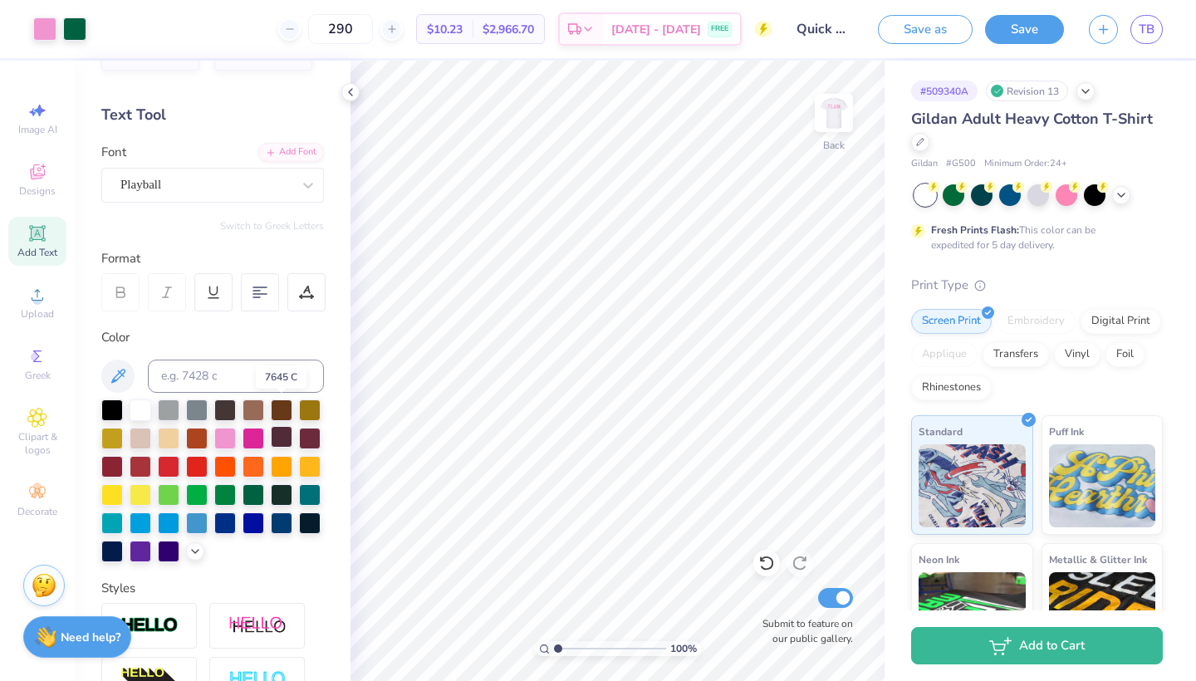
scroll to position [42, 0]
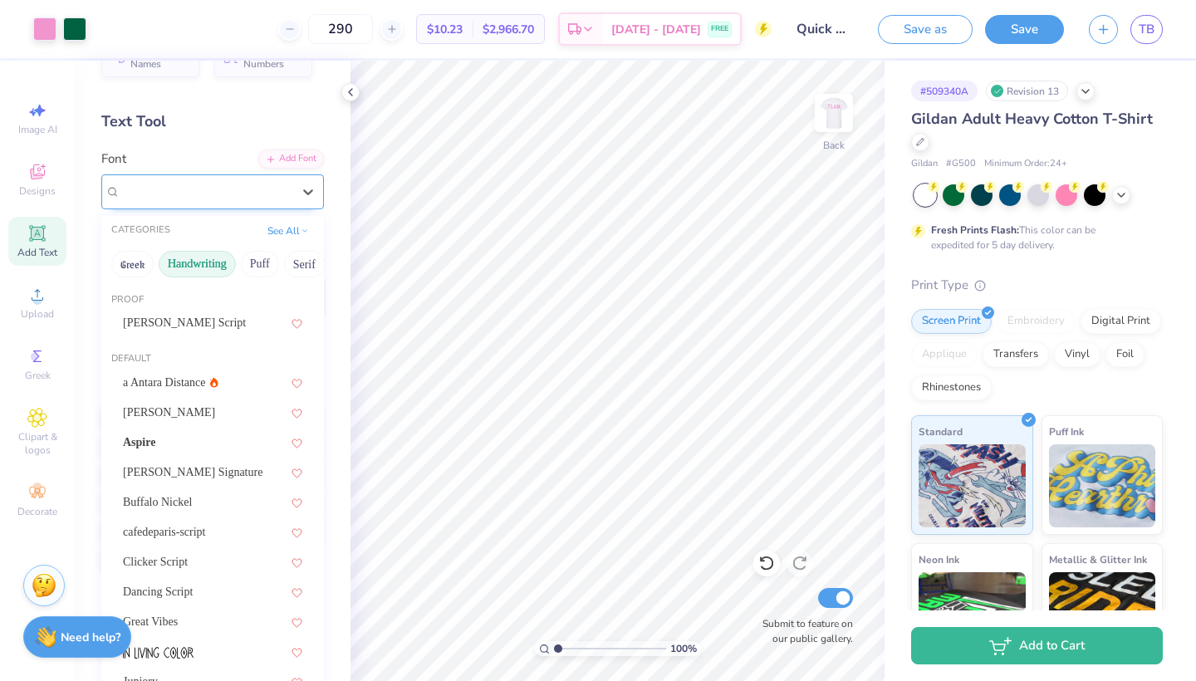
click at [272, 196] on div "Playball" at bounding box center [206, 192] width 174 height 26
click at [242, 448] on div "Aspire" at bounding box center [212, 441] width 179 height 17
click at [286, 202] on div "Aspire" at bounding box center [206, 192] width 174 height 26
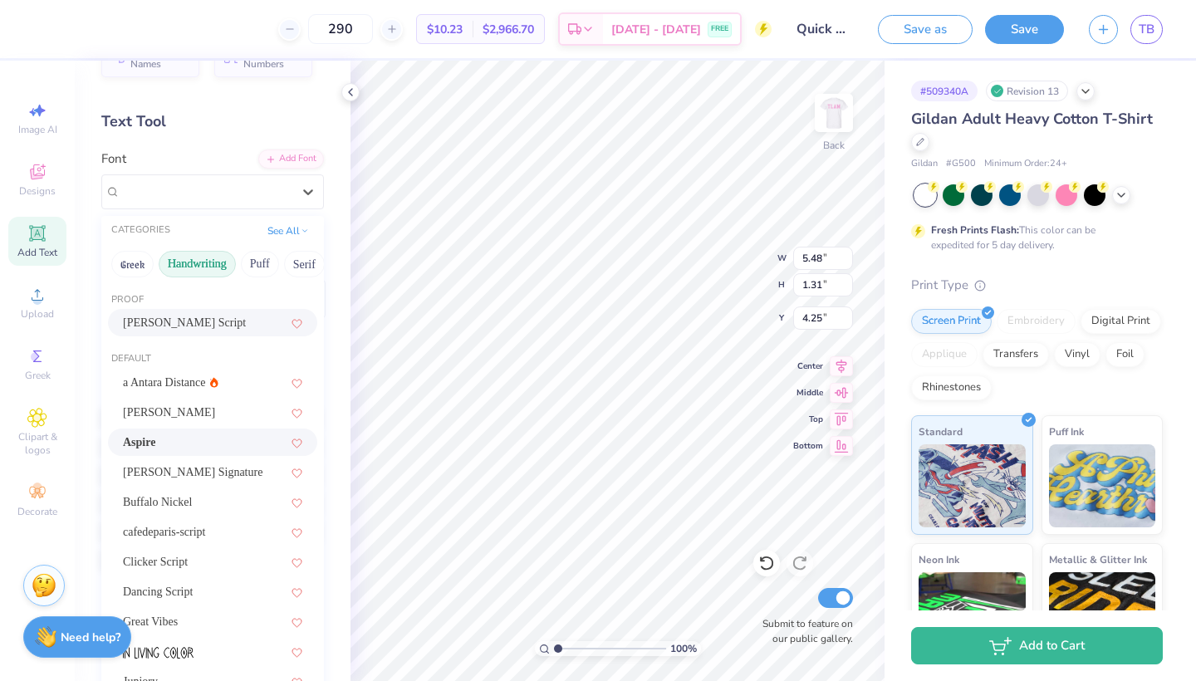
click at [223, 322] on div "[PERSON_NAME] Script" at bounding box center [212, 322] width 179 height 17
click at [288, 198] on div "Buche FREE" at bounding box center [206, 192] width 174 height 26
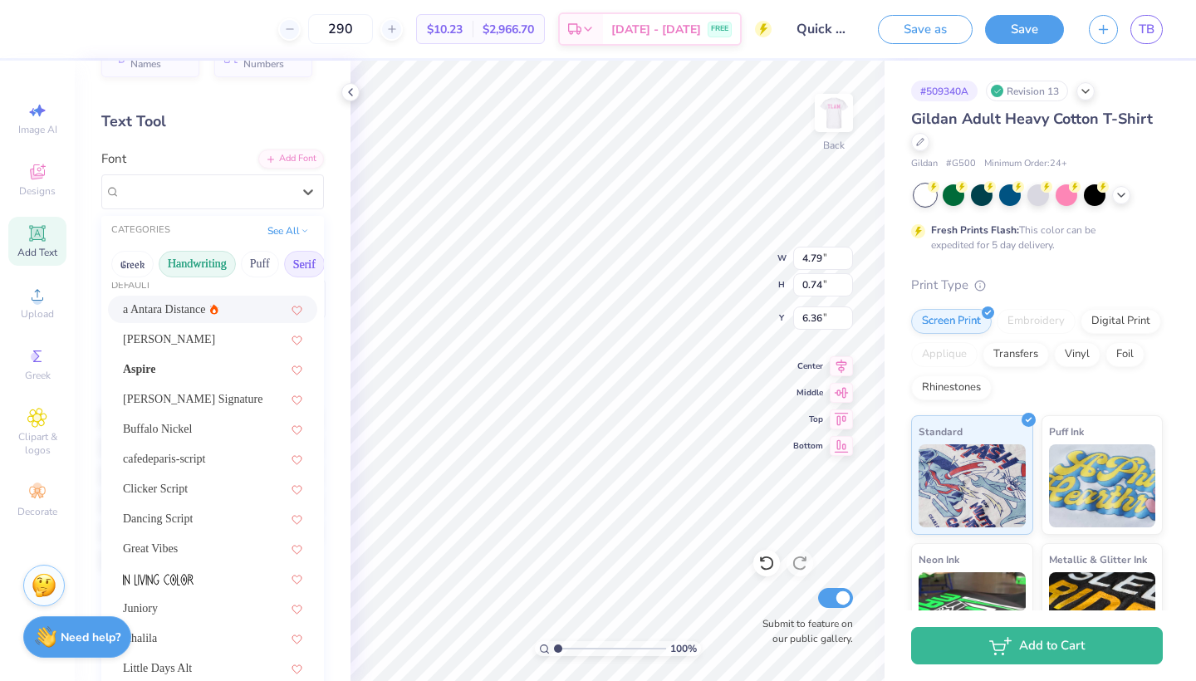
click at [304, 255] on button "Serif" at bounding box center [304, 264] width 41 height 27
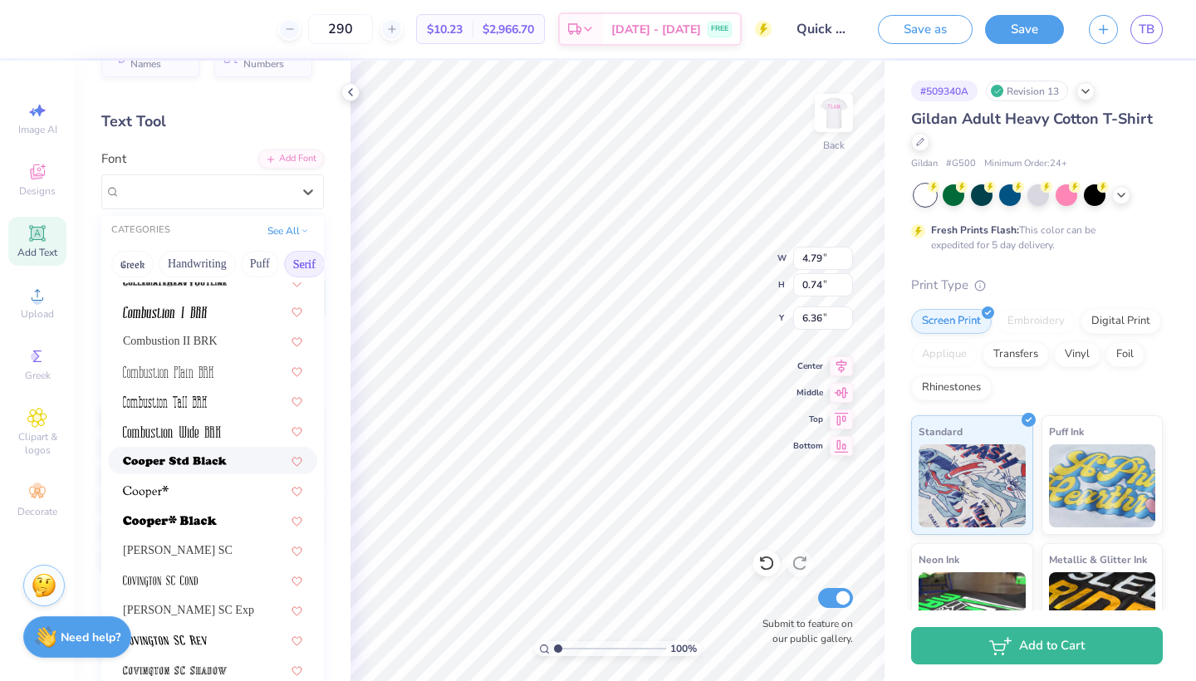
scroll to position [606, 0]
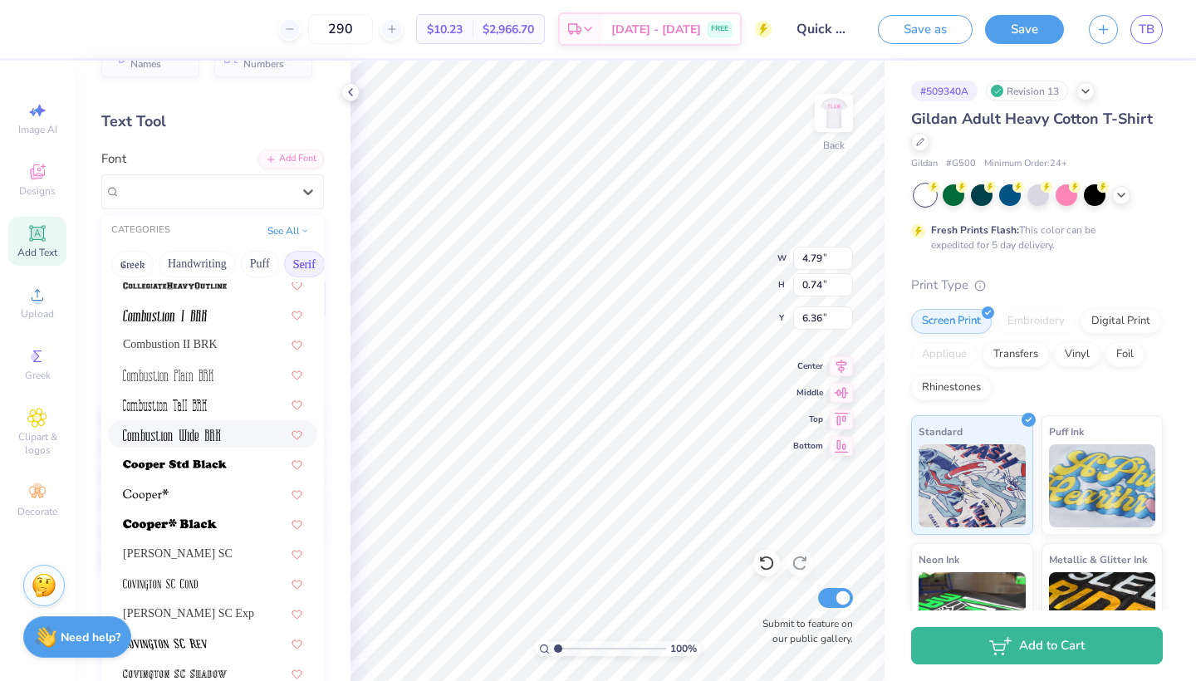
click at [239, 442] on div at bounding box center [212, 433] width 179 height 17
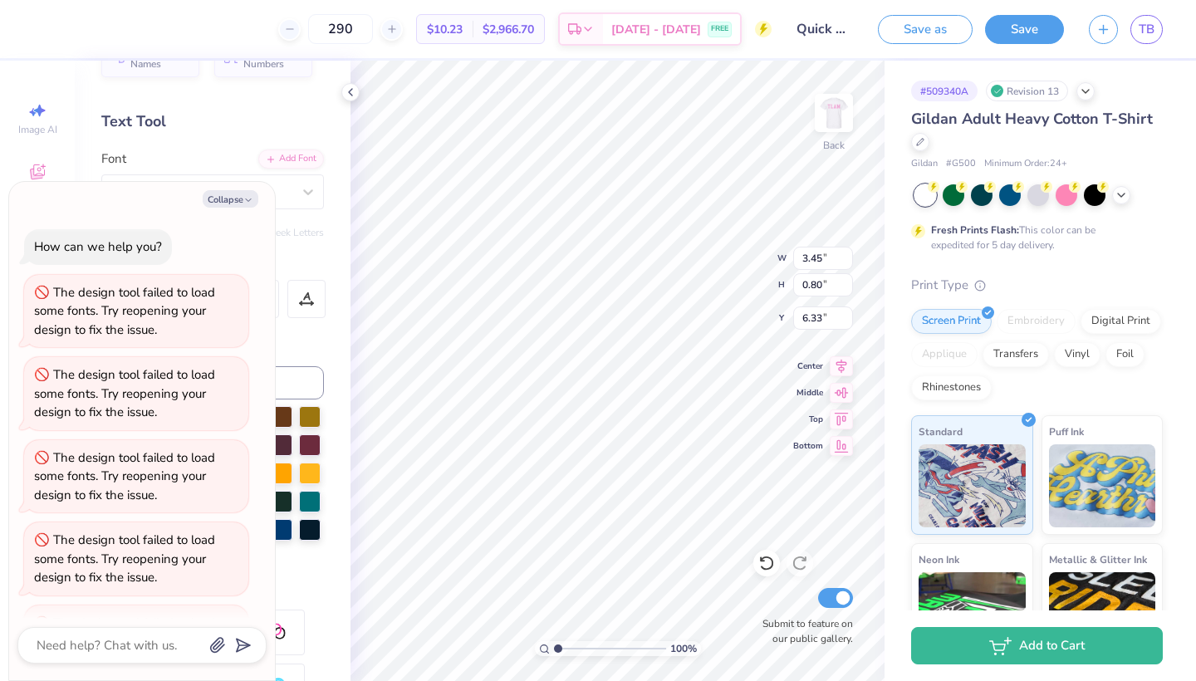
scroll to position [391, 0]
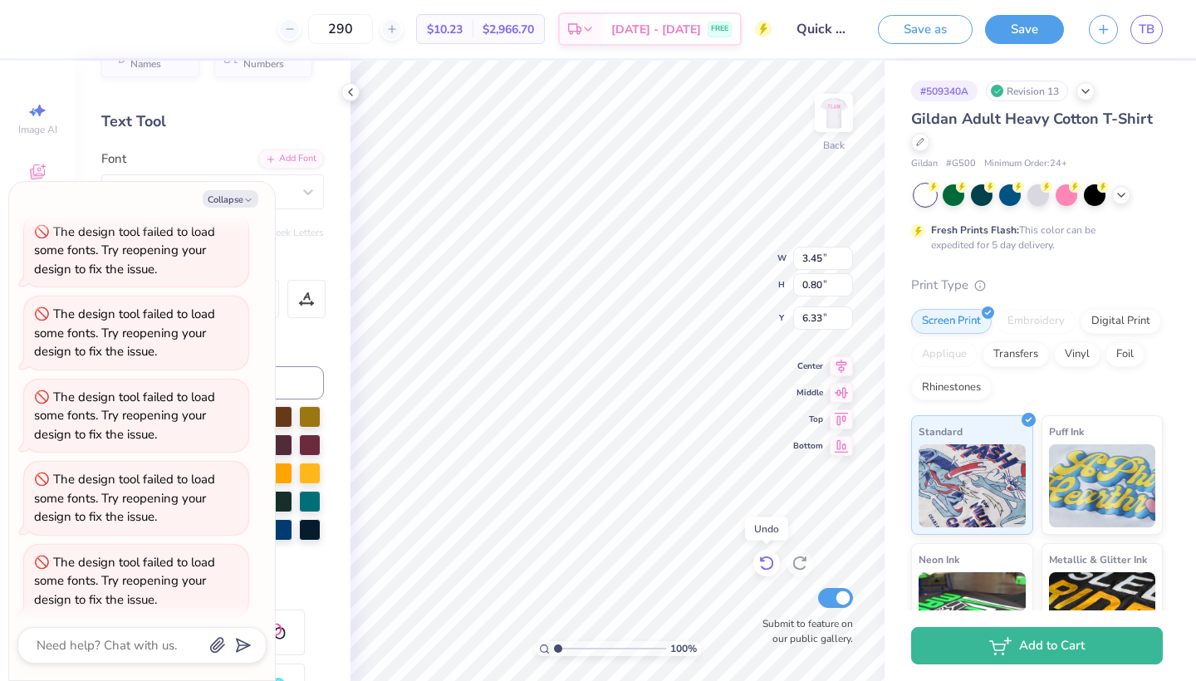
click at [761, 559] on icon at bounding box center [762, 559] width 3 height 3
click at [242, 191] on button "Collapse" at bounding box center [231, 198] width 56 height 17
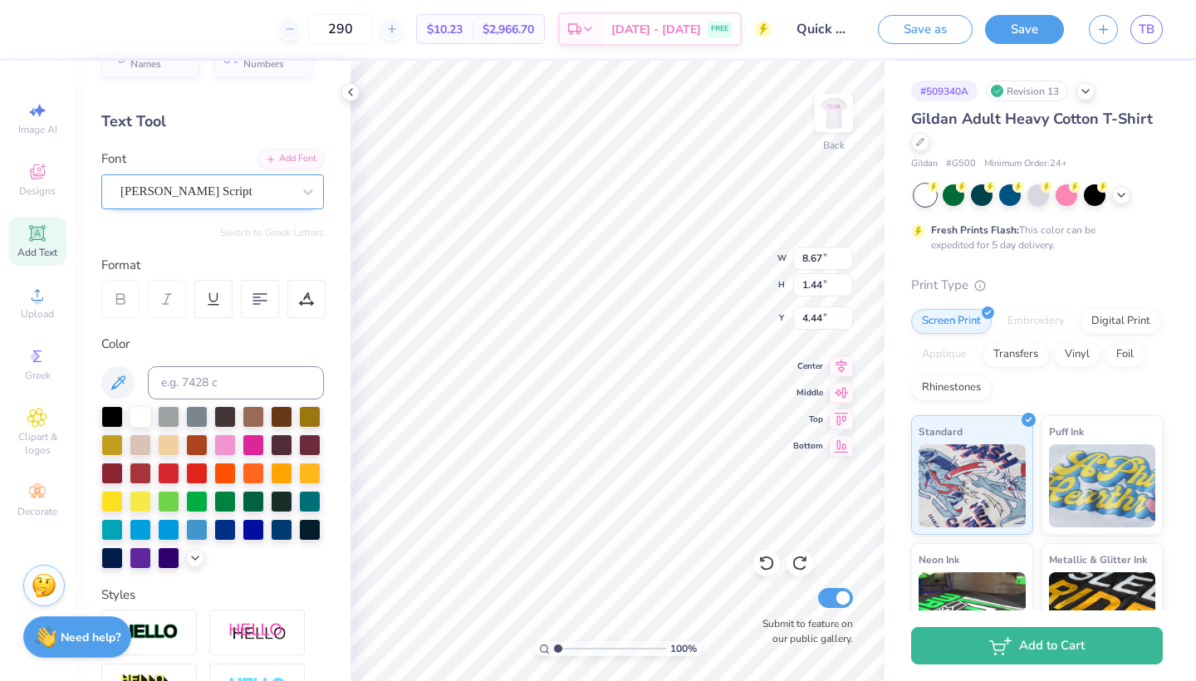
click at [269, 194] on div "[PERSON_NAME] Script" at bounding box center [206, 192] width 174 height 26
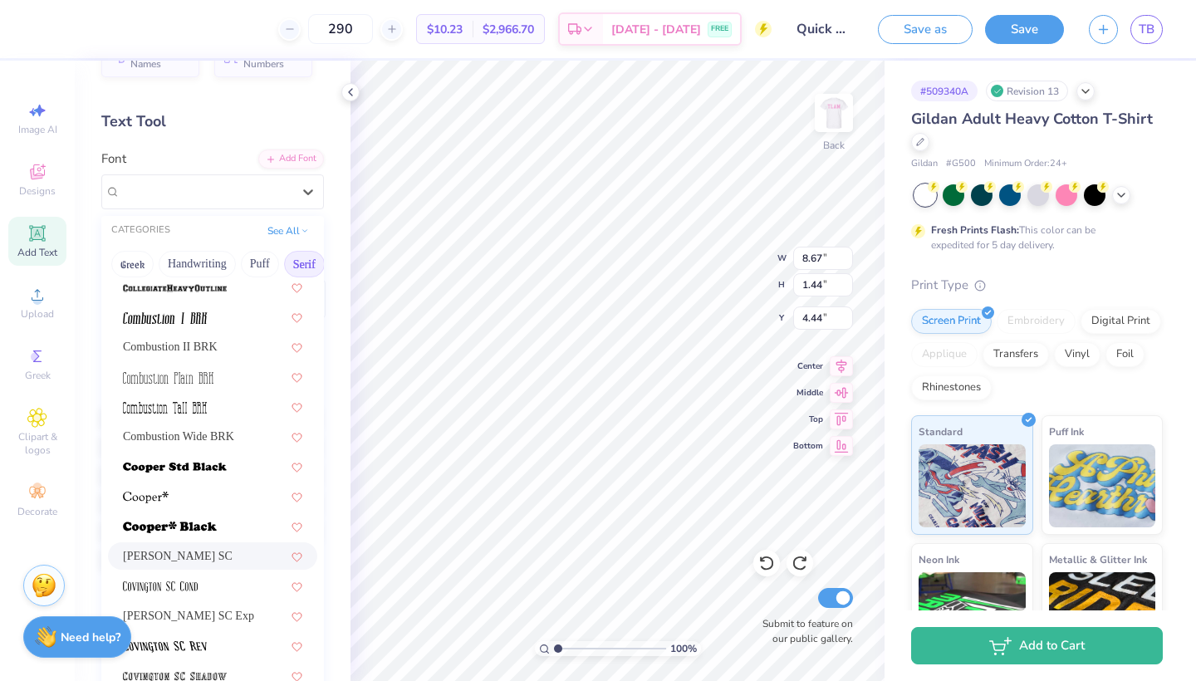
scroll to position [633, 0]
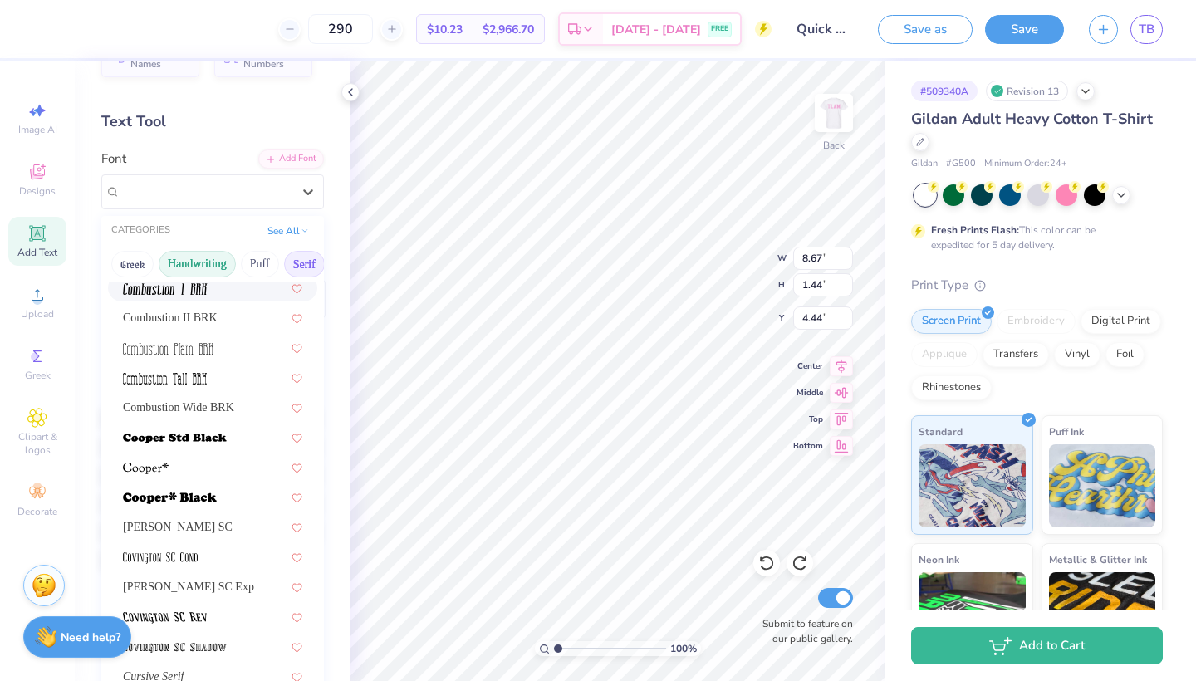
click at [200, 274] on button "Handwriting" at bounding box center [197, 264] width 77 height 27
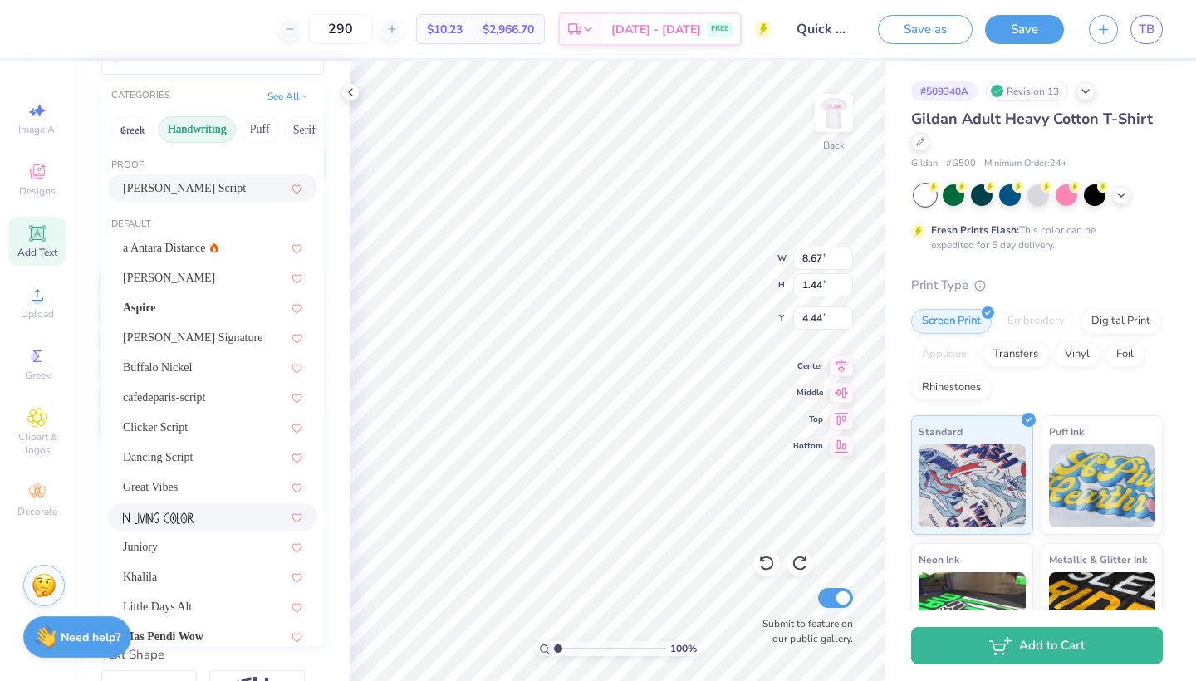
scroll to position [0, 0]
click at [206, 253] on div "a Antara Distance" at bounding box center [212, 247] width 179 height 17
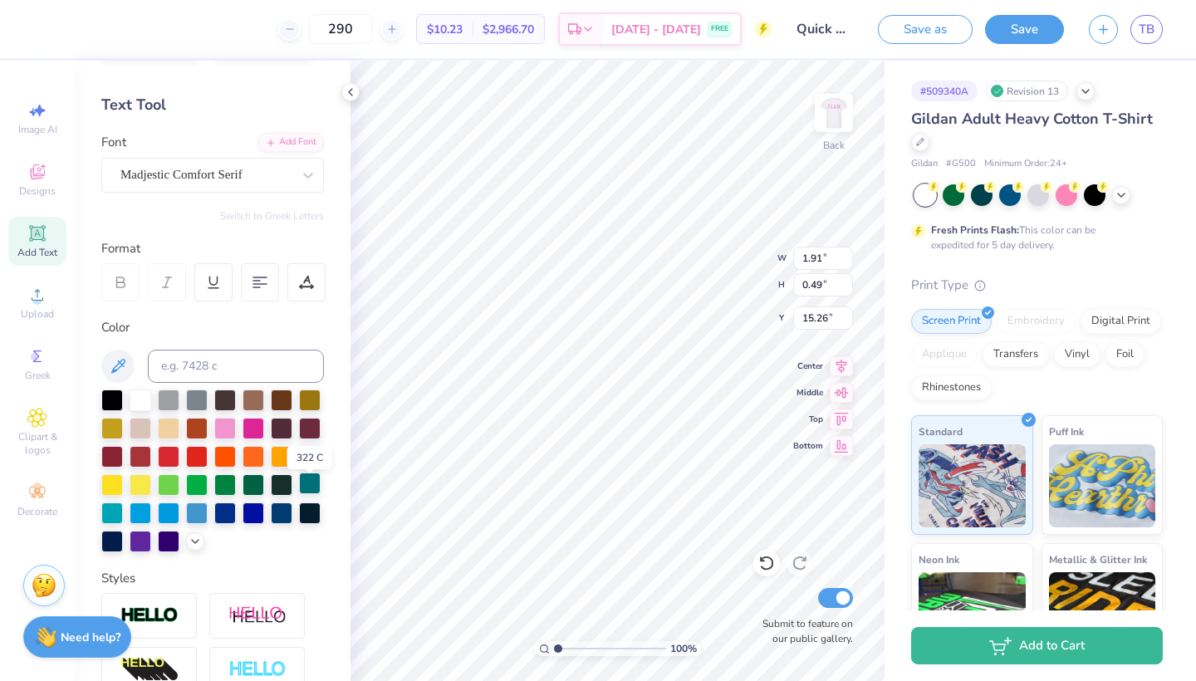
scroll to position [44, 0]
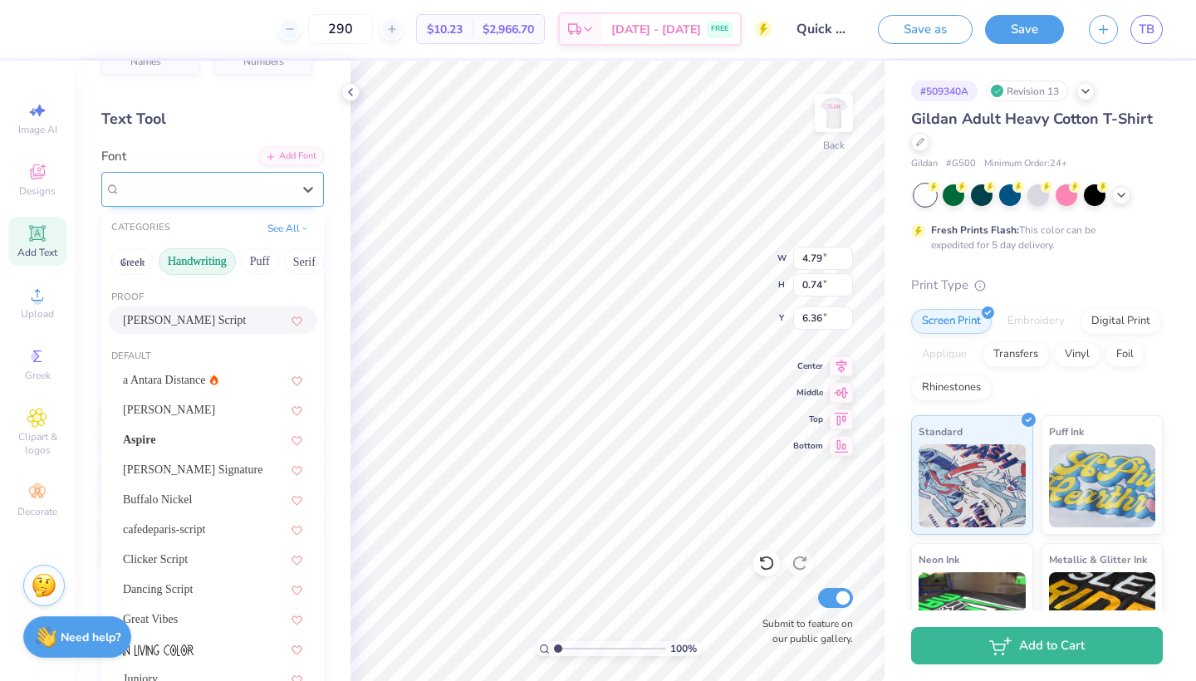
click at [252, 186] on div "Buche FREE" at bounding box center [206, 189] width 174 height 26
click at [257, 264] on button "Puff" at bounding box center [260, 261] width 38 height 27
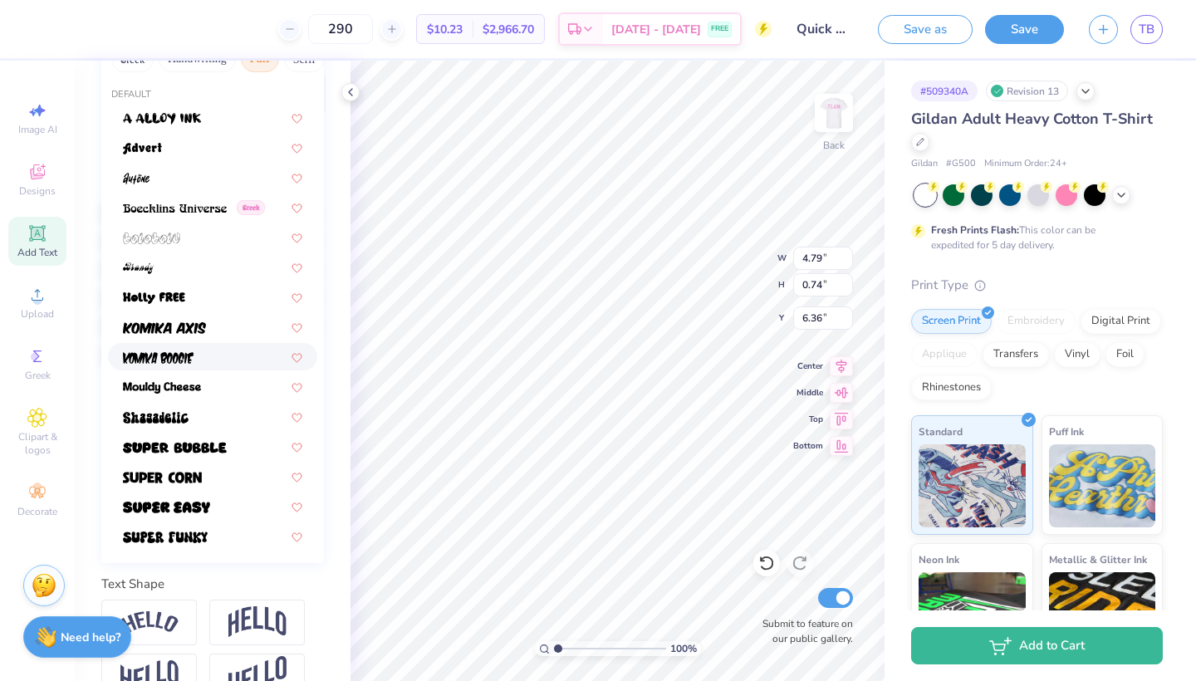
scroll to position [237, 0]
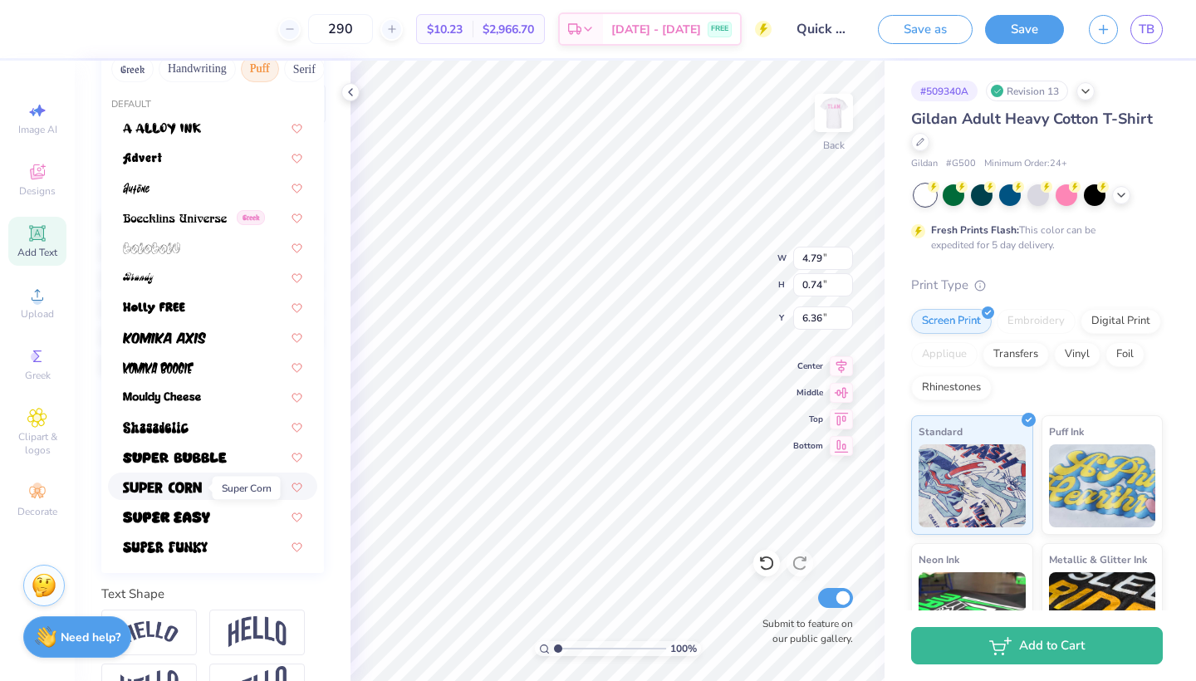
click at [189, 481] on span at bounding box center [162, 485] width 79 height 17
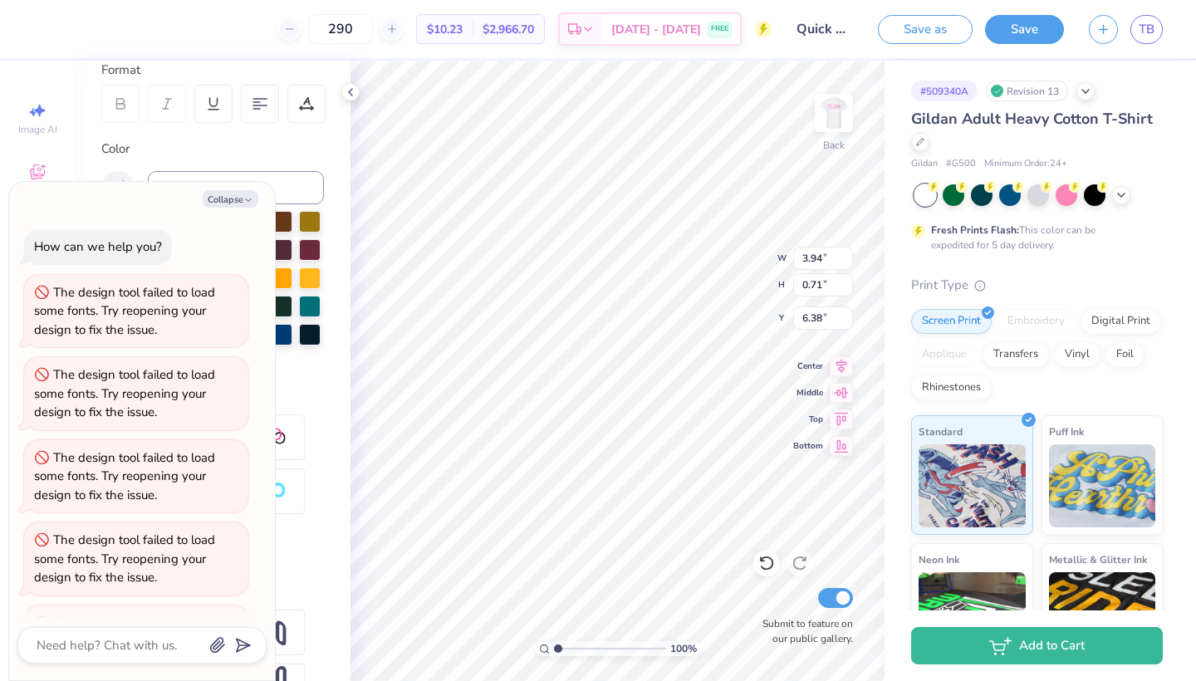
scroll to position [472, 0]
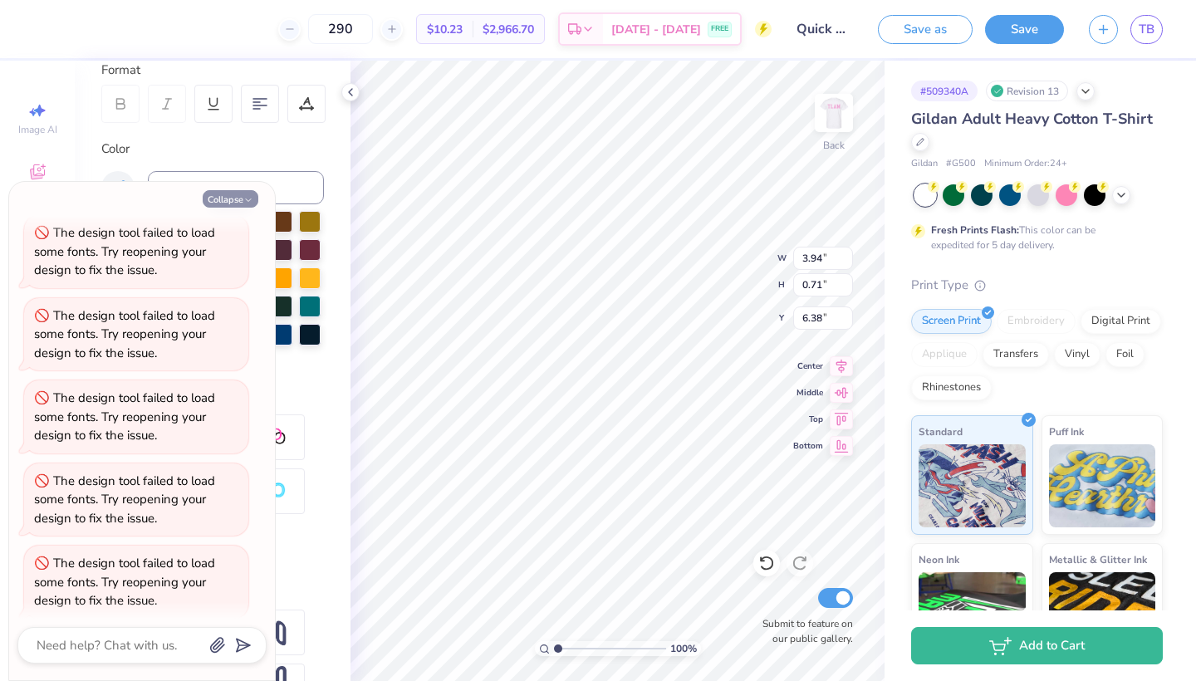
click at [234, 207] on button "Collapse" at bounding box center [231, 198] width 56 height 17
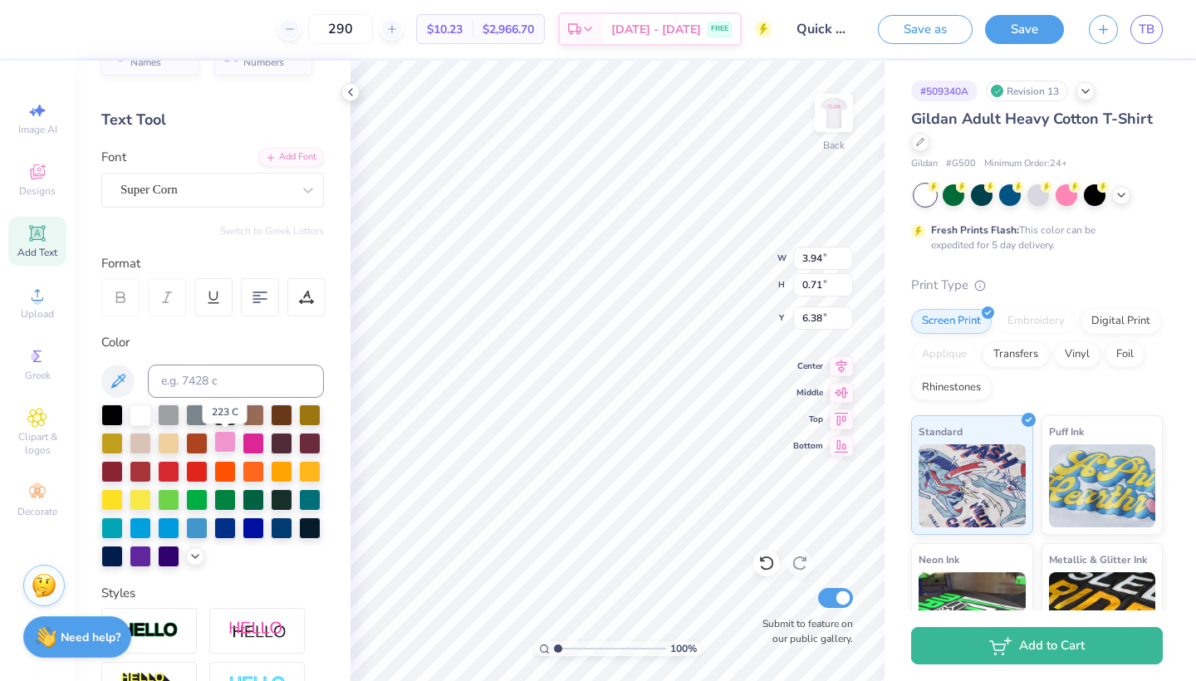
scroll to position [42, 0]
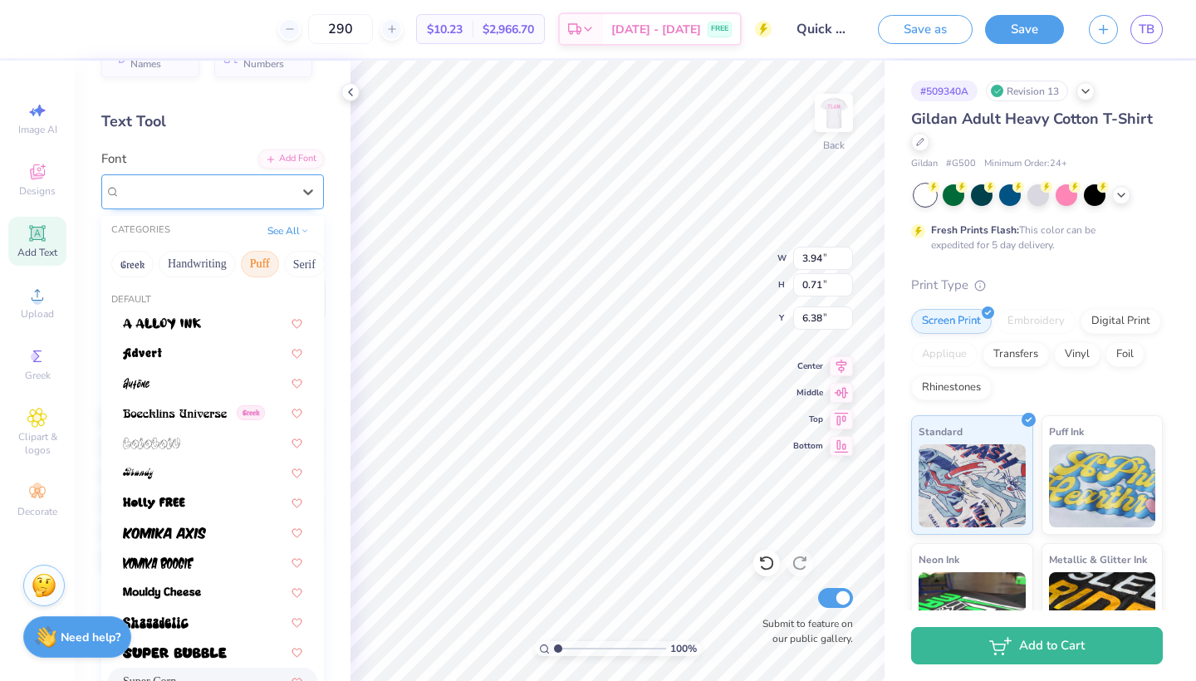
click at [266, 183] on div "Super Corn" at bounding box center [206, 192] width 174 height 26
click at [275, 262] on button "Bold" at bounding box center [269, 264] width 41 height 27
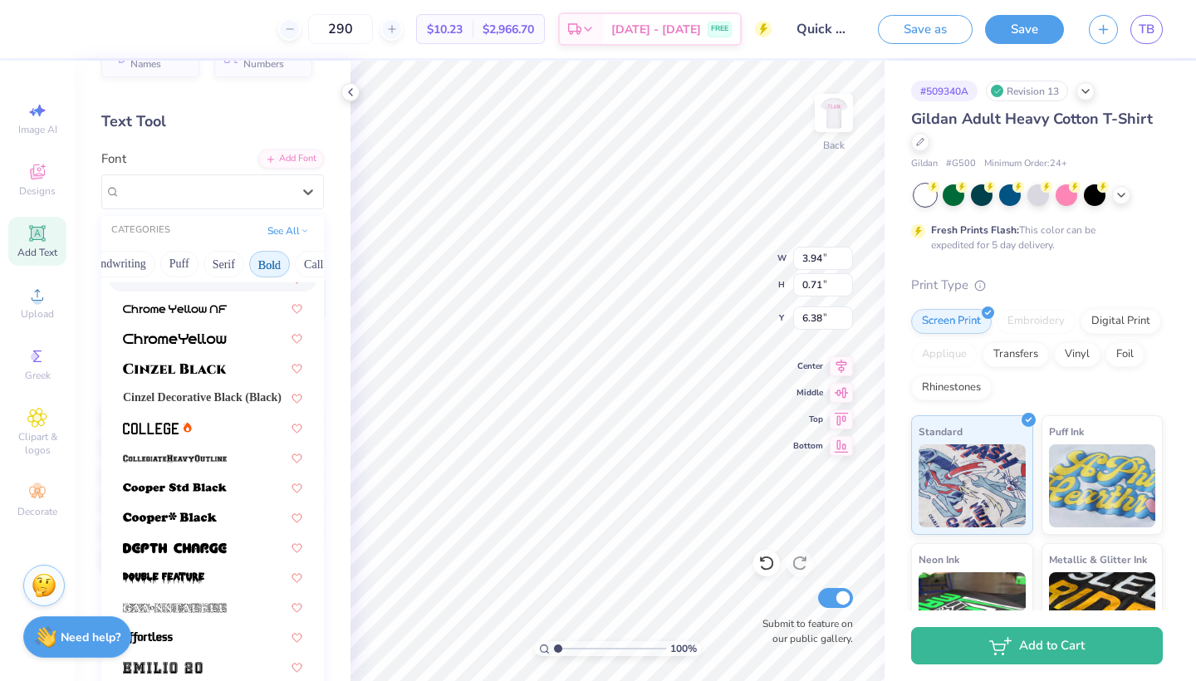
scroll to position [138, 0]
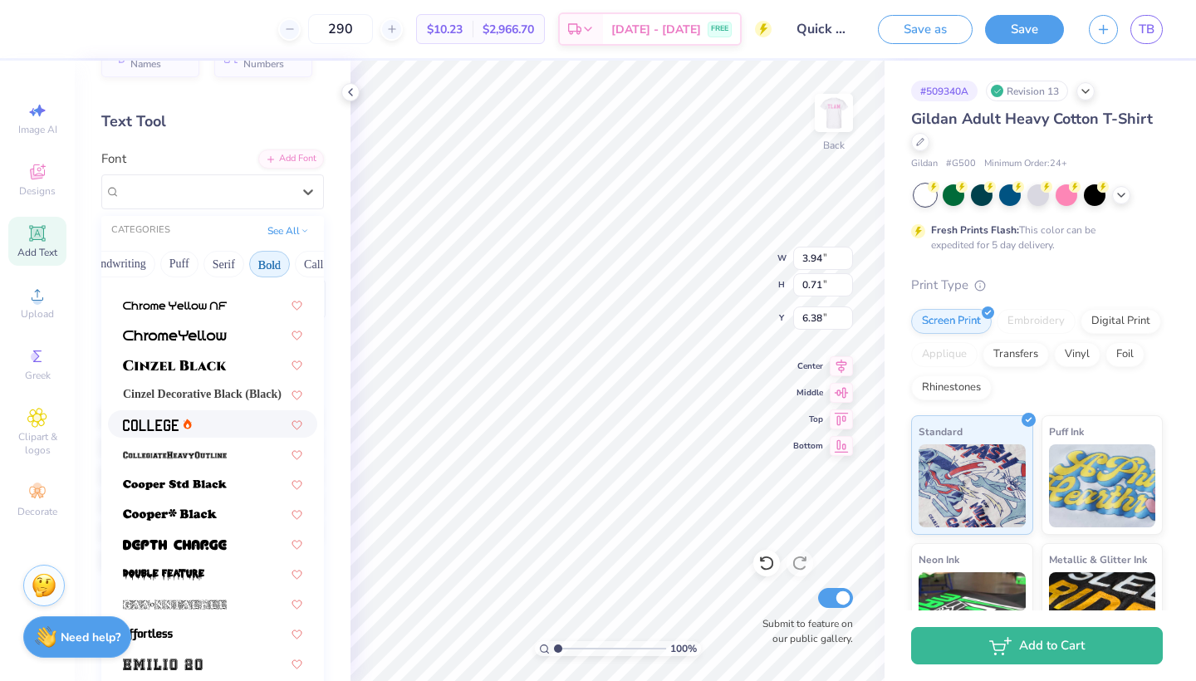
click at [205, 424] on div at bounding box center [212, 423] width 179 height 17
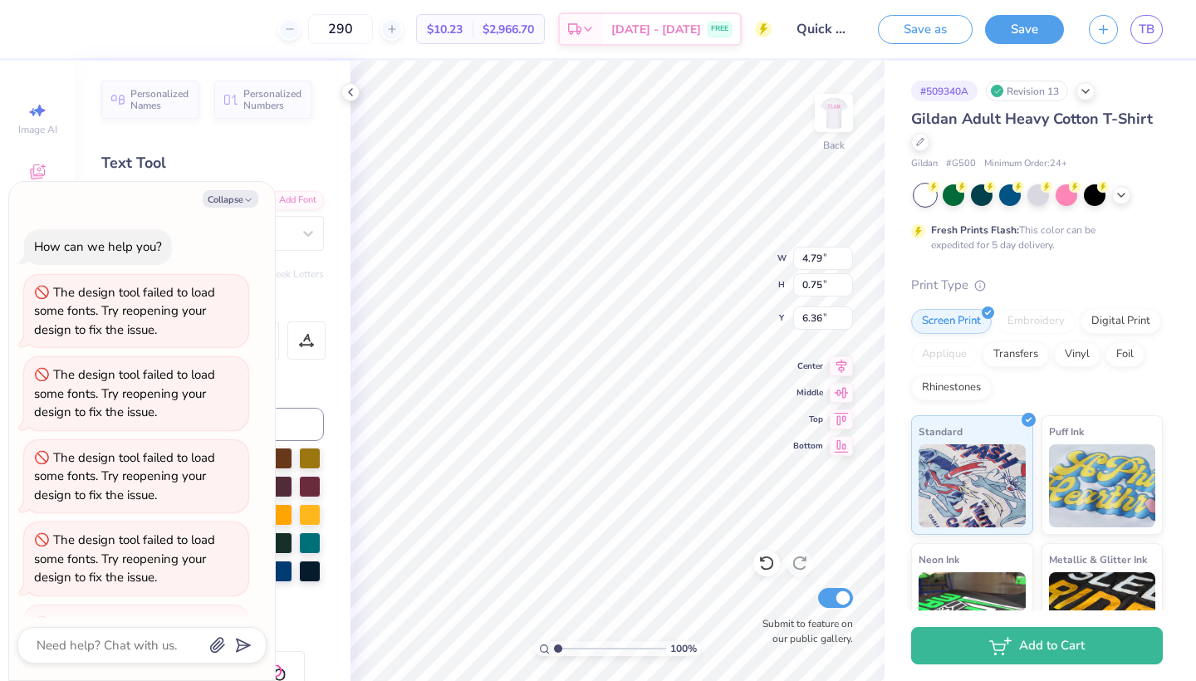
scroll to position [554, 0]
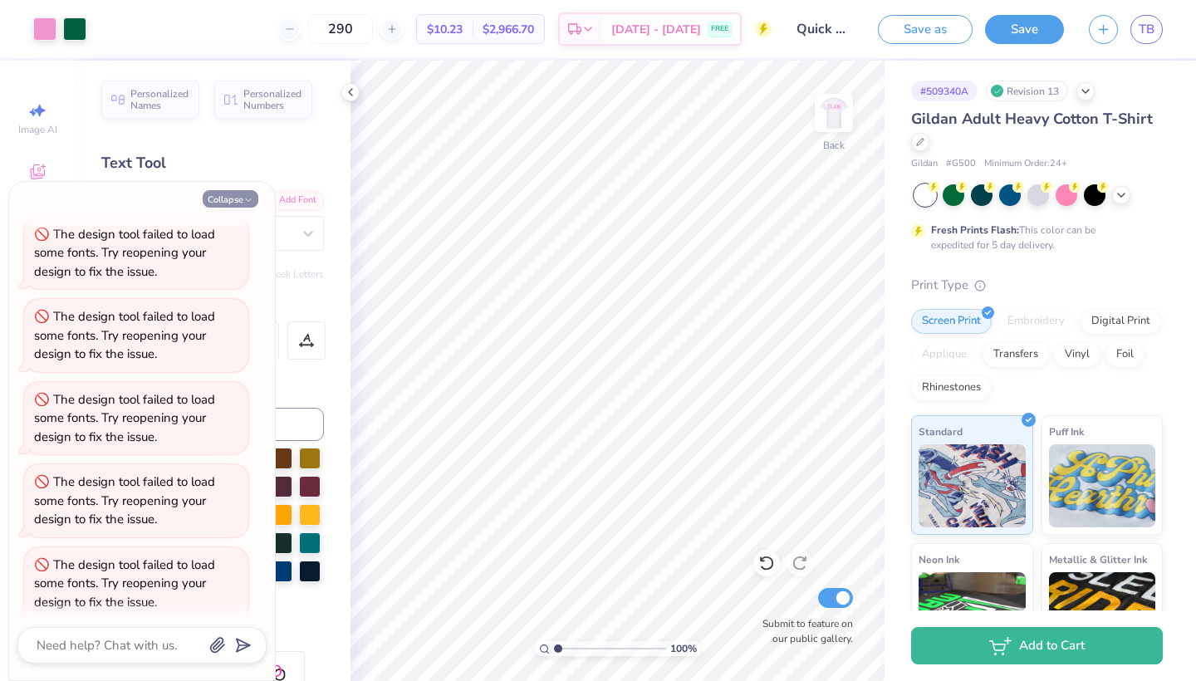
click at [240, 201] on button "Collapse" at bounding box center [231, 198] width 56 height 17
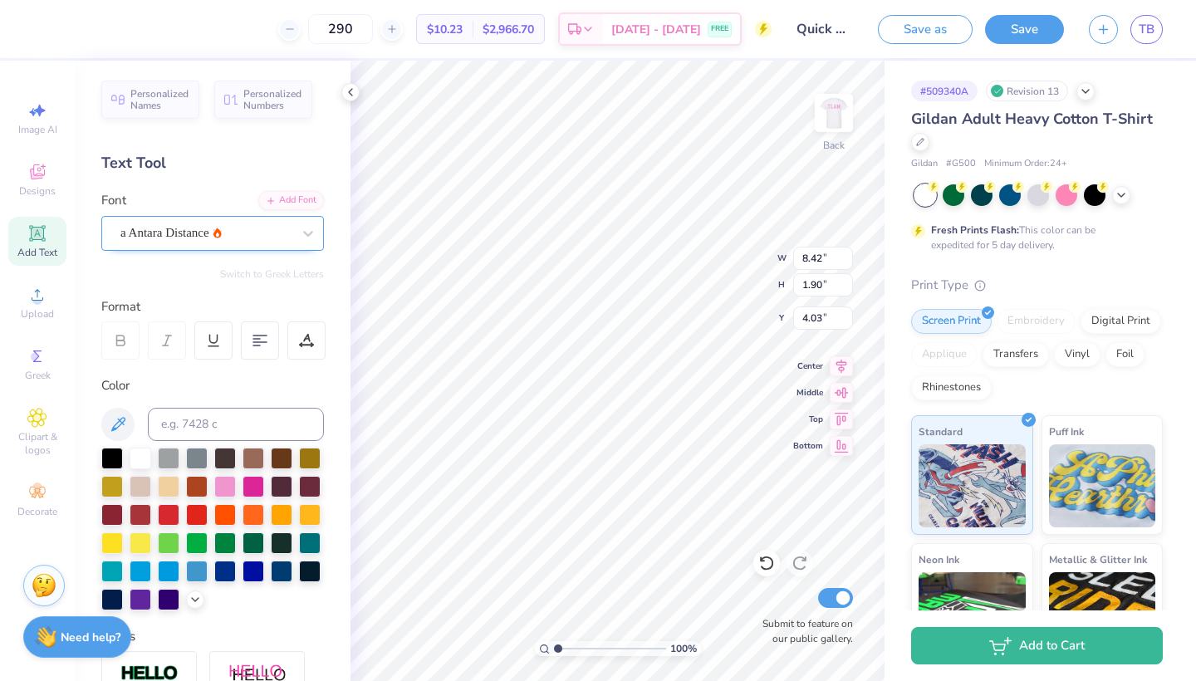
click at [282, 228] on div "a Antara Distance" at bounding box center [206, 233] width 174 height 26
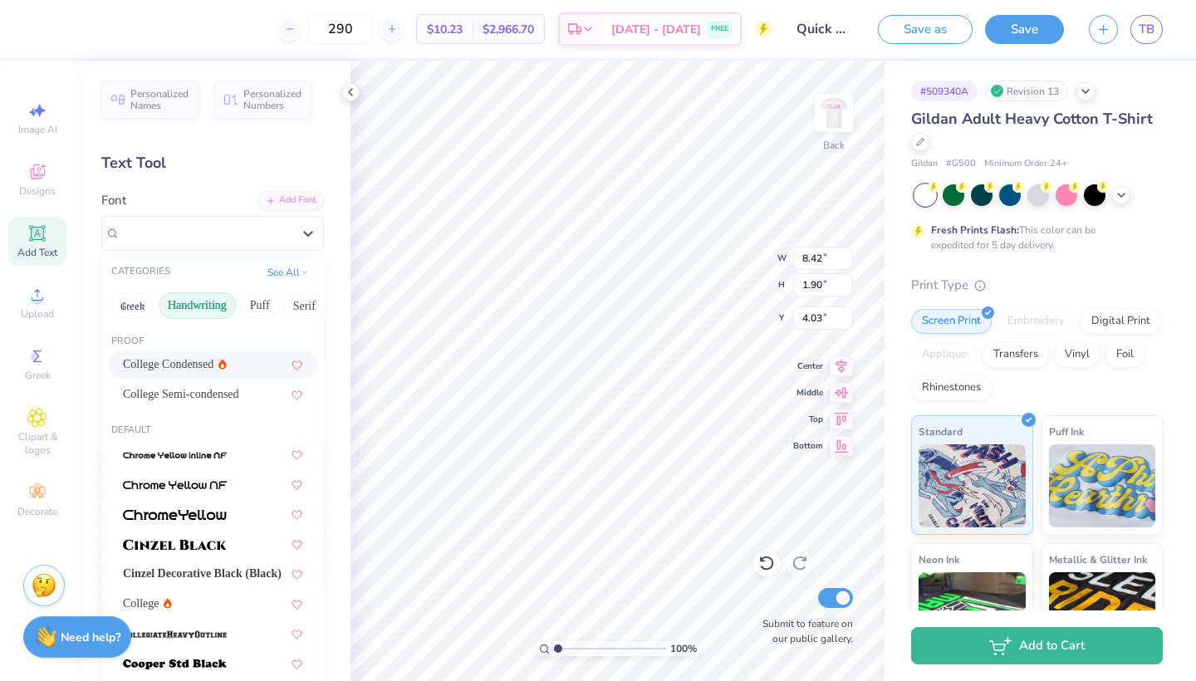
click at [188, 307] on button "Handwriting" at bounding box center [197, 305] width 77 height 27
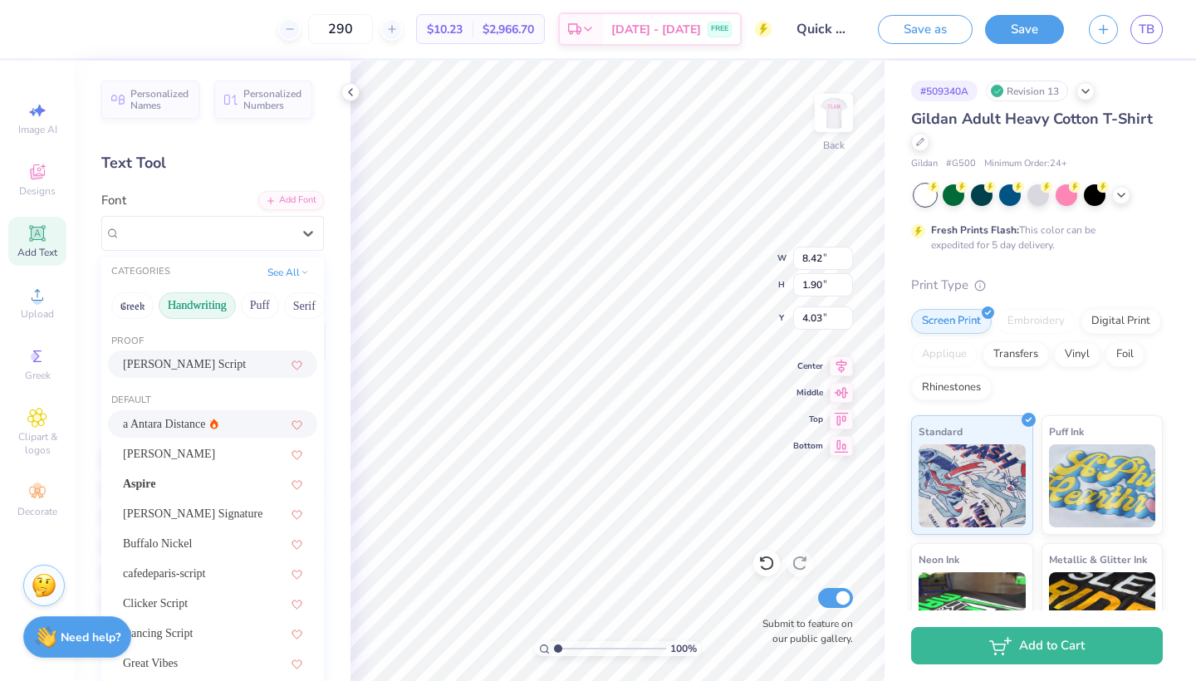
click at [189, 355] on div "[PERSON_NAME] Script" at bounding box center [212, 363] width 209 height 27
click at [301, 231] on icon at bounding box center [308, 233] width 17 height 17
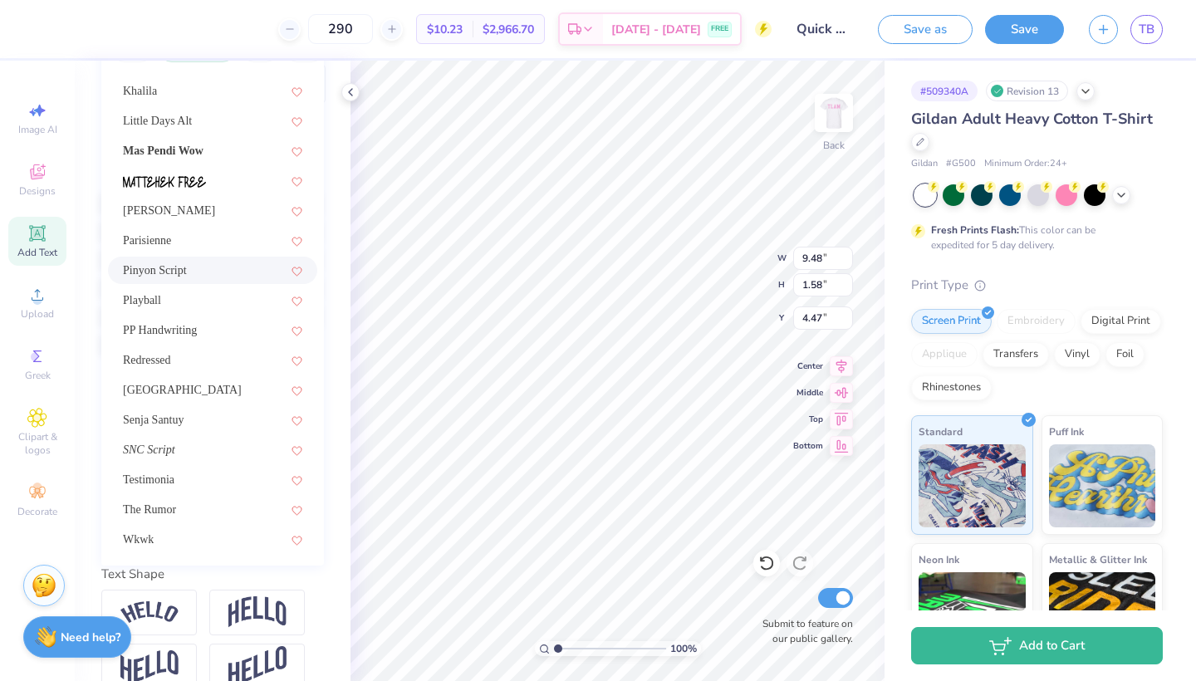
scroll to position [262, 0]
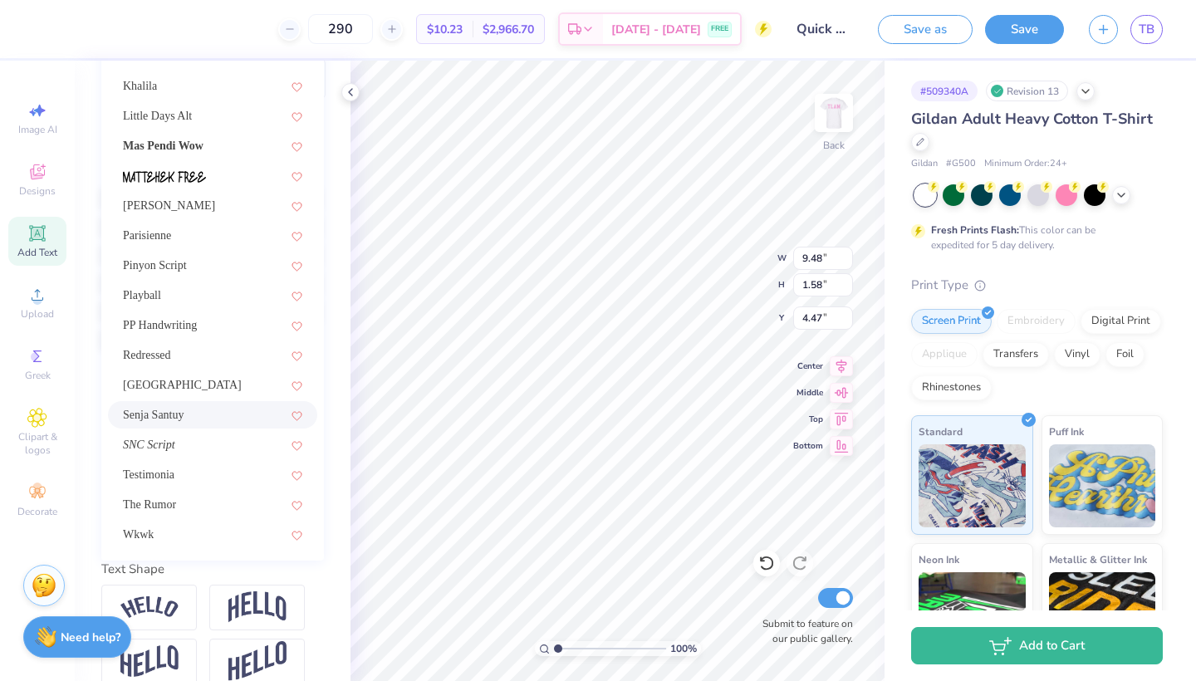
click at [203, 407] on div "Senja Santuy" at bounding box center [212, 414] width 179 height 17
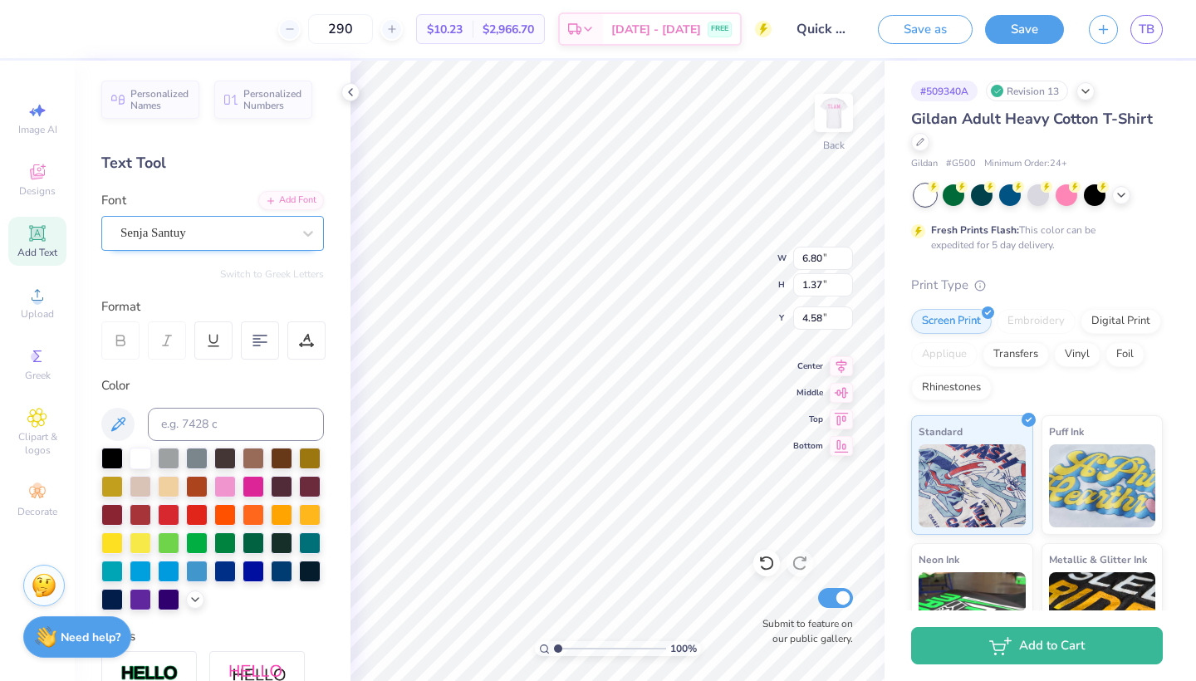
scroll to position [-1, 0]
click at [194, 232] on div "Senja Santuy" at bounding box center [206, 233] width 174 height 26
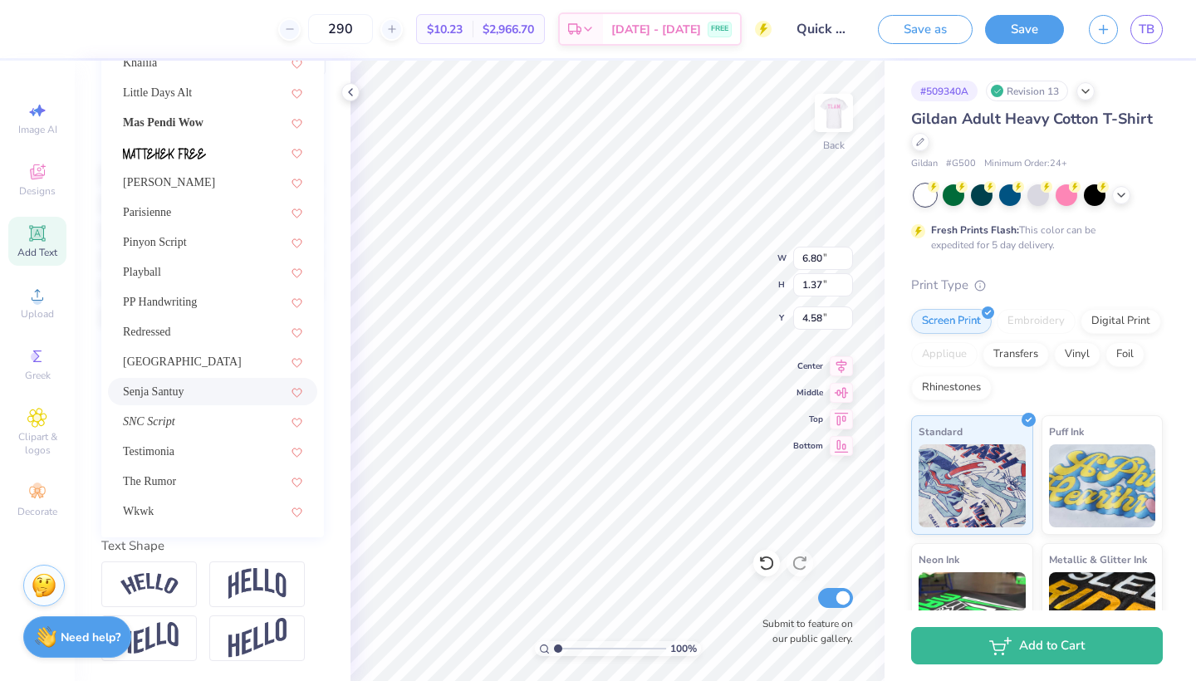
scroll to position [285, 0]
click at [187, 421] on div "SNC Script" at bounding box center [212, 421] width 179 height 17
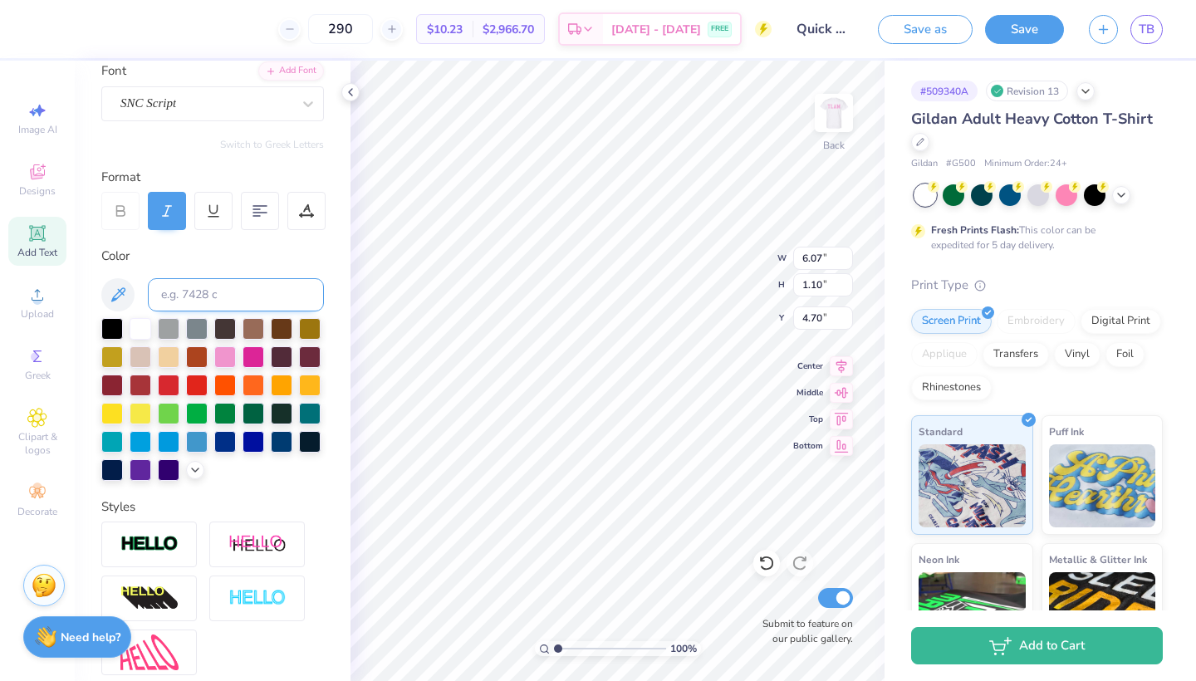
scroll to position [120, 0]
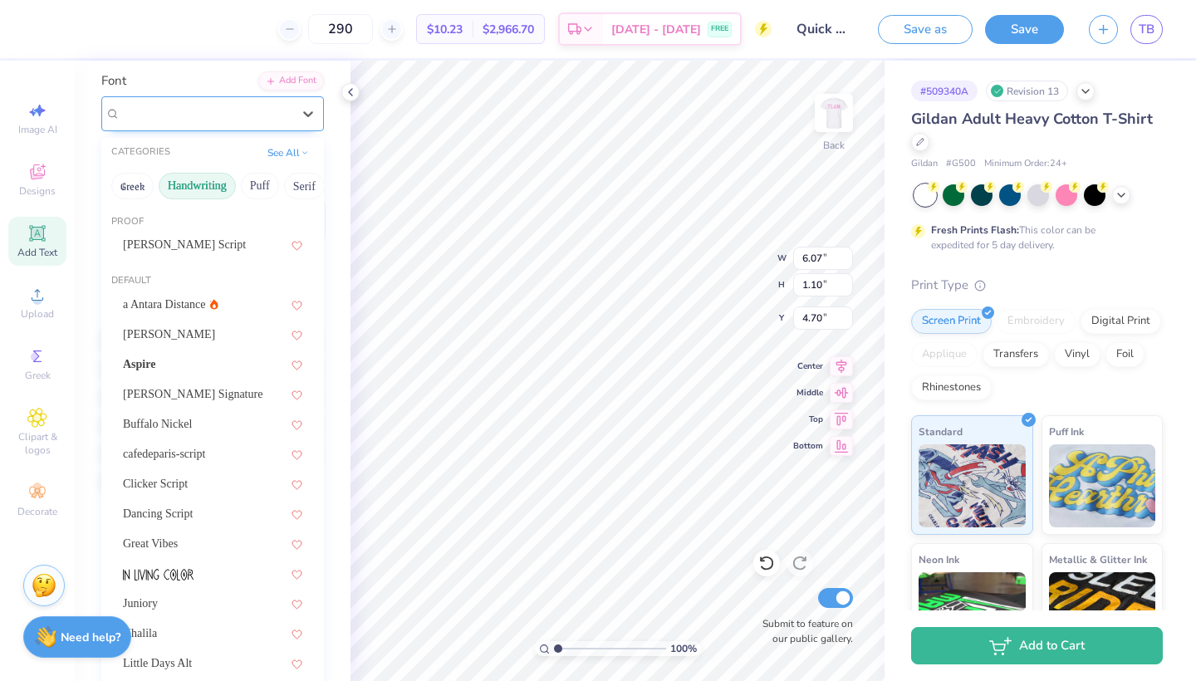
click at [277, 115] on div "SNC Script" at bounding box center [206, 113] width 174 height 26
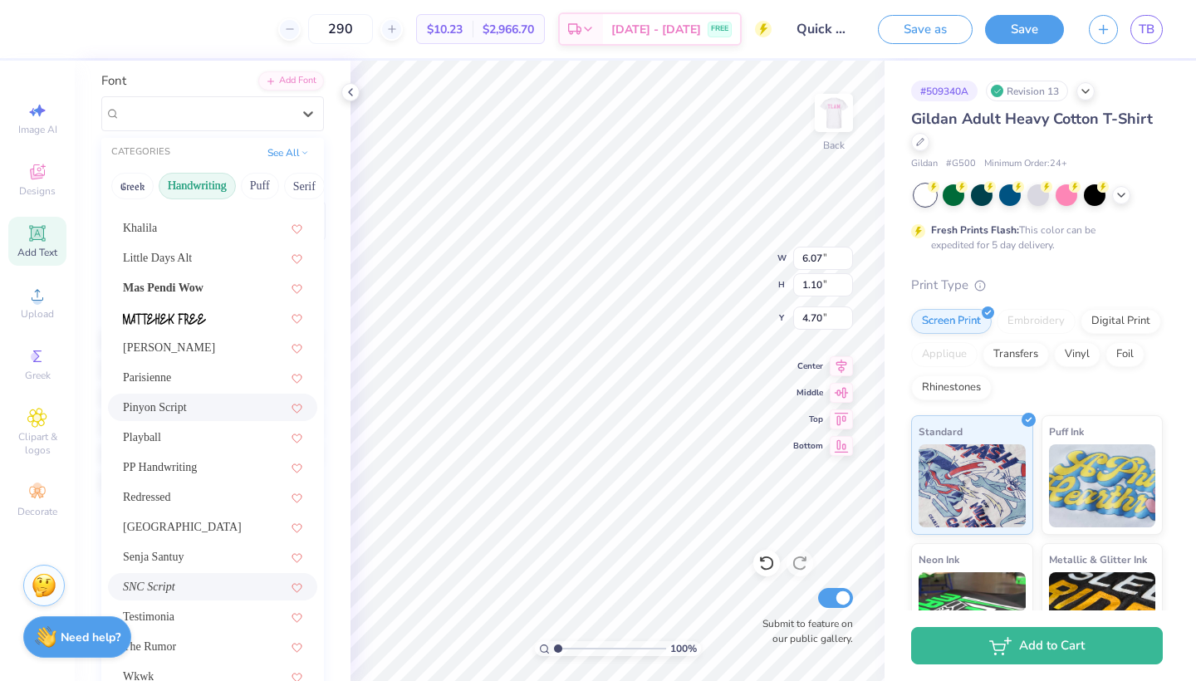
scroll to position [168, 0]
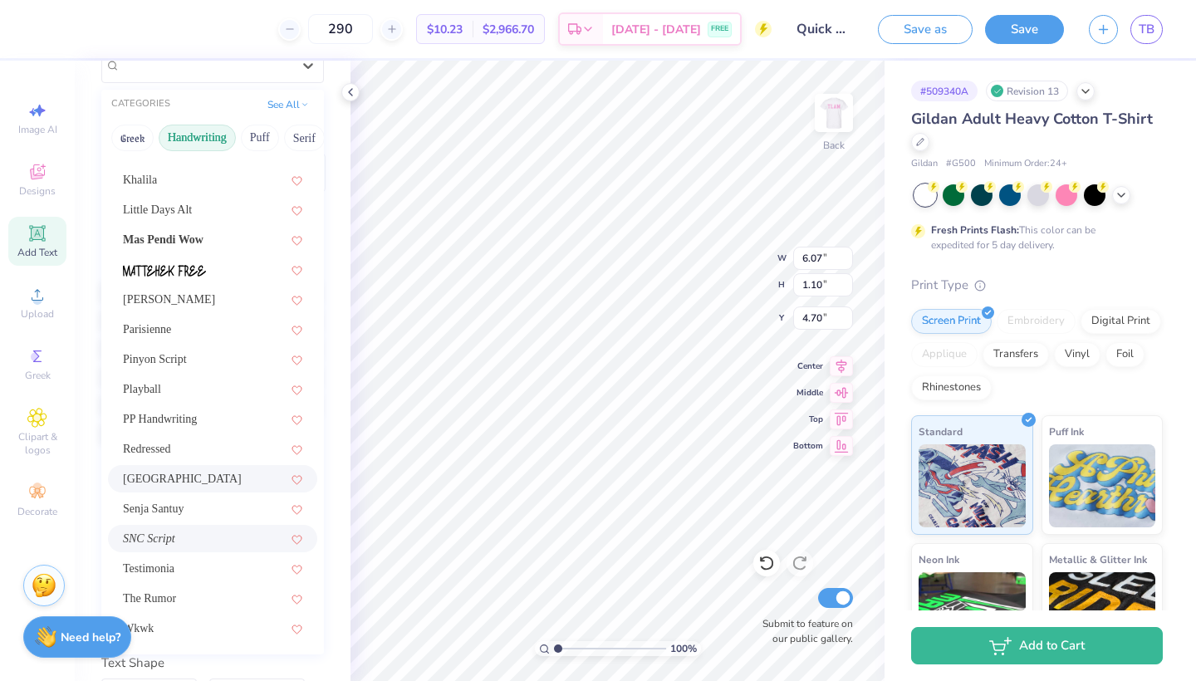
click at [203, 485] on div "[GEOGRAPHIC_DATA]" at bounding box center [212, 478] width 179 height 17
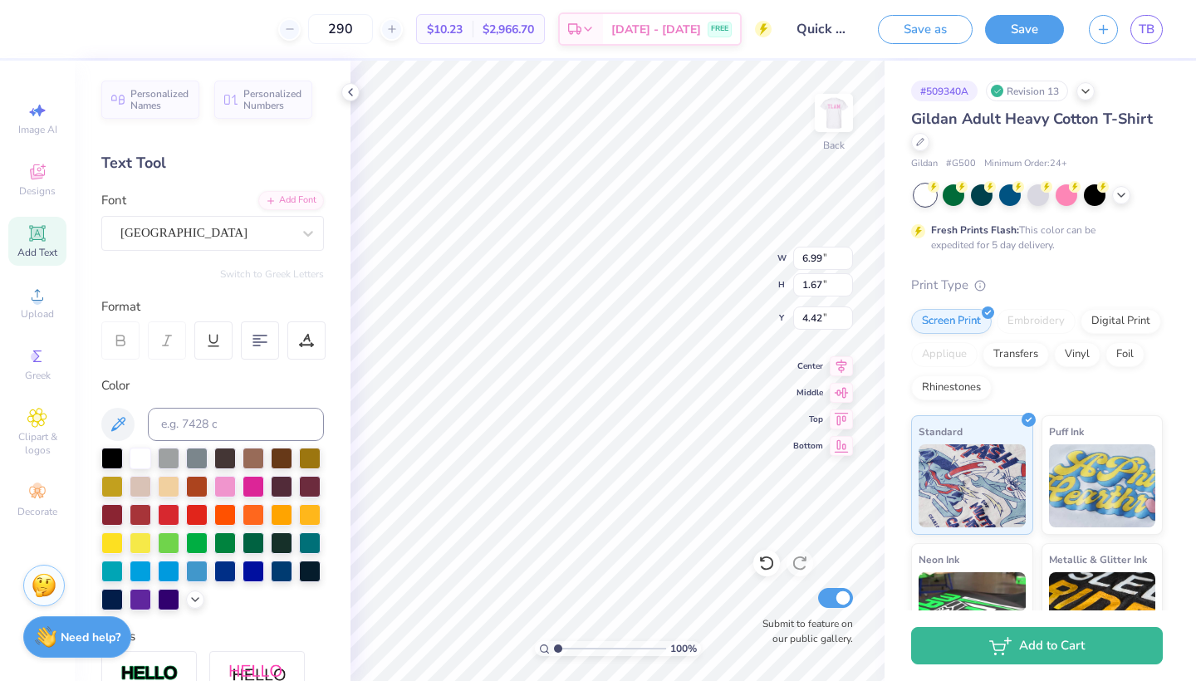
scroll to position [0, 0]
click at [194, 242] on div at bounding box center [205, 233] width 171 height 22
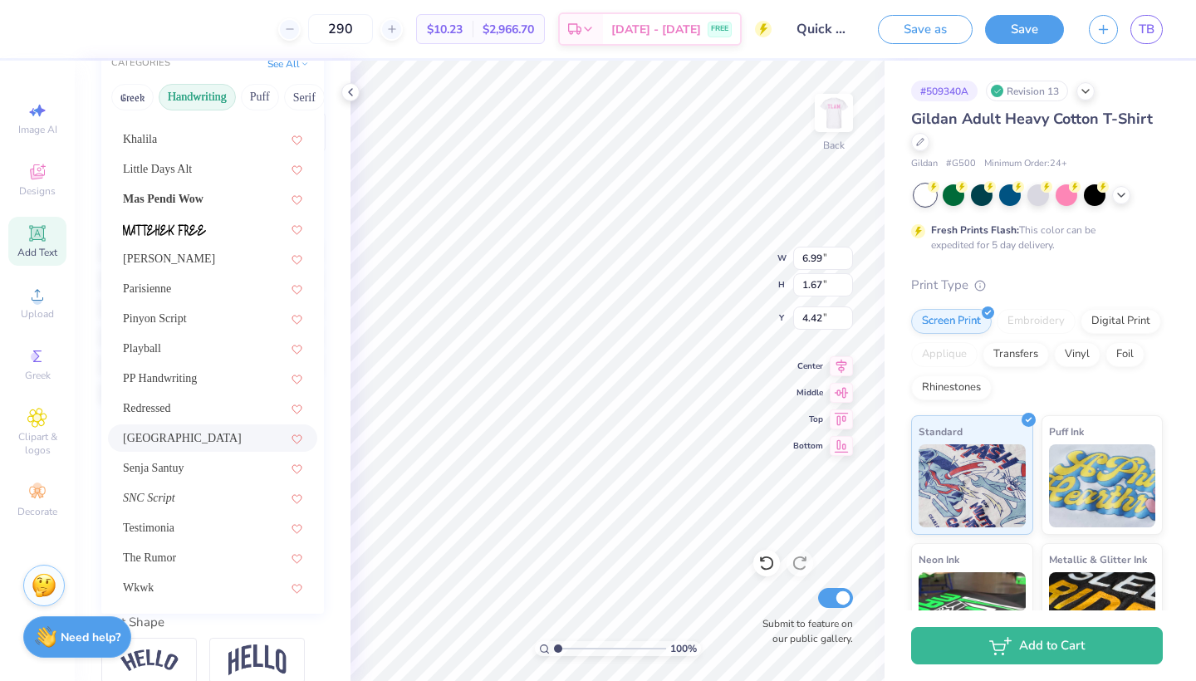
scroll to position [209, 0]
click at [184, 529] on div "Testimonia" at bounding box center [212, 526] width 179 height 17
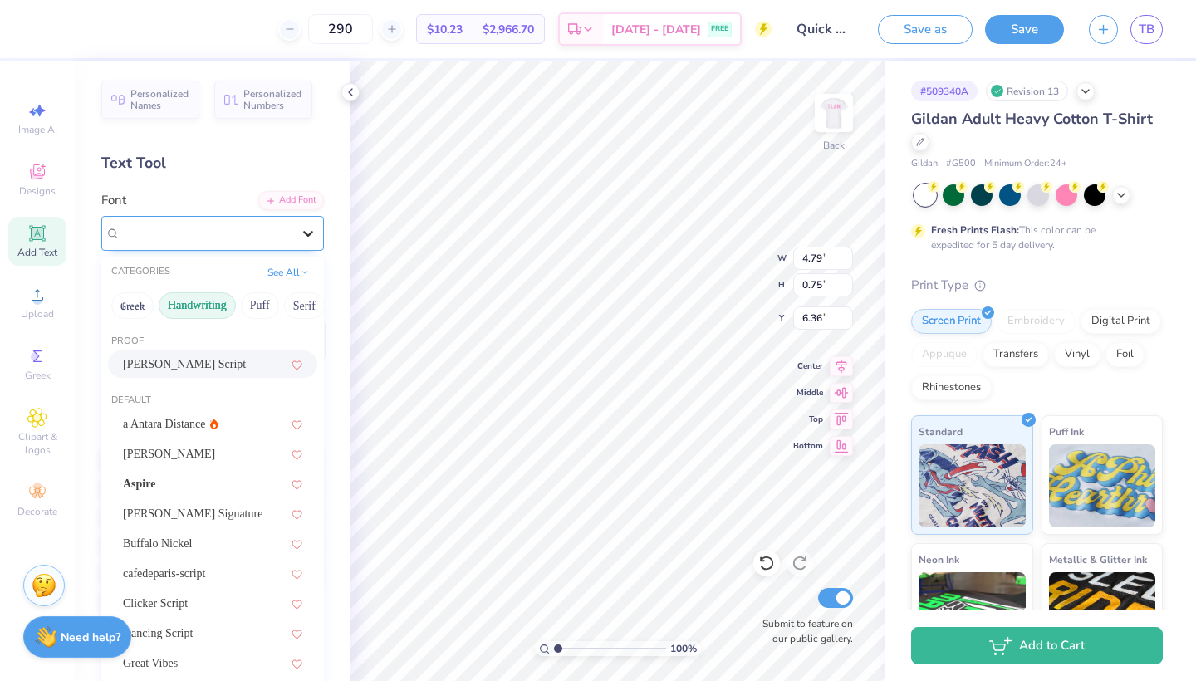
scroll to position [0, 0]
click at [301, 218] on div at bounding box center [308, 233] width 30 height 30
click at [296, 304] on button "Serif" at bounding box center [304, 305] width 41 height 27
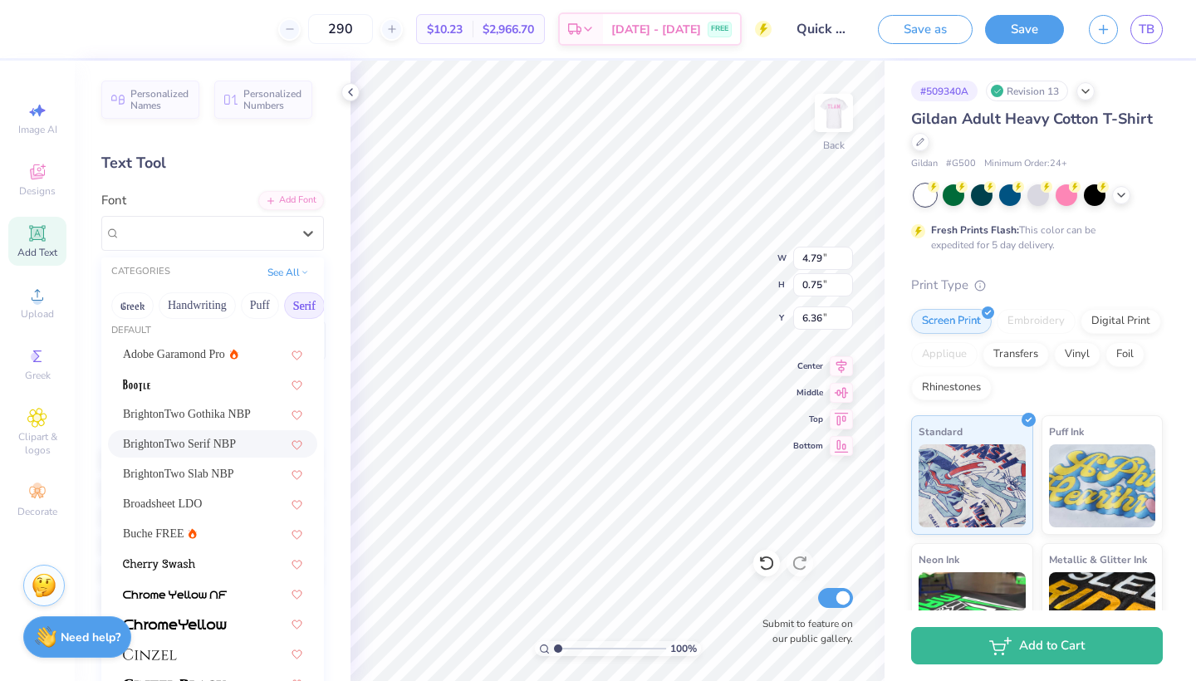
scroll to position [163, 0]
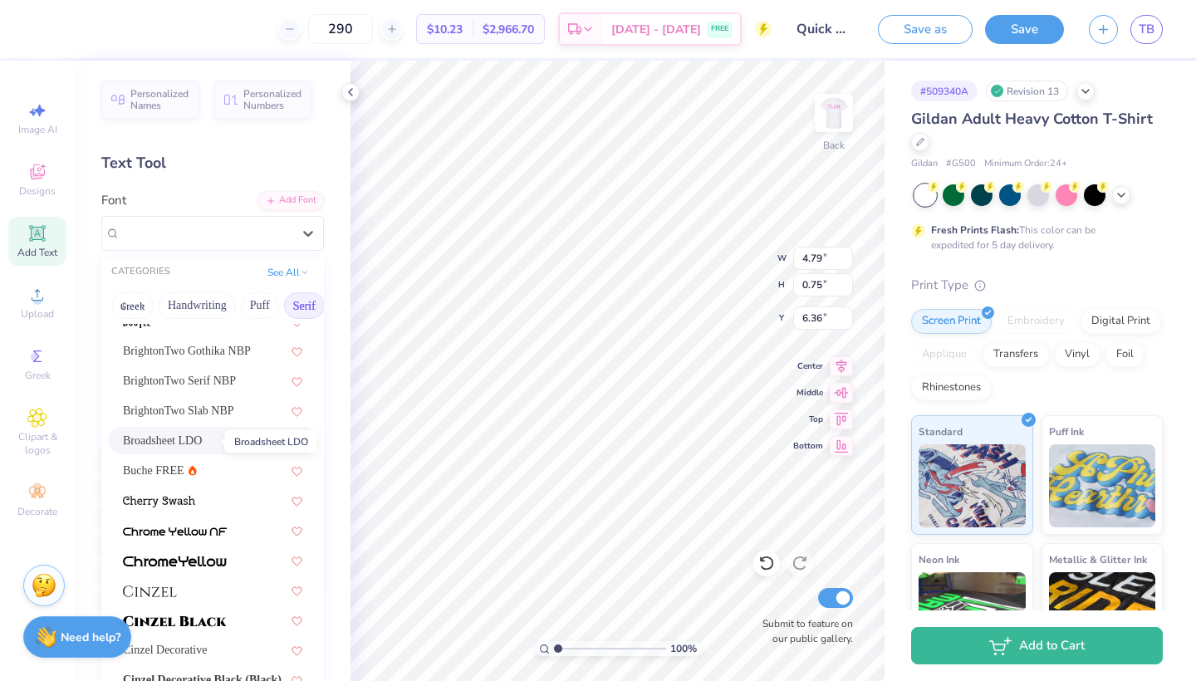
click at [190, 443] on span "Broadsheet LDO" at bounding box center [162, 440] width 79 height 17
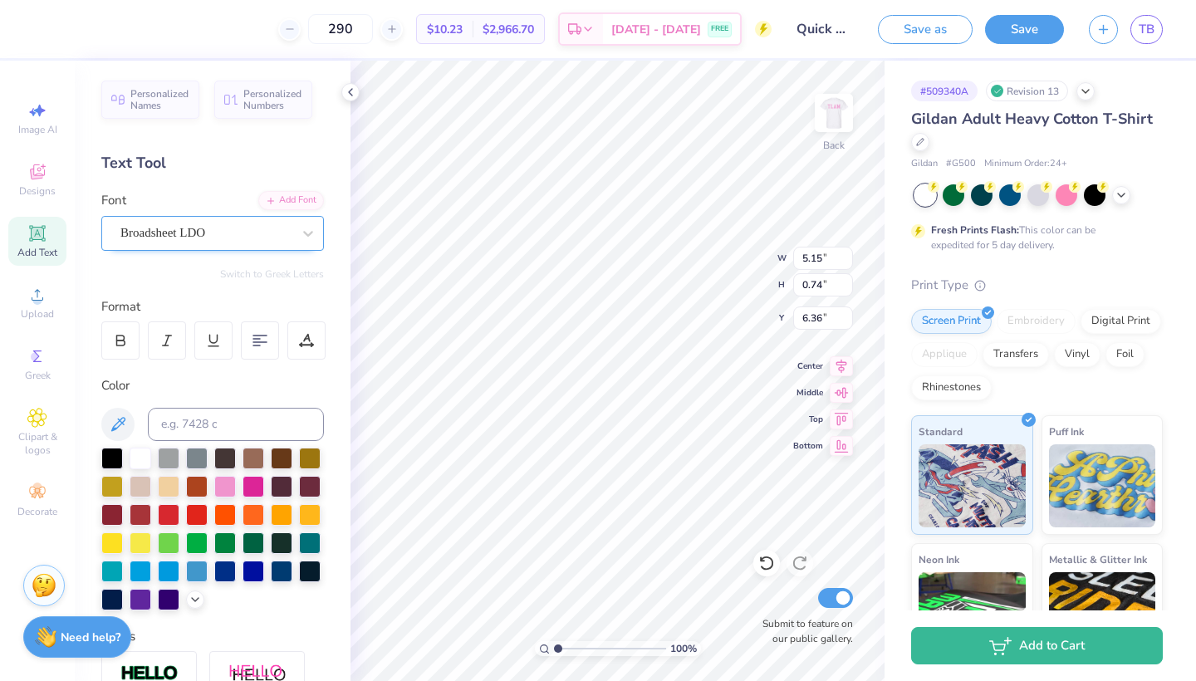
click at [277, 226] on div "Broadsheet LDO" at bounding box center [206, 233] width 174 height 26
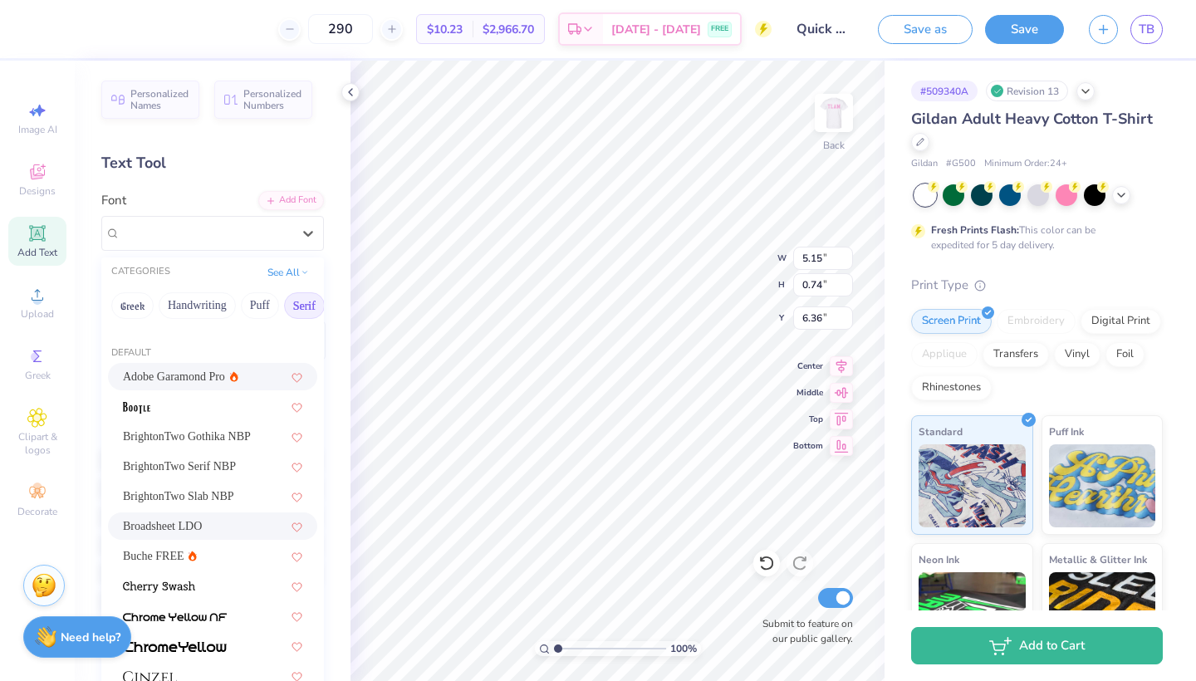
scroll to position [77, 0]
click at [213, 561] on div "Buche FREE" at bounding box center [212, 555] width 179 height 17
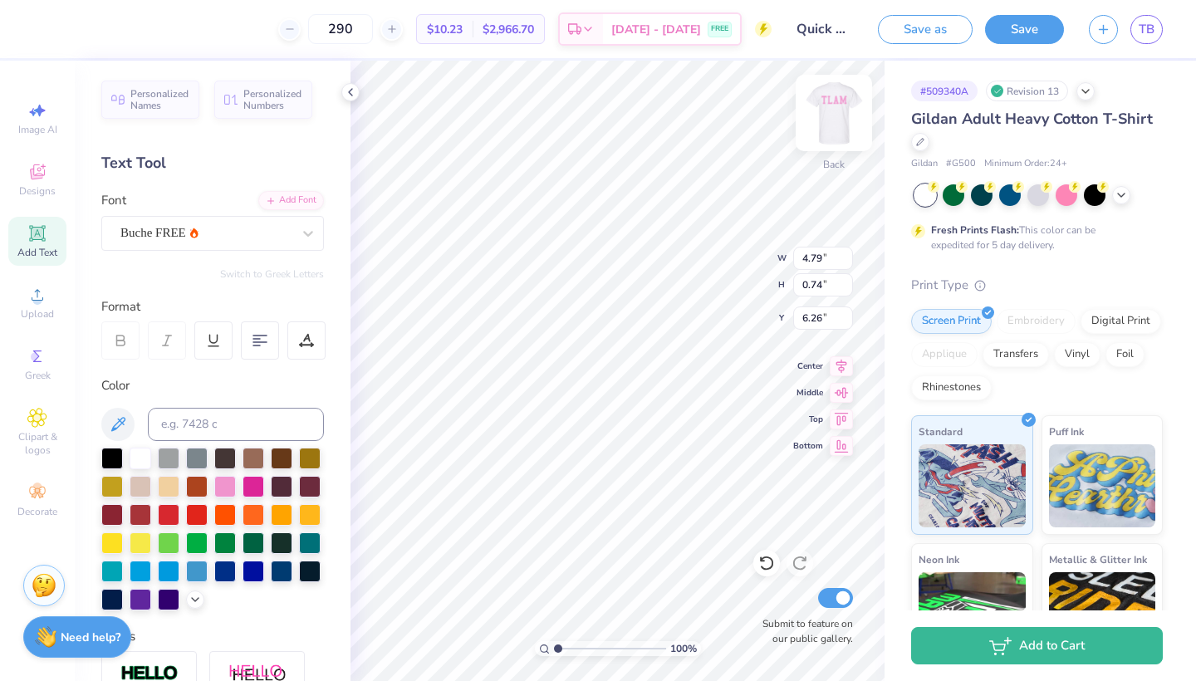
click at [843, 115] on img at bounding box center [833, 113] width 66 height 66
click at [309, 232] on icon at bounding box center [308, 233] width 17 height 17
click at [306, 230] on icon at bounding box center [308, 233] width 17 height 17
click at [302, 239] on icon at bounding box center [308, 233] width 17 height 17
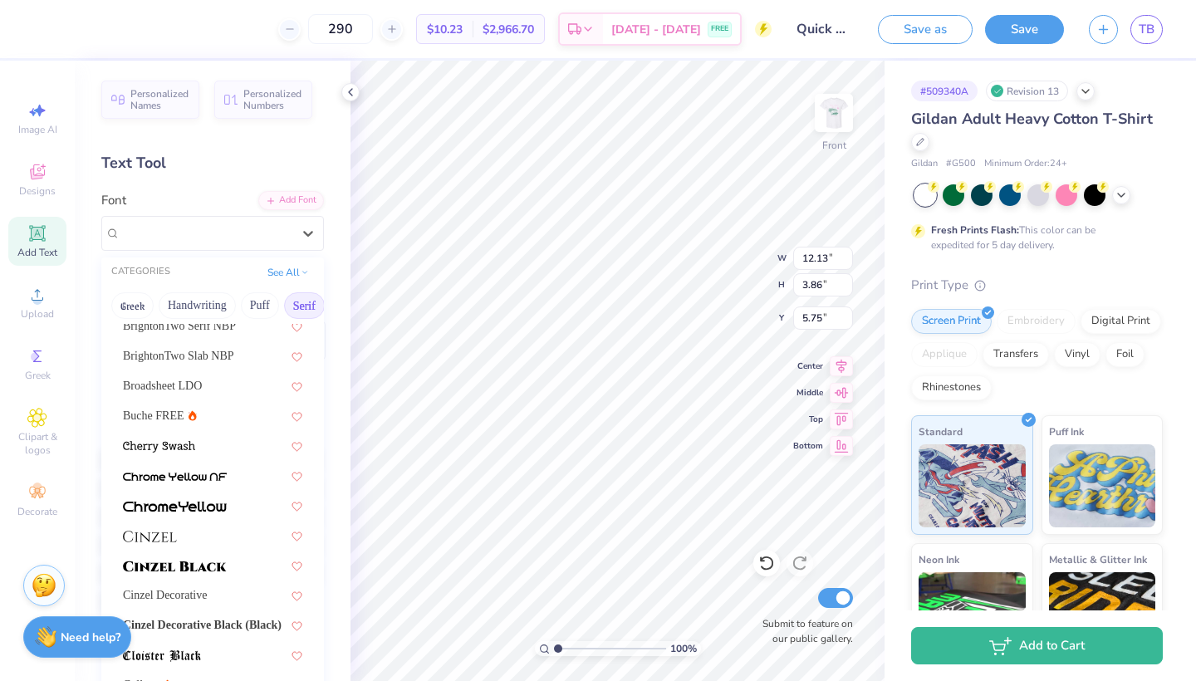
scroll to position [219, 0]
click at [207, 419] on div "Buche FREE" at bounding box center [212, 413] width 179 height 17
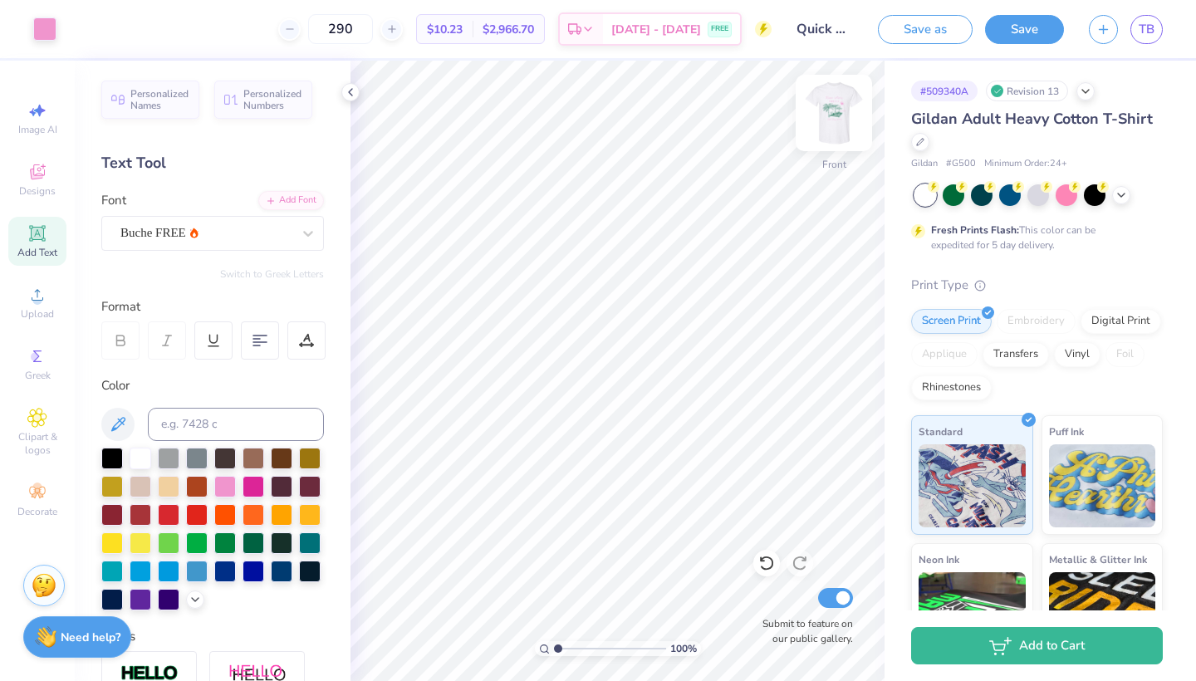
click at [825, 129] on img at bounding box center [833, 113] width 66 height 66
click at [834, 122] on img at bounding box center [833, 113] width 66 height 66
click at [851, 119] on img at bounding box center [833, 113] width 66 height 66
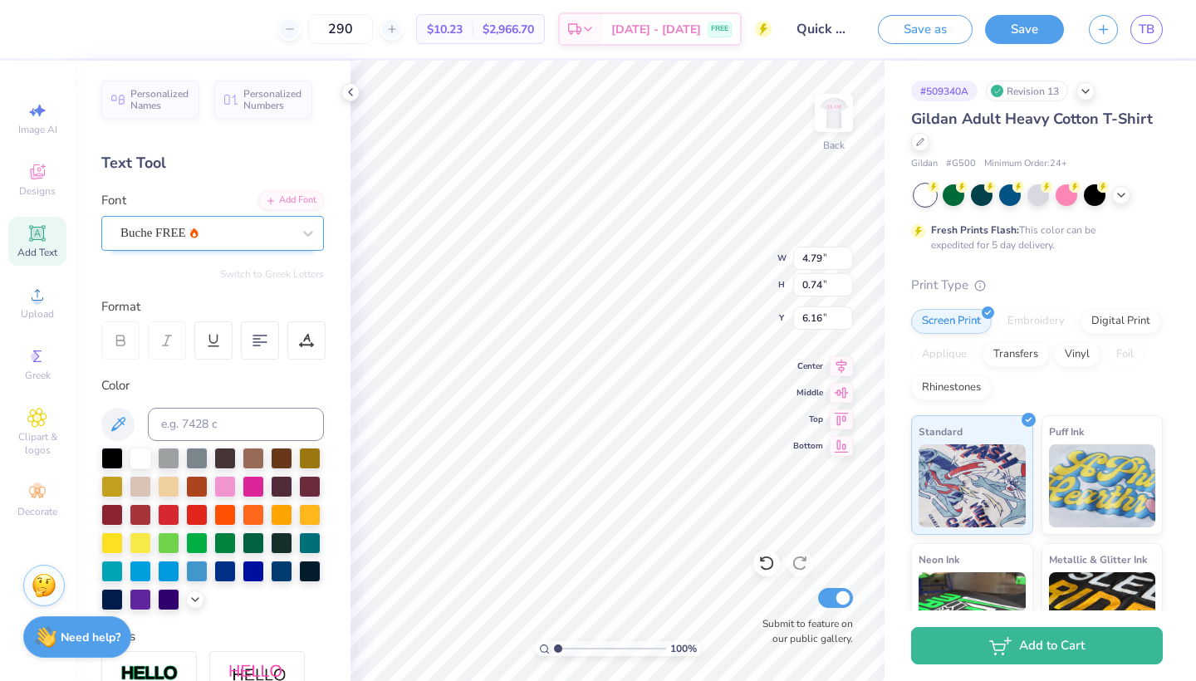
click at [282, 232] on div "Buche FREE" at bounding box center [206, 233] width 174 height 26
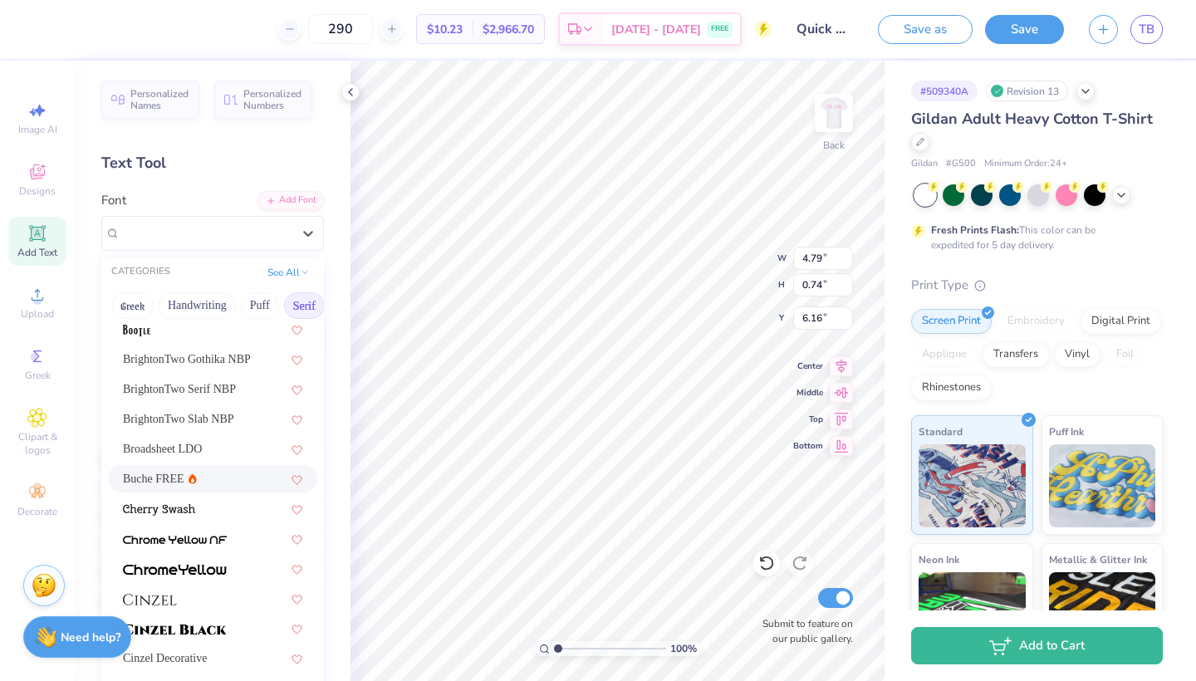
scroll to position [152, 0]
click at [217, 396] on div "BrightonTwo Serif NBP" at bounding box center [212, 391] width 179 height 17
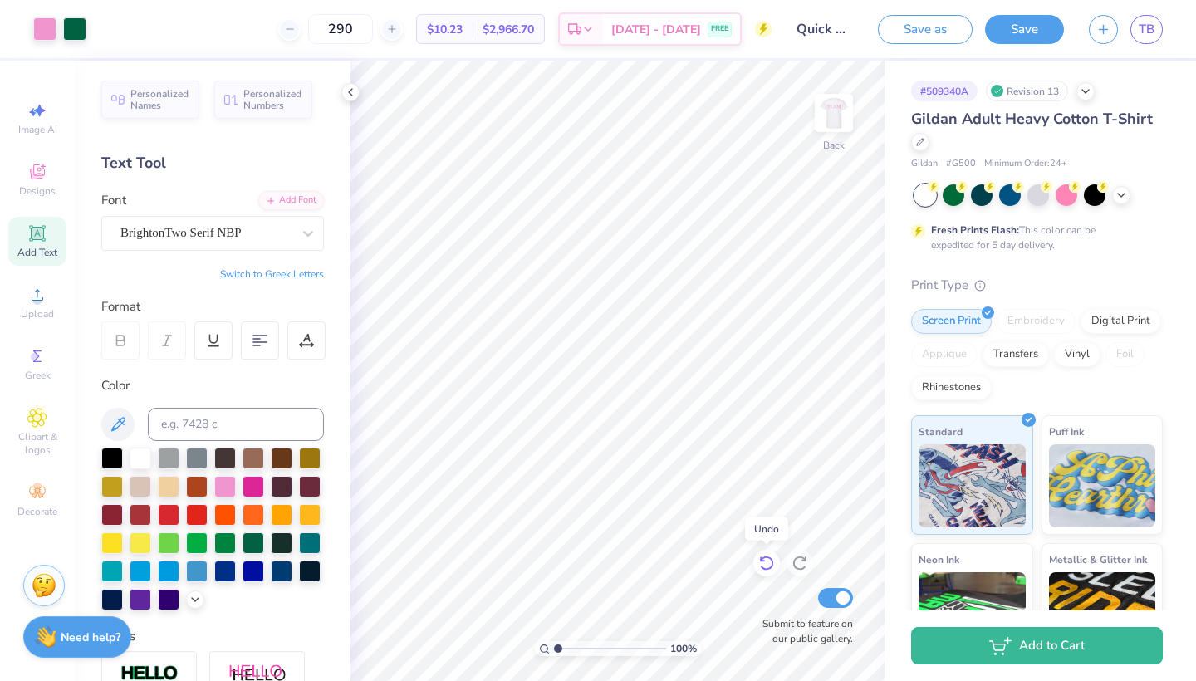
click at [766, 562] on icon at bounding box center [766, 563] width 17 height 17
click at [121, 333] on icon at bounding box center [120, 340] width 15 height 15
click at [120, 333] on icon at bounding box center [120, 340] width 15 height 15
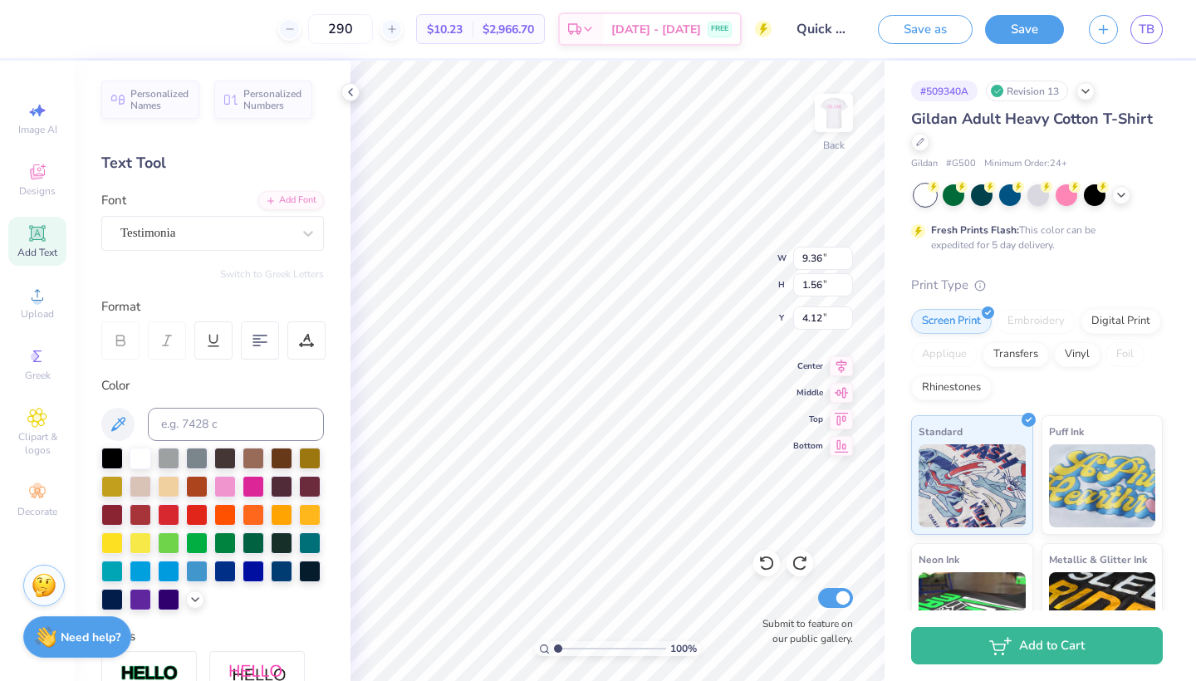
scroll to position [0, 3]
click at [768, 569] on icon at bounding box center [766, 563] width 14 height 15
click at [130, 344] on div at bounding box center [120, 340] width 38 height 38
click at [841, 136] on img at bounding box center [833, 113] width 66 height 66
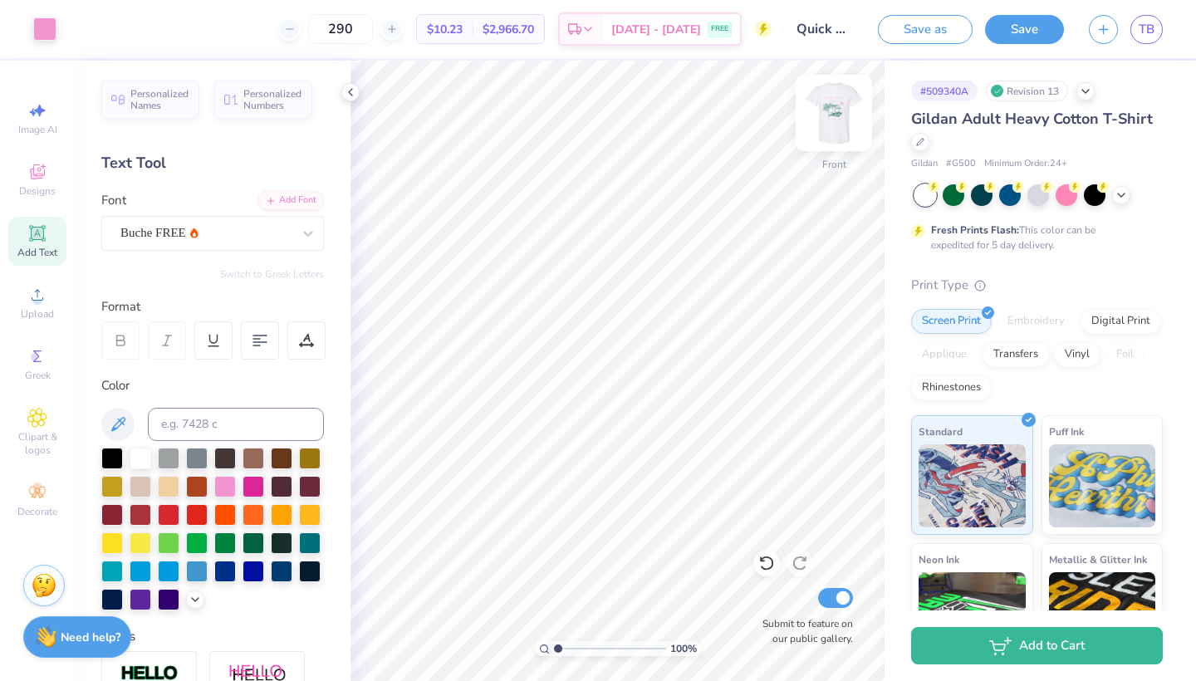
click at [839, 126] on img at bounding box center [833, 113] width 66 height 66
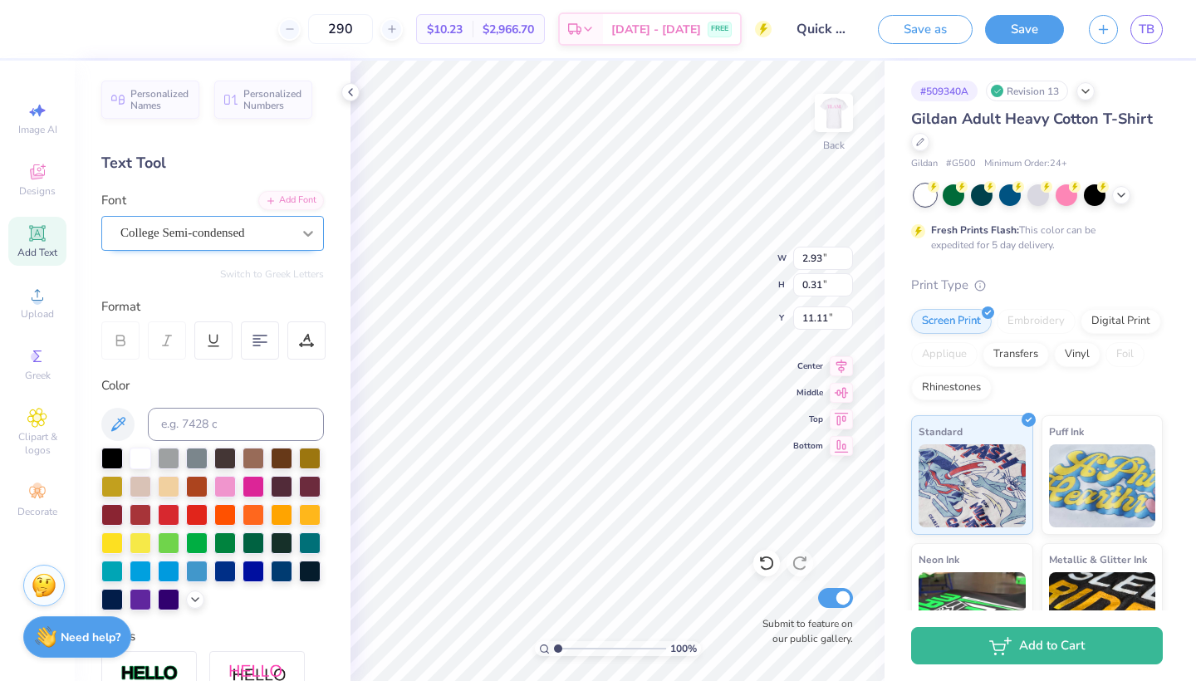
click at [305, 231] on icon at bounding box center [308, 234] width 10 height 6
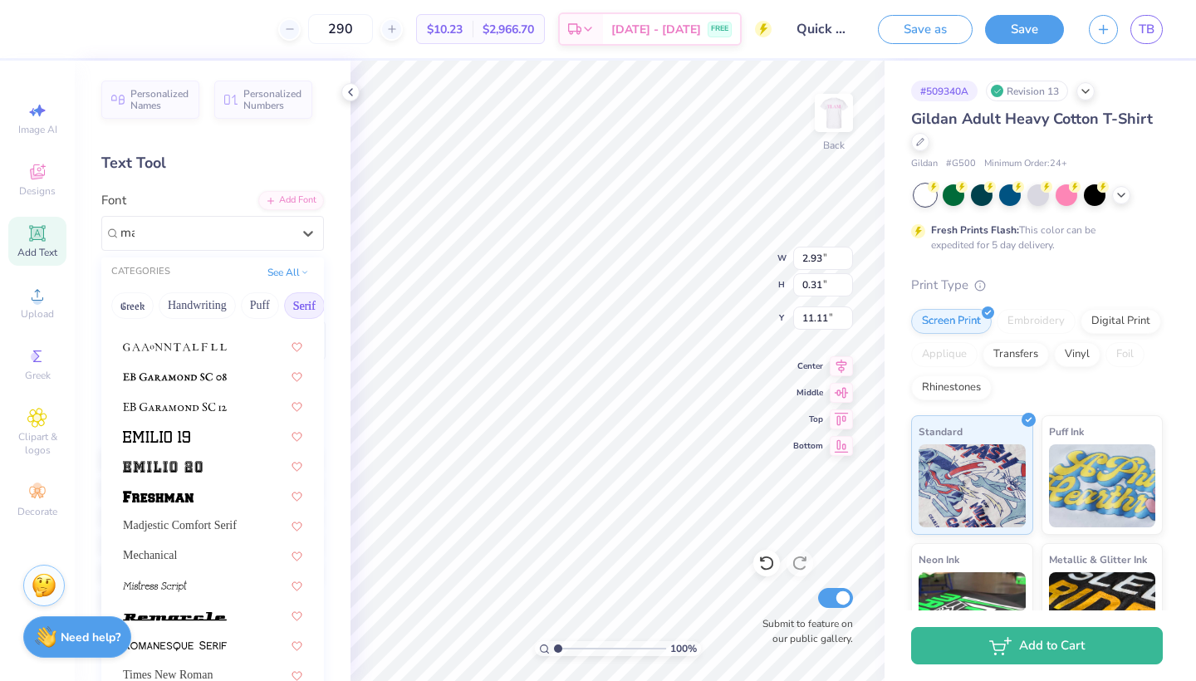
scroll to position [0, 0]
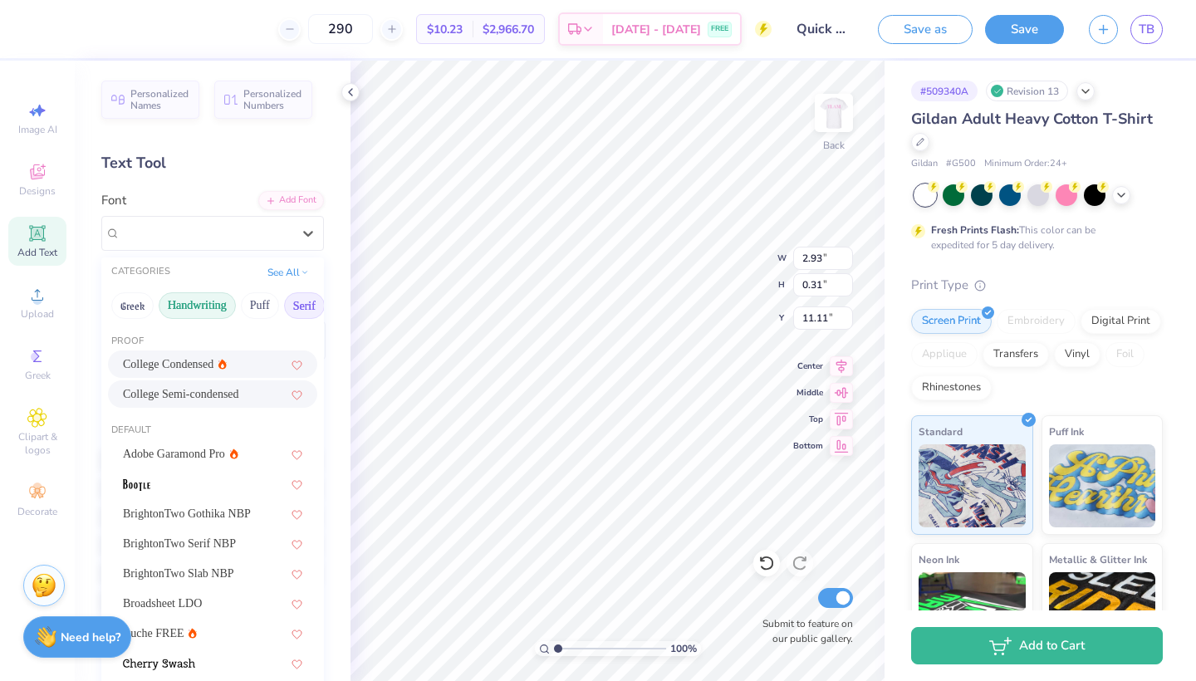
click at [210, 304] on button "Handwriting" at bounding box center [197, 305] width 77 height 27
click at [316, 303] on button "Serif" at bounding box center [304, 305] width 41 height 27
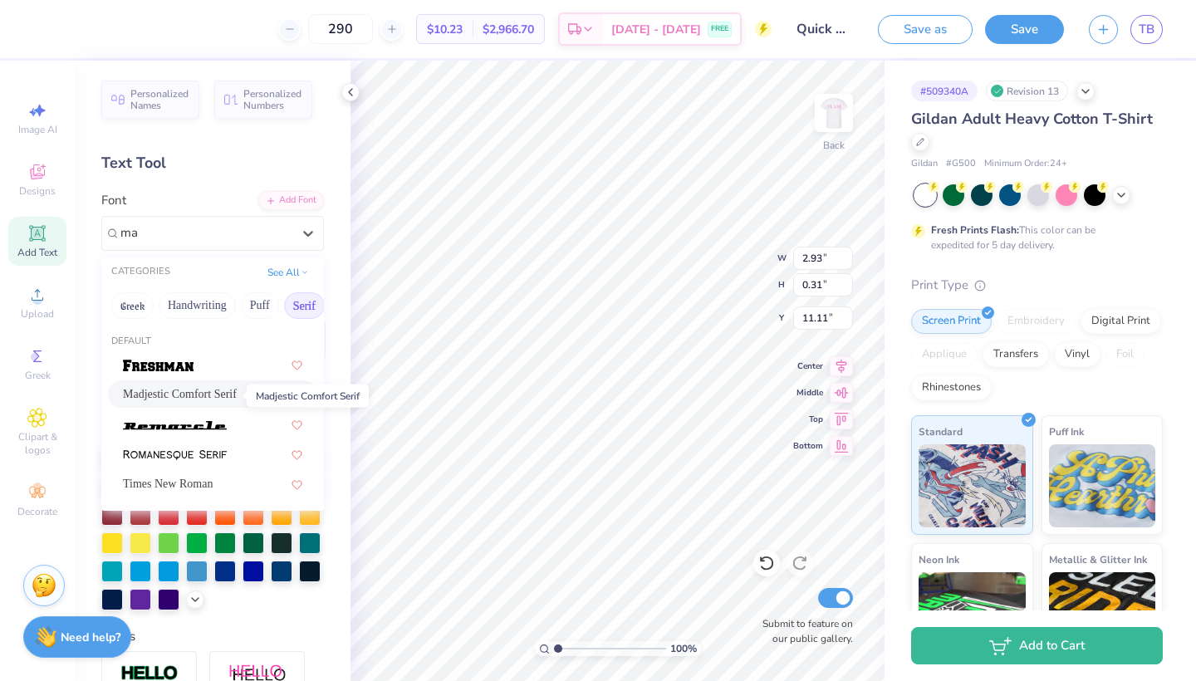
click at [219, 392] on span "Madjestic Comfort Serif" at bounding box center [180, 393] width 114 height 17
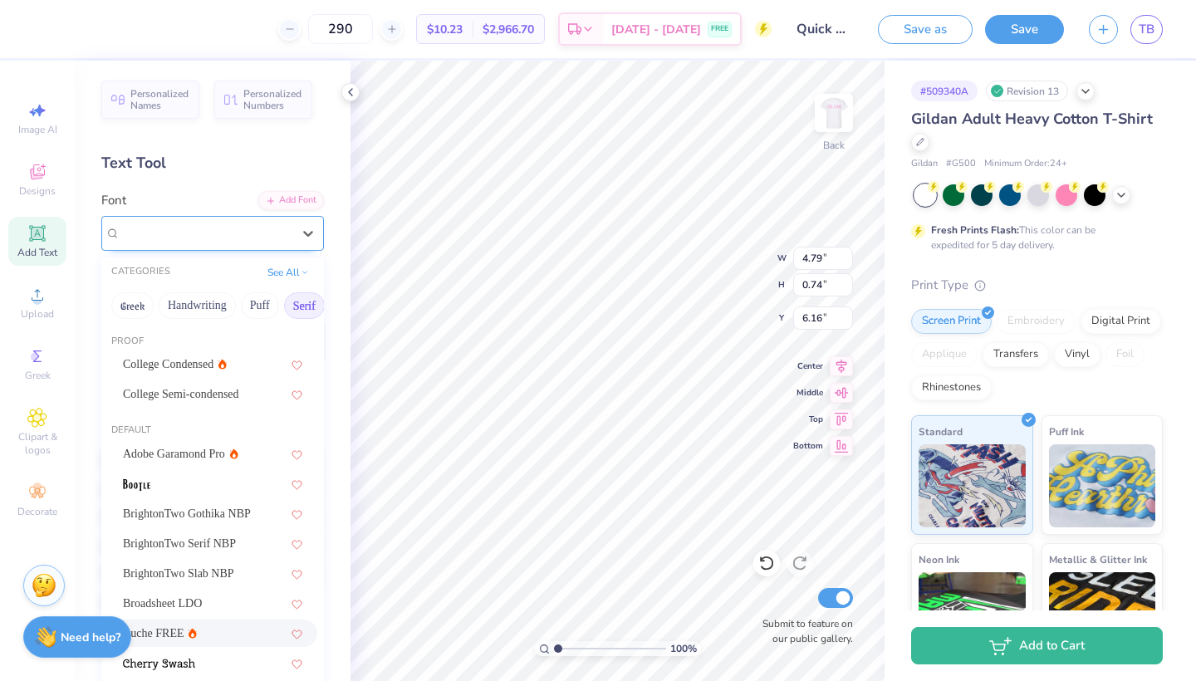
click at [267, 228] on div "Buche FREE" at bounding box center [206, 233] width 174 height 26
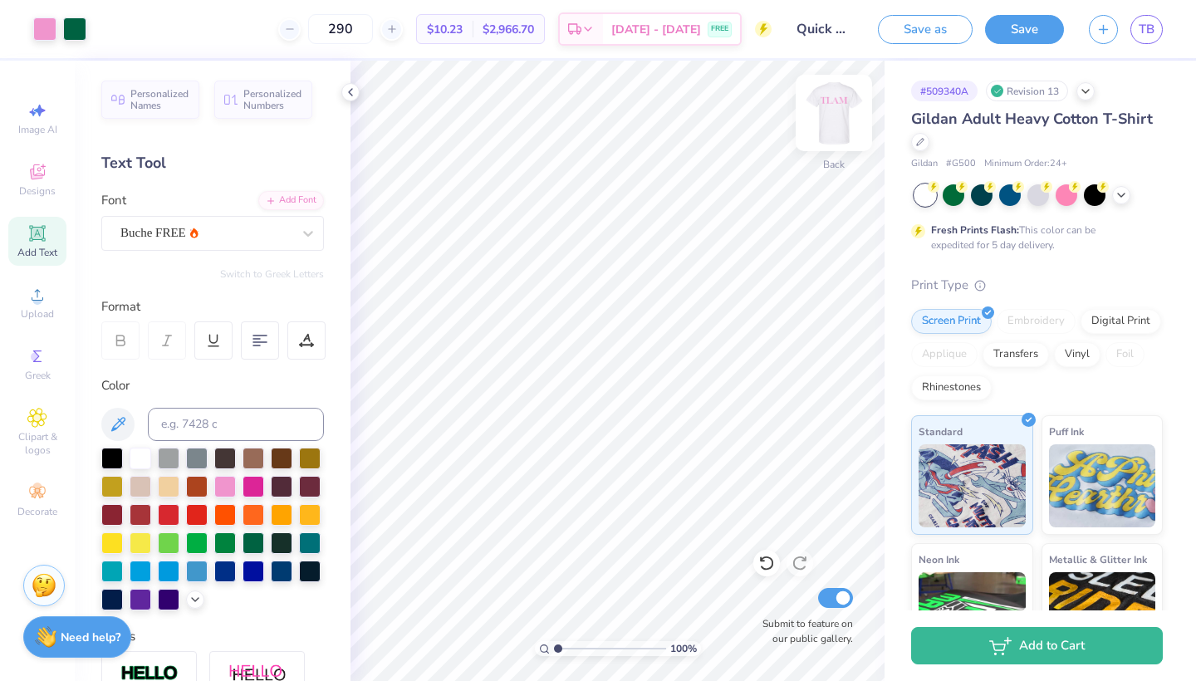
click at [835, 125] on img at bounding box center [833, 113] width 66 height 66
click at [843, 118] on img at bounding box center [833, 113] width 66 height 66
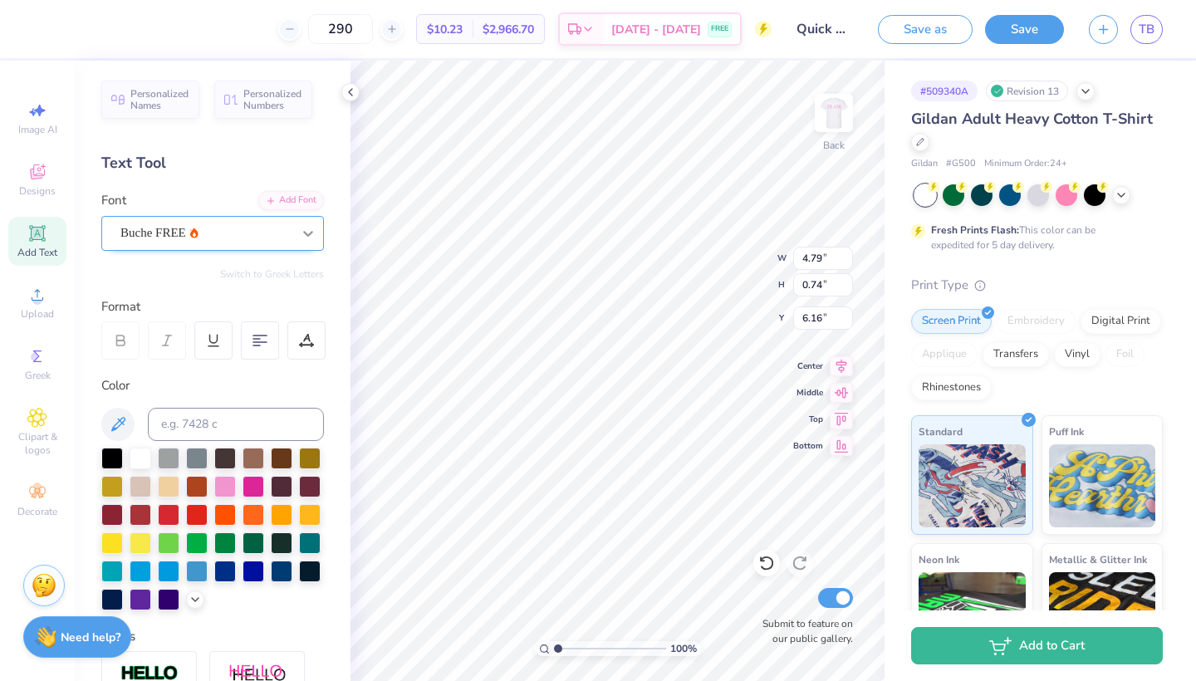
click at [296, 227] on div at bounding box center [308, 233] width 30 height 30
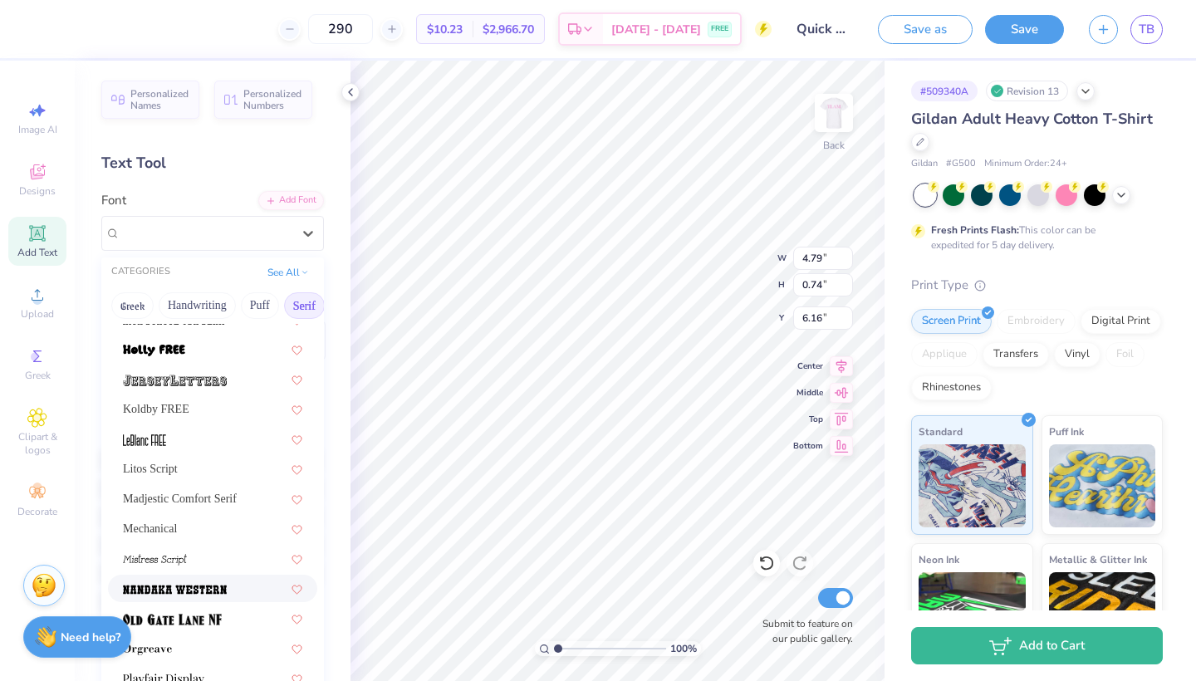
scroll to position [1569, 0]
click at [223, 496] on span "Madjestic Comfort Serif" at bounding box center [180, 499] width 114 height 17
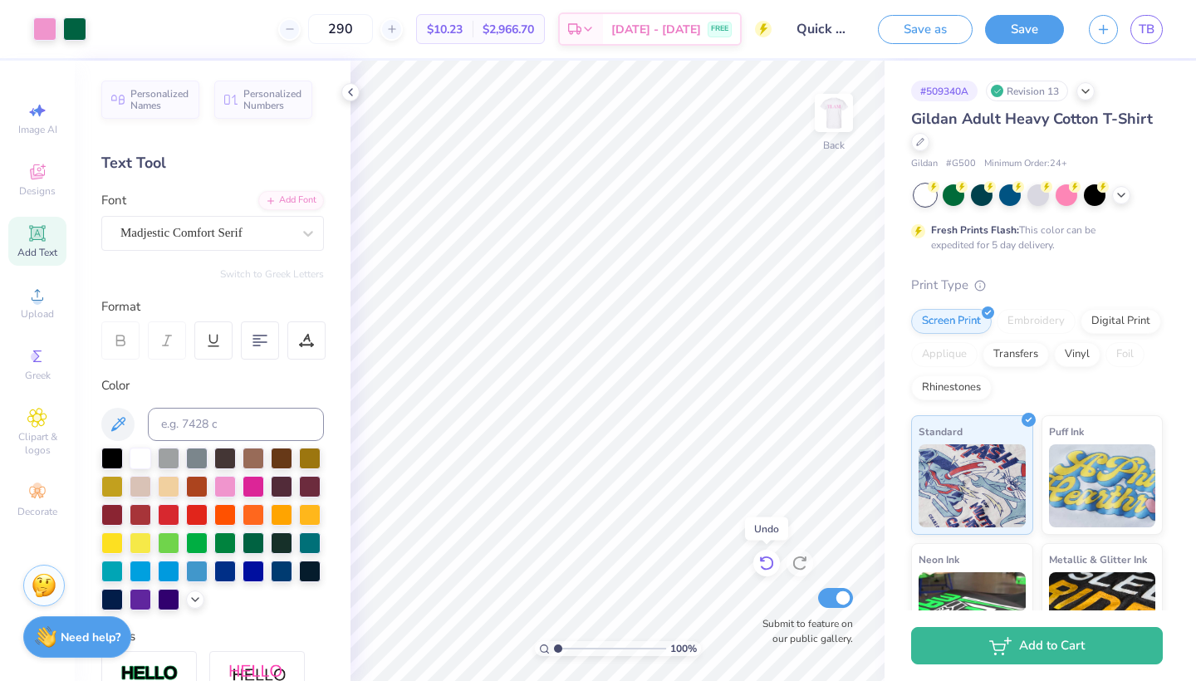
click at [770, 561] on icon at bounding box center [766, 563] width 17 height 17
click at [768, 560] on icon at bounding box center [766, 563] width 17 height 17
click at [769, 565] on icon at bounding box center [766, 563] width 17 height 17
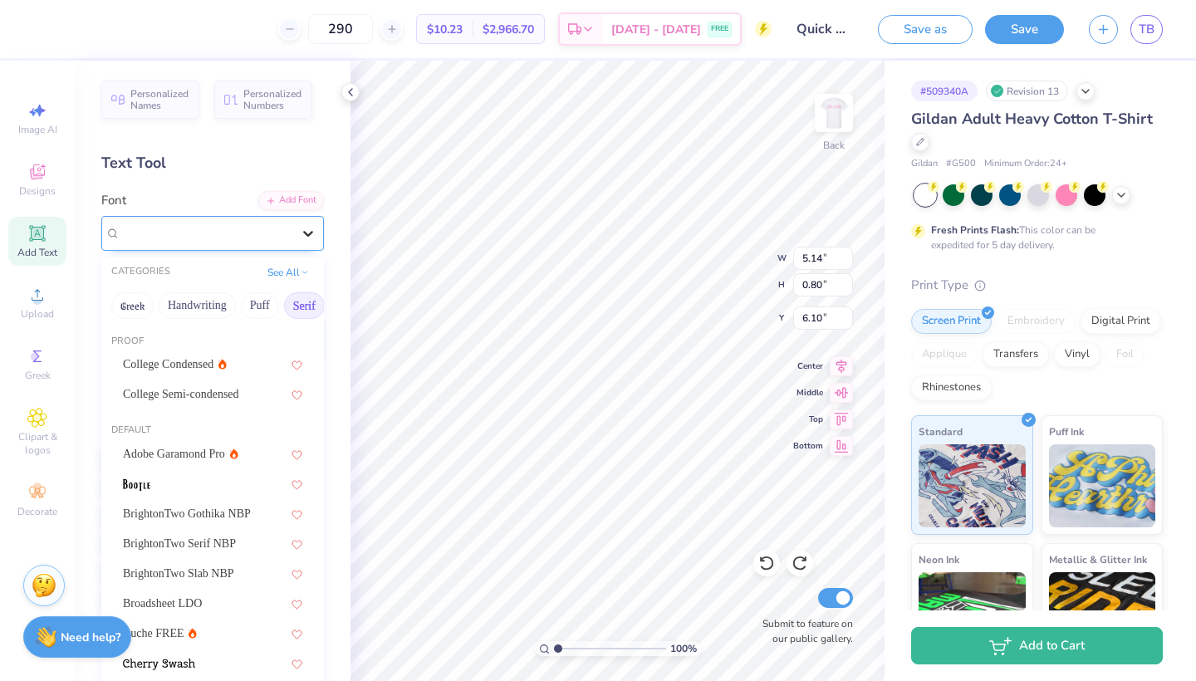
click at [294, 239] on div at bounding box center [308, 233] width 30 height 30
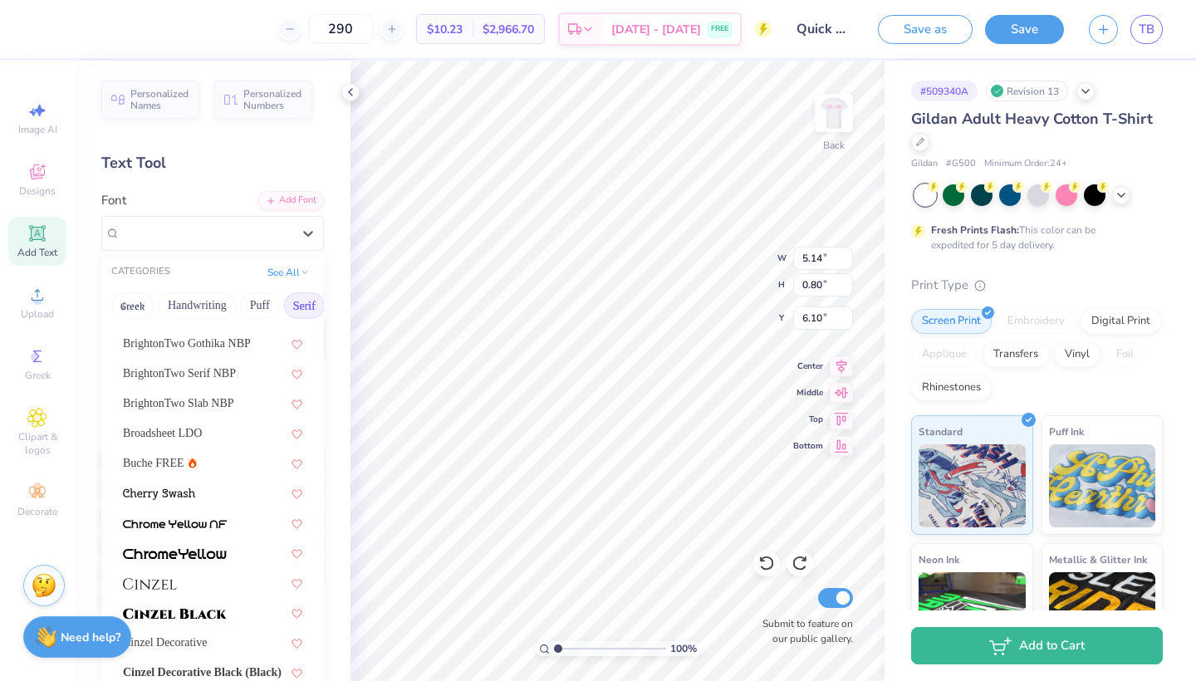
scroll to position [216, 0]
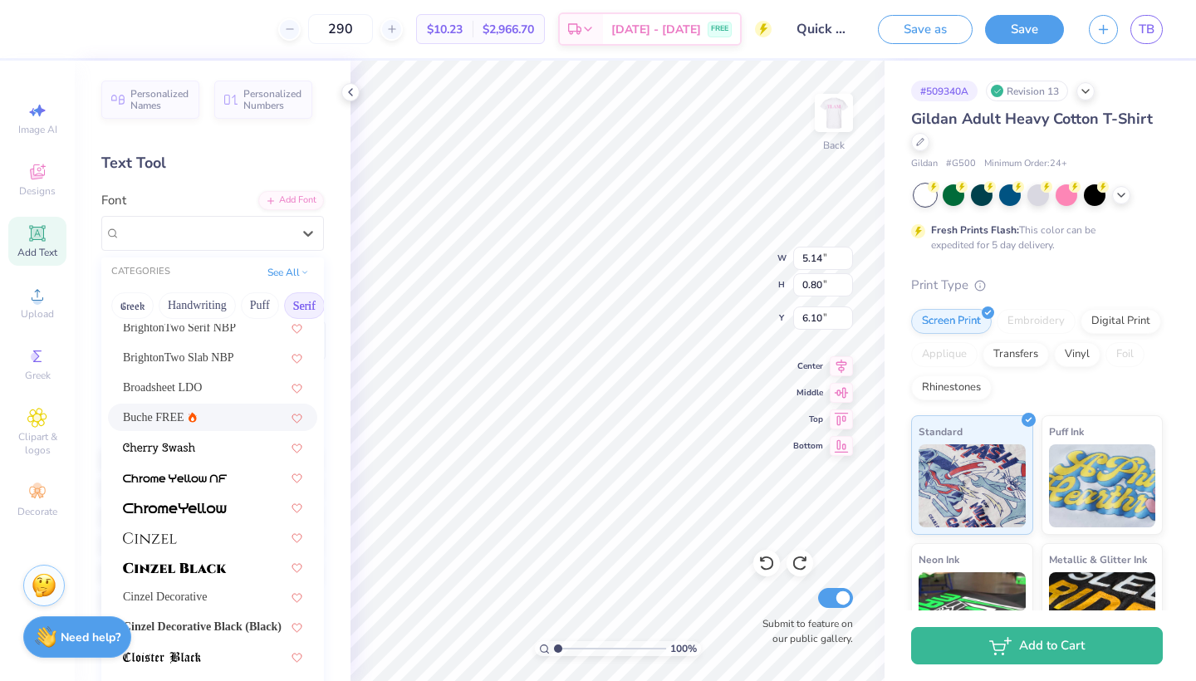
click at [202, 413] on div "Buche FREE" at bounding box center [212, 417] width 179 height 17
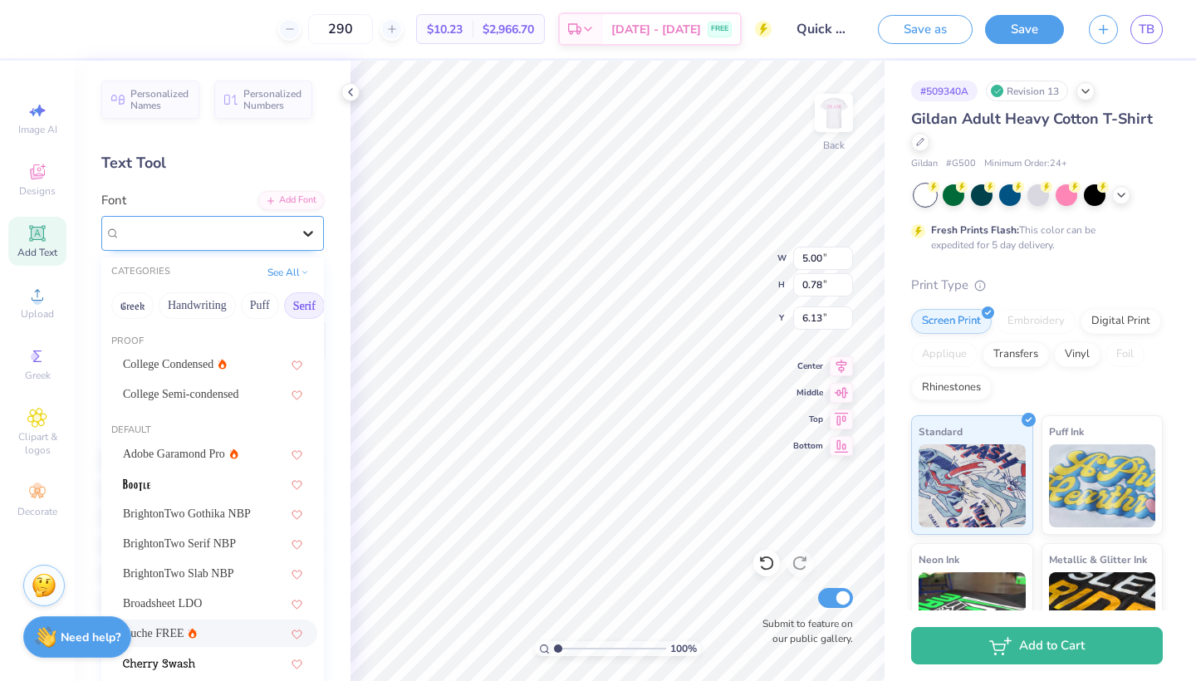
click at [302, 228] on icon at bounding box center [308, 233] width 17 height 17
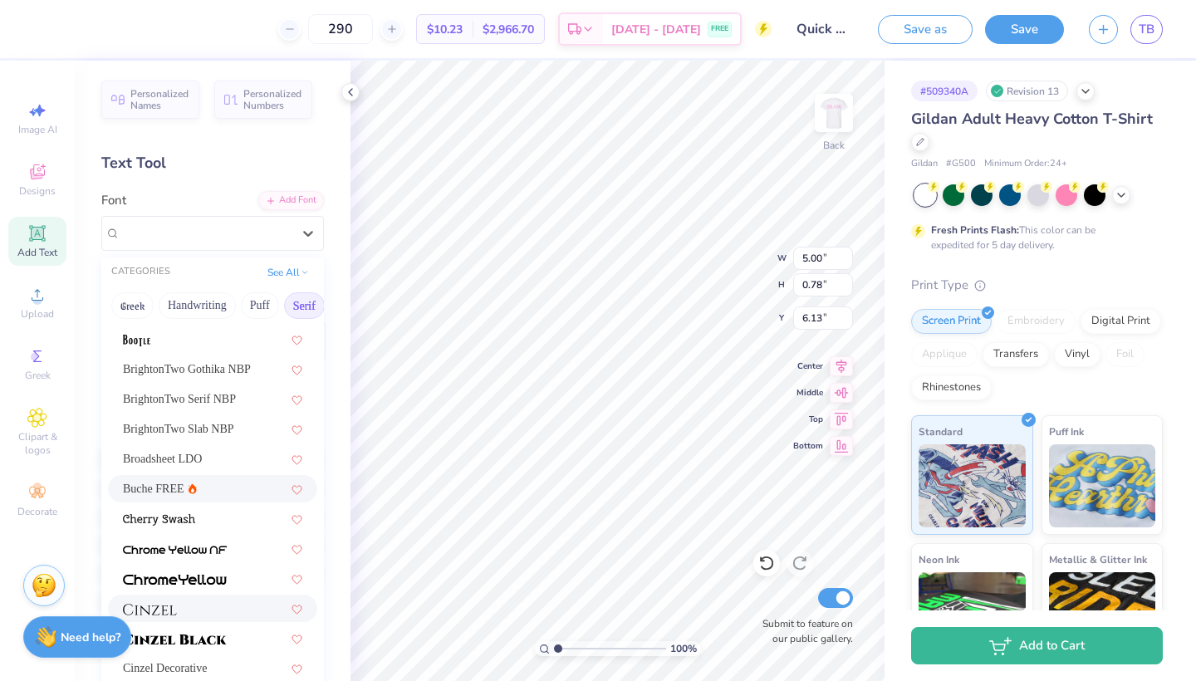
scroll to position [144, 0]
click at [244, 453] on div "Broadsheet LDO" at bounding box center [212, 459] width 179 height 17
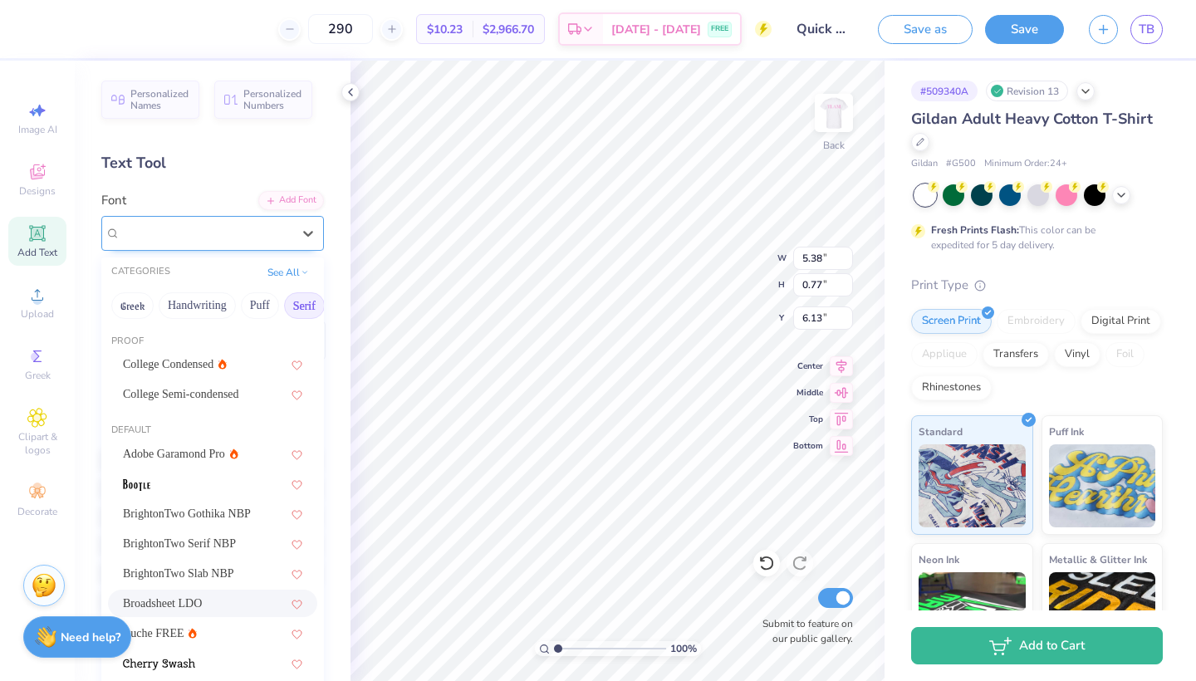
click at [287, 239] on div "Broadsheet LDO" at bounding box center [206, 233] width 174 height 26
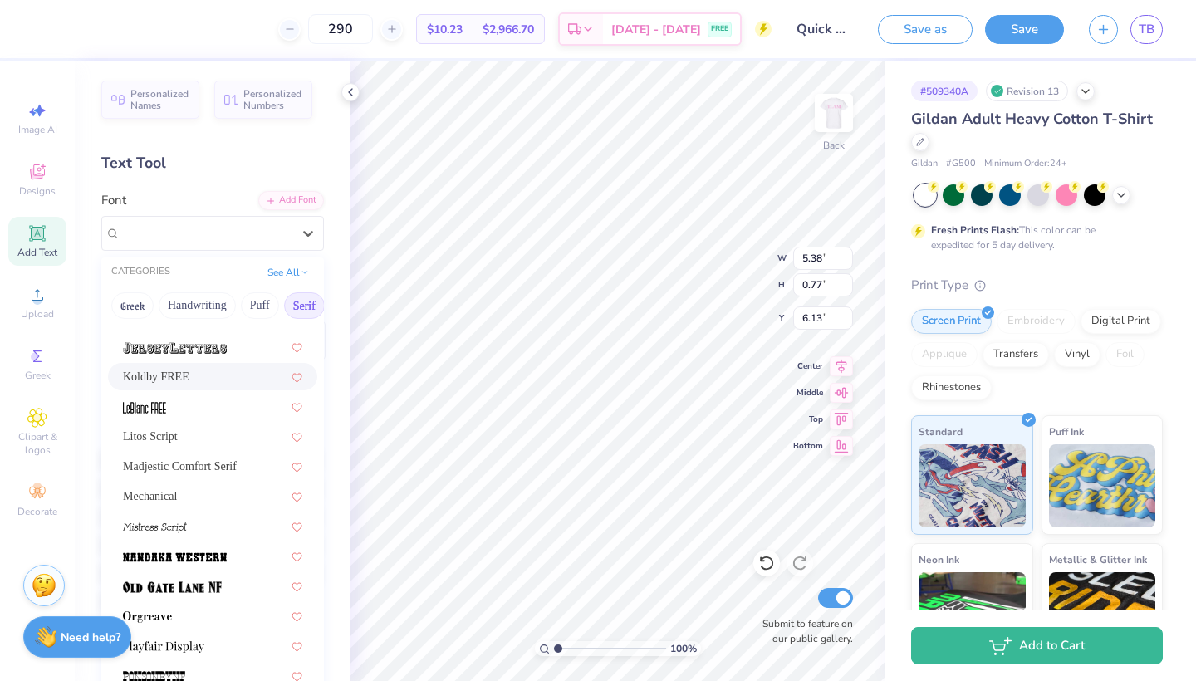
scroll to position [1616, 0]
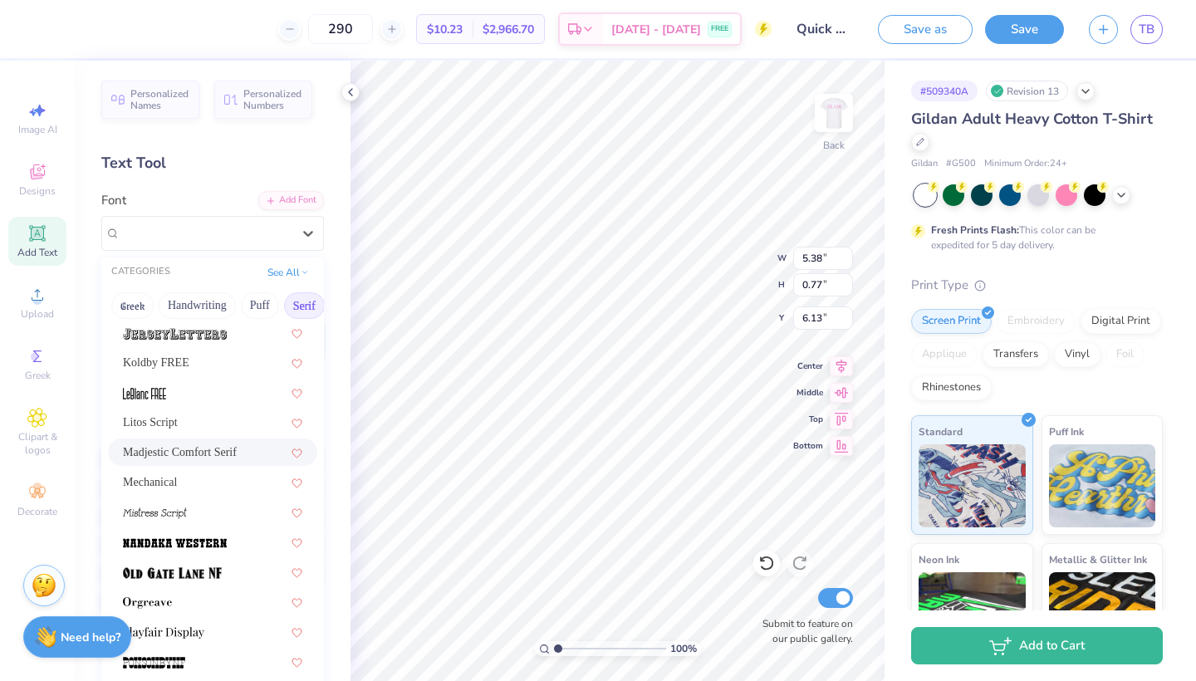
click at [228, 447] on span "Madjestic Comfort Serif" at bounding box center [180, 451] width 114 height 17
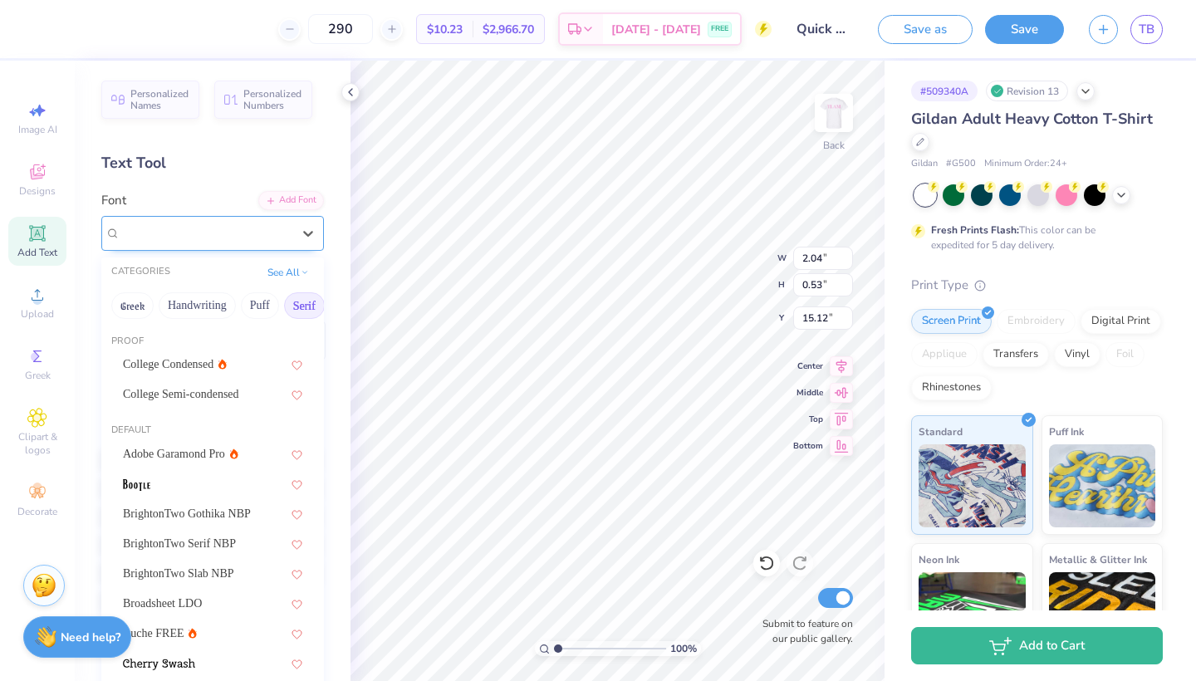
click at [266, 240] on div "Madjestic Comfort Serif" at bounding box center [206, 233] width 174 height 26
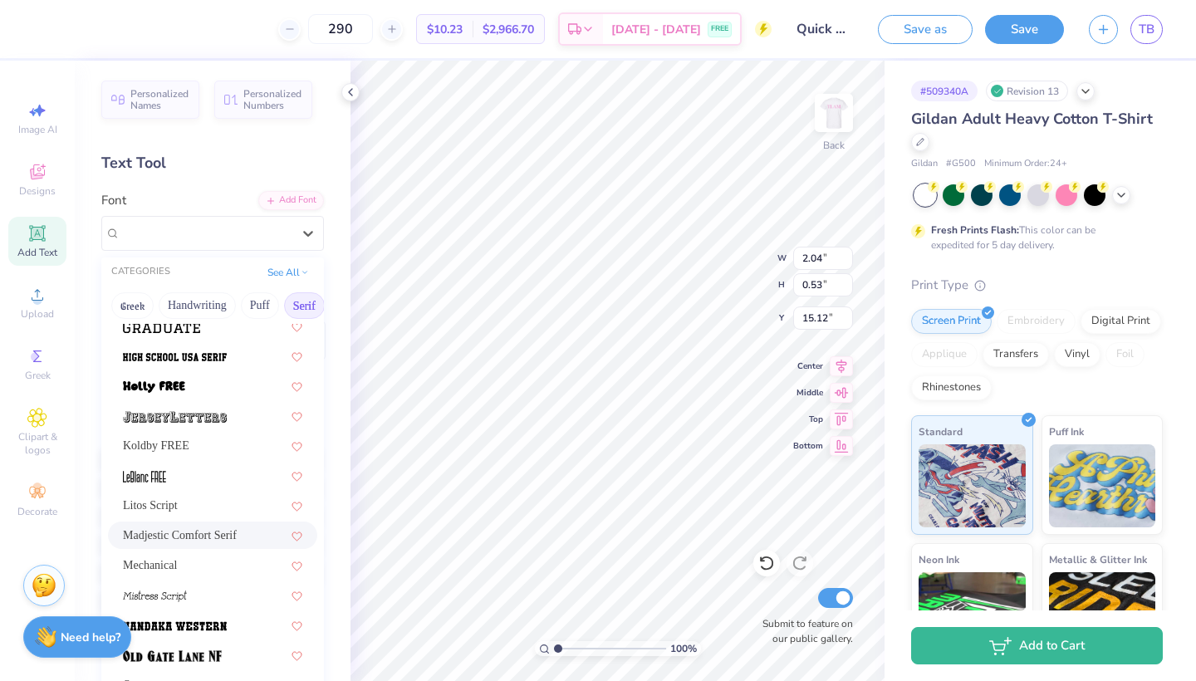
scroll to position [1537, 0]
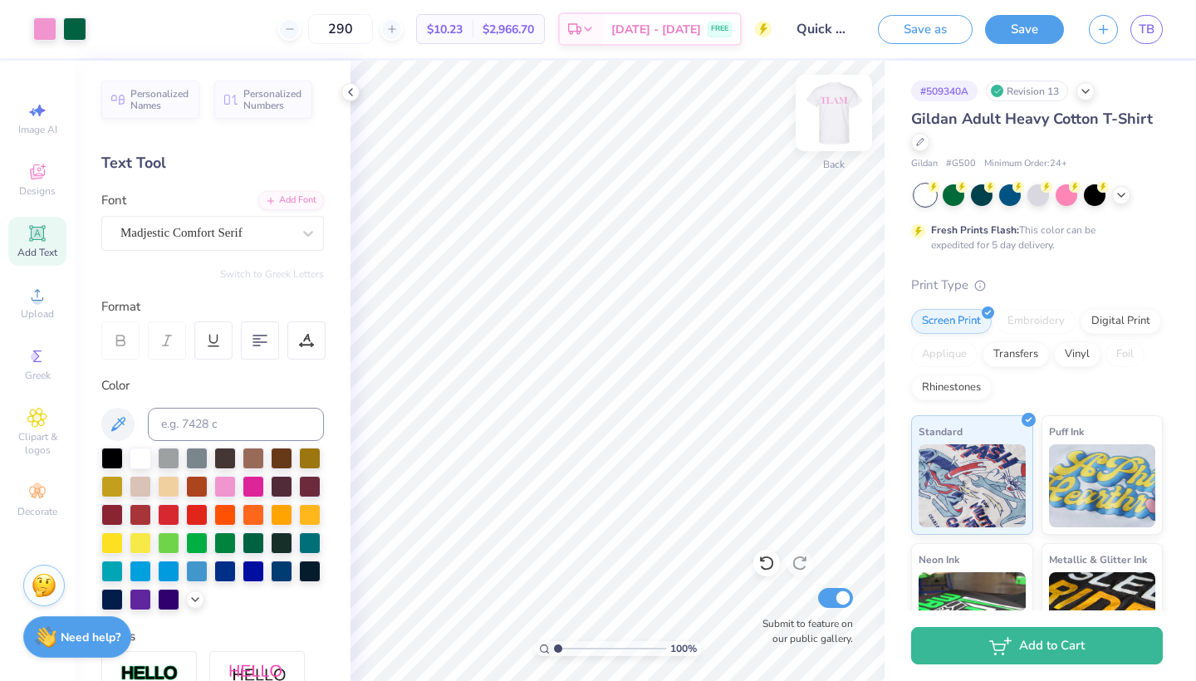
click at [836, 130] on img at bounding box center [833, 113] width 66 height 66
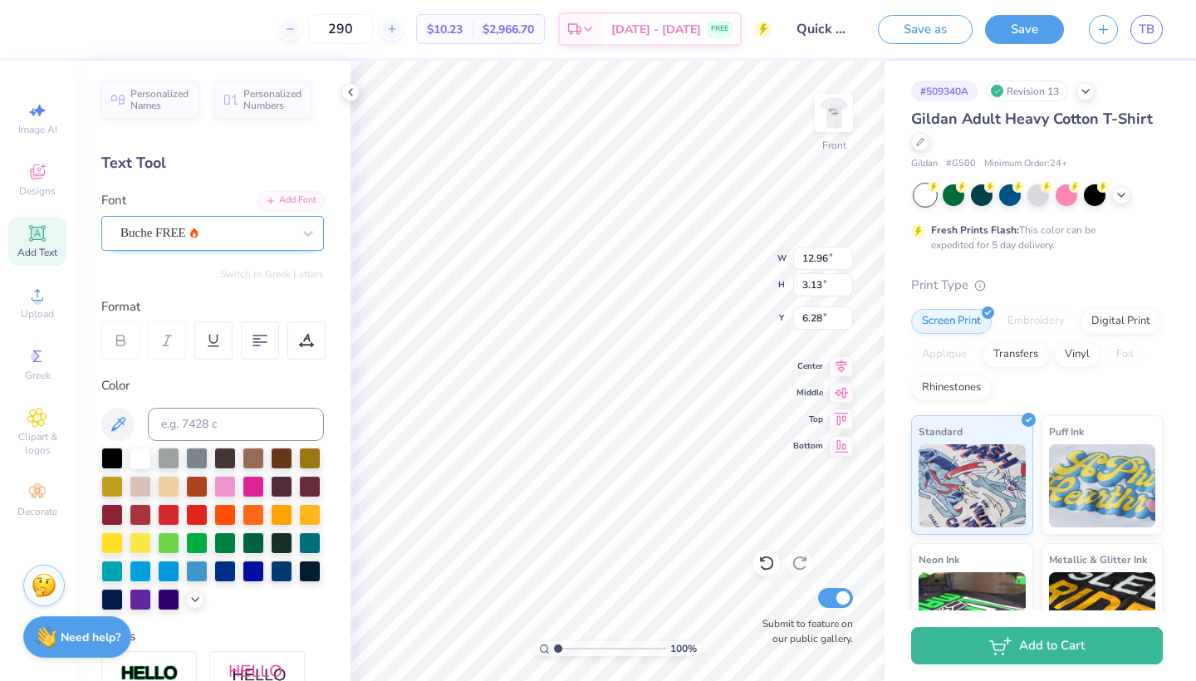
click at [275, 235] on div "Buche FREE" at bounding box center [206, 233] width 174 height 26
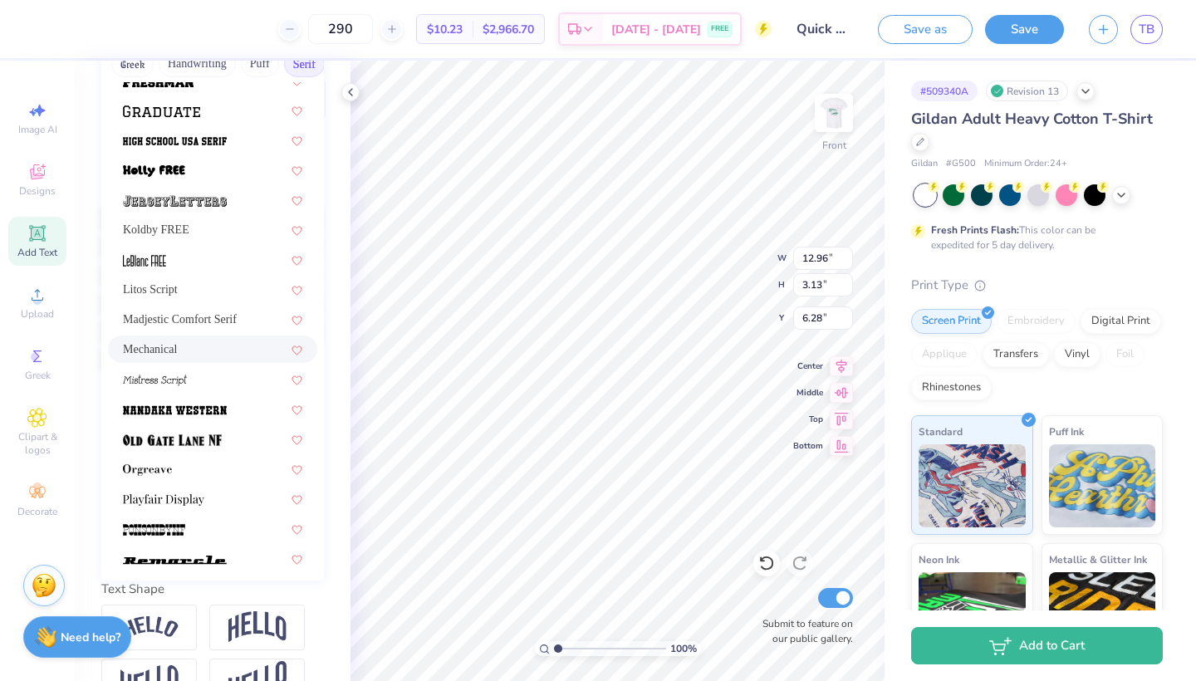
scroll to position [1485, 0]
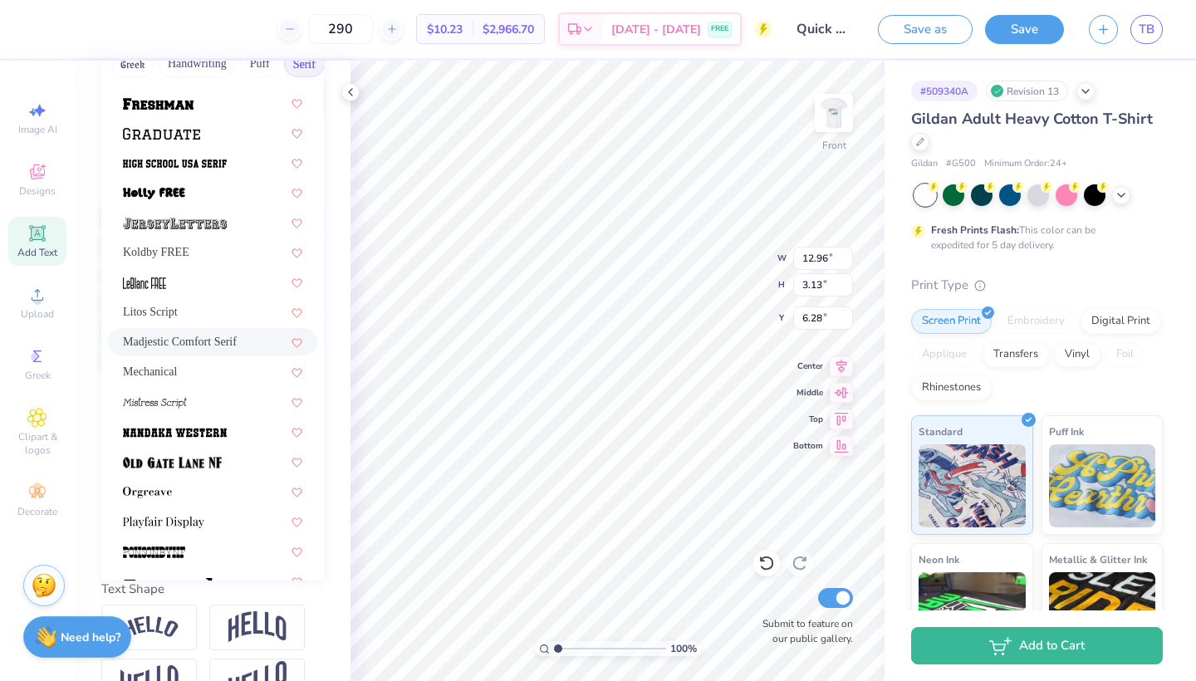
click at [213, 345] on span "Madjestic Comfort Serif" at bounding box center [180, 341] width 114 height 17
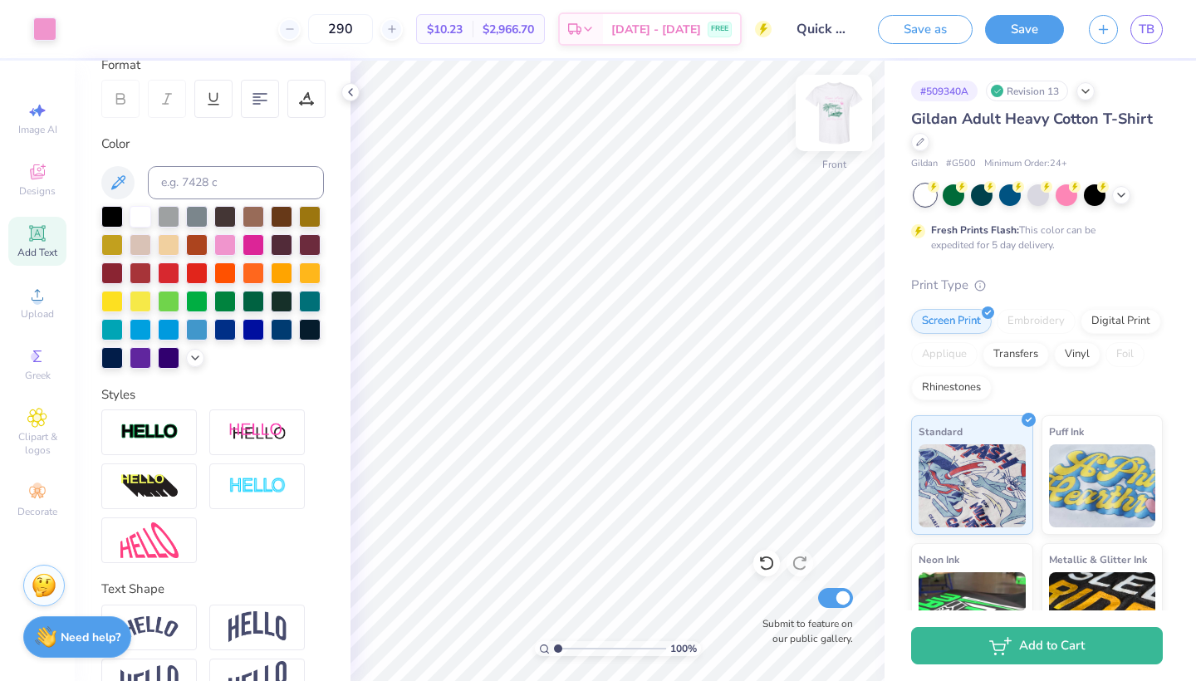
click at [830, 115] on img at bounding box center [833, 113] width 66 height 66
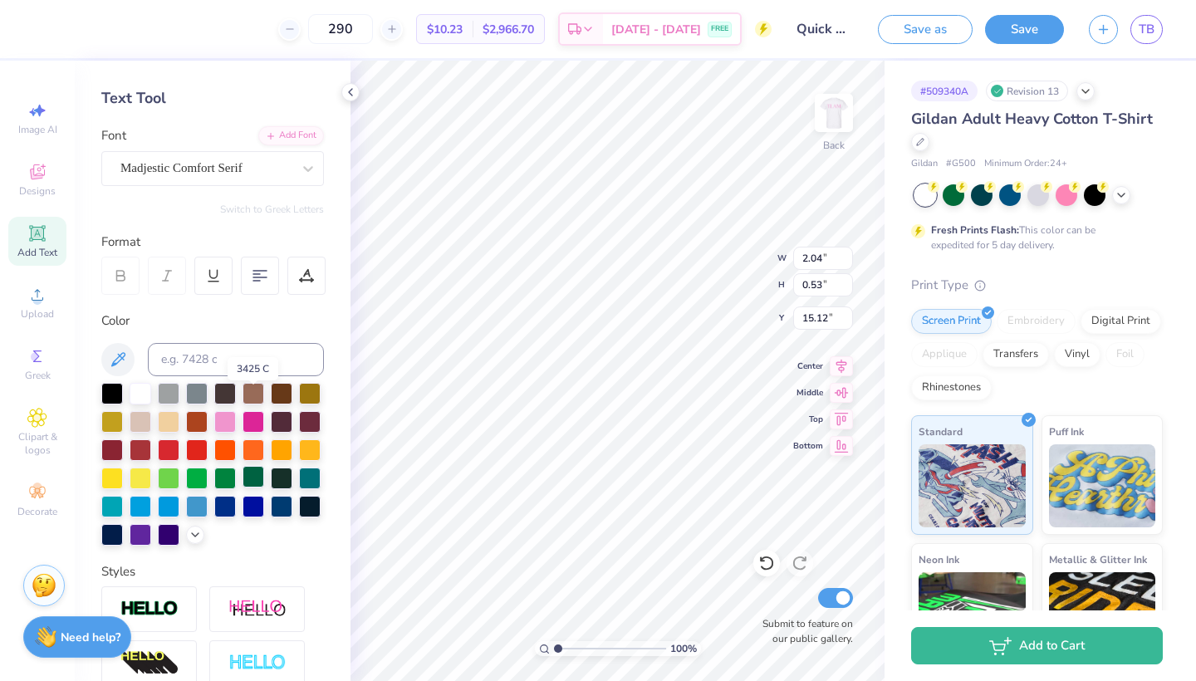
scroll to position [63, 0]
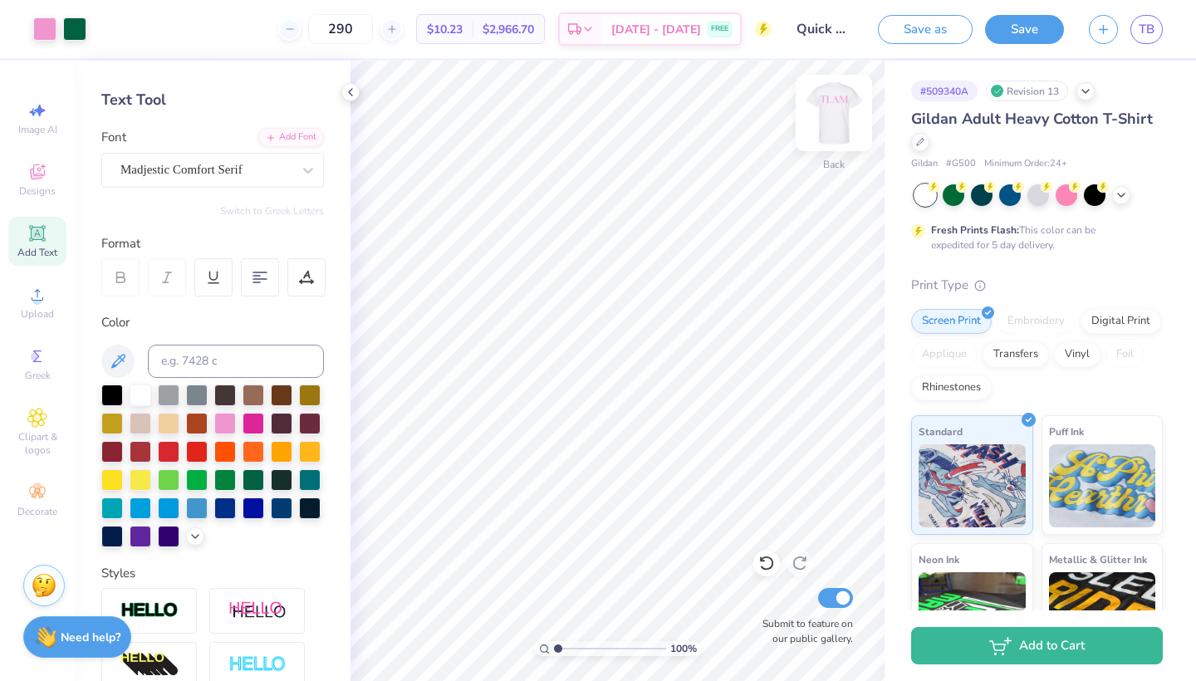
click at [835, 129] on img at bounding box center [833, 113] width 66 height 66
click at [841, 115] on img at bounding box center [833, 113] width 66 height 66
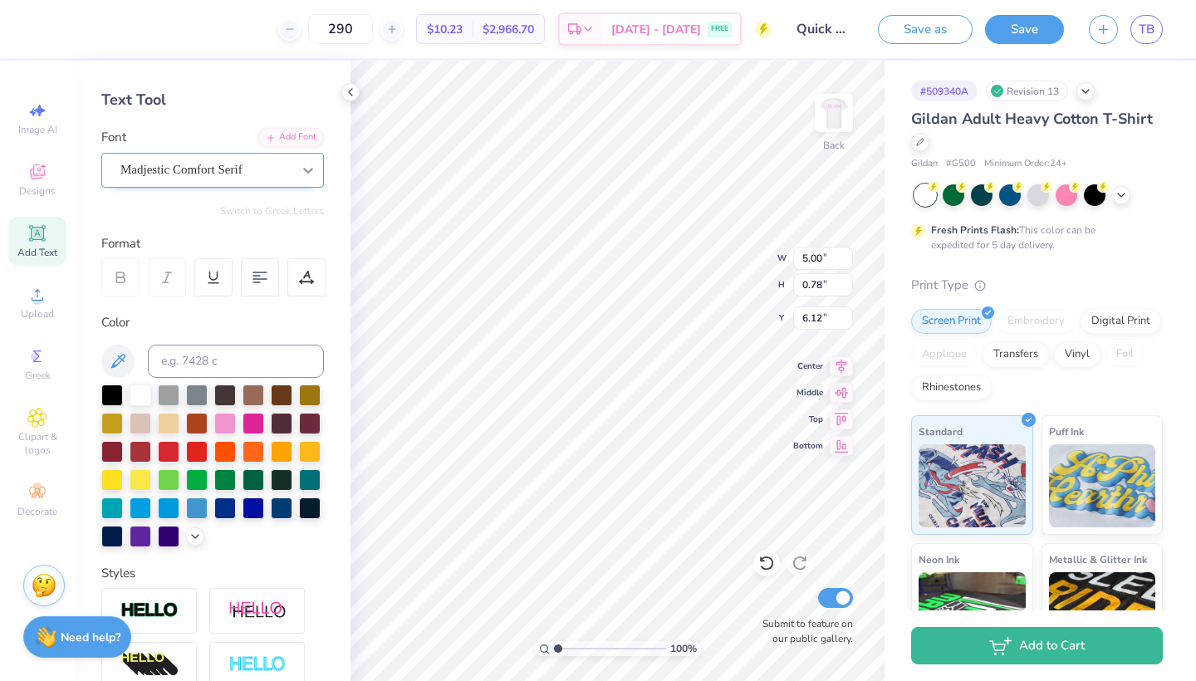
click at [295, 178] on div at bounding box center [308, 170] width 30 height 30
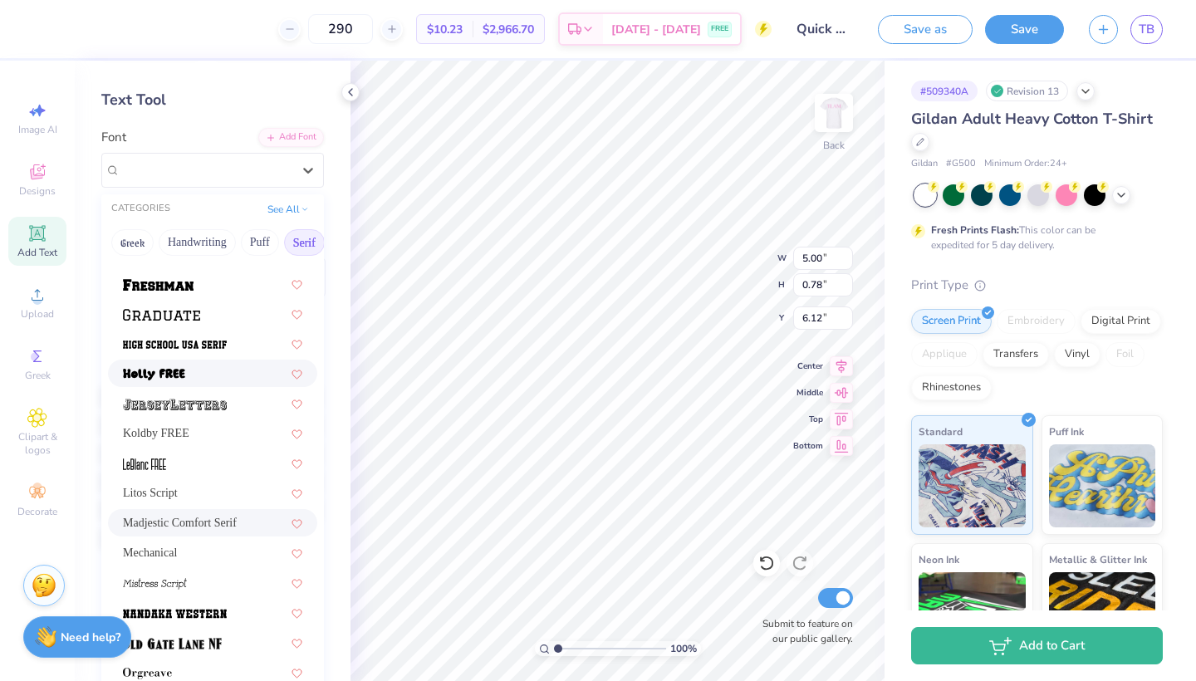
scroll to position [1484, 0]
click at [211, 433] on div "Koldby FREE" at bounding box center [212, 431] width 179 height 17
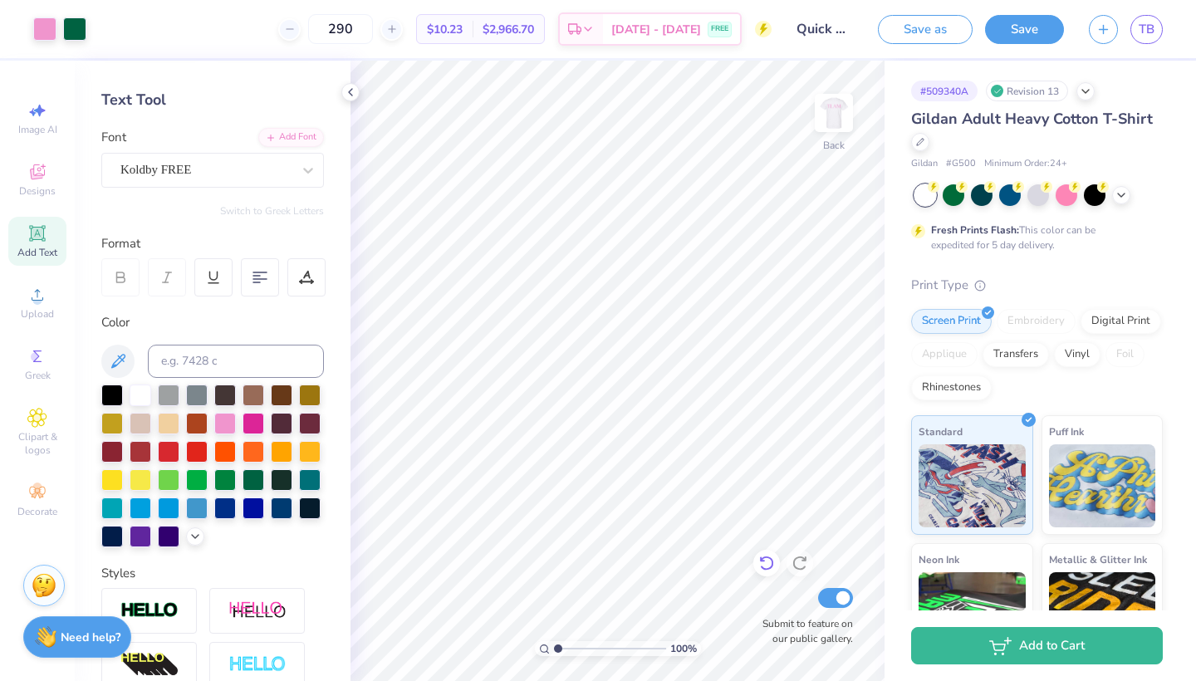
click at [769, 560] on icon at bounding box center [766, 563] width 17 height 17
click at [771, 560] on icon at bounding box center [766, 563] width 17 height 17
click at [765, 557] on icon at bounding box center [766, 563] width 14 height 15
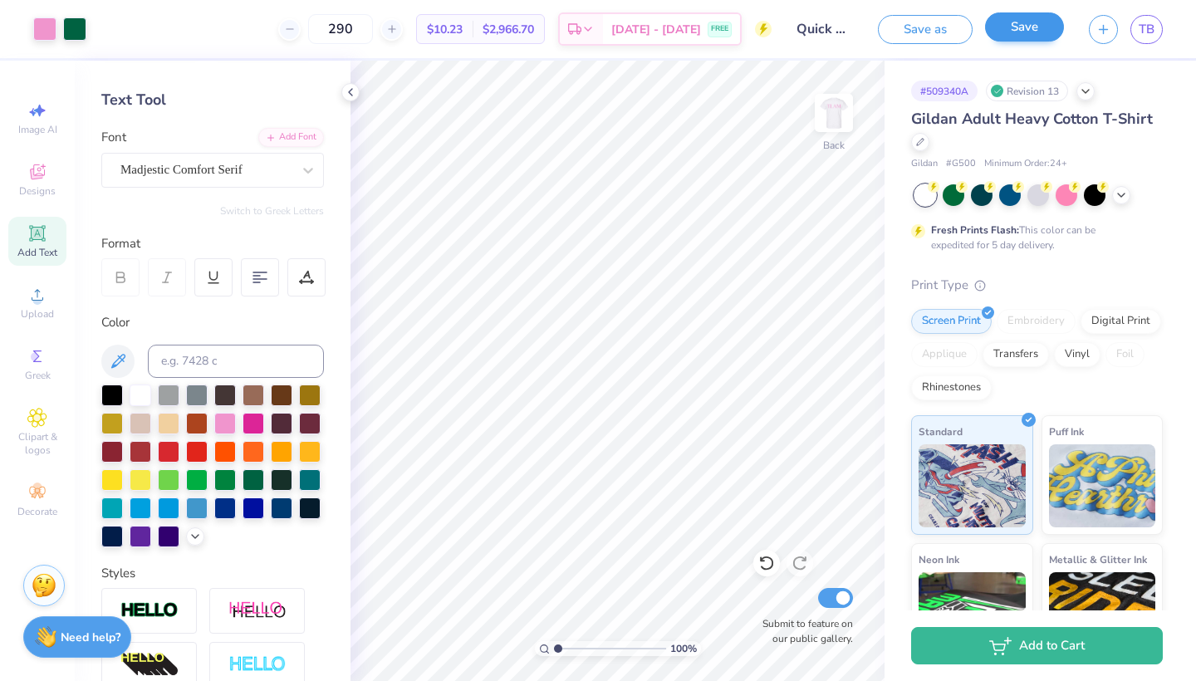
click at [1027, 28] on button "Save" at bounding box center [1024, 26] width 79 height 29
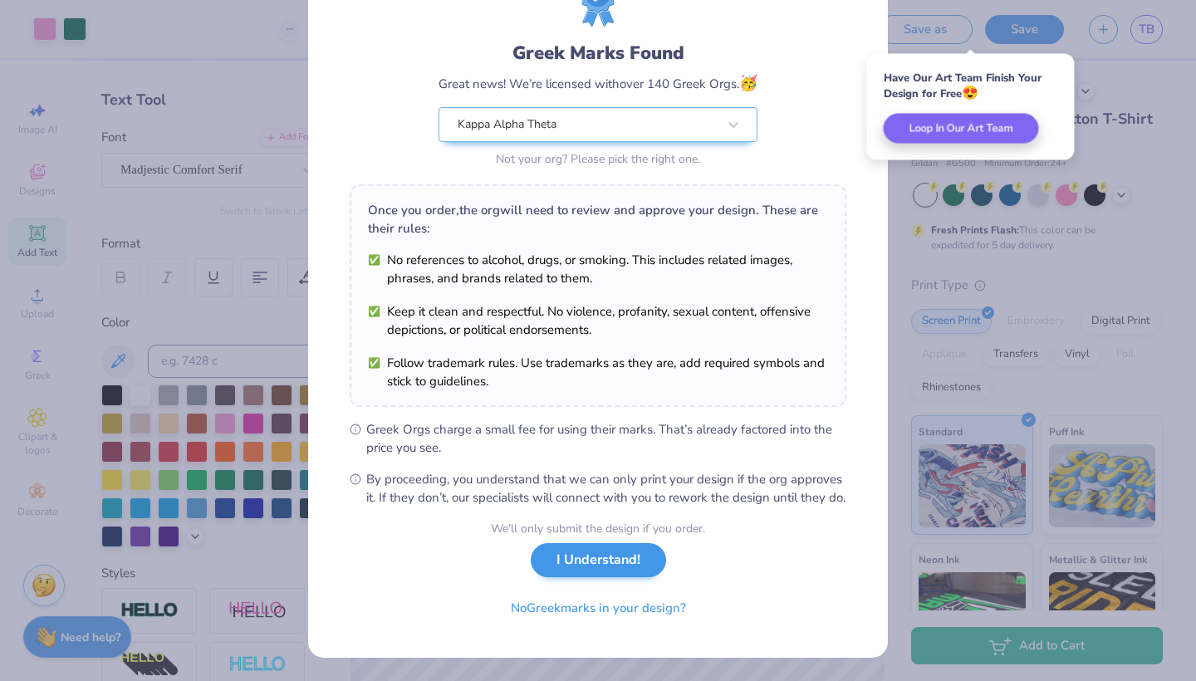
click at [616, 559] on button "I Understand!" at bounding box center [598, 560] width 135 height 34
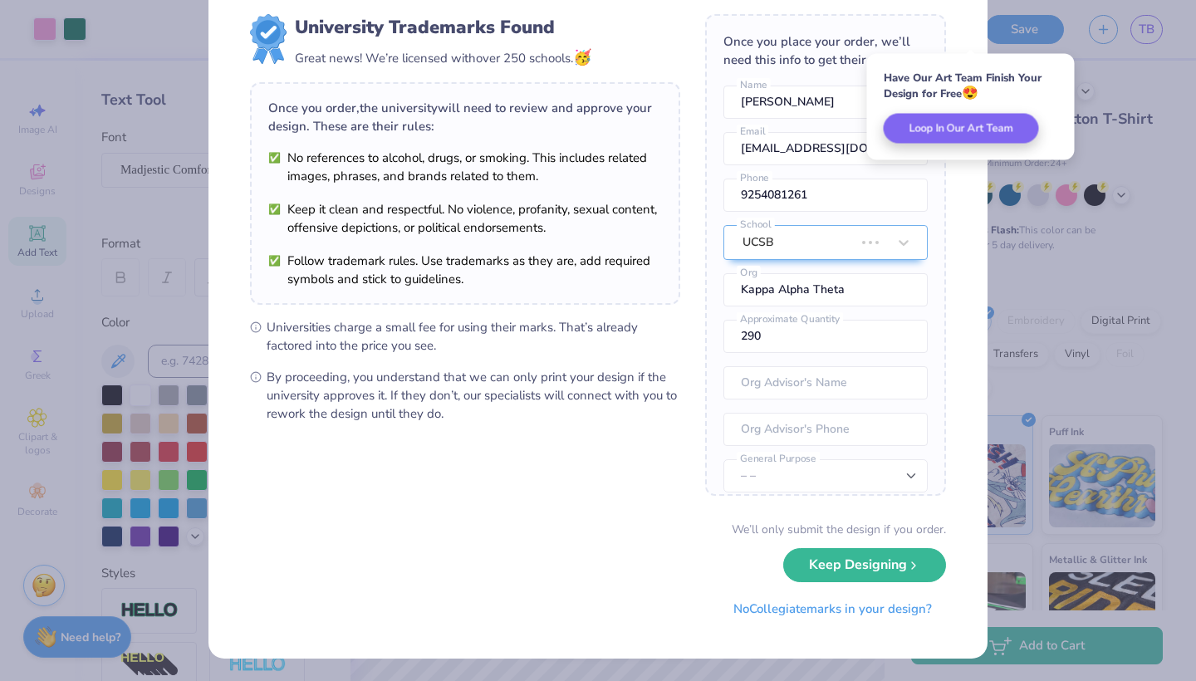
scroll to position [0, 0]
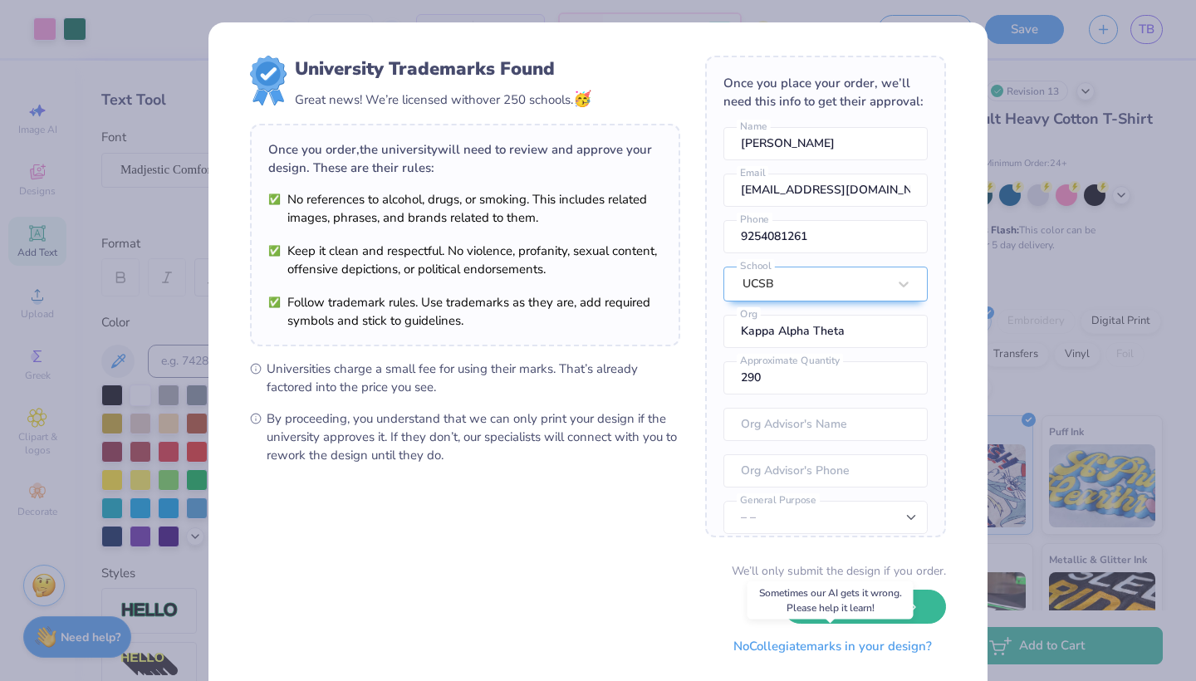
click at [870, 648] on button "No Collegiate marks in your design?" at bounding box center [832, 646] width 227 height 34
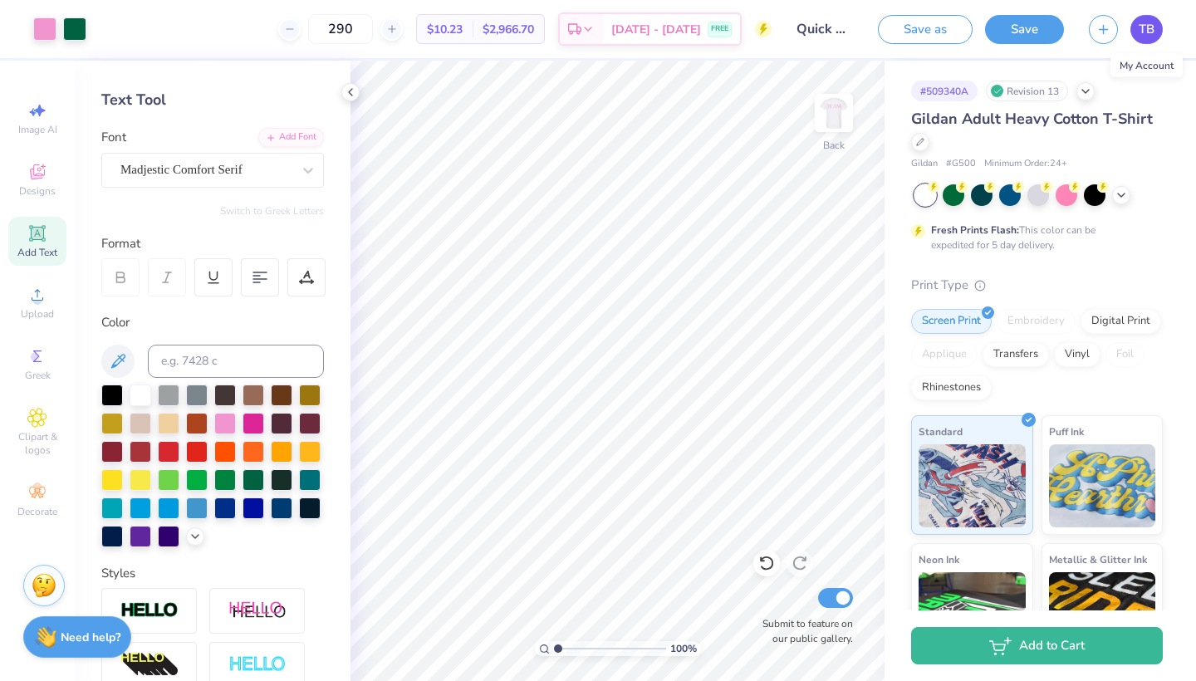
click at [1157, 31] on link "TB" at bounding box center [1146, 29] width 32 height 29
click at [1011, 29] on button "Save" at bounding box center [1024, 26] width 79 height 29
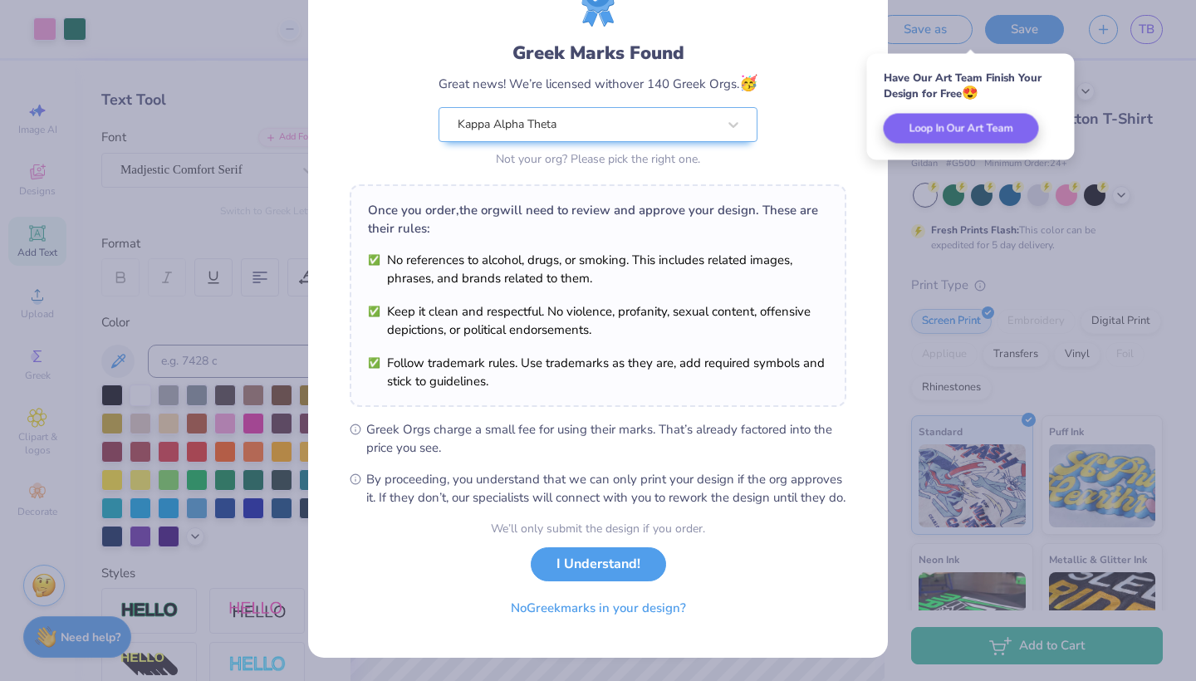
scroll to position [96, 0]
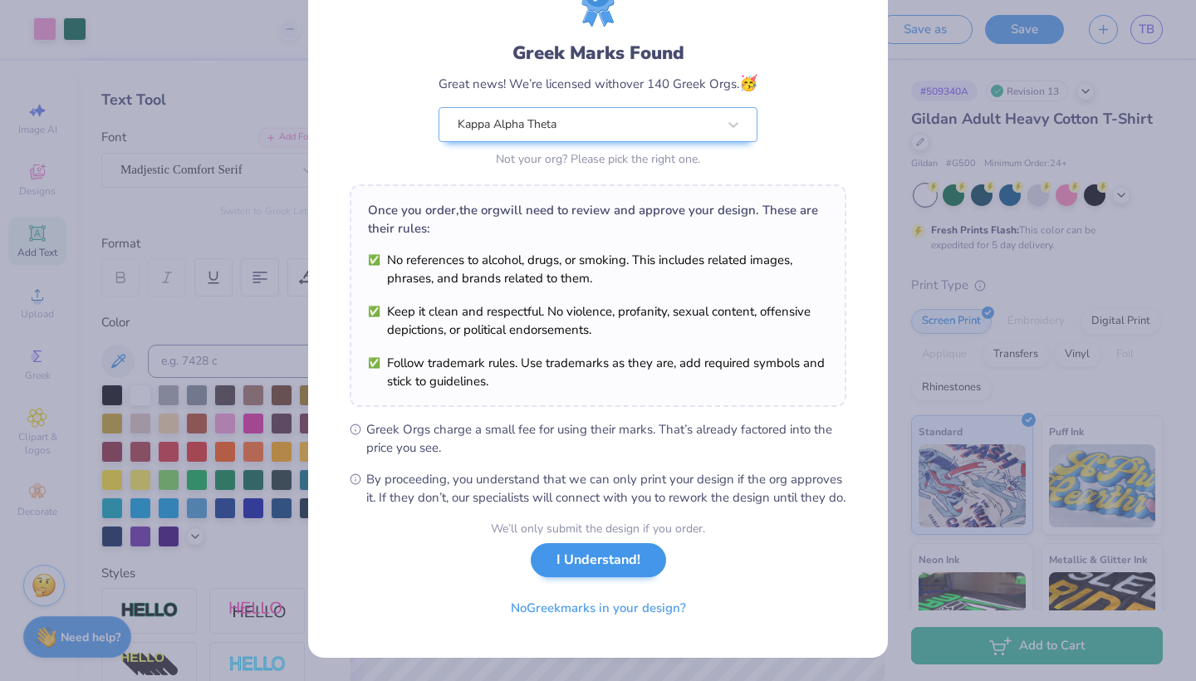
click at [645, 560] on button "I Understand!" at bounding box center [598, 560] width 135 height 34
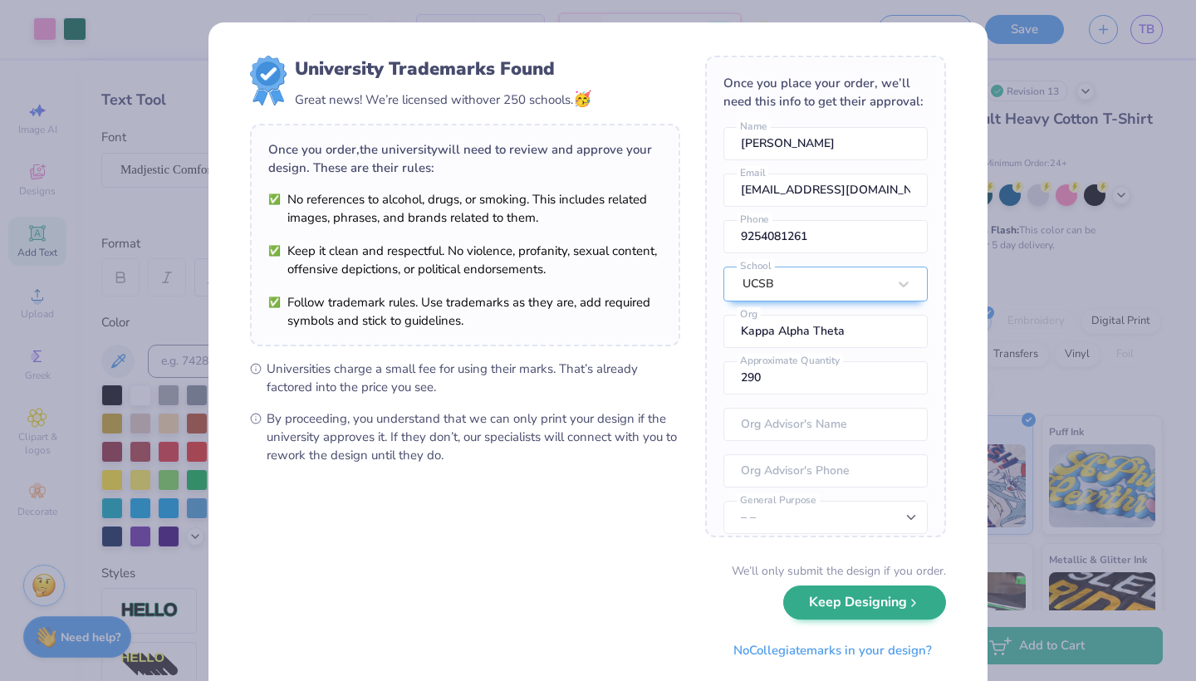
click at [866, 607] on button "Keep Designing" at bounding box center [864, 602] width 163 height 34
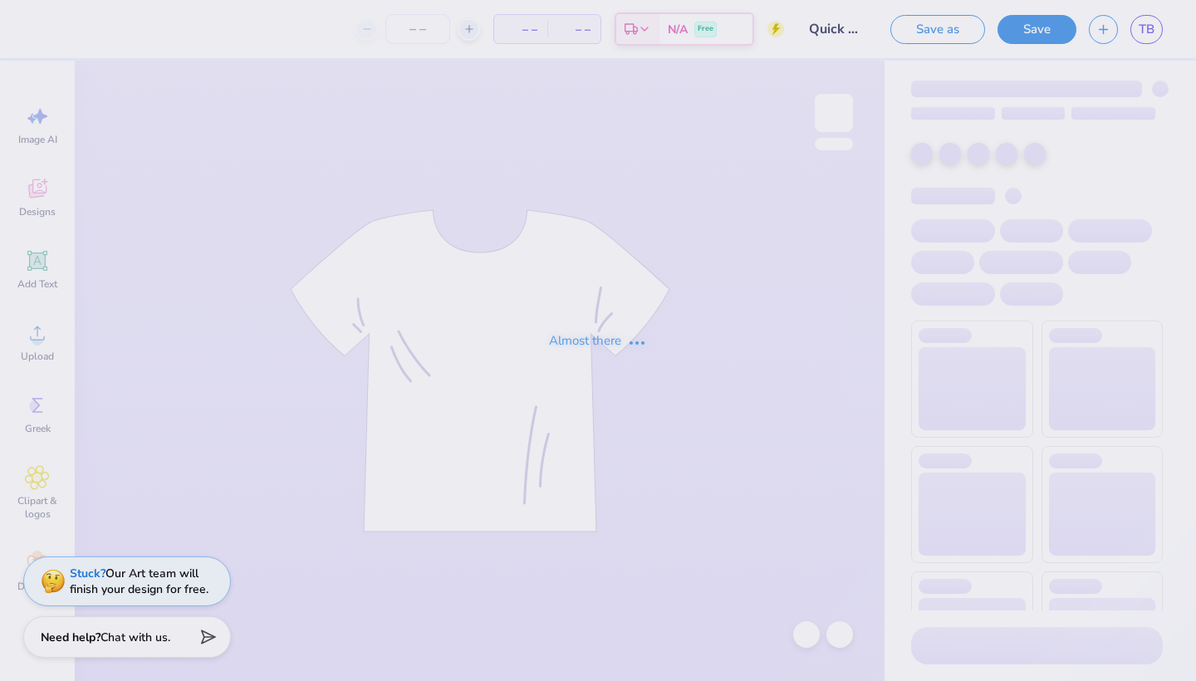
type input "Quick bid day mockup"
type input "290"
type input "Quick bid day mockup"
type input "290"
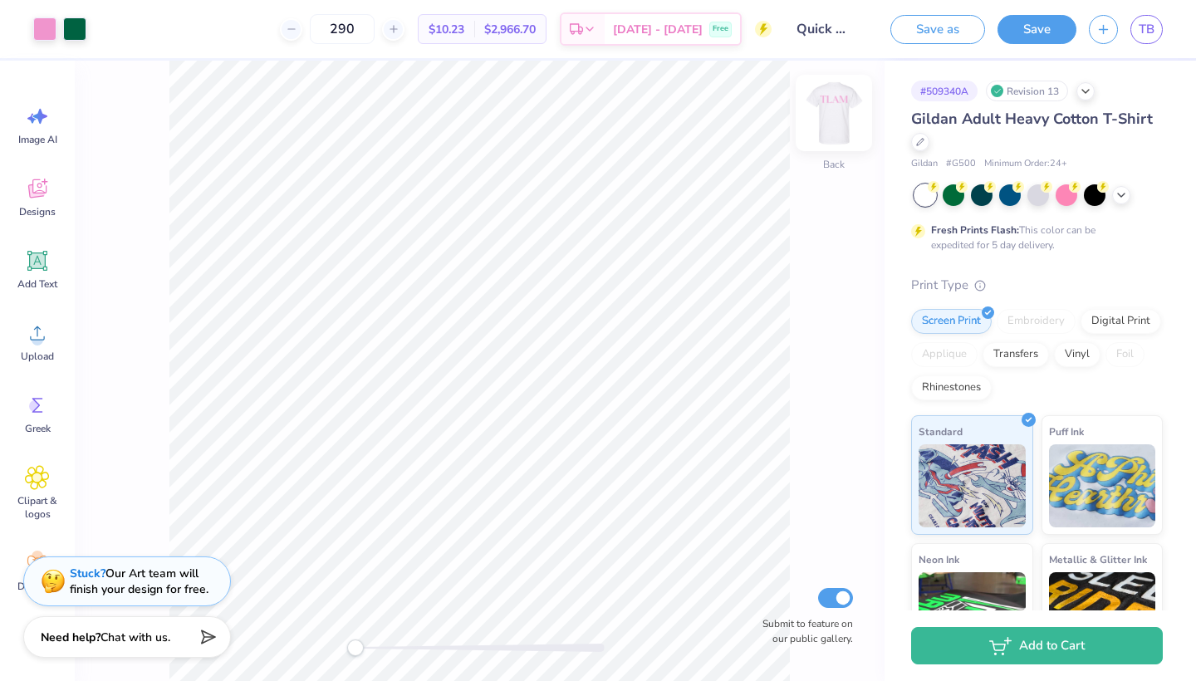
click at [840, 105] on img at bounding box center [833, 113] width 66 height 66
